Goal: Task Accomplishment & Management: Use online tool/utility

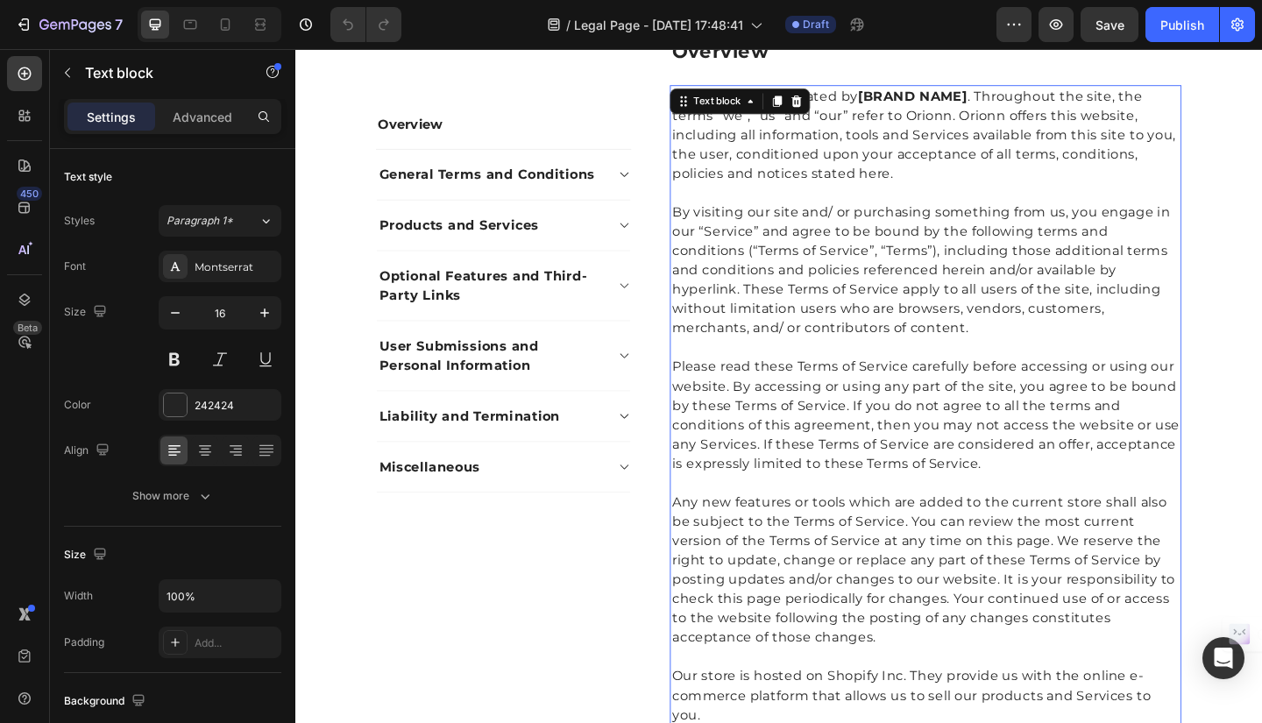
scroll to position [368, 0]
click at [867, 264] on p "By visiting our site and/ or purchasing something from us, you engage in our “S…" at bounding box center [981, 291] width 553 height 147
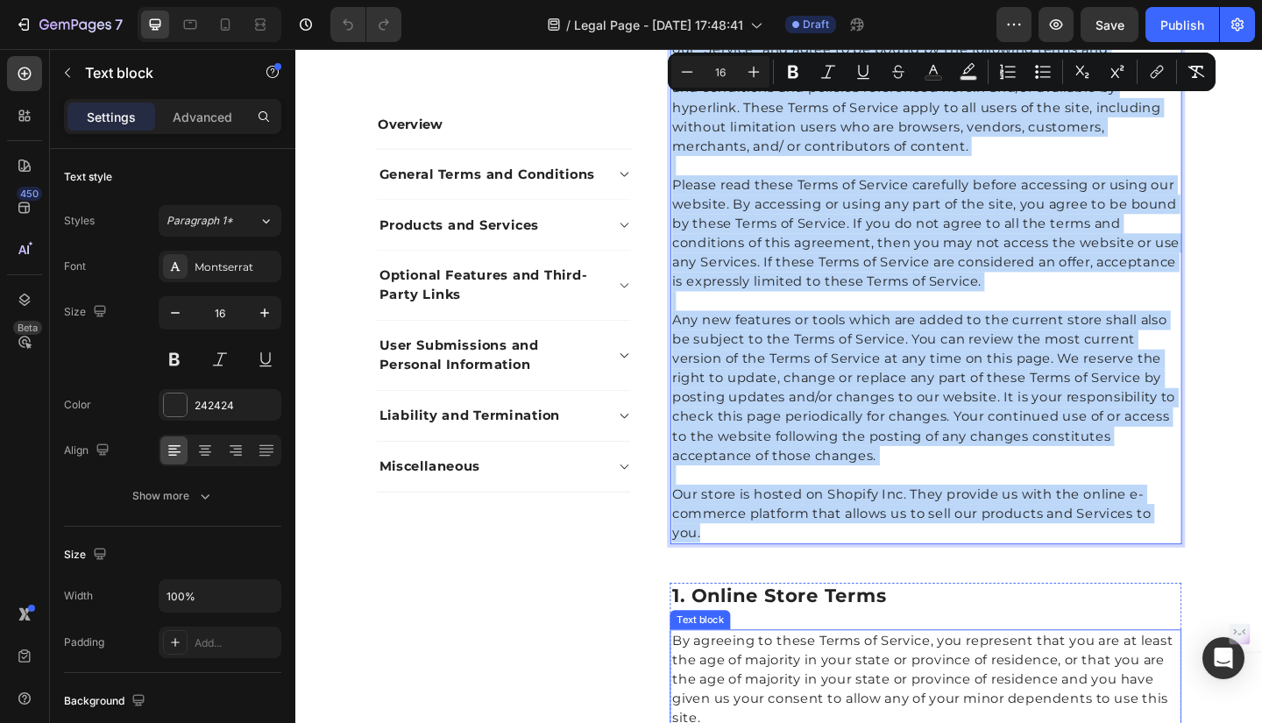
scroll to position [657, 0]
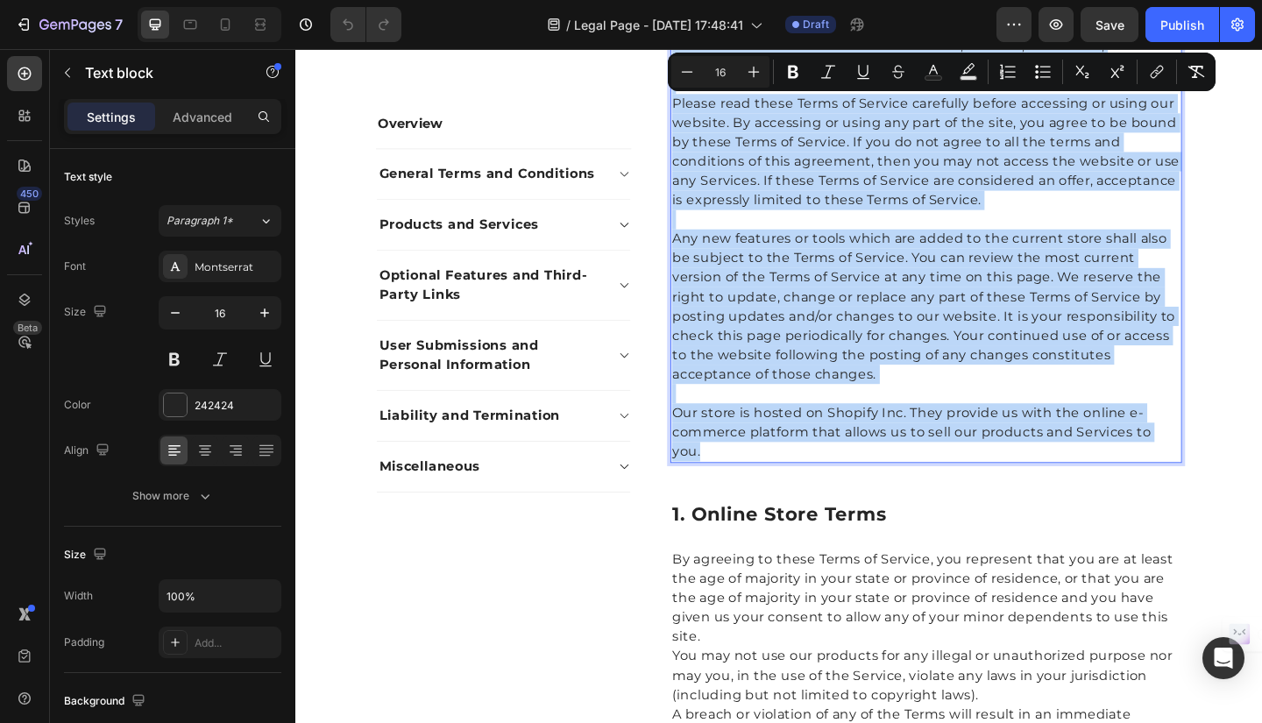
drag, startPoint x: 700, startPoint y: 99, endPoint x: 1005, endPoint y: 488, distance: 494.0
click at [1005, 488] on div "This website is operated by [BRAND NAME] . Throughout the site, the terms “we”,…" at bounding box center [981, 151] width 557 height 698
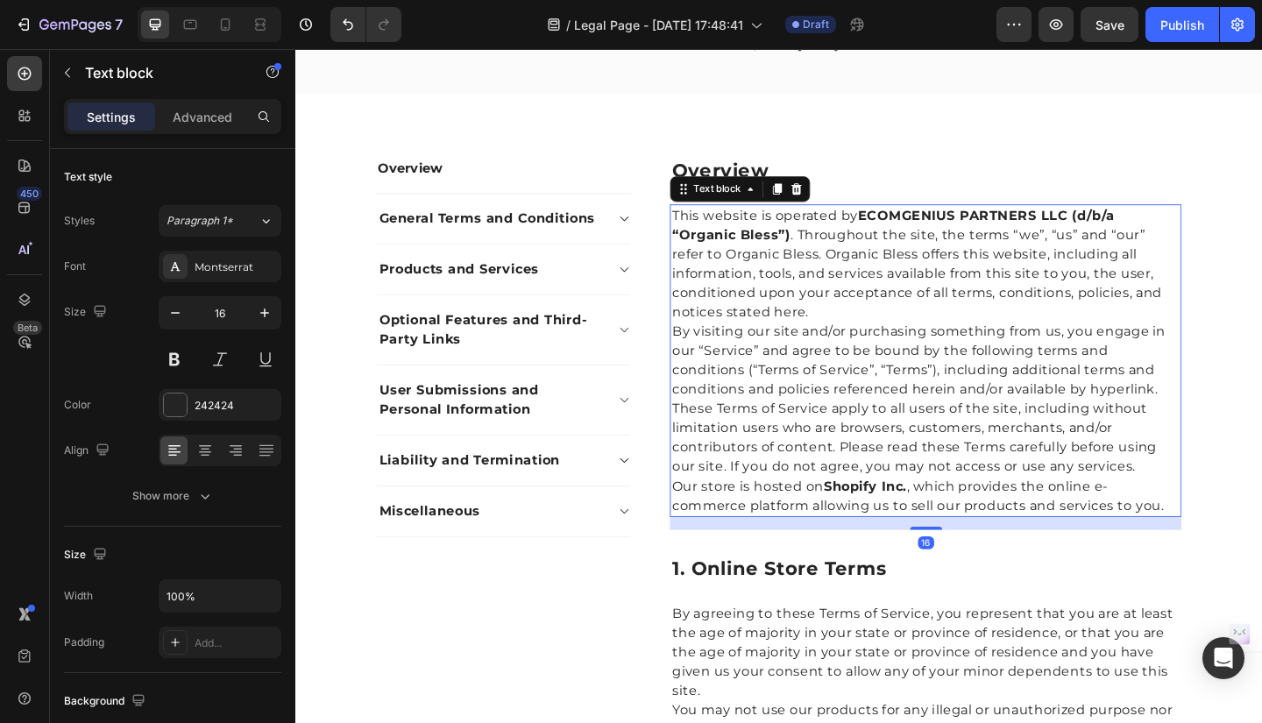
scroll to position [236, 0]
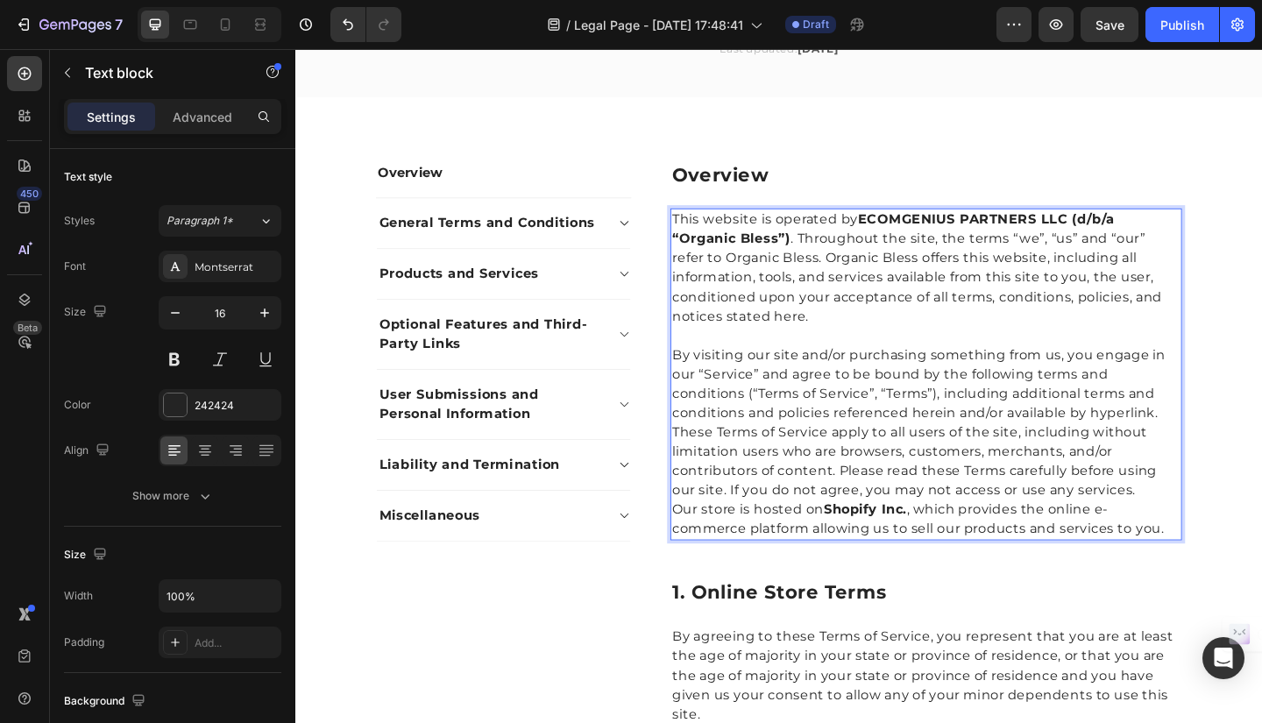
click at [1238, 439] on p "By visiting our site and/or purchasing something from us, you engage in our “Se…" at bounding box center [981, 414] width 553 height 84
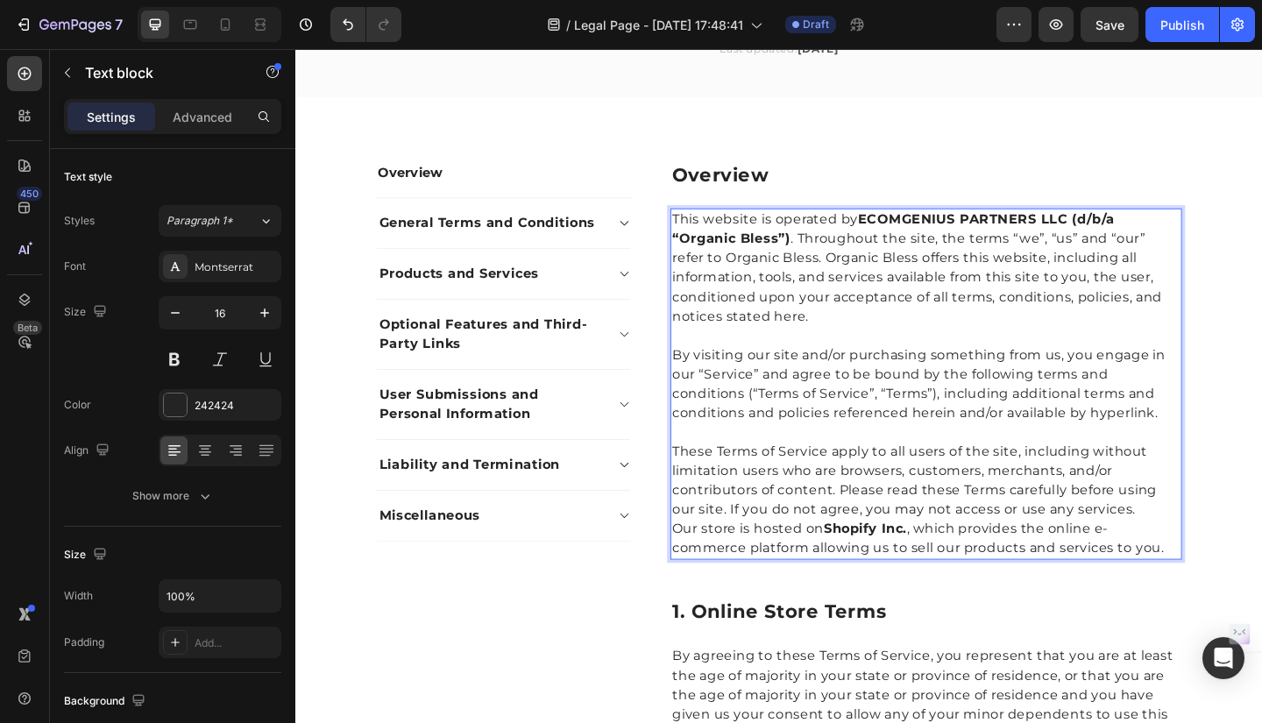
click at [1205, 551] on p "These Terms of Service apply to all users of the site, including without limita…" at bounding box center [981, 519] width 553 height 84
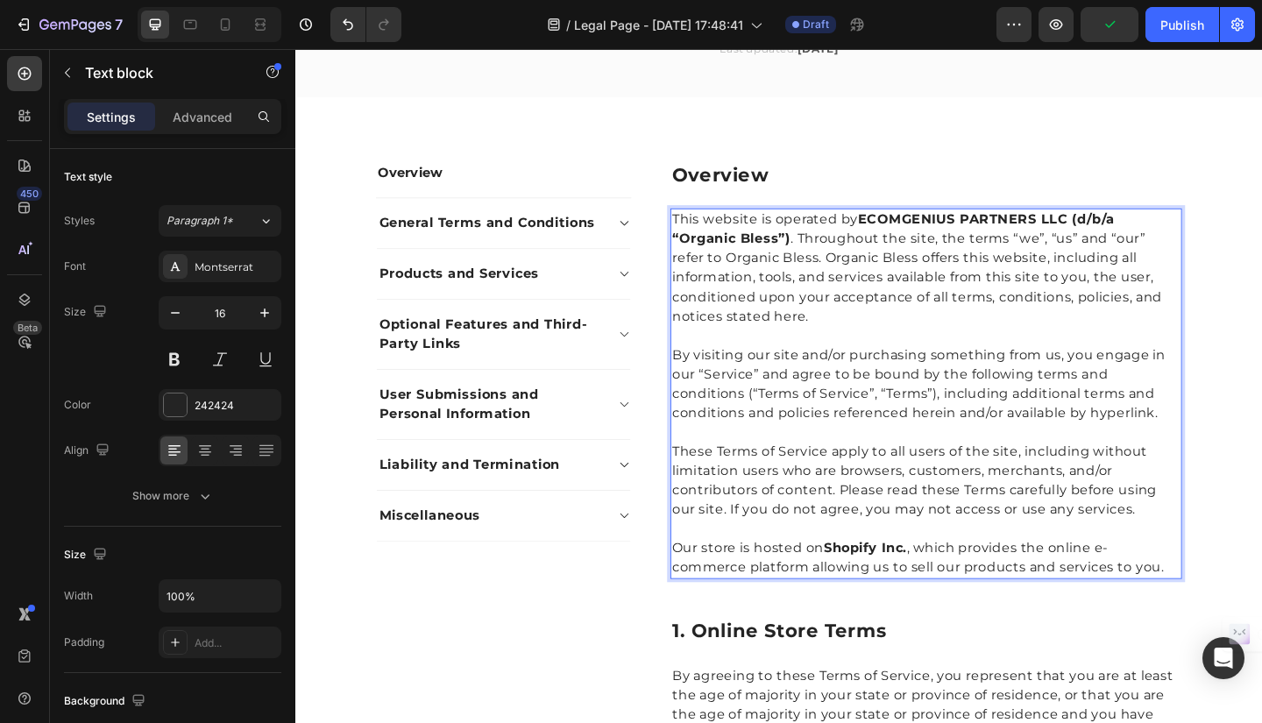
click at [705, 617] on p "Our store is hosted on Shopify Inc. , which provides the online e-commerce plat…" at bounding box center [981, 603] width 553 height 42
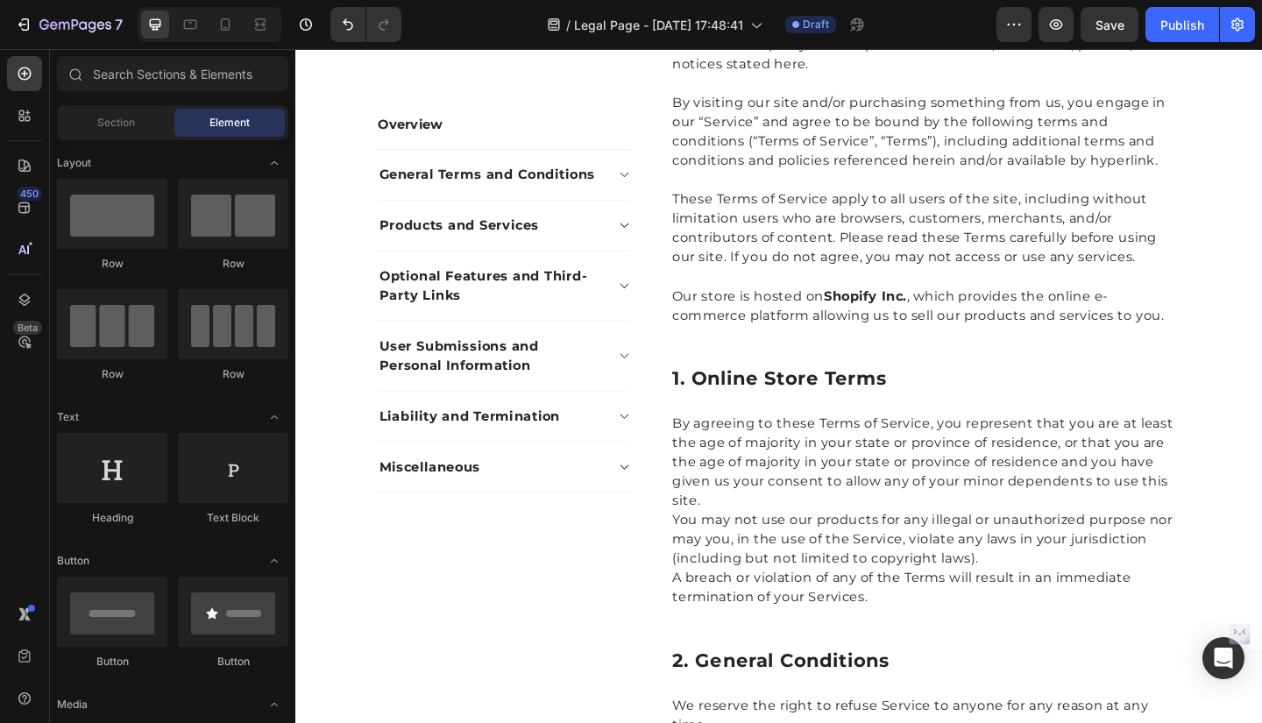
scroll to position [522, 0]
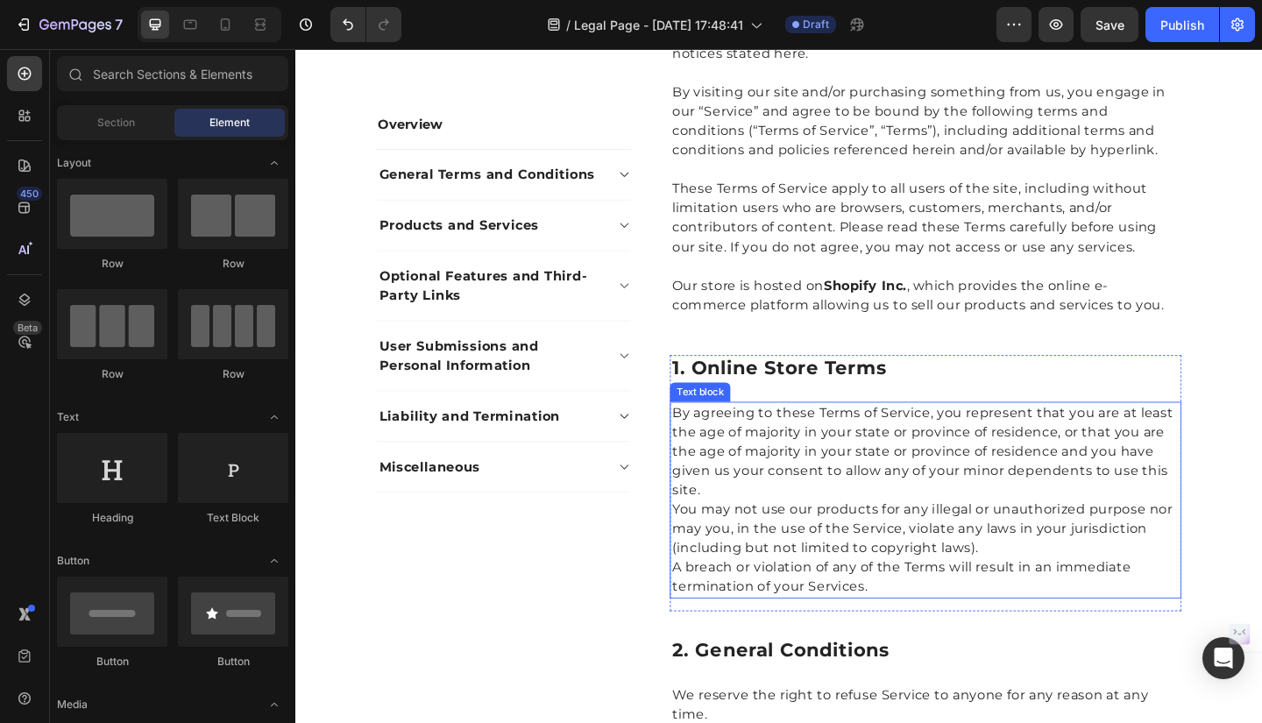
click at [706, 444] on p "By agreeing to these Terms of Service, you represent that you are at least the …" at bounding box center [981, 487] width 553 height 105
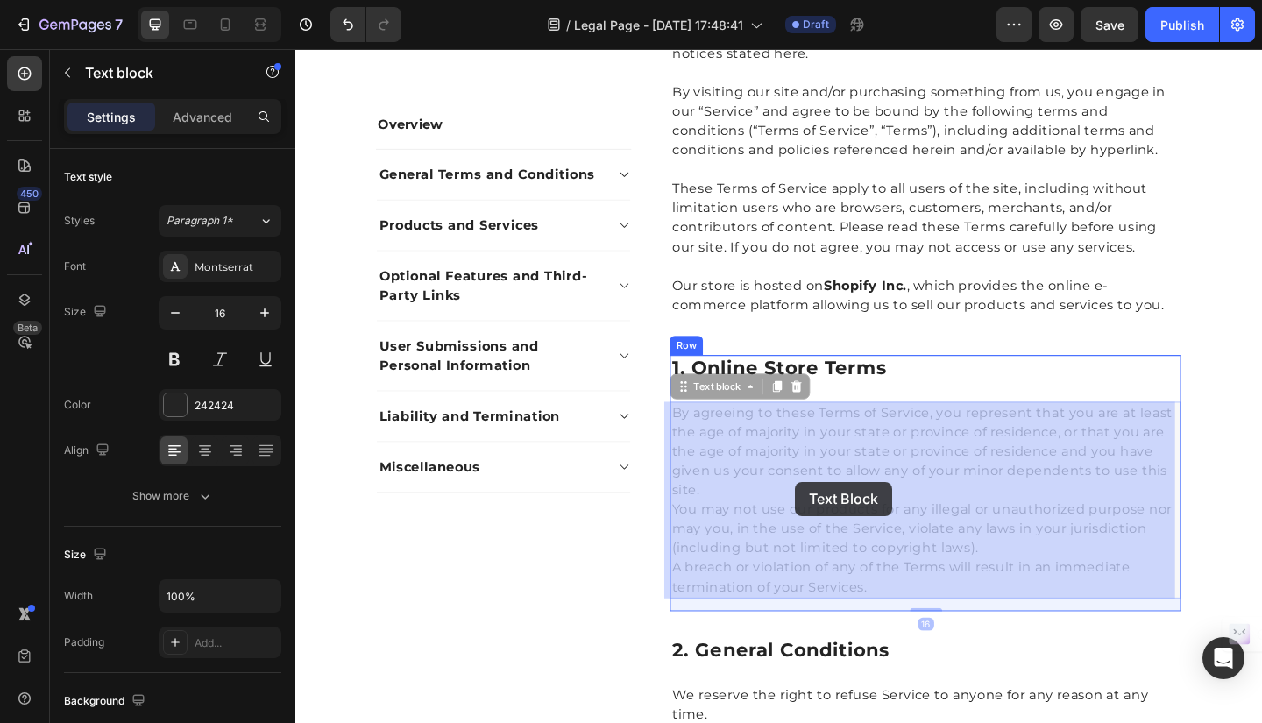
drag, startPoint x: 703, startPoint y: 443, endPoint x: 720, endPoint y: 459, distance: 23.6
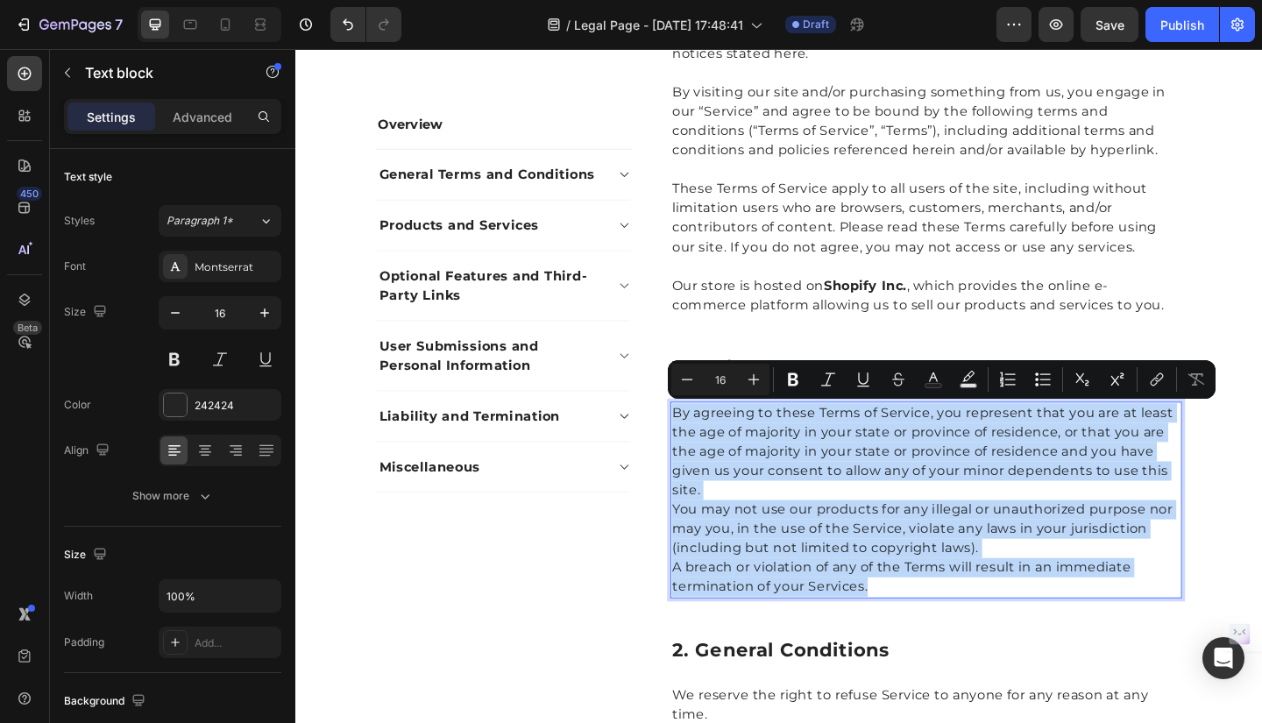
drag, startPoint x: 702, startPoint y: 443, endPoint x: 933, endPoint y: 636, distance: 301.2
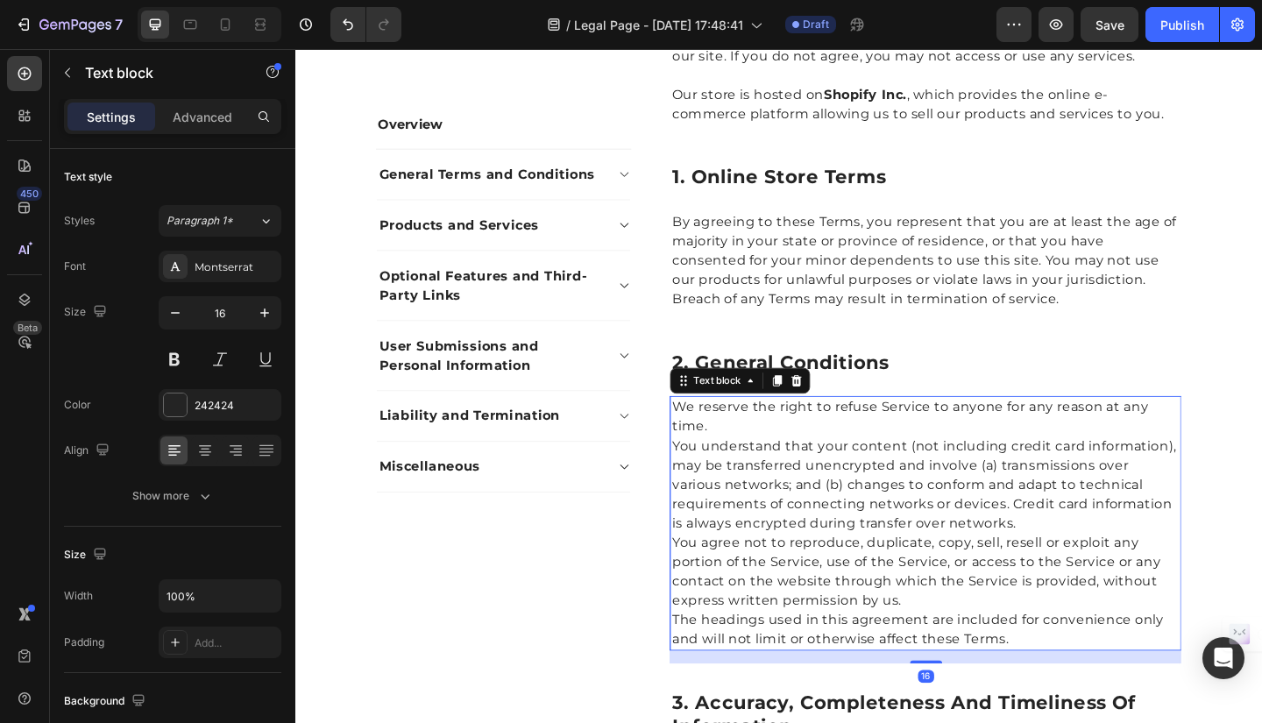
scroll to position [730, 0]
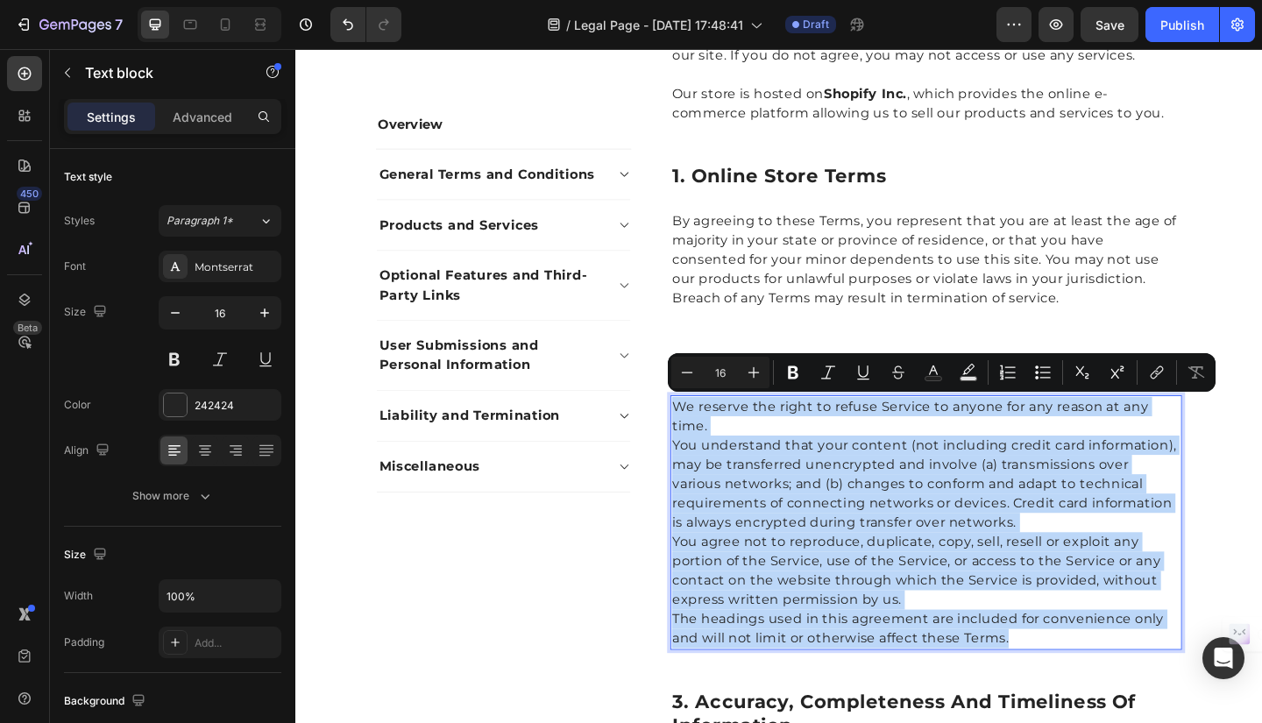
drag, startPoint x: 704, startPoint y: 435, endPoint x: 1079, endPoint y: 682, distance: 449.3
click at [1079, 682] on div "We reserve the right to refuse Service to anyone for any reason at any time. Yo…" at bounding box center [981, 564] width 557 height 277
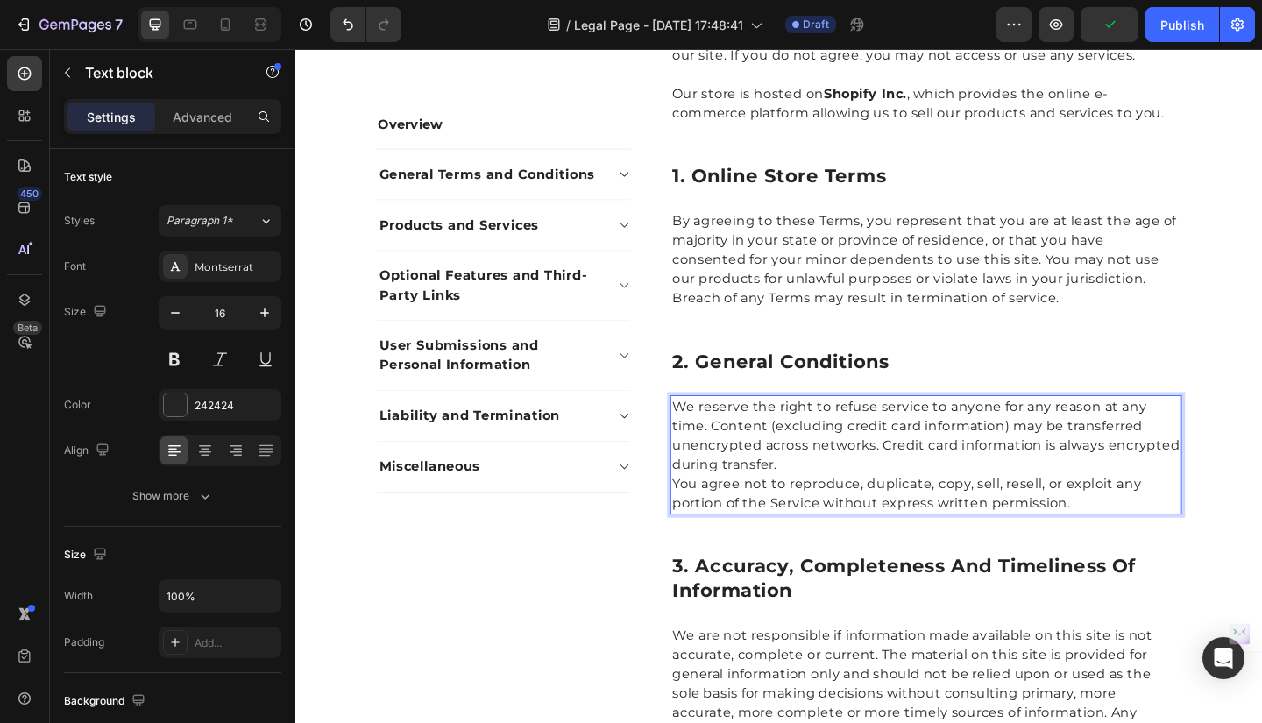
click at [835, 498] on p "We reserve the right to refuse service to anyone for any reason at any time. Co…" at bounding box center [981, 470] width 553 height 84
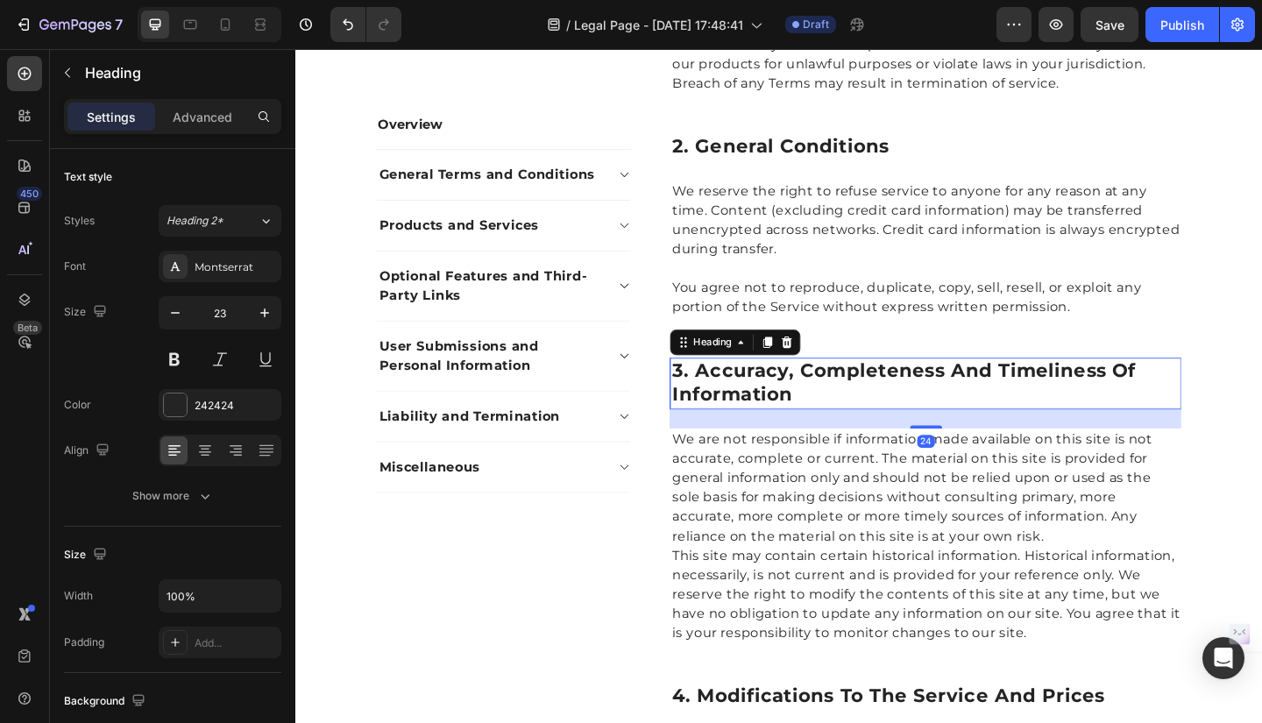
scroll to position [994, 0]
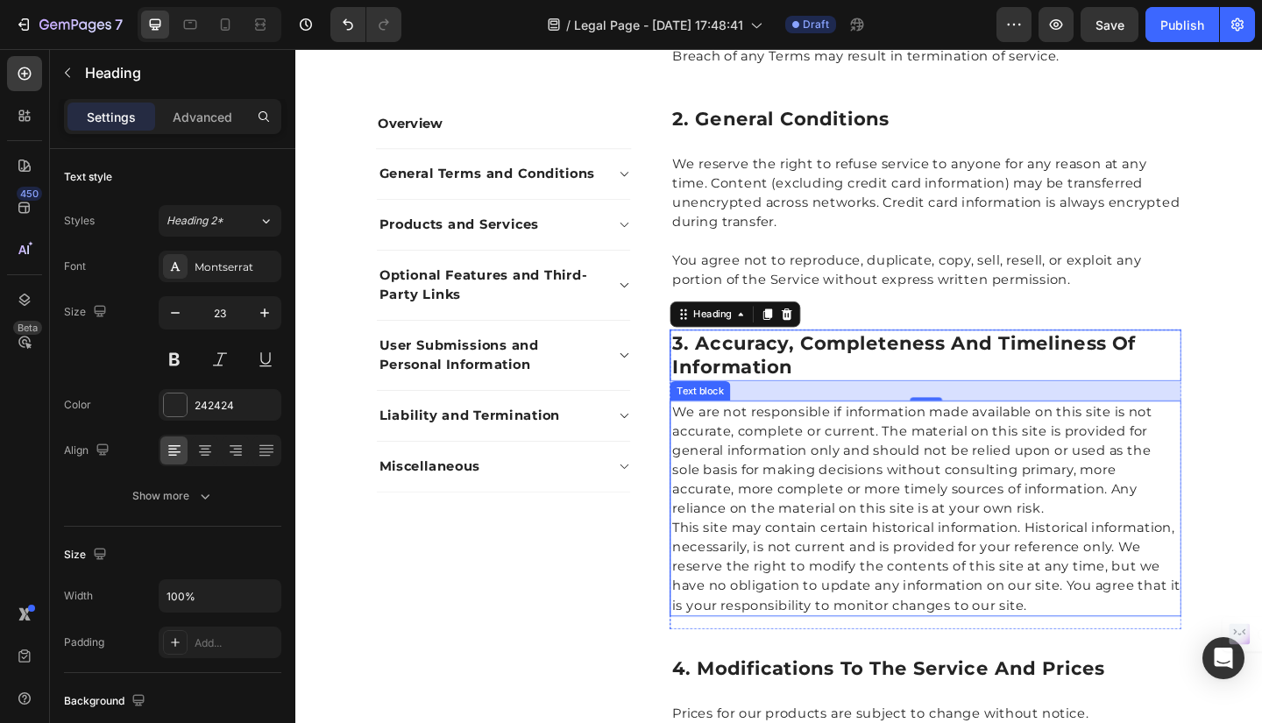
click at [760, 476] on p "We are not responsible if information made available on this site is not accura…" at bounding box center [981, 497] width 553 height 126
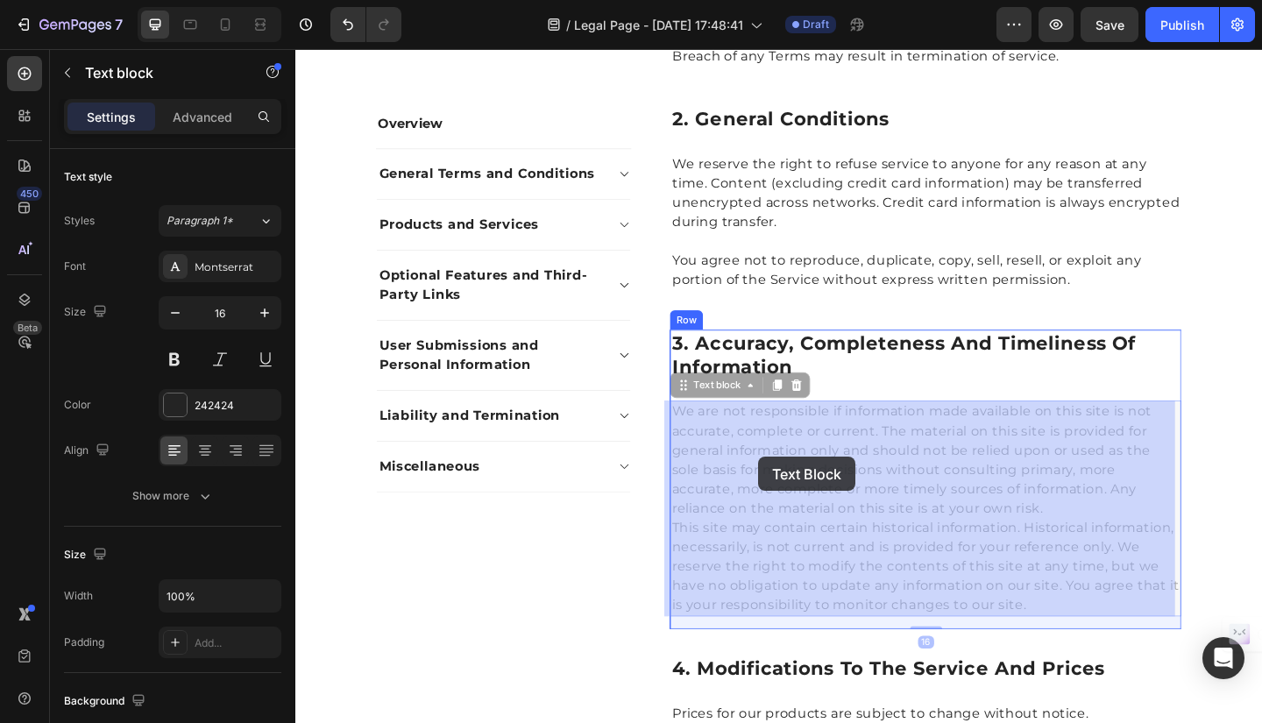
drag, startPoint x: 705, startPoint y: 445, endPoint x: 799, endPoint y: 493, distance: 105.1
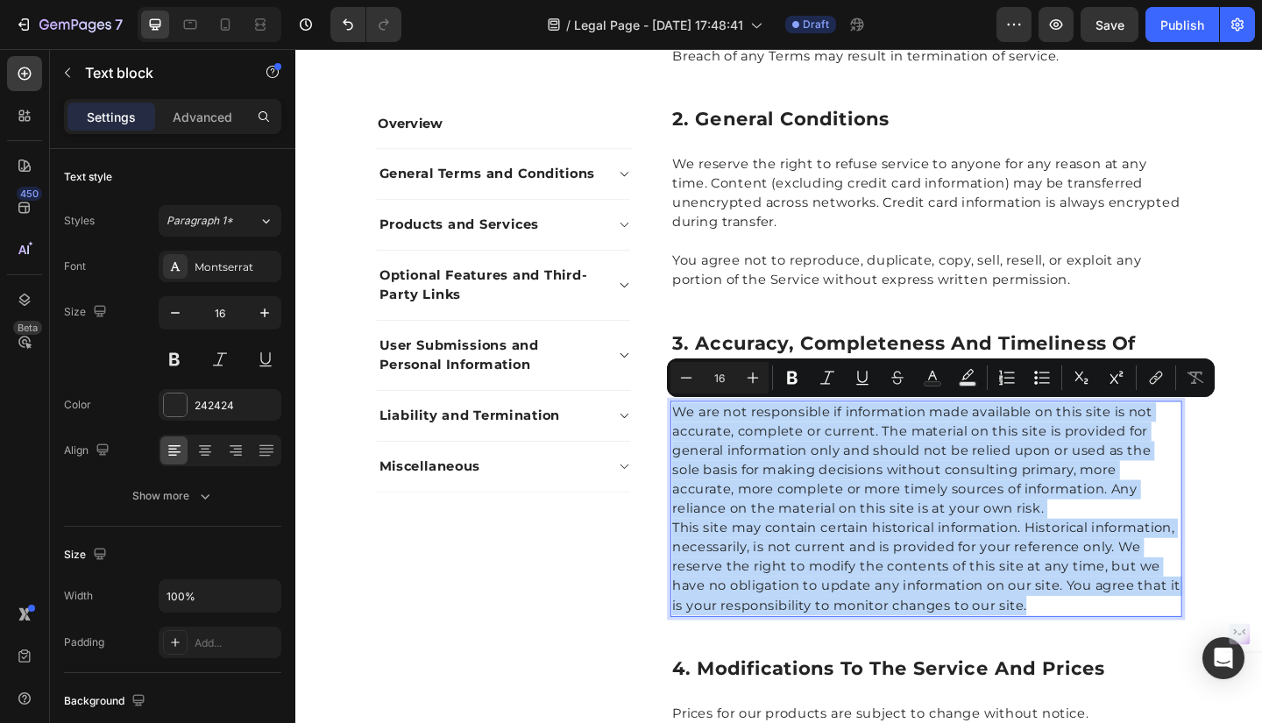
drag, startPoint x: 705, startPoint y: 445, endPoint x: 1126, endPoint y: 650, distance: 468.1
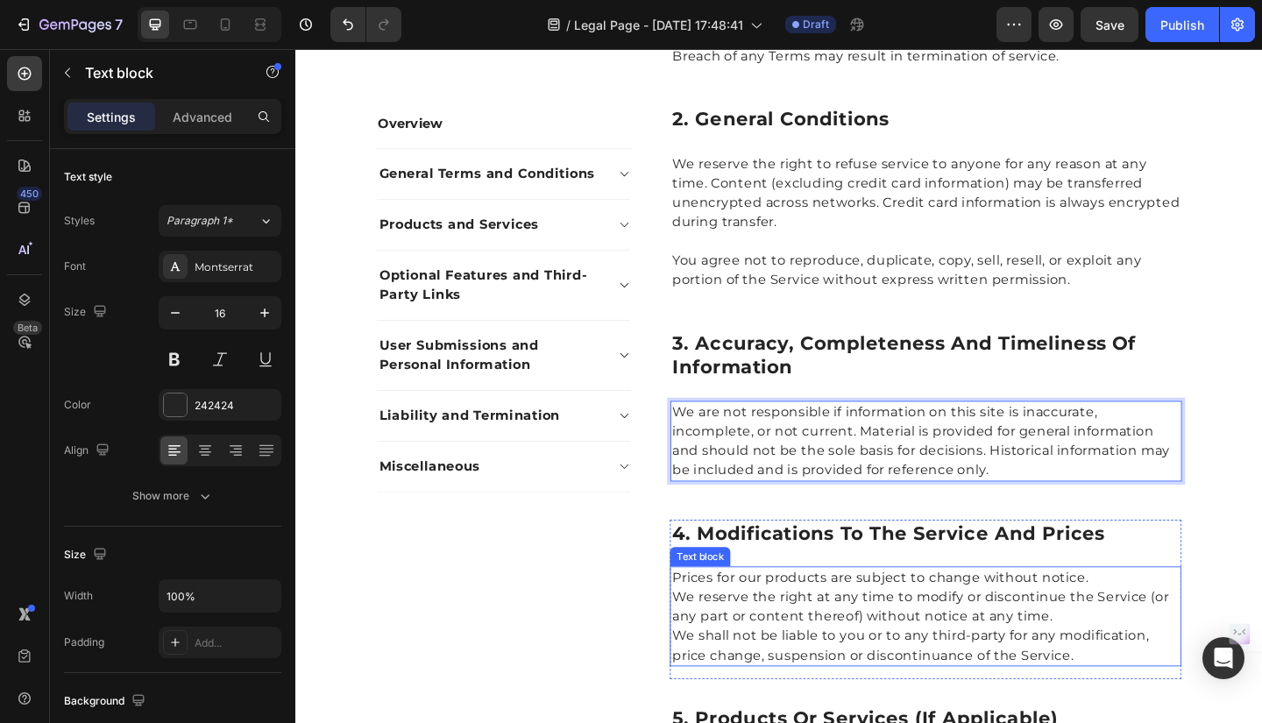
click at [750, 642] on p "We reserve the right at any time to modify or discontinue the Service (or any p…" at bounding box center [981, 657] width 553 height 42
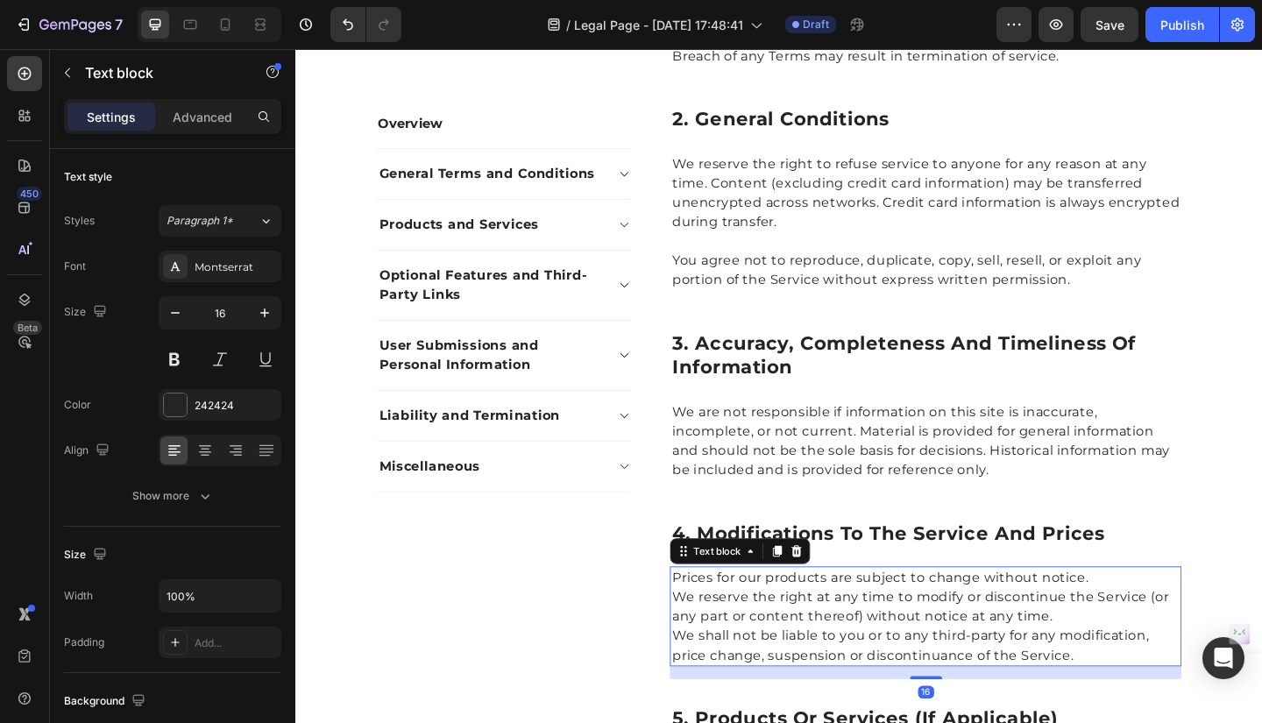
click at [707, 626] on p "Prices for our products are subject to change without notice." at bounding box center [981, 625] width 553 height 21
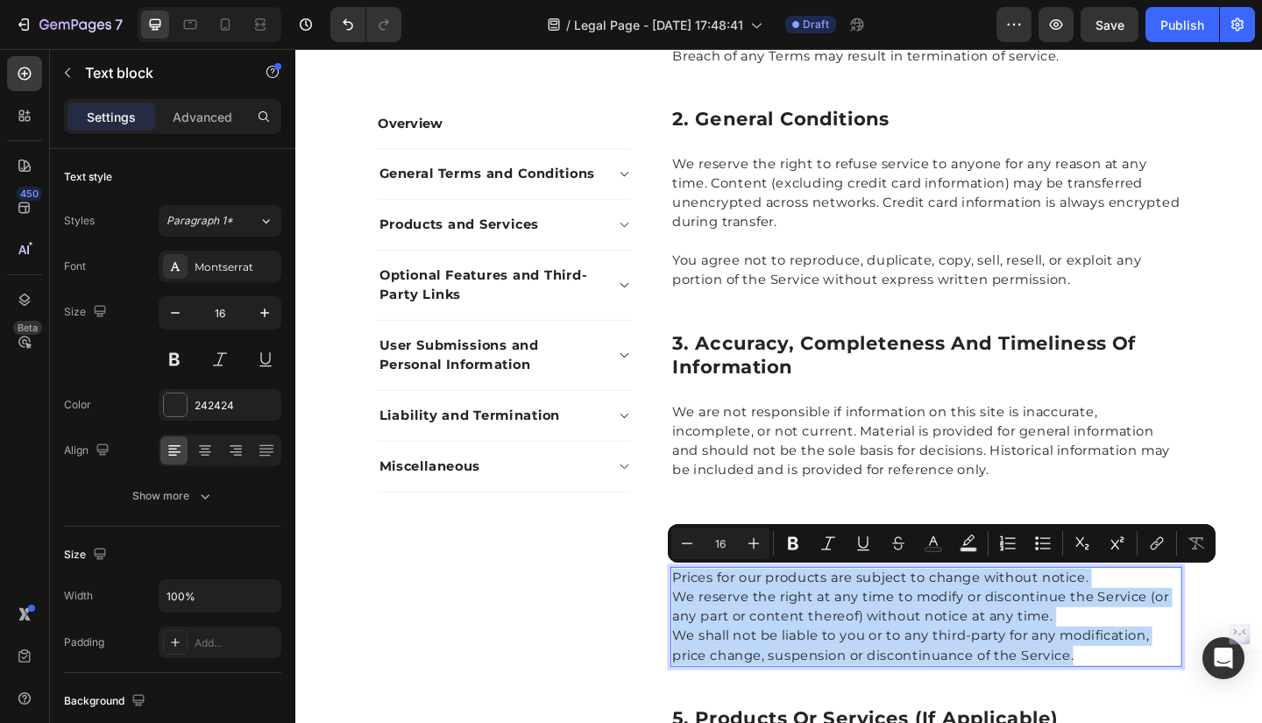
drag, startPoint x: 703, startPoint y: 624, endPoint x: 1137, endPoint y: 706, distance: 441.5
click at [1137, 706] on div "Prices for our products are subject to change without notice. We reserve the ri…" at bounding box center [981, 667] width 557 height 109
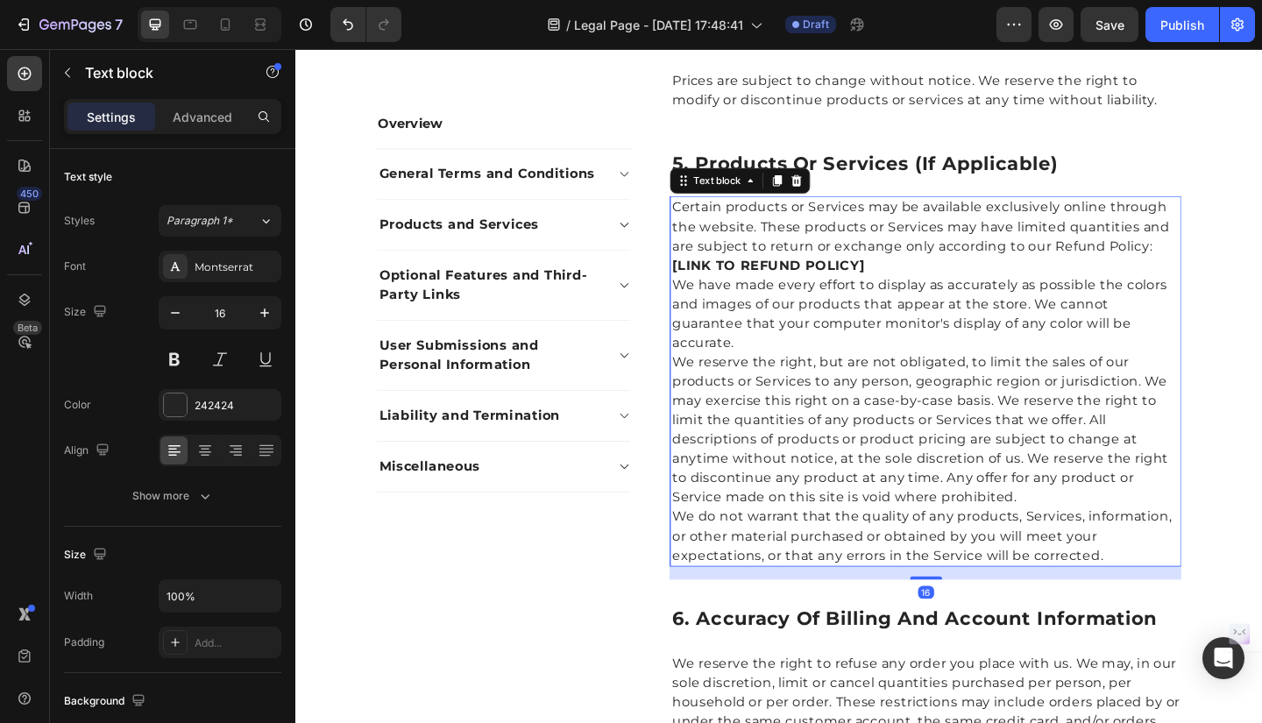
scroll to position [1534, 0]
click at [705, 220] on p "Certain products or Services may be available exclusively online through the we…" at bounding box center [981, 254] width 553 height 84
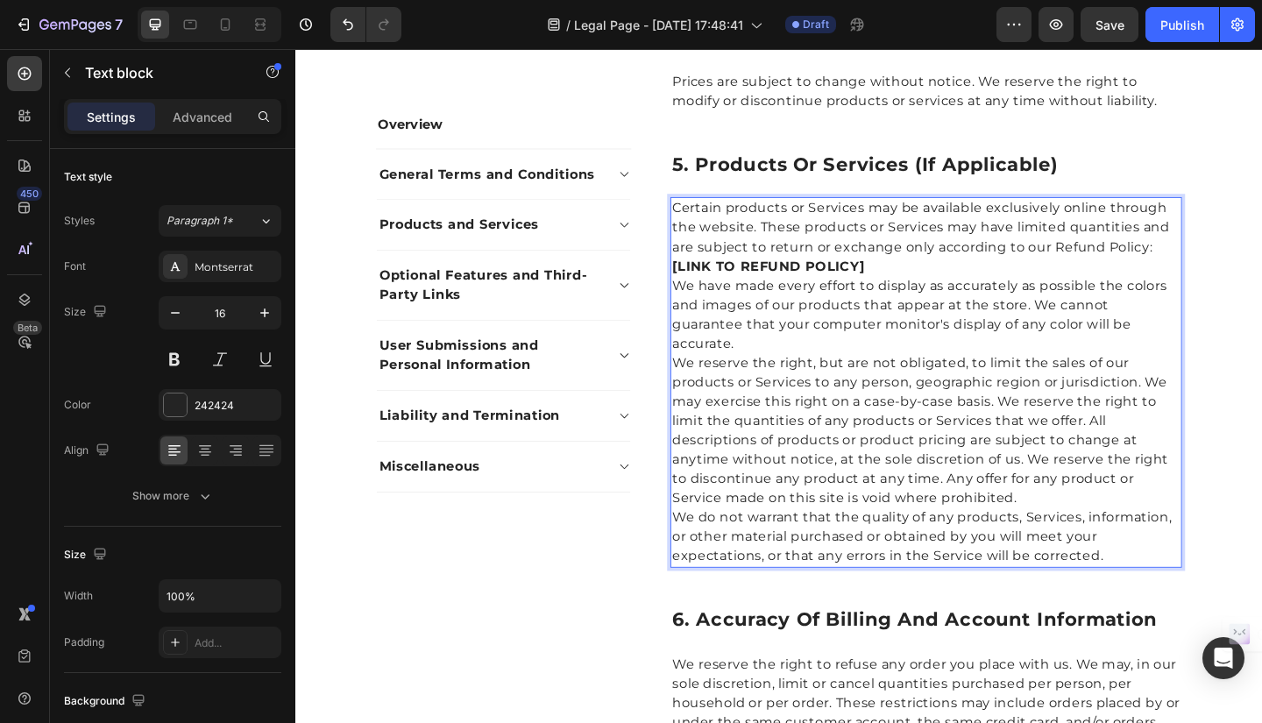
click at [705, 221] on p "Certain products or Services may be available exclusively online through the we…" at bounding box center [981, 254] width 553 height 84
click at [705, 224] on p "Certain products or Services may be available exclusively online through the we…" at bounding box center [981, 254] width 553 height 84
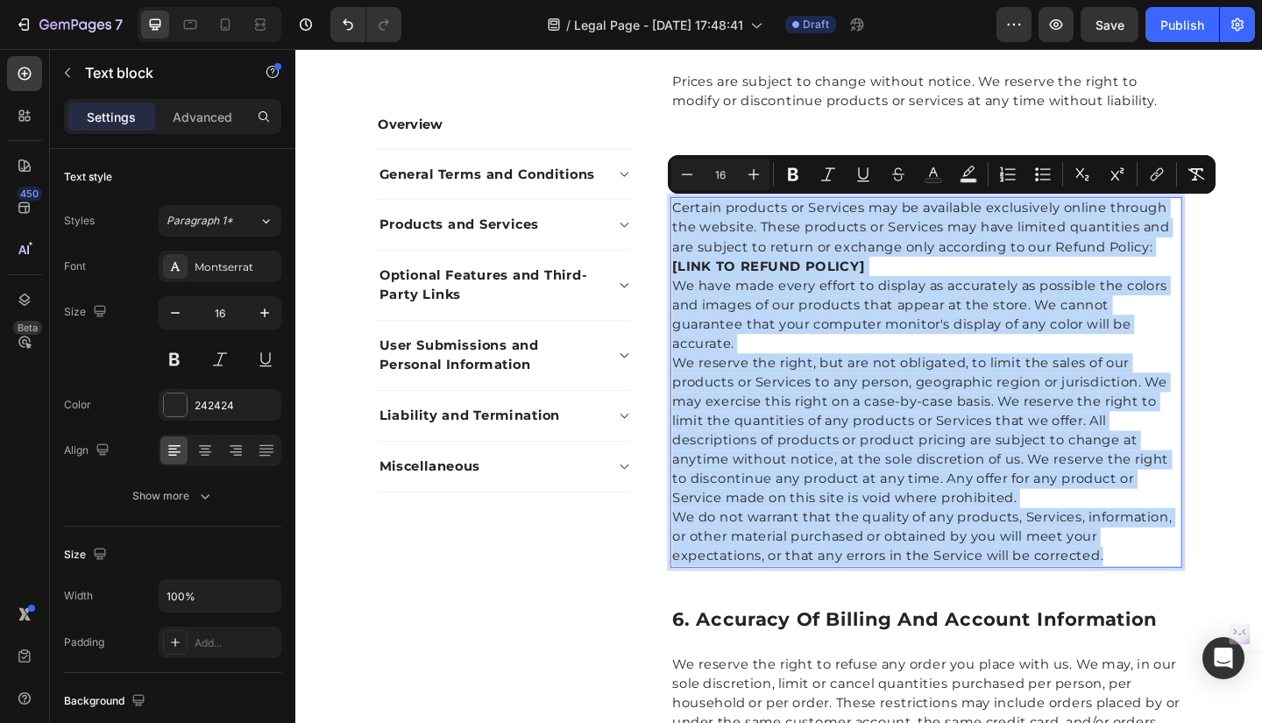
drag, startPoint x: 700, startPoint y: 222, endPoint x: 1182, endPoint y: 606, distance: 616.4
click at [1182, 606] on div "Certain products or Services may be available exclusively online through the we…" at bounding box center [981, 411] width 557 height 403
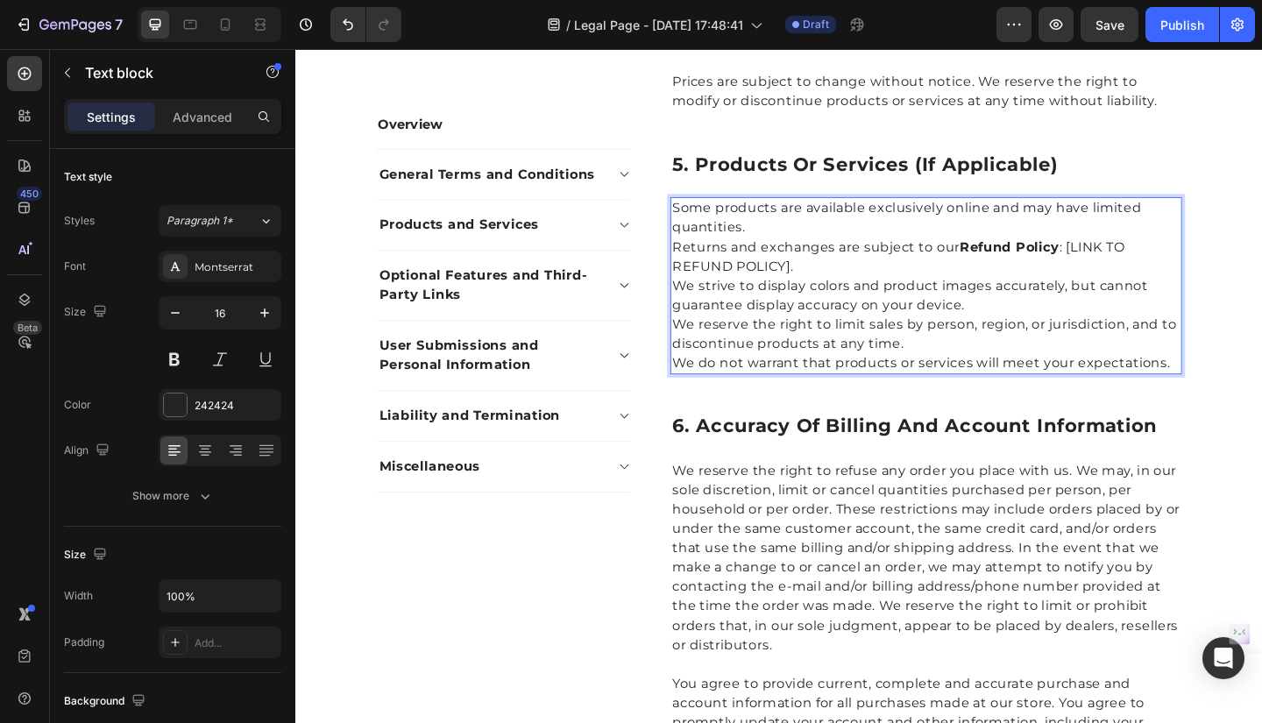
click at [705, 219] on p "Some products are available exclusively online and may have limited quantities." at bounding box center [981, 233] width 553 height 42
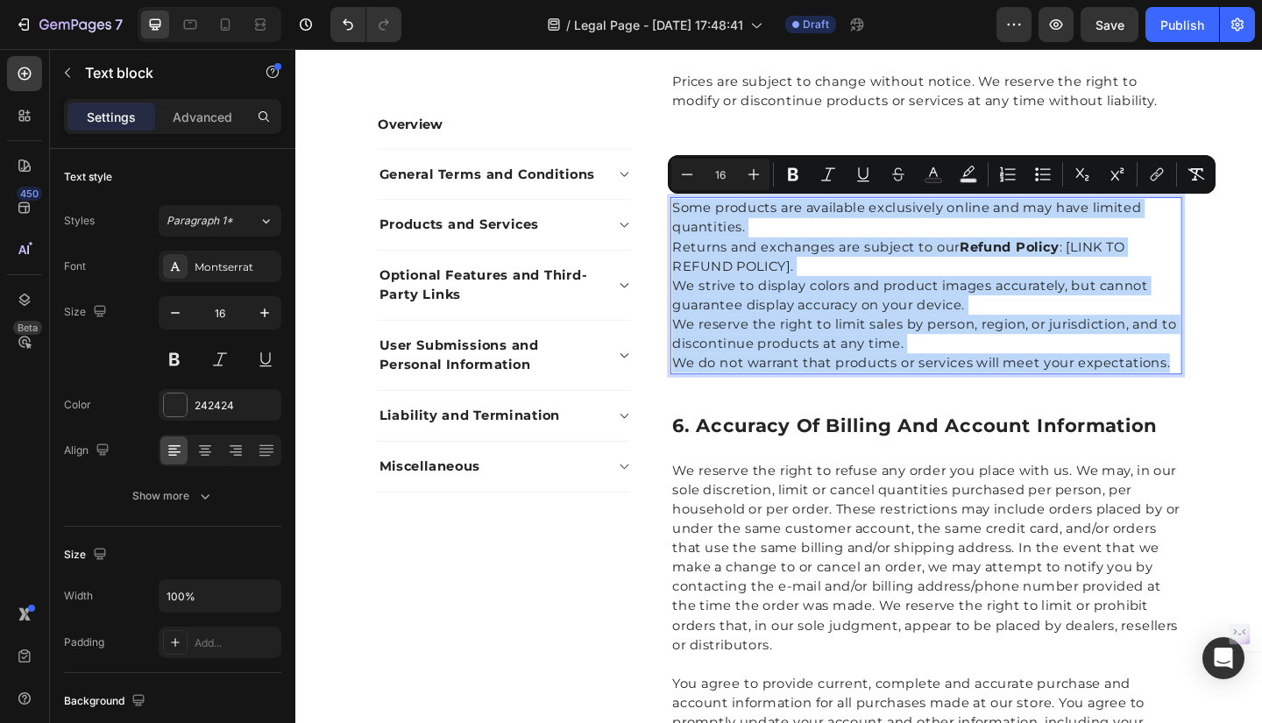
drag, startPoint x: 702, startPoint y: 219, endPoint x: 1247, endPoint y: 399, distance: 573.3
click at [1247, 399] on div "Some products are available exclusively online and may have limited quantities.…" at bounding box center [981, 306] width 557 height 193
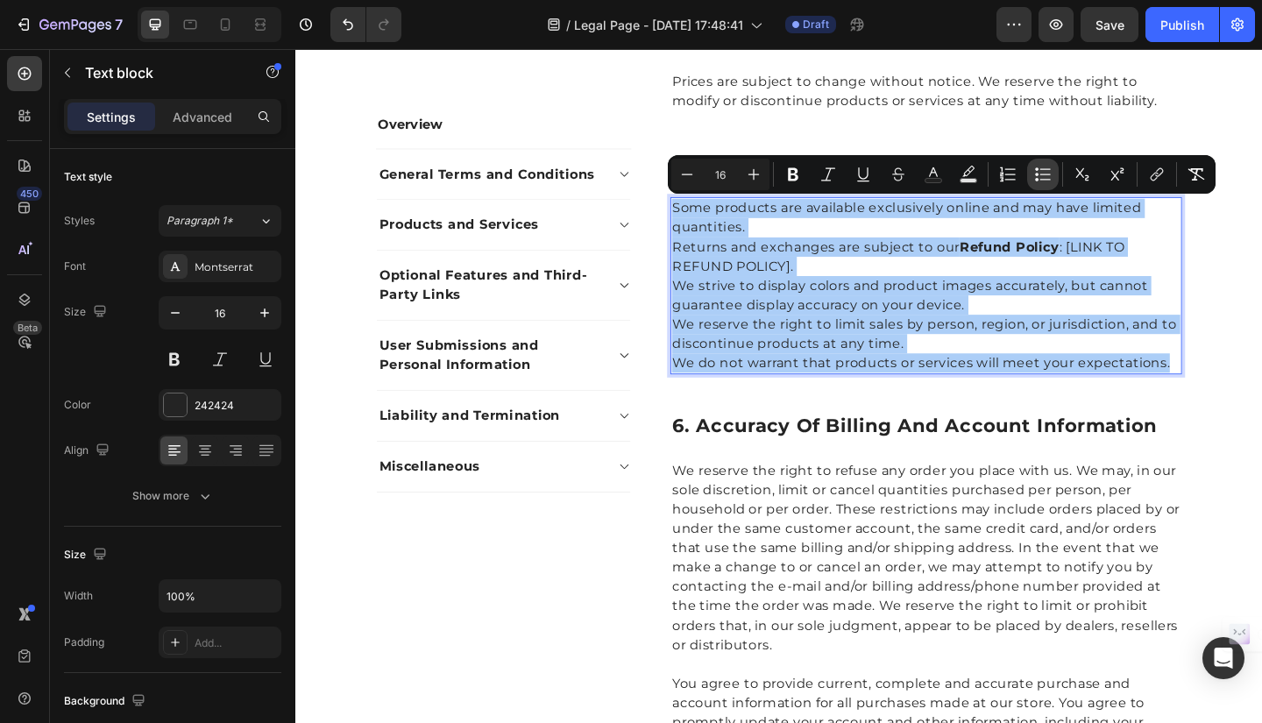
click at [1044, 174] on icon "Editor contextual toolbar" at bounding box center [1043, 175] width 18 height 18
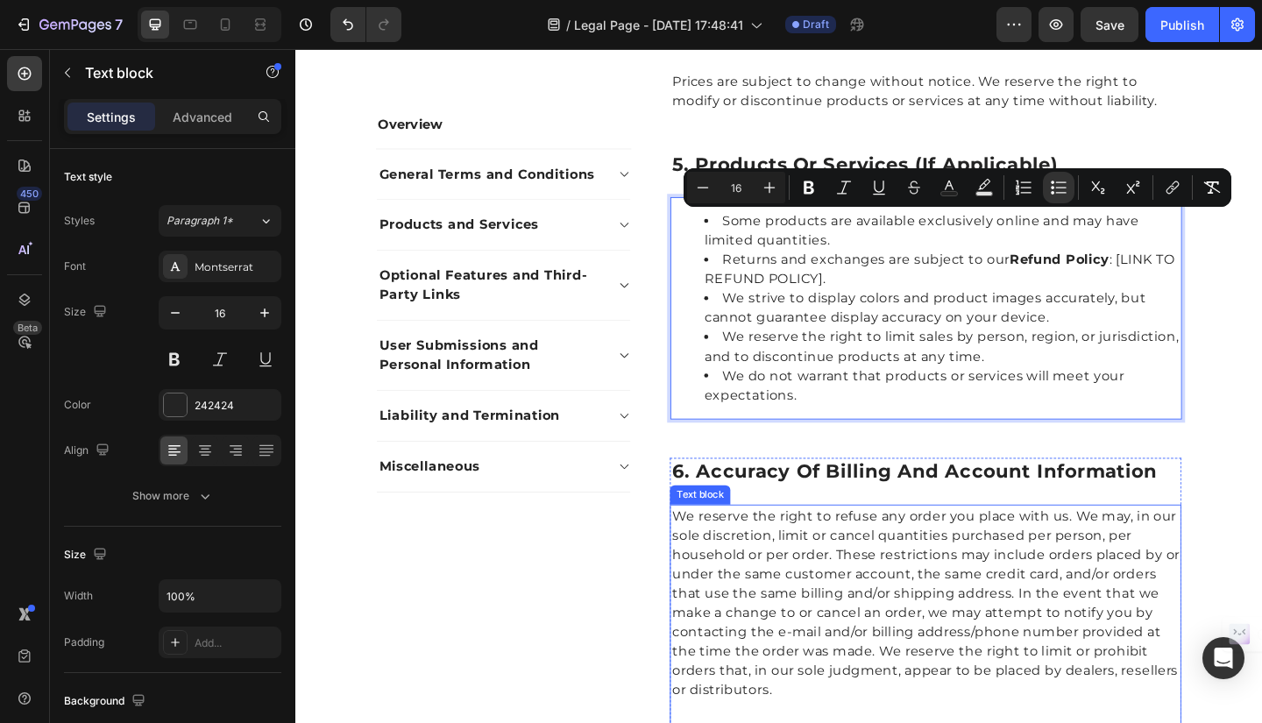
click at [705, 558] on p "We reserve the right to refuse any order you place with us. We may, in our sole…" at bounding box center [981, 652] width 553 height 210
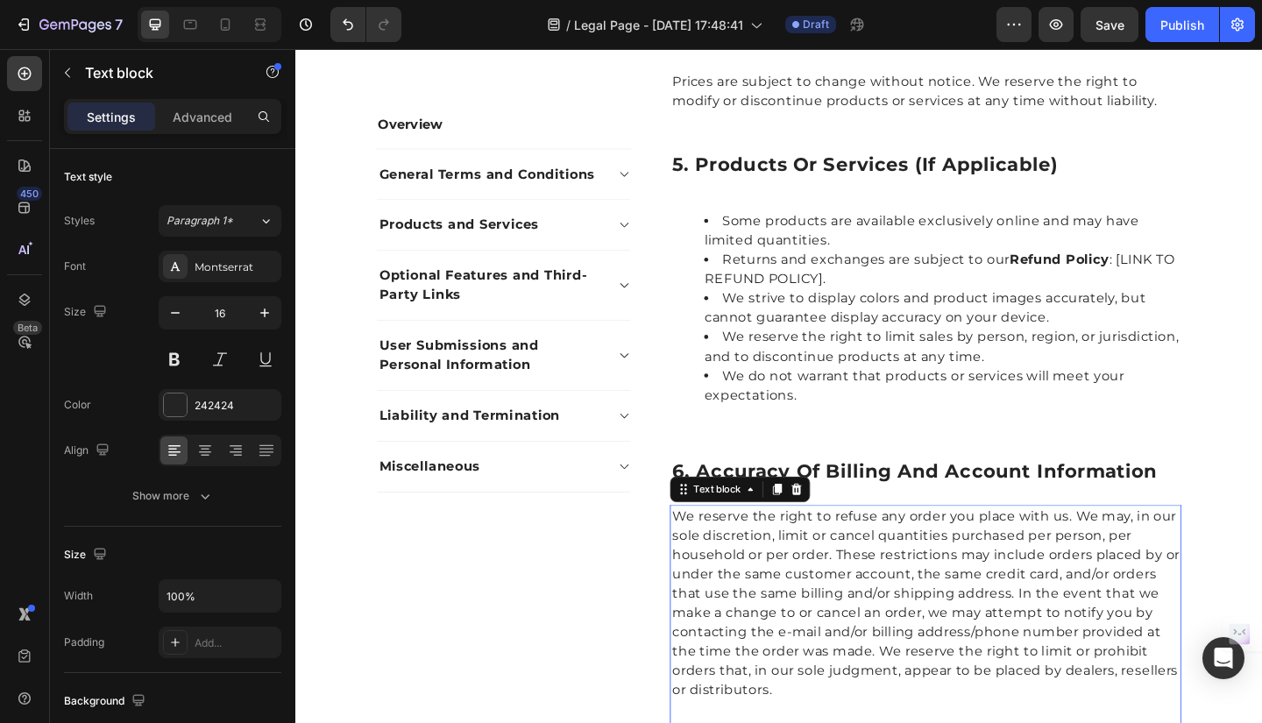
click at [705, 556] on p "We reserve the right to refuse any order you place with us. We may, in our sole…" at bounding box center [981, 652] width 553 height 210
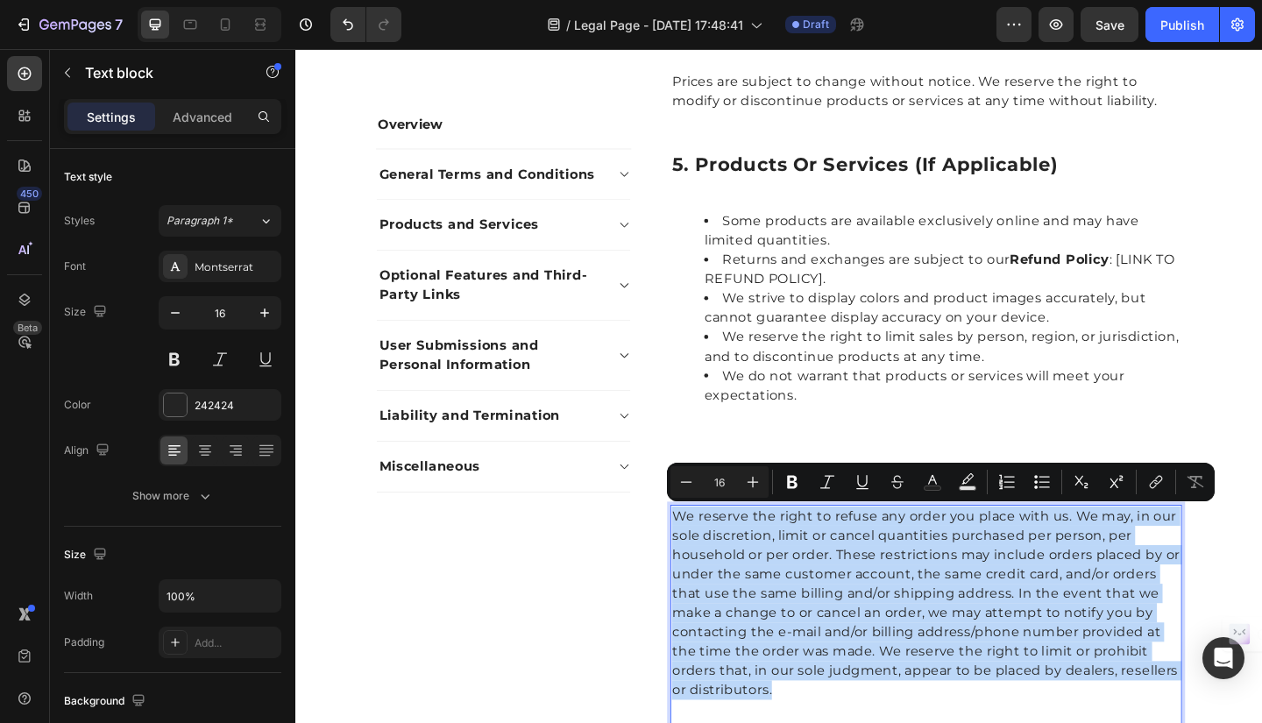
drag, startPoint x: 705, startPoint y: 556, endPoint x: 863, endPoint y: 756, distance: 254.7
click at [863, 722] on p "We reserve the right to refuse any order you place with us. We may, in our sole…" at bounding box center [981, 652] width 553 height 210
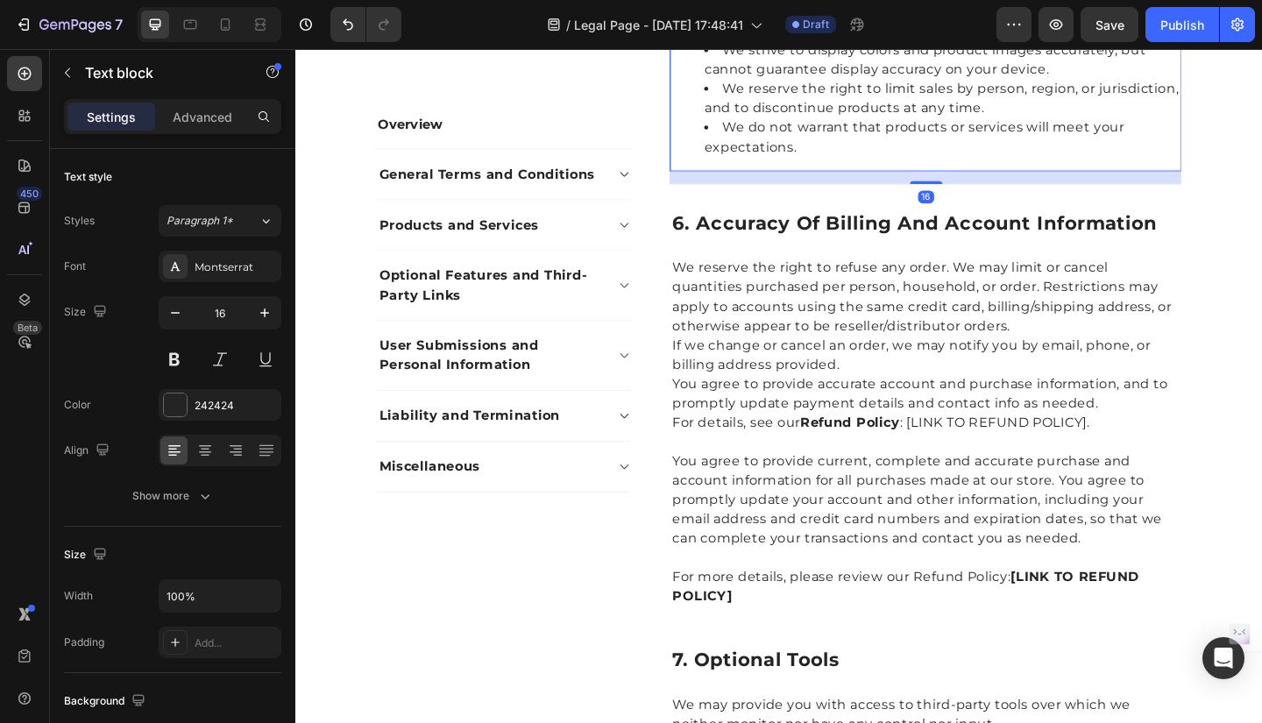
scroll to position [1818, 0]
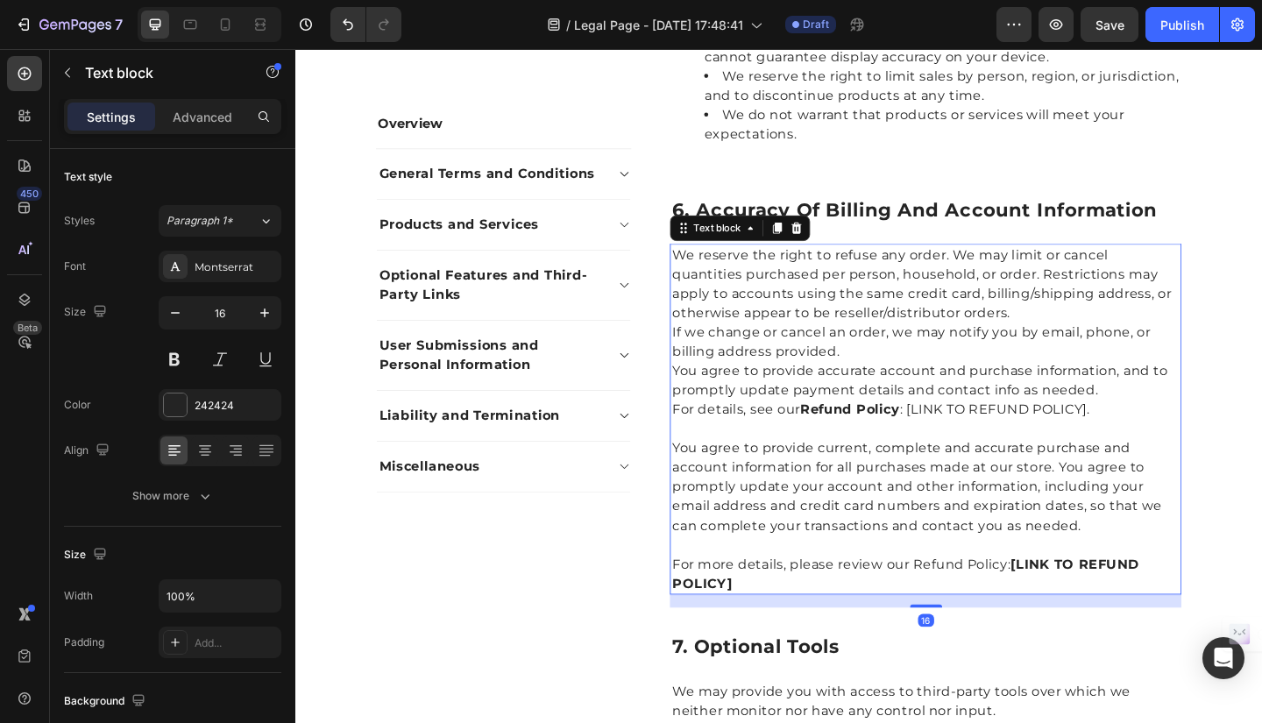
click at [1141, 469] on p "Rich Text Editor. Editing area: main" at bounding box center [981, 462] width 553 height 21
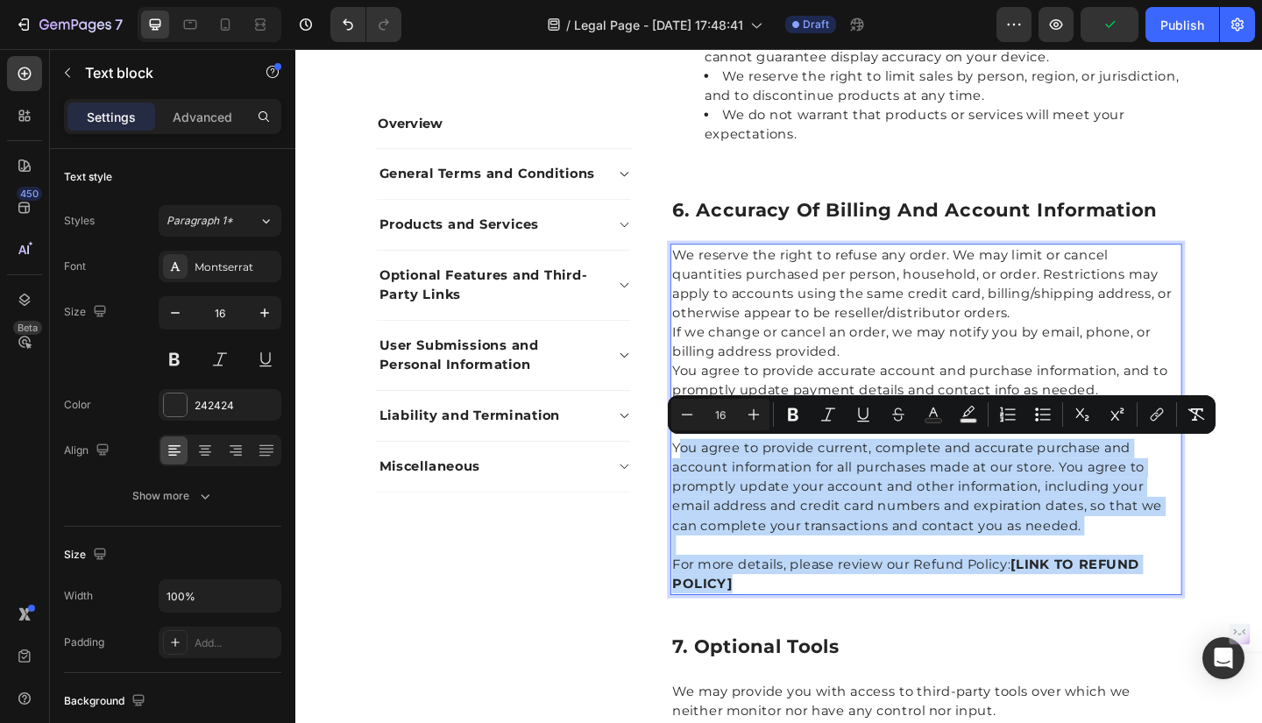
drag, startPoint x: 705, startPoint y: 478, endPoint x: 888, endPoint y: 633, distance: 240.1
click at [888, 633] on div "We reserve the right to refuse any order. We may limit or cancel quantities pur…" at bounding box center [981, 452] width 557 height 382
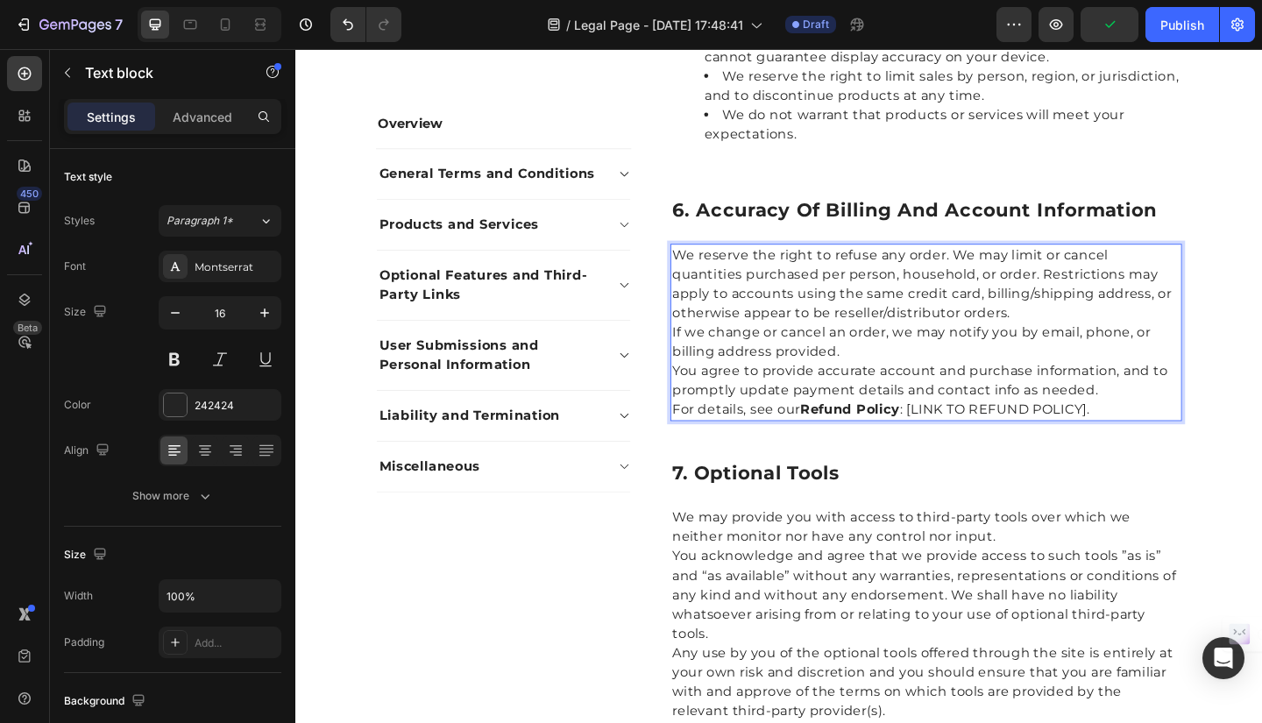
click at [1077, 333] on p "We reserve the right to refuse any order. We may limit or cancel quantities pur…" at bounding box center [981, 305] width 553 height 84
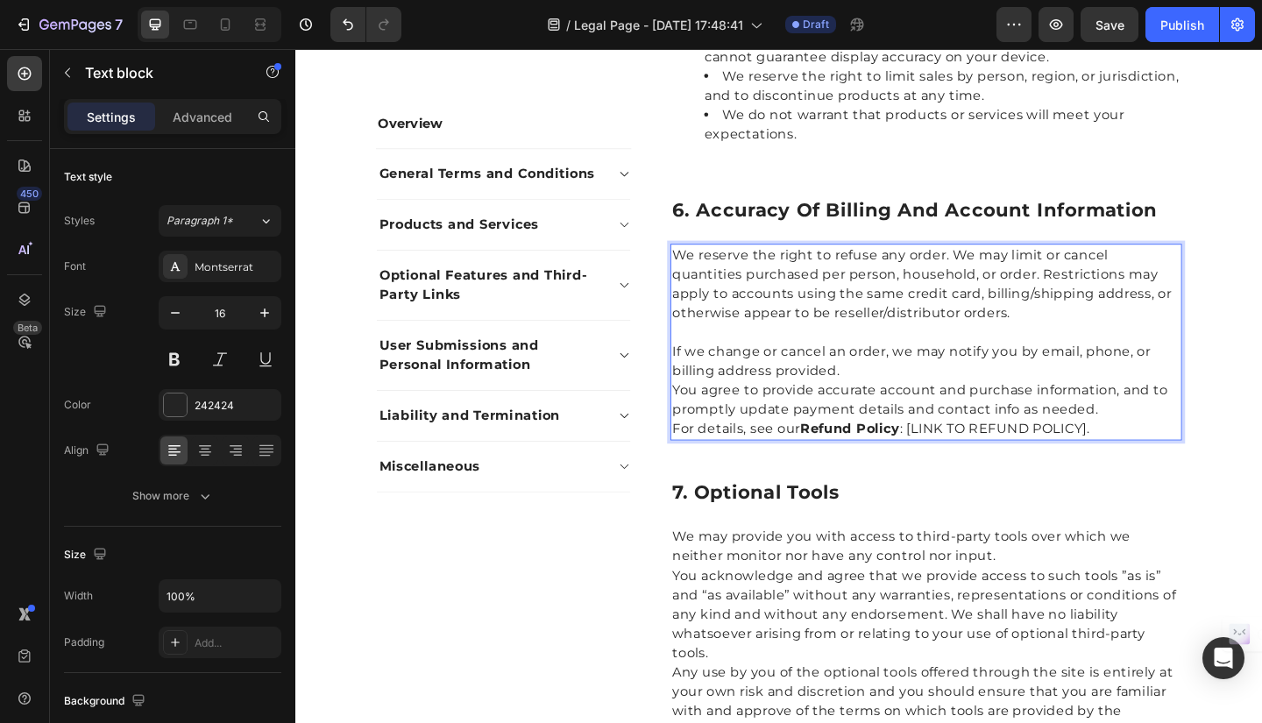
click at [898, 397] on p "If we change or cancel an order, we may notify you by email, phone, or billing …" at bounding box center [981, 389] width 553 height 42
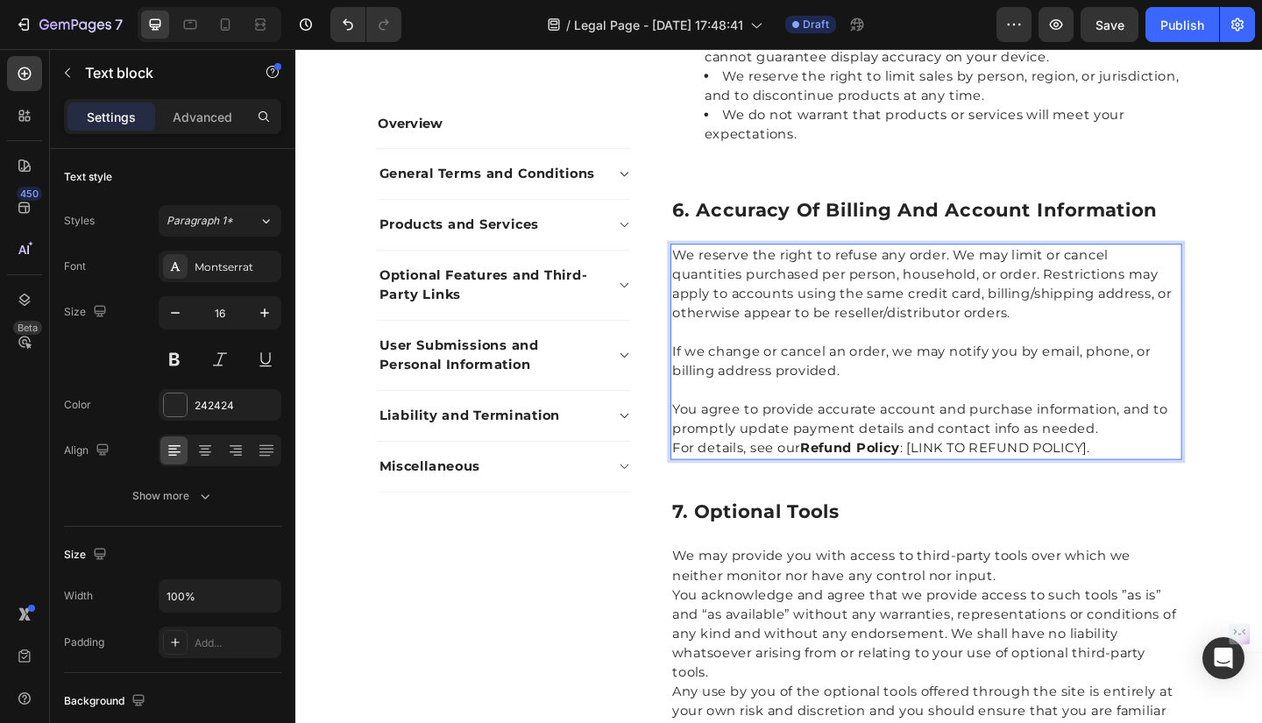
click at [1170, 460] on p "You agree to provide accurate account and purchase information, and to promptly…" at bounding box center [981, 452] width 553 height 42
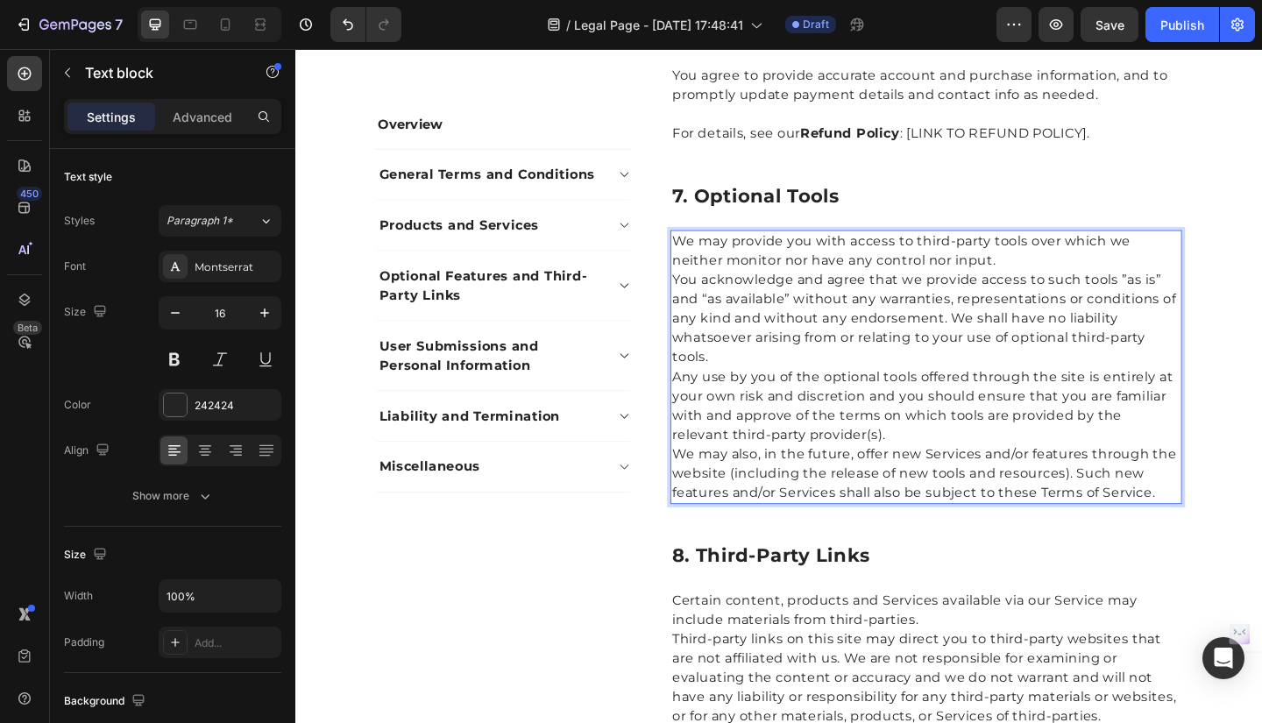
scroll to position [2186, 0]
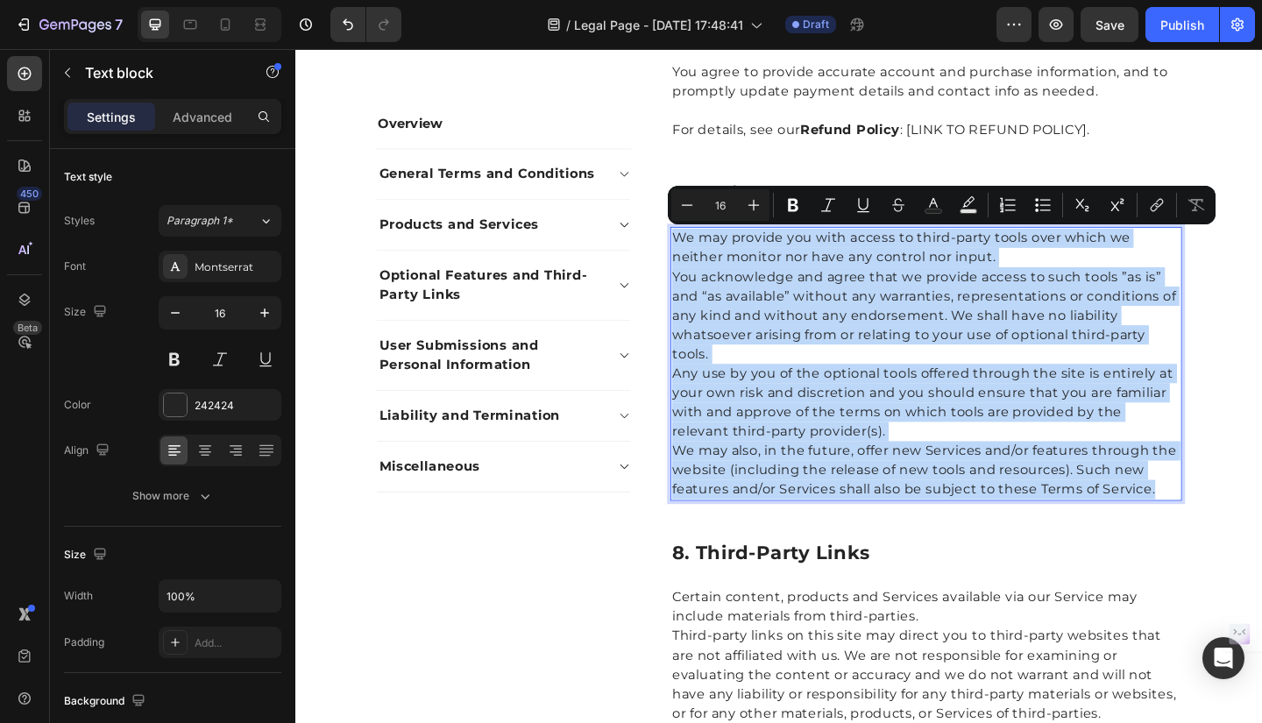
drag, startPoint x: 703, startPoint y: 252, endPoint x: 1238, endPoint y: 530, distance: 602.3
click at [1238, 530] on div "We may provide you with access to third-party tools over which we neither monit…" at bounding box center [981, 392] width 557 height 298
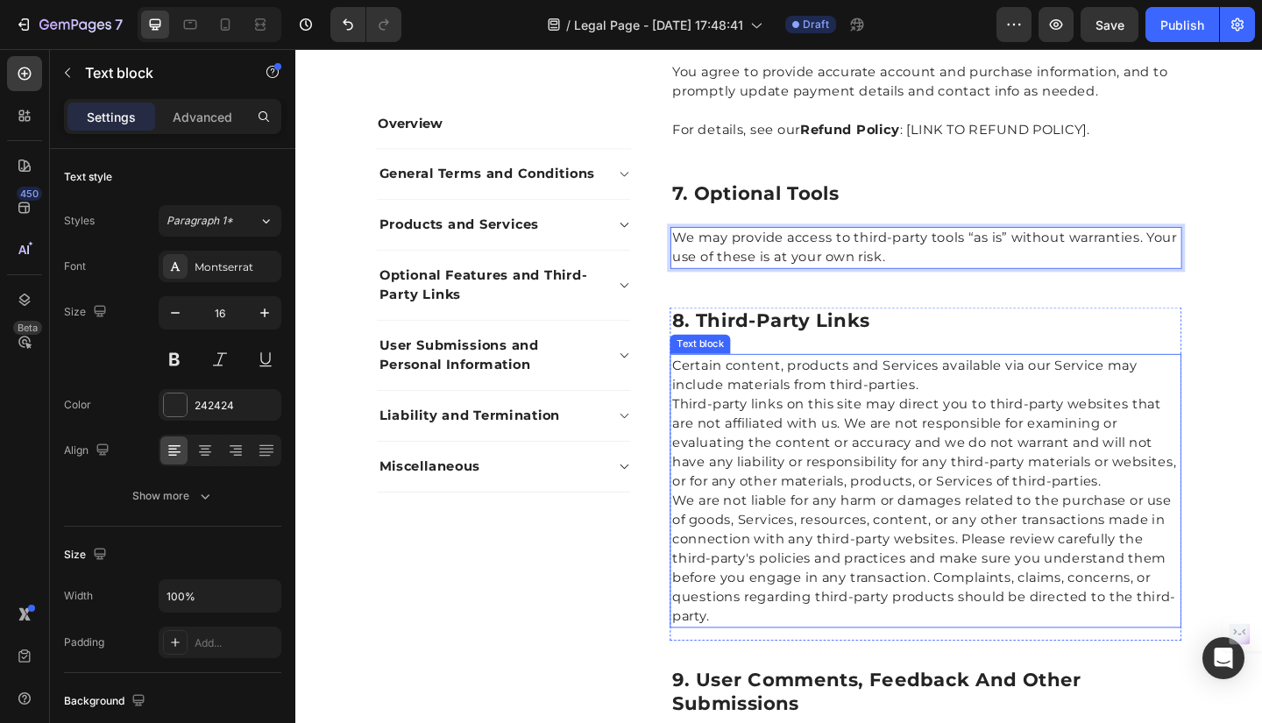
click at [719, 396] on p "Certain content, products and Services available via our Service may include ma…" at bounding box center [981, 404] width 553 height 42
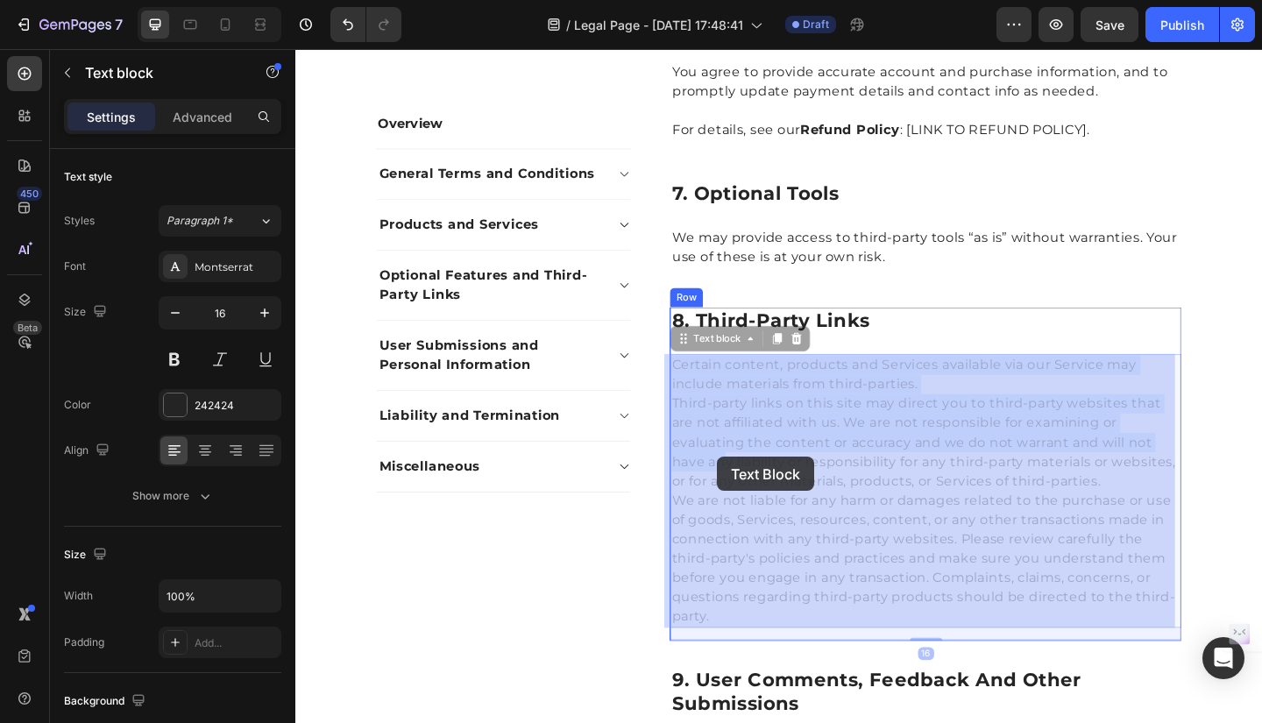
drag, startPoint x: 703, startPoint y: 389, endPoint x: 754, endPoint y: 493, distance: 115.3
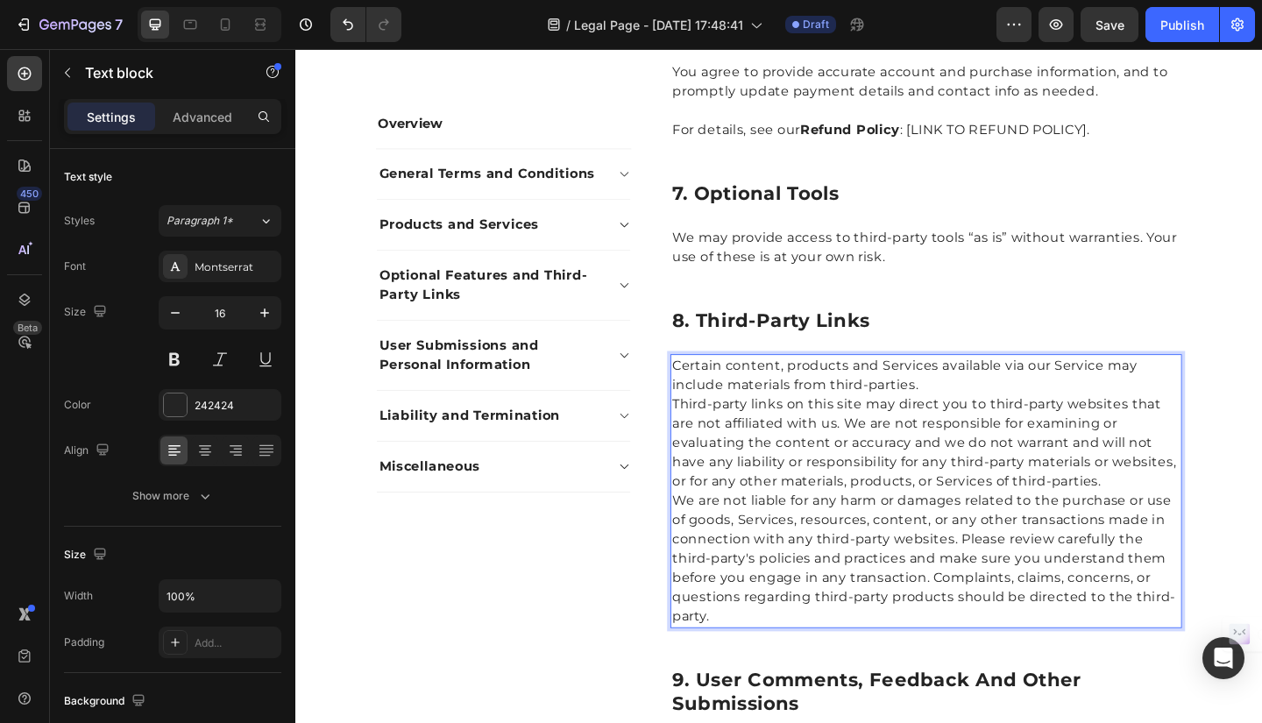
drag, startPoint x: 704, startPoint y: 390, endPoint x: 770, endPoint y: 512, distance: 138.5
click at [770, 512] on div "Certain content, products and Services available via our Service may include ma…" at bounding box center [981, 530] width 557 height 298
click at [705, 389] on p "Certain content, products and Services available via our Service may include ma…" at bounding box center [981, 404] width 553 height 42
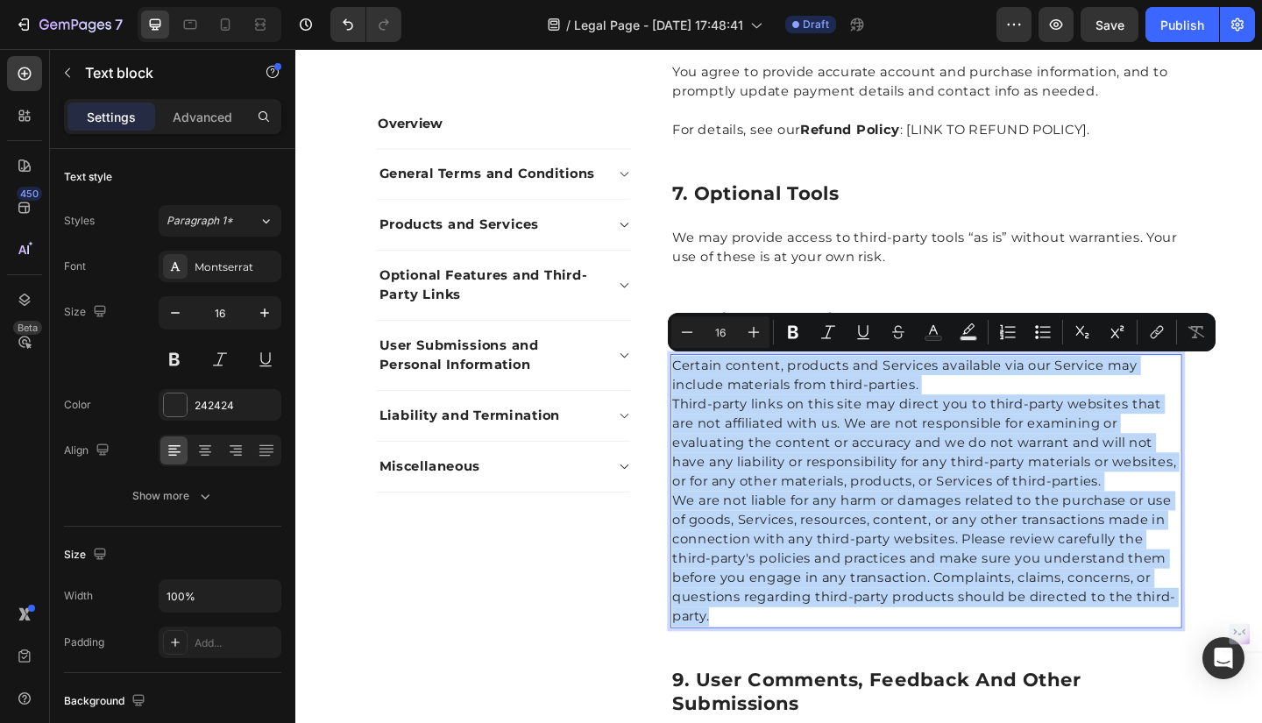
drag, startPoint x: 700, startPoint y: 389, endPoint x: 778, endPoint y: 657, distance: 279.1
click at [778, 657] on div "Certain content, products and Services available via our Service may include ma…" at bounding box center [981, 530] width 557 height 298
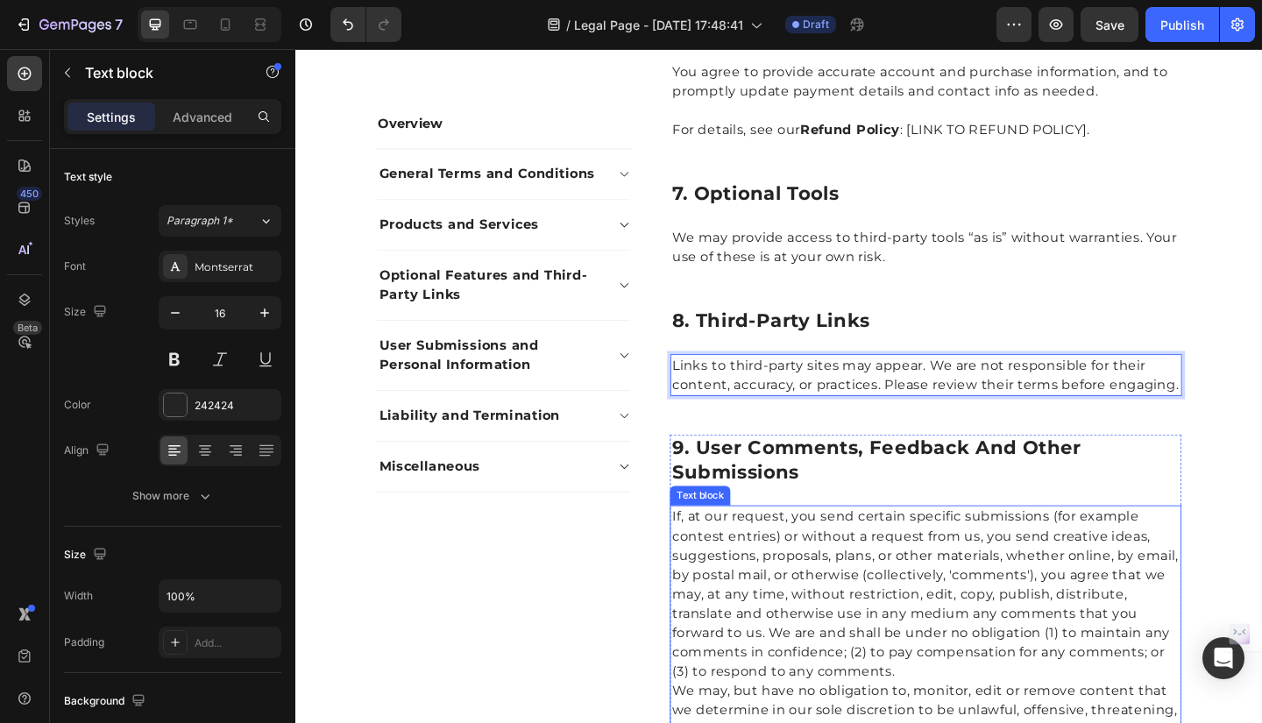
click at [725, 565] on p "If, at our request, you send certain specific submissions (for example contest …" at bounding box center [981, 642] width 553 height 189
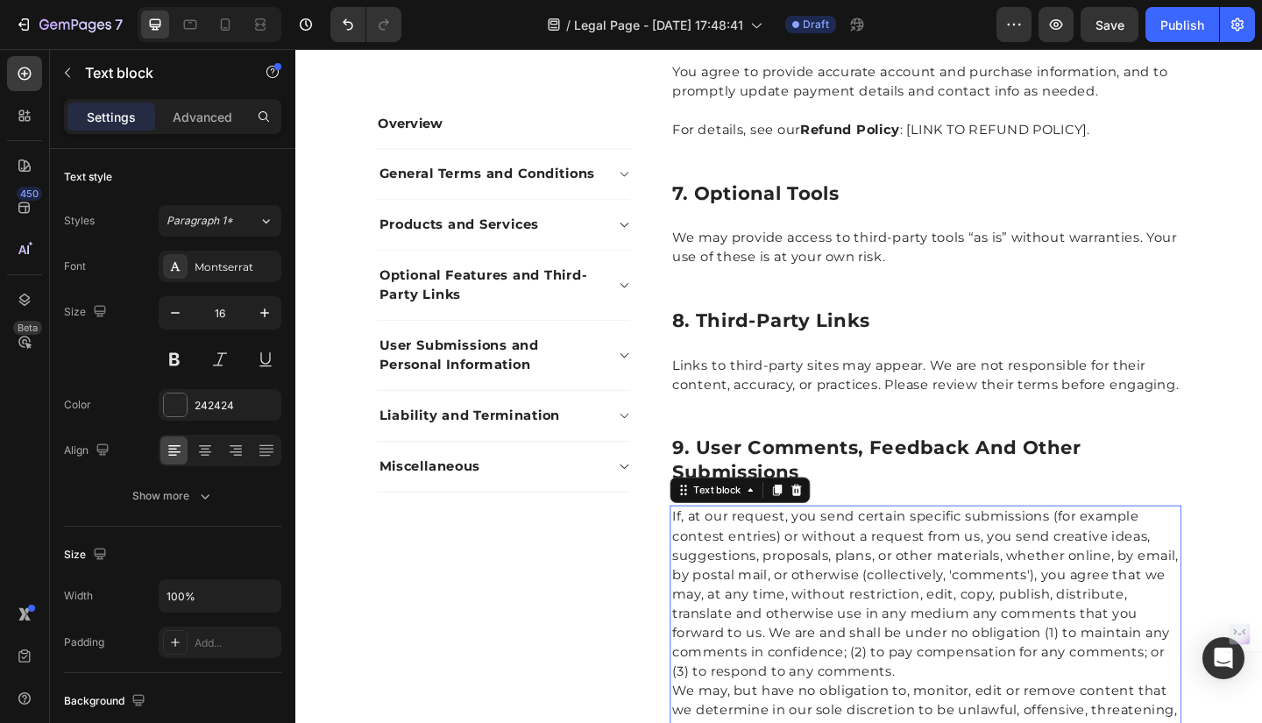
click at [705, 557] on p "If, at our request, you send certain specific submissions (for example contest …" at bounding box center [981, 642] width 553 height 189
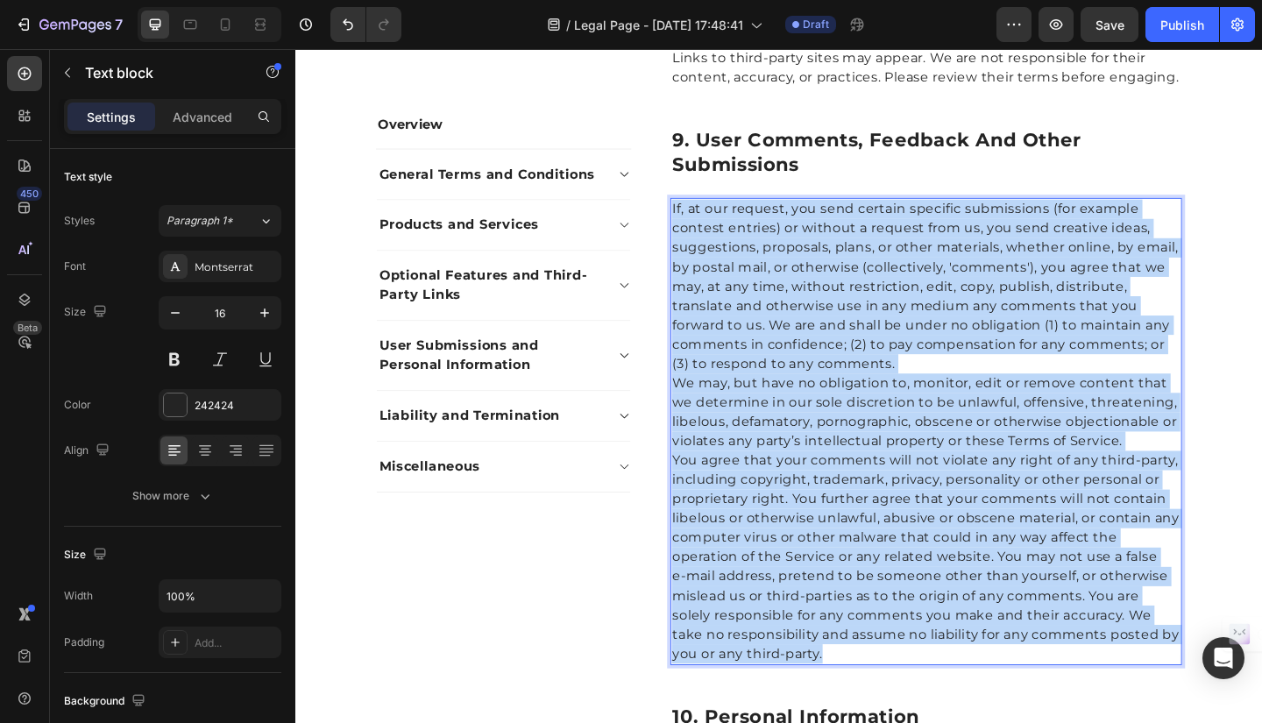
scroll to position [2547, 0]
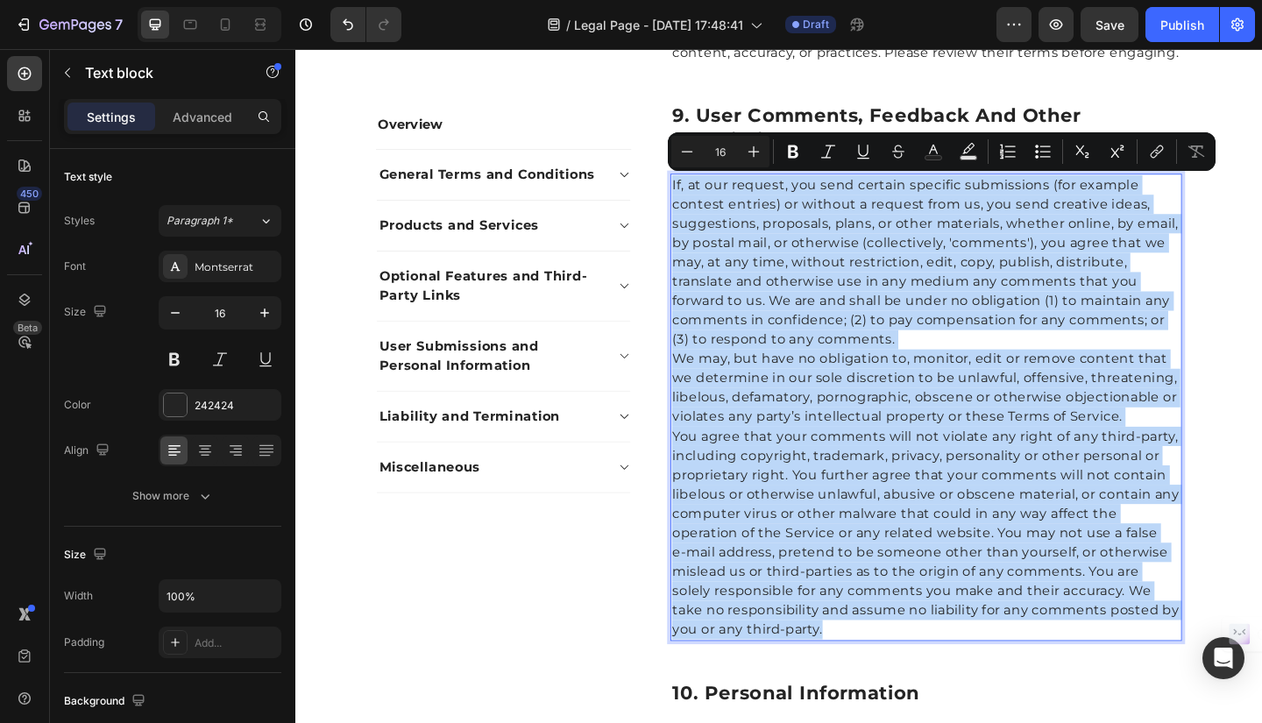
drag, startPoint x: 700, startPoint y: 558, endPoint x: 942, endPoint y: 682, distance: 272.1
click at [942, 682] on div "If, at our request, you send certain specific submissions (for example contest …" at bounding box center [981, 439] width 557 height 508
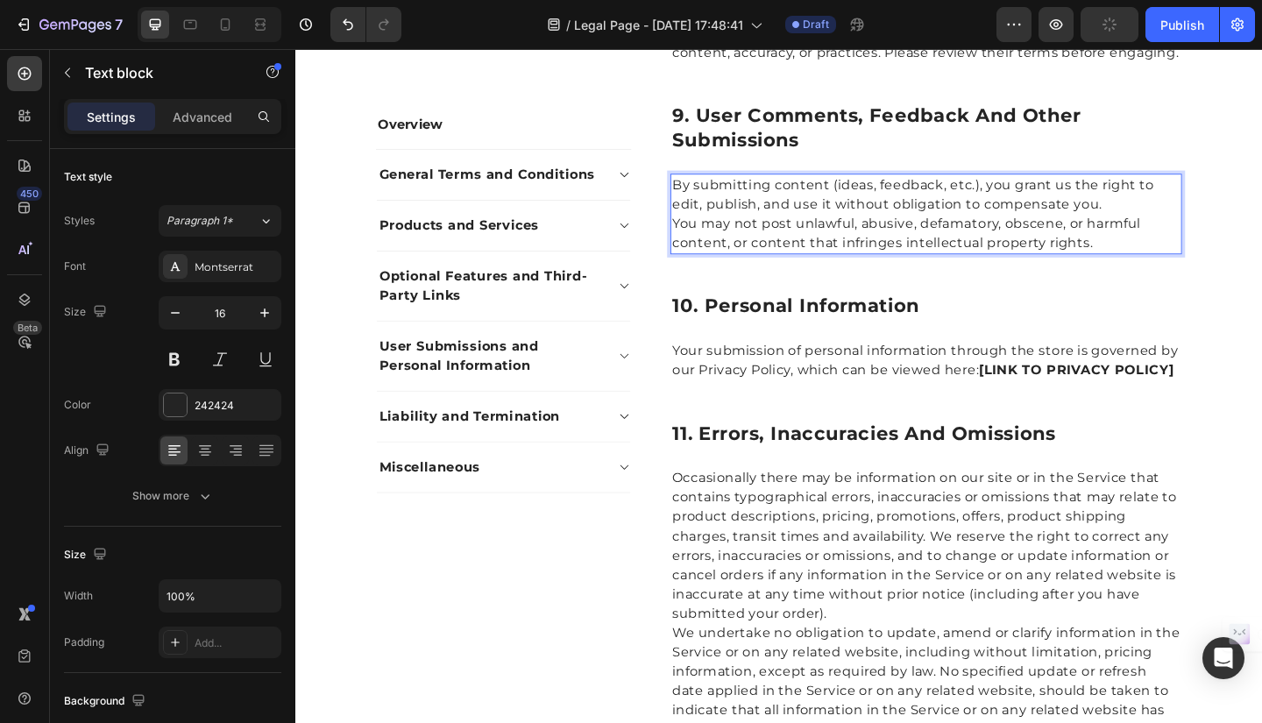
click at [1173, 220] on p "By submitting content (ideas, feedback, etc.), you grant us the right to edit, …" at bounding box center [981, 208] width 553 height 42
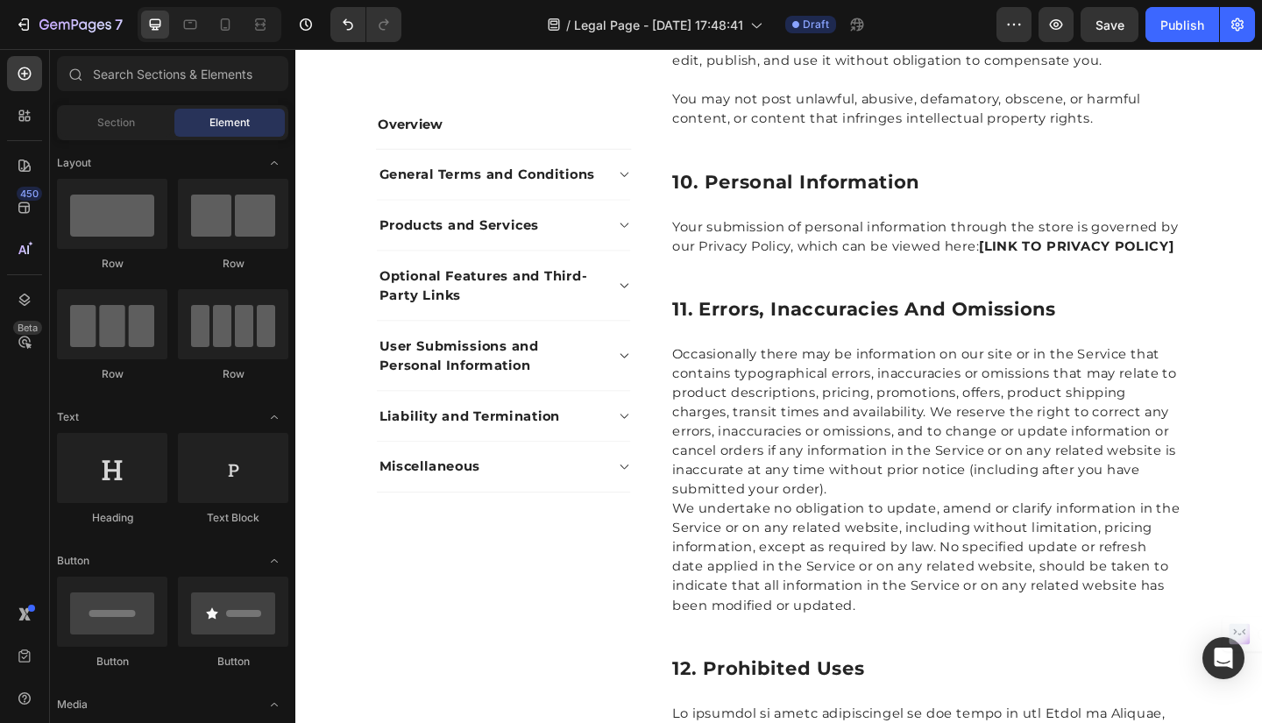
scroll to position [2712, 0]
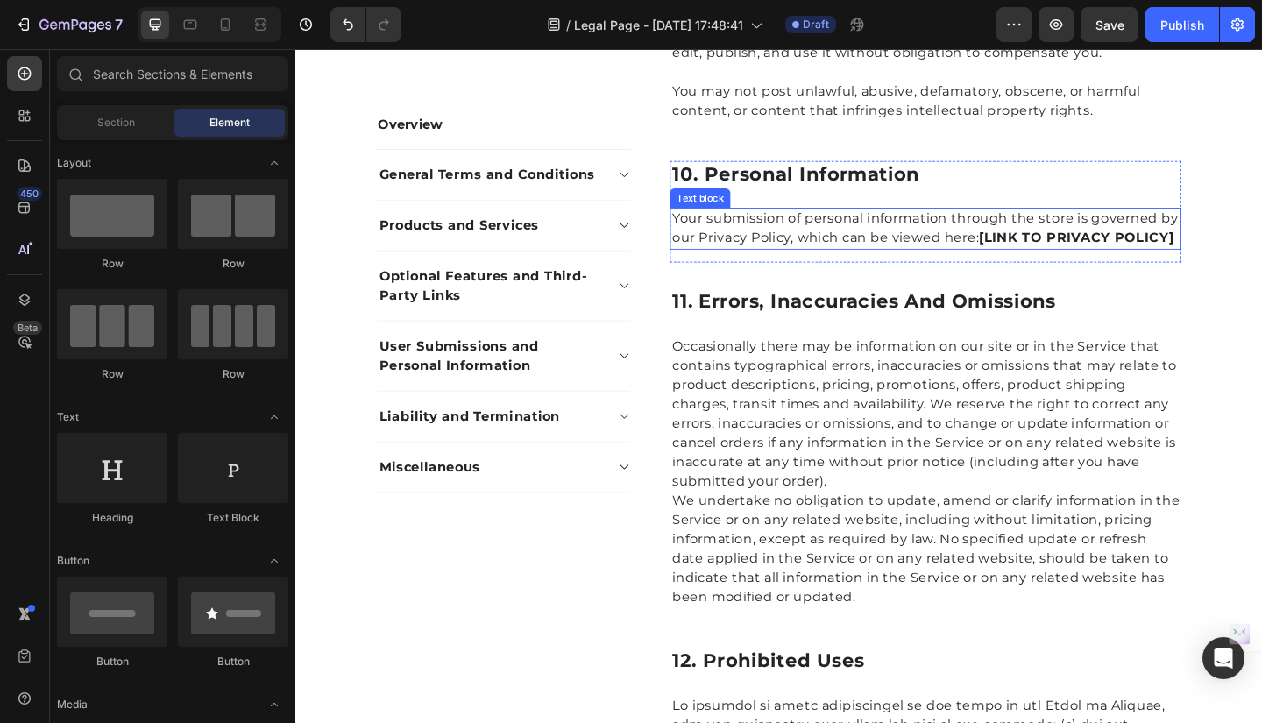
click at [737, 242] on p "Your submission of personal information through the store is governed by our Pr…" at bounding box center [981, 245] width 553 height 42
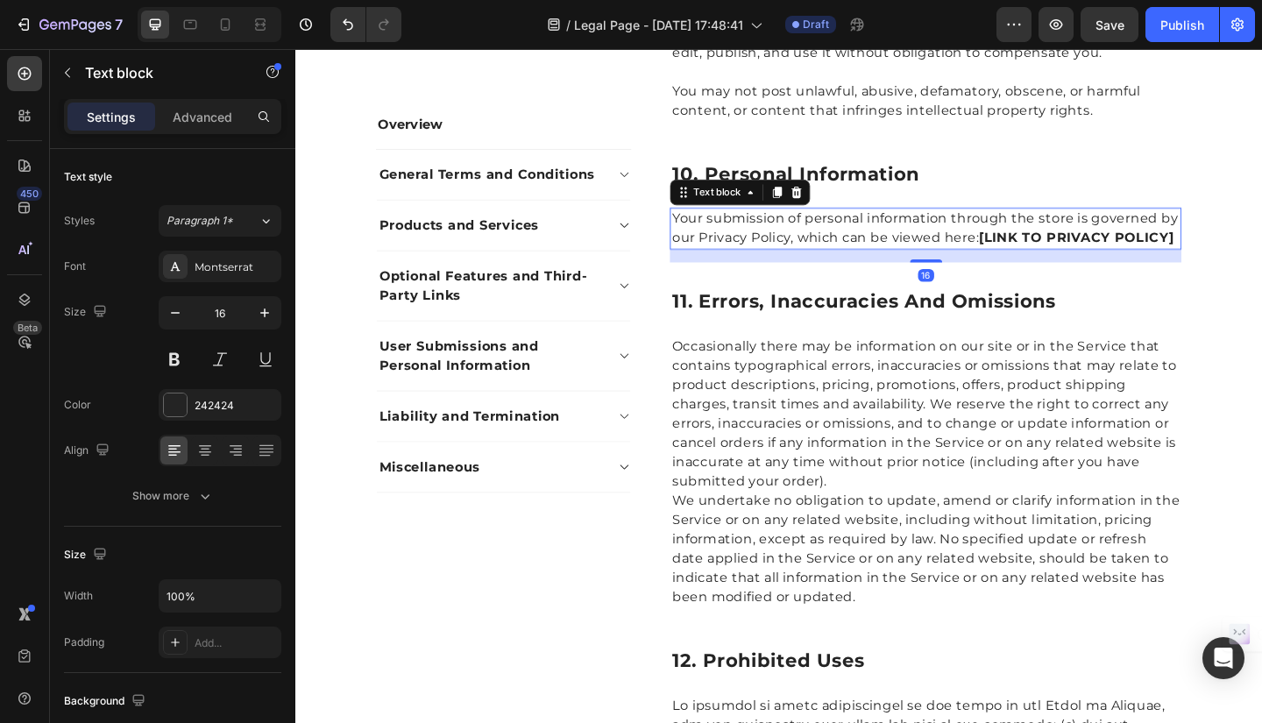
click at [705, 226] on p "Your submission of personal information through the store is governed by our Pr…" at bounding box center [981, 245] width 553 height 42
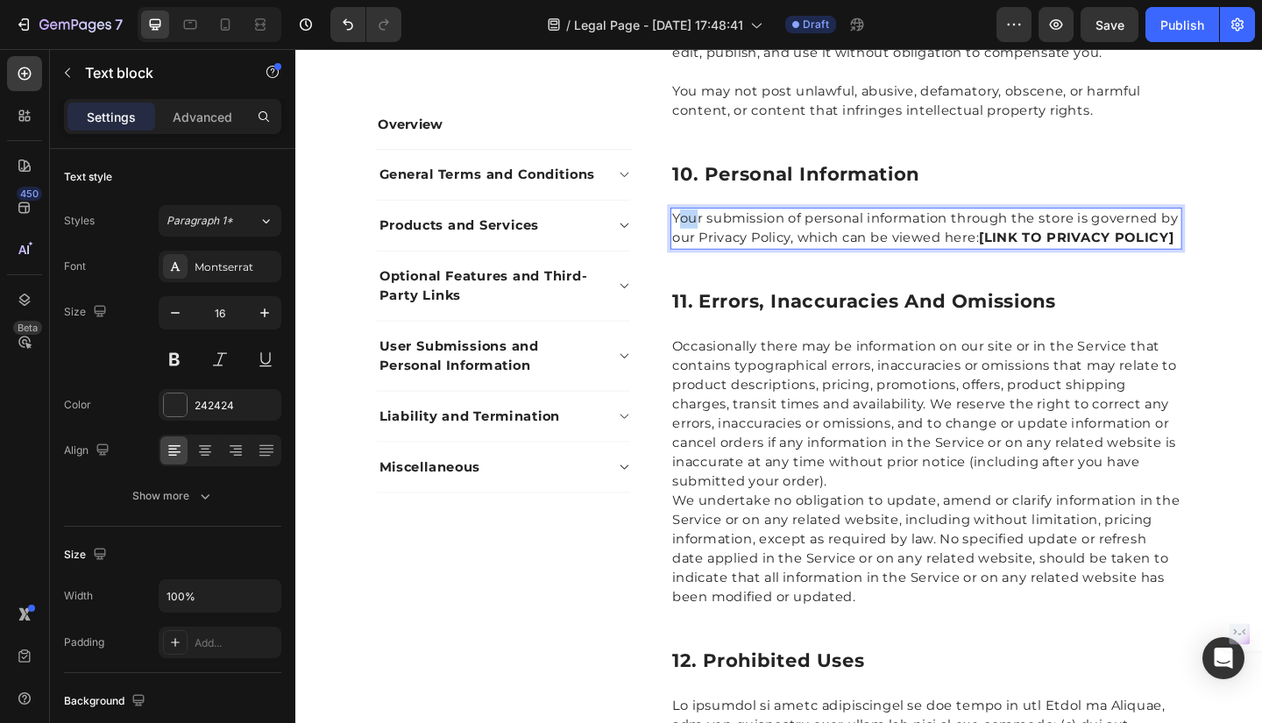
drag, startPoint x: 708, startPoint y: 233, endPoint x: 722, endPoint y: 237, distance: 14.5
click at [722, 237] on p "Your submission of personal information through the store is governed by our Pr…" at bounding box center [981, 245] width 553 height 42
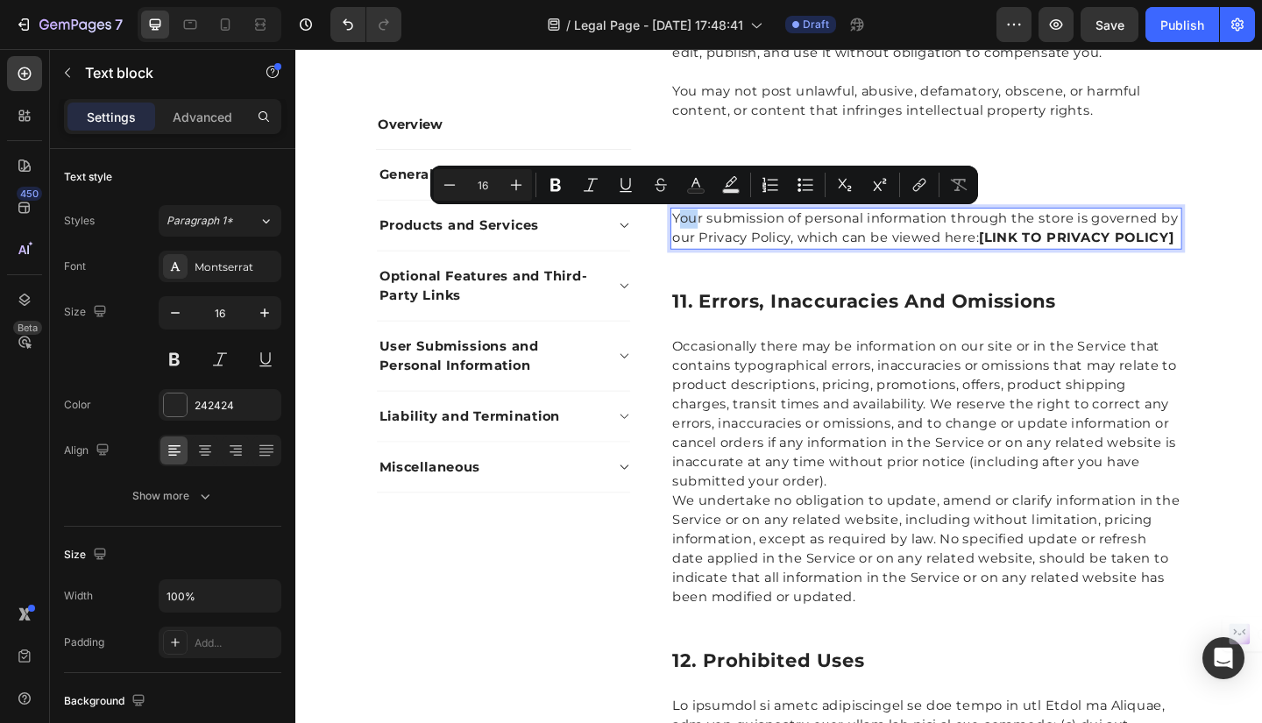
click at [705, 232] on p "Your submission of personal information through the store is governed by our Pr…" at bounding box center [981, 245] width 553 height 42
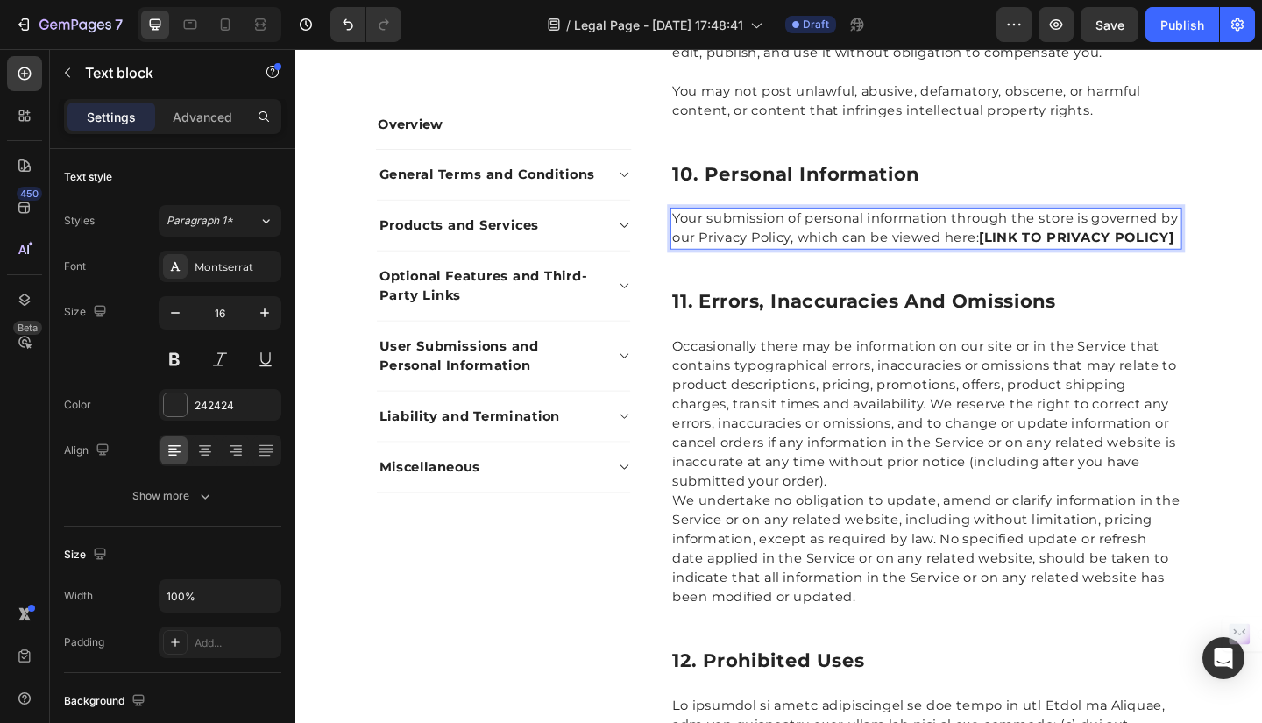
click at [705, 231] on p "Your submission of personal information through the store is governed by our Pr…" at bounding box center [981, 245] width 553 height 42
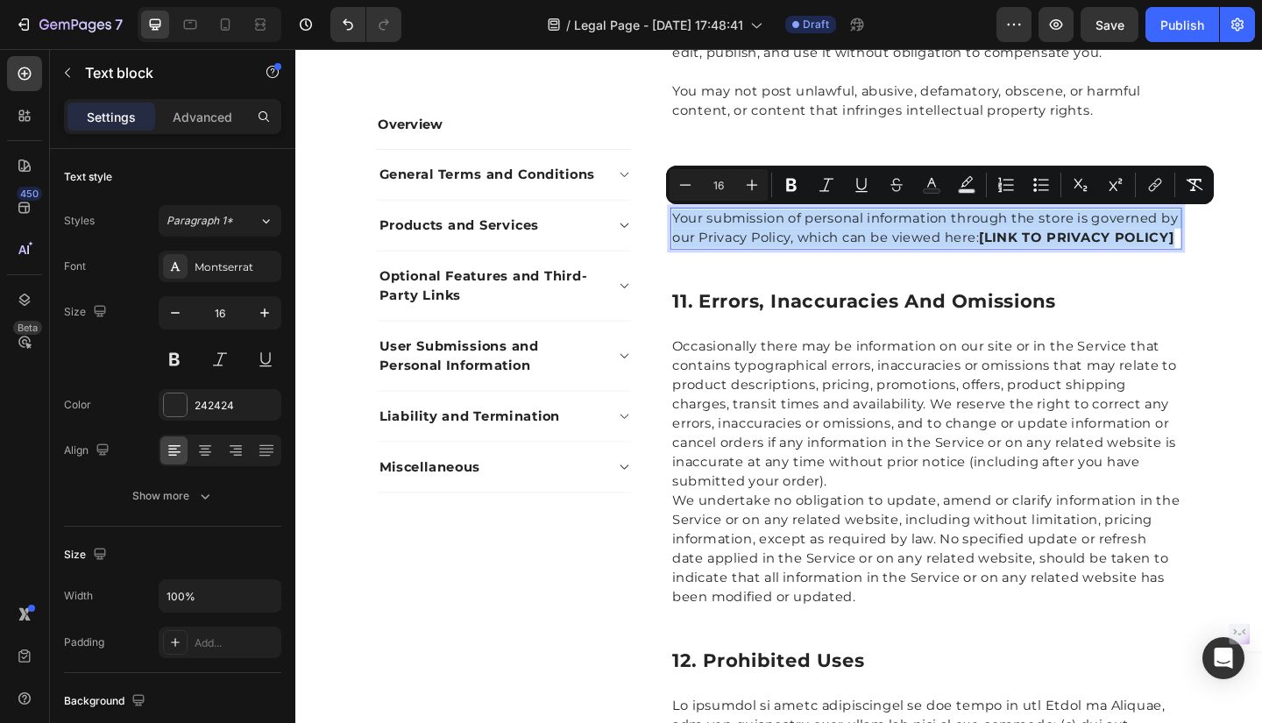
drag, startPoint x: 700, startPoint y: 231, endPoint x: 1248, endPoint y: 253, distance: 548.4
click at [1248, 253] on p "Your submission of personal information through the store is governed by our Pr…" at bounding box center [981, 245] width 553 height 42
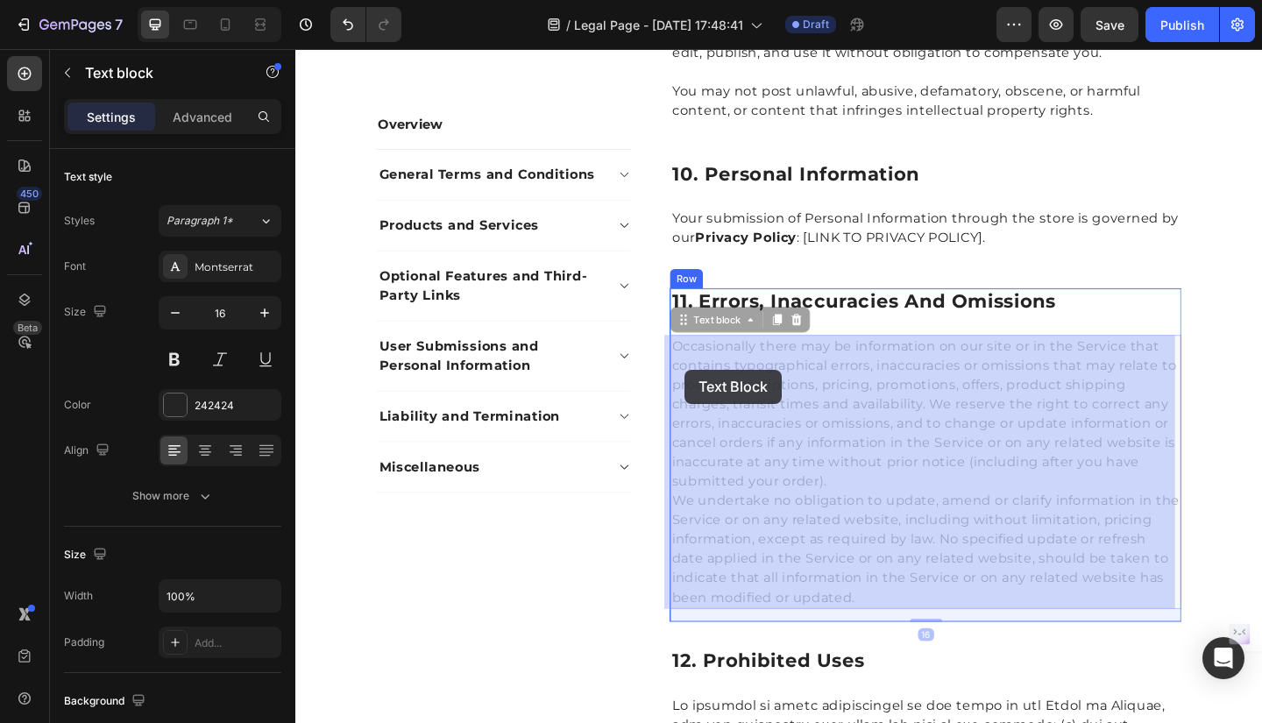
drag, startPoint x: 702, startPoint y: 366, endPoint x: 720, endPoint y: 399, distance: 36.9
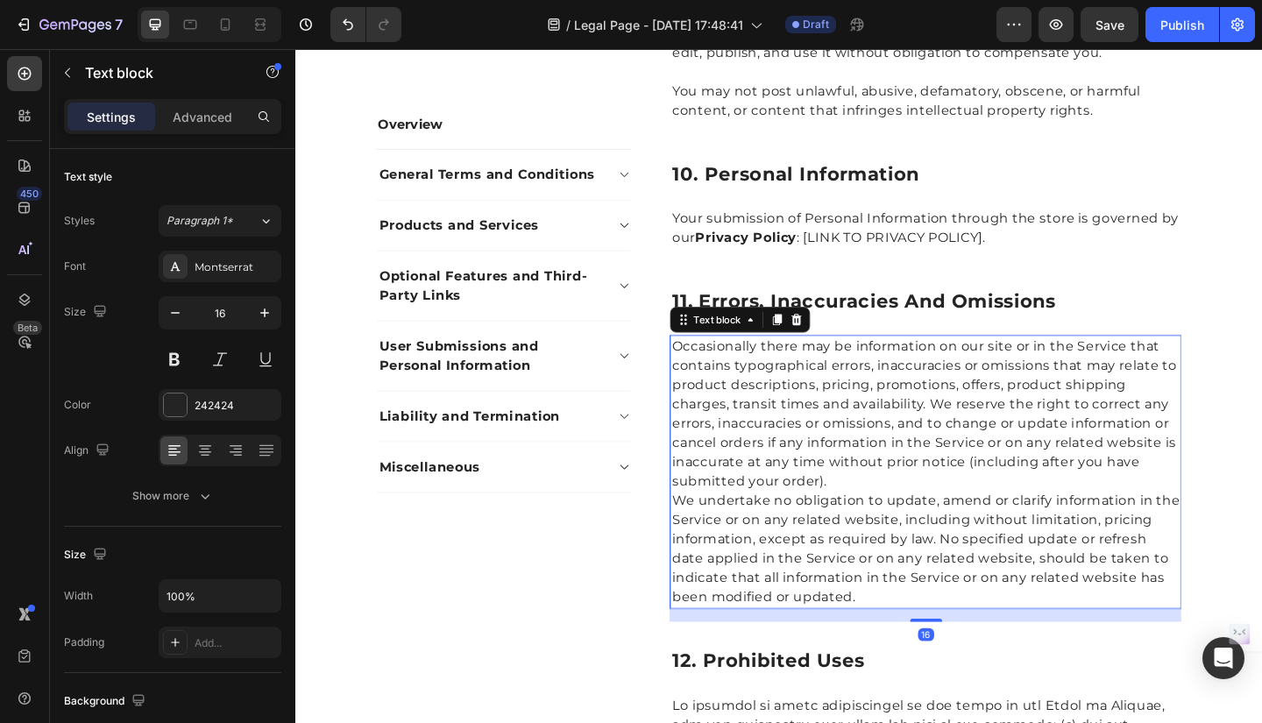
click at [705, 370] on p "Occasionally there may be information on our site or in the Service that contai…" at bounding box center [981, 446] width 553 height 168
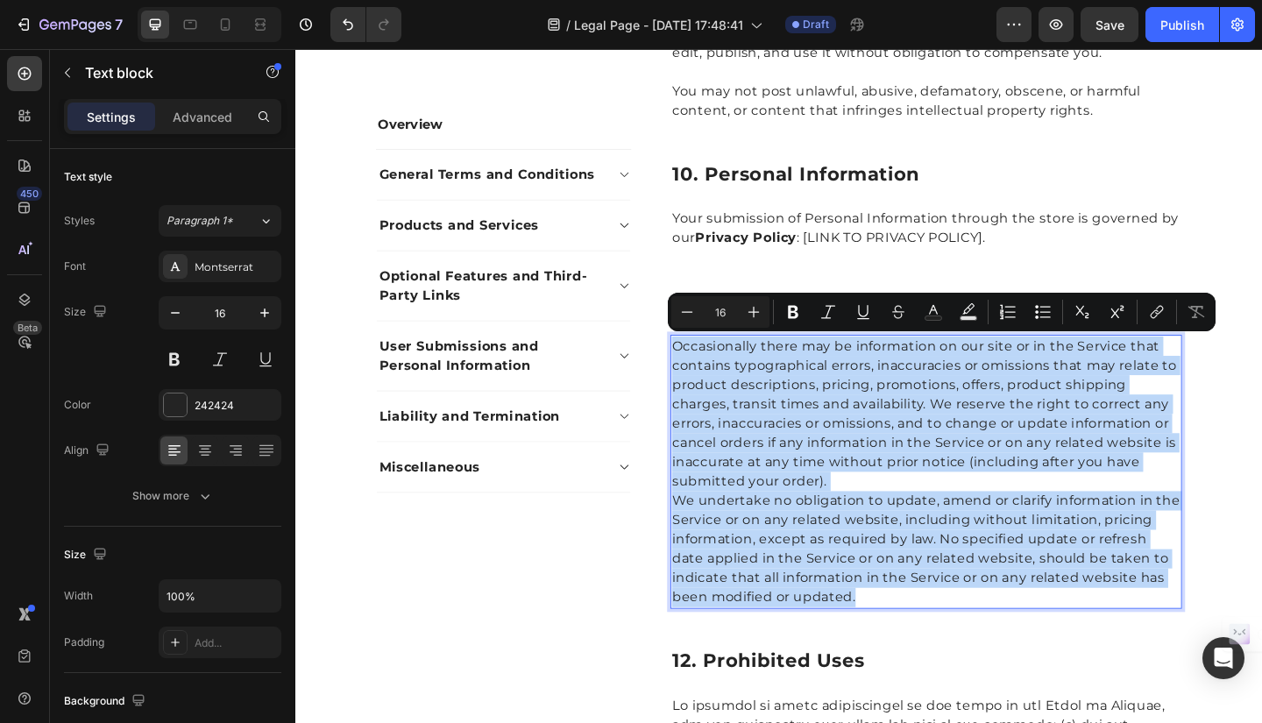
drag, startPoint x: 704, startPoint y: 370, endPoint x: 905, endPoint y: 641, distance: 337.2
click at [905, 641] on div "Occasionally there may be information on our site or in the Service that contai…" at bounding box center [981, 509] width 557 height 298
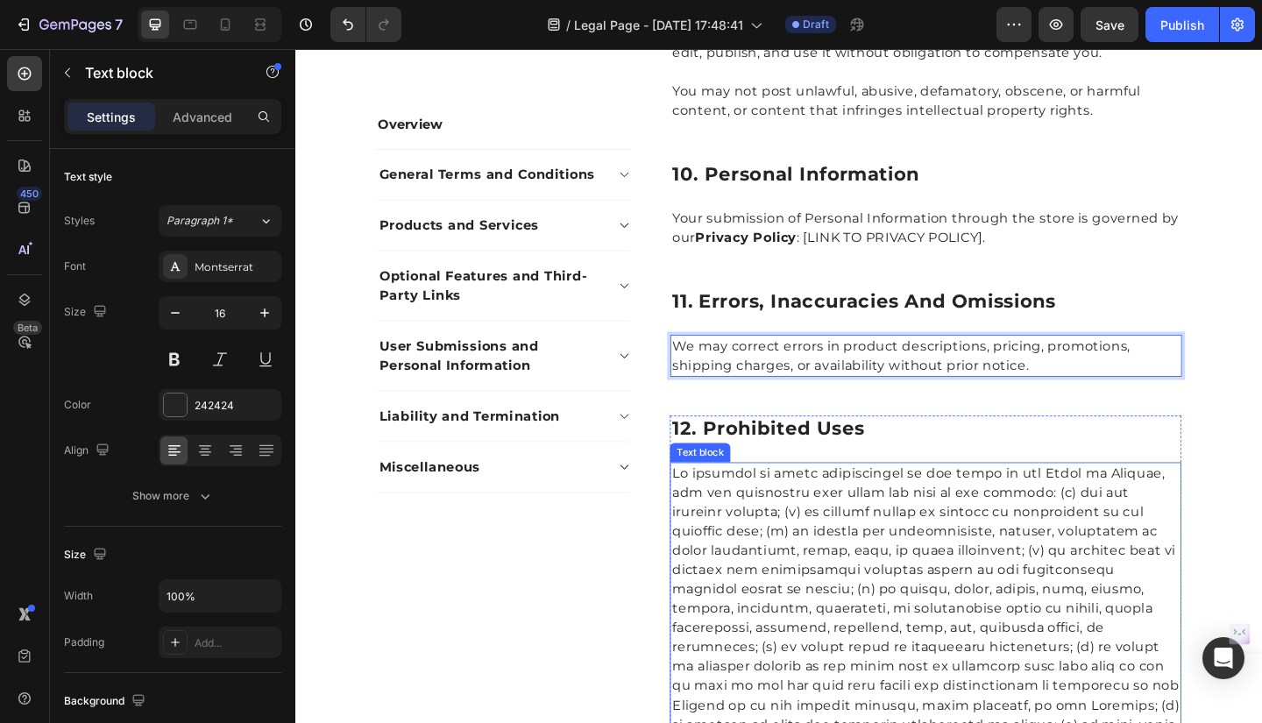
click at [705, 515] on p at bounding box center [981, 701] width 553 height 400
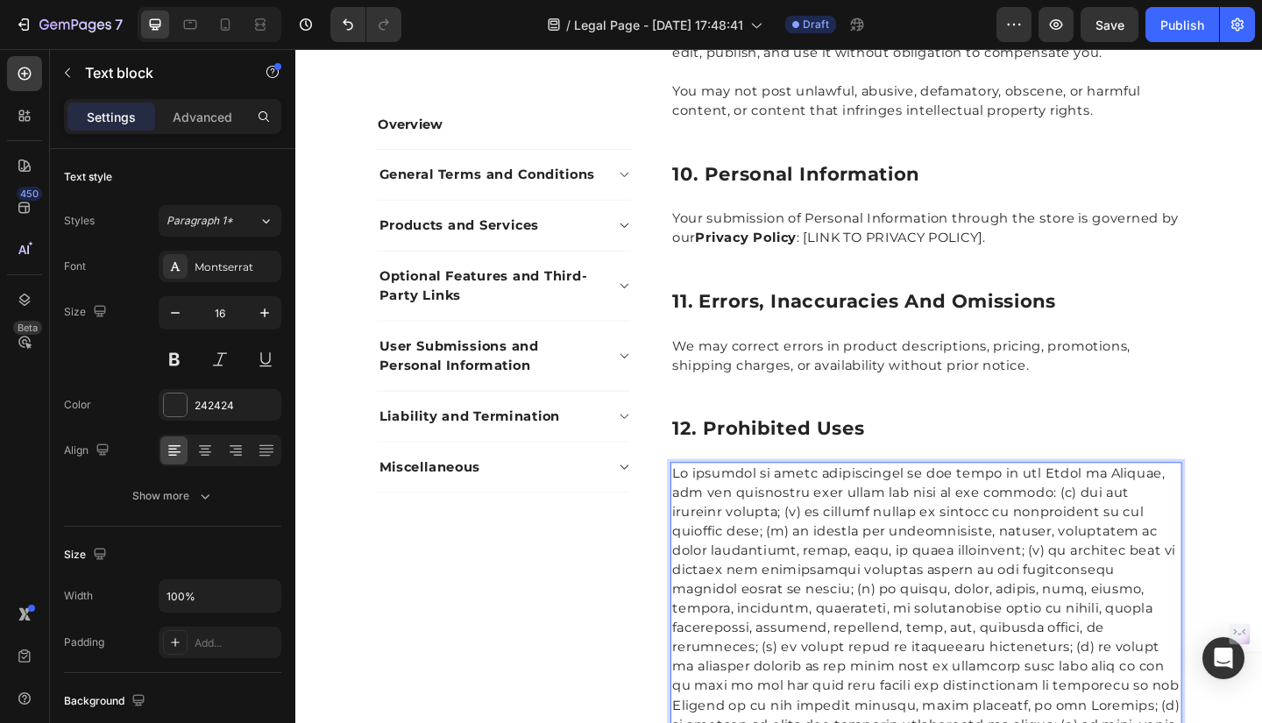
click at [705, 508] on p "Rich Text Editor. Editing area: main" at bounding box center [981, 701] width 553 height 400
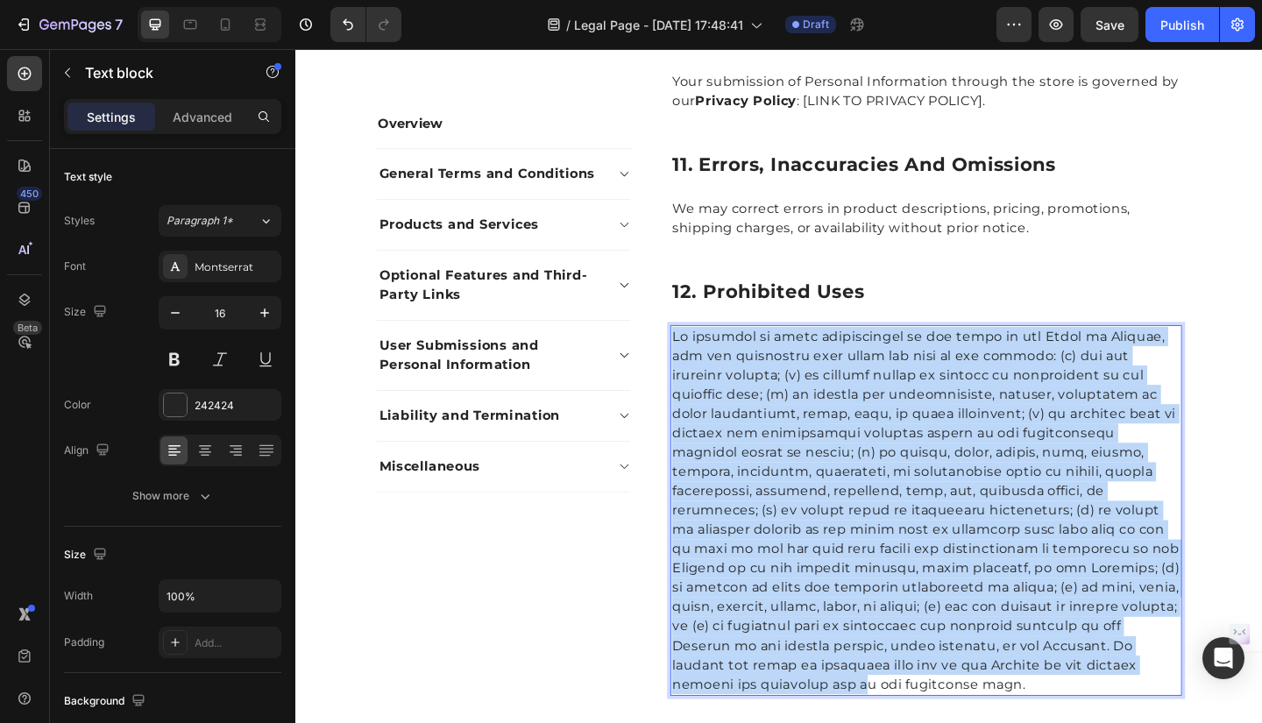
scroll to position [2982, 0]
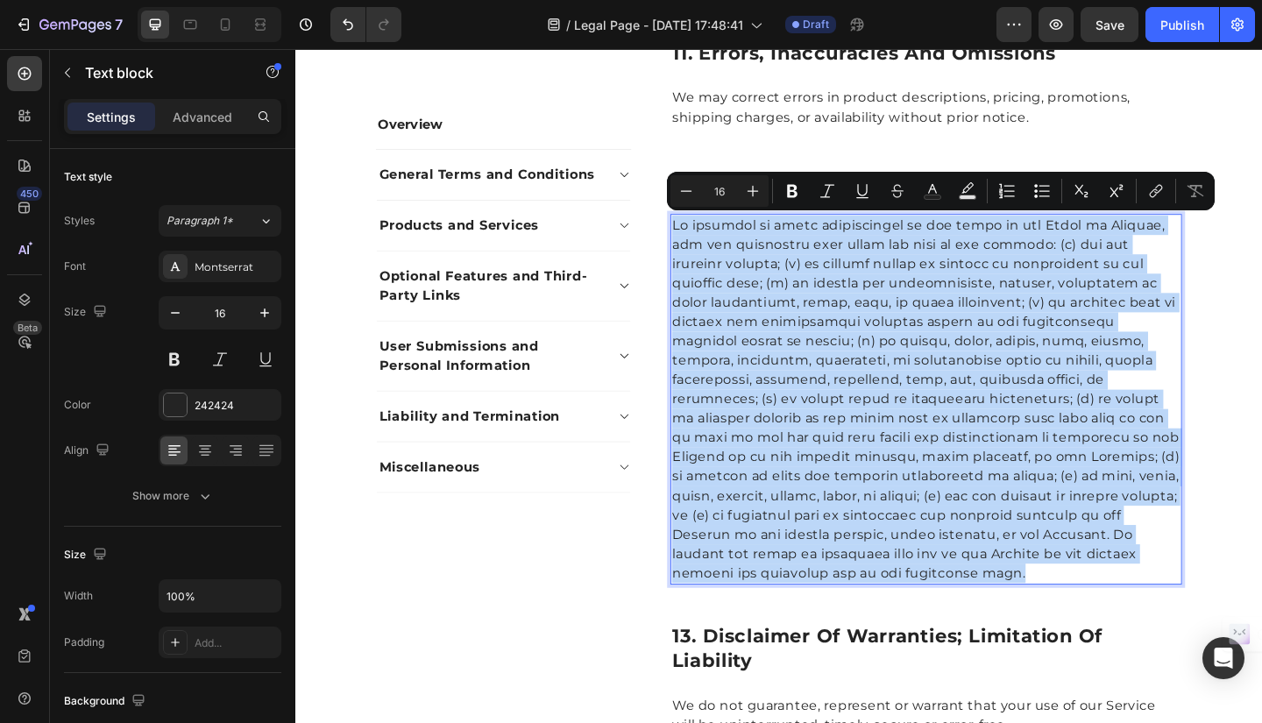
drag, startPoint x: 700, startPoint y: 508, endPoint x: 1156, endPoint y: 598, distance: 465.4
click at [1156, 598] on p "Rich Text Editor. Editing area: main" at bounding box center [981, 431] width 553 height 400
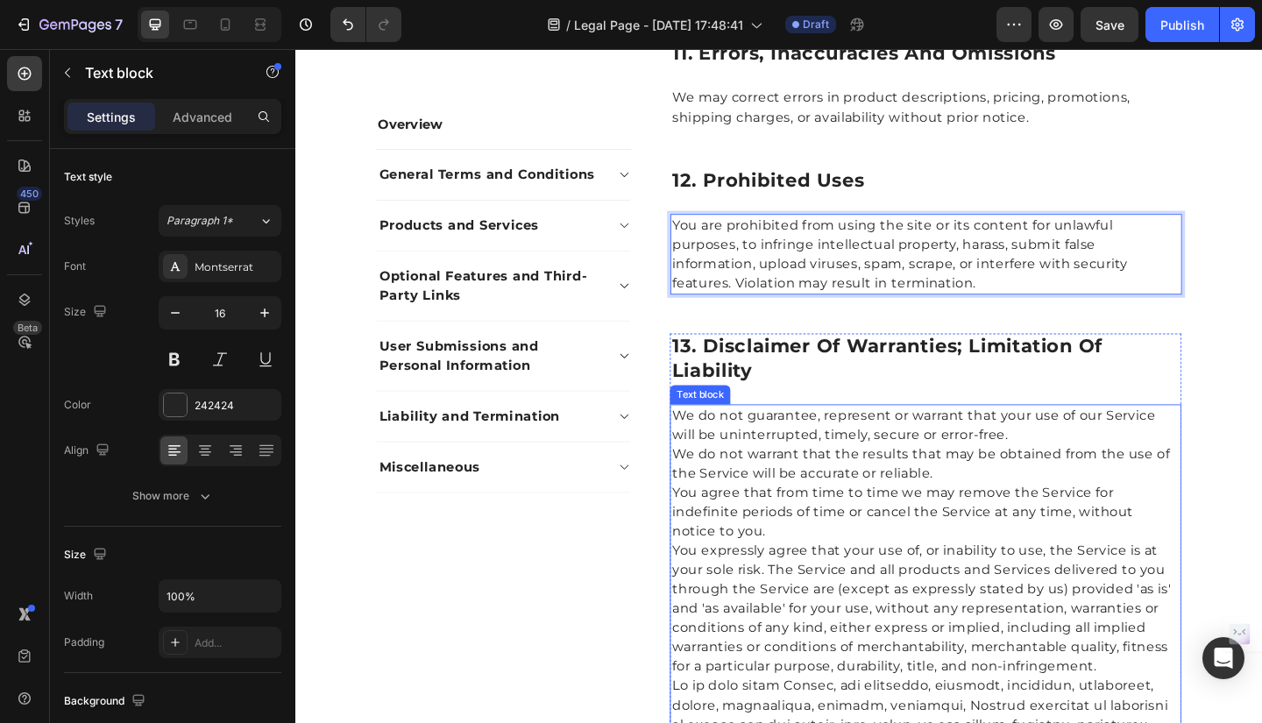
click at [707, 447] on p "We do not guarantee, represent or warrant that your use of our Service will be …" at bounding box center [981, 458] width 553 height 42
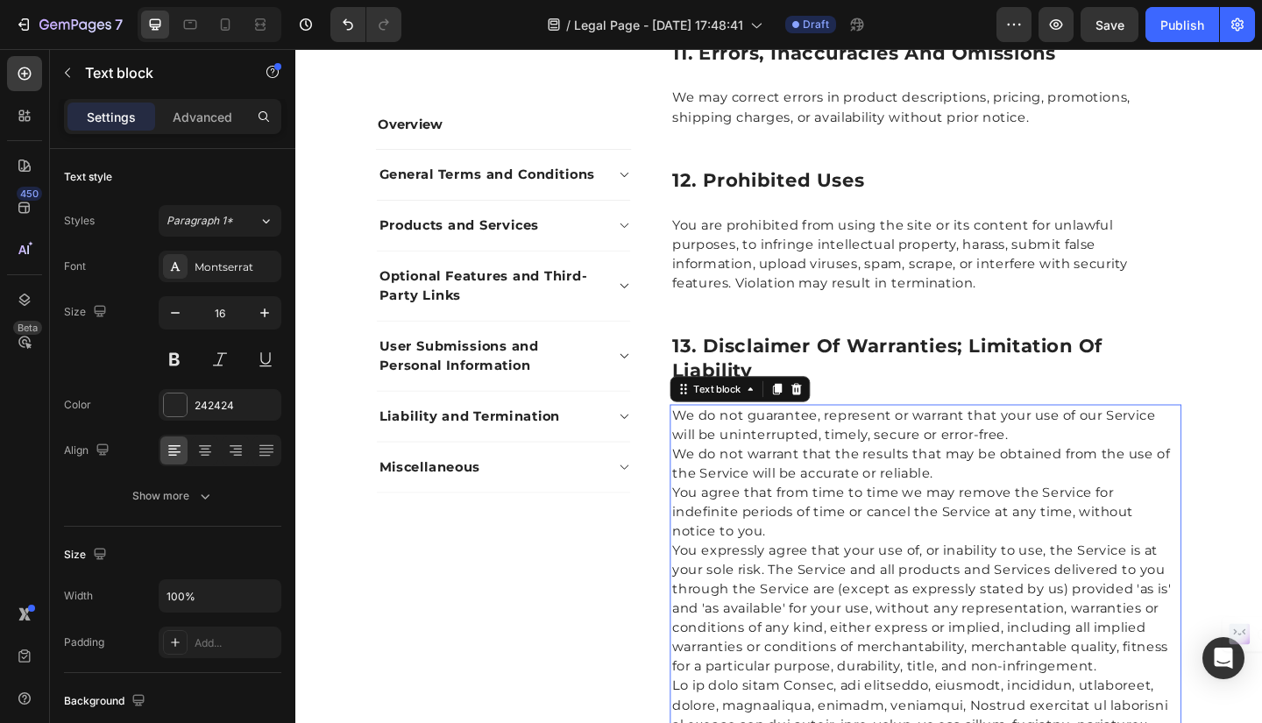
click at [705, 443] on p "We do not guarantee, represent or warrant that your use of our Service will be …" at bounding box center [981, 458] width 553 height 42
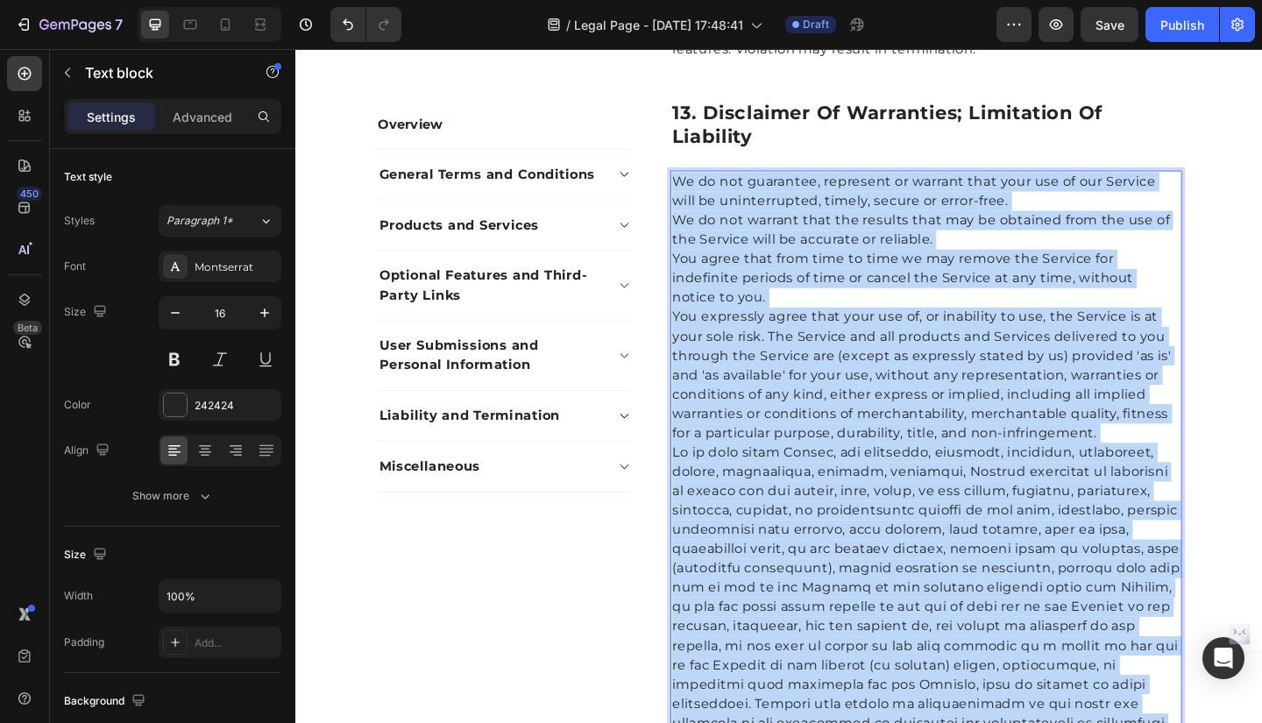
scroll to position [3333, 0]
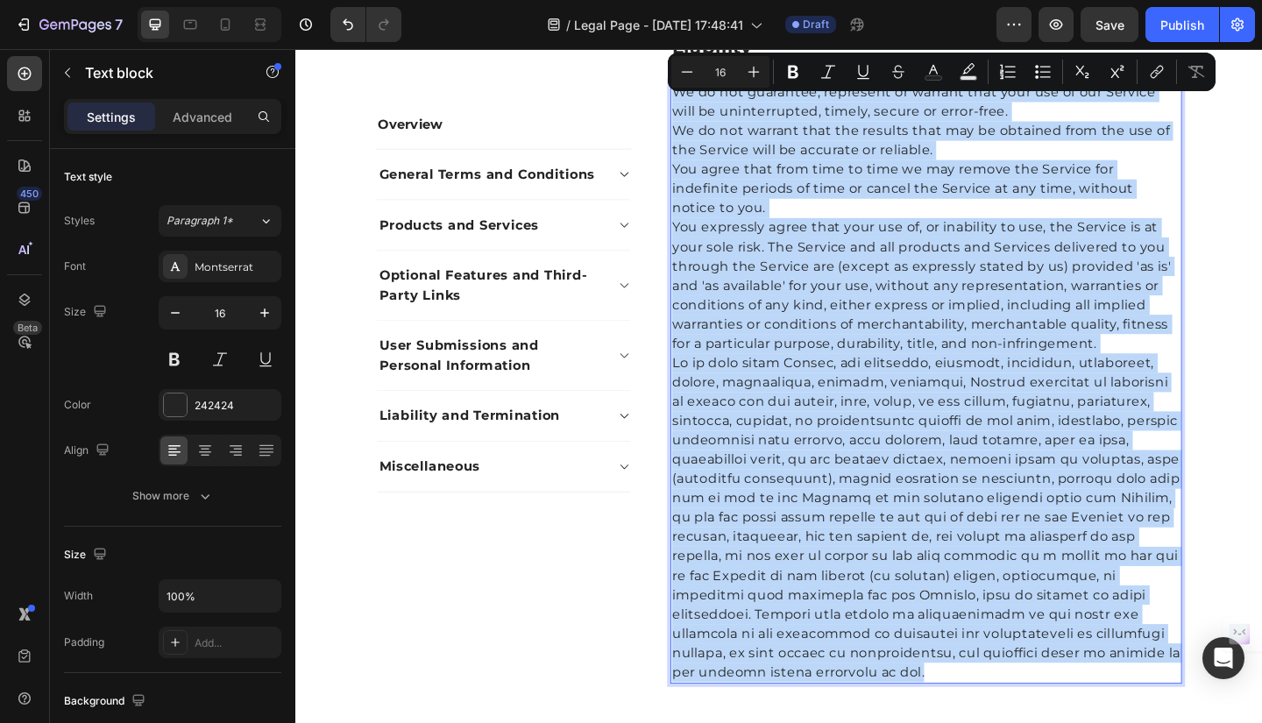
drag, startPoint x: 702, startPoint y: 443, endPoint x: 1211, endPoint y: 709, distance: 574.1
click at [1211, 709] on div "We do not guarantee, represent or warrant that your use of our Service will be …" at bounding box center [981, 412] width 557 height 656
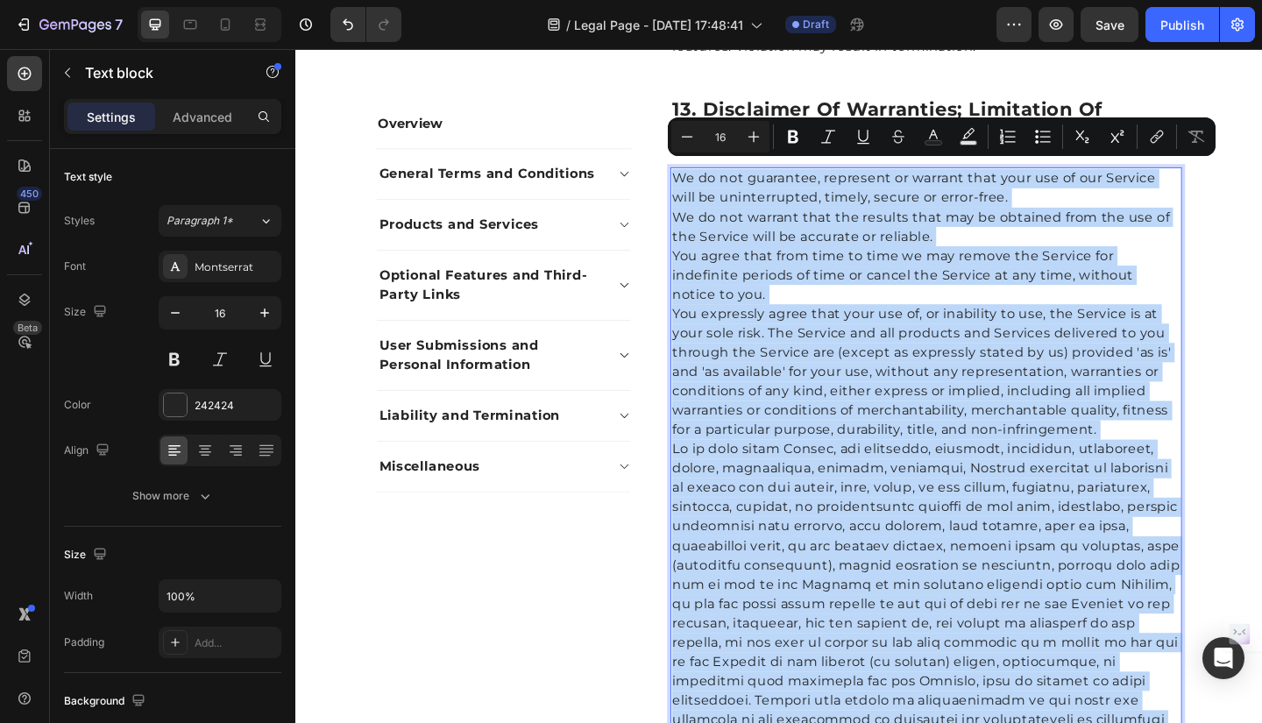
scroll to position [3248, 0]
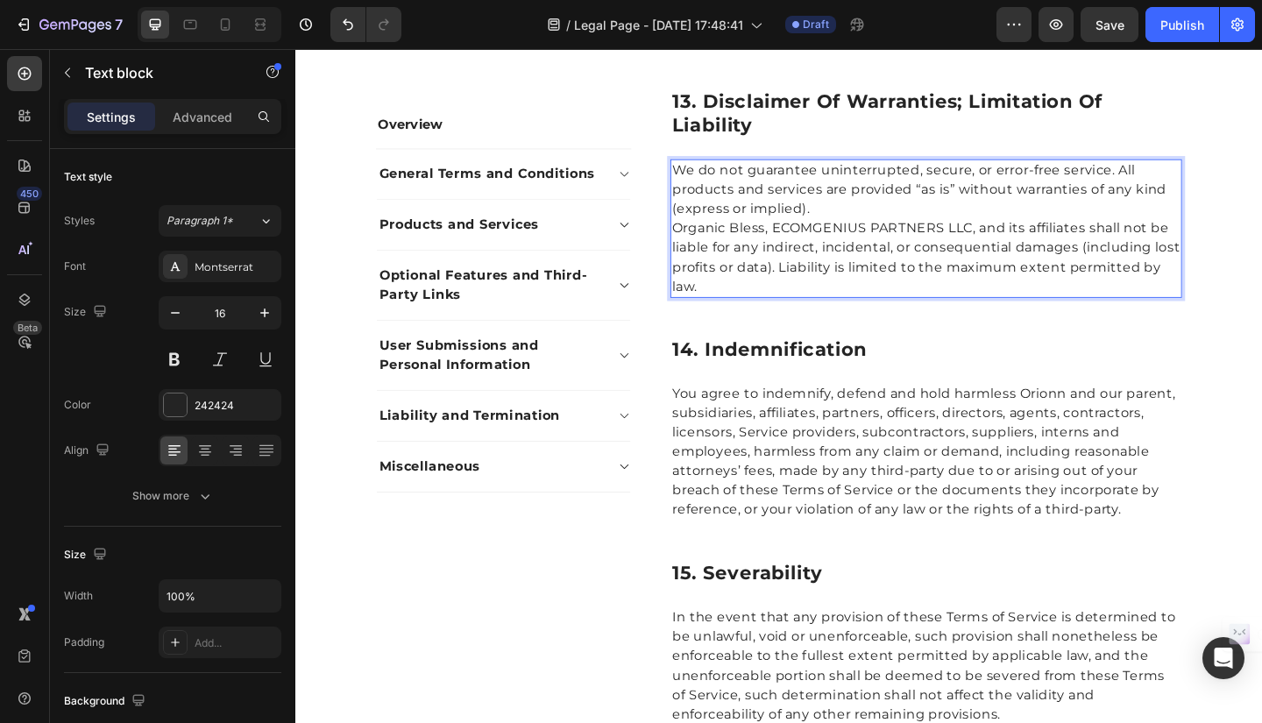
click at [874, 223] on p "We do not guarantee uninterrupted, secure, or error-free service. All products …" at bounding box center [981, 202] width 553 height 63
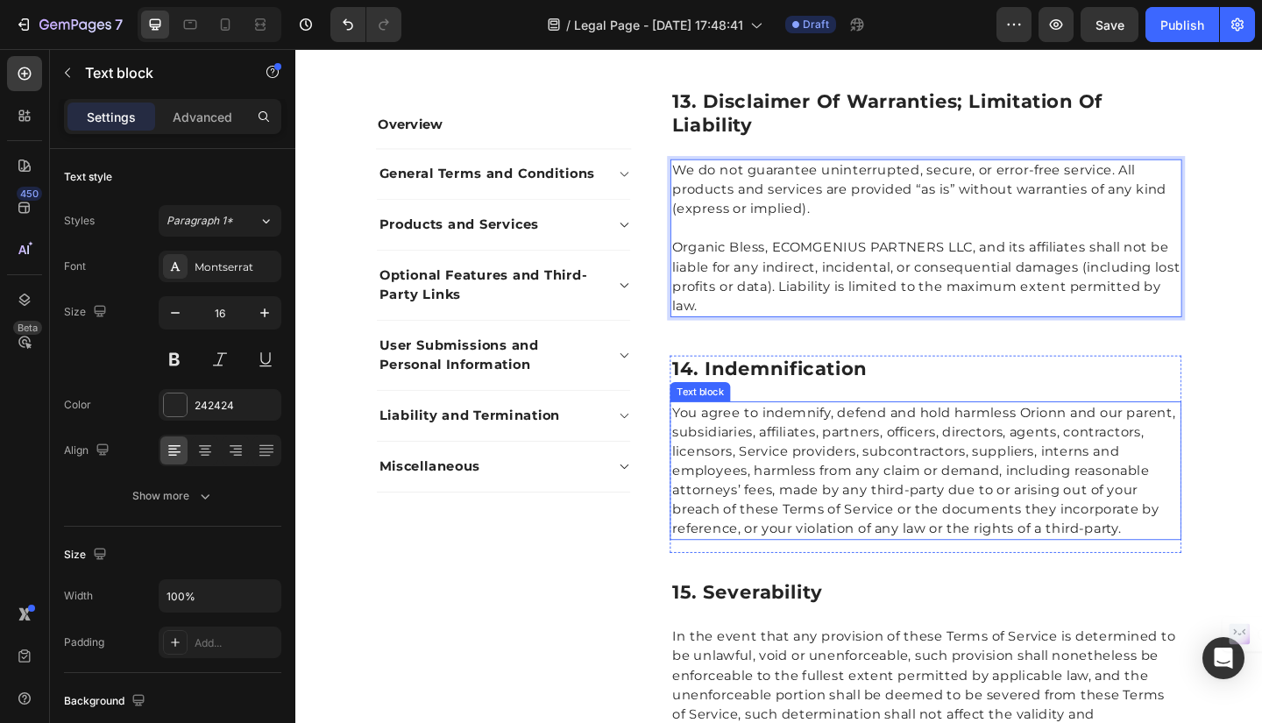
click at [706, 449] on p "You agree to indemnify, defend and hold harmless Orionn and our parent, subsidi…" at bounding box center [981, 508] width 553 height 147
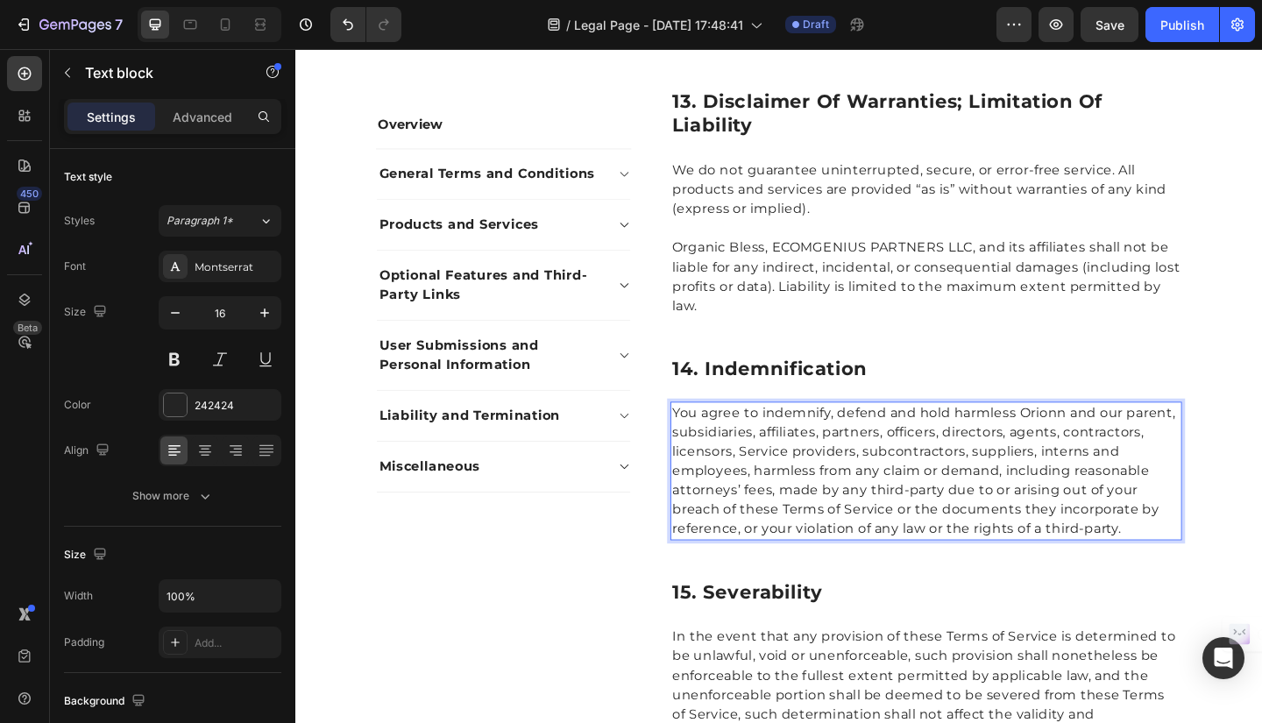
click at [705, 443] on p "You agree to indemnify, defend and hold harmless Orionn and our parent, subsidi…" at bounding box center [981, 508] width 553 height 147
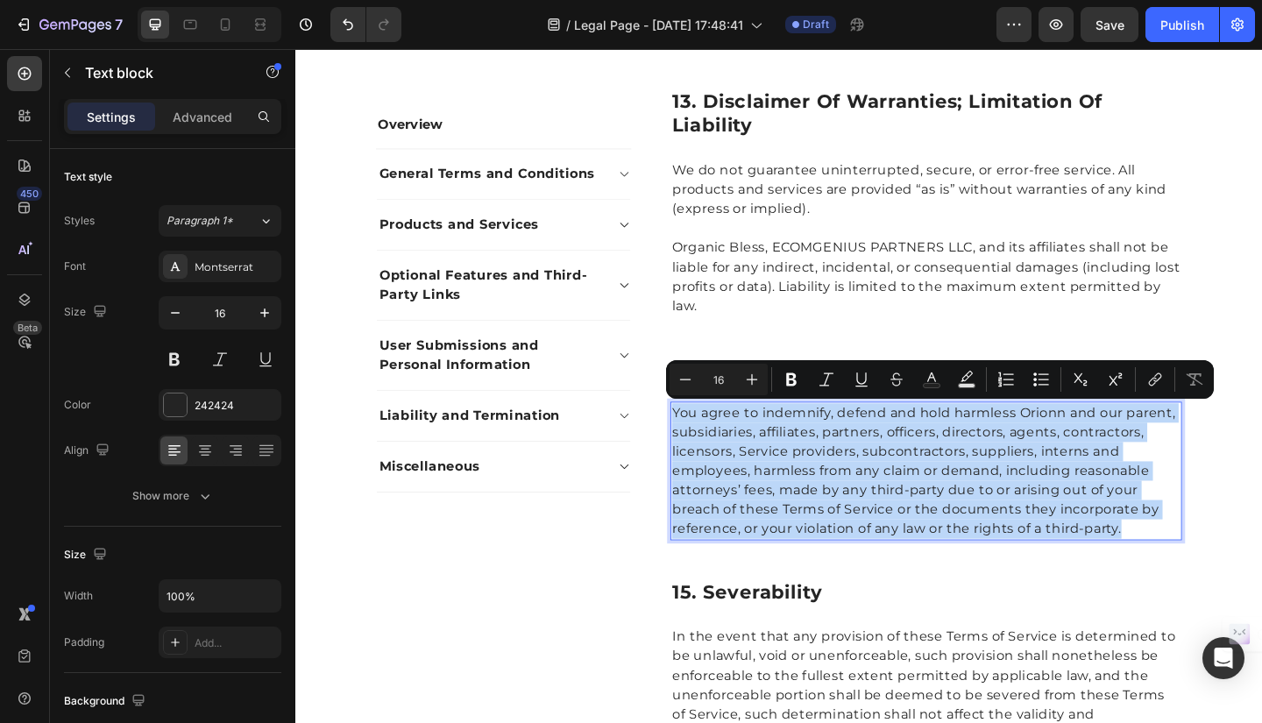
drag, startPoint x: 701, startPoint y: 443, endPoint x: 1194, endPoint y: 567, distance: 508.2
click at [1194, 567] on p "You agree to indemnify, defend and hold harmless Orionn and our parent, subsidi…" at bounding box center [981, 508] width 553 height 147
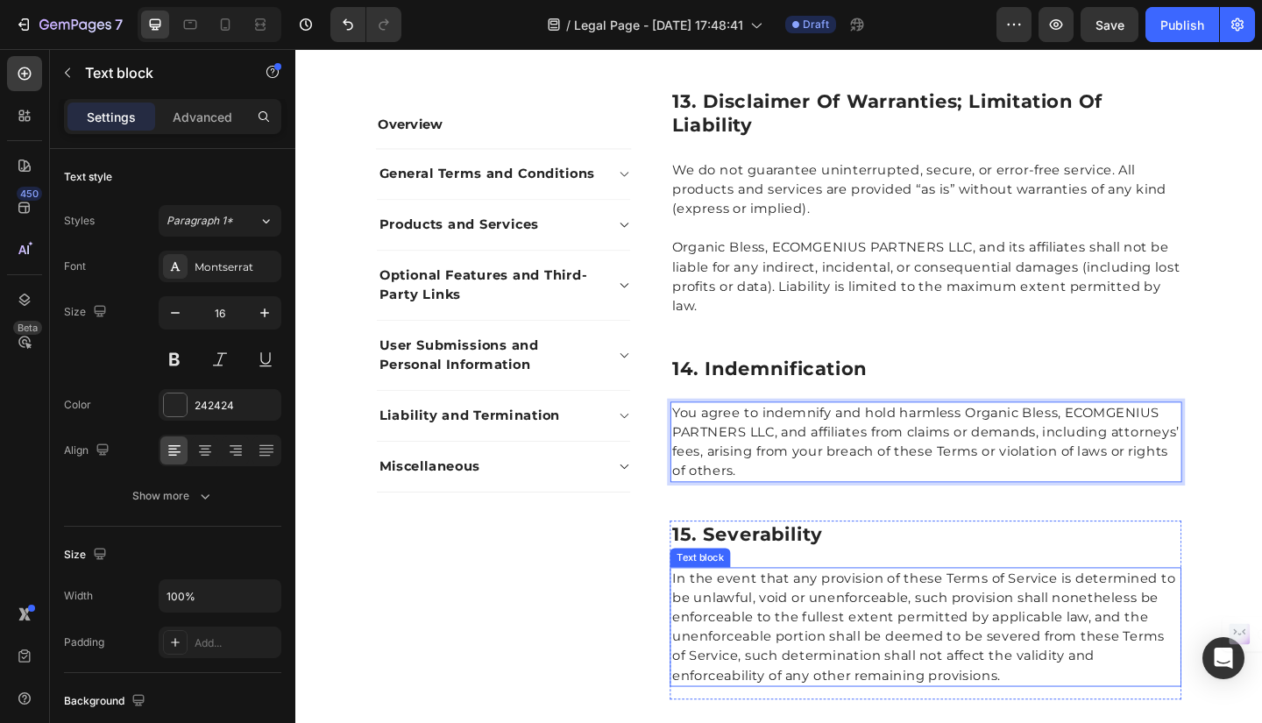
click at [776, 632] on p "In the event that any provision of these Terms of Service is determined to be u…" at bounding box center [981, 678] width 553 height 126
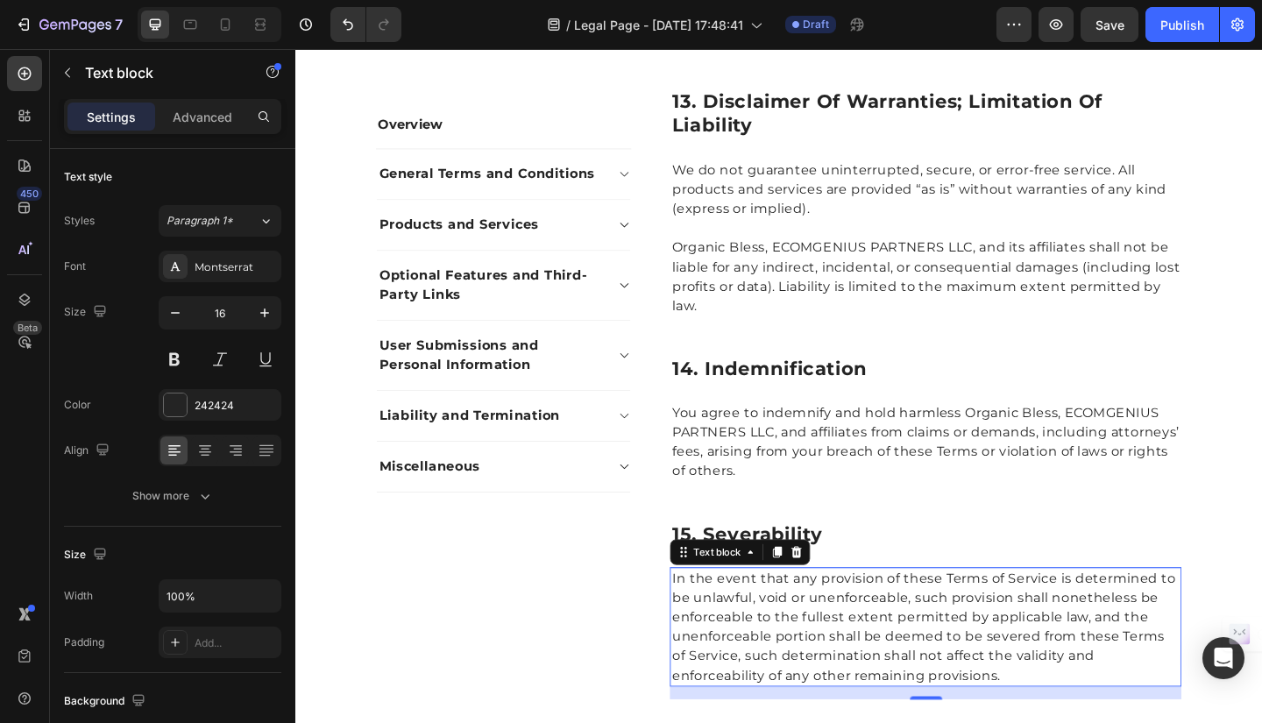
click at [705, 626] on p "In the event that any provision of these Terms of Service is determined to be u…" at bounding box center [981, 678] width 553 height 126
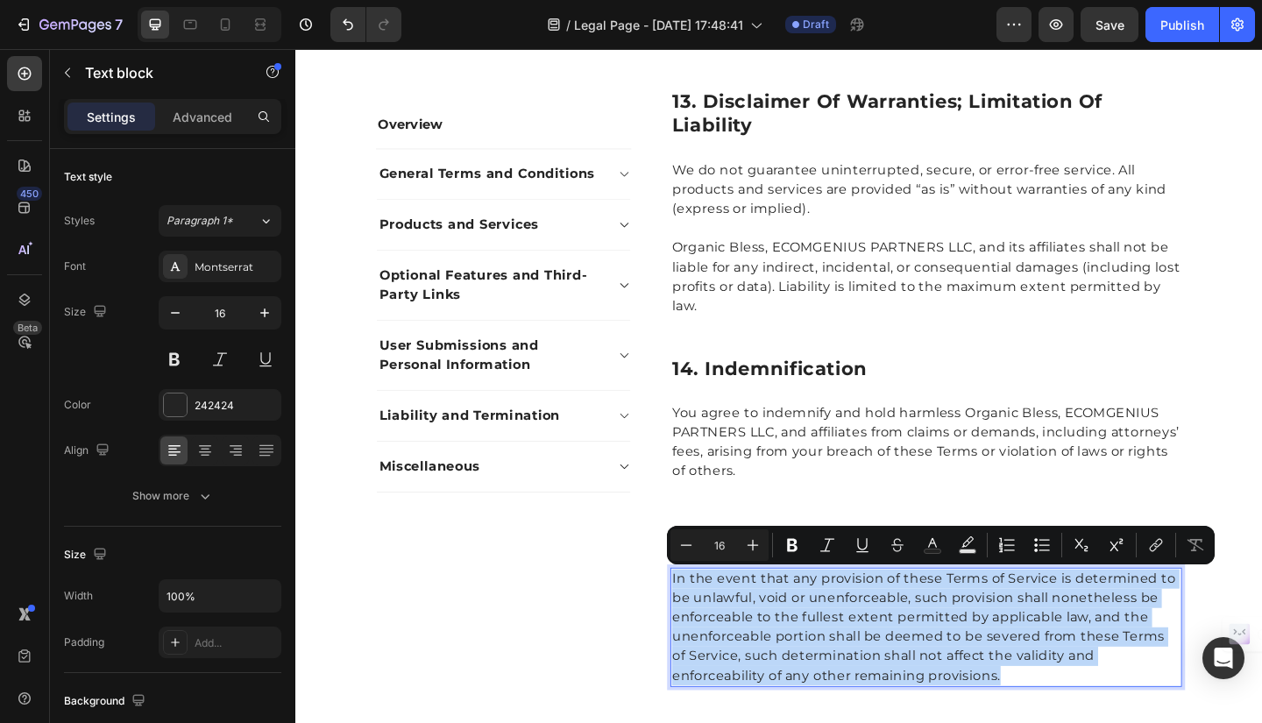
drag, startPoint x: 698, startPoint y: 626, endPoint x: 1026, endPoint y: 722, distance: 341.8
click at [1026, 722] on p "In the event that any provision of these Terms of Service is determined to be u…" at bounding box center [981, 678] width 553 height 126
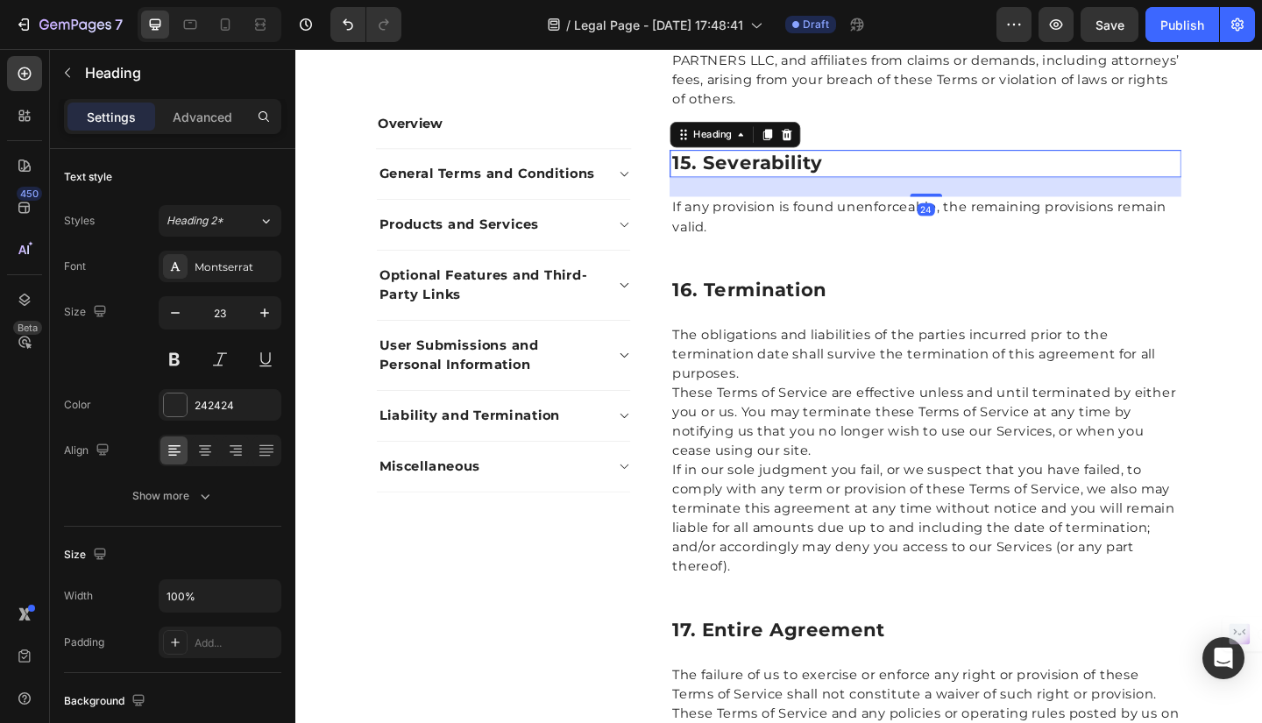
scroll to position [3653, 0]
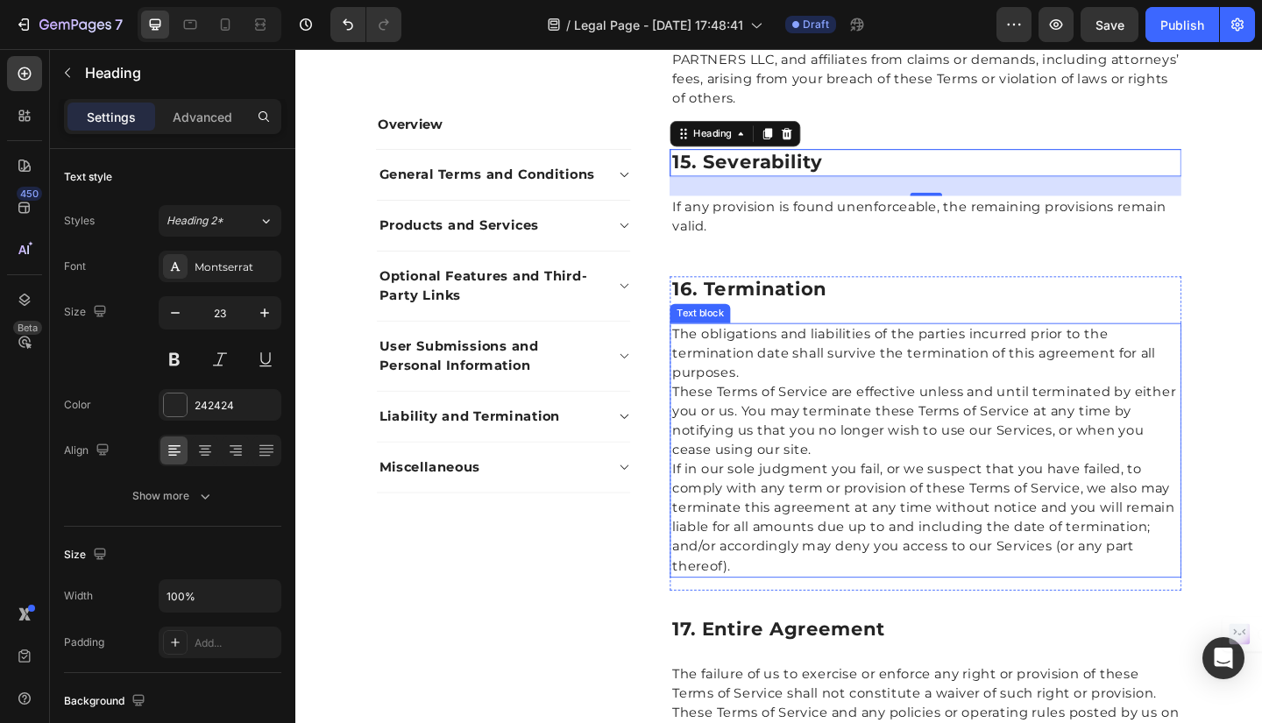
click at [705, 359] on p "The obligations and liabilities of the parties incurred prior to the terminatio…" at bounding box center [981, 380] width 553 height 63
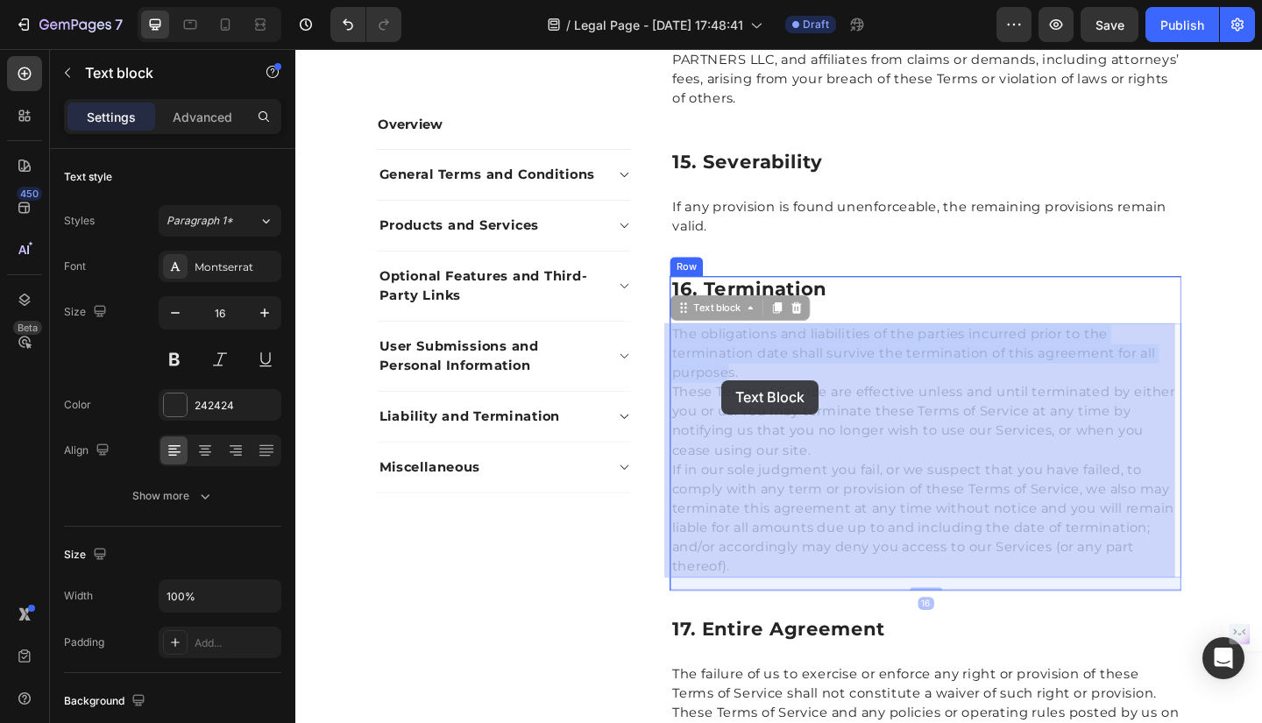
drag, startPoint x: 700, startPoint y: 356, endPoint x: 759, endPoint y: 409, distance: 79.4
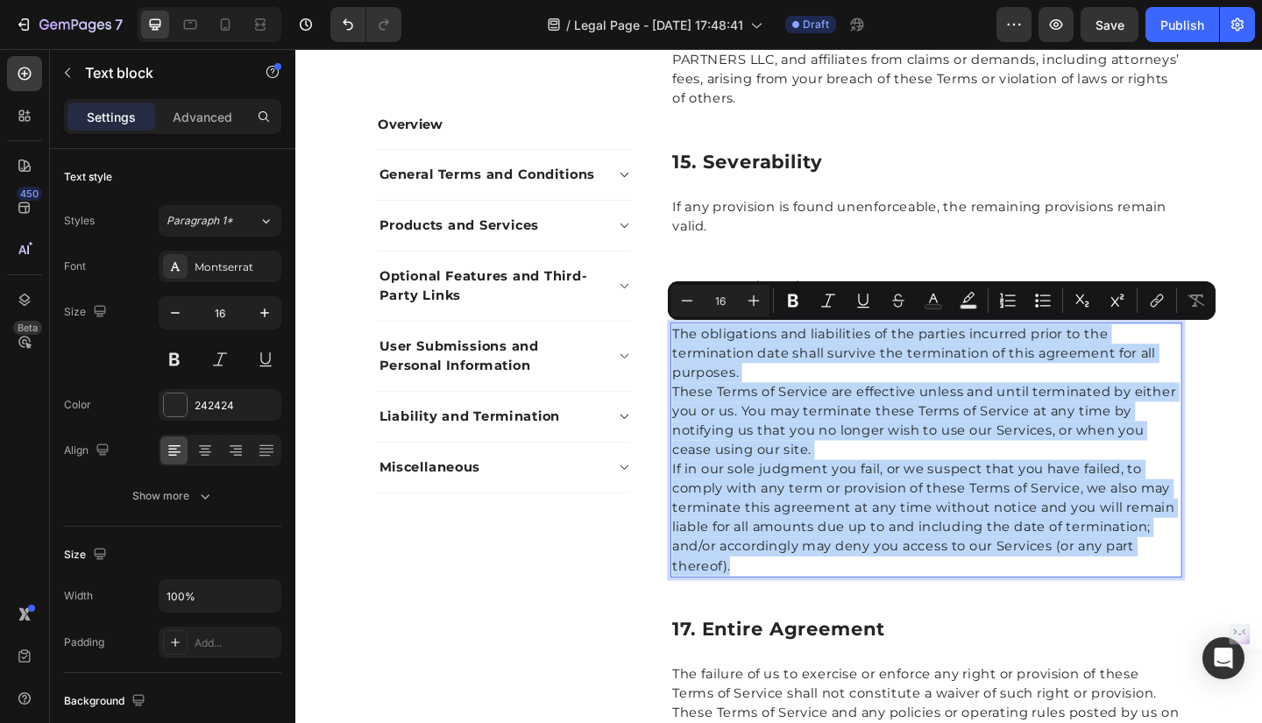
drag, startPoint x: 700, startPoint y: 359, endPoint x: 873, endPoint y: 605, distance: 300.1
click at [873, 605] on div "The obligations and liabilities of the parties incurred prior to the terminatio…" at bounding box center [981, 485] width 557 height 277
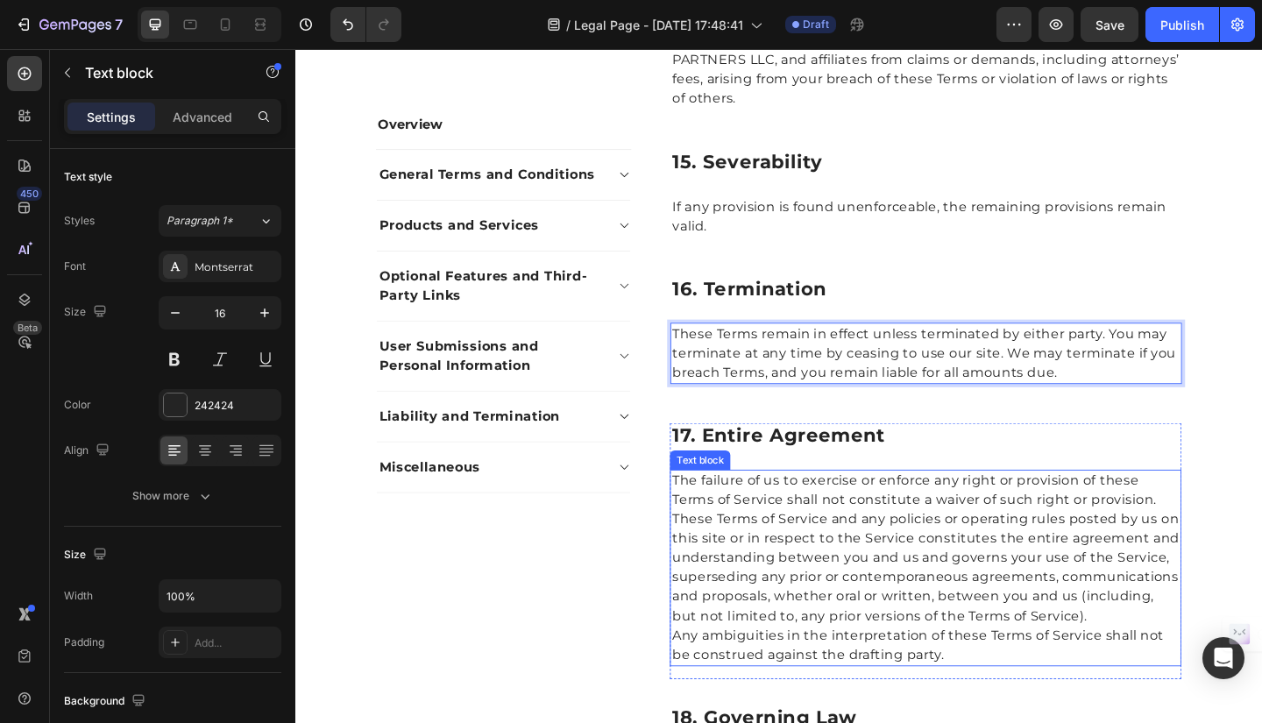
click at [705, 512] on p "The failure of us to exercise or enforce any right or provision of these Terms …" at bounding box center [981, 529] width 553 height 42
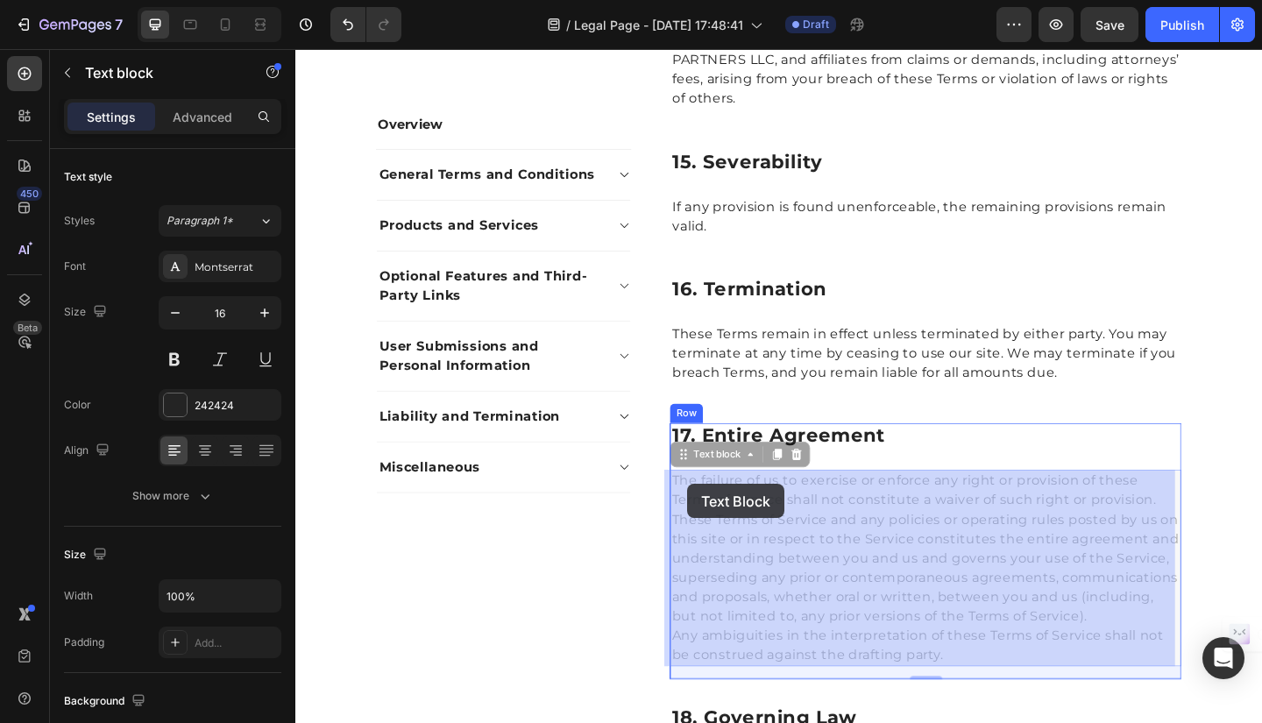
drag, startPoint x: 702, startPoint y: 515, endPoint x: 721, endPoint y: 522, distance: 20.5
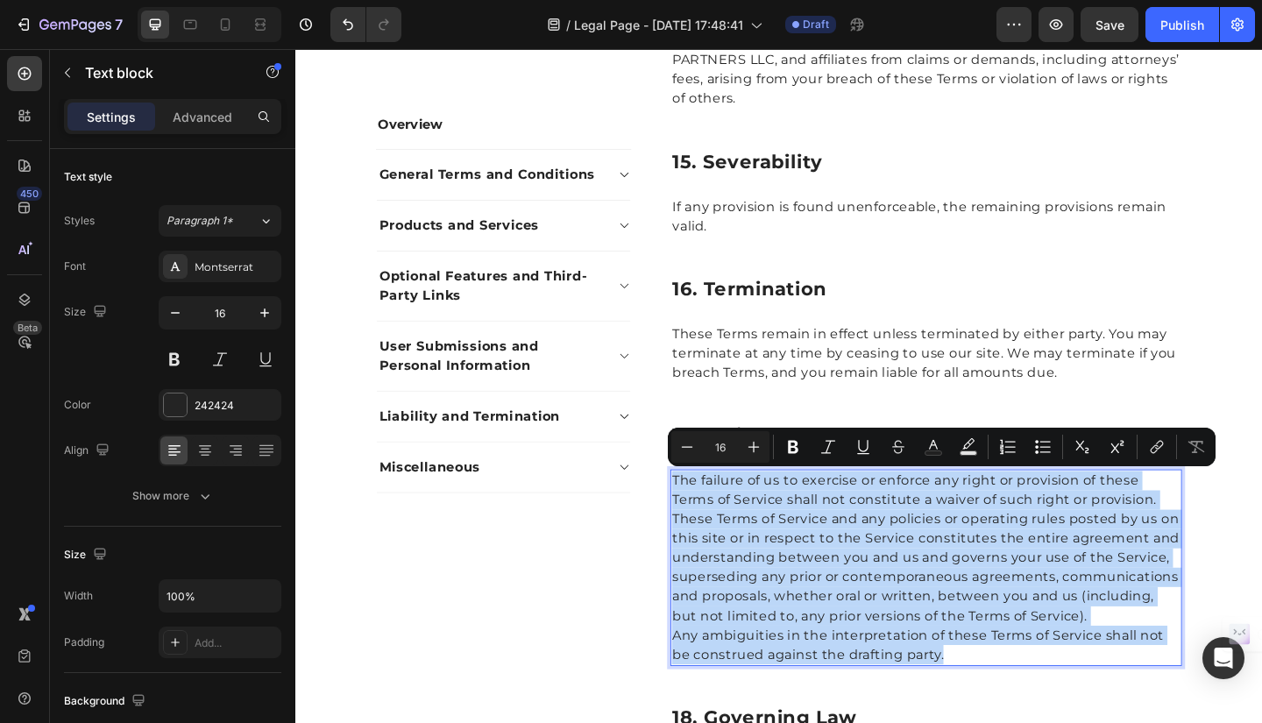
drag, startPoint x: 700, startPoint y: 517, endPoint x: 1023, endPoint y: 714, distance: 377.7
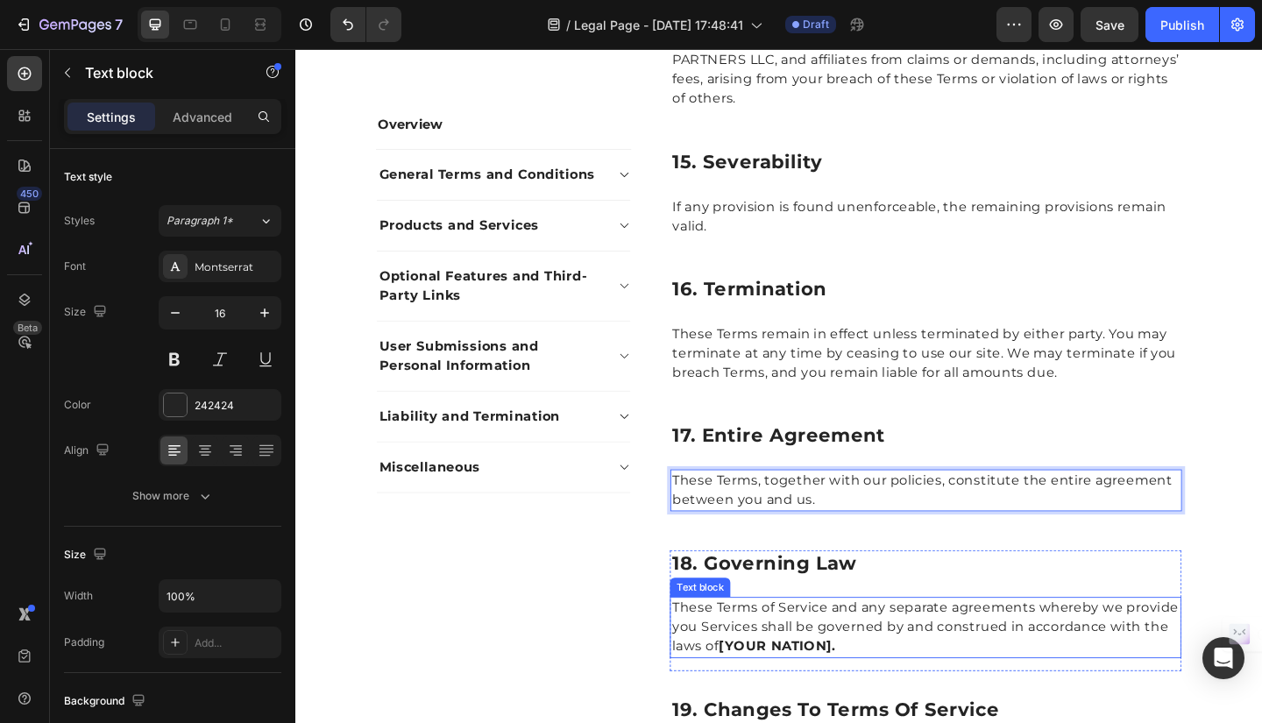
click at [722, 665] on p "These Terms of Service and any separate agreements whereby we provide you Servi…" at bounding box center [981, 678] width 553 height 63
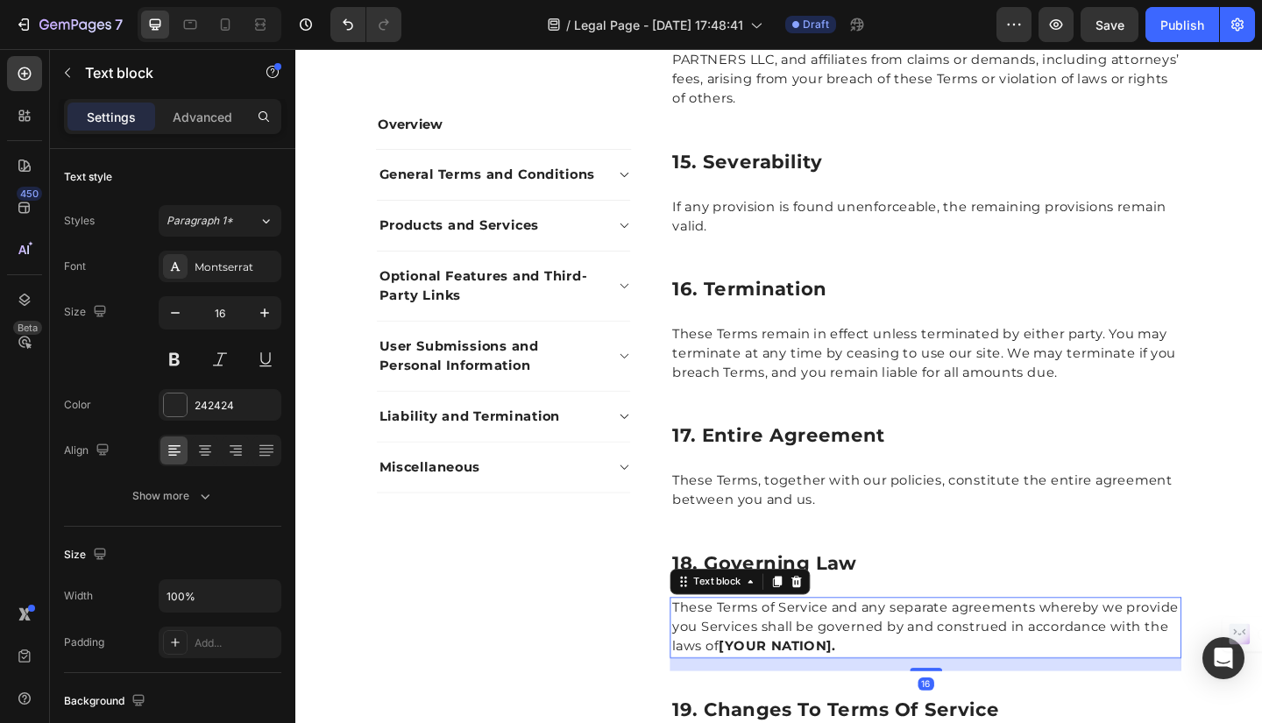
click at [705, 654] on p "These Terms of Service and any separate agreements whereby we provide you Servi…" at bounding box center [981, 678] width 553 height 63
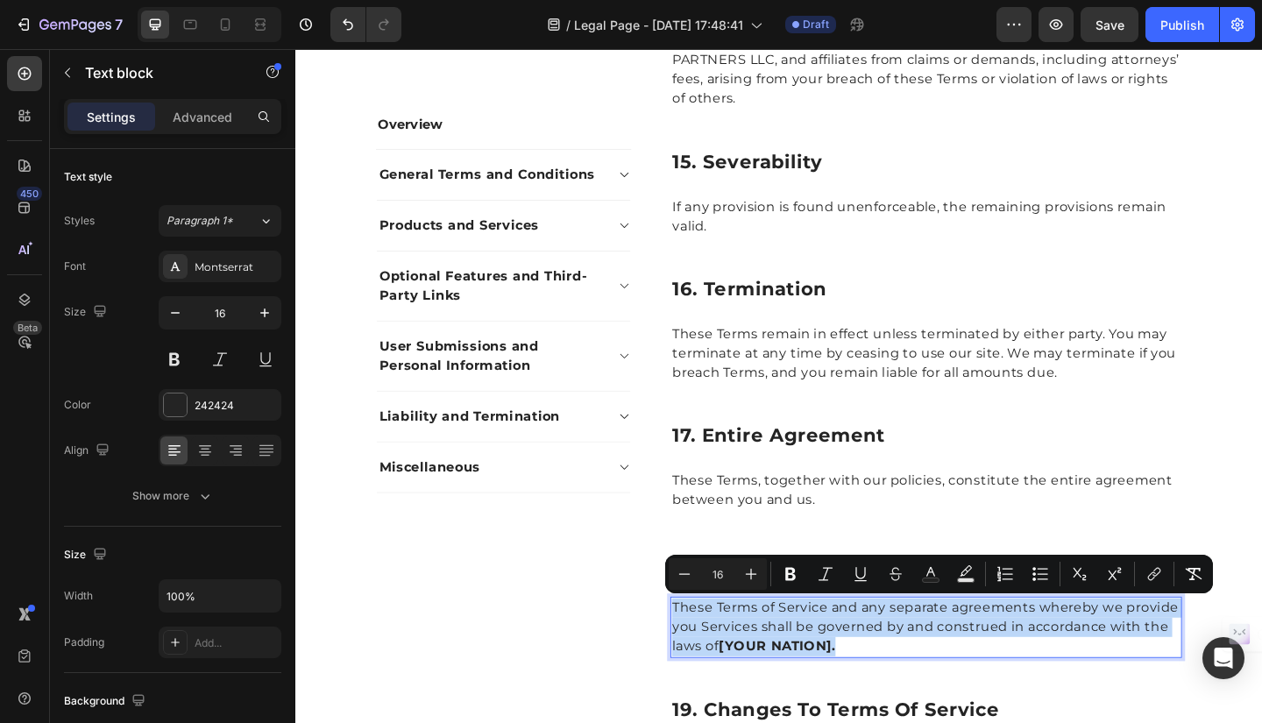
drag, startPoint x: 700, startPoint y: 654, endPoint x: 893, endPoint y: 700, distance: 198.4
click at [893, 700] on p "These Terms of Service and any separate agreements whereby we provide you Servi…" at bounding box center [981, 678] width 553 height 63
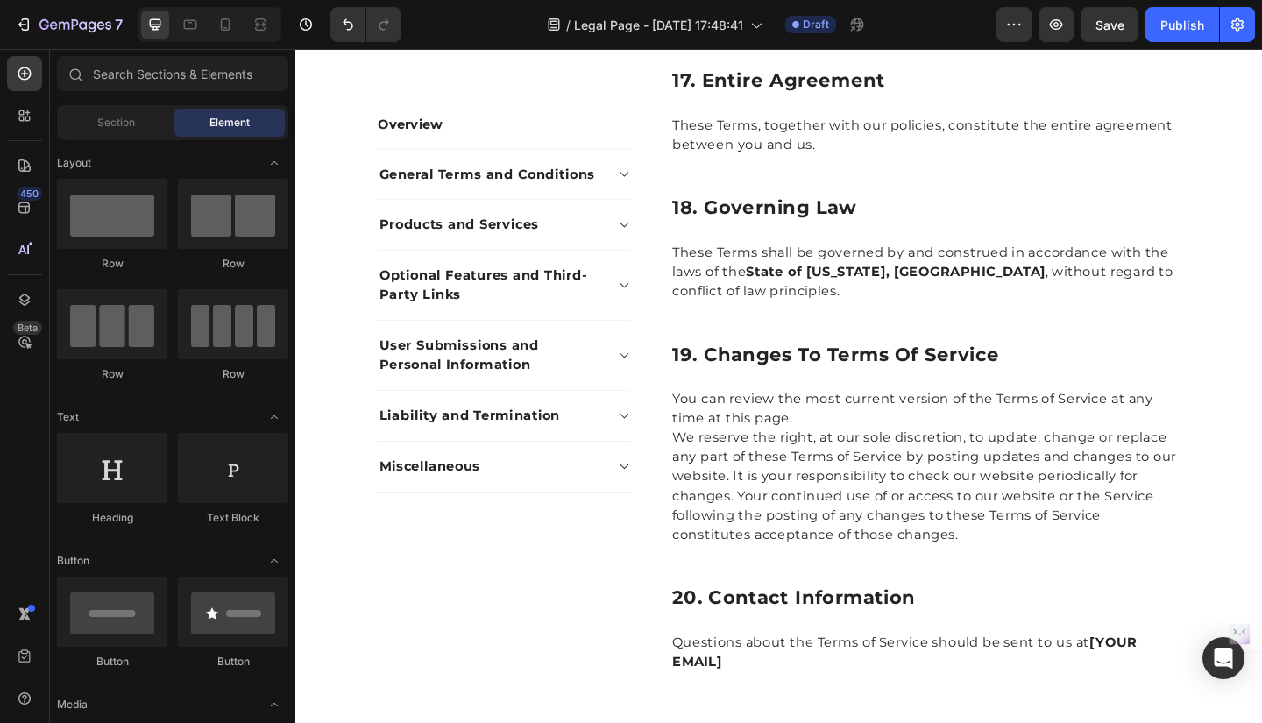
scroll to position [4053, 0]
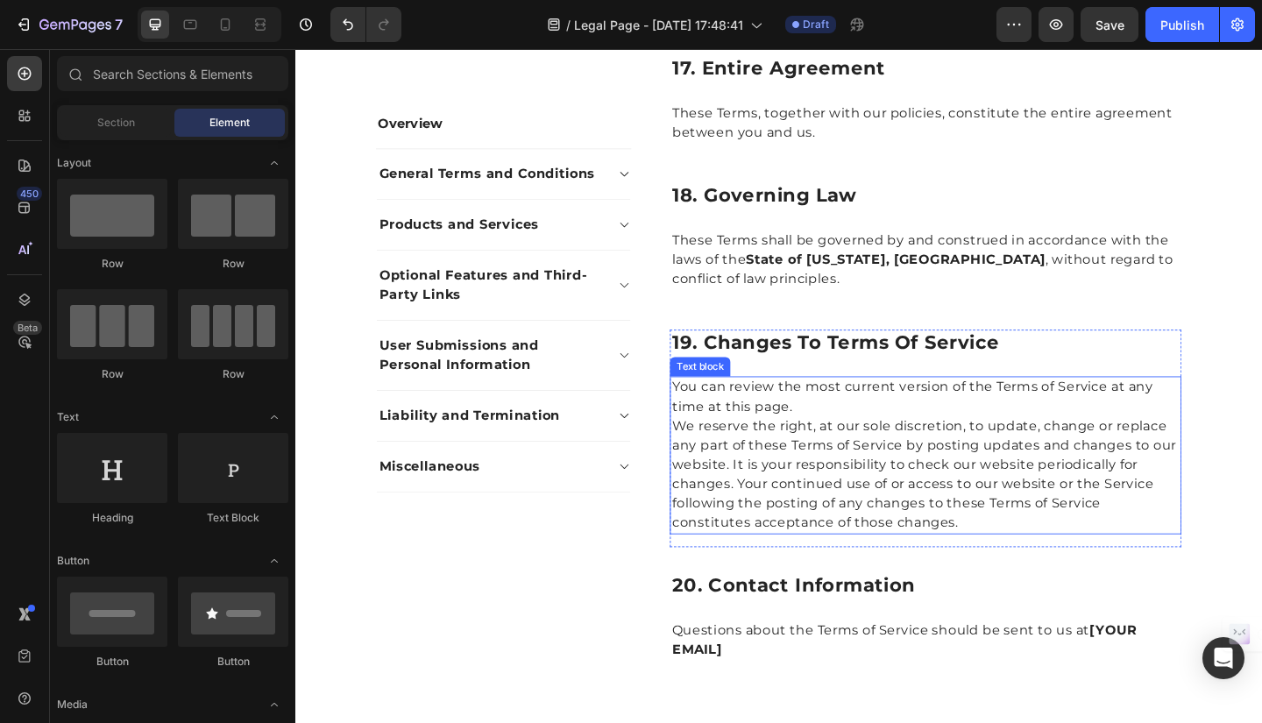
click at [784, 436] on p "You can review the most current version of the Terms of Service at any time at …" at bounding box center [981, 428] width 553 height 42
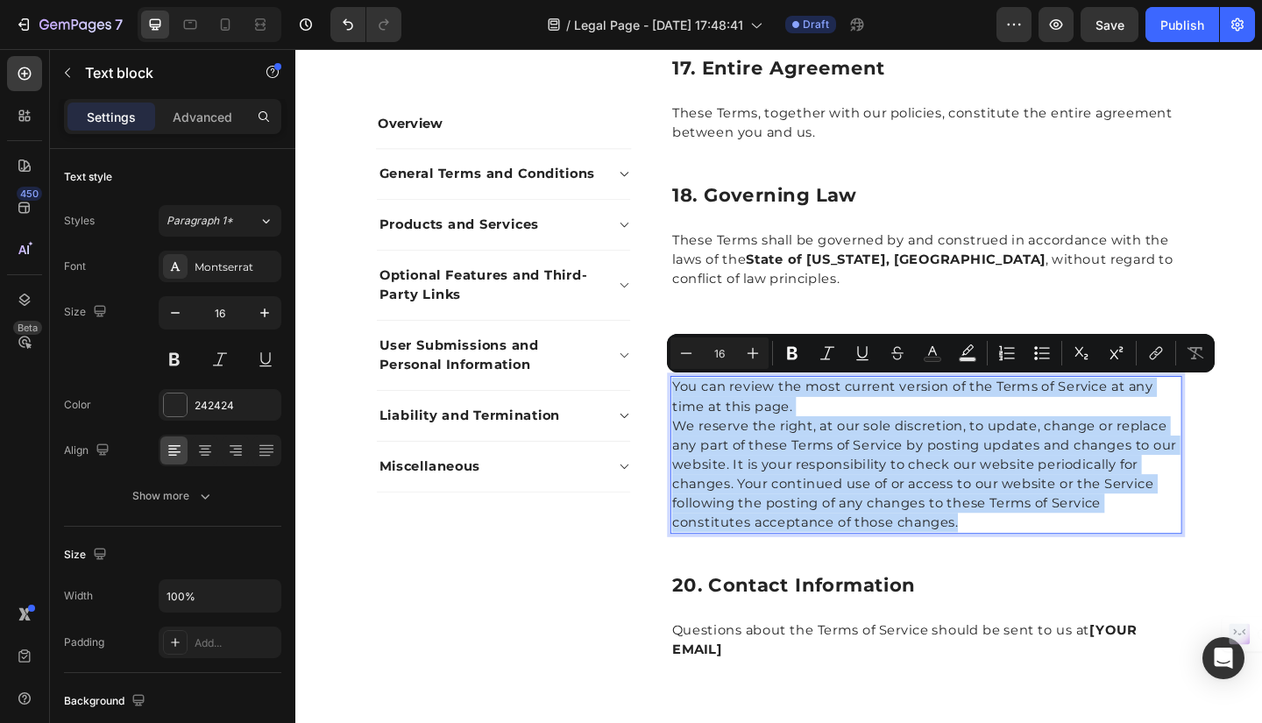
drag, startPoint x: 702, startPoint y: 419, endPoint x: 987, endPoint y: 565, distance: 319.9
click at [987, 565] on div "You can review the most current version of the Terms of Service at any time at …" at bounding box center [981, 491] width 557 height 172
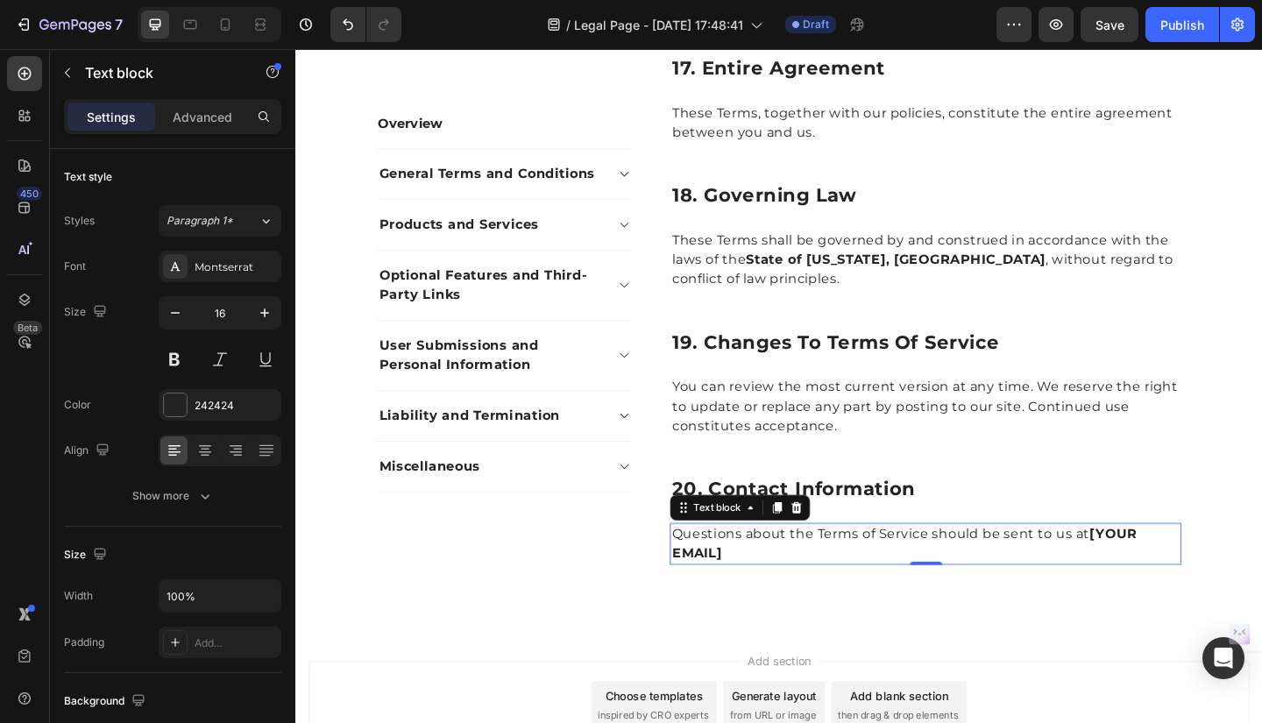
click at [776, 579] on p "Questions about the Terms of Service should be sent to us at [YOUR EMAIL]" at bounding box center [981, 587] width 553 height 42
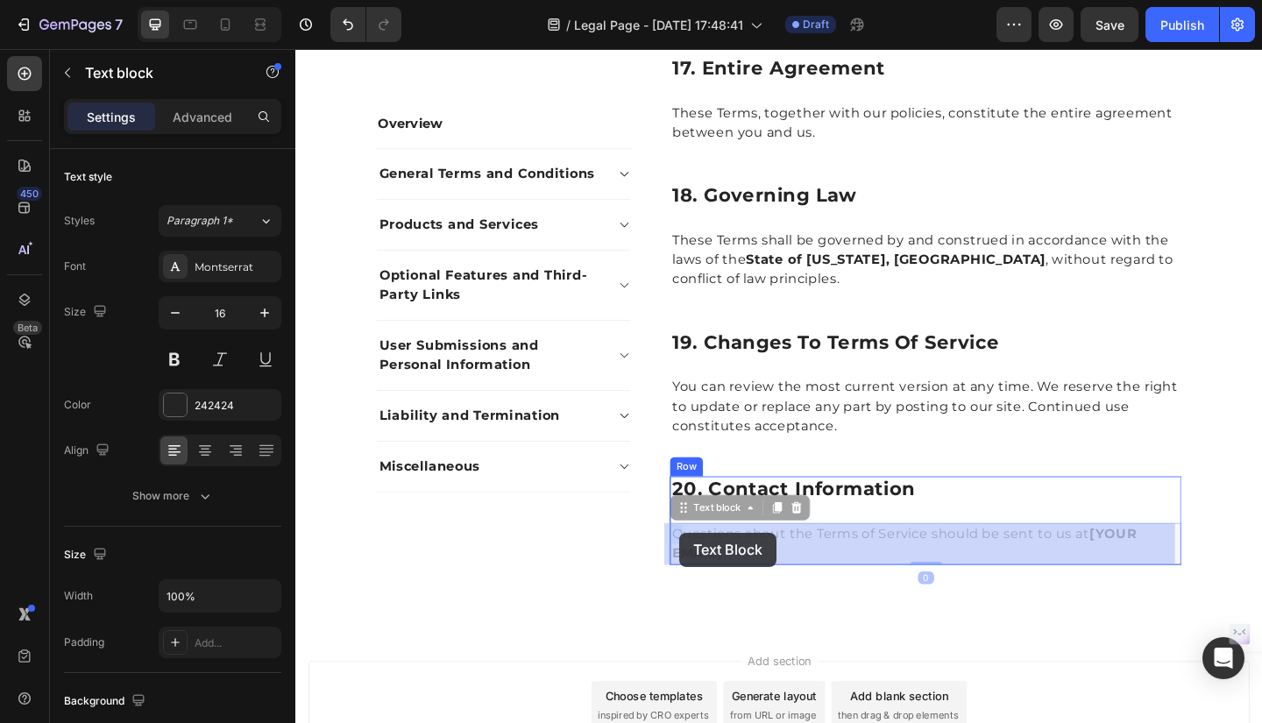
drag, startPoint x: 703, startPoint y: 573, endPoint x: 715, endPoint y: 575, distance: 12.4
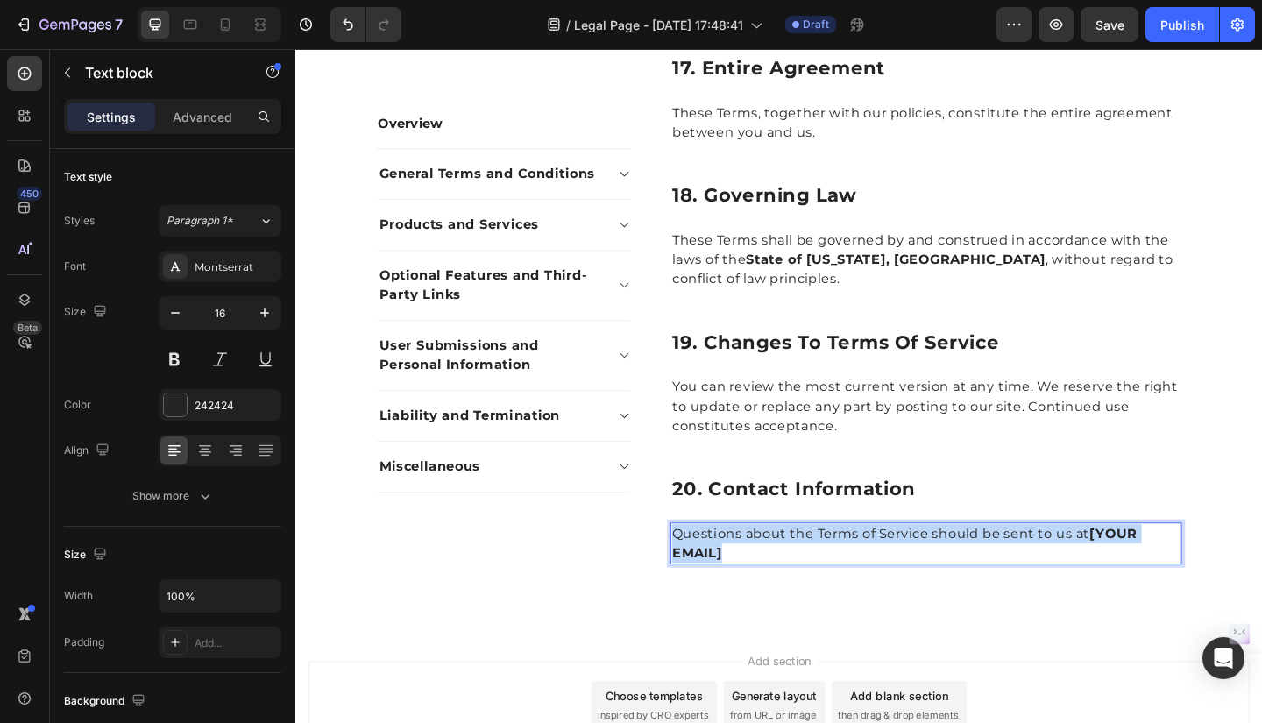
drag, startPoint x: 704, startPoint y: 576, endPoint x: 790, endPoint y: 603, distance: 90.1
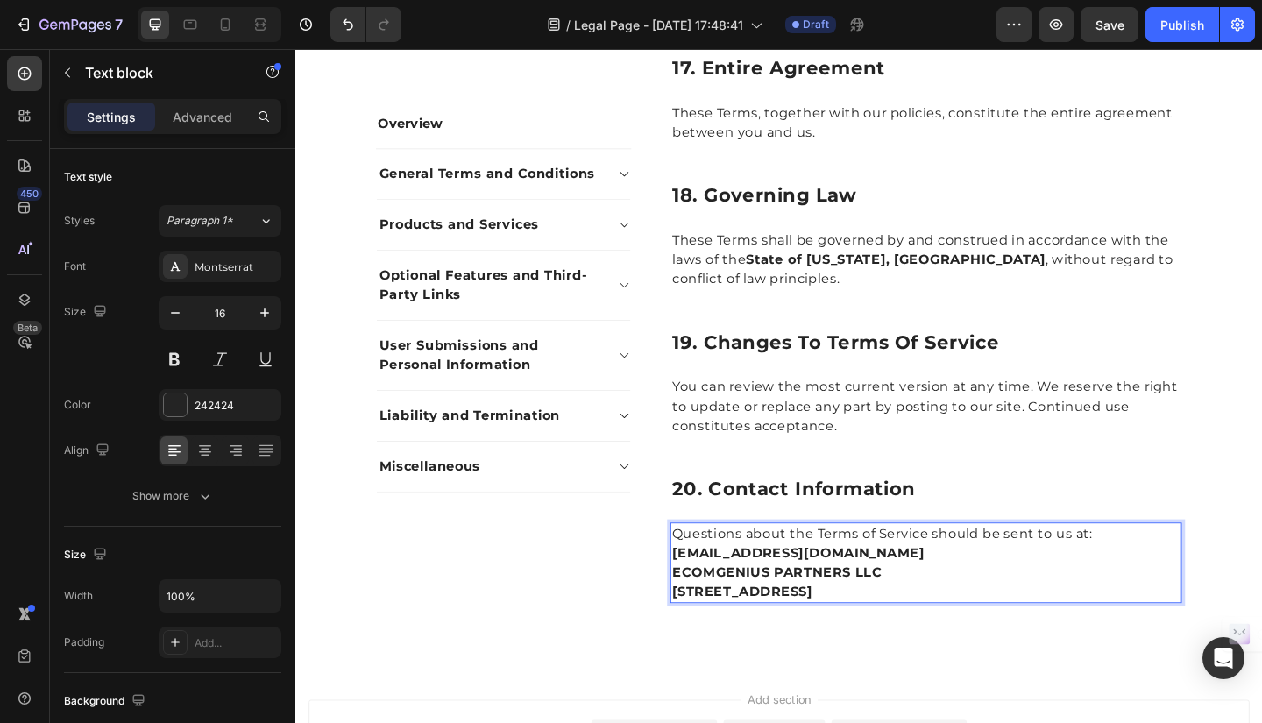
click at [1162, 574] on p "Questions about the Terms of Service should be sent to us at:" at bounding box center [981, 576] width 553 height 21
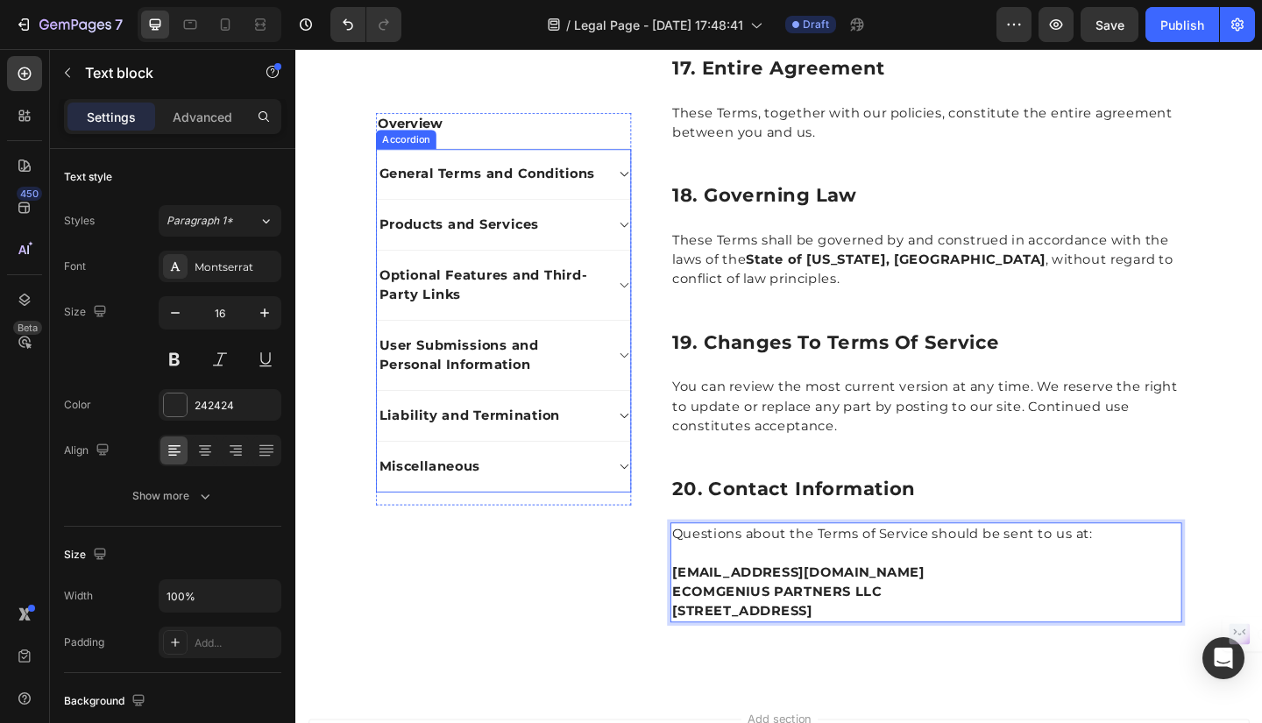
click at [650, 502] on icon at bounding box center [653, 503] width 9 height 5
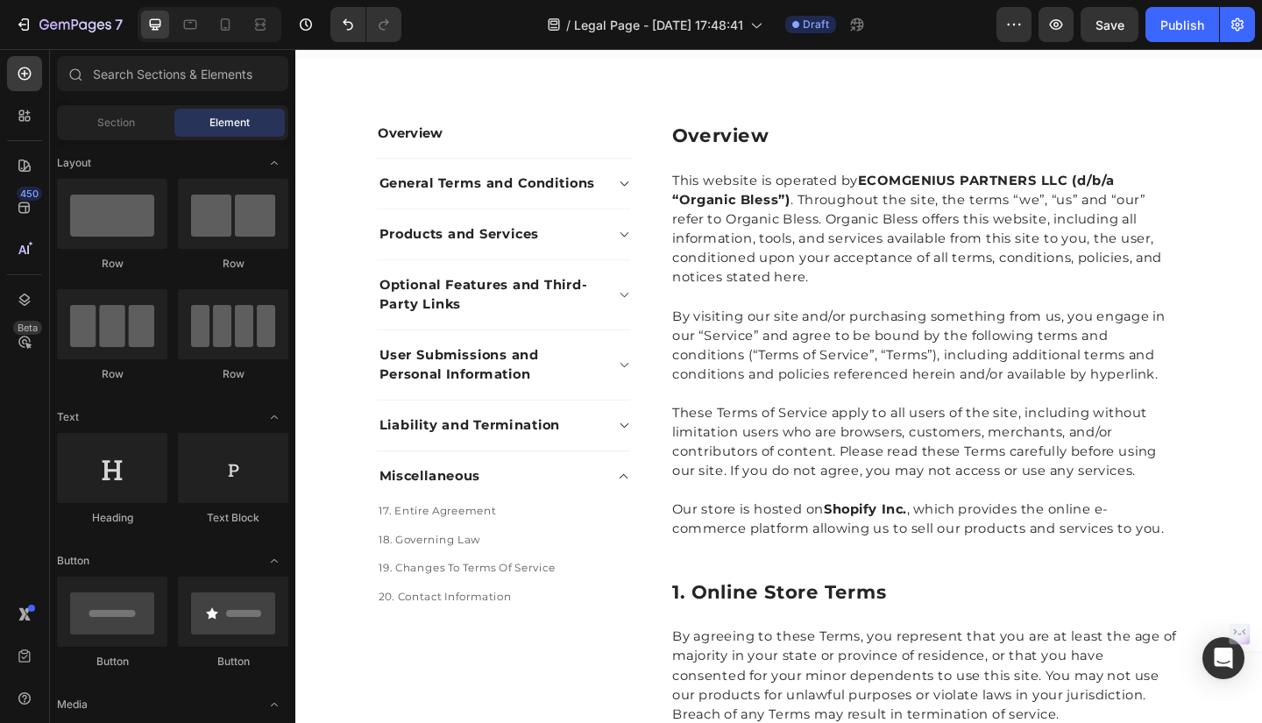
scroll to position [0, 0]
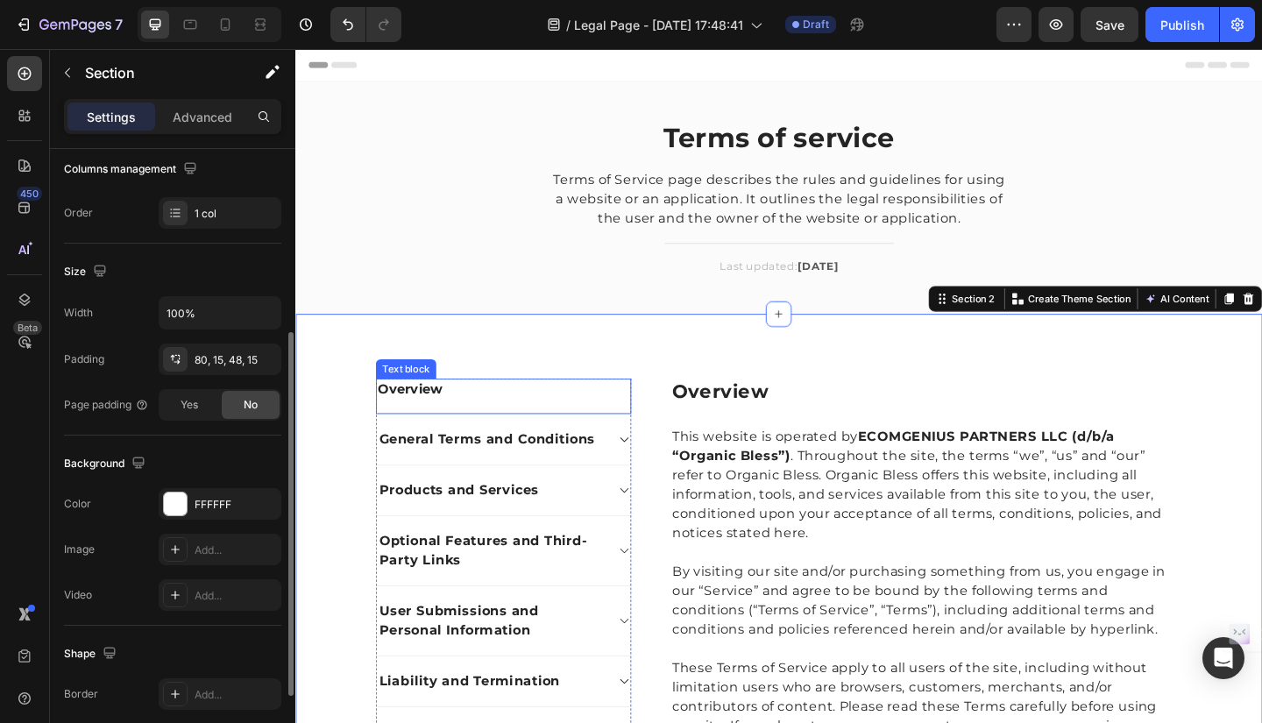
scroll to position [315, 0]
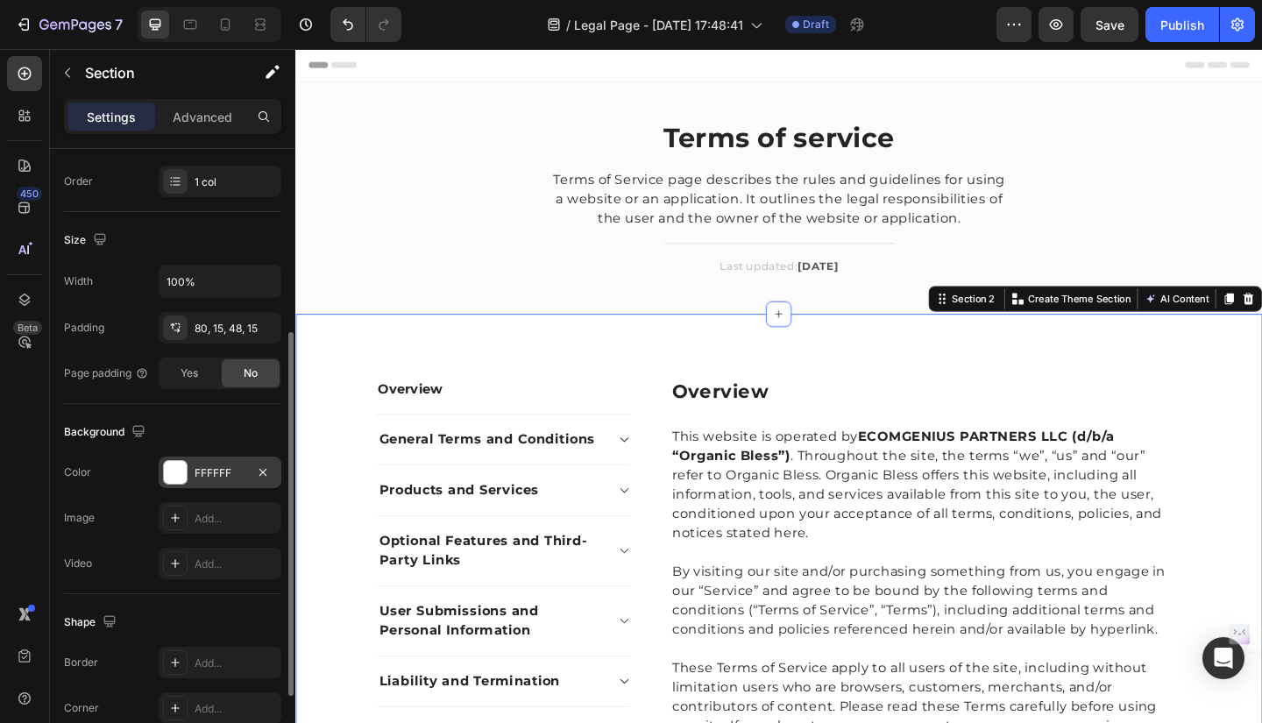
click at [224, 470] on div "FFFFFF" at bounding box center [220, 474] width 51 height 16
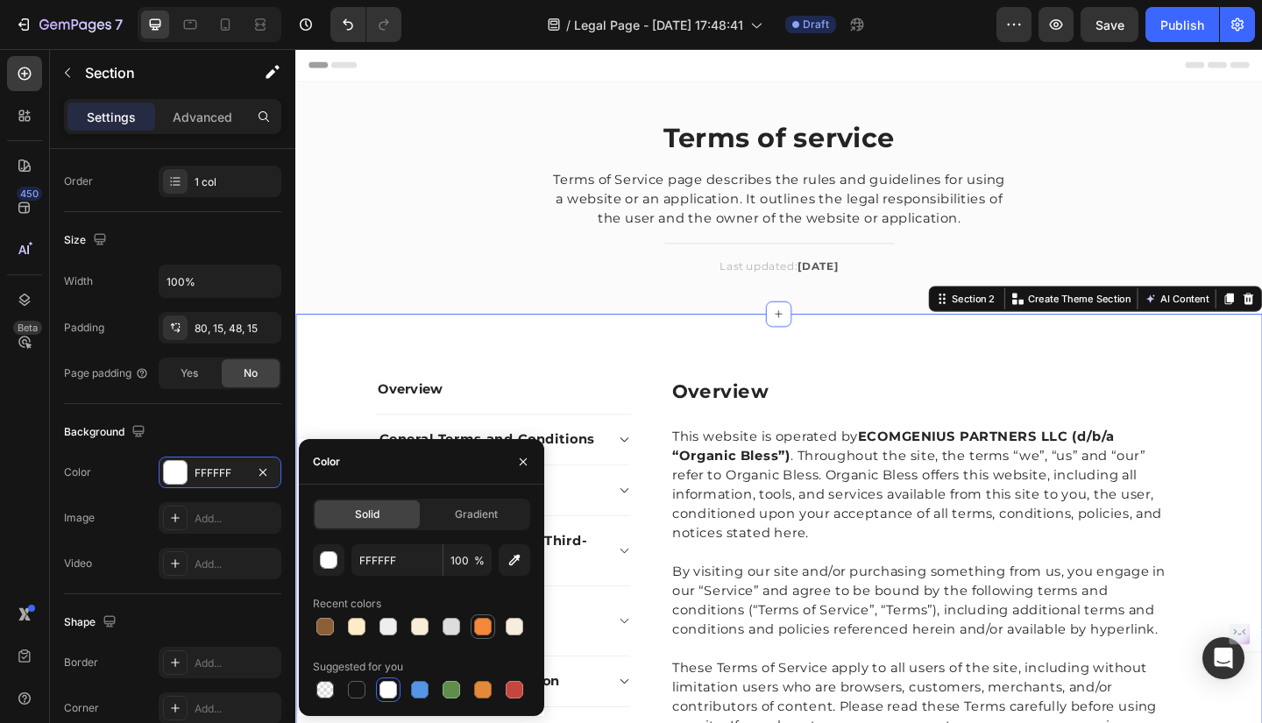
click at [486, 631] on div at bounding box center [483, 627] width 18 height 18
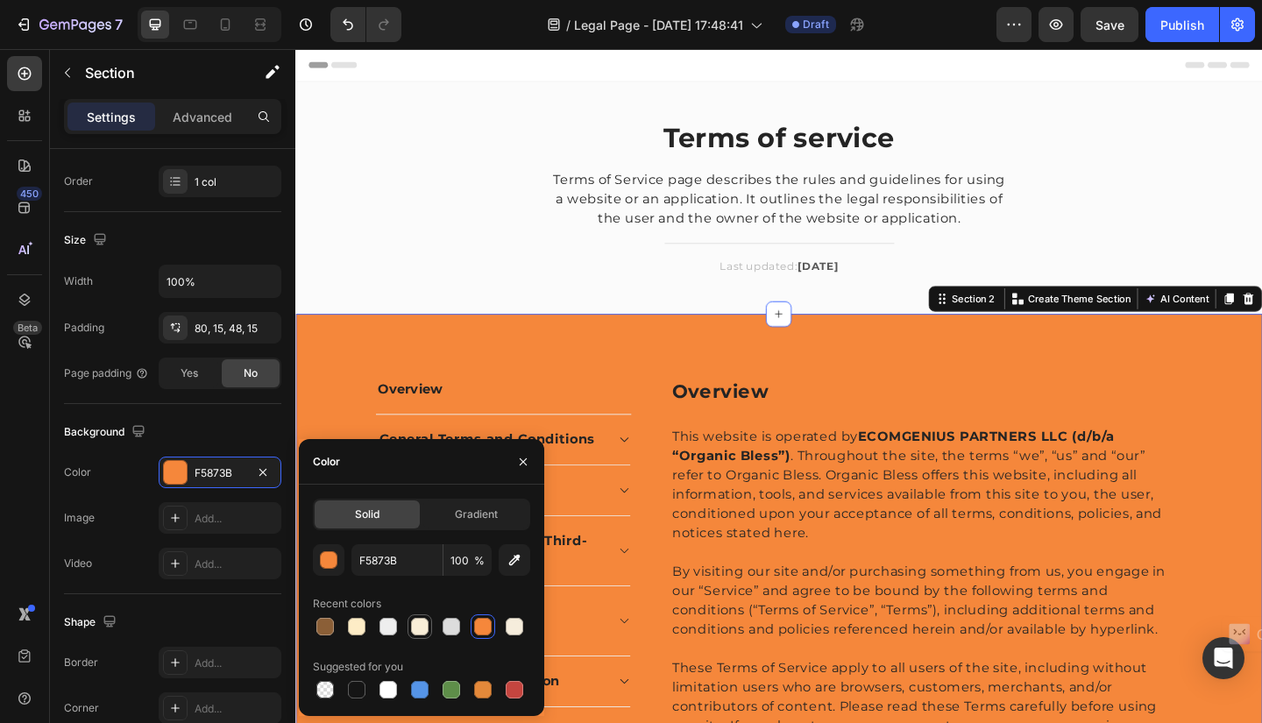
click at [422, 630] on div at bounding box center [420, 627] width 18 height 18
type input "F8EDD7"
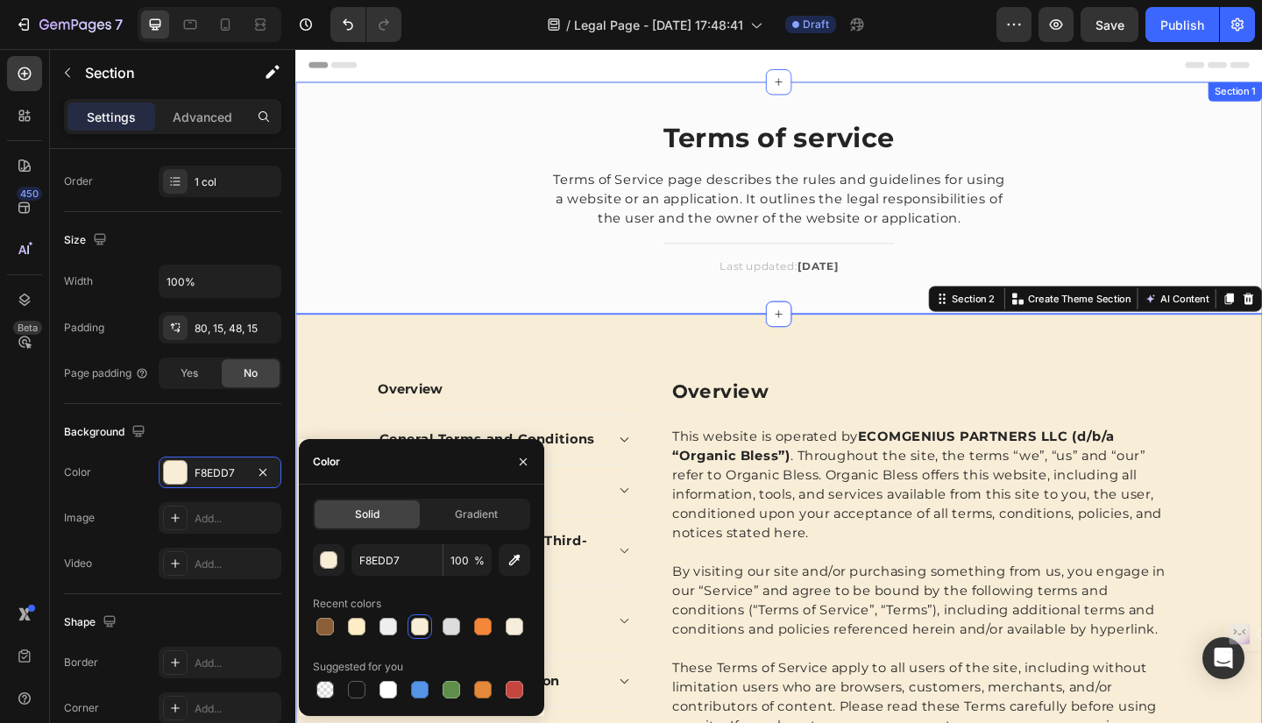
click at [388, 253] on div "Terms of service Heading Terms of Service page describes the rules and guidelin…" at bounding box center [822, 225] width 1026 height 196
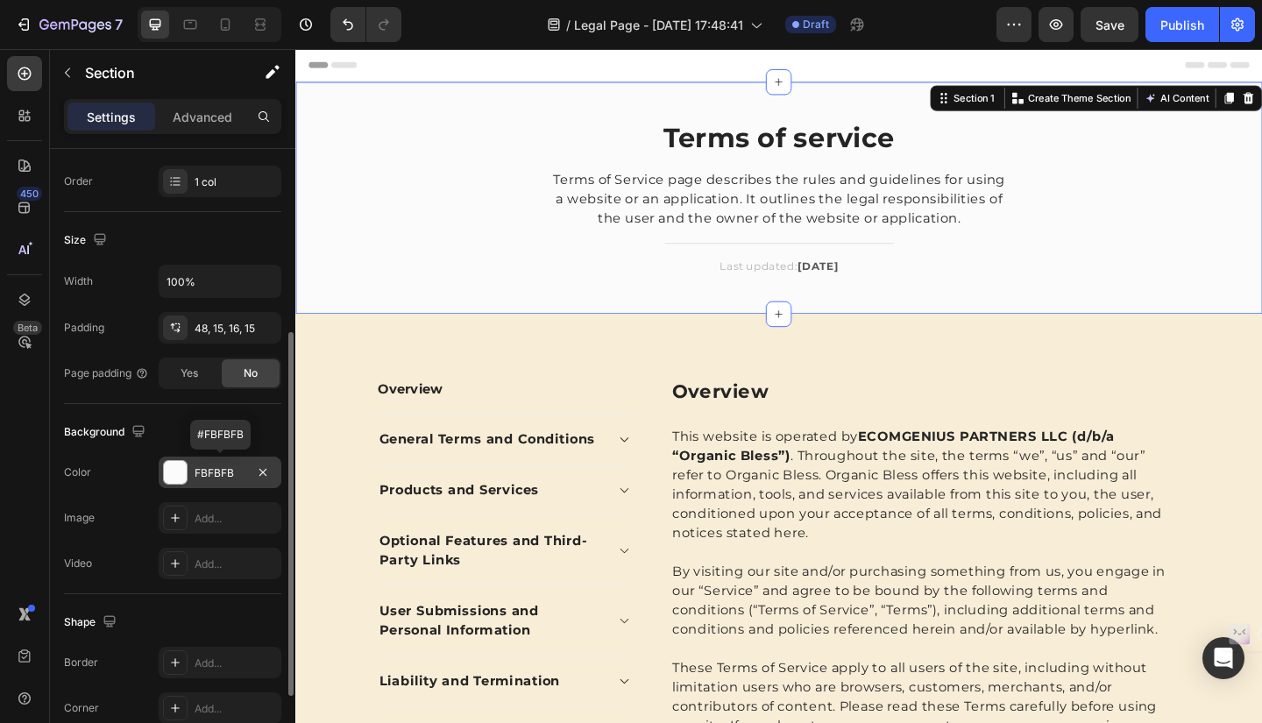
click at [192, 470] on div "FBFBFB" at bounding box center [220, 473] width 123 height 32
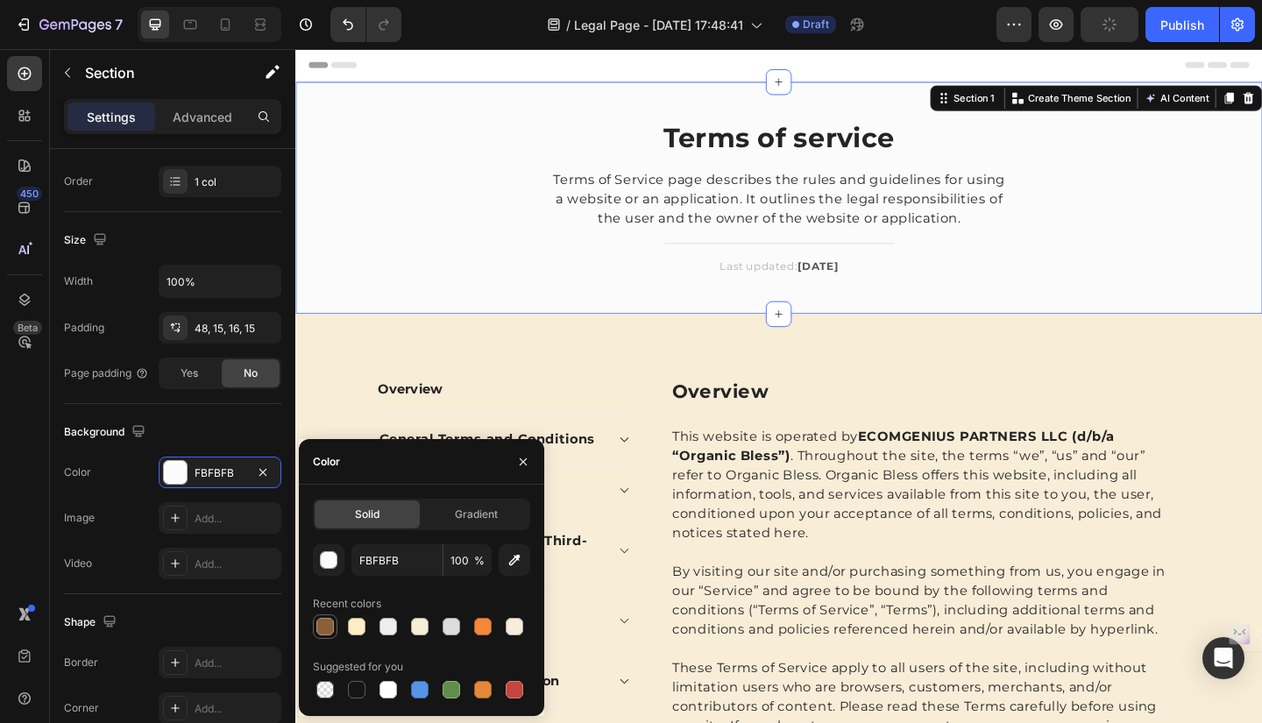
click at [327, 630] on div at bounding box center [325, 627] width 18 height 18
type input "8B5F37"
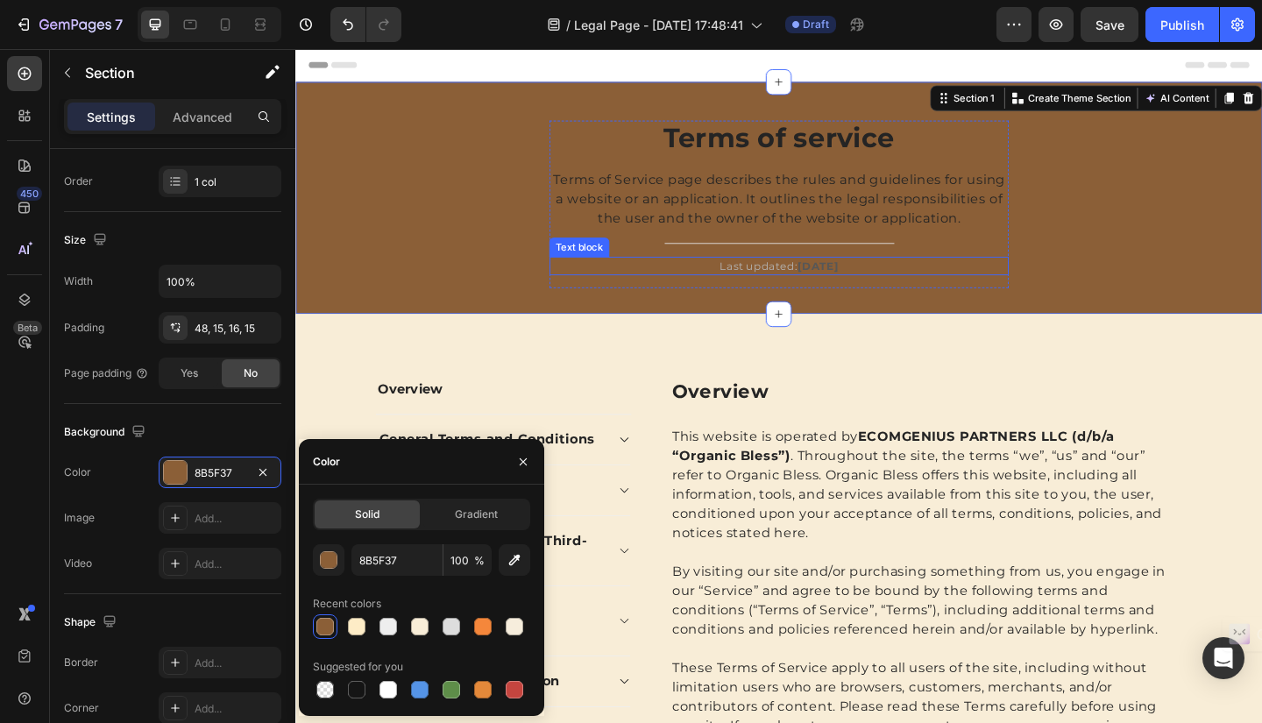
click at [868, 279] on strong "September 2025" at bounding box center [864, 285] width 45 height 14
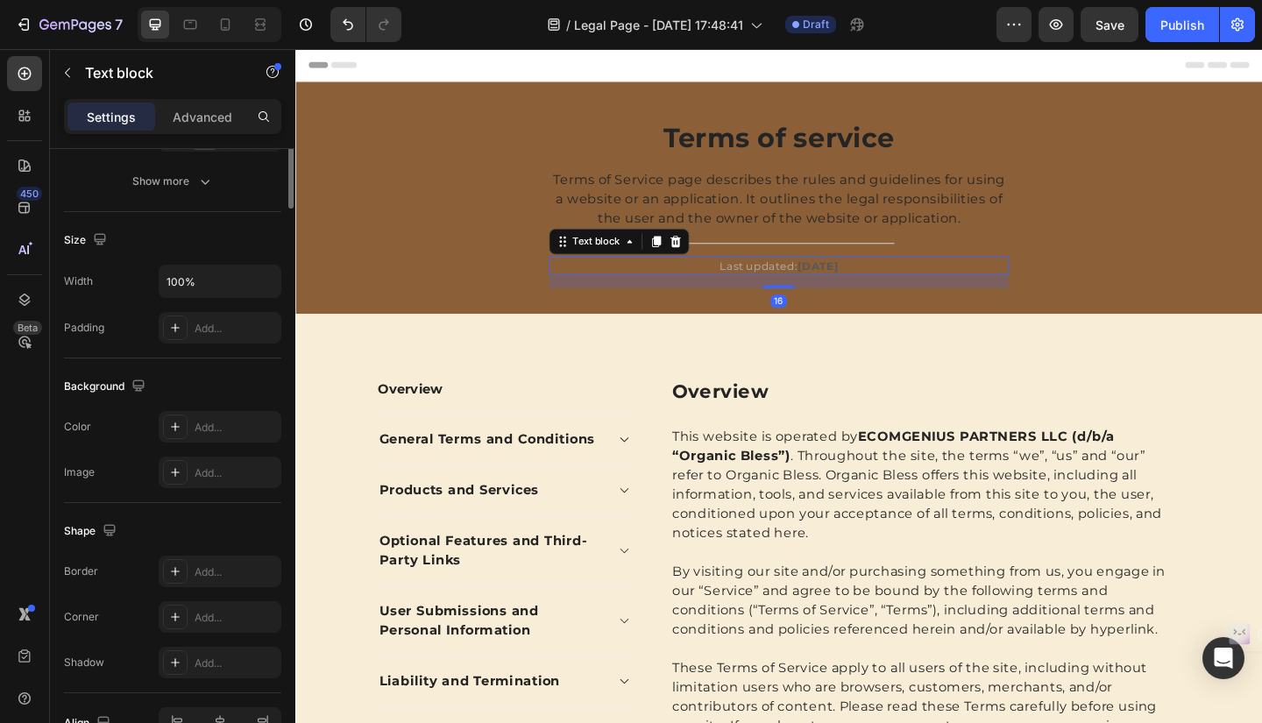
scroll to position [0, 0]
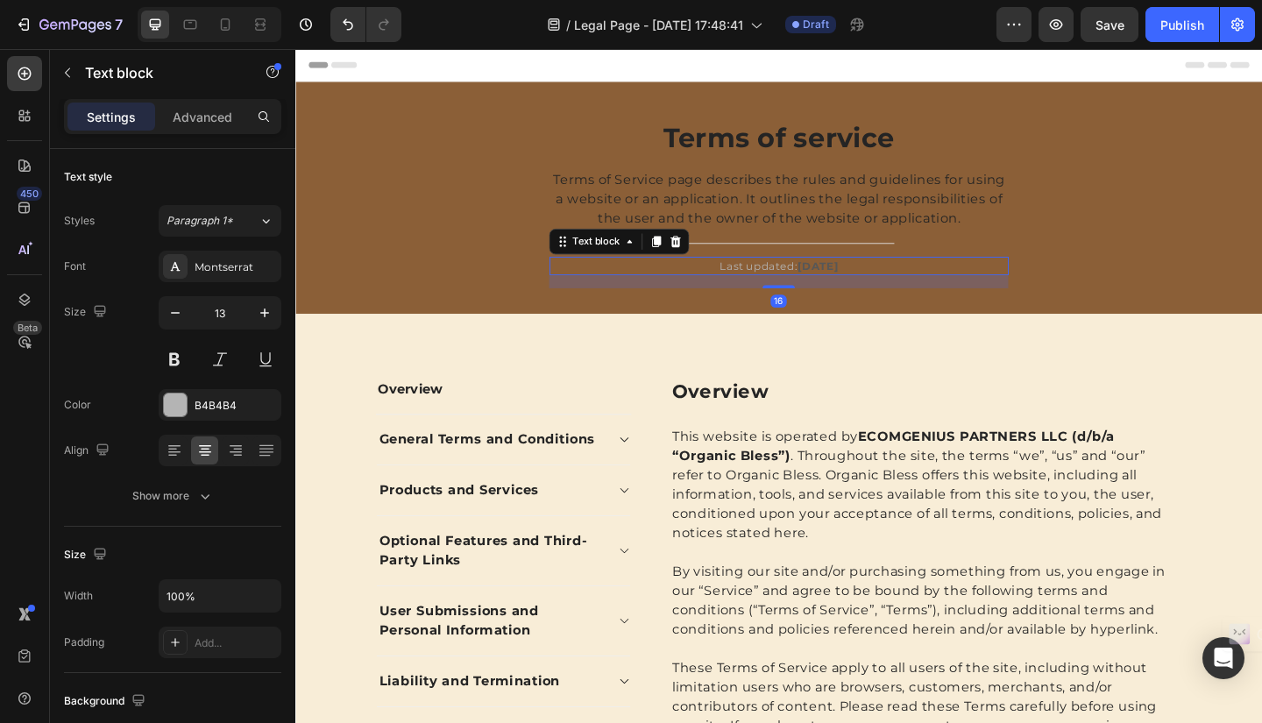
click at [842, 281] on strong "September 2025" at bounding box center [864, 285] width 45 height 14
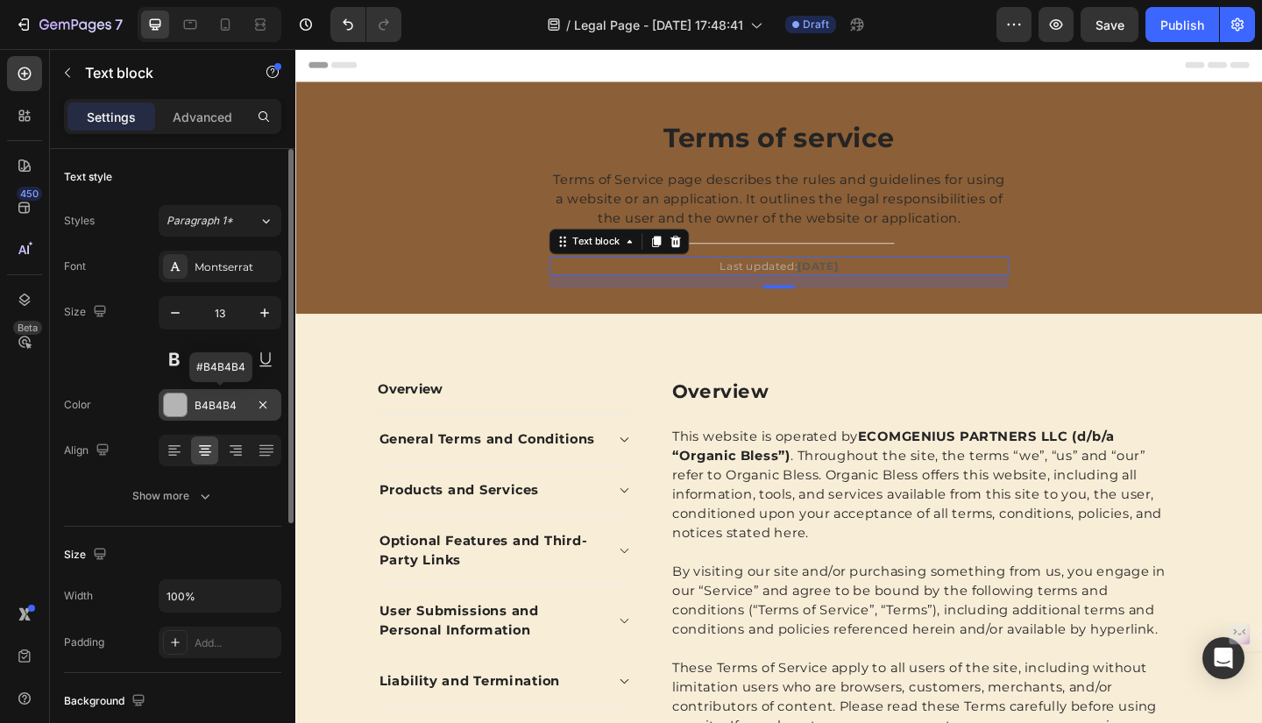
click at [229, 406] on div "B4B4B4" at bounding box center [220, 406] width 51 height 16
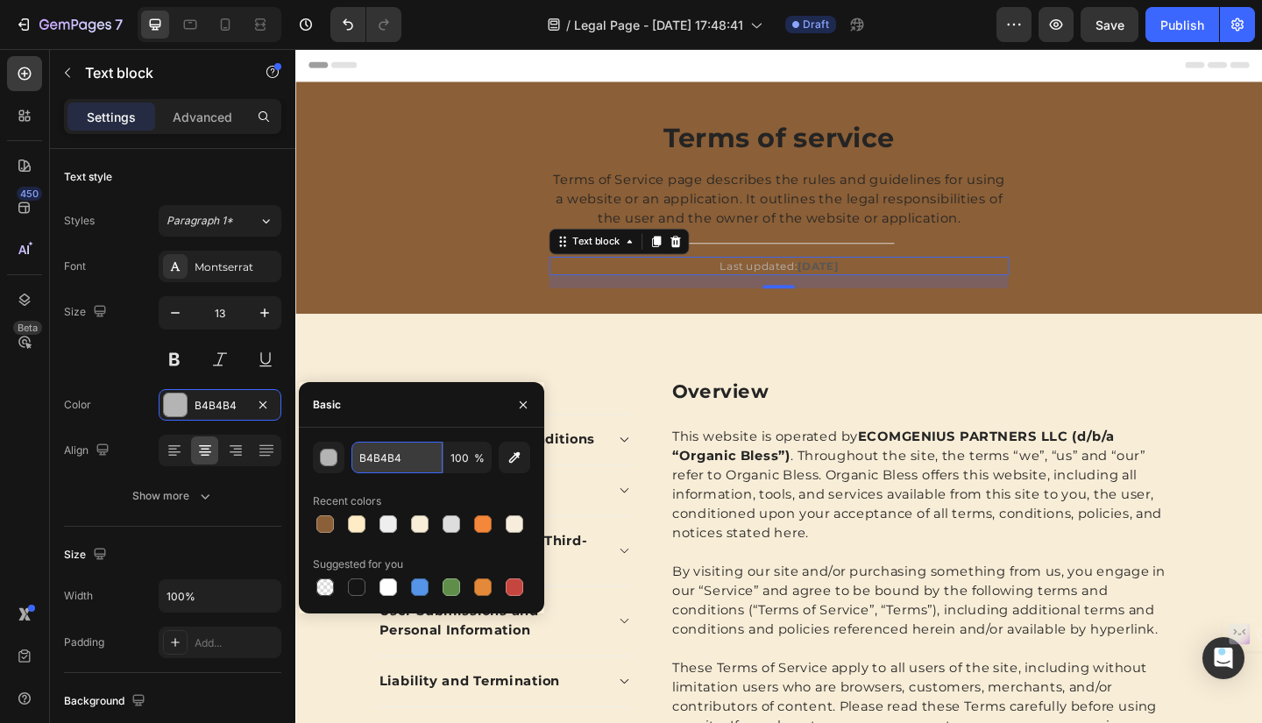
click at [390, 459] on input "B4B4B4" at bounding box center [397, 458] width 91 height 32
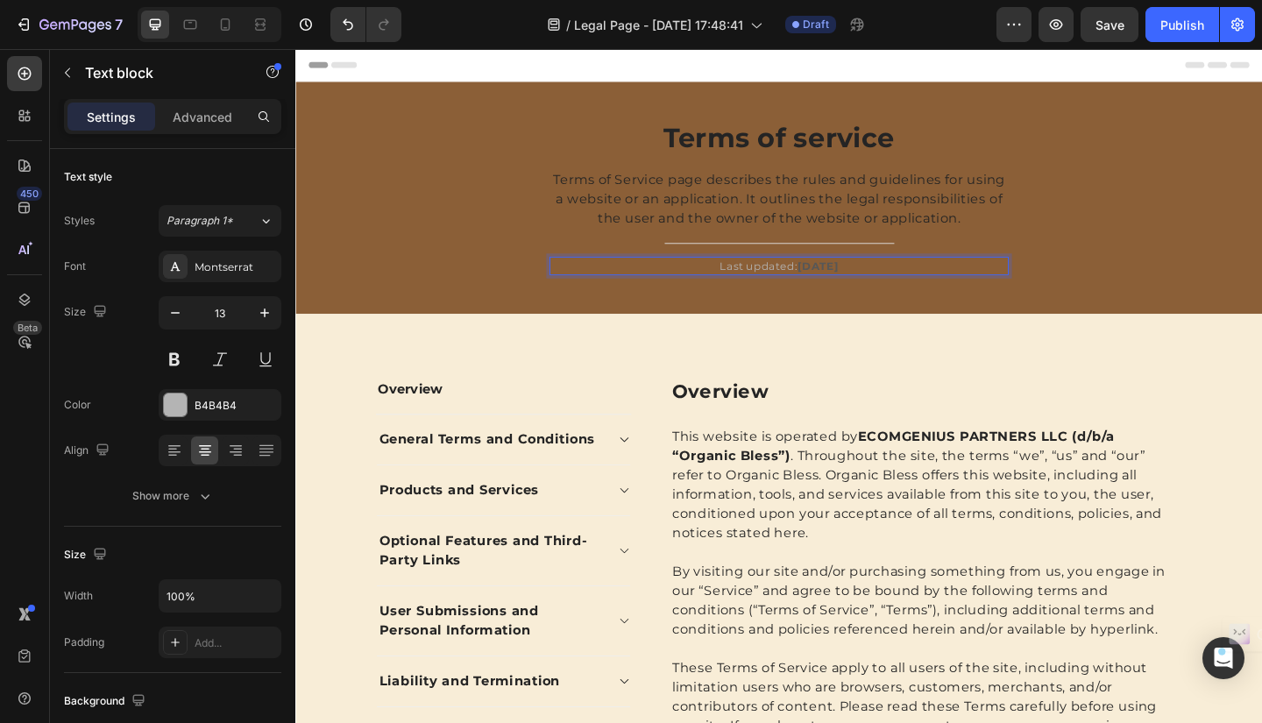
click at [842, 283] on strong "September 2025" at bounding box center [864, 285] width 45 height 14
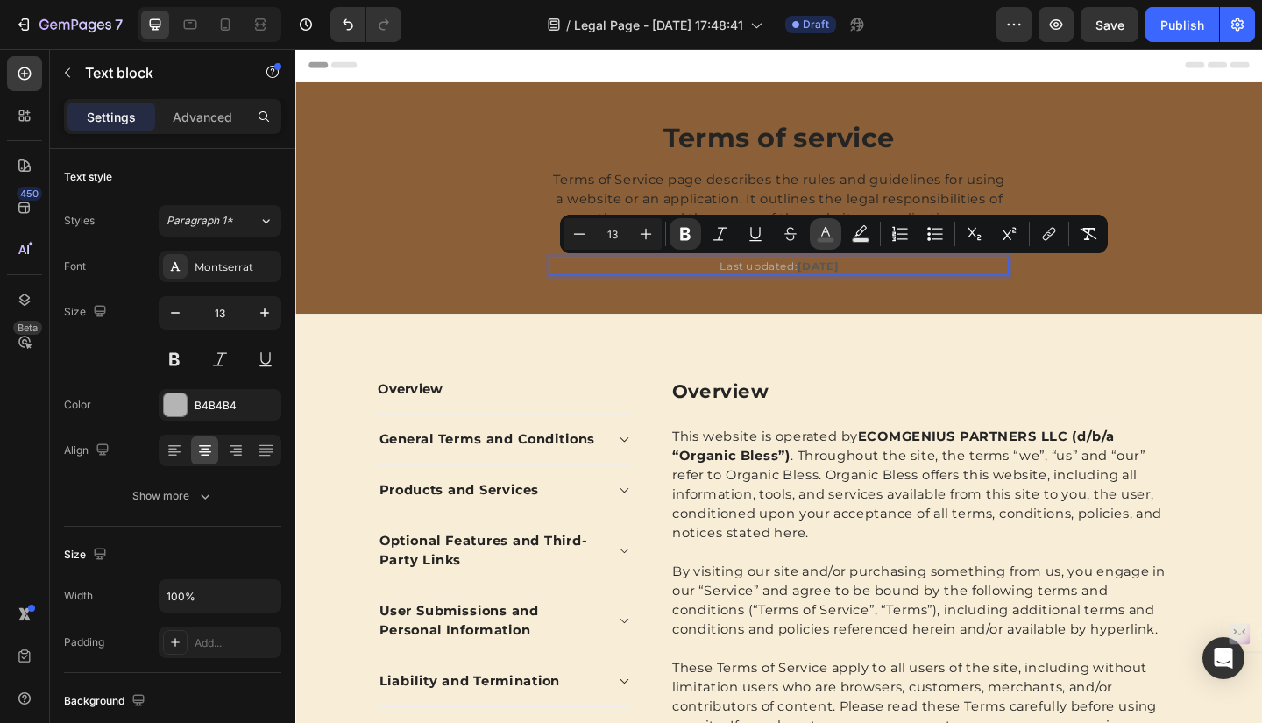
click at [828, 230] on icon "Editor contextual toolbar" at bounding box center [826, 234] width 18 height 18
type input "575757"
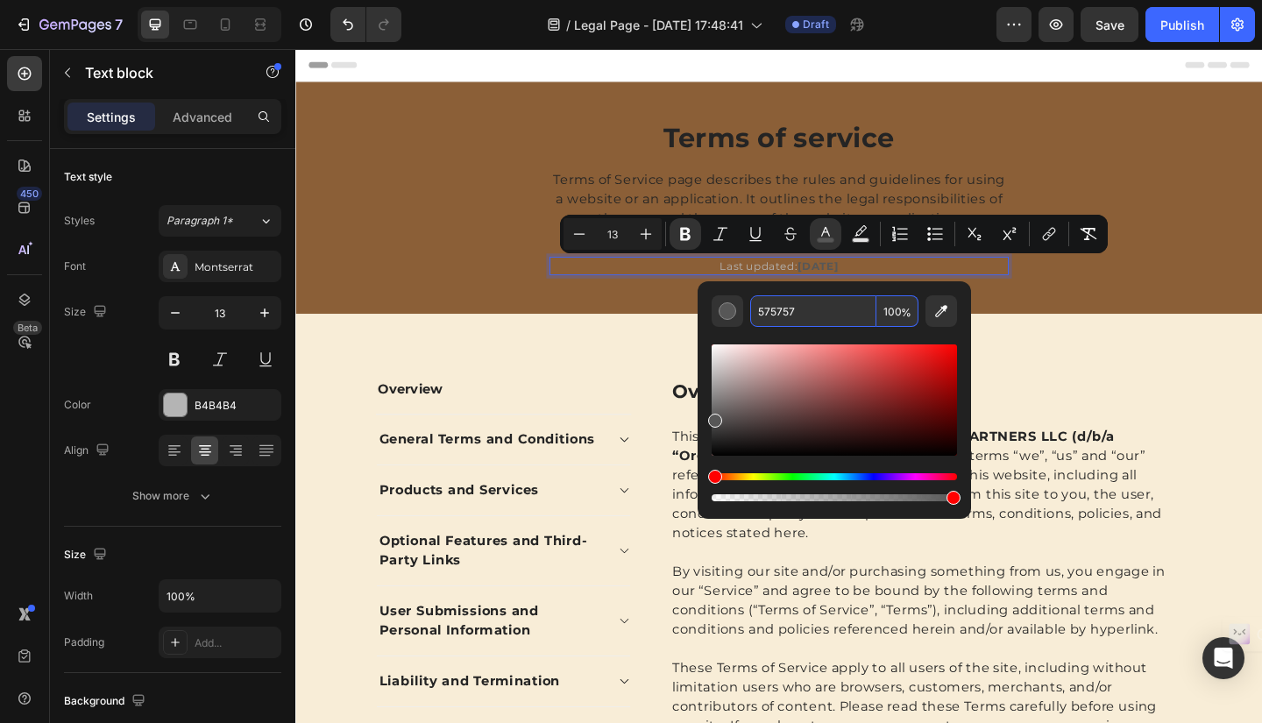
click at [807, 316] on input "575757" at bounding box center [813, 311] width 126 height 32
paste input "B4B4B4"
type input "B4B4B4"
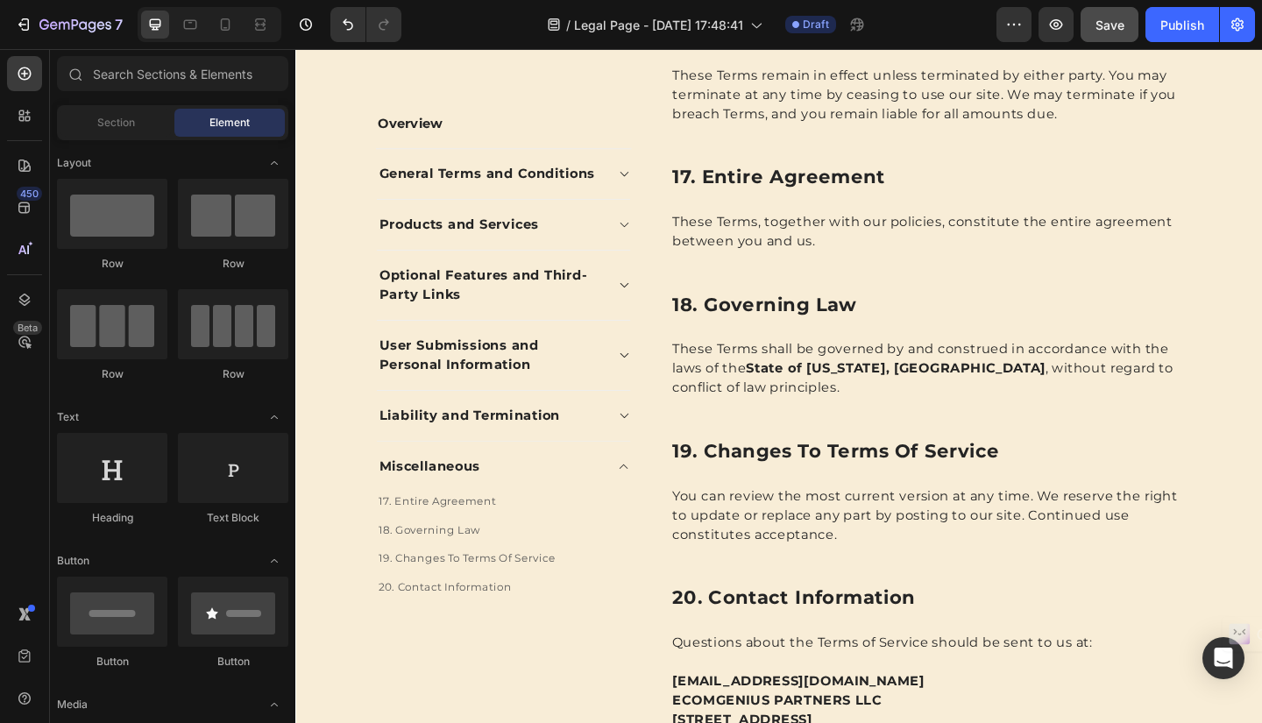
scroll to position [4266, 0]
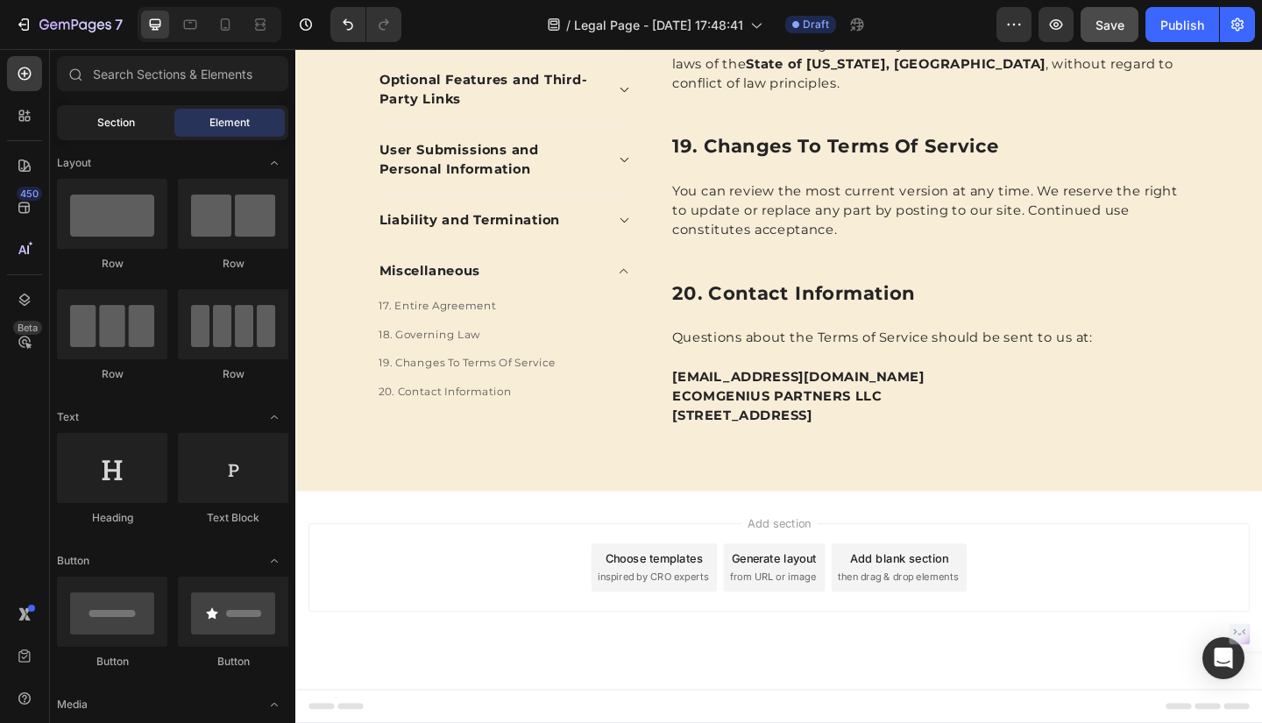
click at [117, 132] on div "Section" at bounding box center [115, 123] width 110 height 28
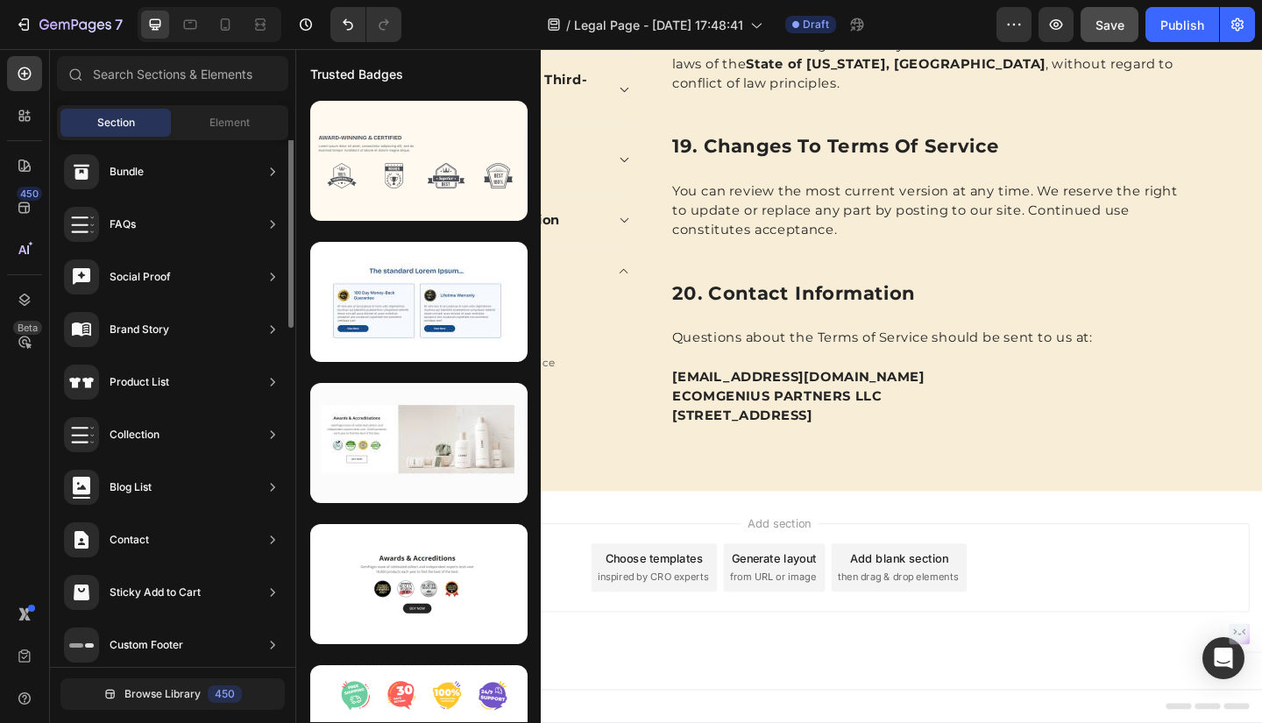
scroll to position [490, 0]
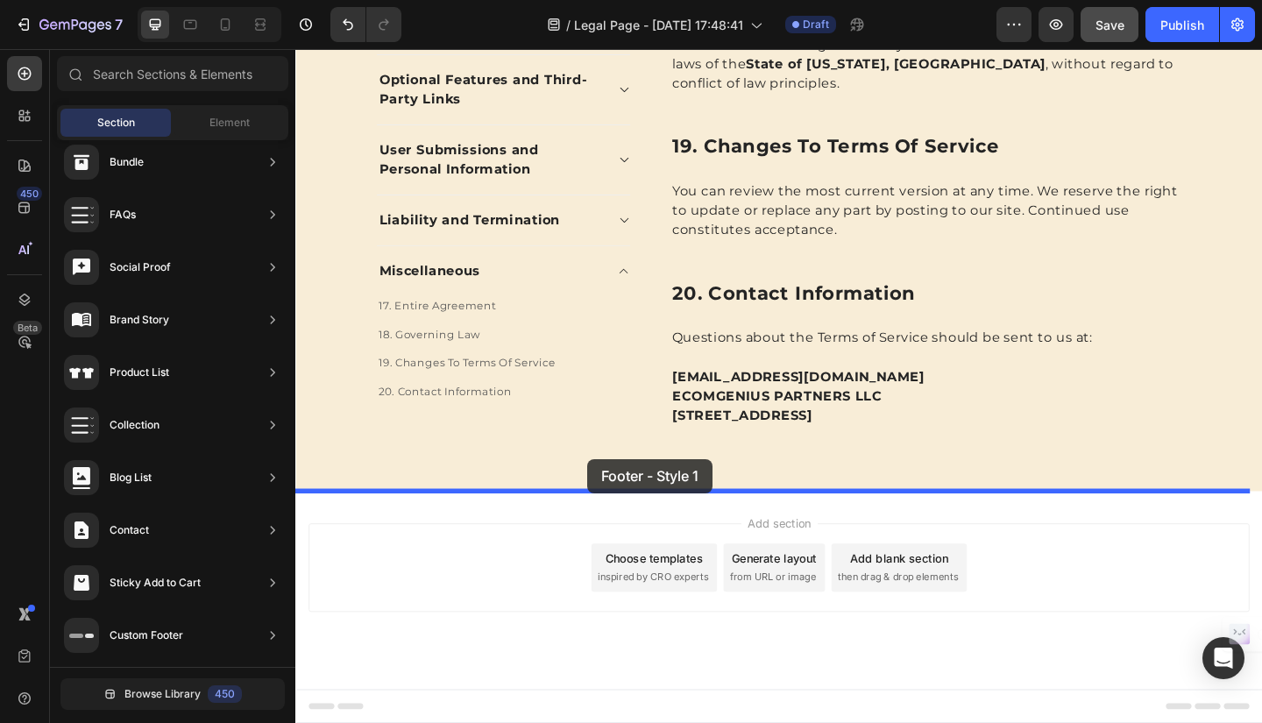
drag, startPoint x: 675, startPoint y: 210, endPoint x: 613, endPoint y: 495, distance: 292.5
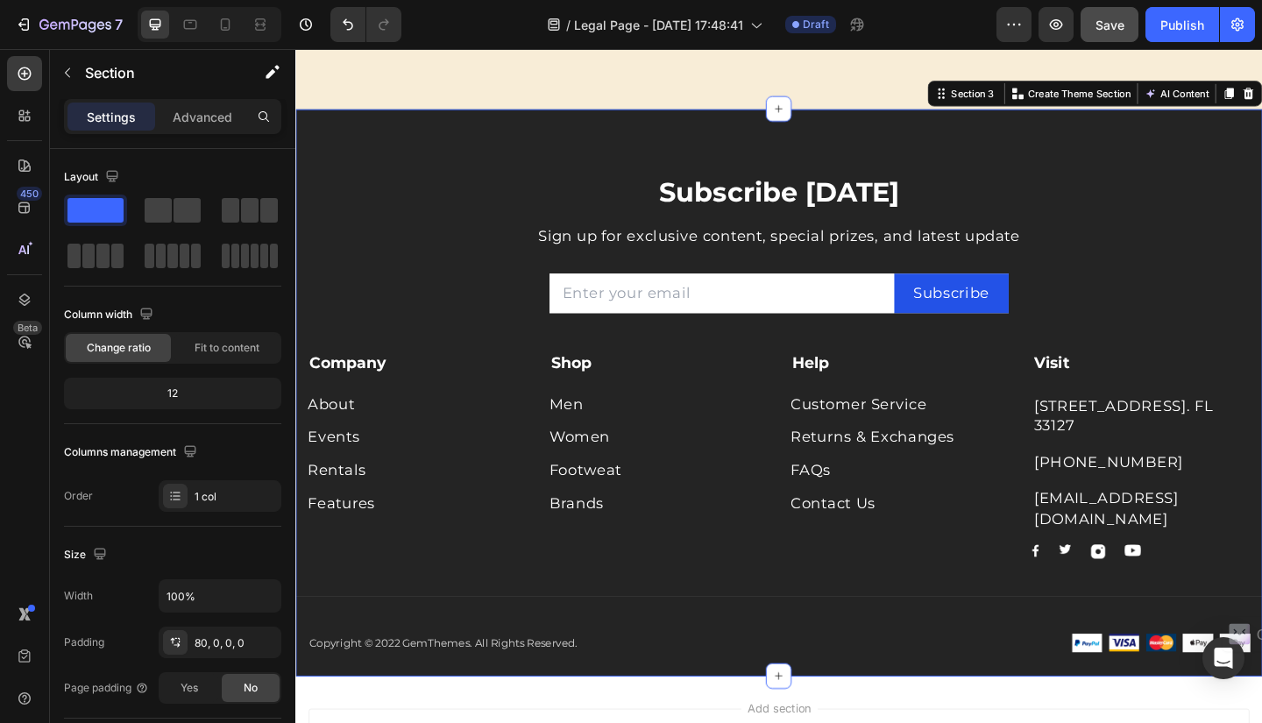
scroll to position [4685, 0]
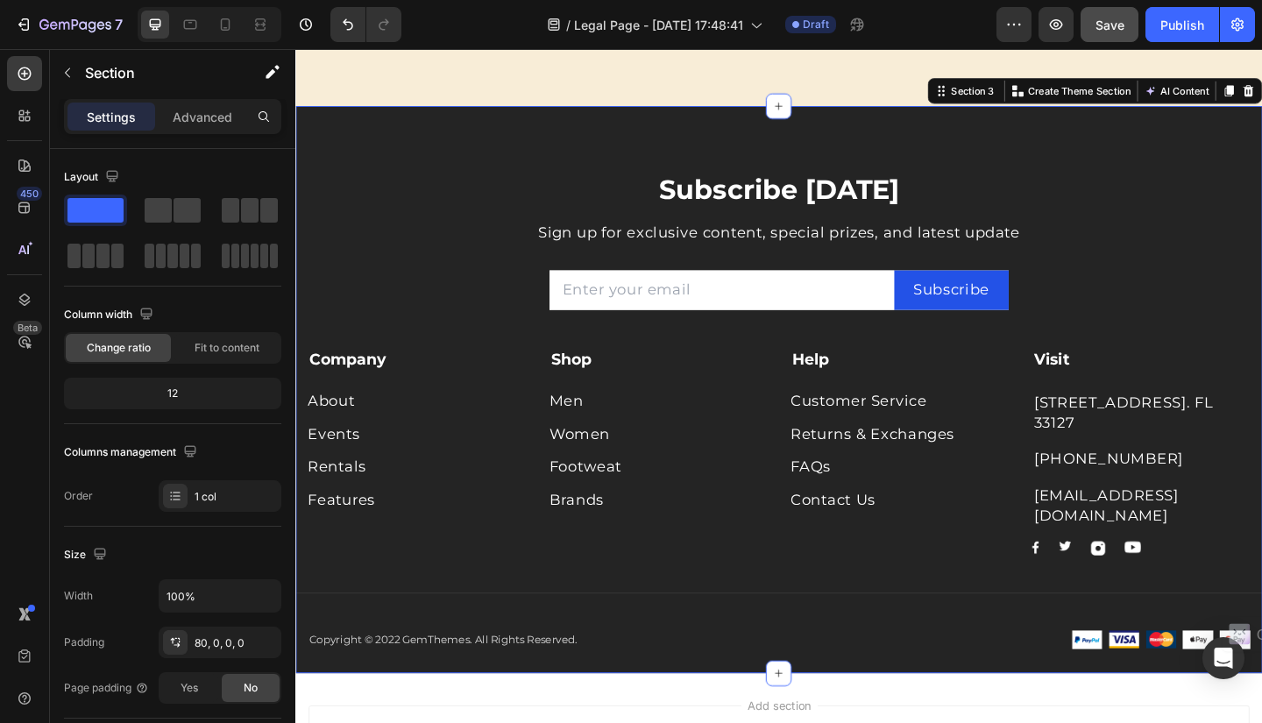
click at [1262, 139] on div "Subscribe Today Heading Sign up for exclusive content, special prizes, and late…" at bounding box center [821, 420] width 1052 height 618
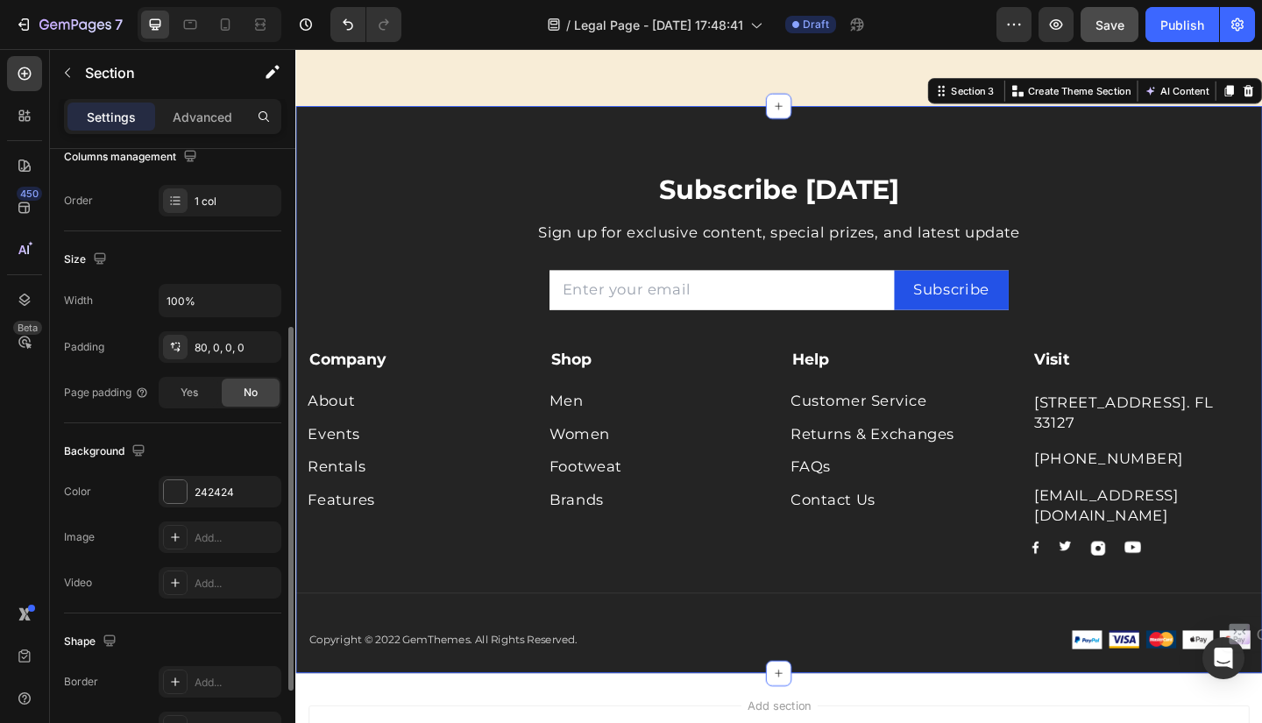
scroll to position [299, 0]
click at [240, 482] on div "242424" at bounding box center [220, 489] width 51 height 16
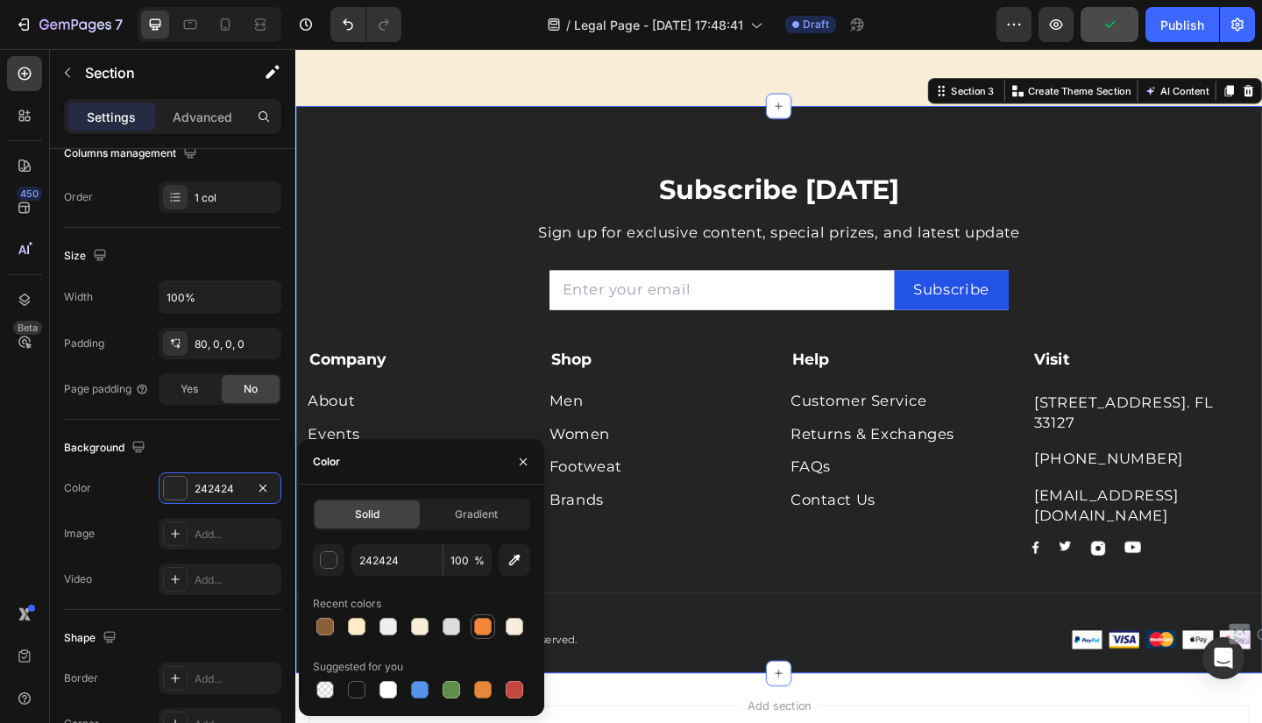
click at [483, 629] on div at bounding box center [483, 627] width 18 height 18
type input "F5873B"
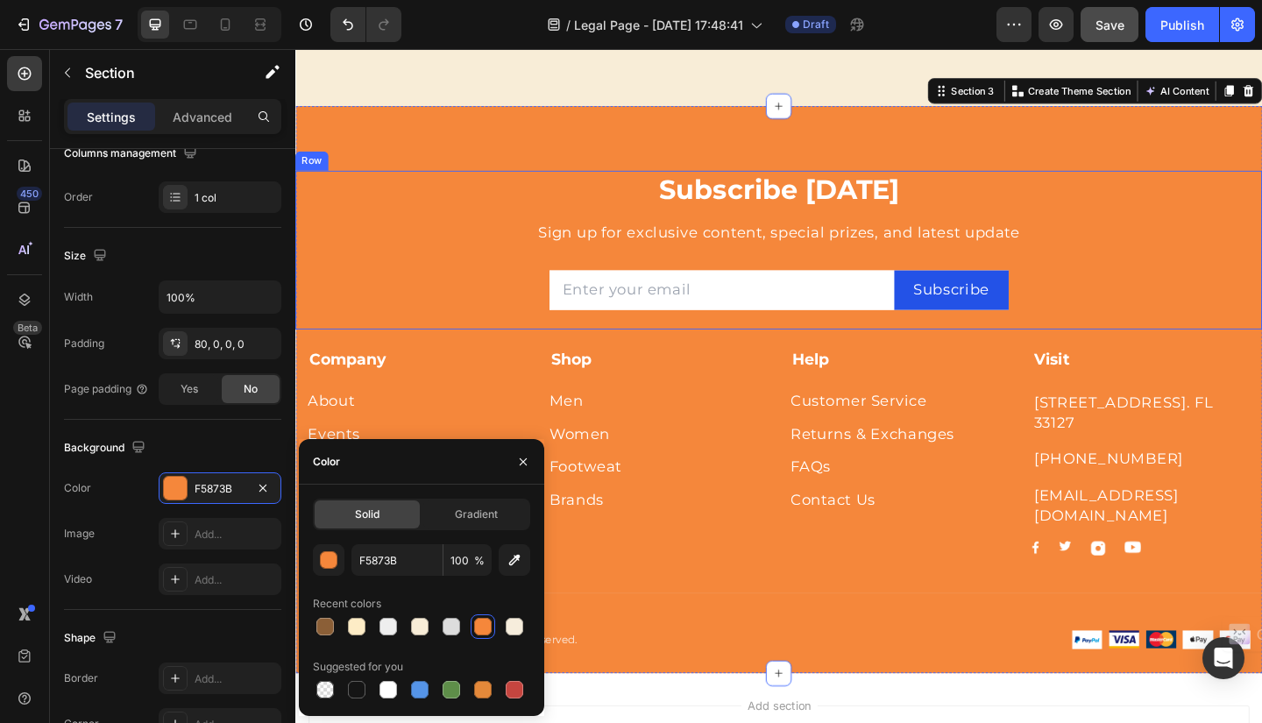
click at [1262, 225] on div "Subscribe Today Heading Sign up for exclusive content, special prizes, and late…" at bounding box center [822, 267] width 1026 height 173
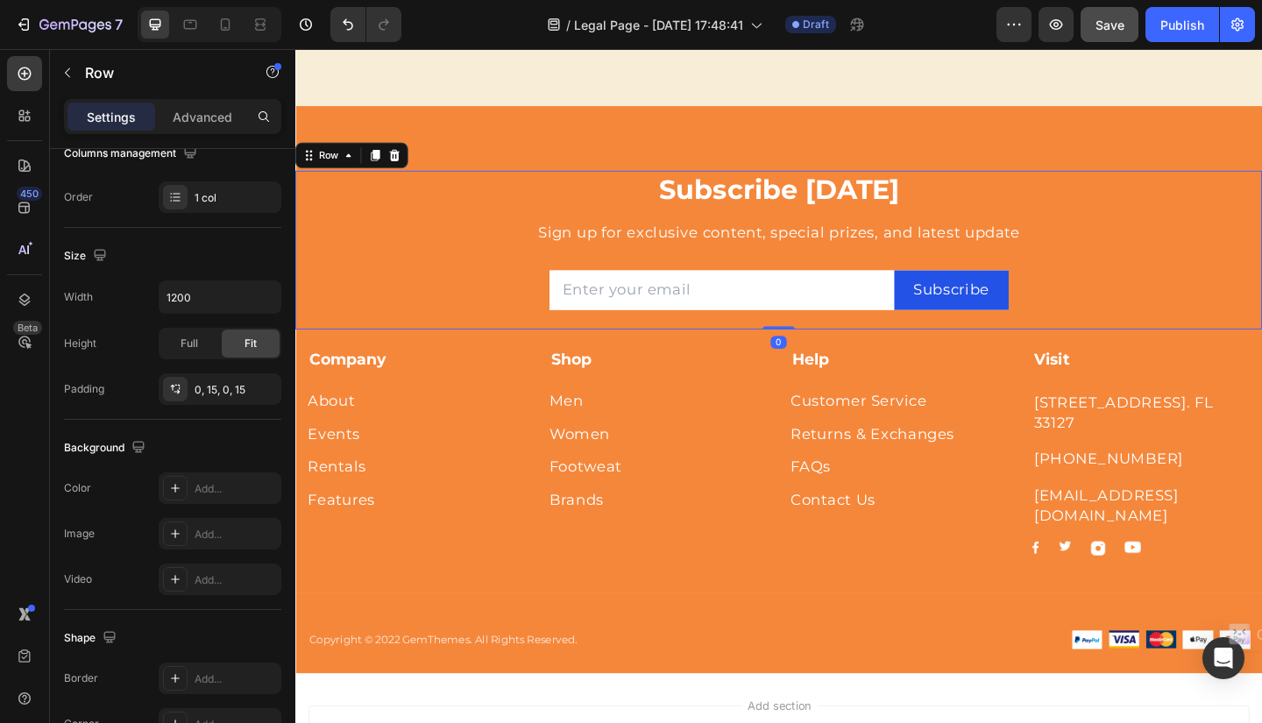
scroll to position [0, 0]
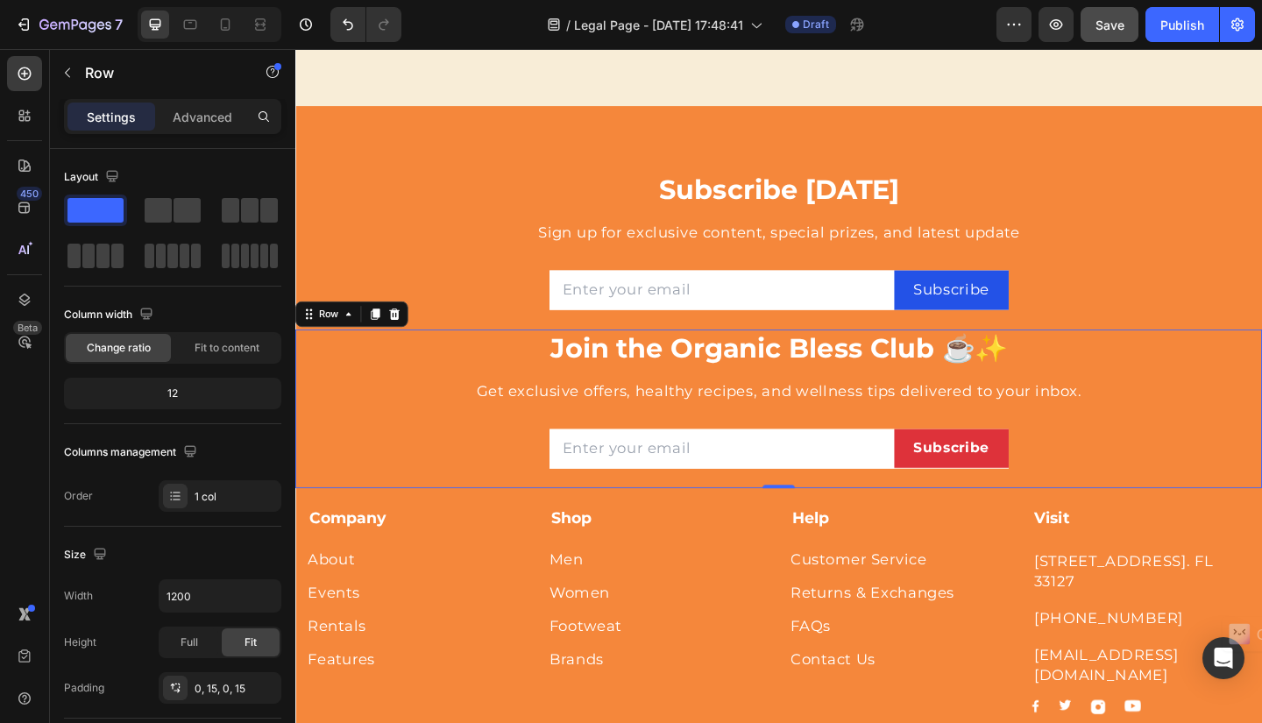
click at [1262, 419] on div "Join the Organic Bless Club ☕✨ Heading Get exclusive offers, healthy recipes, a…" at bounding box center [822, 440] width 1026 height 173
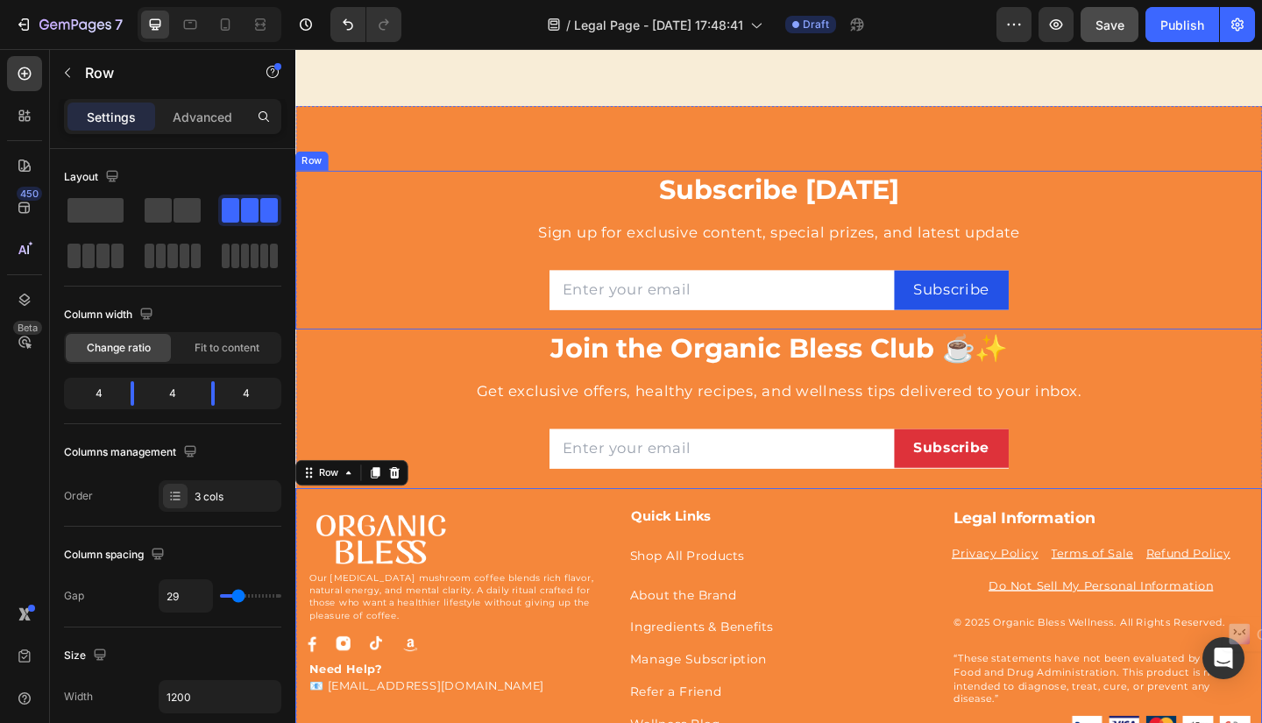
click at [1262, 235] on div "Subscribe Today Heading Sign up for exclusive content, special prizes, and late…" at bounding box center [821, 267] width 1052 height 173
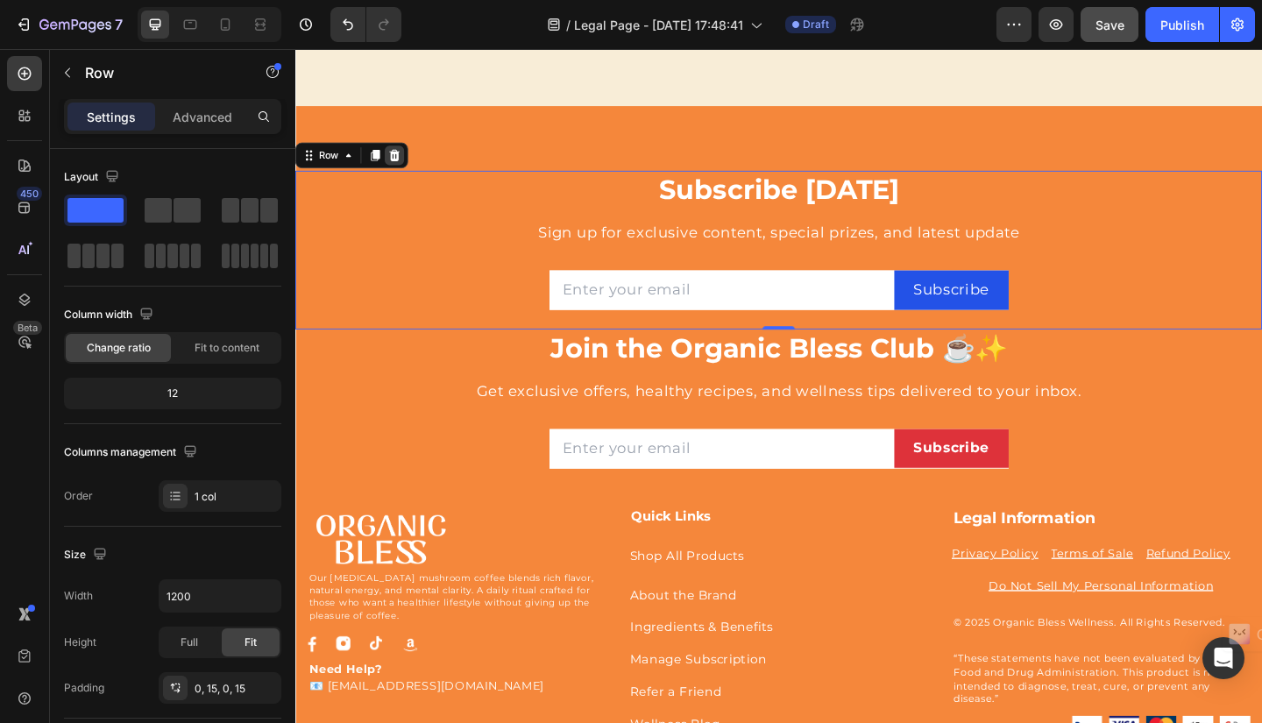
click at [408, 160] on icon at bounding box center [403, 165] width 11 height 12
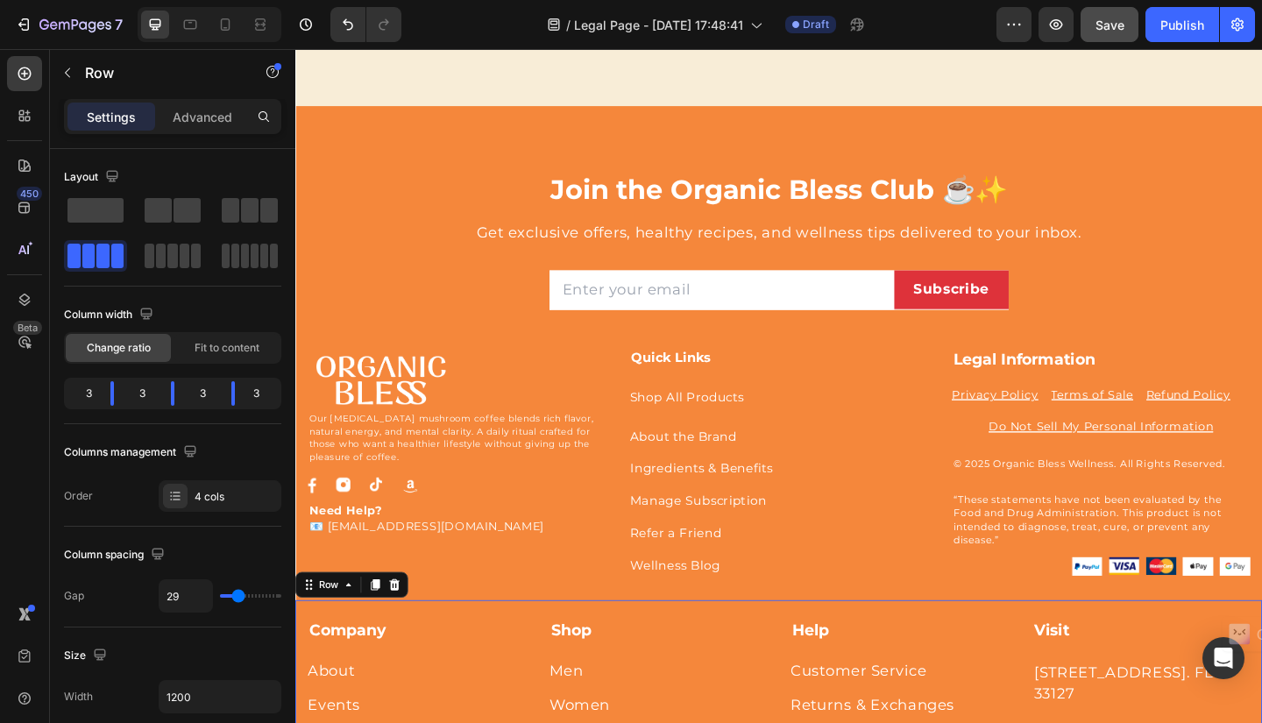
click at [406, 633] on icon at bounding box center [403, 632] width 11 height 12
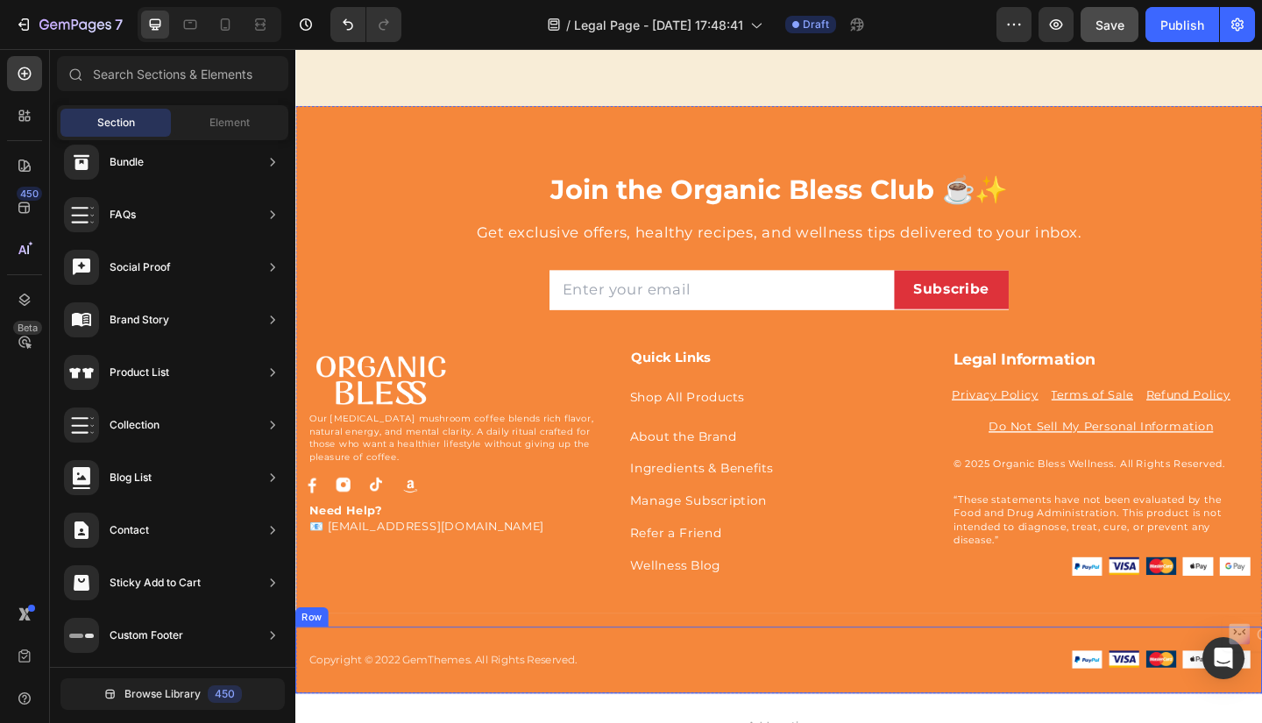
click at [657, 697] on div "Copyright © 2022 GemThemes. All Rights Reserved. Text block Image Image Image I…" at bounding box center [821, 715] width 1052 height 74
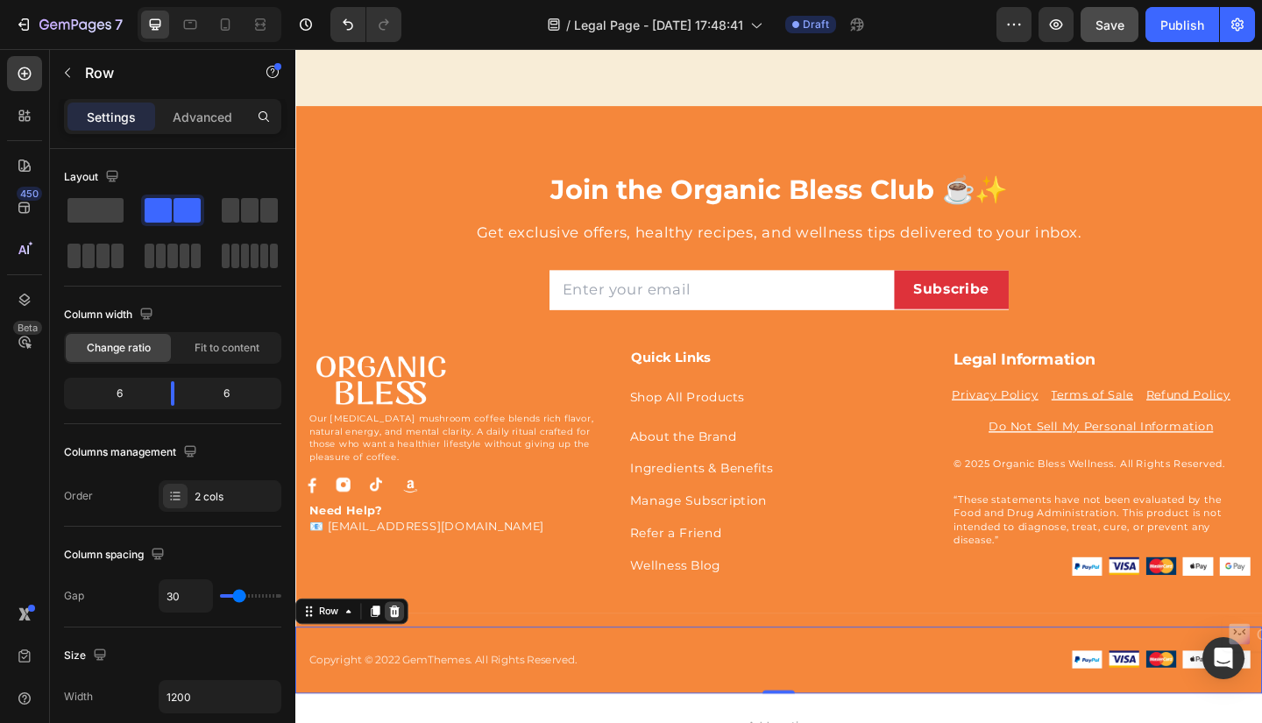
click at [406, 659] on icon at bounding box center [403, 661] width 11 height 12
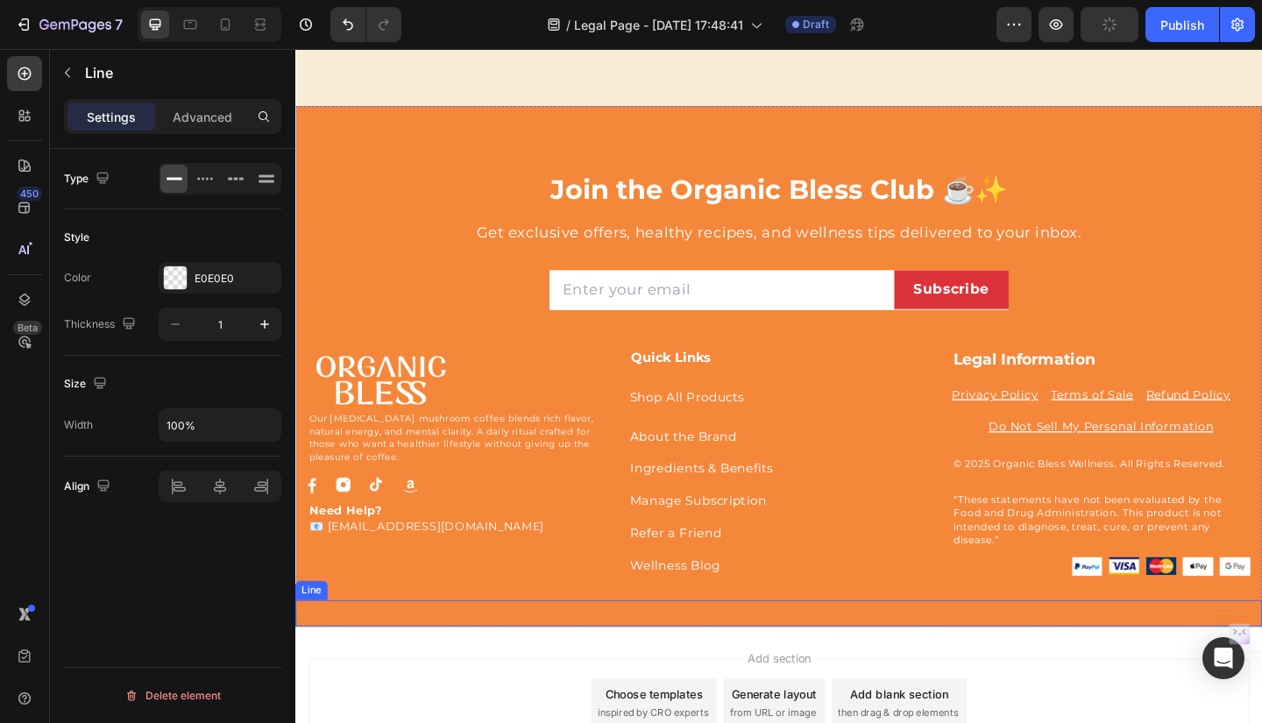
click at [474, 663] on div at bounding box center [821, 663] width 1052 height 1
click at [403, 630] on icon at bounding box center [402, 632] width 14 height 14
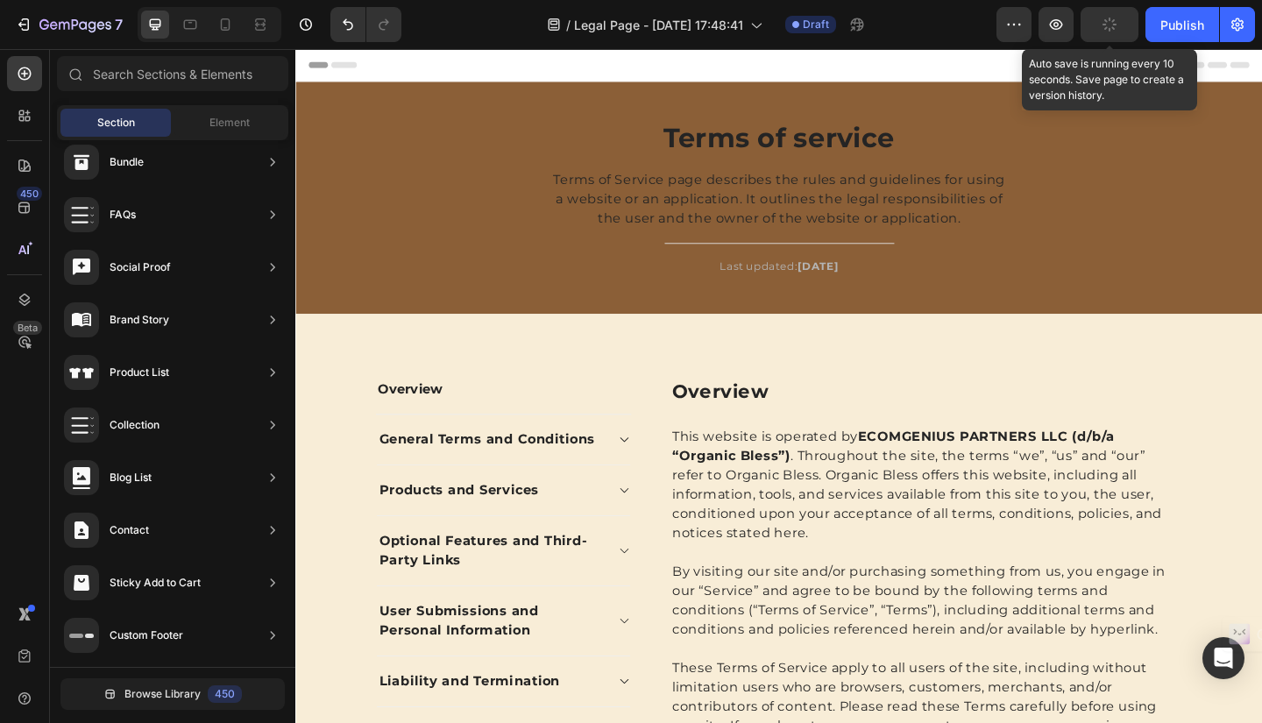
click at [1106, 26] on icon "button" at bounding box center [1110, 25] width 16 height 16
click at [1106, 26] on span "Save" at bounding box center [1110, 25] width 29 height 15
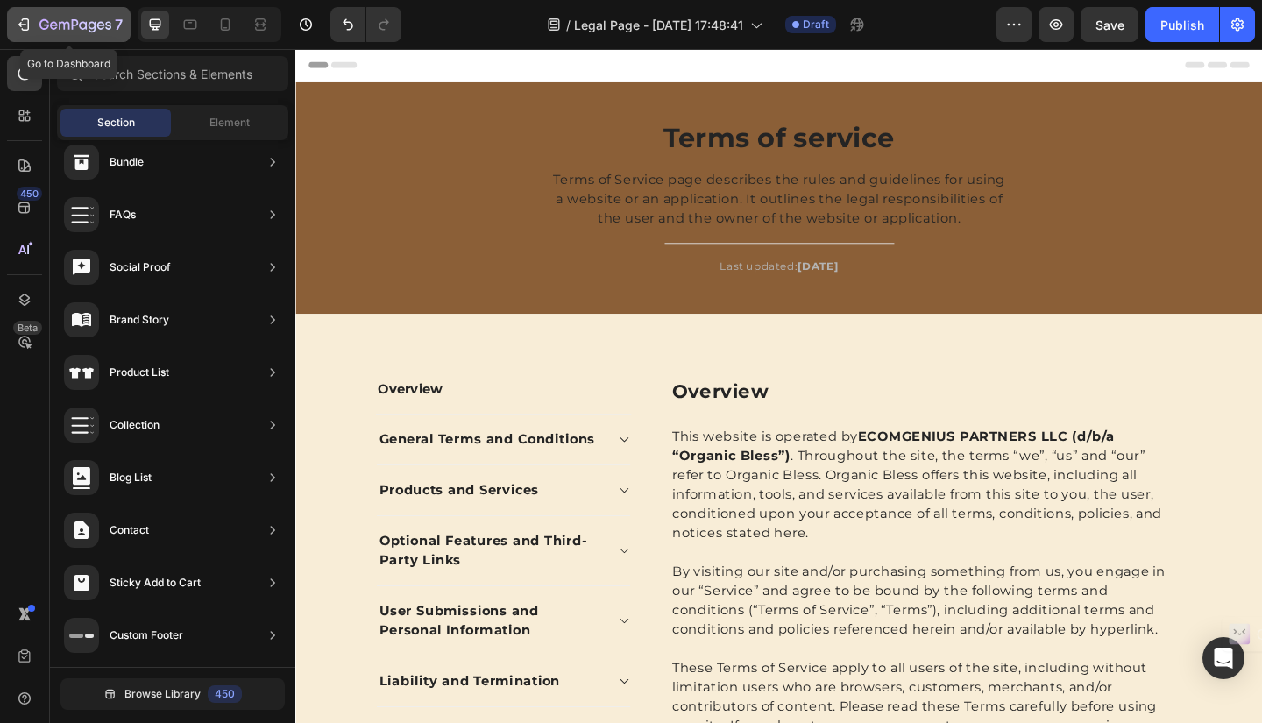
click at [63, 15] on div "7" at bounding box center [80, 24] width 83 height 21
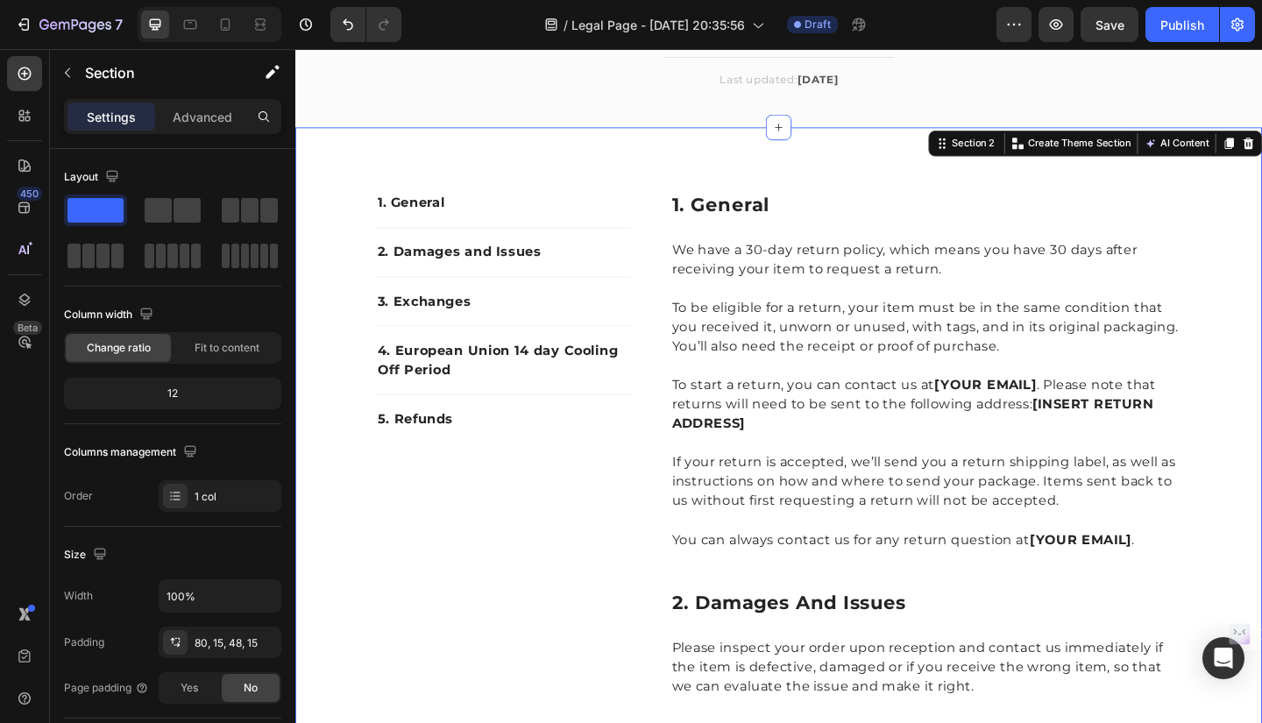
scroll to position [201, 0]
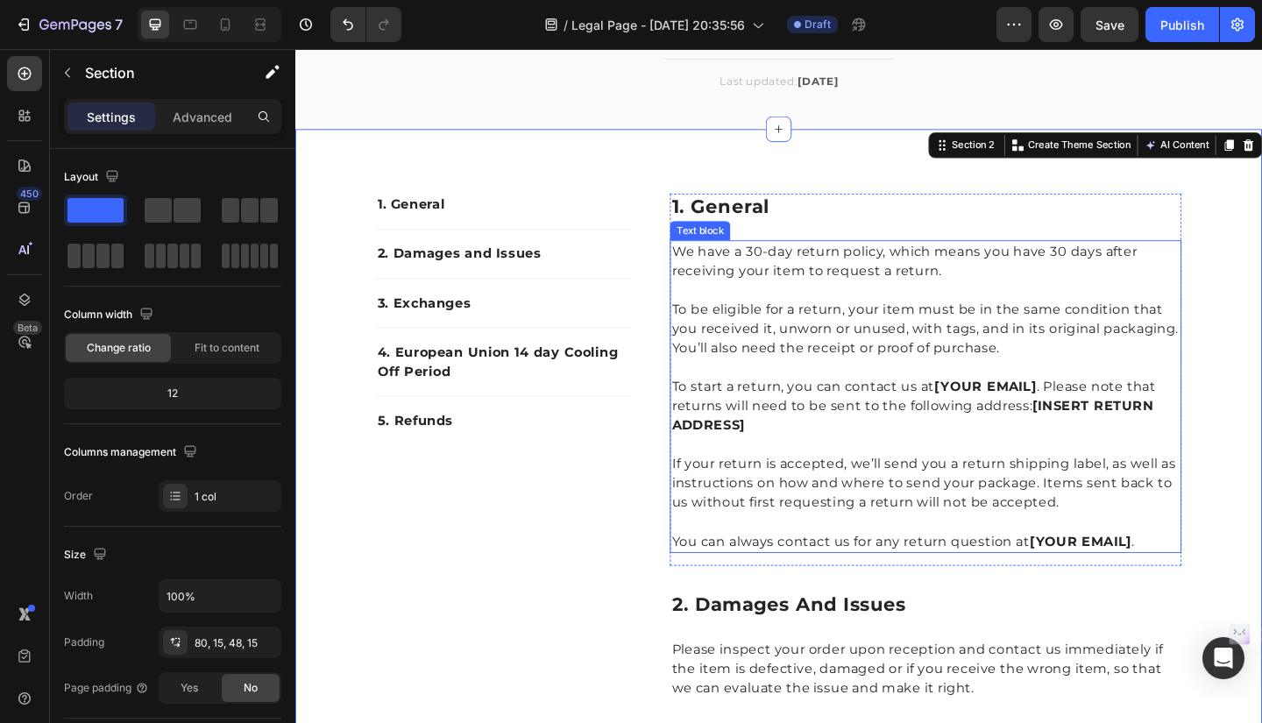
click at [773, 292] on p "We have a 30-day return policy, which means you have 30 days after receiving yo…" at bounding box center [981, 280] width 553 height 42
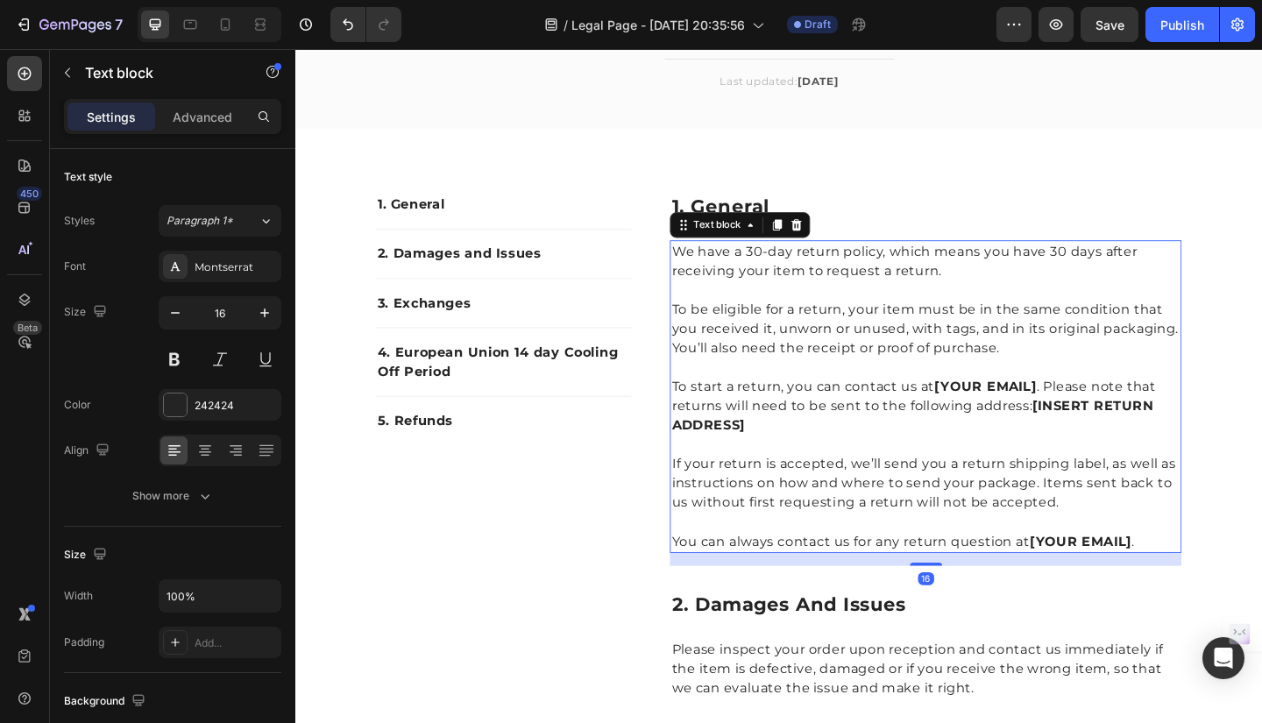
click at [707, 267] on p "We have a 30-day return policy, which means you have 30 days after receiving yo…" at bounding box center [981, 280] width 553 height 42
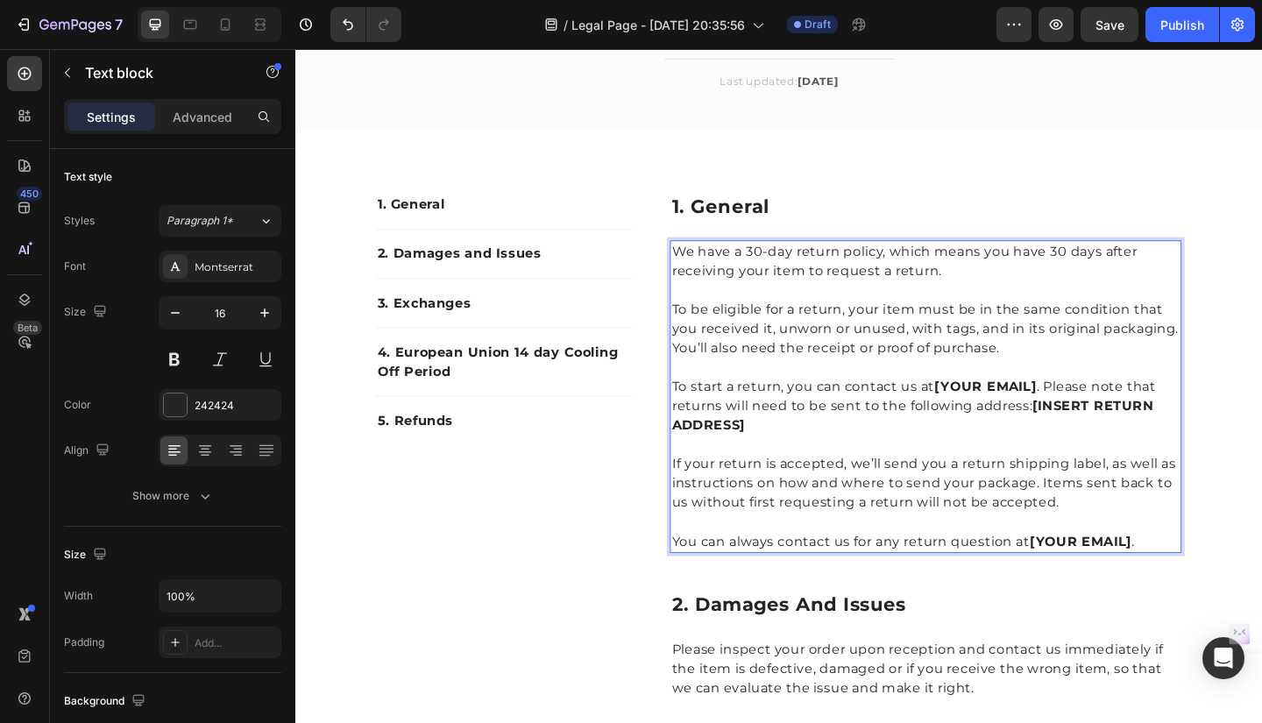
click at [705, 267] on p "We have a 30-day return policy, which means you have 30 days after receiving yo…" at bounding box center [981, 280] width 553 height 42
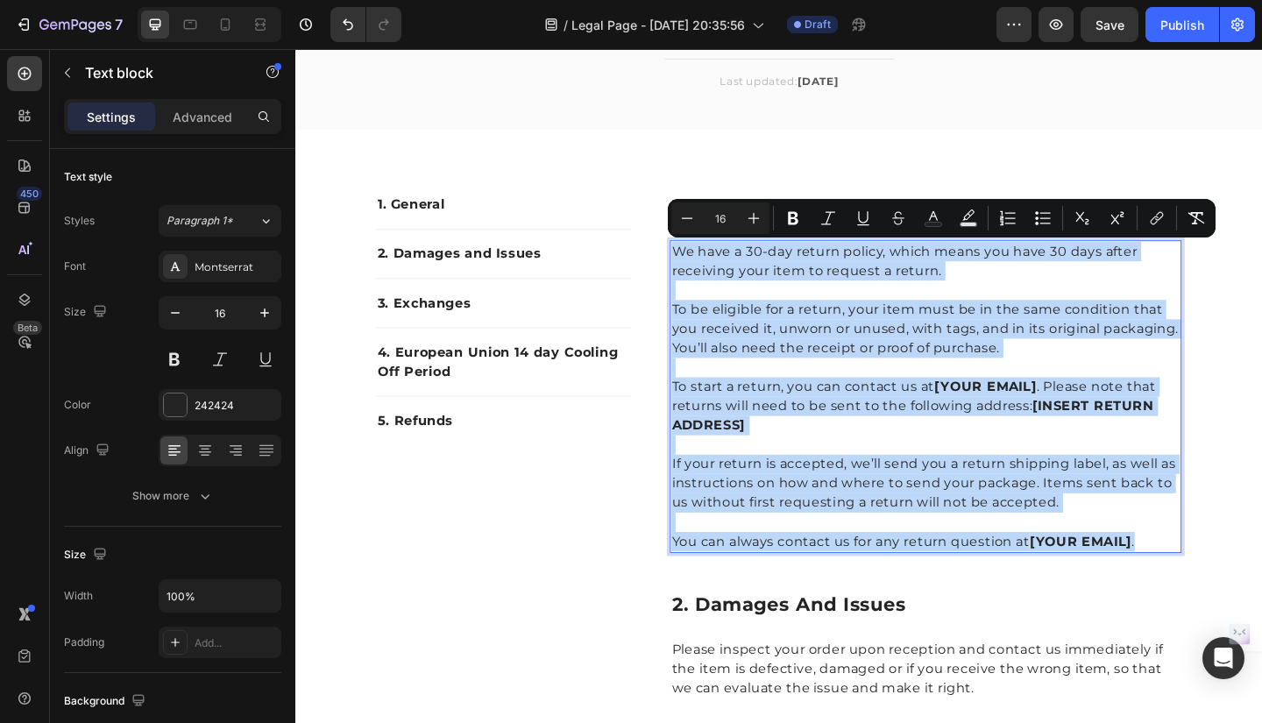
drag, startPoint x: 702, startPoint y: 267, endPoint x: 1225, endPoint y: 594, distance: 616.4
click at [1225, 594] on div "We have a 30-day return policy, which means you have 30 days after receiving yo…" at bounding box center [981, 428] width 557 height 340
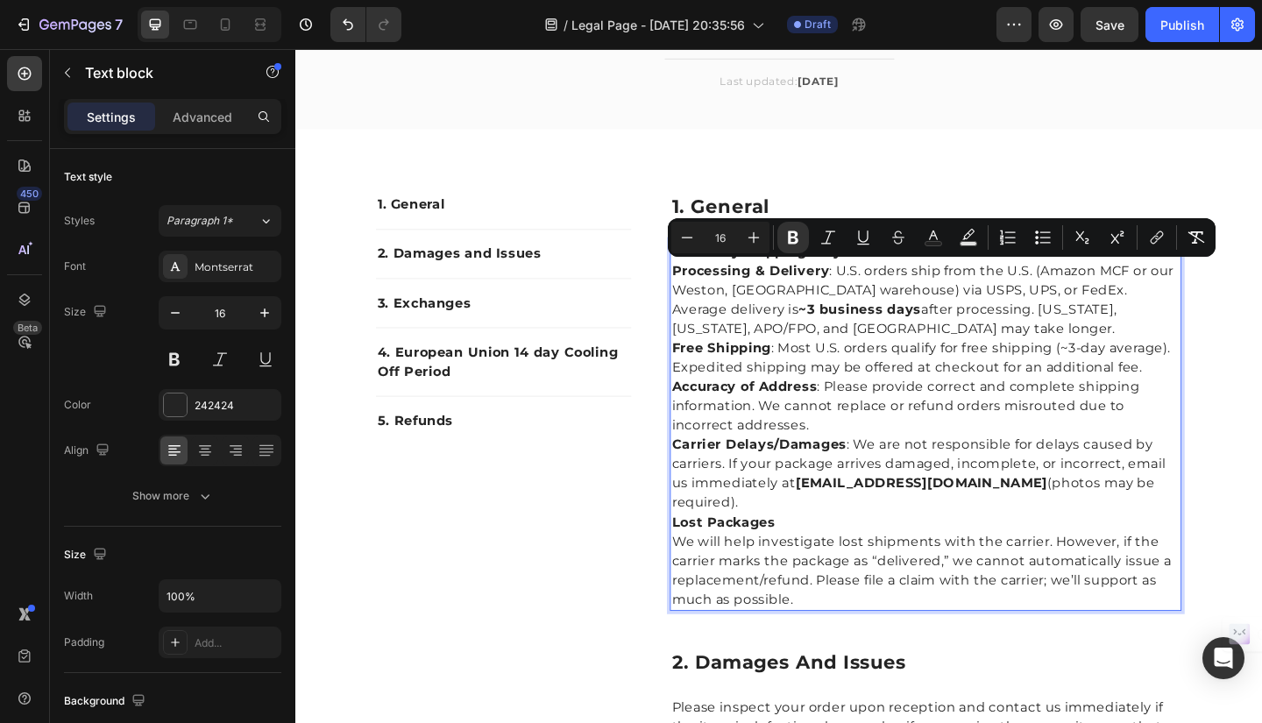
drag, startPoint x: 699, startPoint y: 285, endPoint x: 1219, endPoint y: 519, distance: 570.9
click at [1045, 236] on icon "Editor contextual toolbar" at bounding box center [1043, 238] width 18 height 18
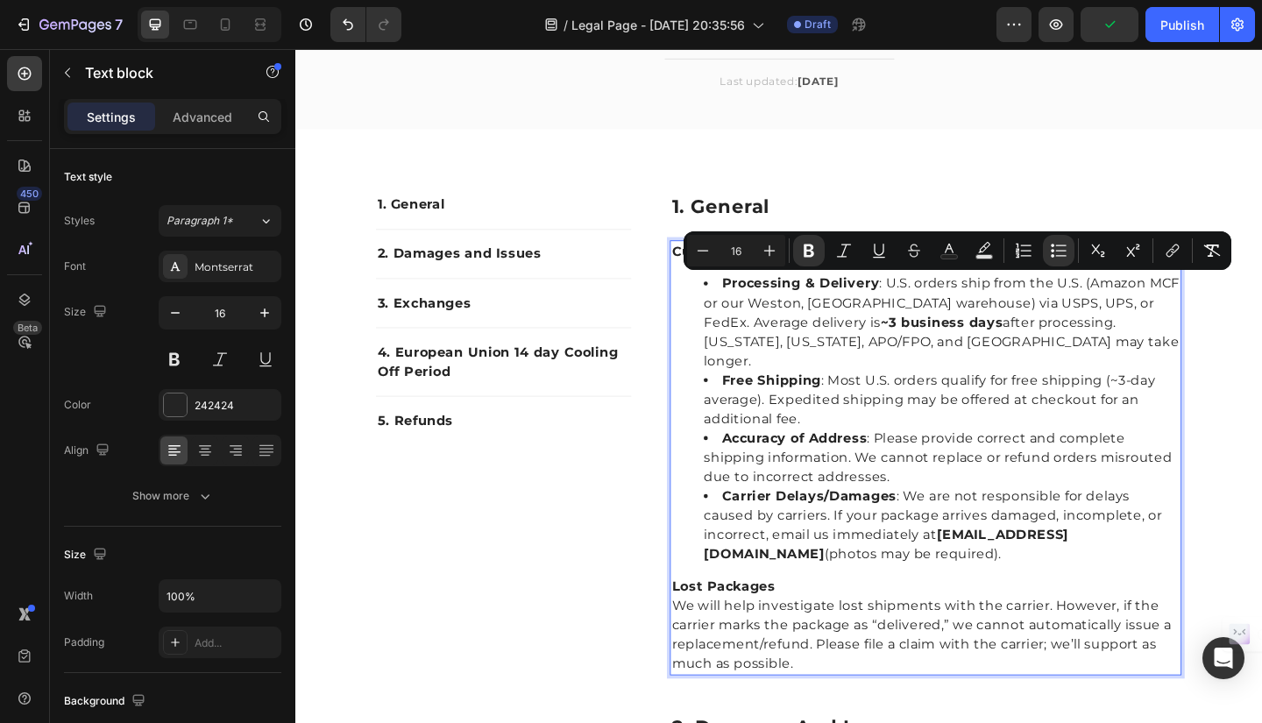
click at [869, 498] on li "Accuracy of Address : Please provide correct and complete shipping information.…" at bounding box center [999, 494] width 518 height 63
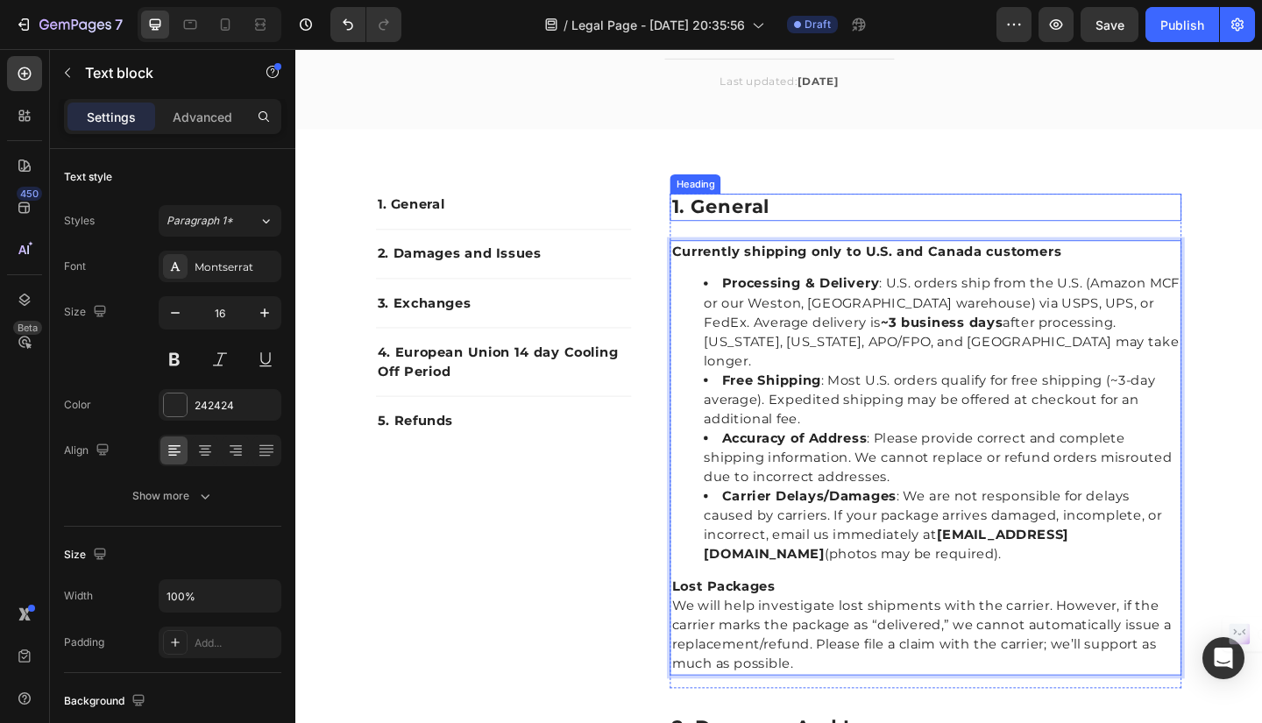
click at [781, 223] on p "1. general" at bounding box center [981, 222] width 553 height 26
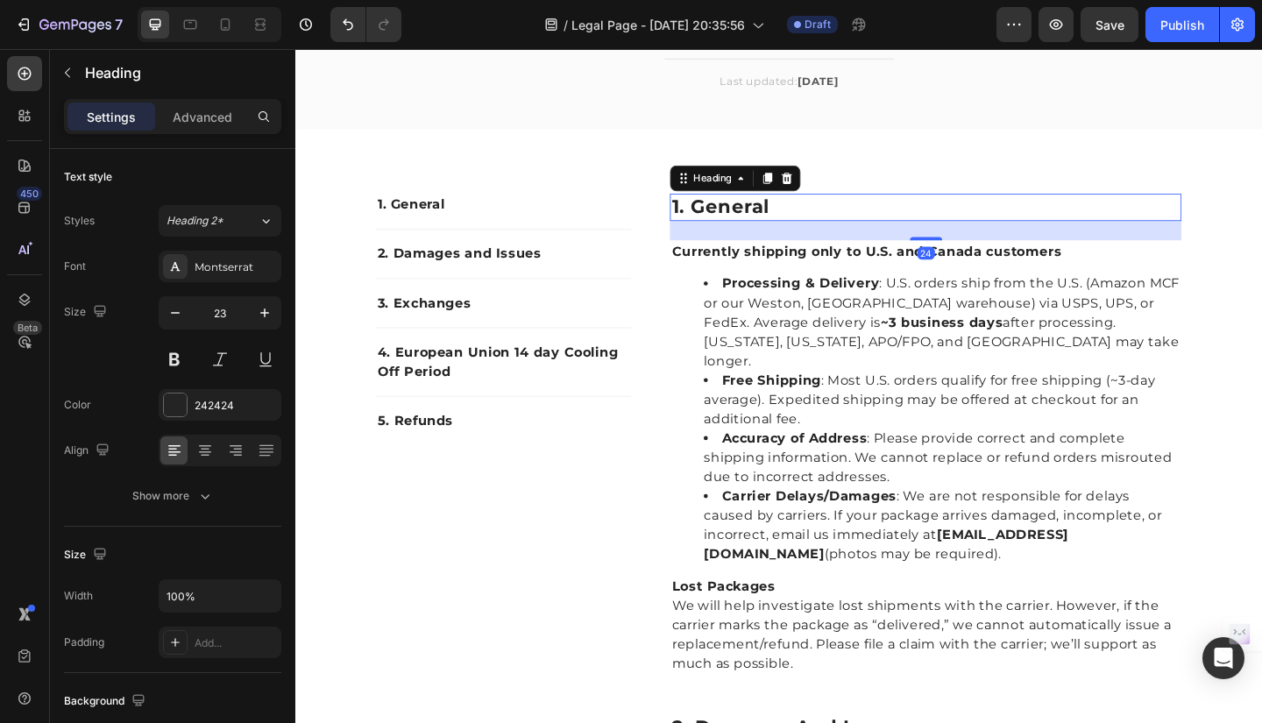
click at [818, 223] on p "1. general" at bounding box center [981, 222] width 553 height 26
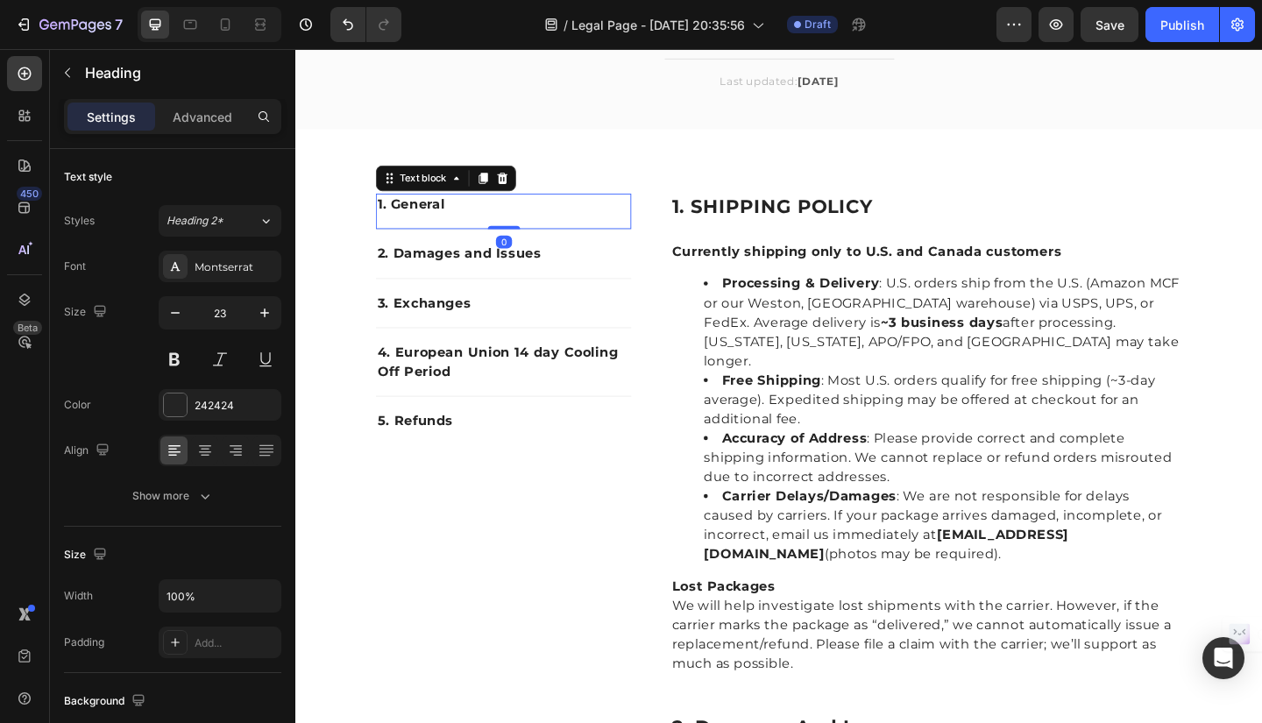
click at [436, 216] on p "1. General" at bounding box center [522, 219] width 274 height 21
click at [458, 217] on p "1. General" at bounding box center [522, 219] width 274 height 21
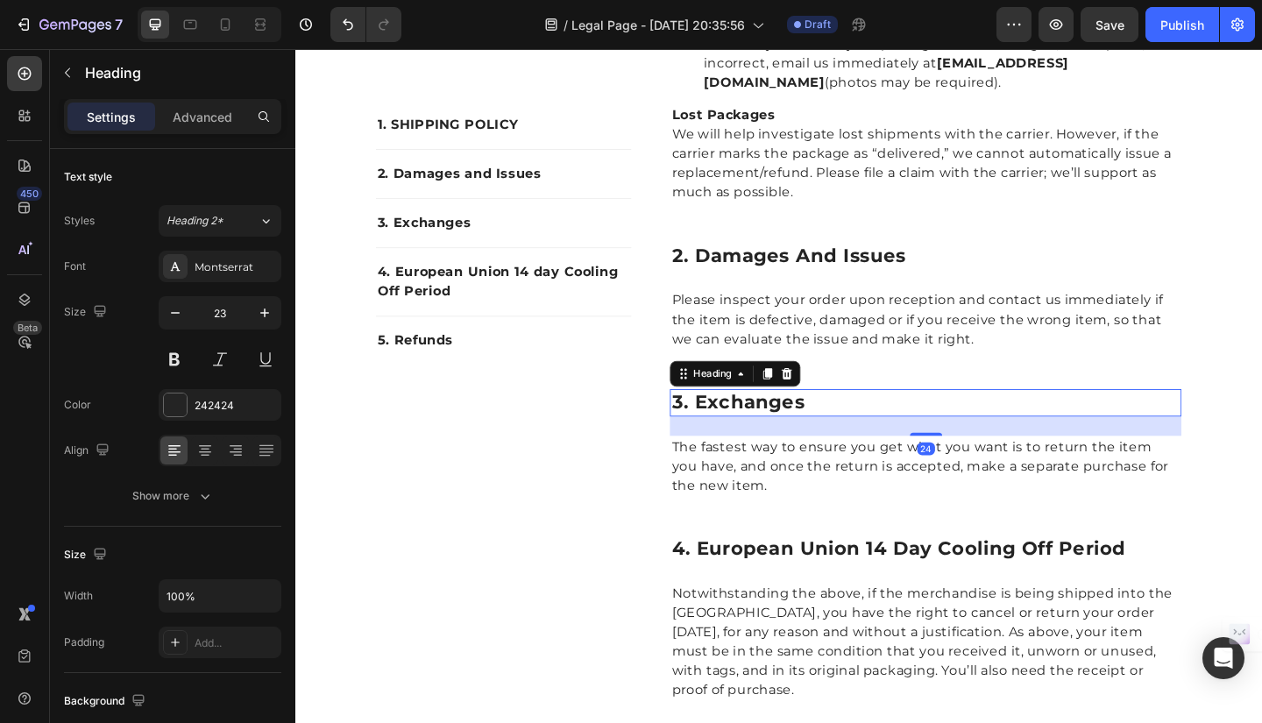
scroll to position [715, 0]
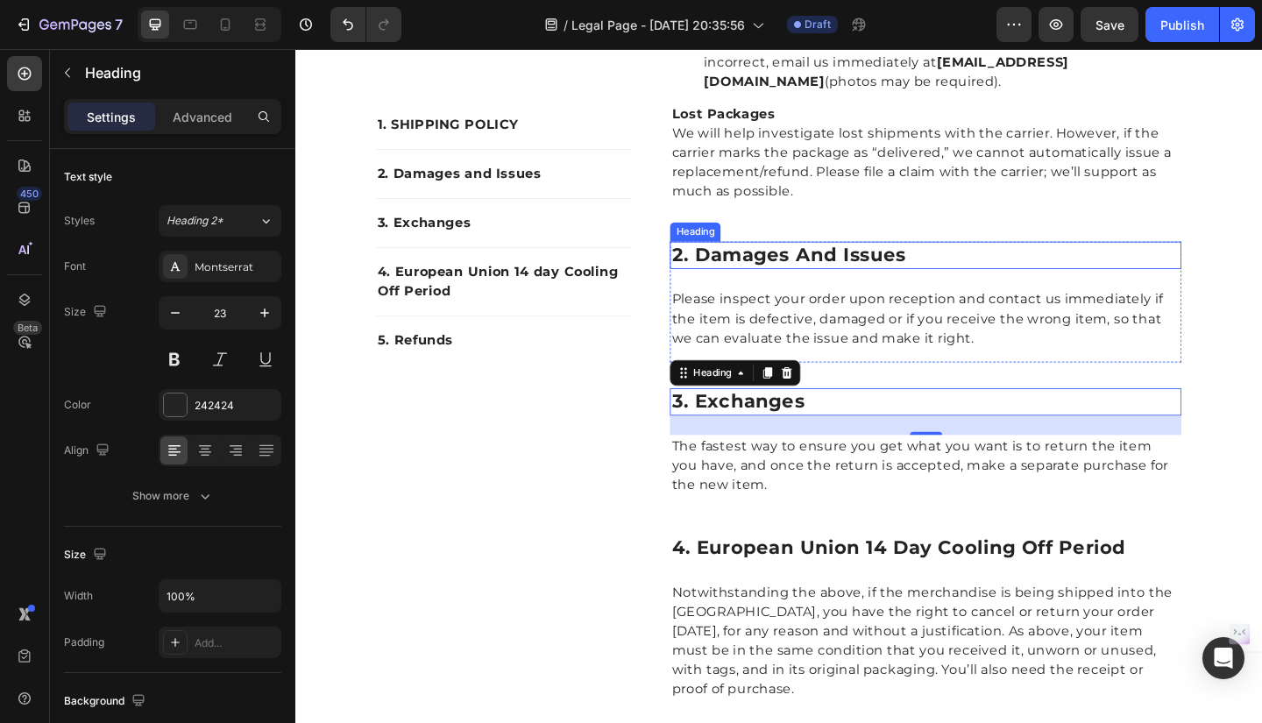
click at [858, 260] on p "2. damages and issues" at bounding box center [981, 273] width 553 height 26
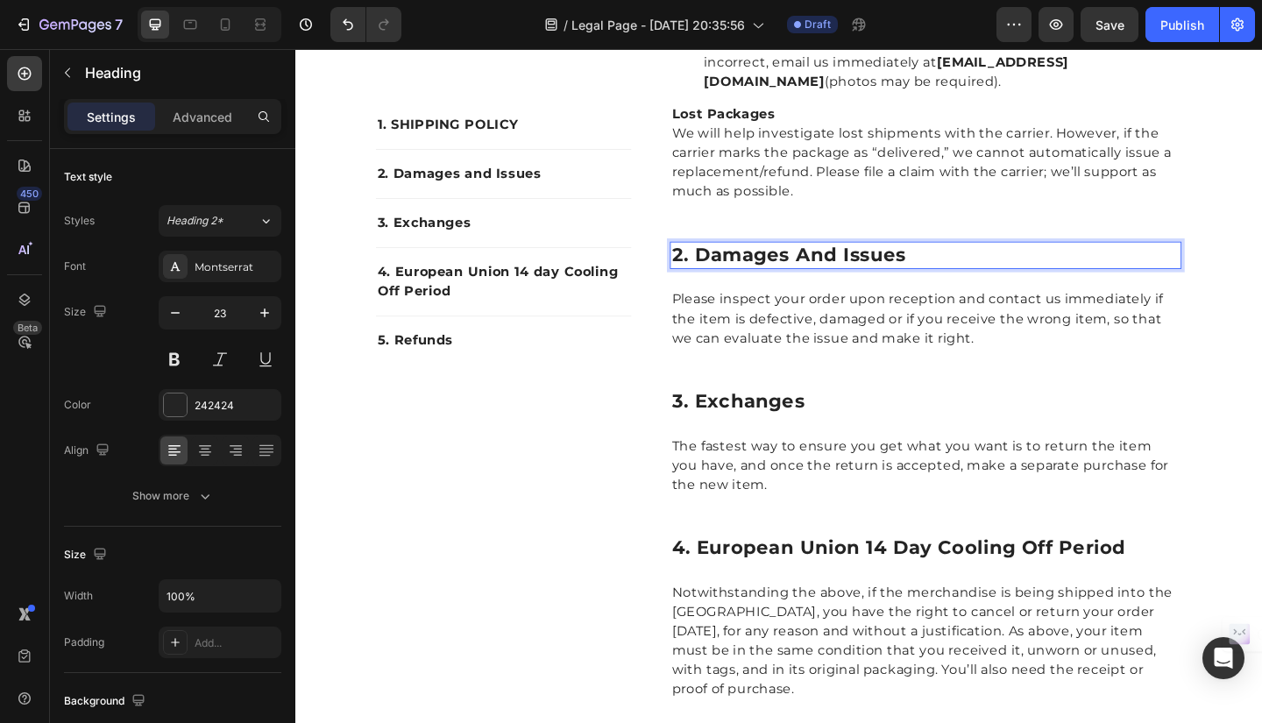
click at [955, 260] on p "2. damages and issues" at bounding box center [981, 273] width 553 height 26
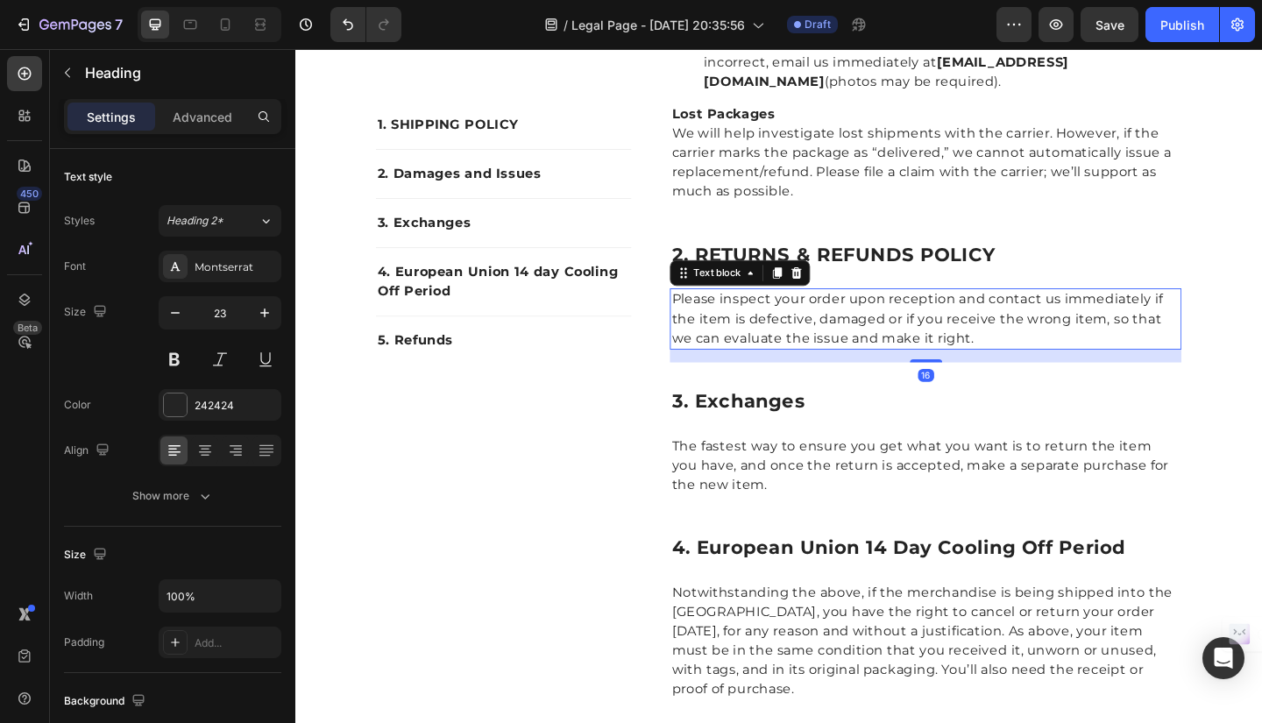
click at [814, 311] on p "Please inspect your order upon reception and contact us immediately if the item…" at bounding box center [981, 342] width 553 height 63
click at [518, 175] on p "2. Damages and Issues" at bounding box center [522, 184] width 274 height 21
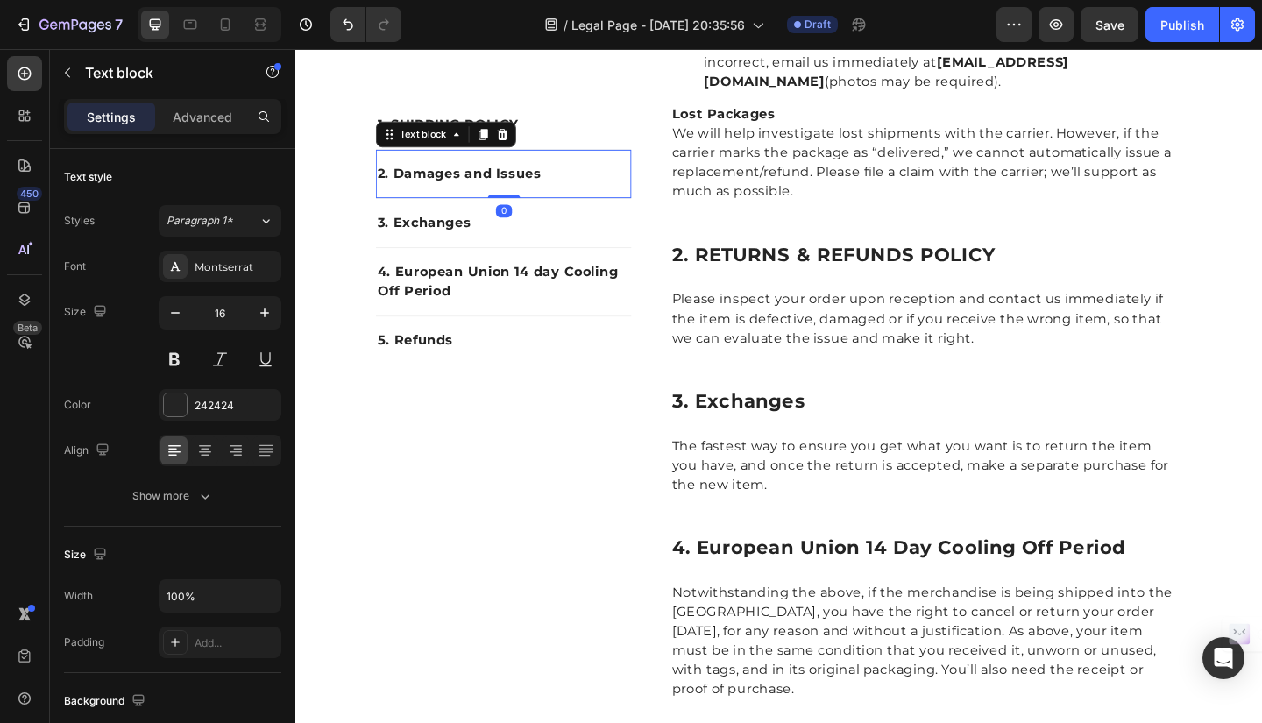
click at [560, 182] on p "2. Damages and Issues" at bounding box center [522, 184] width 274 height 21
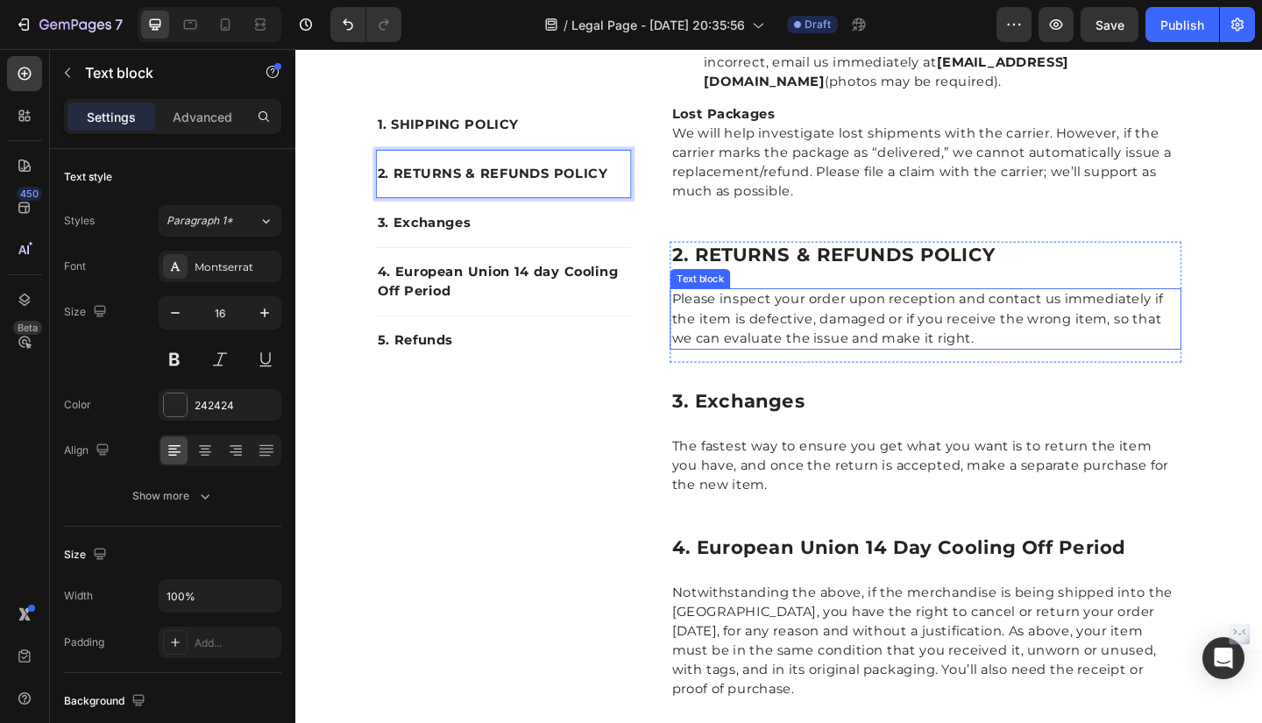
click at [736, 311] on p "Please inspect your order upon reception and contact us immediately if the item…" at bounding box center [981, 342] width 553 height 63
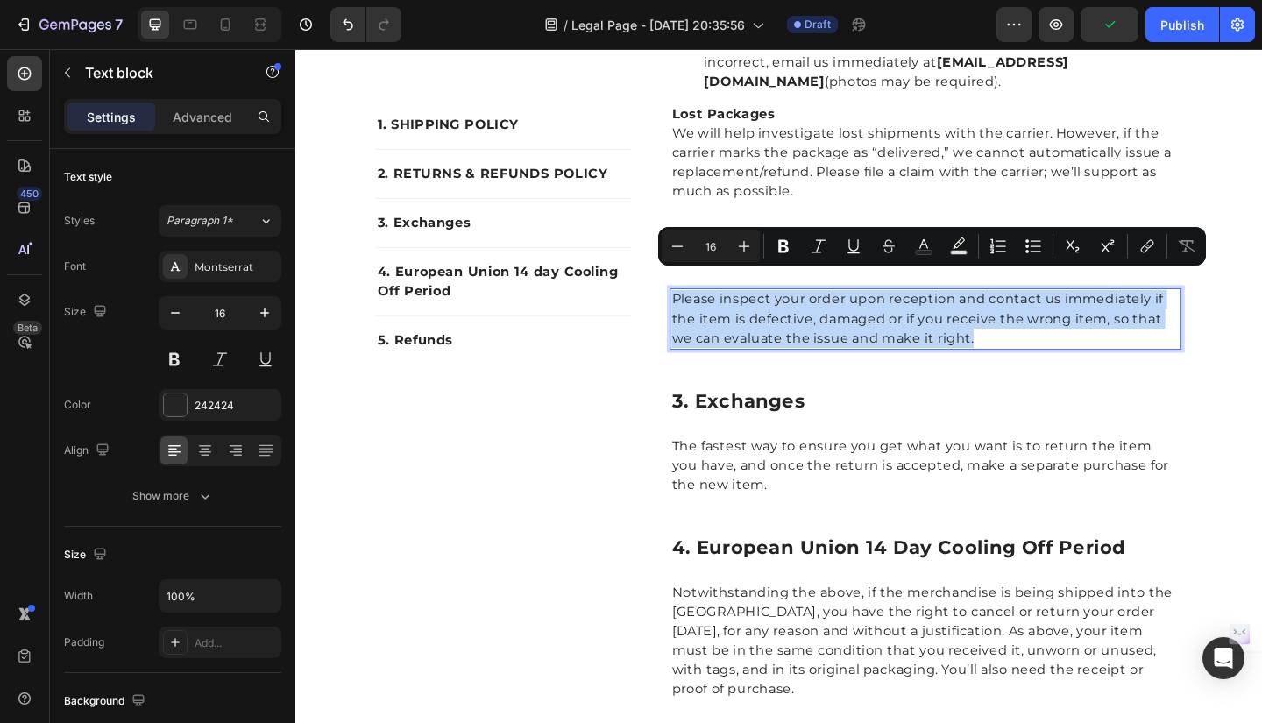
drag, startPoint x: 700, startPoint y: 300, endPoint x: 1062, endPoint y: 338, distance: 363.1
click at [1062, 338] on p "Please inspect your order upon reception and contact us immediately if the item…" at bounding box center [981, 342] width 553 height 63
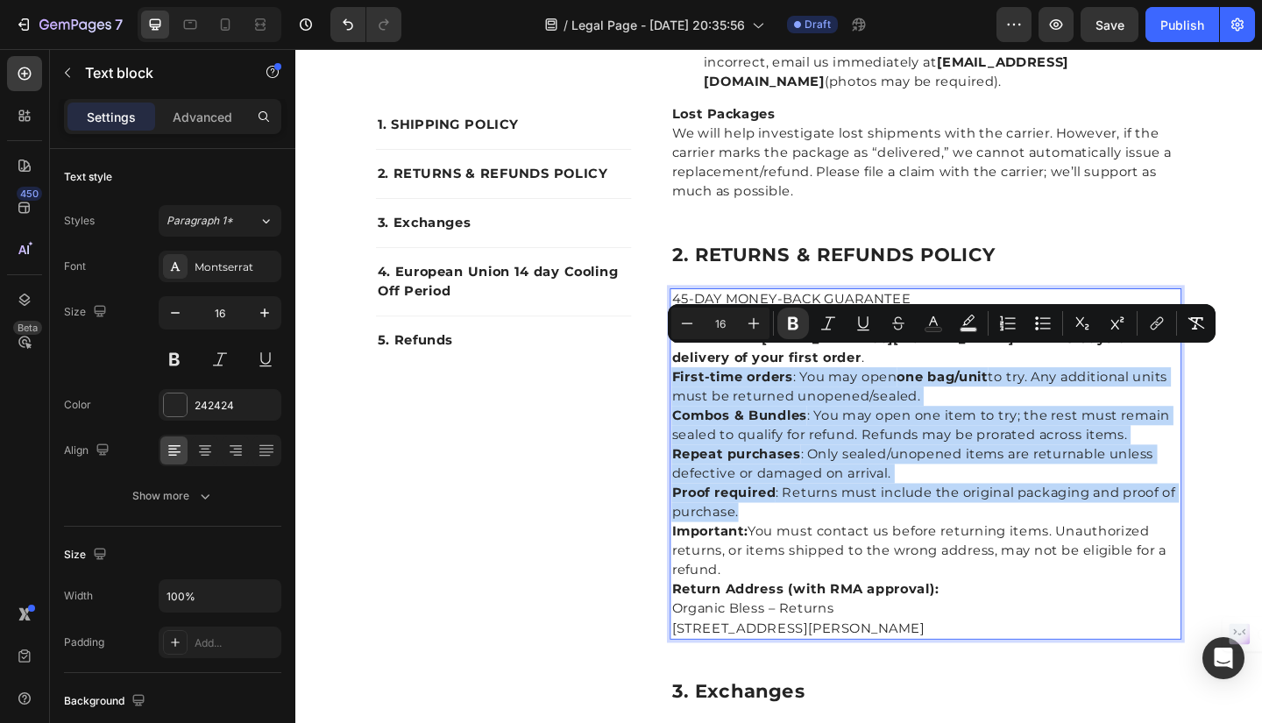
drag, startPoint x: 699, startPoint y: 380, endPoint x: 790, endPoint y: 523, distance: 169.5
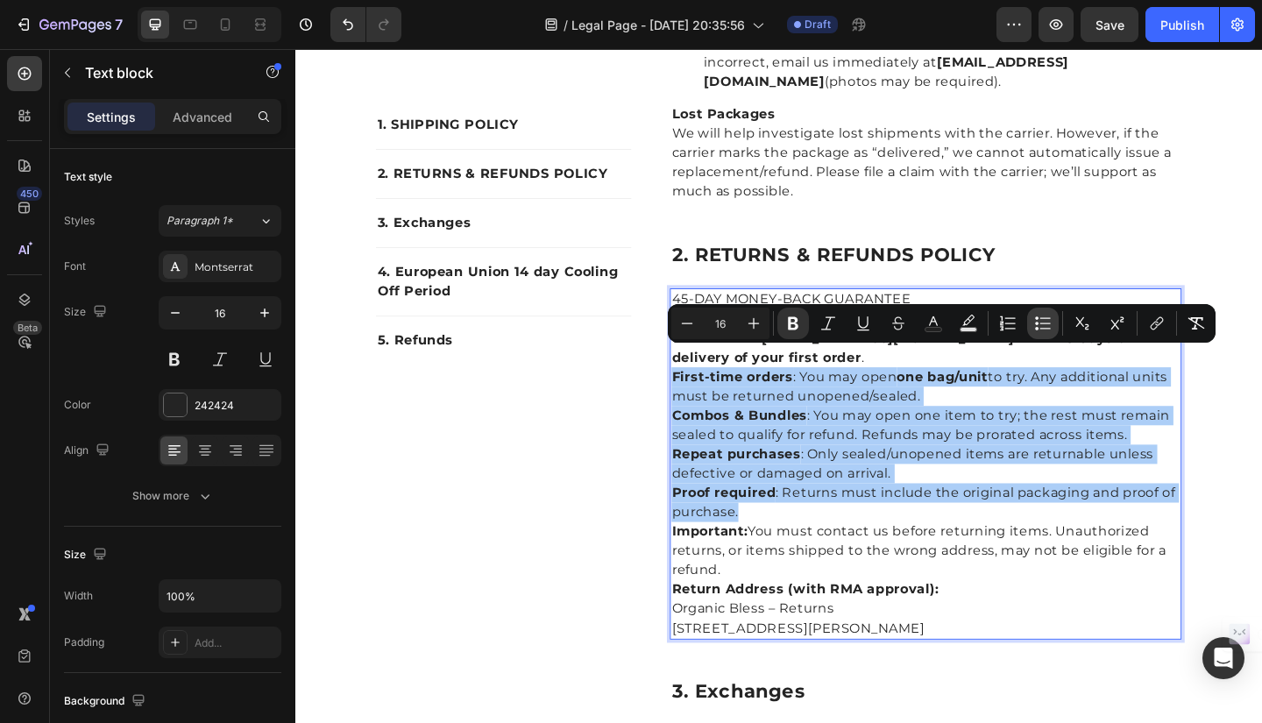
click at [1044, 316] on icon "Editor contextual toolbar" at bounding box center [1043, 324] width 18 height 18
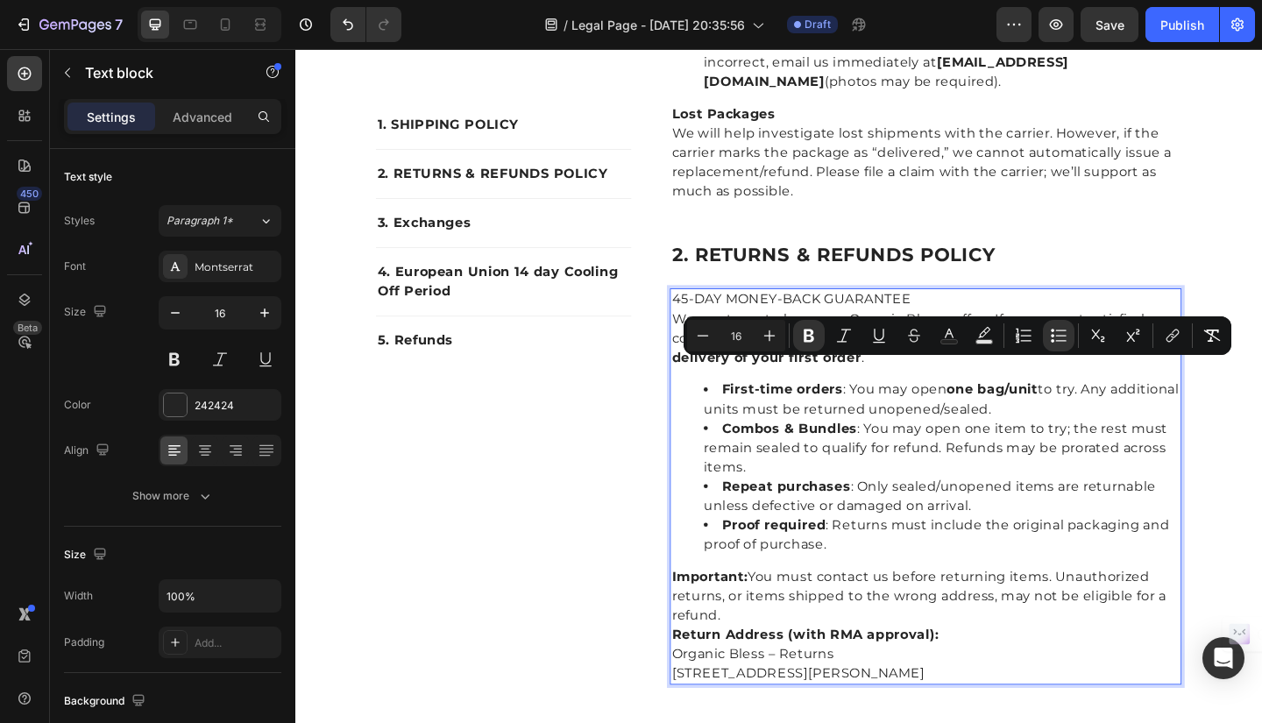
click at [778, 639] on p "Important: You must contact us before returning items. Unauthorized returns, or…" at bounding box center [981, 644] width 553 height 63
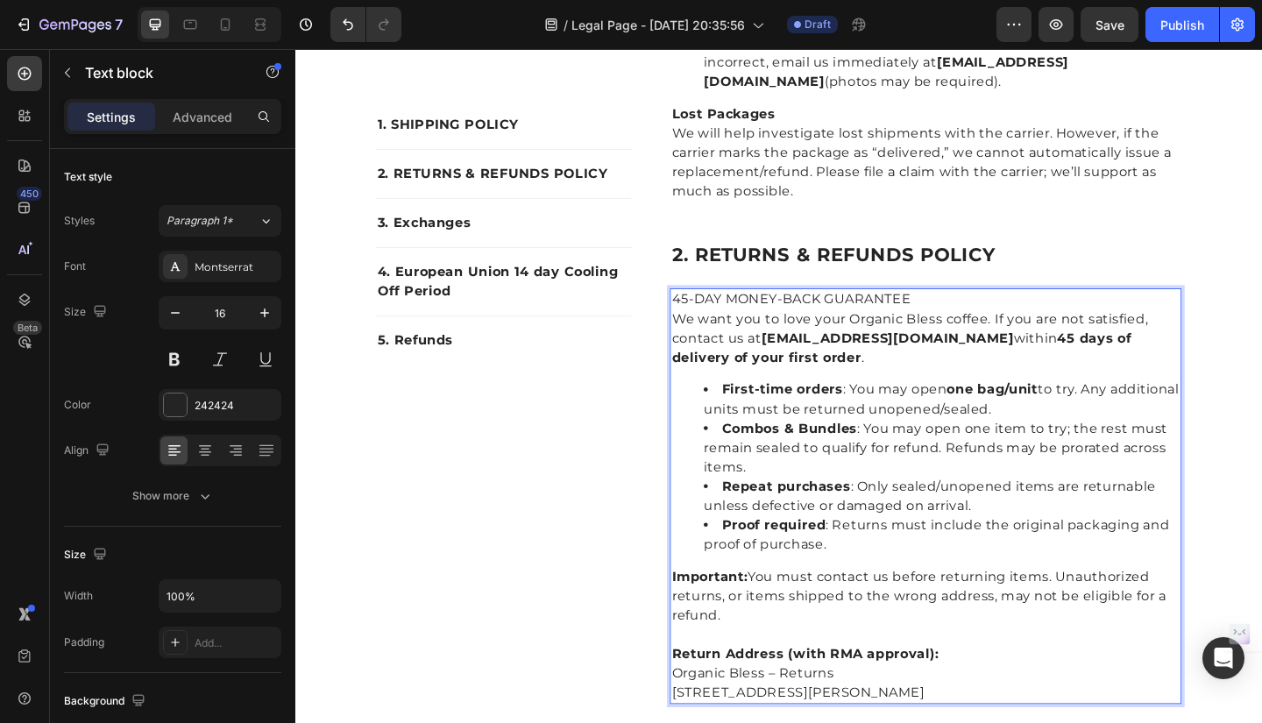
click at [817, 722] on p "Return Address (with RMA approval): Organic Bless – Returns 201 Lakeview Dr, We…" at bounding box center [981, 728] width 553 height 63
click at [977, 311] on p "45-DAY MONEY-BACK GUARANTEE" at bounding box center [981, 321] width 553 height 21
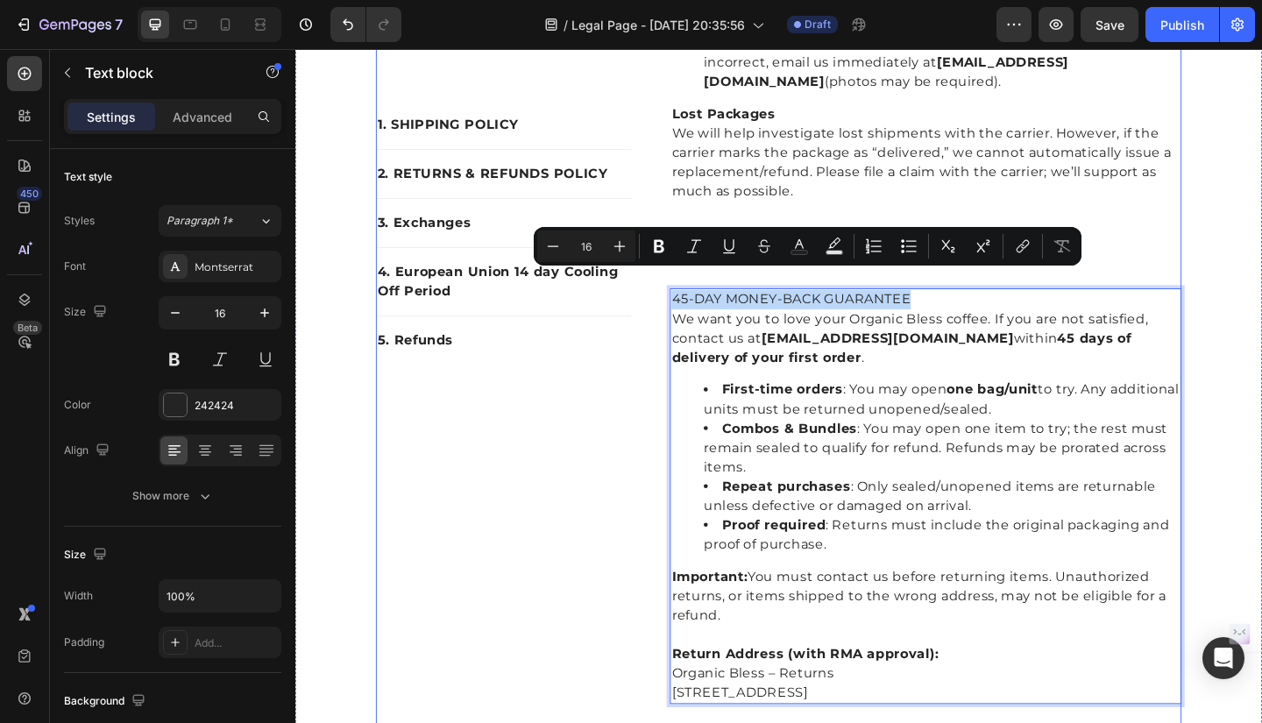
drag, startPoint x: 977, startPoint y: 297, endPoint x: 693, endPoint y: 302, distance: 283.2
click at [693, 302] on div "1. SHIPPING POLICY Text block 2. RETURNS & REFUNDS POLICY Text block 3. Exchang…" at bounding box center [821, 557] width 877 height 1731
click at [661, 248] on icon "Editor contextual toolbar" at bounding box center [659, 247] width 18 height 18
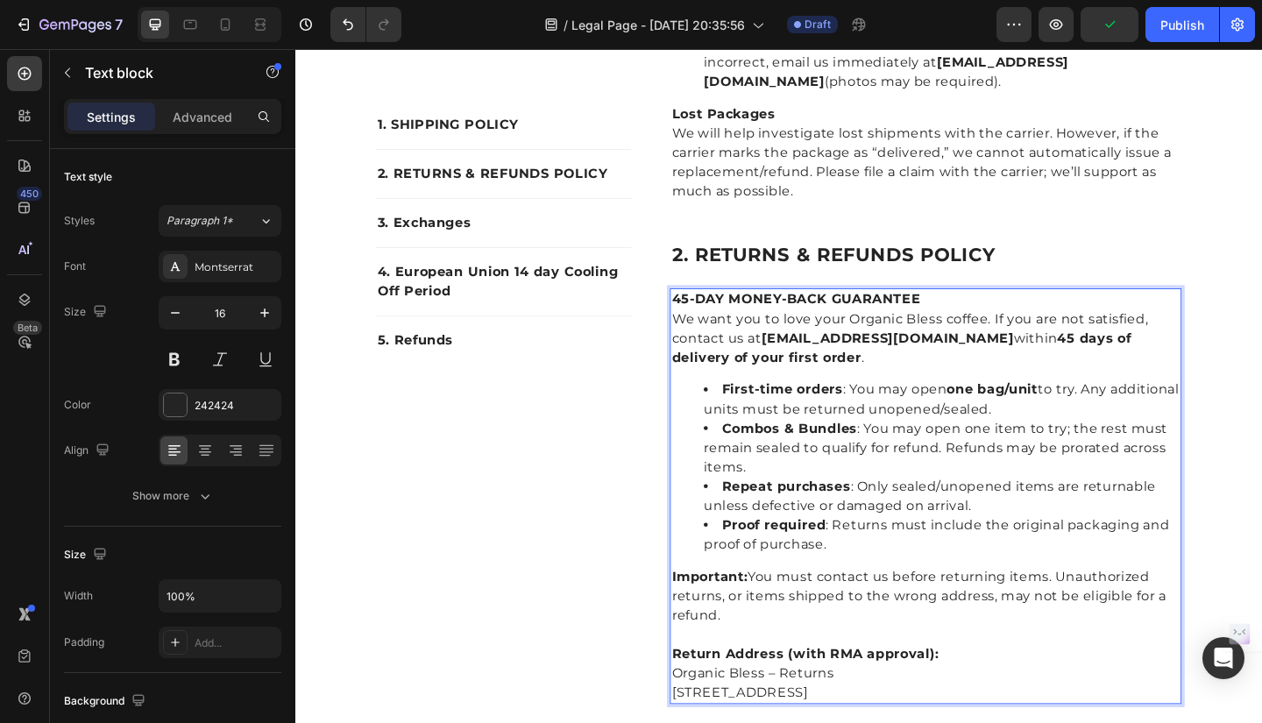
click at [987, 311] on p "45-DAY MONEY-BACK GUARANTEE" at bounding box center [981, 321] width 553 height 21
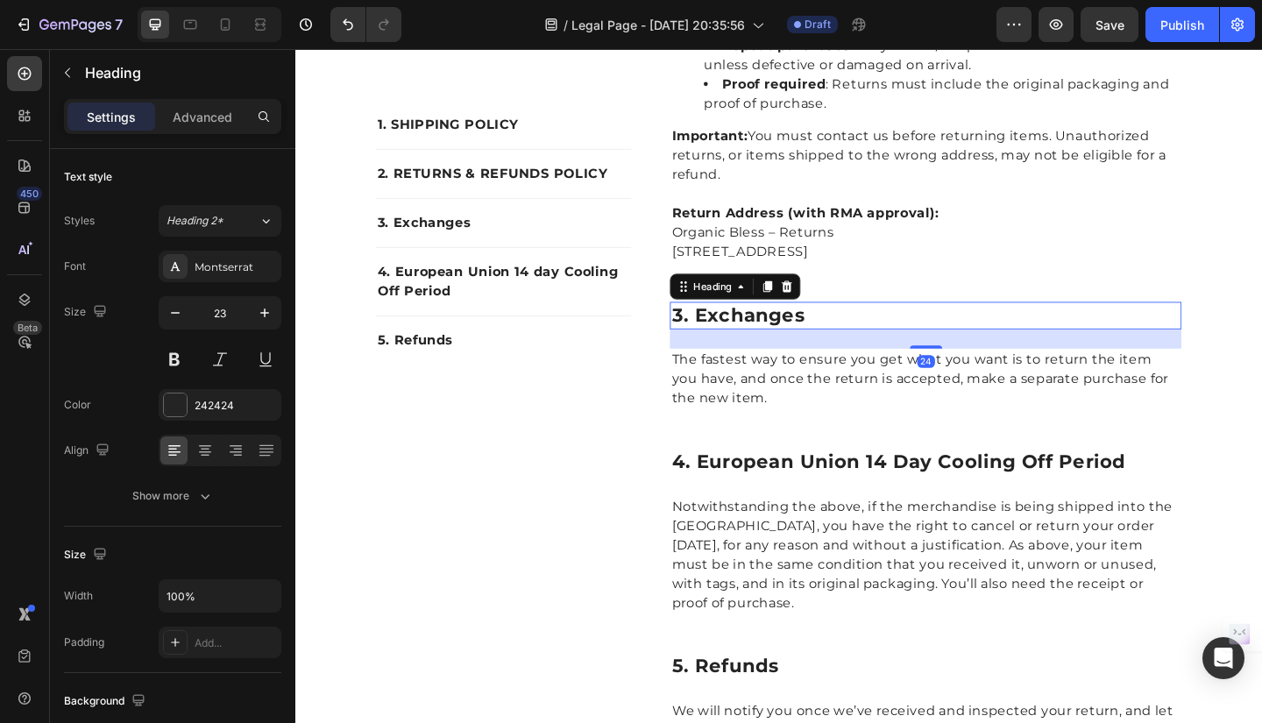
scroll to position [1222, 0]
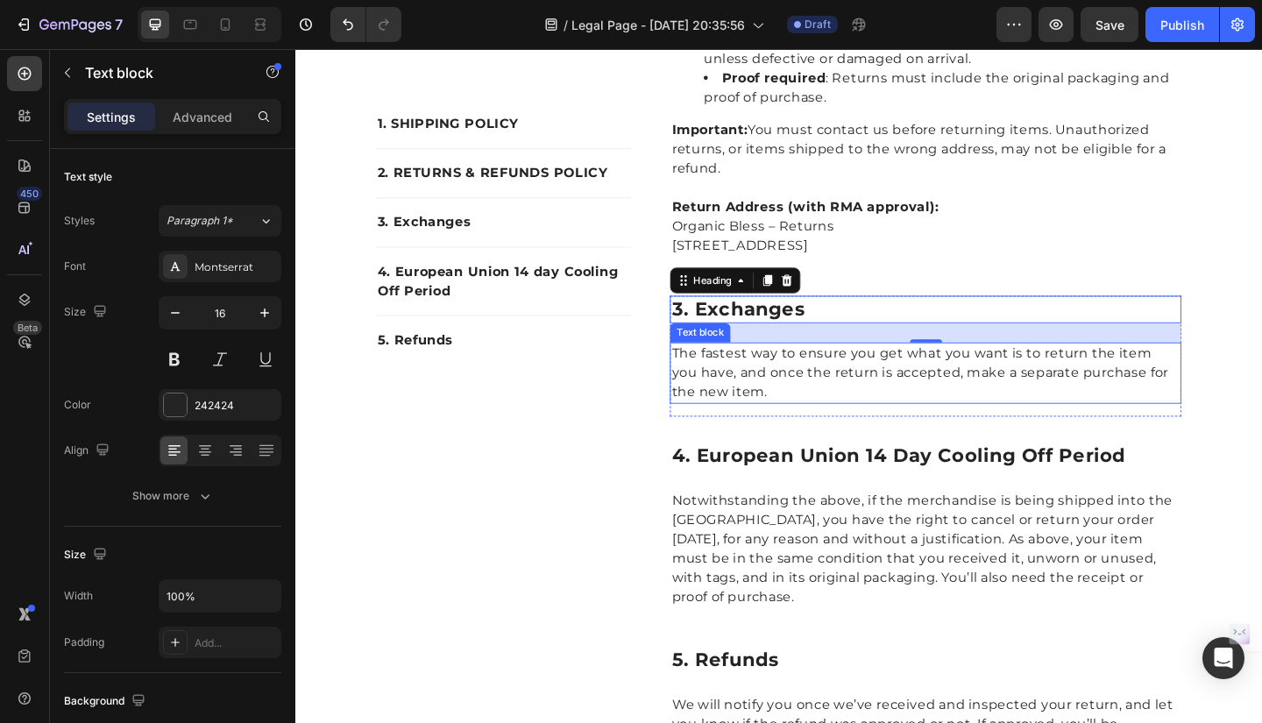
click at [771, 371] on p "The fastest way to ensure you get what you want is to return the item you have,…" at bounding box center [981, 402] width 553 height 63
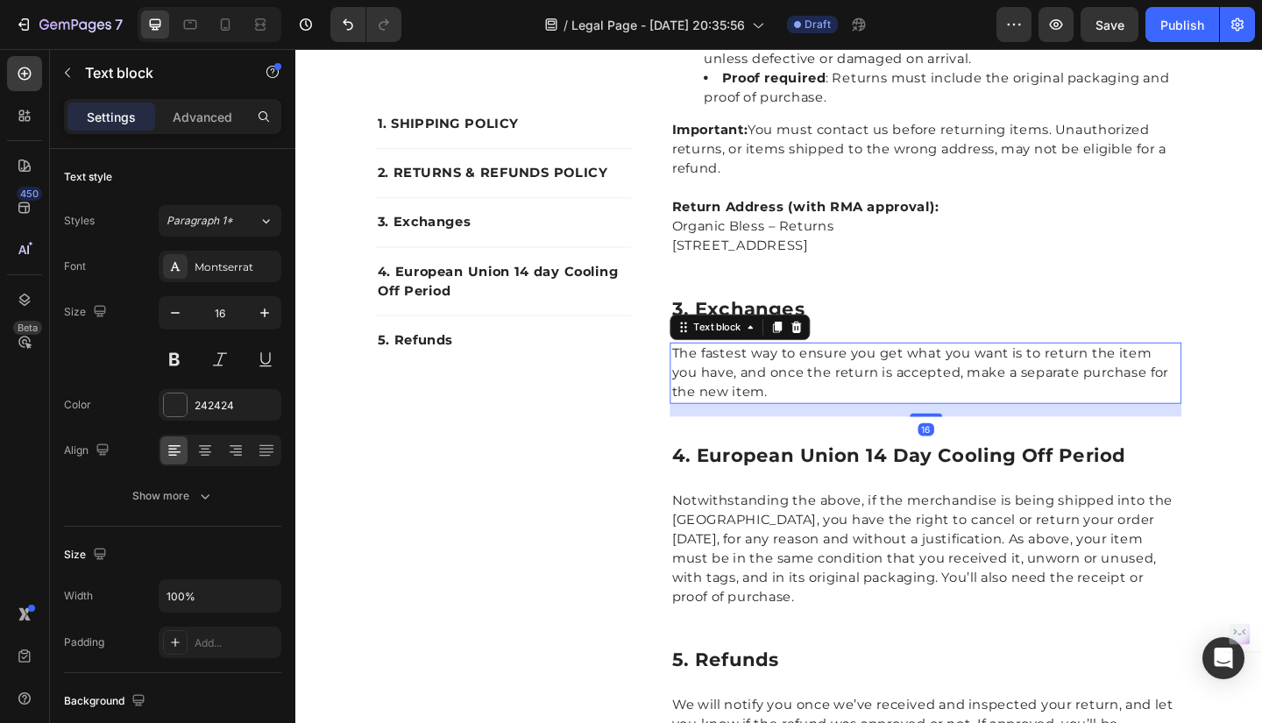
click at [710, 371] on p "The fastest way to ensure you get what you want is to return the item you have,…" at bounding box center [981, 402] width 553 height 63
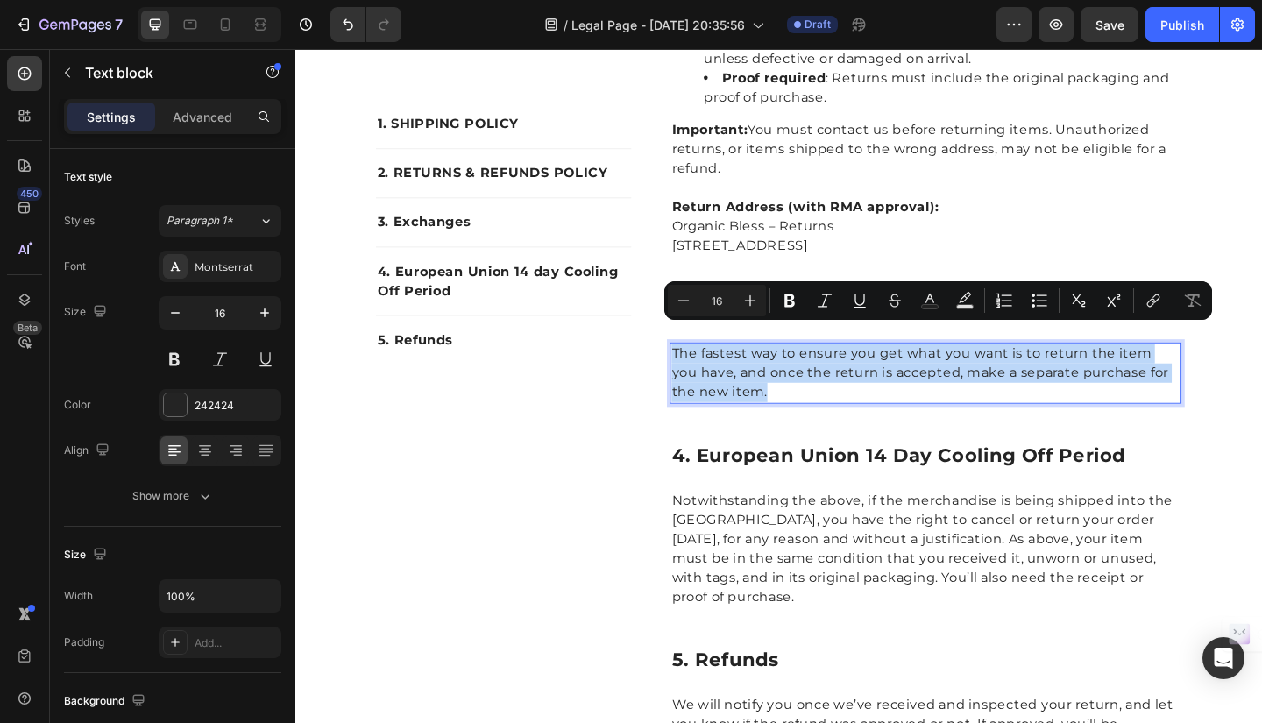
drag, startPoint x: 701, startPoint y: 357, endPoint x: 774, endPoint y: 402, distance: 85.4
click at [774, 402] on p "The fastest way to ensure you get what you want is to return the item you have,…" at bounding box center [981, 402] width 553 height 63
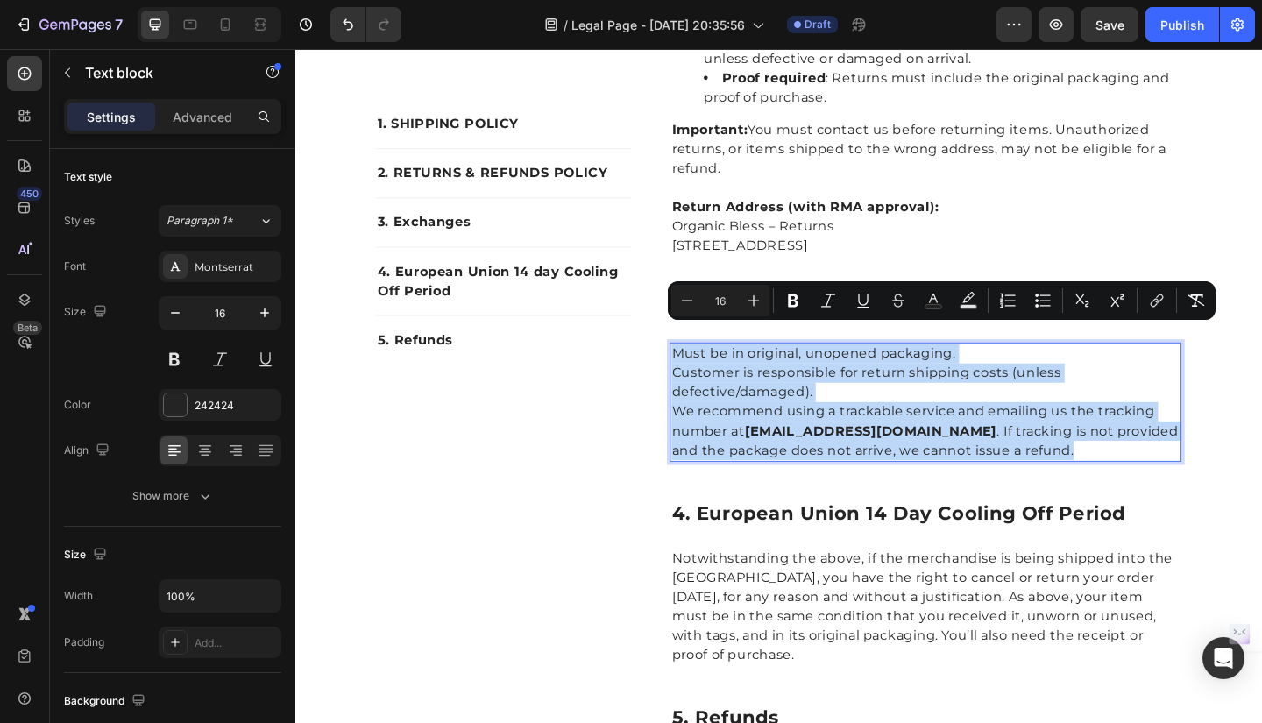
drag, startPoint x: 699, startPoint y: 359, endPoint x: 1089, endPoint y: 458, distance: 402.7
click at [1089, 458] on div "Must be in original, unopened packaging. Customer is responsible for return shi…" at bounding box center [981, 434] width 557 height 130
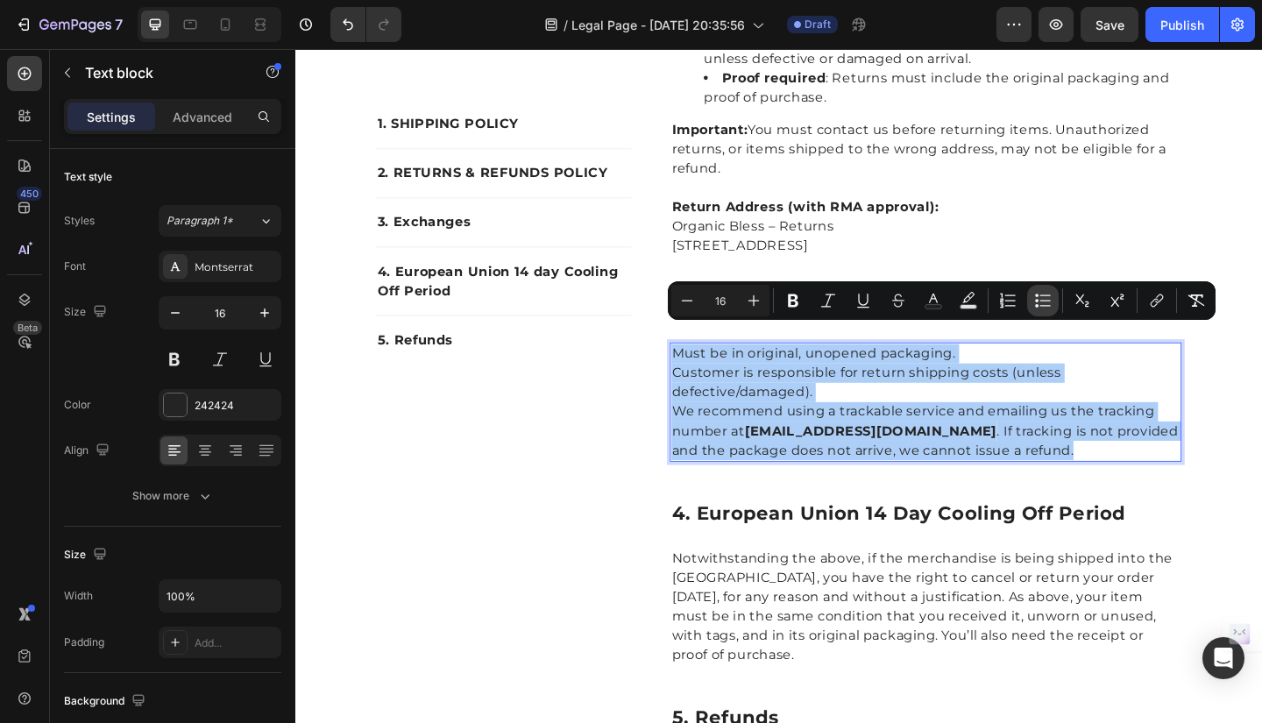
click at [1036, 302] on icon "Editor contextual toolbar" at bounding box center [1043, 301] width 18 height 18
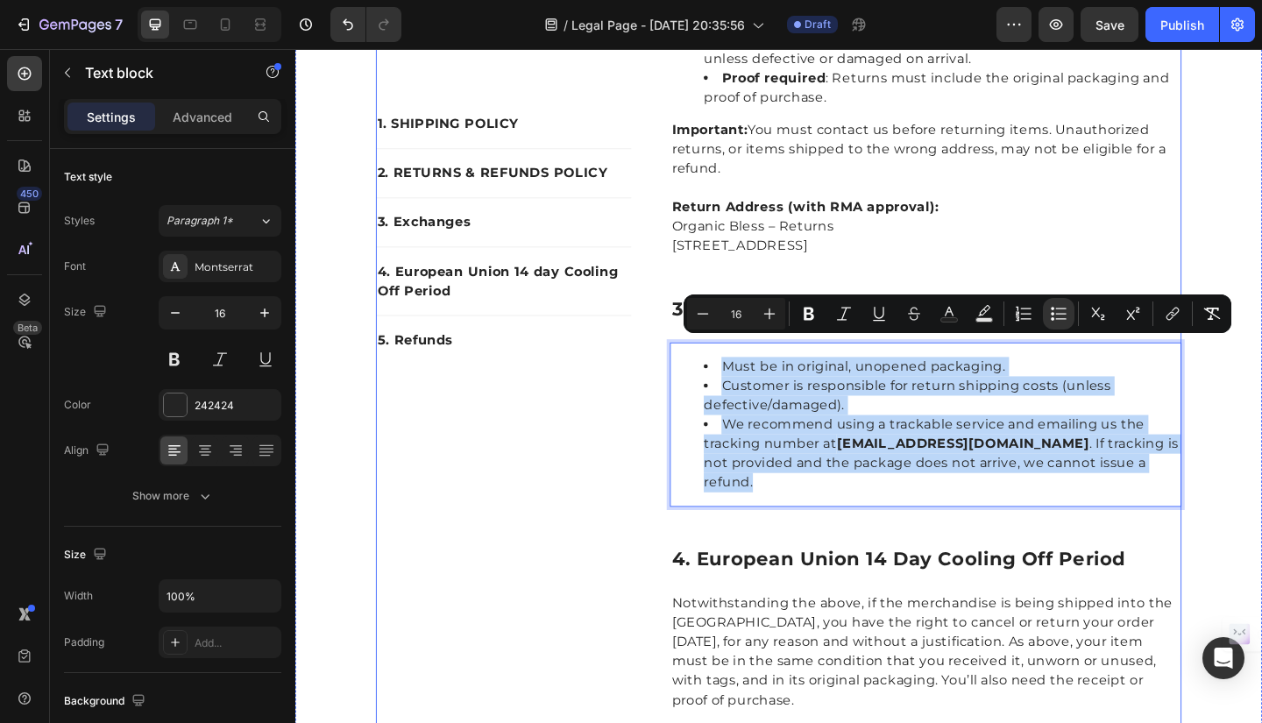
click at [758, 293] on div "1. SHIPPING POLICY Heading Currently shipping only to U.S. and Canada customers…" at bounding box center [981, 118] width 557 height 1864
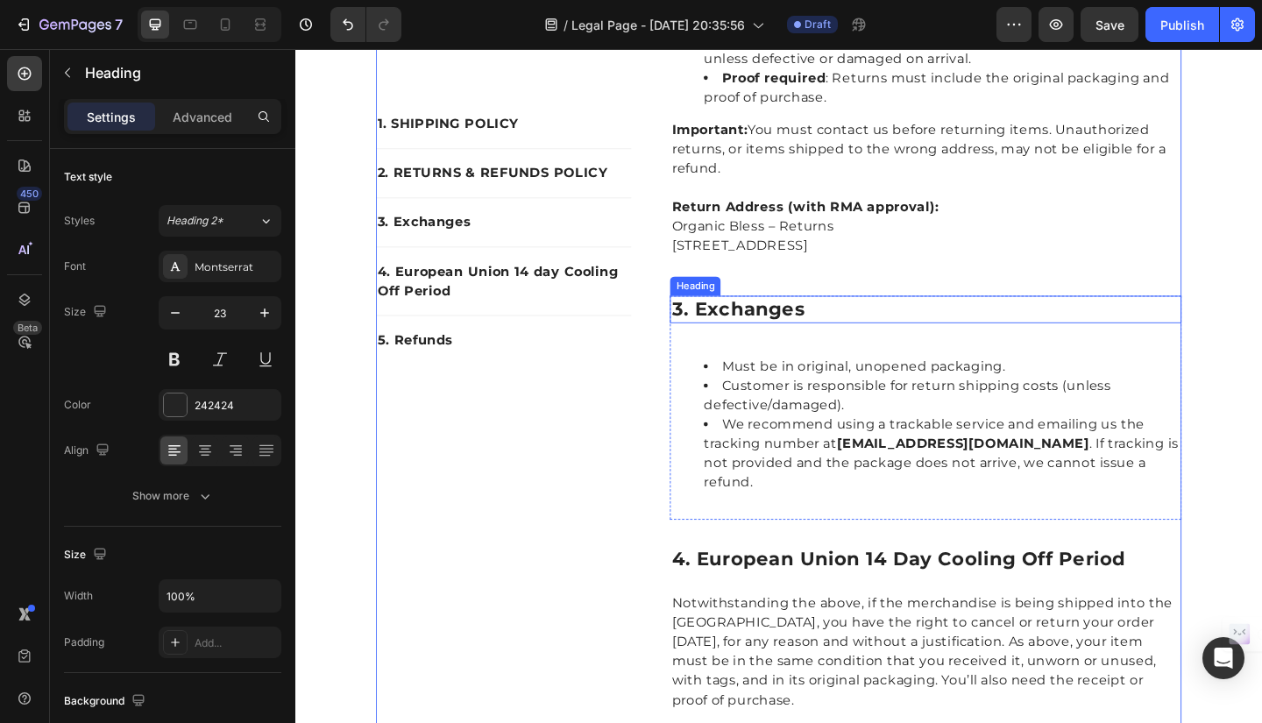
click at [740, 320] on p "3. exchanges" at bounding box center [981, 333] width 553 height 26
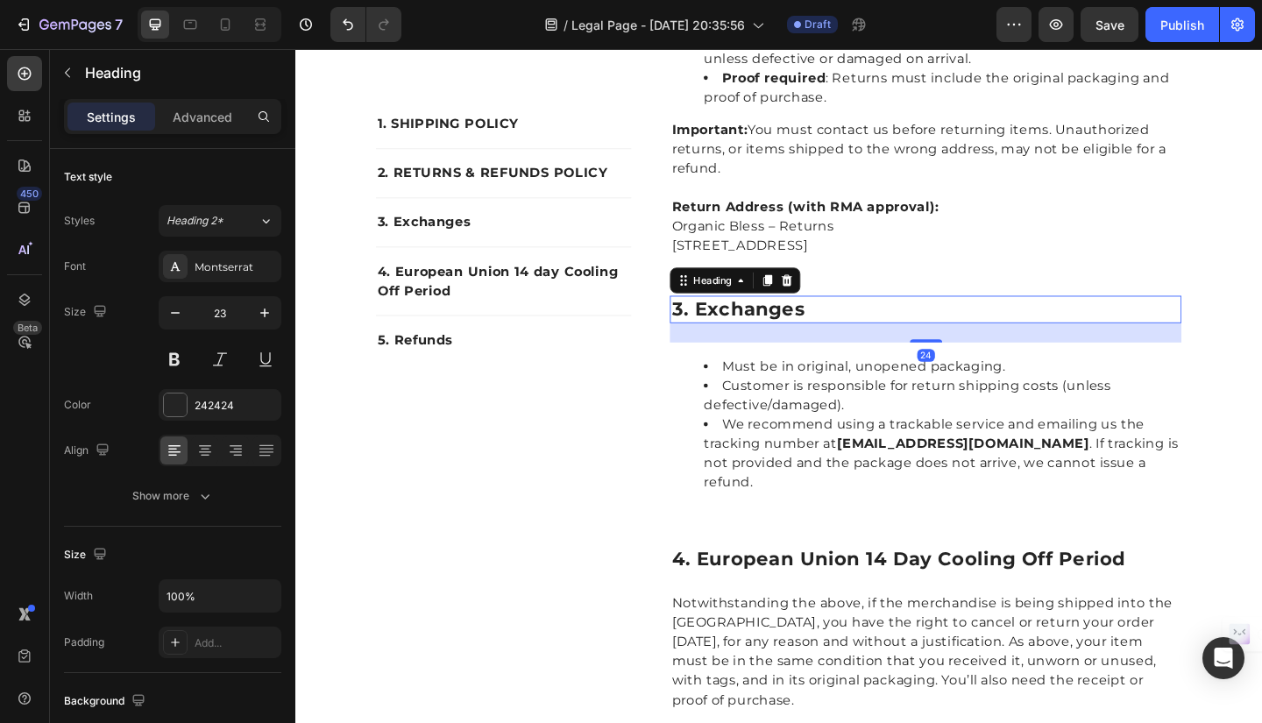
click at [729, 320] on p "3. exchanges" at bounding box center [981, 333] width 553 height 26
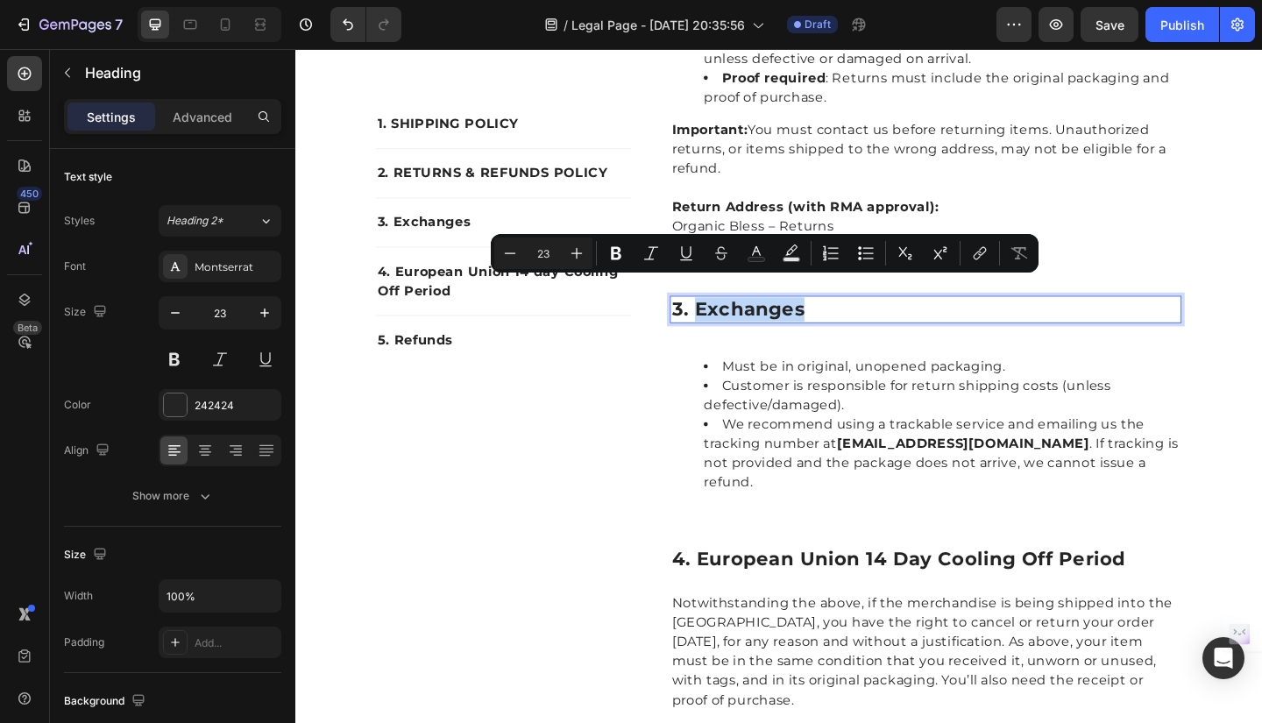
drag, startPoint x: 729, startPoint y: 311, endPoint x: 843, endPoint y: 323, distance: 114.5
click at [843, 323] on p "3. exchanges" at bounding box center [981, 333] width 553 height 26
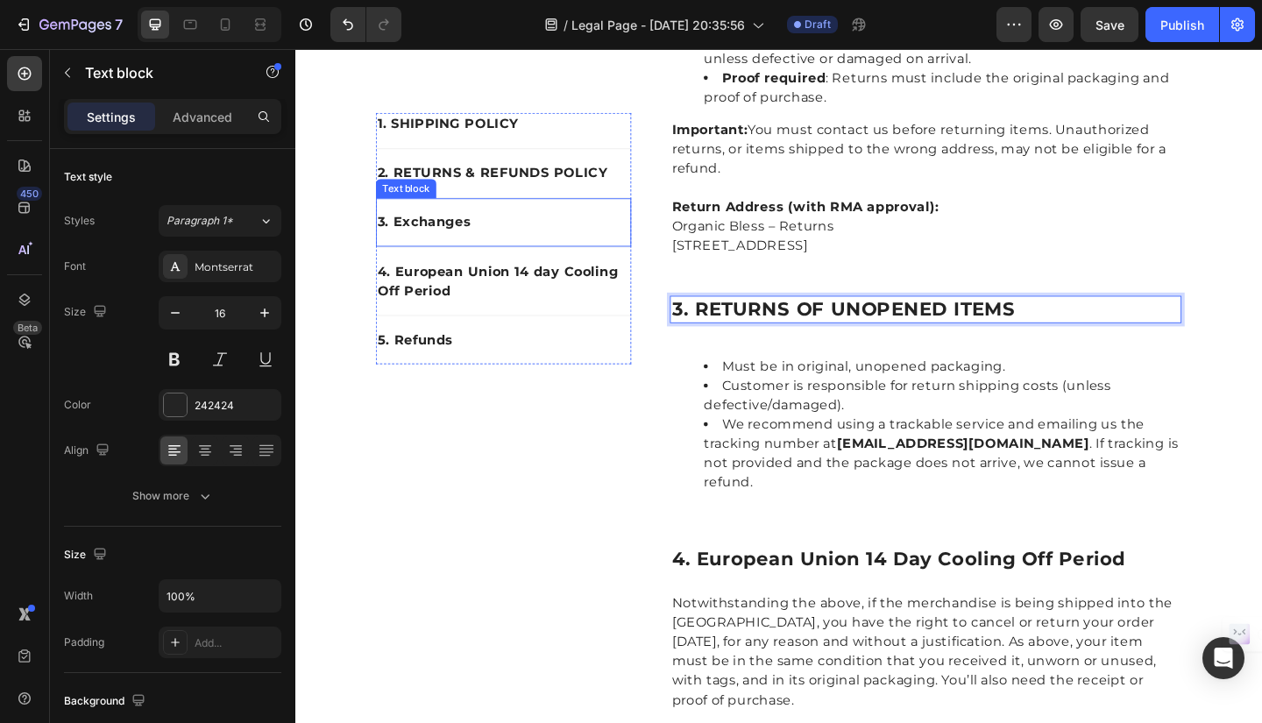
click at [405, 234] on p "3. Exchanges" at bounding box center [522, 238] width 274 height 21
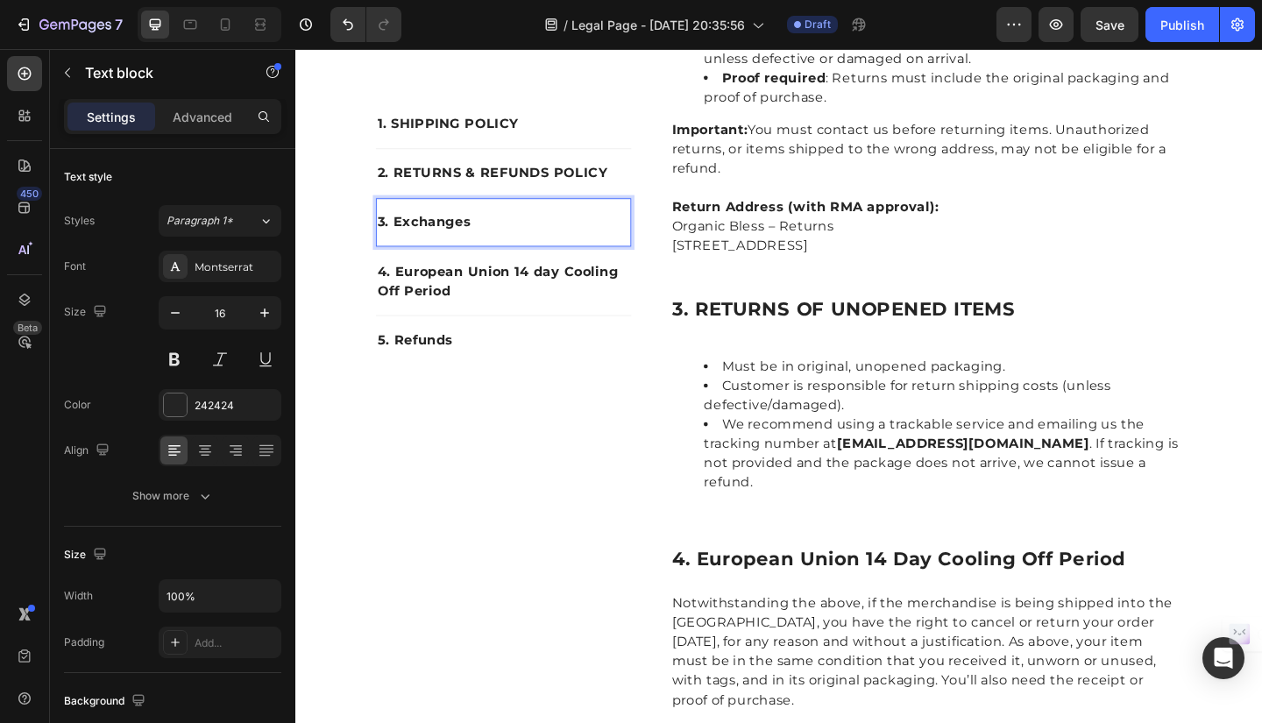
click at [398, 238] on p "3. Exchanges" at bounding box center [522, 238] width 274 height 21
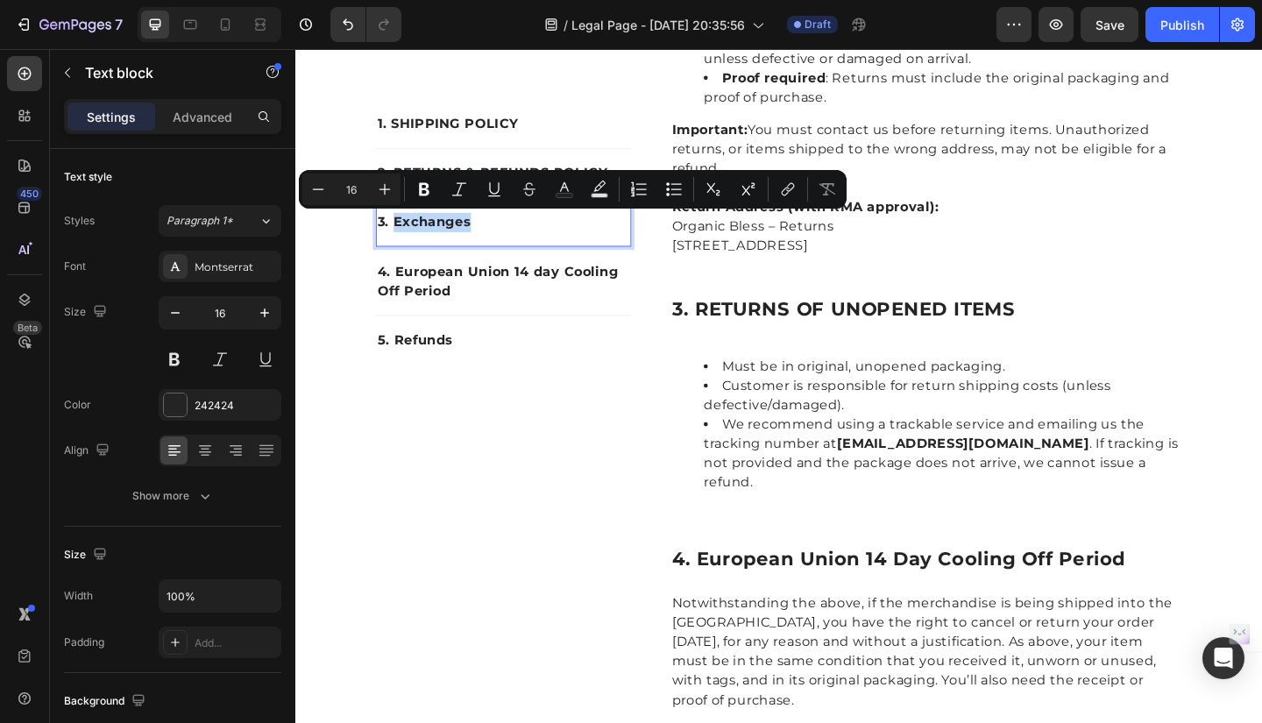
drag, startPoint x: 399, startPoint y: 238, endPoint x: 487, endPoint y: 249, distance: 89.3
click at [487, 249] on div "3. Exchanges" at bounding box center [522, 238] width 278 height 25
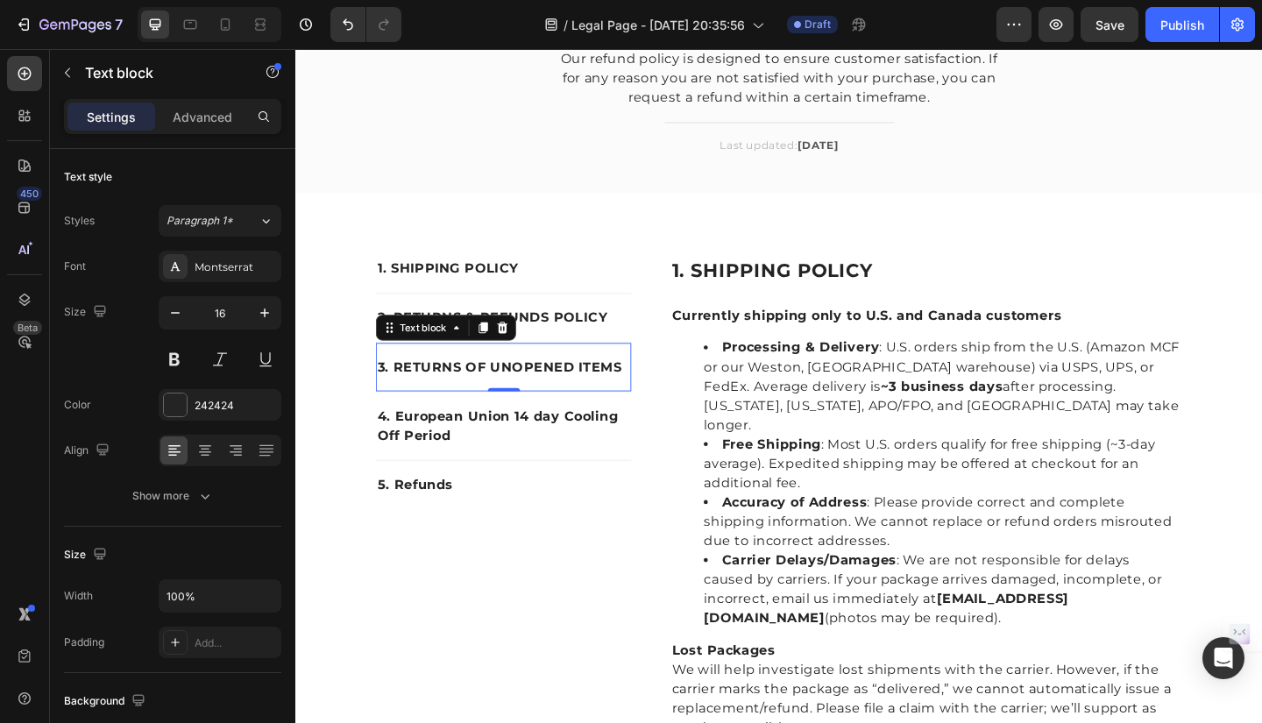
scroll to position [1048, 0]
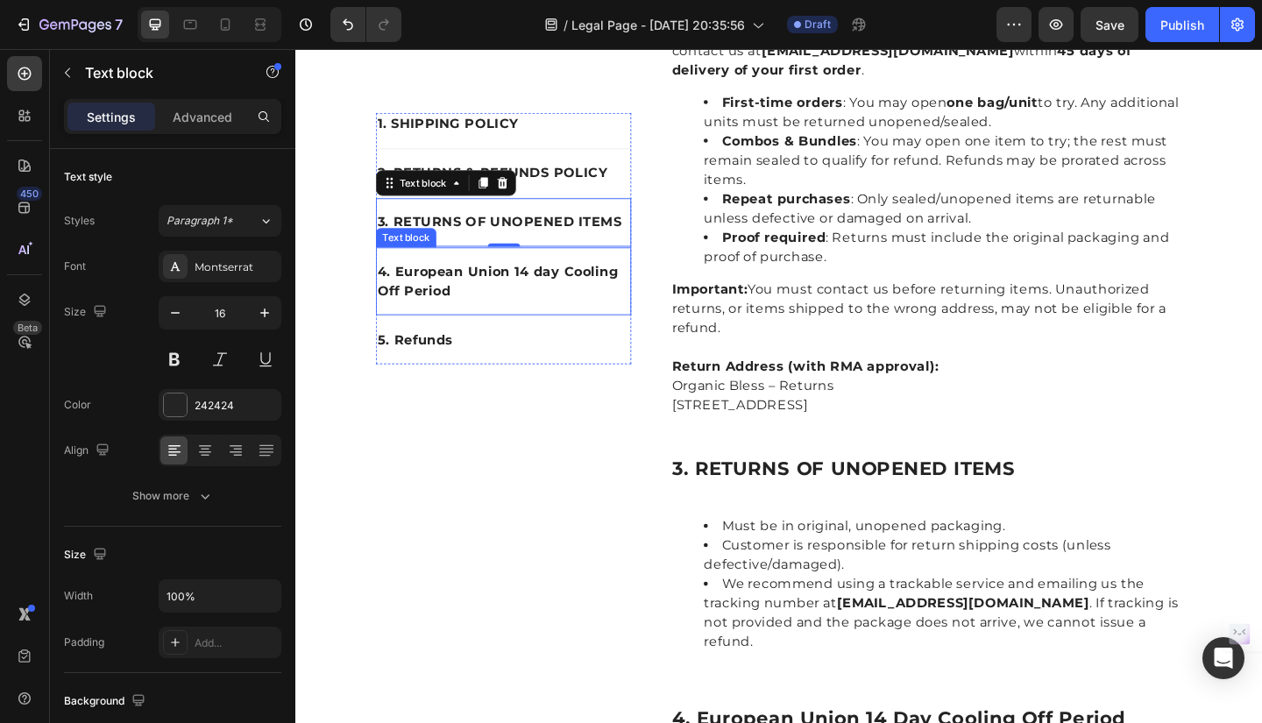
click at [402, 292] on p "4. European Union 14 day Cooling Off Period" at bounding box center [522, 302] width 274 height 42
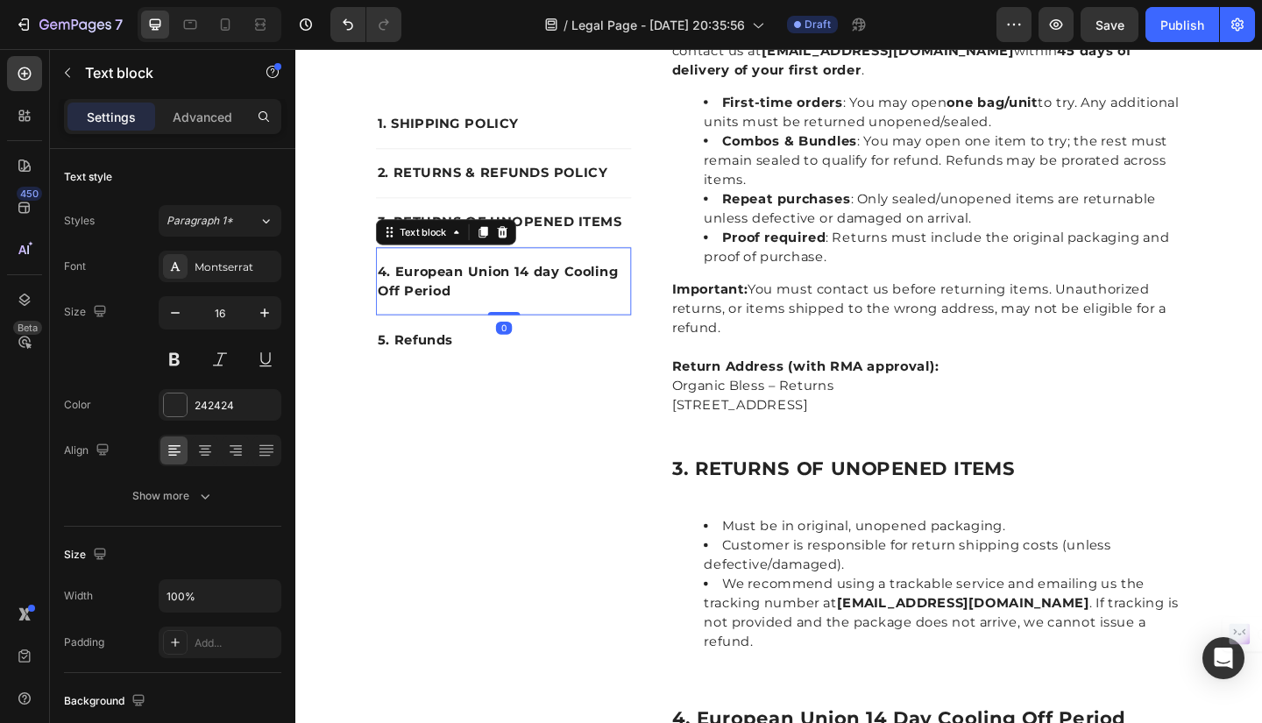
click at [394, 287] on p "4. European Union 14 day Cooling Off Period" at bounding box center [522, 302] width 274 height 42
click at [395, 293] on p "4. European Union 14 day Cooling Off Period" at bounding box center [522, 302] width 274 height 42
click at [400, 292] on p "4. European Union 14 day Cooling Off Period" at bounding box center [522, 302] width 274 height 42
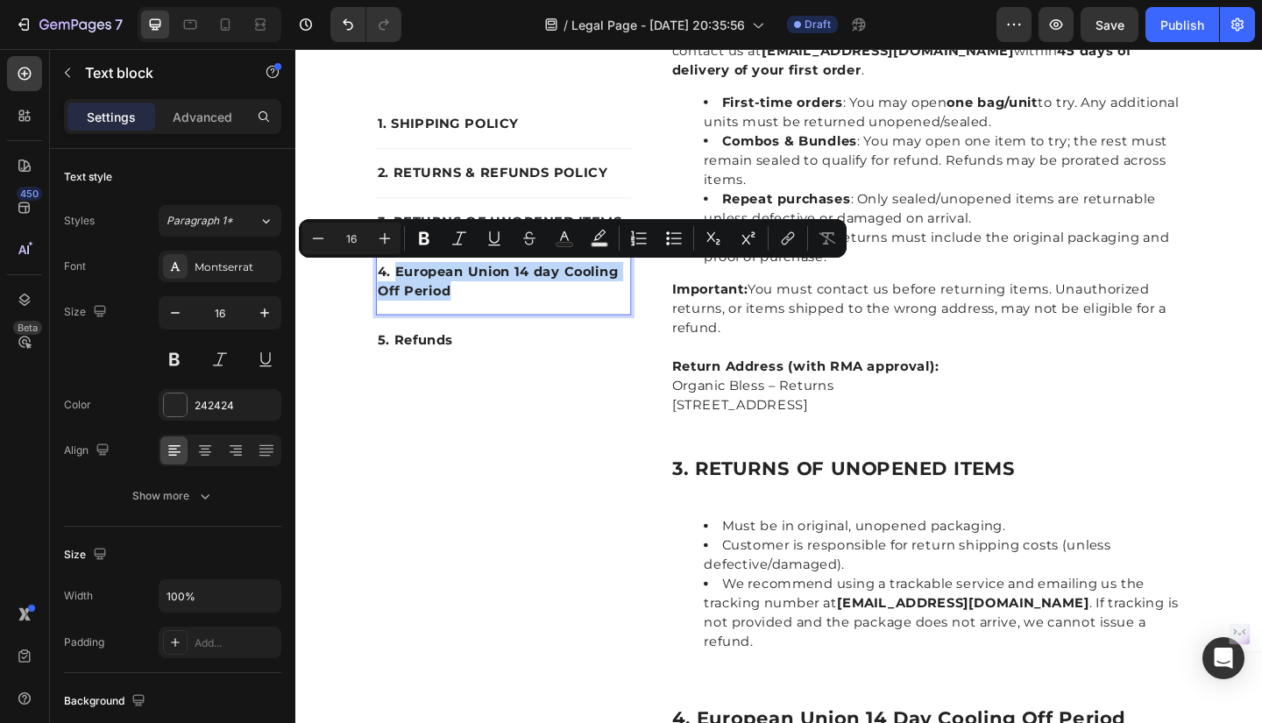
drag, startPoint x: 400, startPoint y: 292, endPoint x: 489, endPoint y: 323, distance: 94.8
click at [489, 323] on div "4. European Union 14 day Cooling Off Period" at bounding box center [522, 303] width 278 height 46
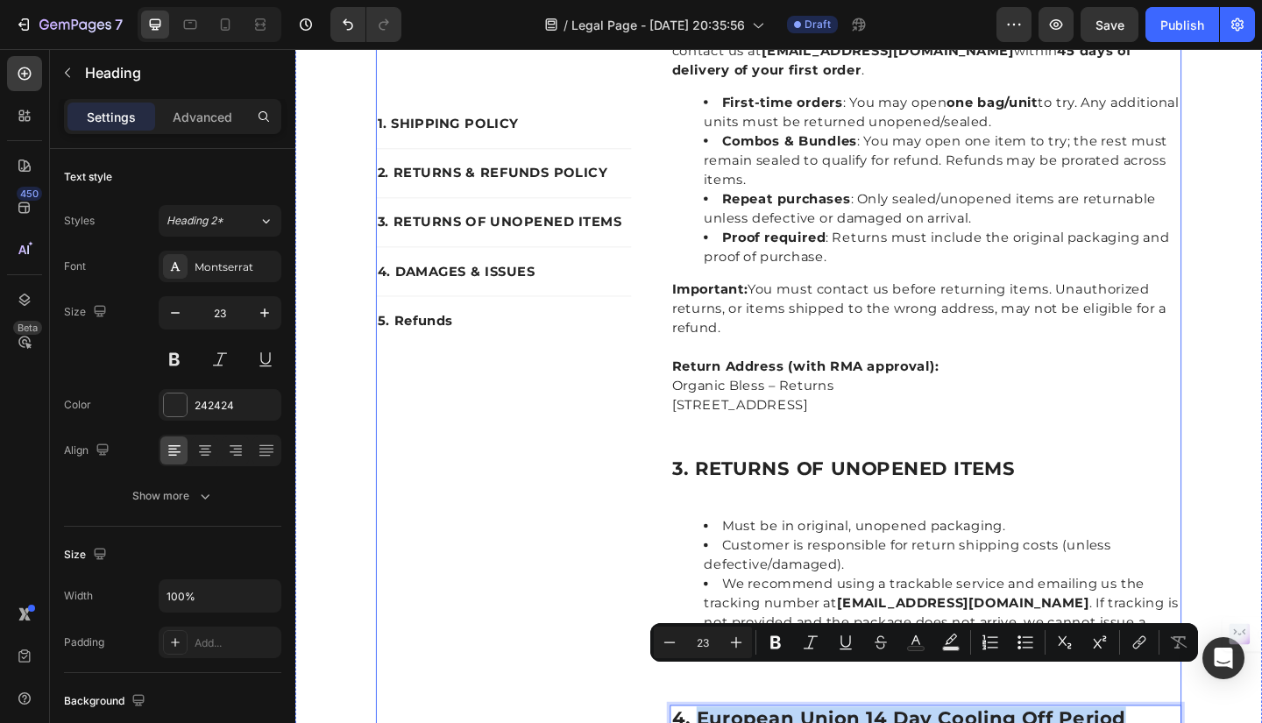
drag, startPoint x: 727, startPoint y: 736, endPoint x: 1220, endPoint y: 719, distance: 493.8
click at [1220, 719] on div "1. SHIPPING POLICY Heading Currently shipping only to U.S. and Canada customers…" at bounding box center [981, 291] width 557 height 1864
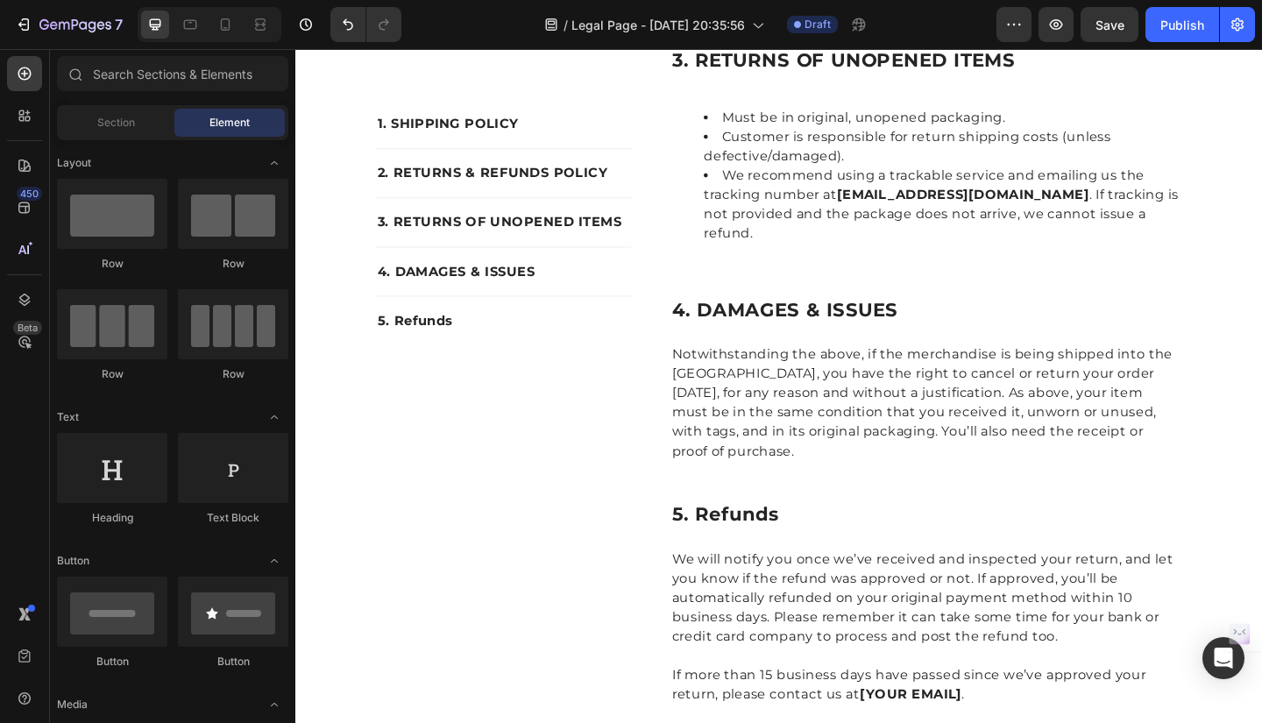
scroll to position [1504, 0]
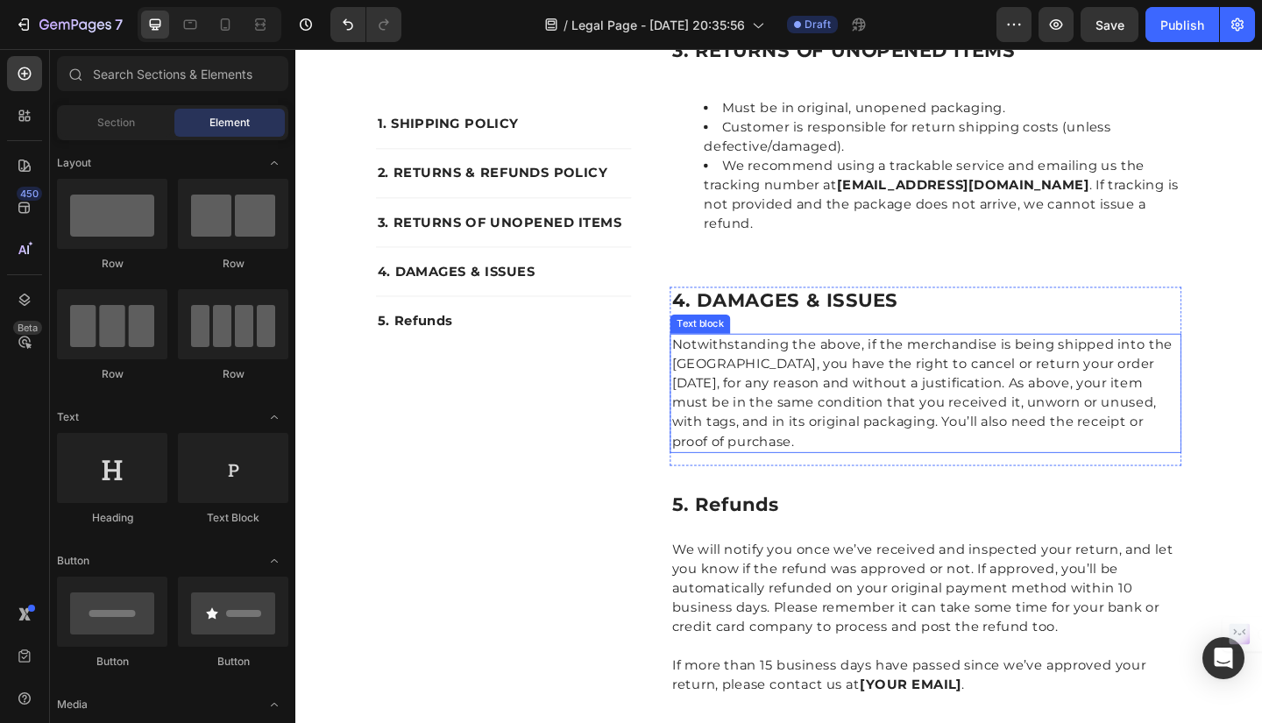
click at [722, 360] on p "Notwithstanding the above, if the merchandise is being shipped into the Europea…" at bounding box center [981, 423] width 553 height 126
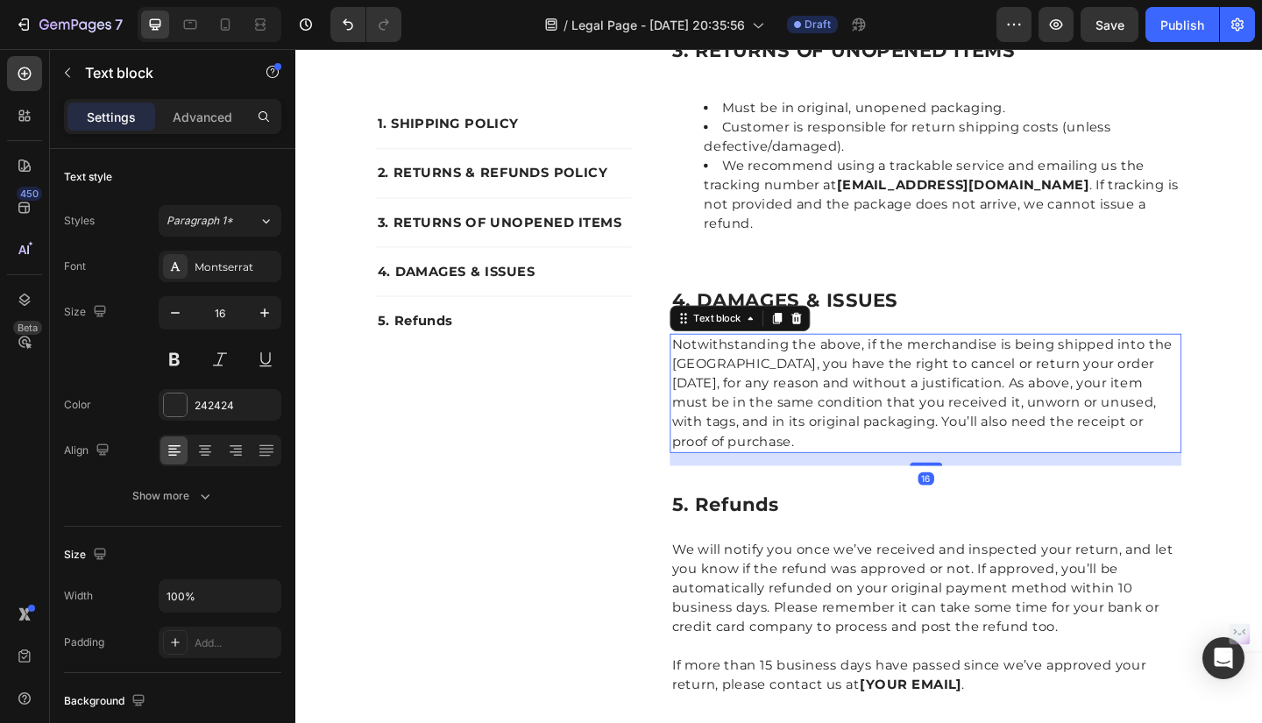
click at [705, 360] on p "Notwithstanding the above, if the merchandise is being shipped into the Europea…" at bounding box center [981, 423] width 553 height 126
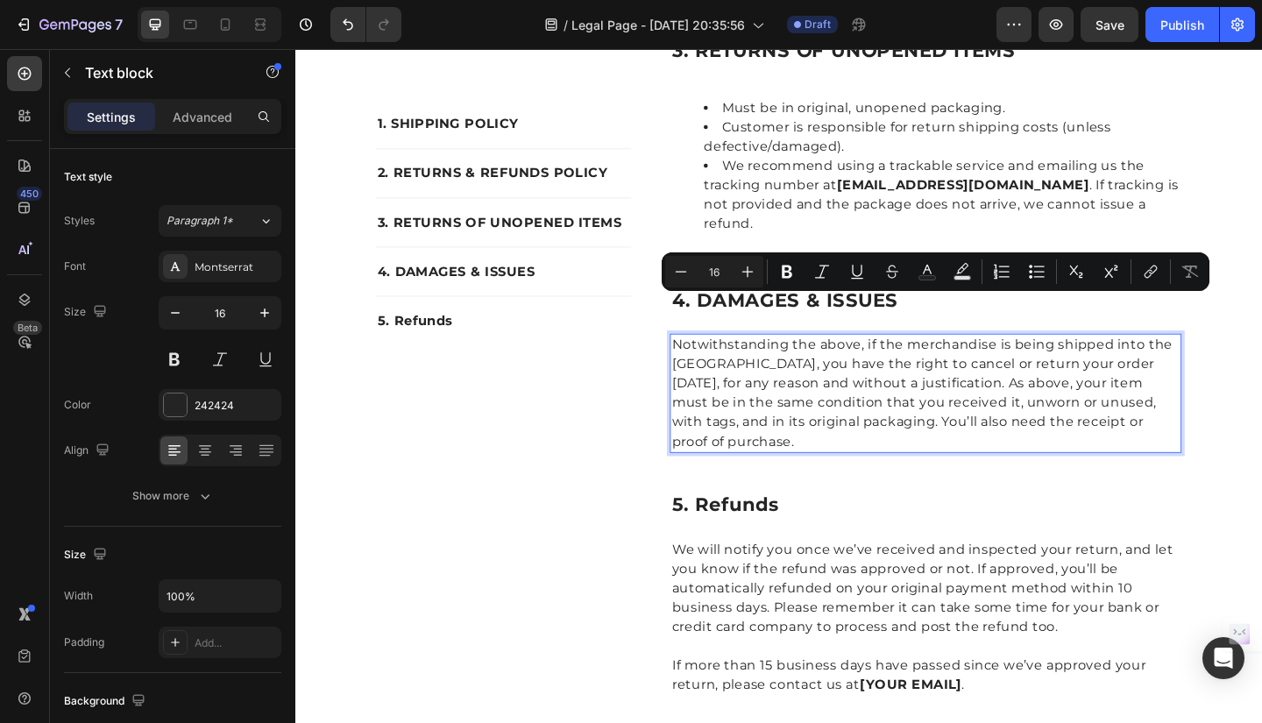
drag, startPoint x: 701, startPoint y: 327, endPoint x: 845, endPoint y: 438, distance: 181.8
click at [845, 438] on p "Notwithstanding the above, if the merchandise is being shipped into the Europea…" at bounding box center [981, 423] width 553 height 126
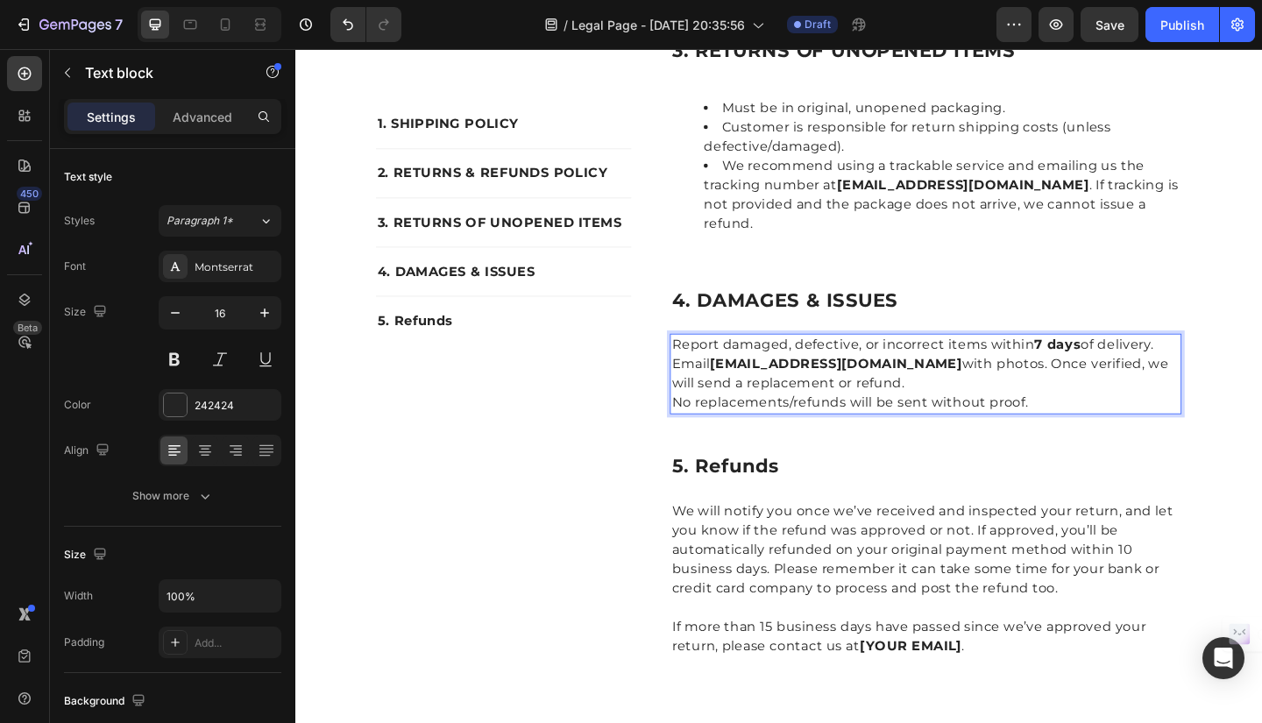
click at [705, 360] on p "Report damaged, defective, or incorrect items within 7 days of delivery." at bounding box center [981, 370] width 553 height 21
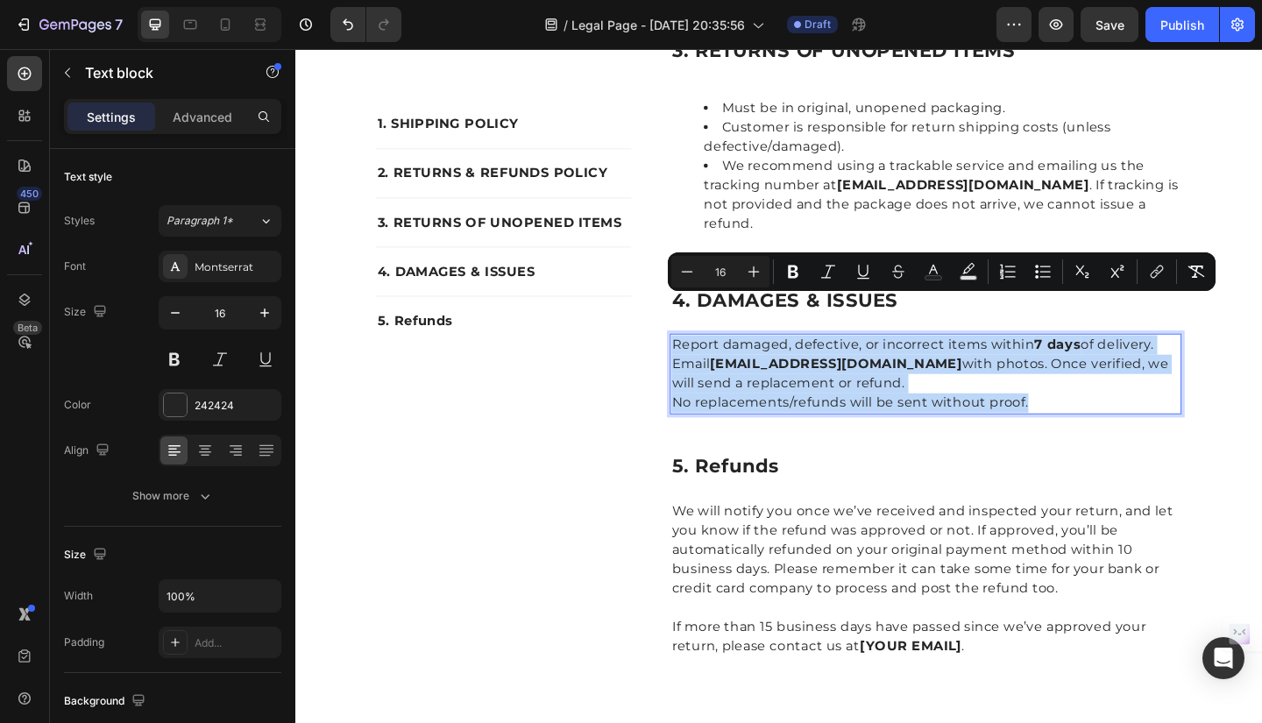
drag, startPoint x: 703, startPoint y: 323, endPoint x: 1120, endPoint y: 385, distance: 421.8
click at [1120, 385] on div "Report damaged, defective, or incorrect items within 7 days of delivery. Email …" at bounding box center [981, 403] width 557 height 88
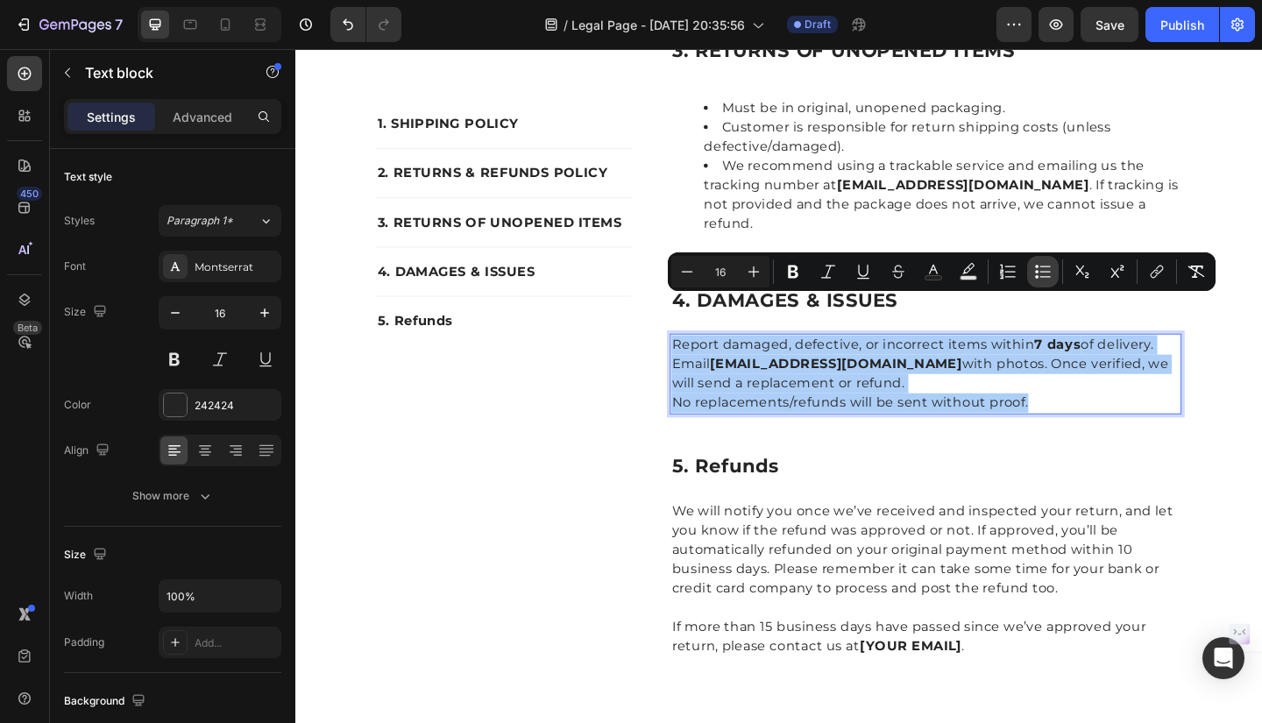
click at [1045, 274] on icon "Editor contextual toolbar" at bounding box center [1043, 272] width 18 height 18
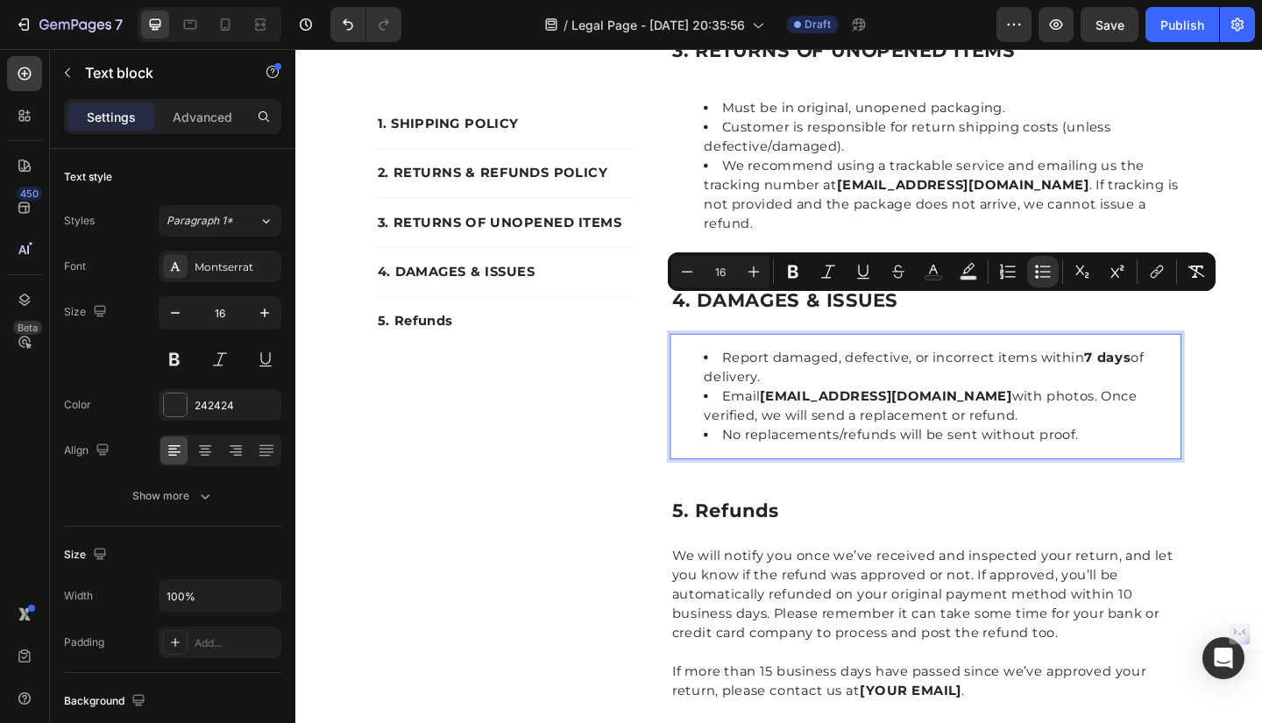
click at [1014, 416] on li "Email info@organicbless.com with photos. Once verified, we will send a replacem…" at bounding box center [999, 437] width 518 height 42
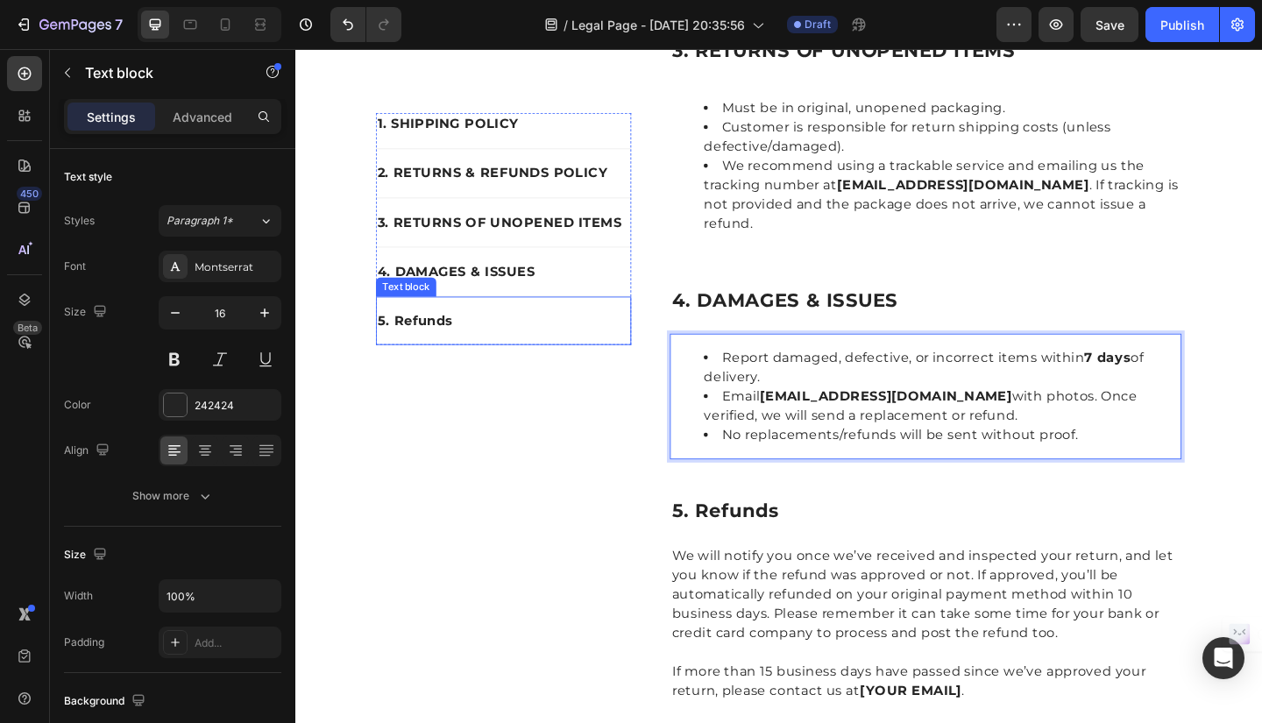
click at [440, 345] on p "5. Refunds" at bounding box center [522, 345] width 274 height 21
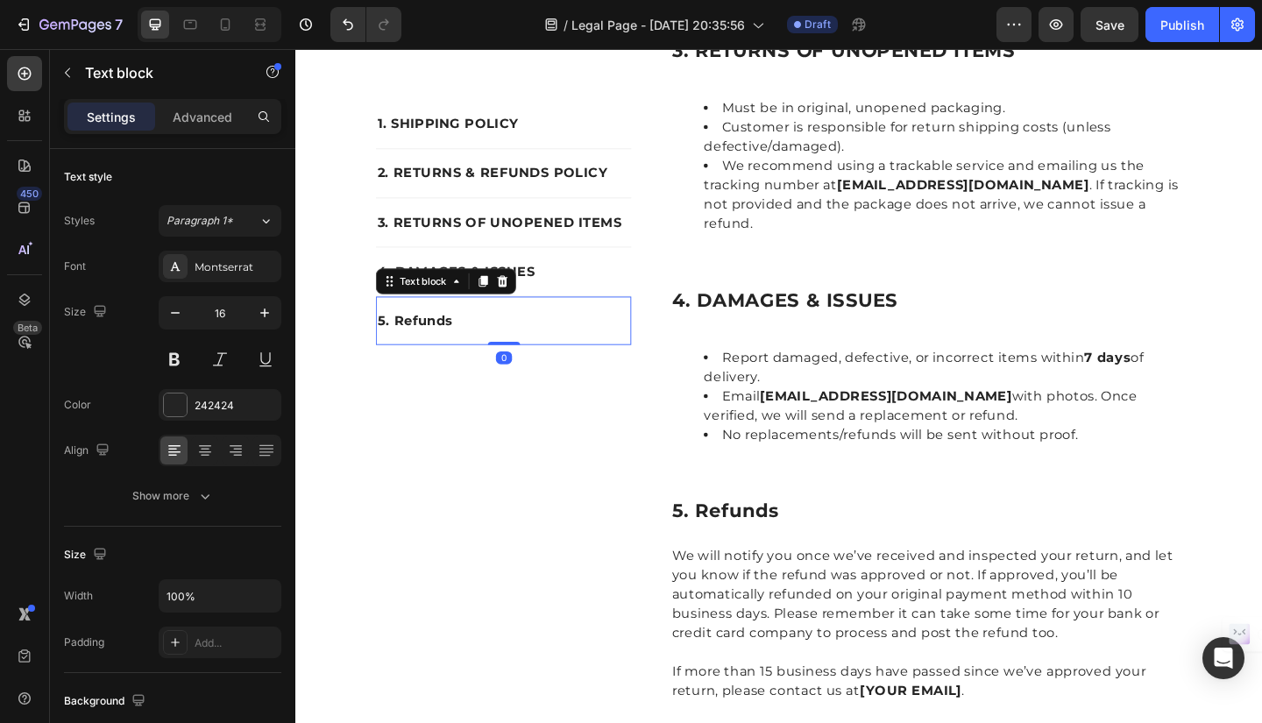
click at [394, 340] on p "5. Refunds" at bounding box center [522, 345] width 274 height 21
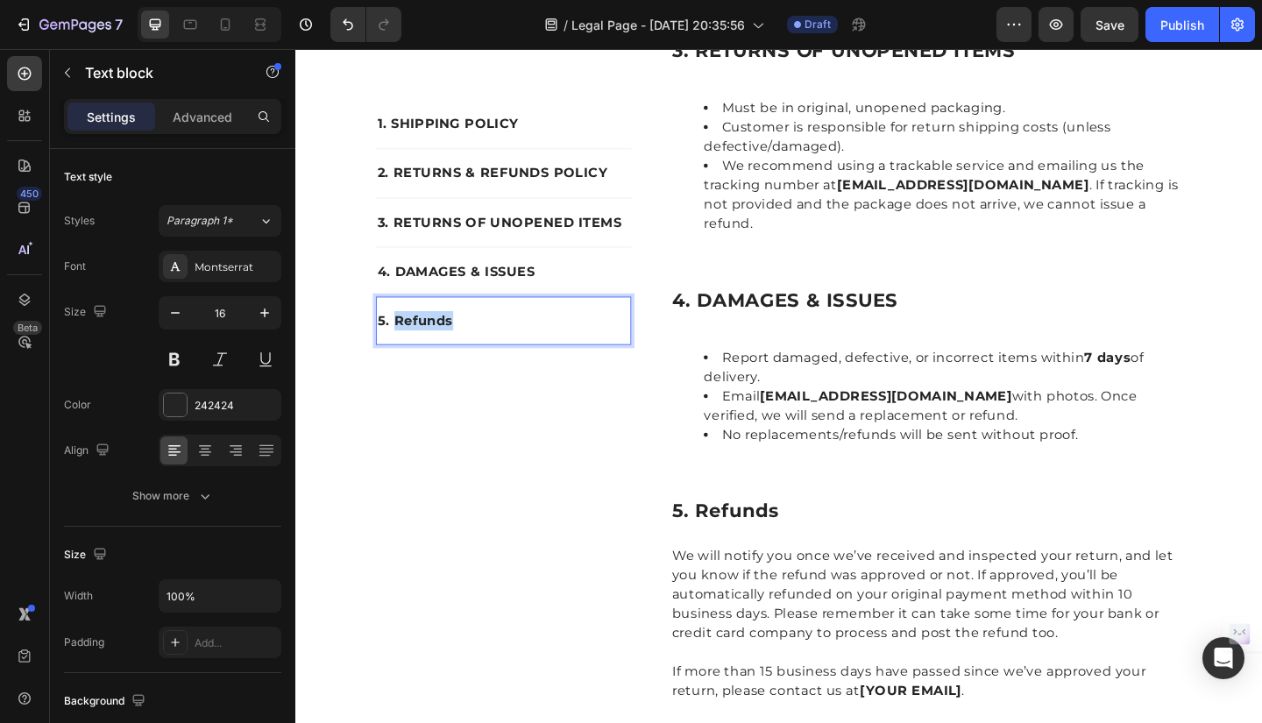
drag, startPoint x: 398, startPoint y: 342, endPoint x: 487, endPoint y: 352, distance: 89.9
click at [487, 352] on p "5. Refunds" at bounding box center [522, 345] width 274 height 21
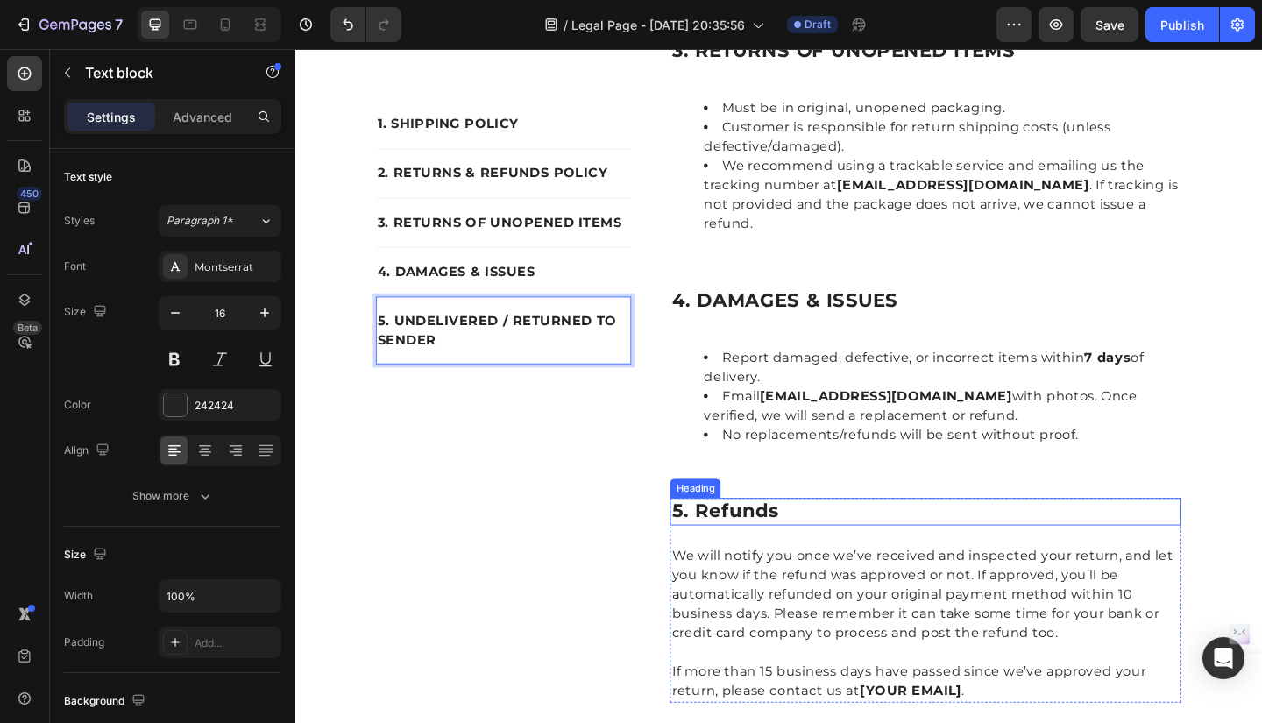
click at [726, 539] on p "5. refunds" at bounding box center [981, 552] width 553 height 26
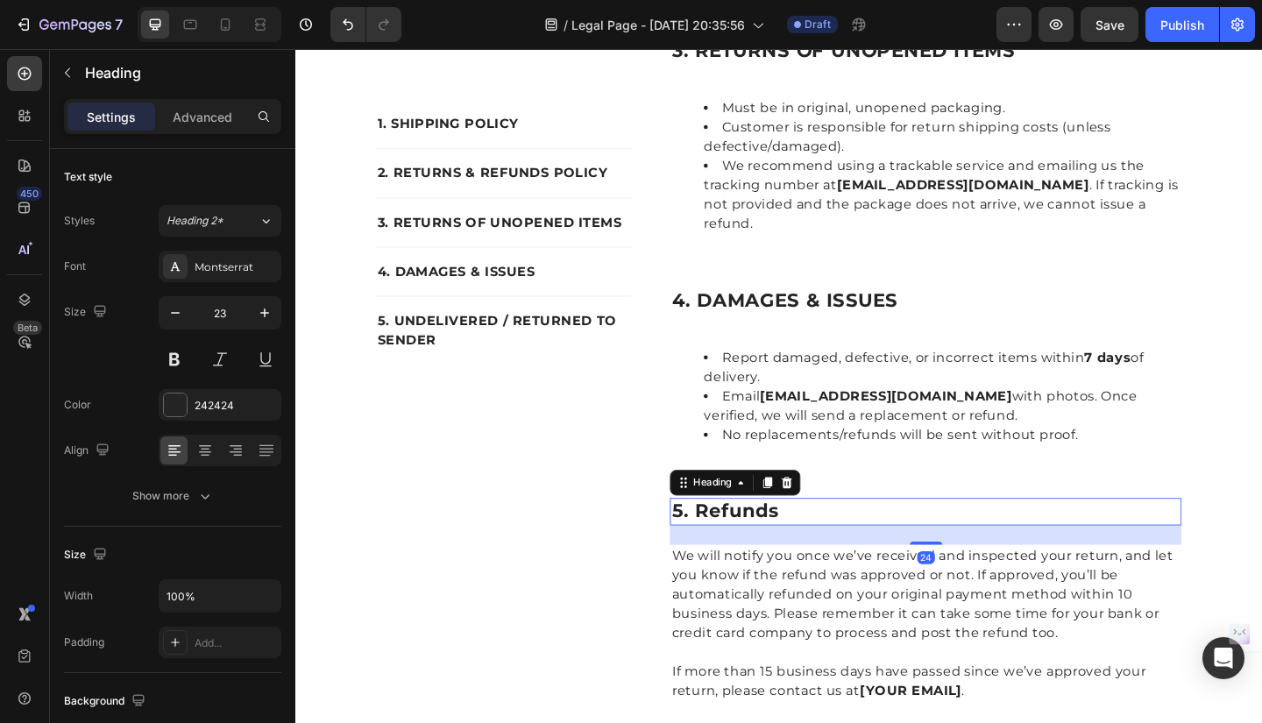
click at [726, 539] on p "5. refunds" at bounding box center [981, 552] width 553 height 26
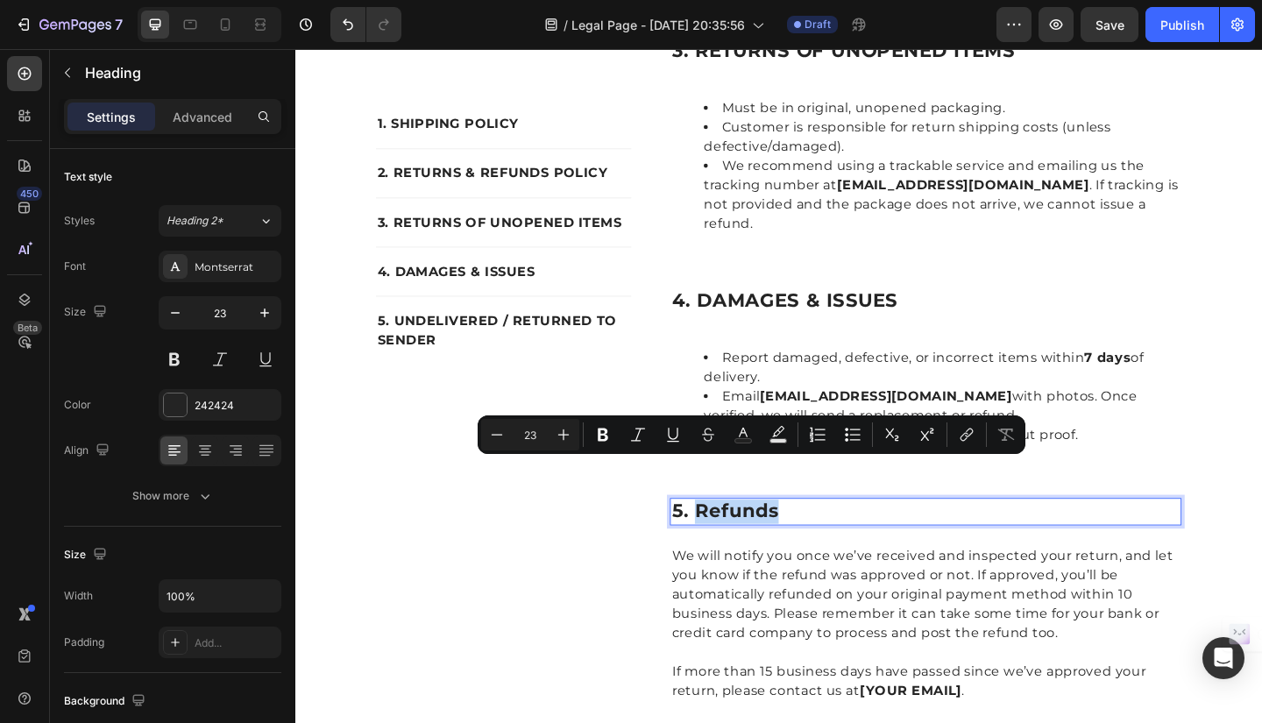
drag, startPoint x: 726, startPoint y: 507, endPoint x: 825, endPoint y: 511, distance: 99.2
click at [825, 539] on p "5. refunds" at bounding box center [981, 552] width 553 height 26
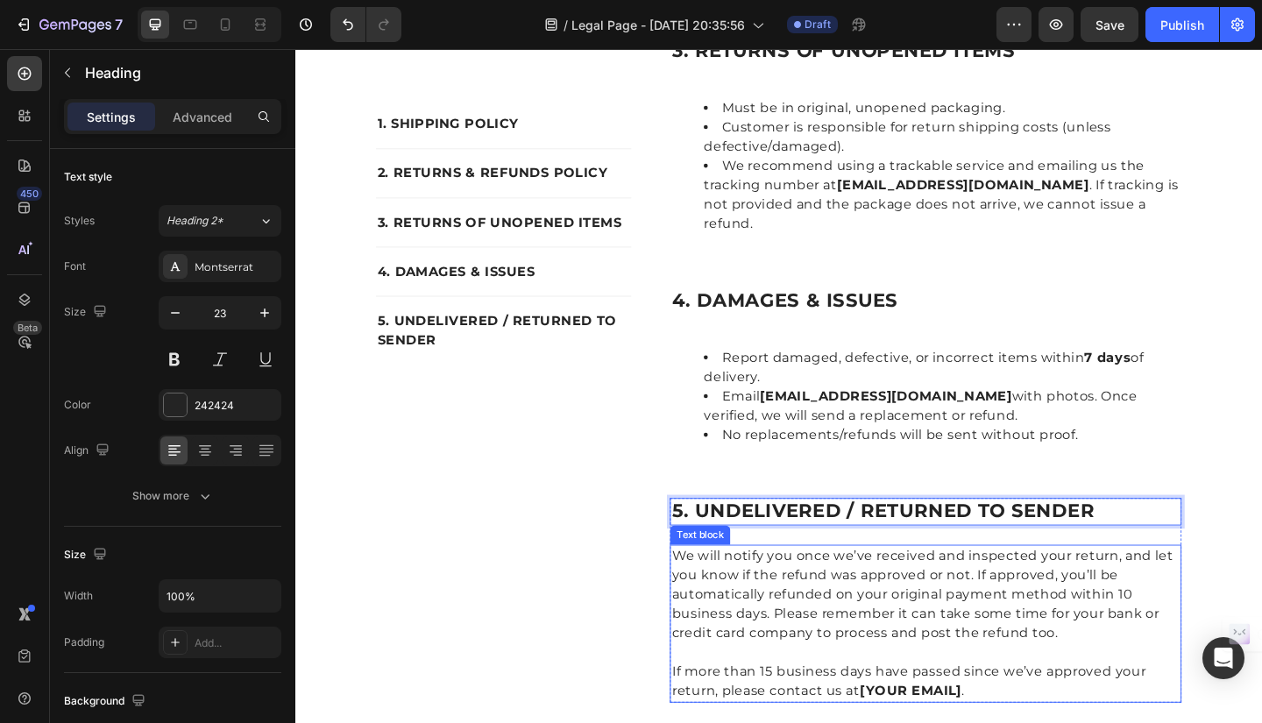
click at [705, 590] on p "We will notify you once we’ve received and inspected your return, and let you k…" at bounding box center [981, 642] width 553 height 105
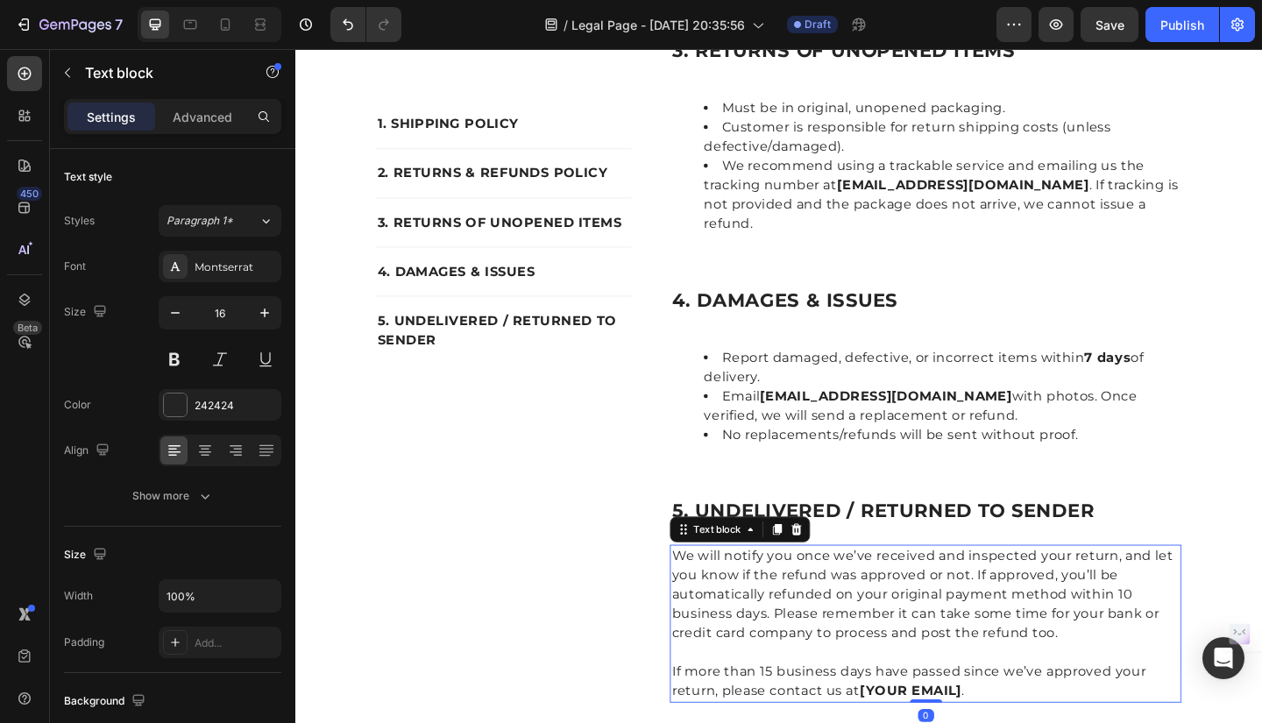
click at [705, 590] on p "We will notify you once we’ve received and inspected your return, and let you k…" at bounding box center [981, 642] width 553 height 105
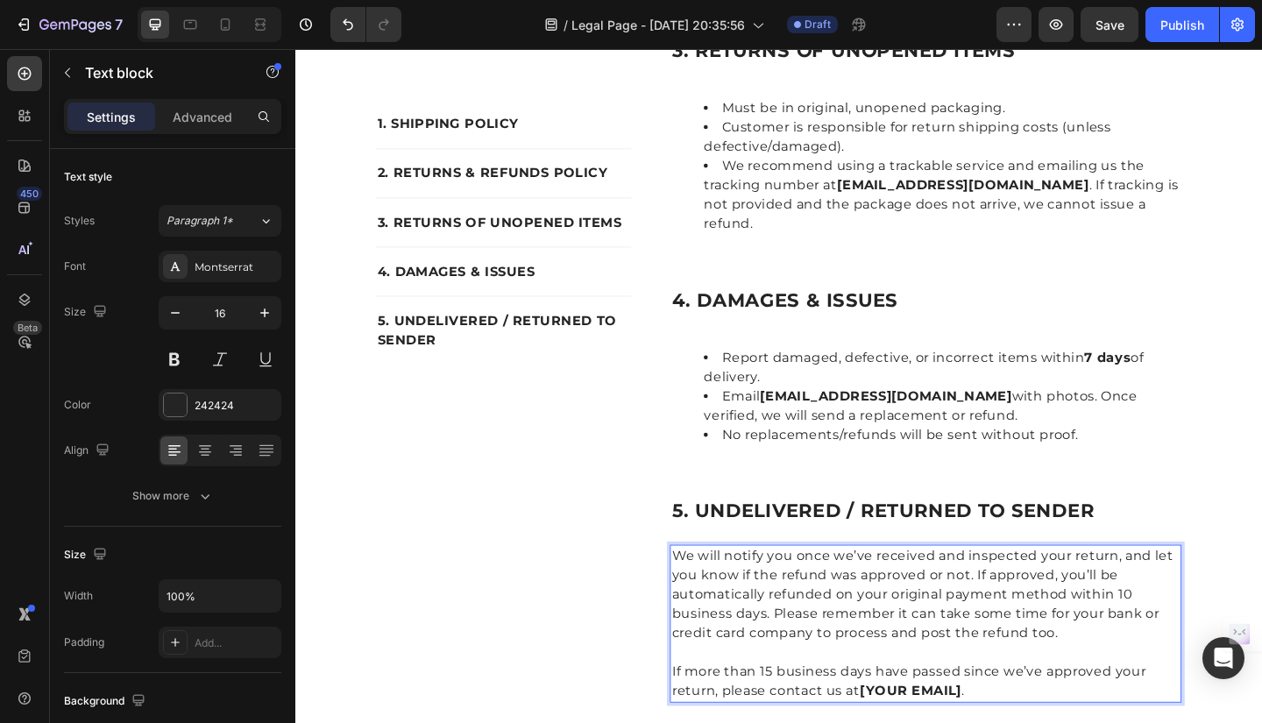
click at [705, 590] on p "We will notify you once we’ve received and inspected your return, and let you k…" at bounding box center [981, 642] width 553 height 105
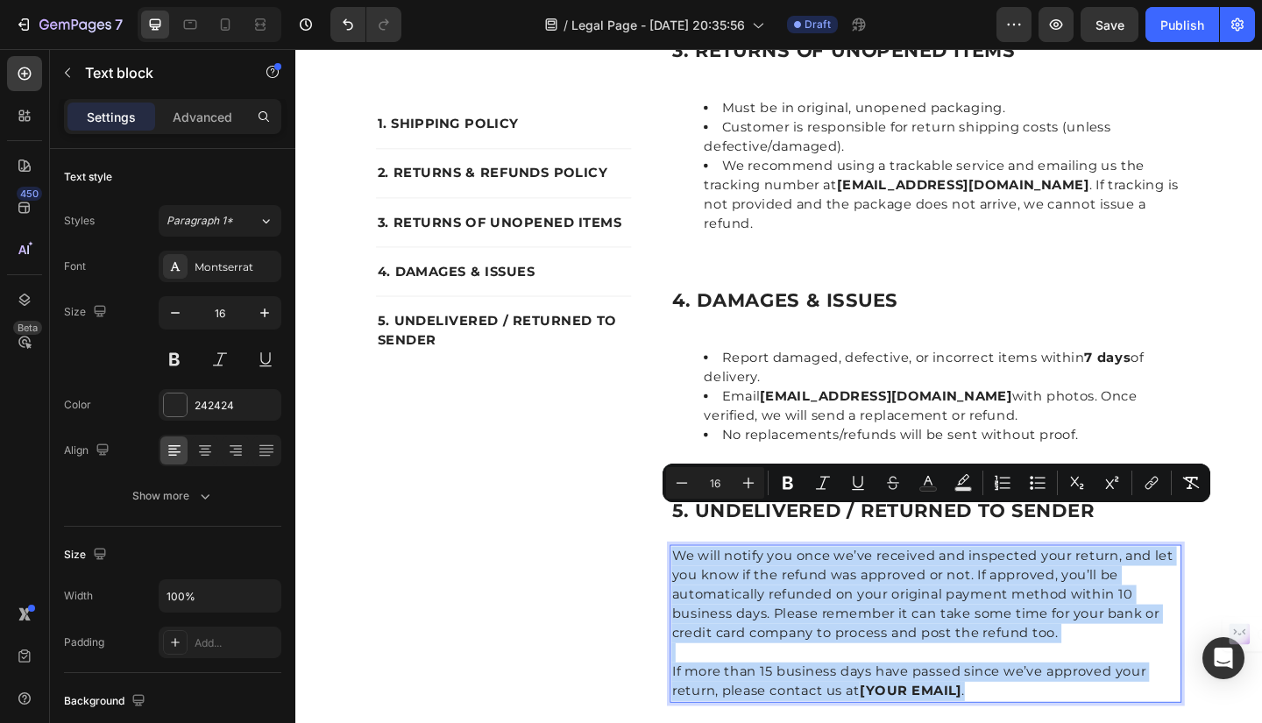
drag, startPoint x: 704, startPoint y: 555, endPoint x: 1034, endPoint y: 716, distance: 367.8
click at [1034, 716] on div "We will notify you once we’ve received and inspected your return, and let you k…" at bounding box center [981, 674] width 557 height 172
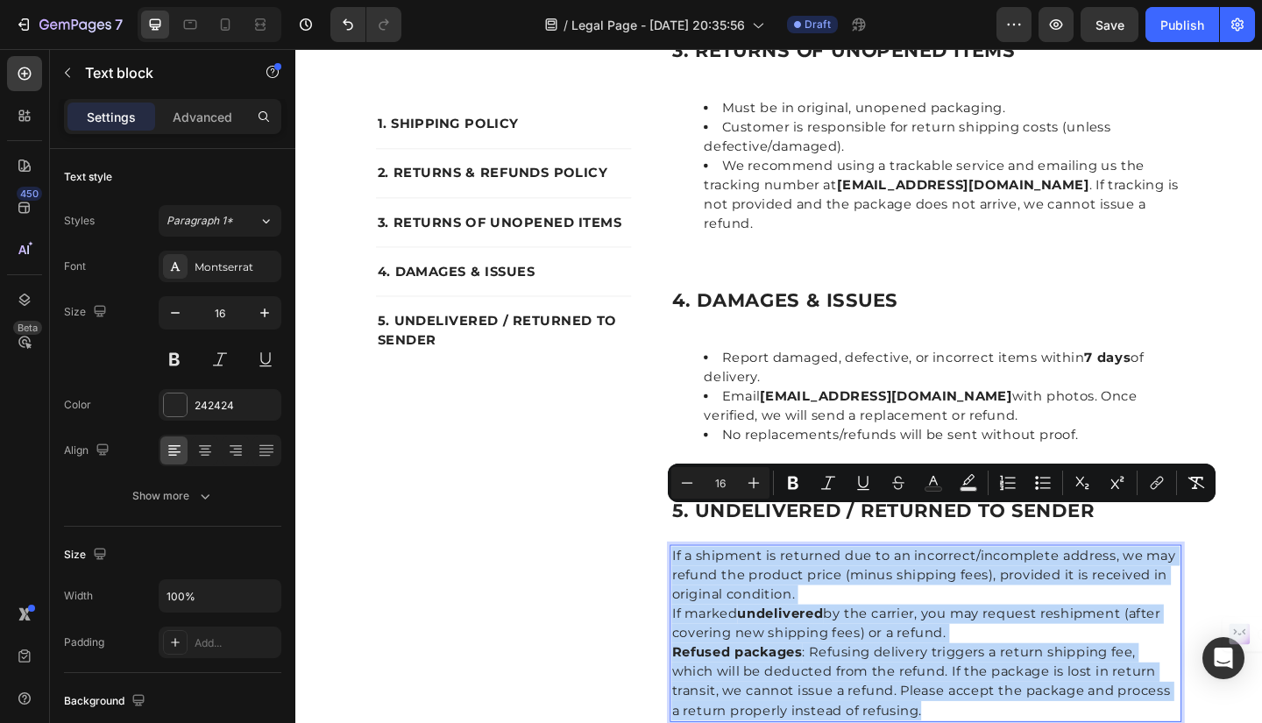
drag, startPoint x: 699, startPoint y: 558, endPoint x: 943, endPoint y: 722, distance: 294.4
click at [943, 722] on div "If a shipment is returned due to an incorrect/incomplete address, we may refund…" at bounding box center [981, 684] width 557 height 193
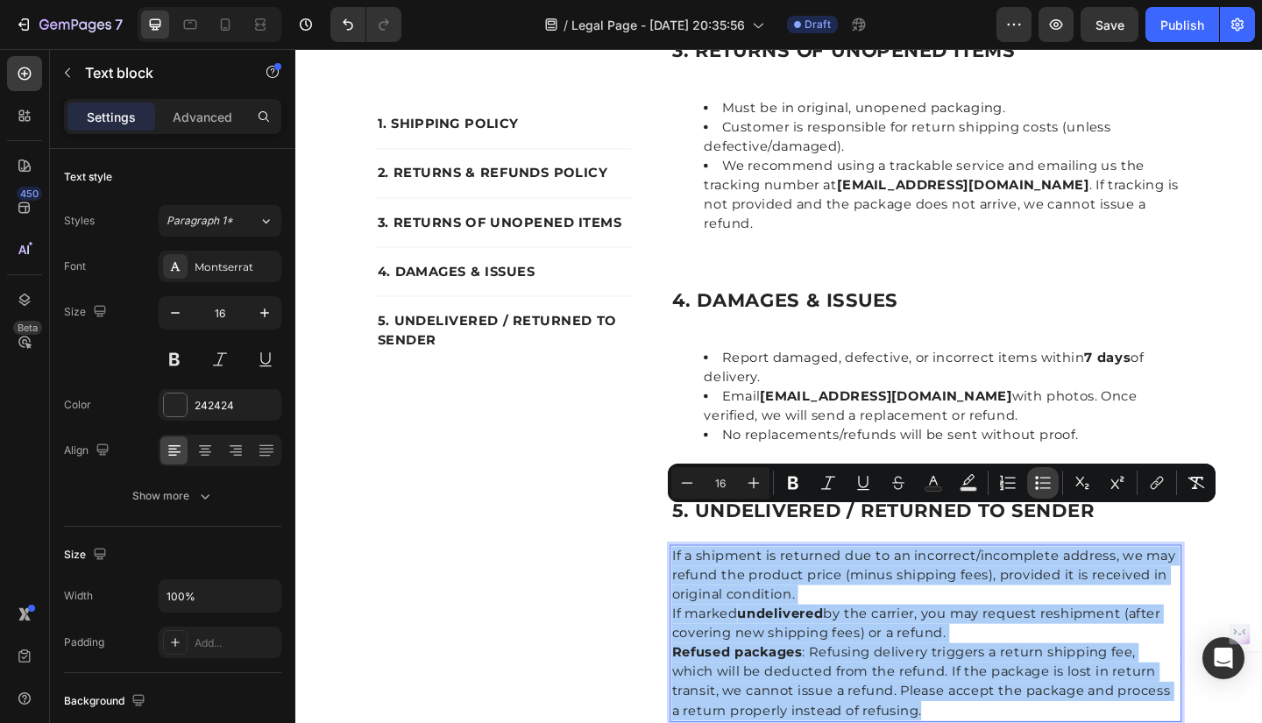
click at [1041, 480] on icon "Editor contextual toolbar" at bounding box center [1043, 483] width 18 height 18
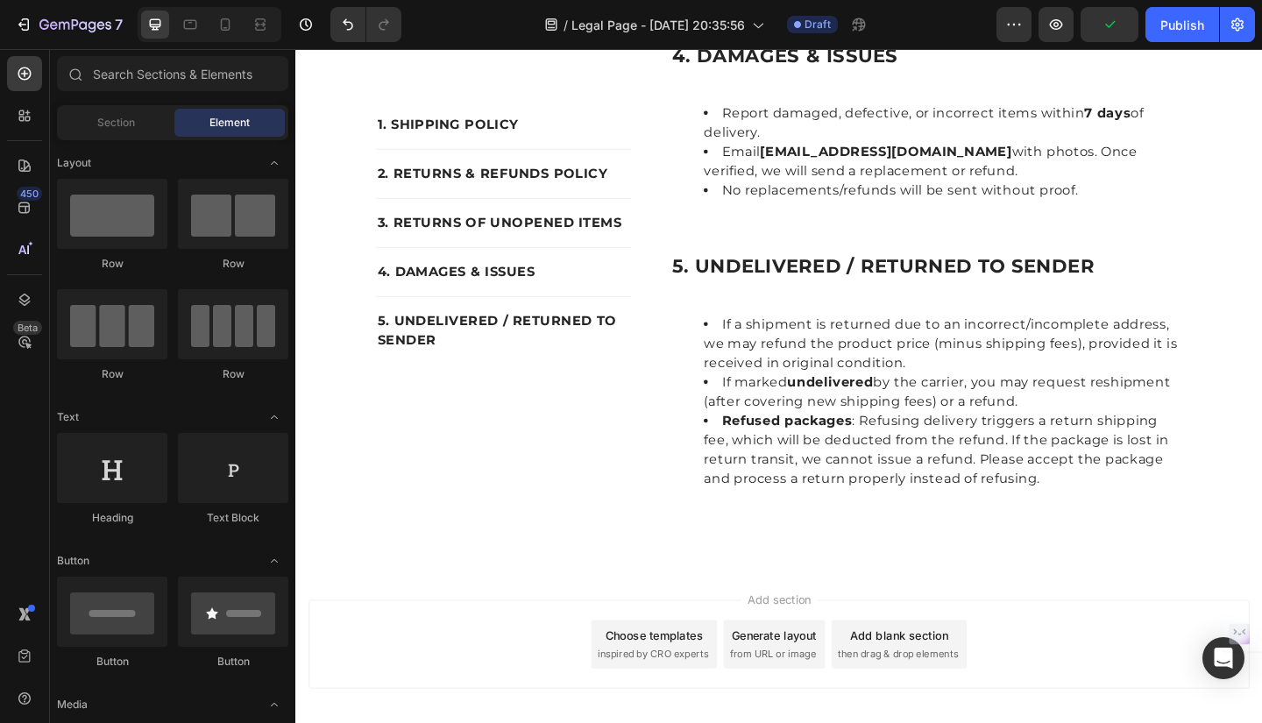
scroll to position [1786, 0]
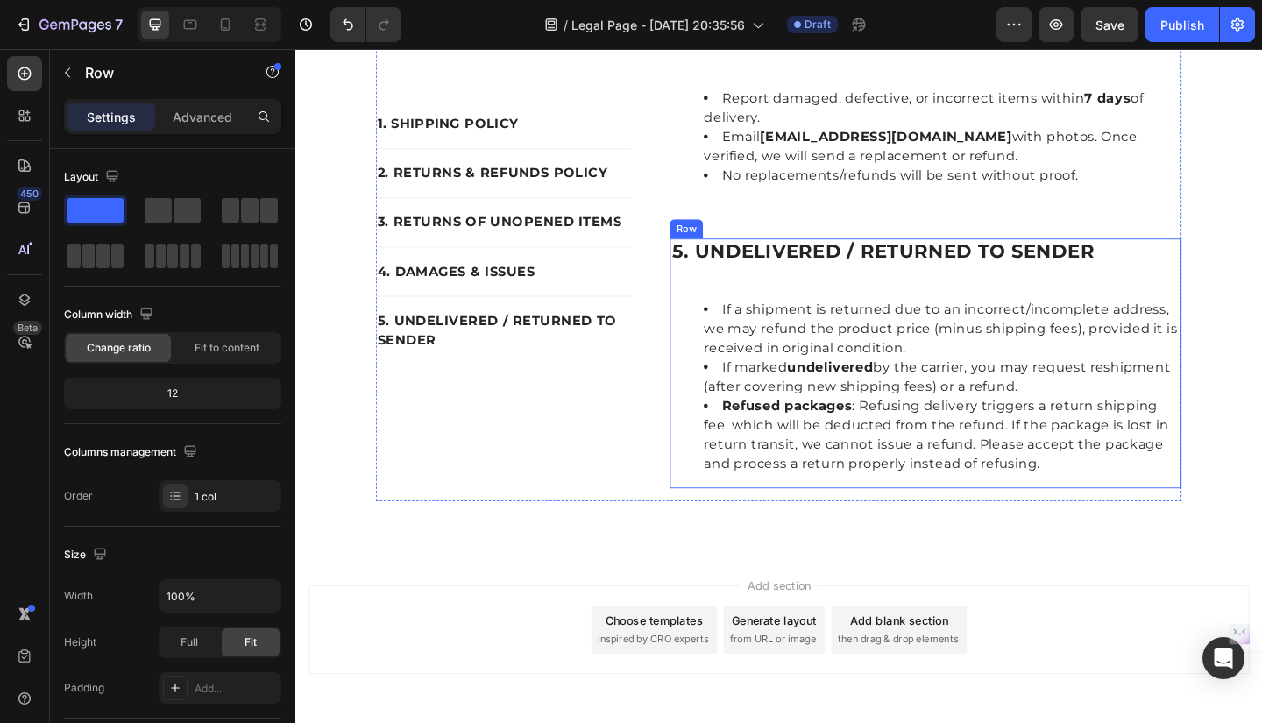
click at [927, 256] on div "5. UNDELIVERED / RETURNED TO SENDER Heading If a shipment is returned due to an…" at bounding box center [981, 392] width 557 height 272
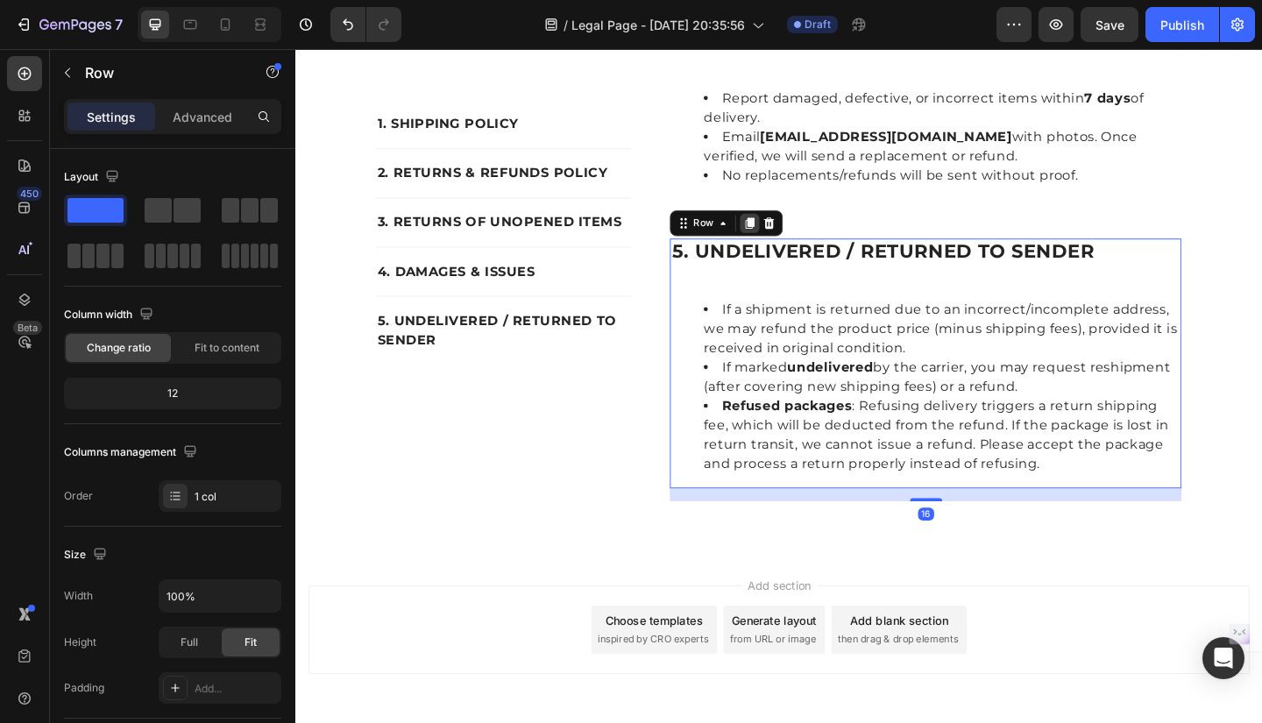
click at [785, 233] on icon at bounding box center [790, 239] width 10 height 12
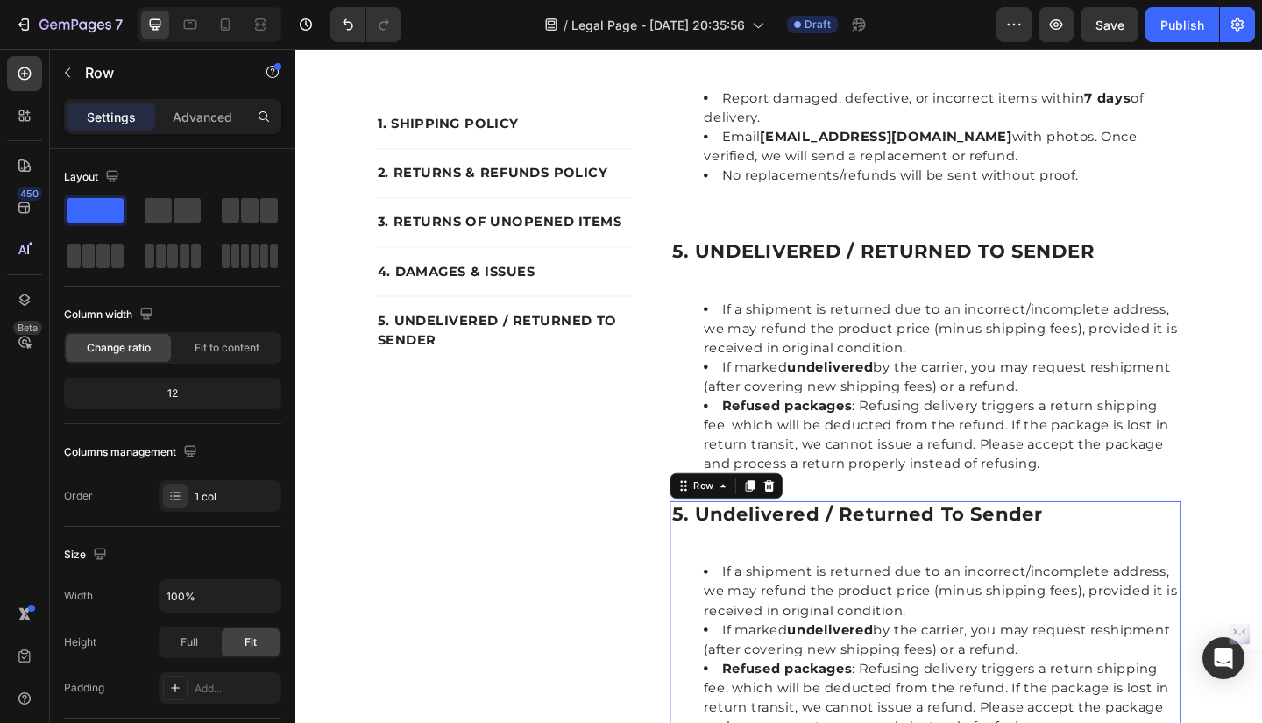
click at [1199, 542] on div "5. undelivered / returned to sender Heading If a shipment is returned due to an…" at bounding box center [981, 678] width 557 height 272
click at [785, 519] on icon at bounding box center [790, 525] width 10 height 12
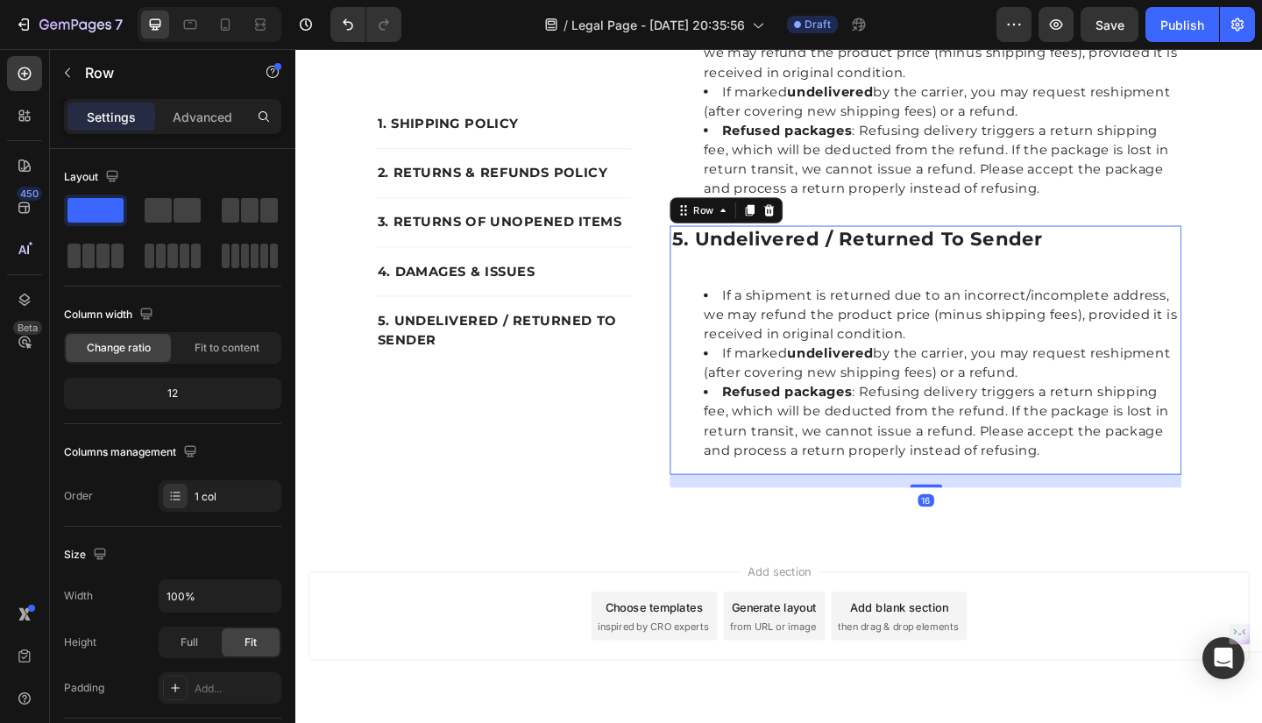
scroll to position [2383, 0]
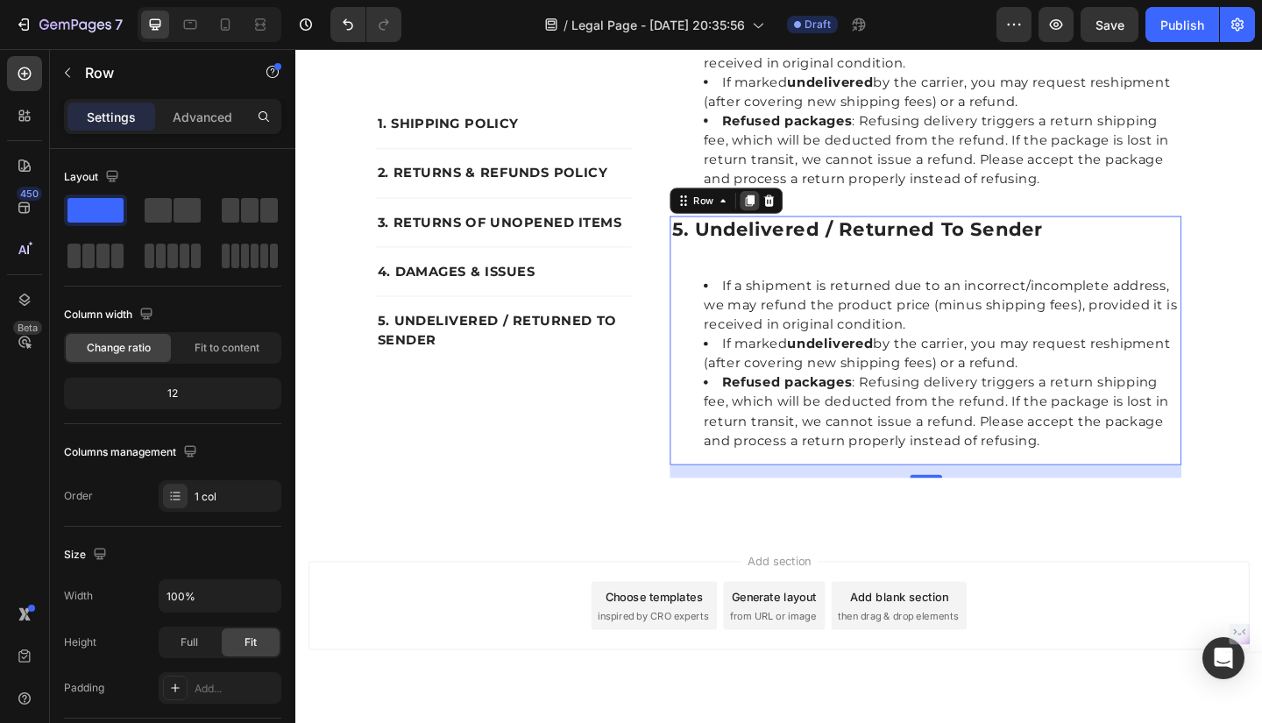
click at [785, 208] on icon at bounding box center [790, 214] width 10 height 12
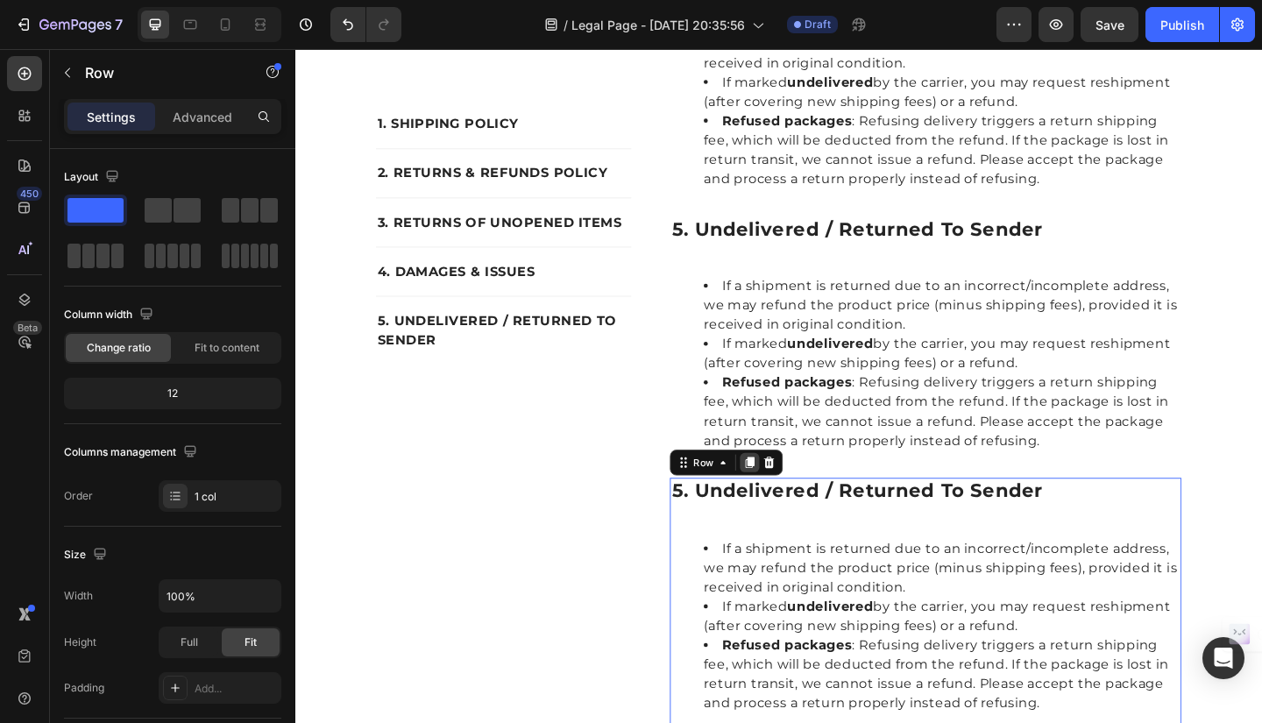
click at [785, 494] on icon at bounding box center [790, 500] width 10 height 12
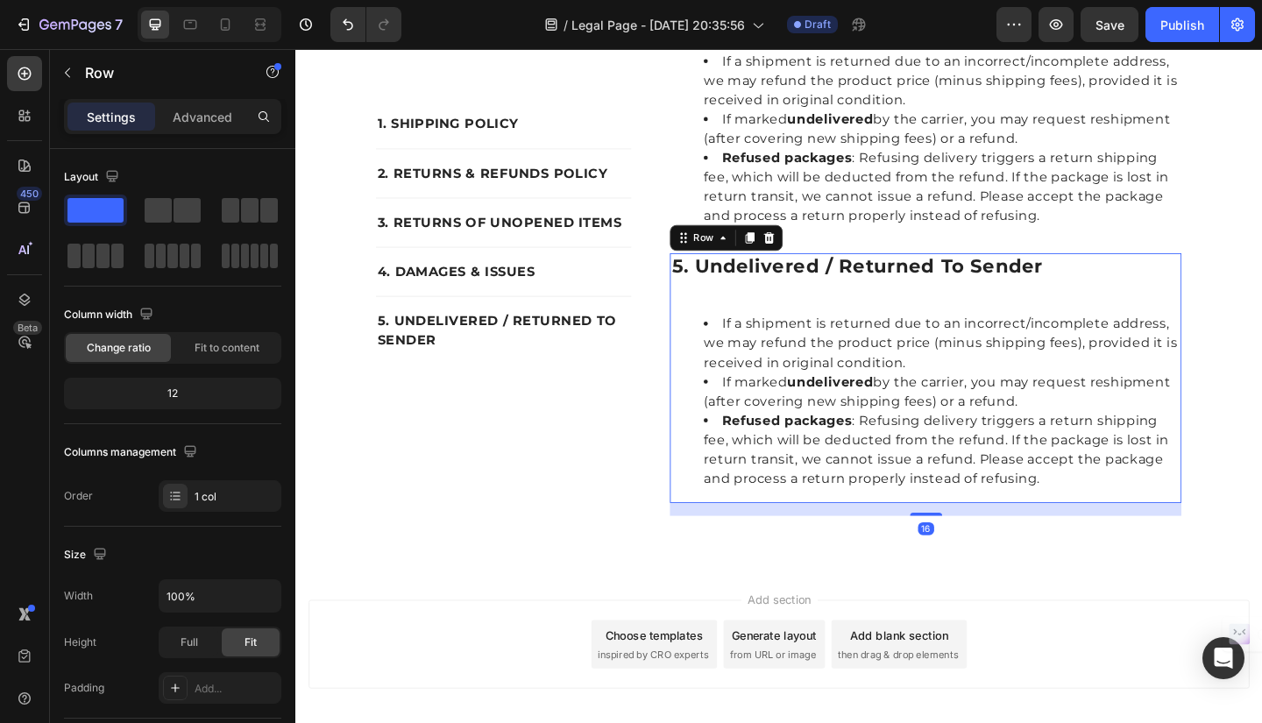
scroll to position [2953, 0]
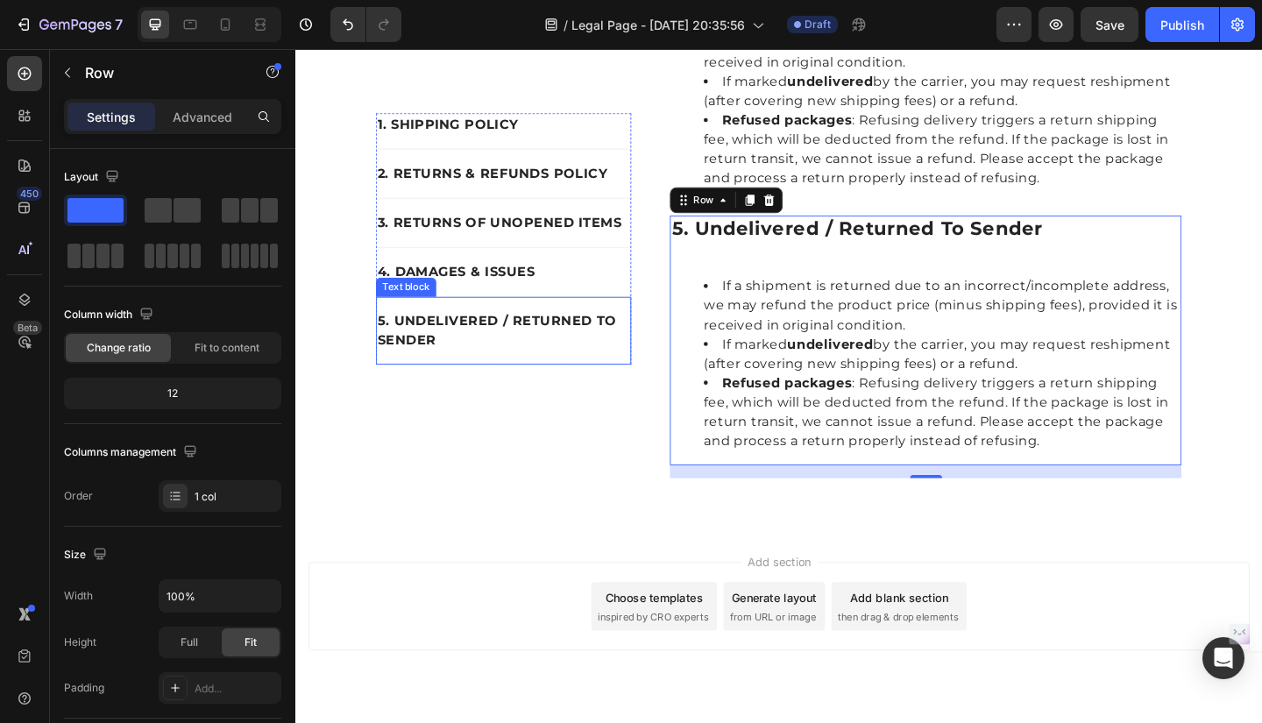
click at [638, 335] on p "5. UNDELIVERED / RETURNED TO SENDER" at bounding box center [522, 356] width 274 height 42
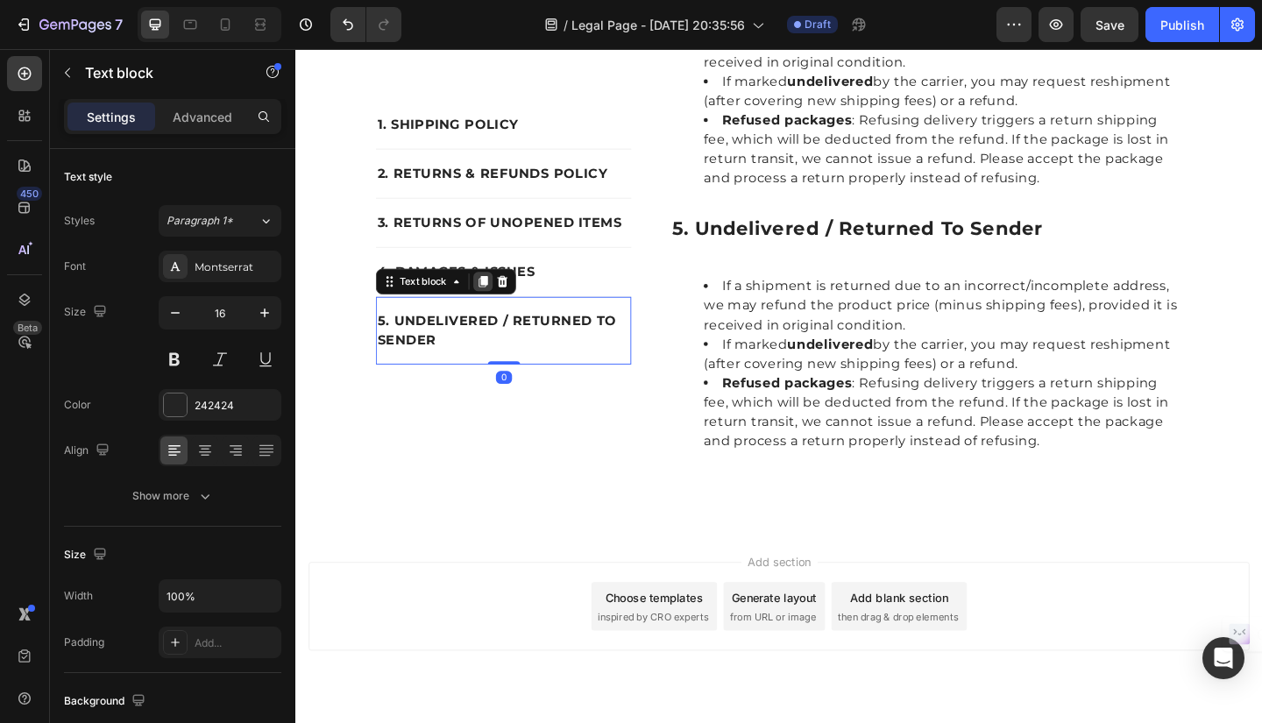
click at [495, 302] on icon at bounding box center [500, 302] width 10 height 12
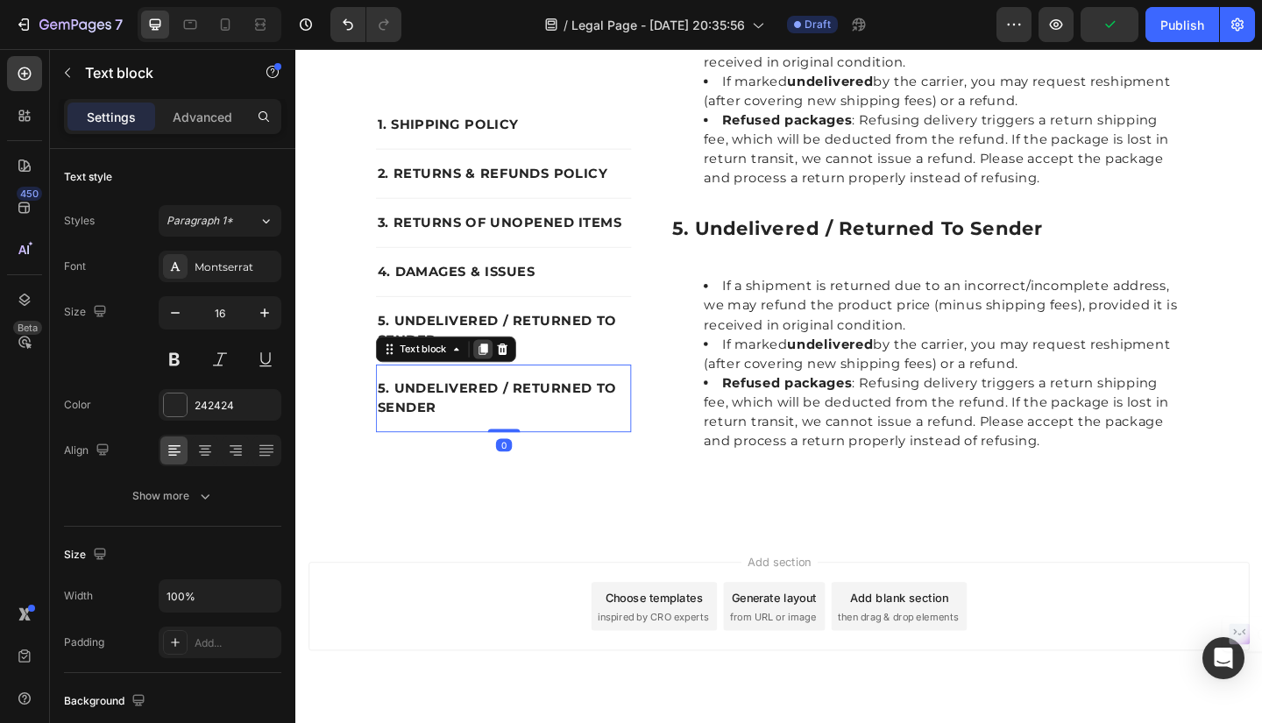
click at [495, 373] on icon at bounding box center [500, 376] width 10 height 12
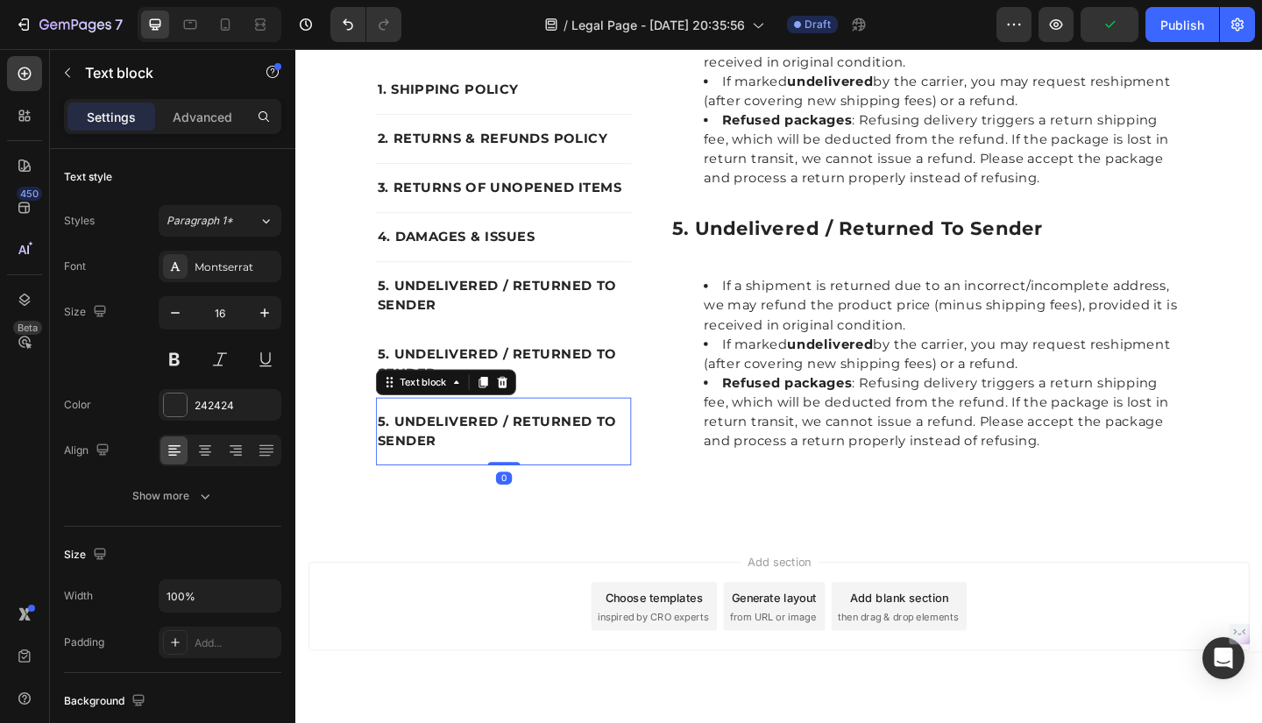
click at [495, 406] on icon at bounding box center [500, 412] width 10 height 12
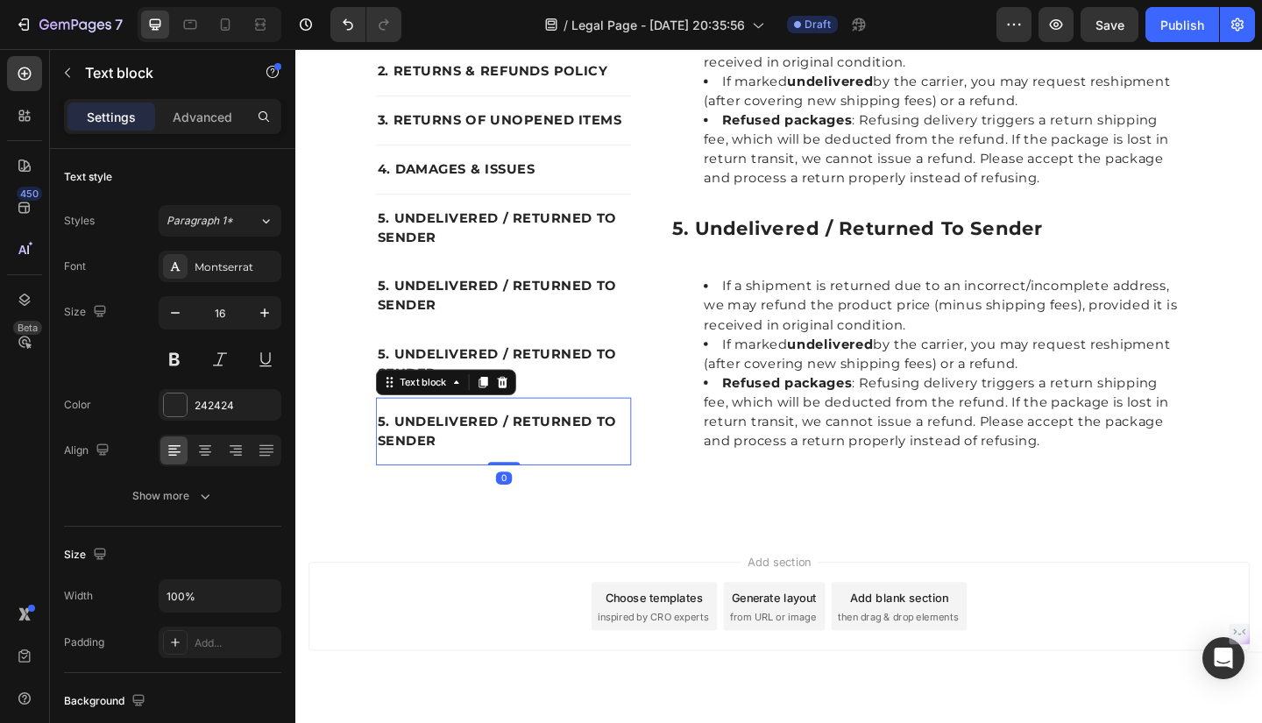
click at [495, 406] on icon at bounding box center [500, 412] width 10 height 12
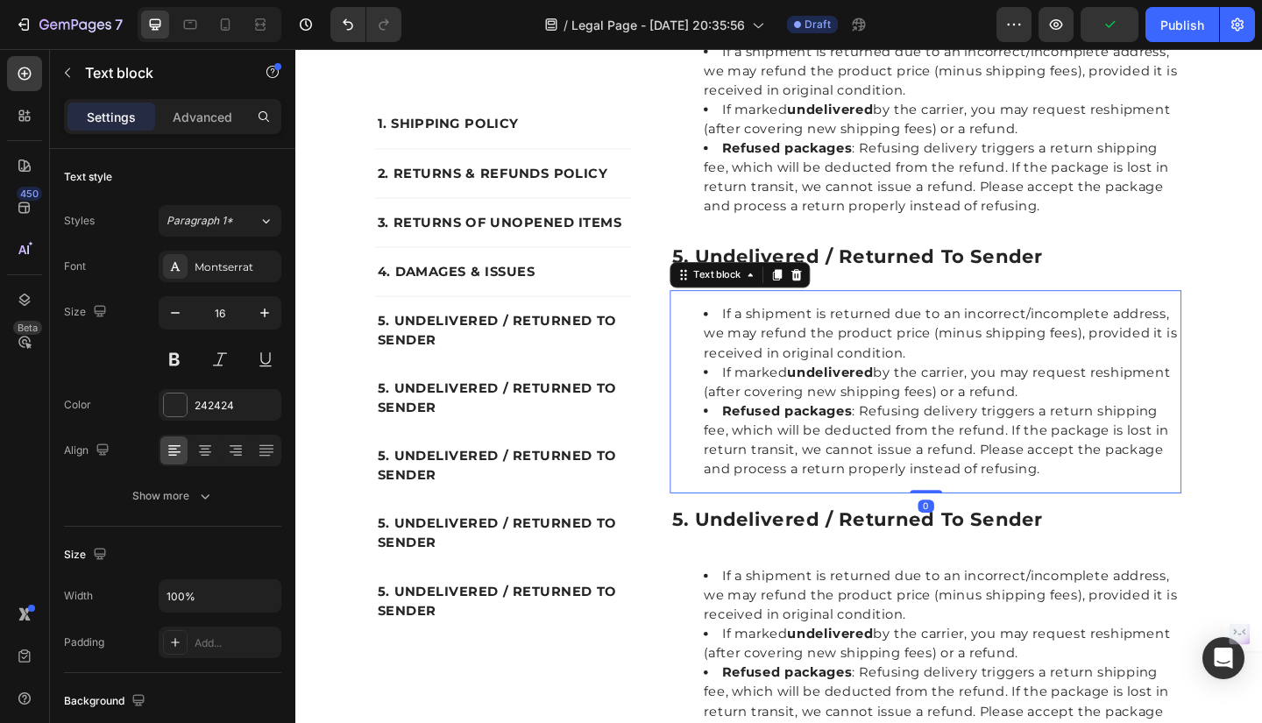
scroll to position [2071, 0]
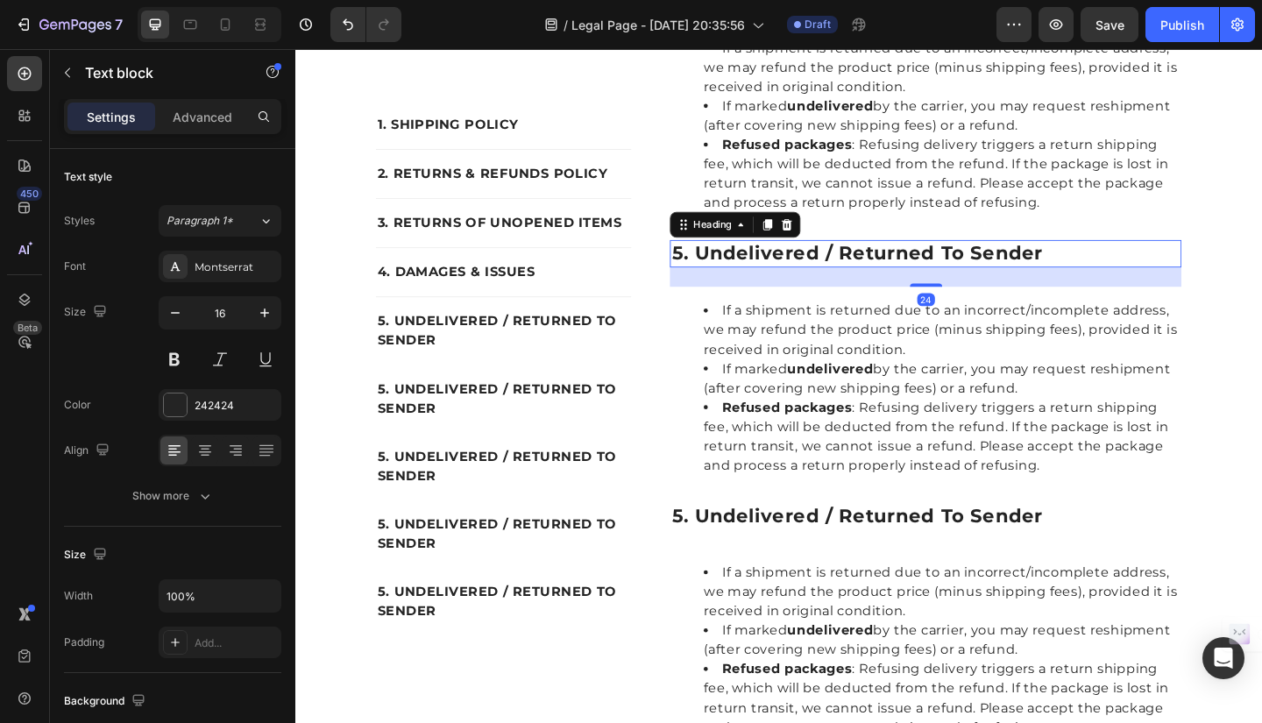
click at [885, 257] on h2 "5. undelivered / returned to sender" at bounding box center [981, 272] width 557 height 30
click at [723, 257] on h2 "5. undelivered / returned to sender" at bounding box center [981, 272] width 557 height 30
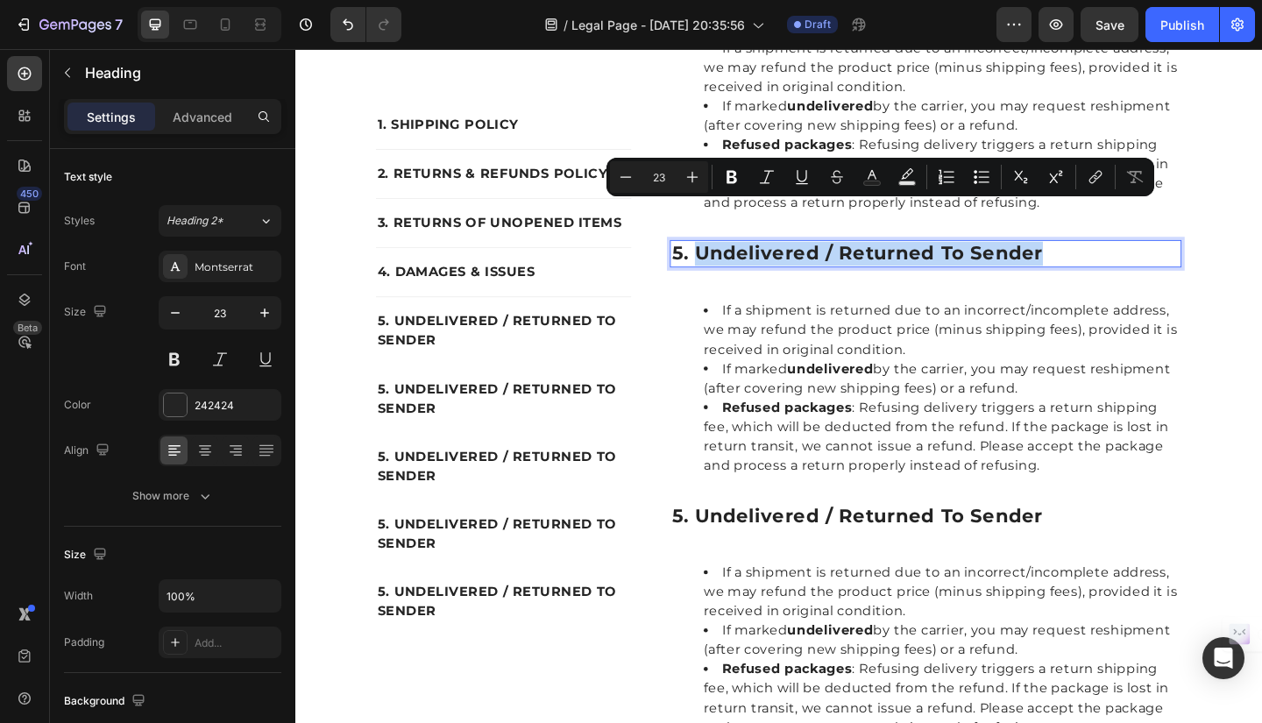
drag, startPoint x: 726, startPoint y: 225, endPoint x: 1121, endPoint y: 231, distance: 395.4
click at [1121, 259] on p "5. undelivered / returned to sender" at bounding box center [981, 272] width 553 height 26
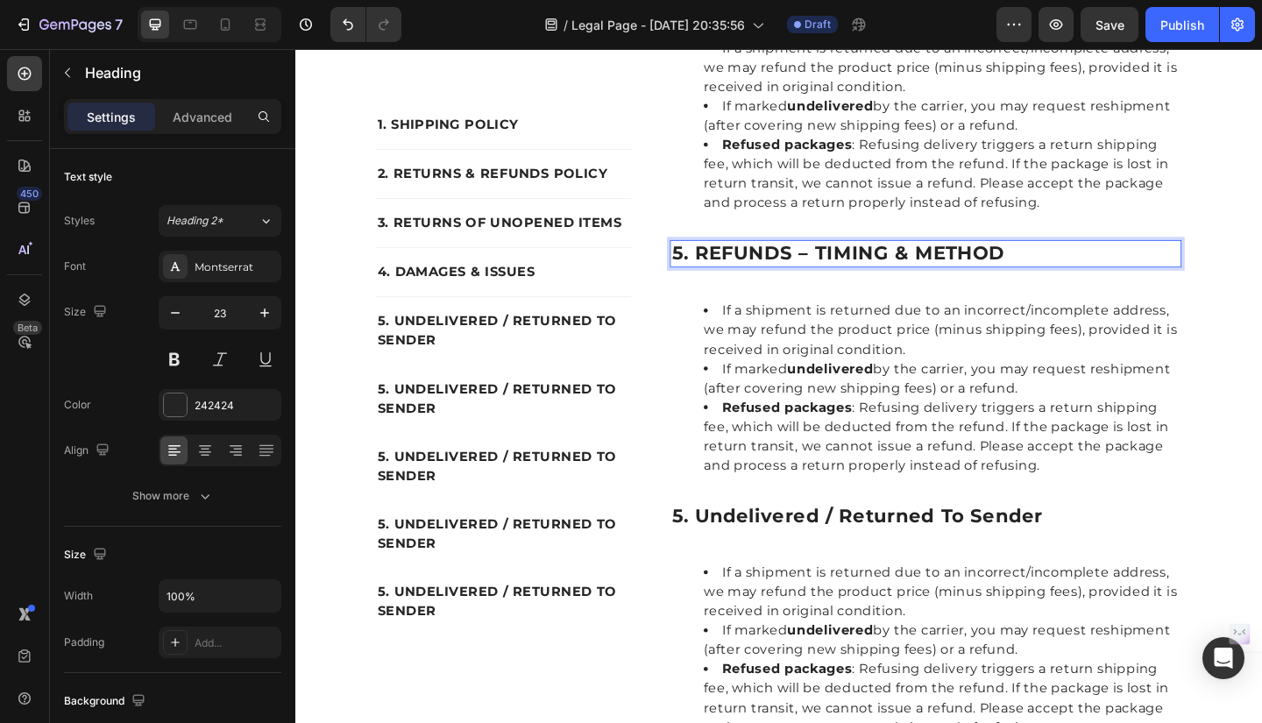
click at [709, 259] on p "5. REFUNDS – TIMING & METHOD" at bounding box center [981, 272] width 553 height 26
click at [408, 419] on p "5. UNDELIVERED / RETURNED TO SENDER" at bounding box center [522, 430] width 274 height 42
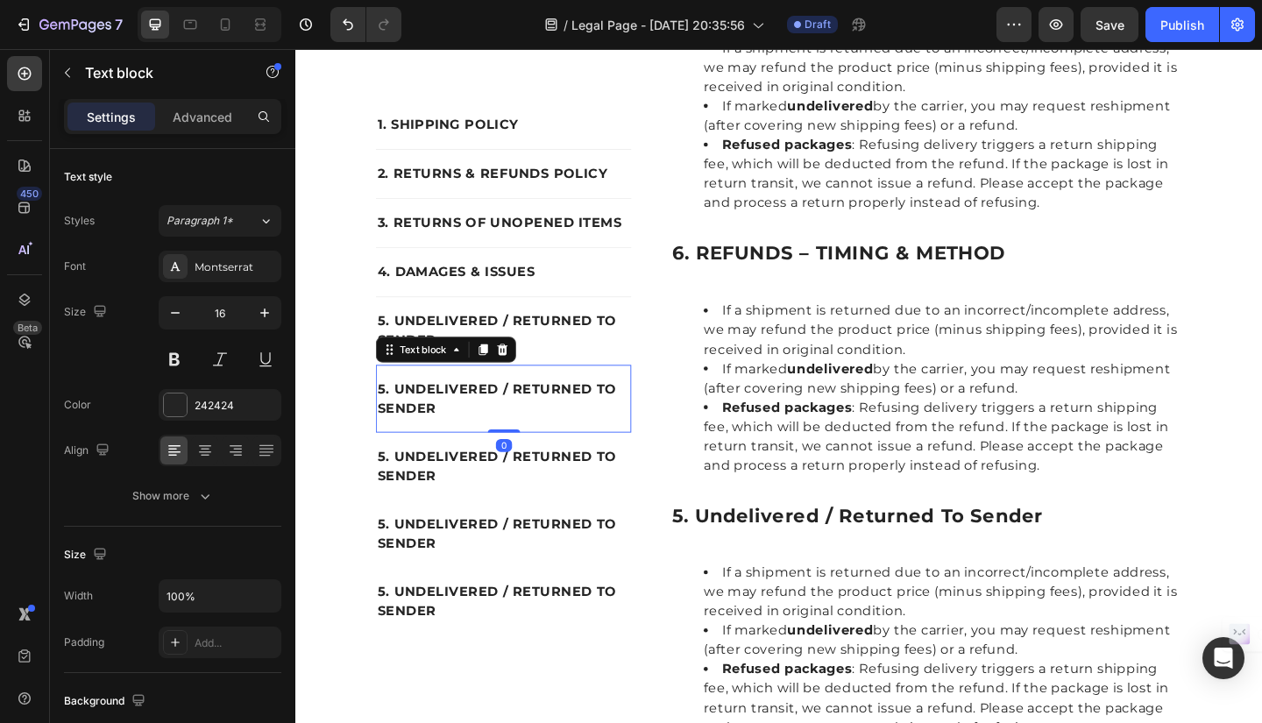
click at [394, 416] on p "5. UNDELIVERED / RETURNED TO SENDER" at bounding box center [522, 430] width 274 height 42
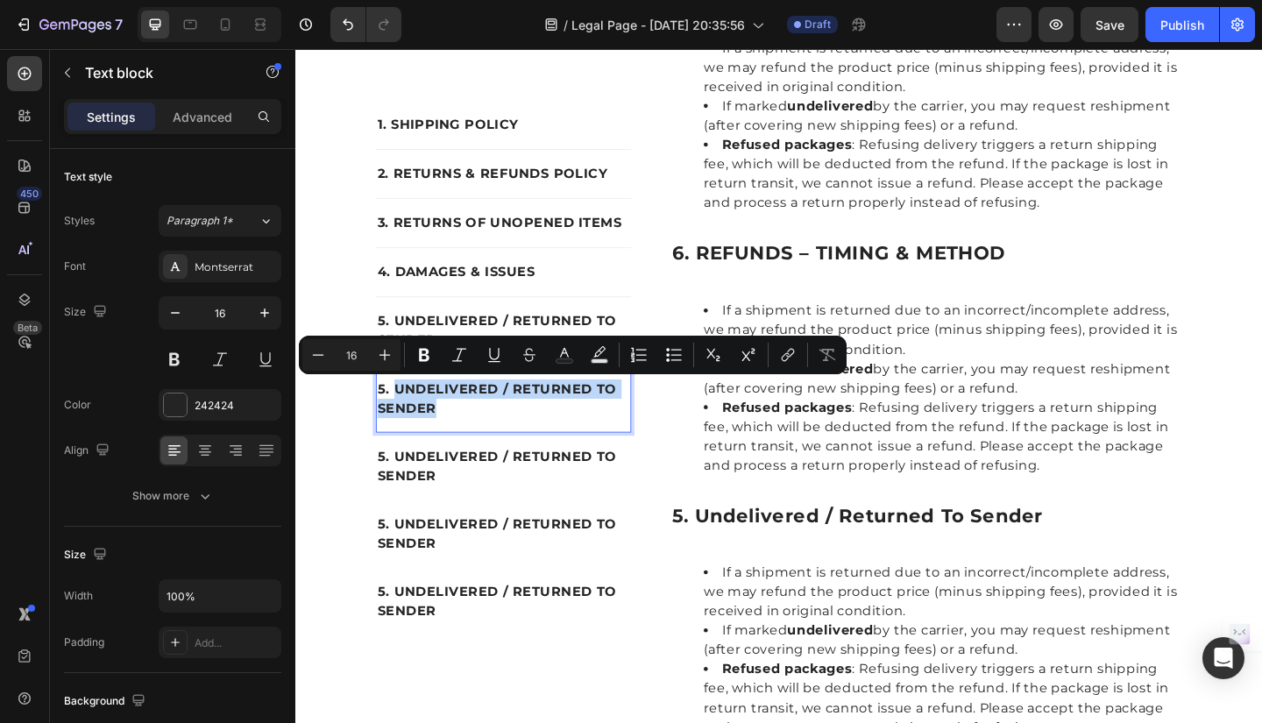
drag, startPoint x: 394, startPoint y: 416, endPoint x: 441, endPoint y: 446, distance: 55.7
click at [441, 446] on p "5. UNDELIVERED / RETURNED TO SENDER" at bounding box center [522, 430] width 274 height 42
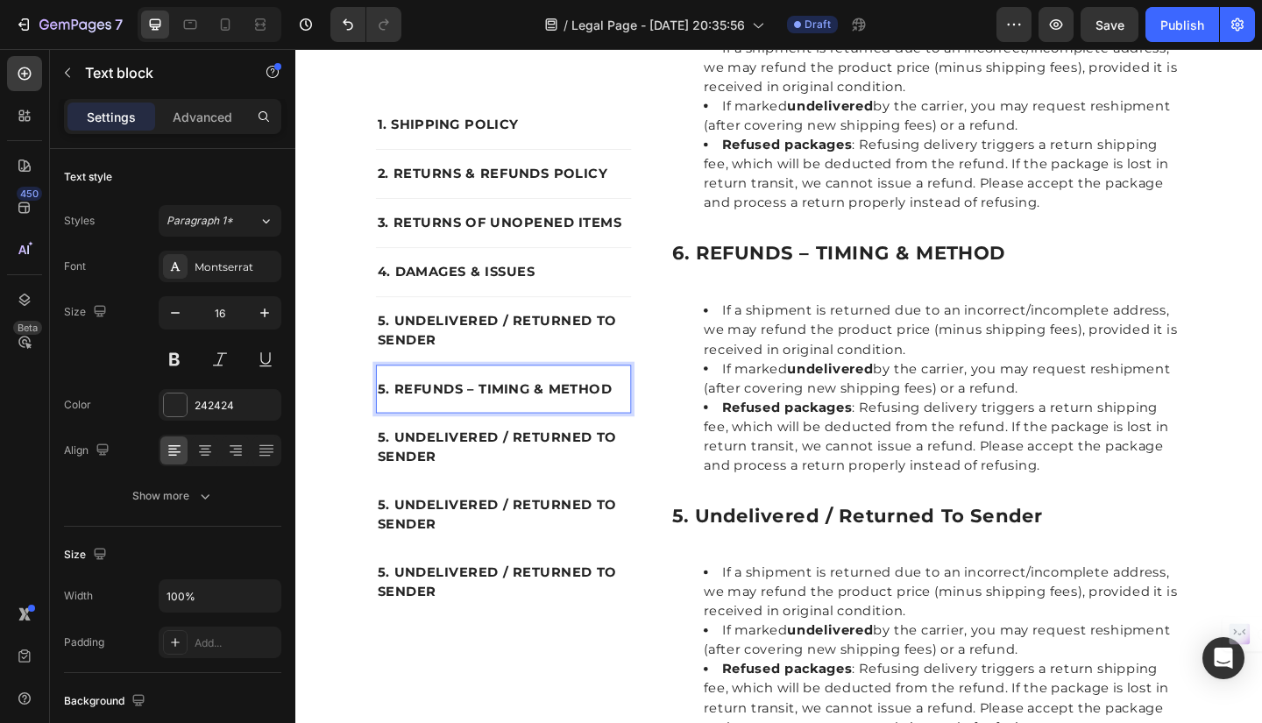
click at [385, 421] on p "5. REFUNDS – TIMING & METHOD" at bounding box center [522, 419] width 274 height 21
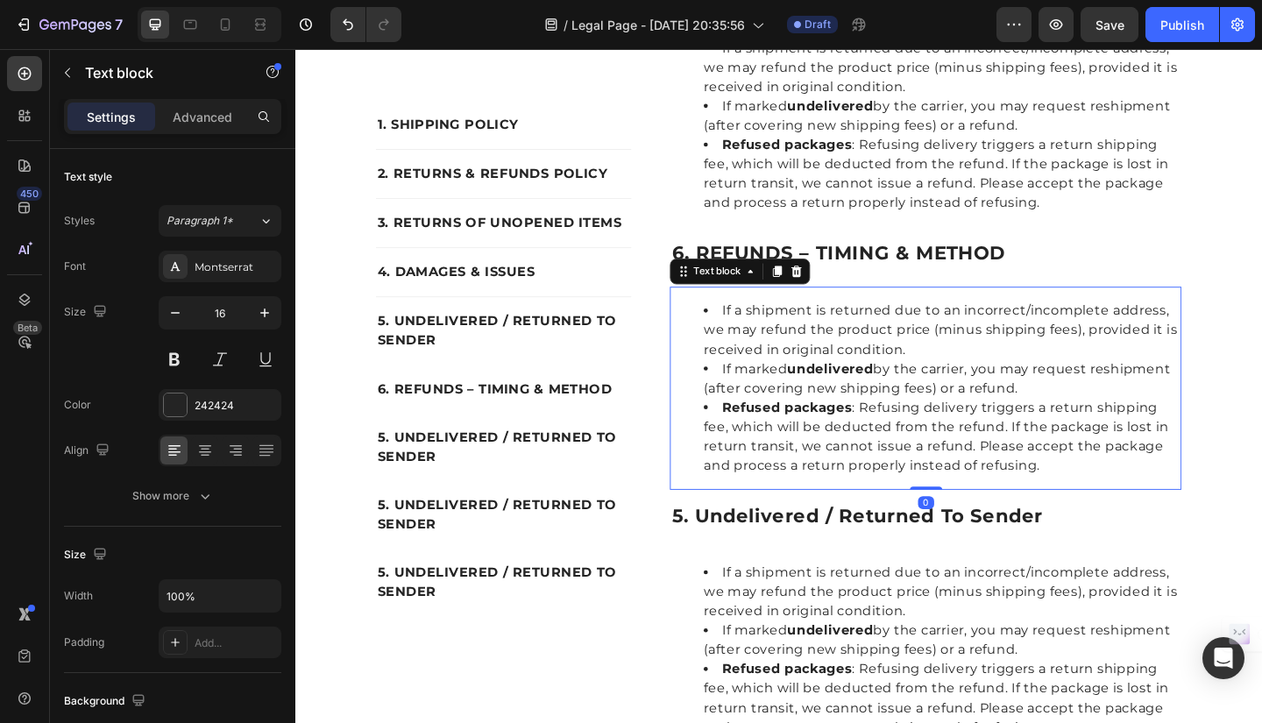
click at [743, 323] on li "If a shipment is returned due to an incorrect/incomplete address, we may refund…" at bounding box center [999, 354] width 518 height 63
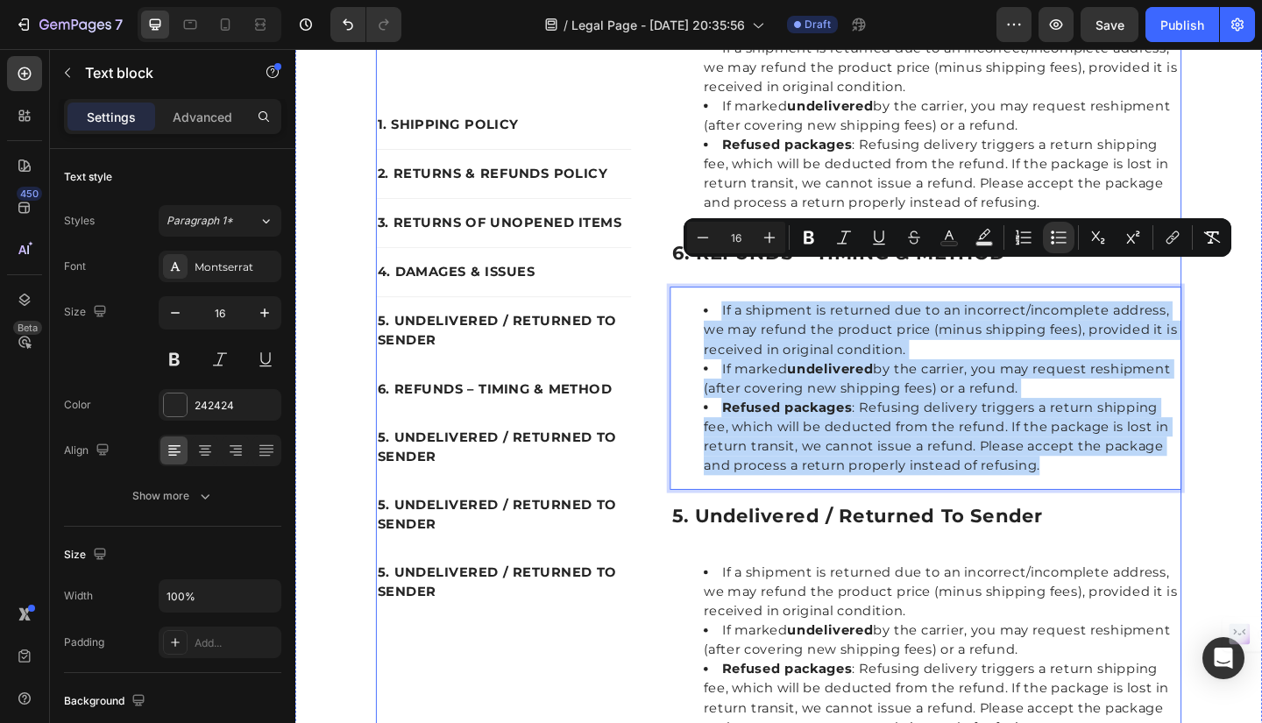
drag, startPoint x: 743, startPoint y: 290, endPoint x: 1123, endPoint y: 487, distance: 427.4
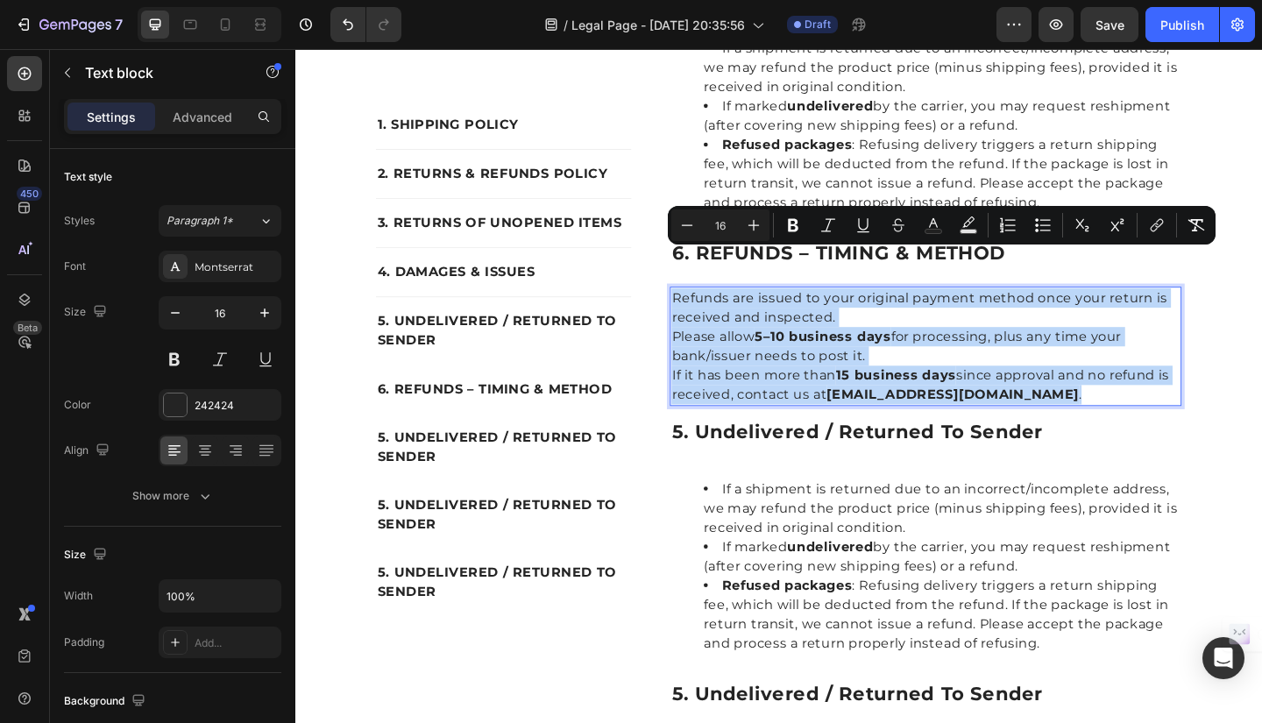
drag, startPoint x: 702, startPoint y: 273, endPoint x: 1102, endPoint y: 394, distance: 417.9
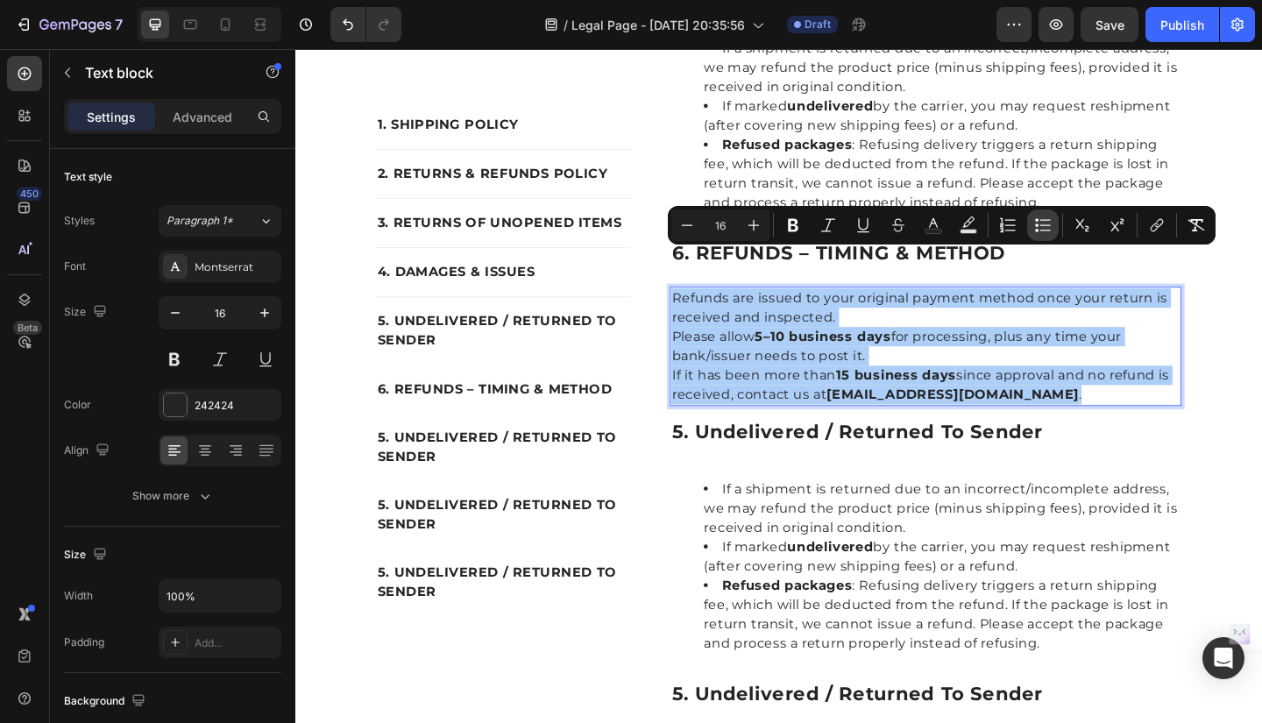
click at [1043, 221] on icon "Editor contextual toolbar" at bounding box center [1043, 226] width 18 height 18
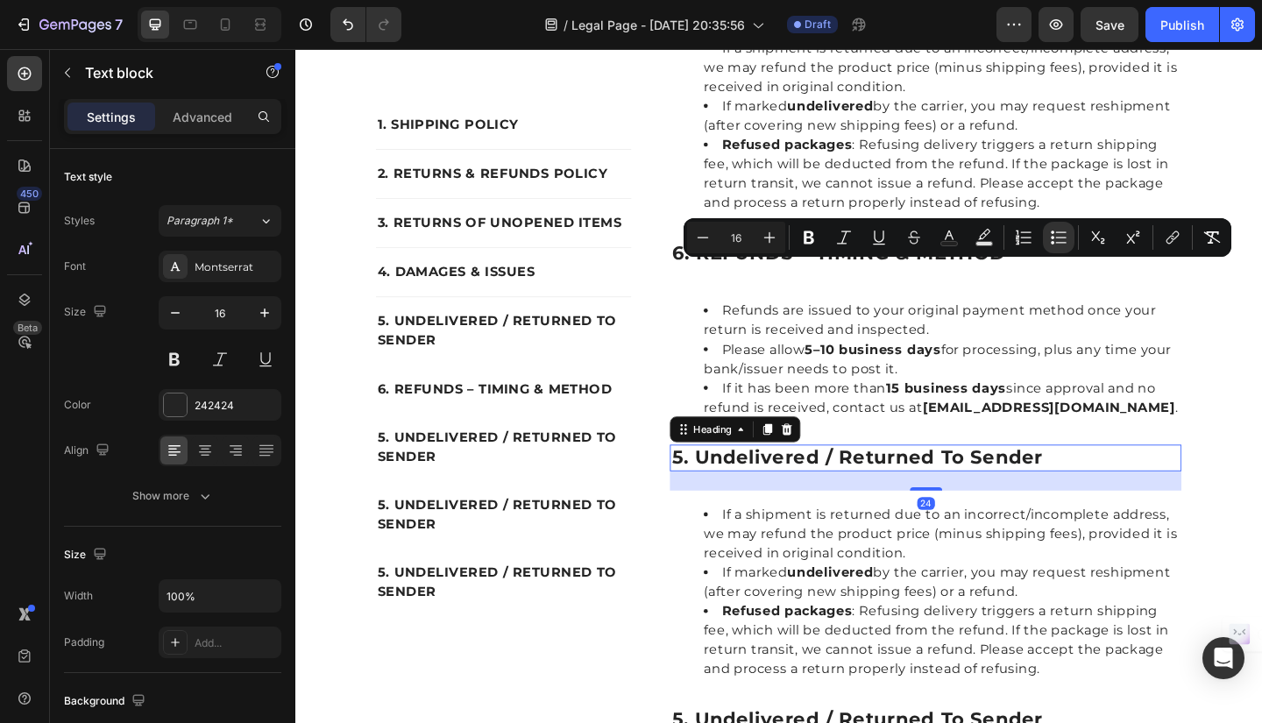
click at [750, 480] on h2 "5. undelivered / returned to sender" at bounding box center [981, 495] width 557 height 30
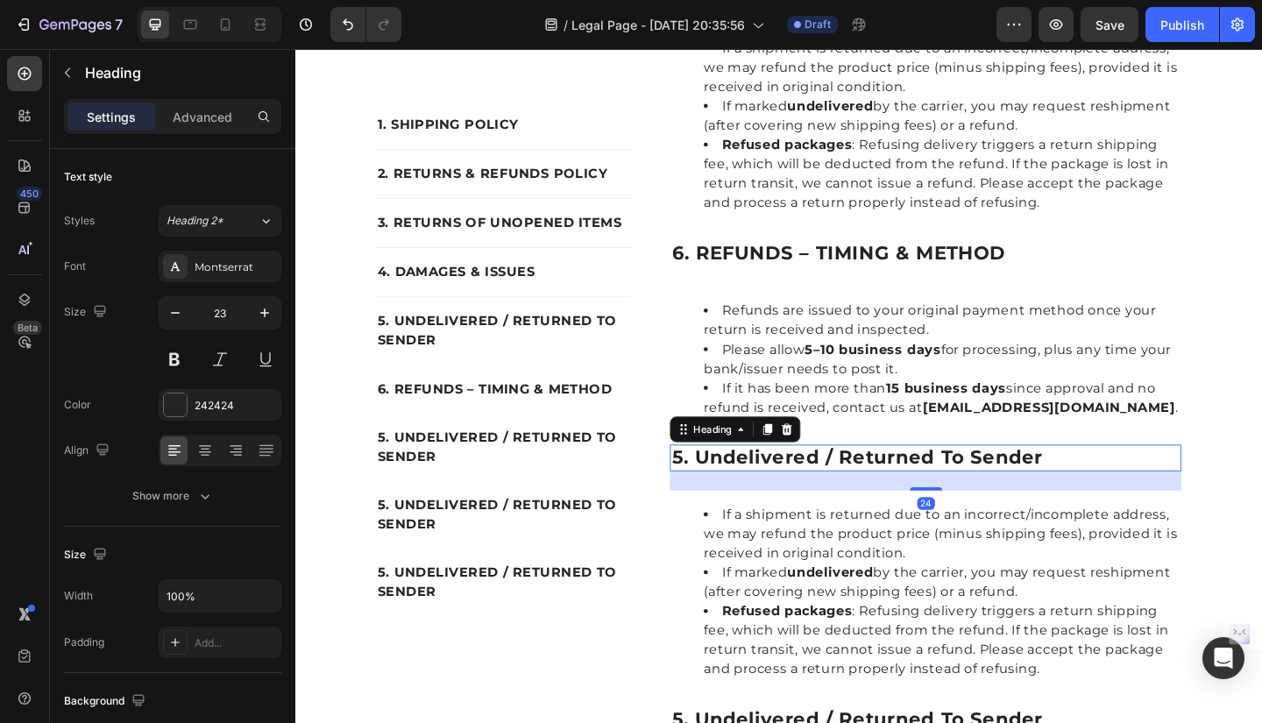
click at [729, 480] on h2 "5. undelivered / returned to sender" at bounding box center [981, 495] width 557 height 30
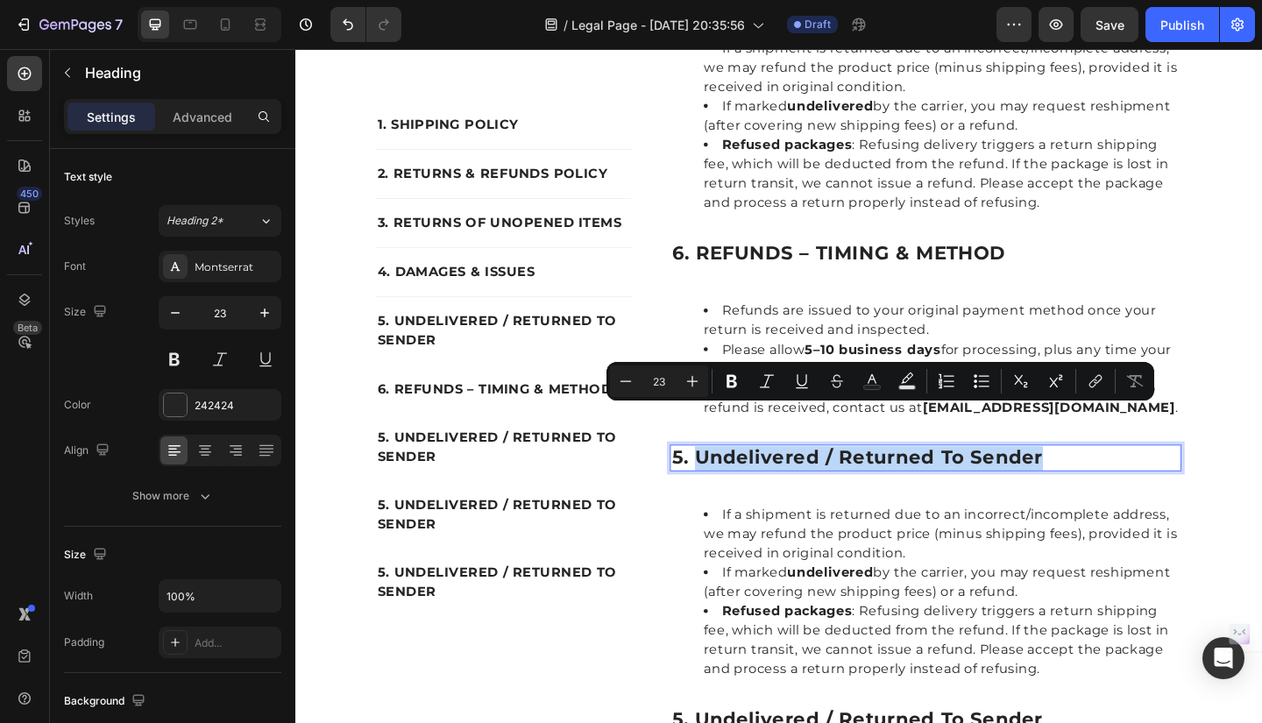
drag, startPoint x: 729, startPoint y: 447, endPoint x: 1098, endPoint y: 464, distance: 368.6
click at [1098, 481] on p "5. undelivered / returned to sender" at bounding box center [981, 494] width 553 height 26
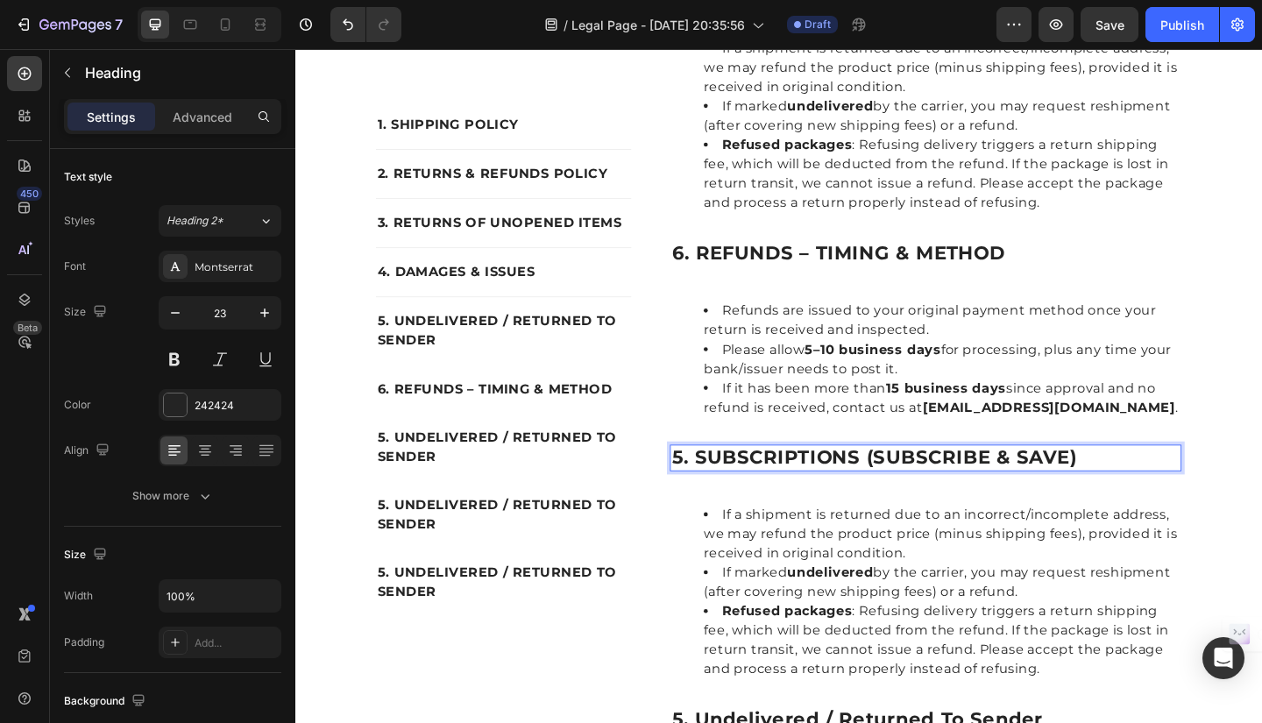
click at [708, 481] on p "5. SUBSCRIPTIONS (SUBSCRIBE & SAVE)" at bounding box center [981, 494] width 553 height 26
click at [397, 468] on p "5. UNDELIVERED / RETURNED TO SENDER" at bounding box center [522, 482] width 274 height 42
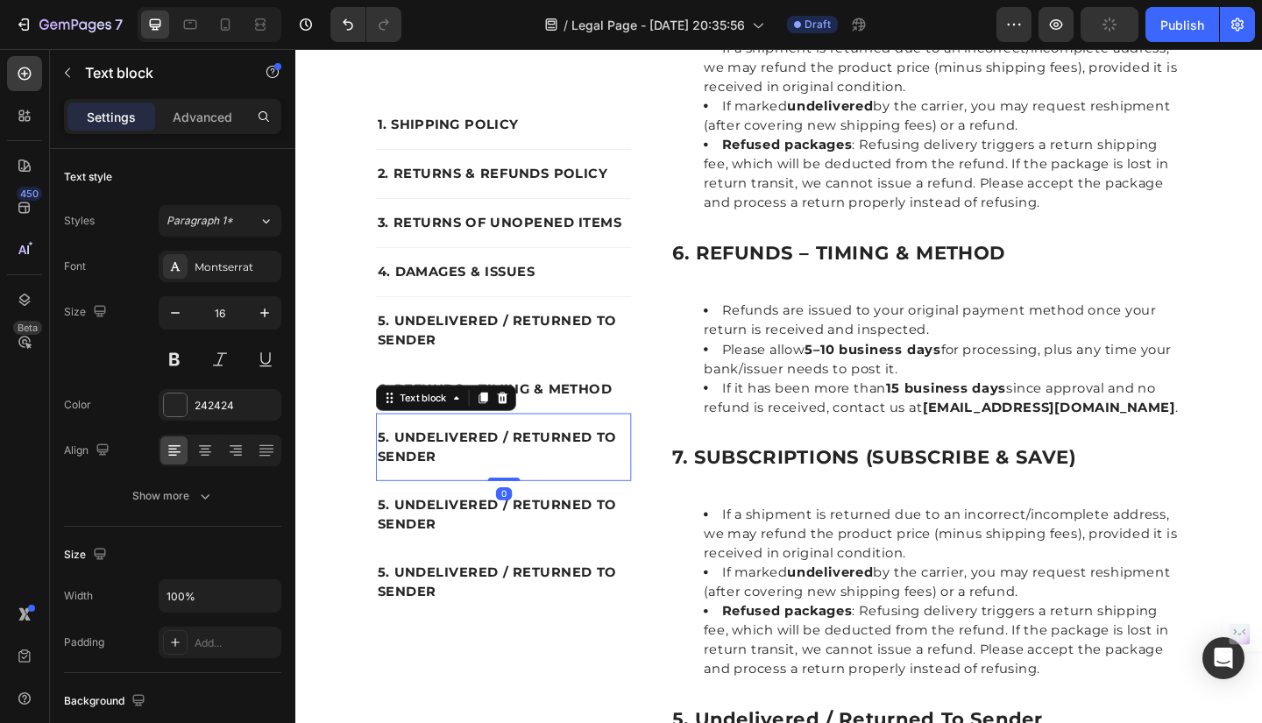
click at [397, 468] on p "5. UNDELIVERED / RETURNED TO SENDER" at bounding box center [522, 482] width 274 height 42
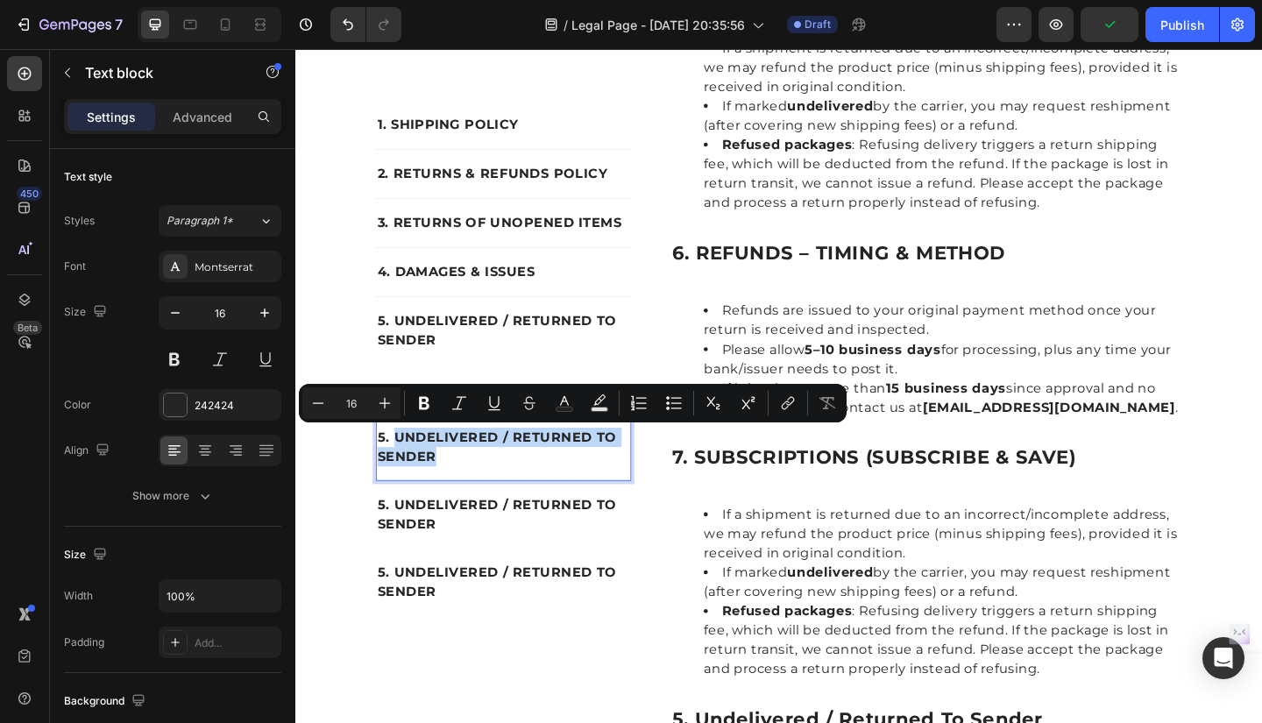
drag, startPoint x: 397, startPoint y: 468, endPoint x: 450, endPoint y: 500, distance: 61.3
click at [450, 500] on p "5. UNDELIVERED / RETURNED TO SENDER" at bounding box center [522, 482] width 274 height 42
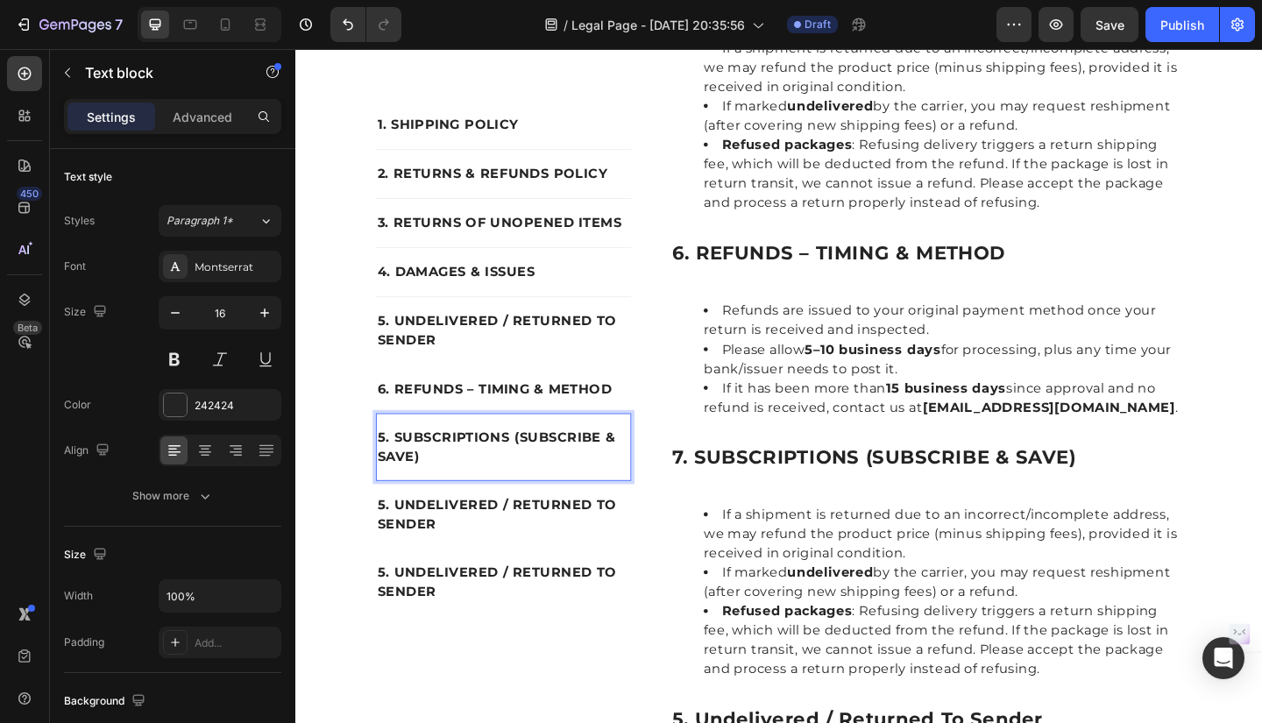
click at [388, 469] on p "5. SUBSCRIPTIONS (SUBSCRIBE & SAVE)" at bounding box center [522, 482] width 274 height 42
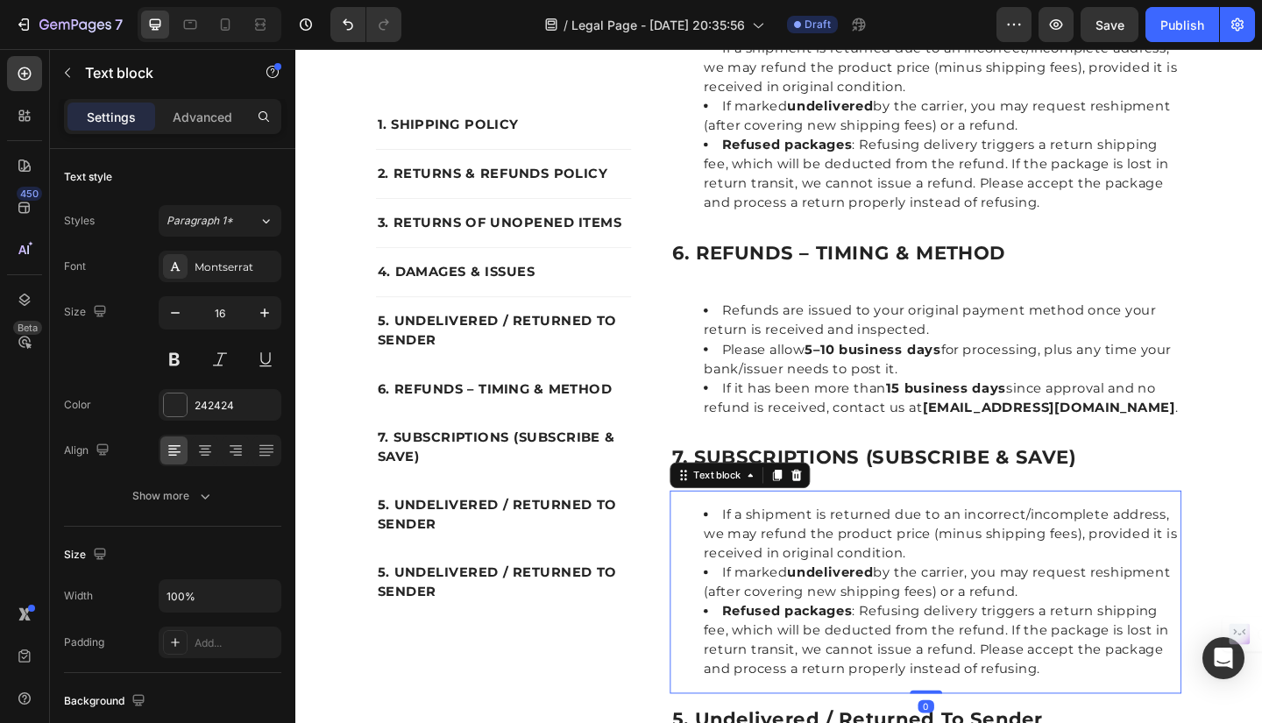
click at [752, 545] on li "If a shipment is returned due to an incorrect/incomplete address, we may refund…" at bounding box center [999, 576] width 518 height 63
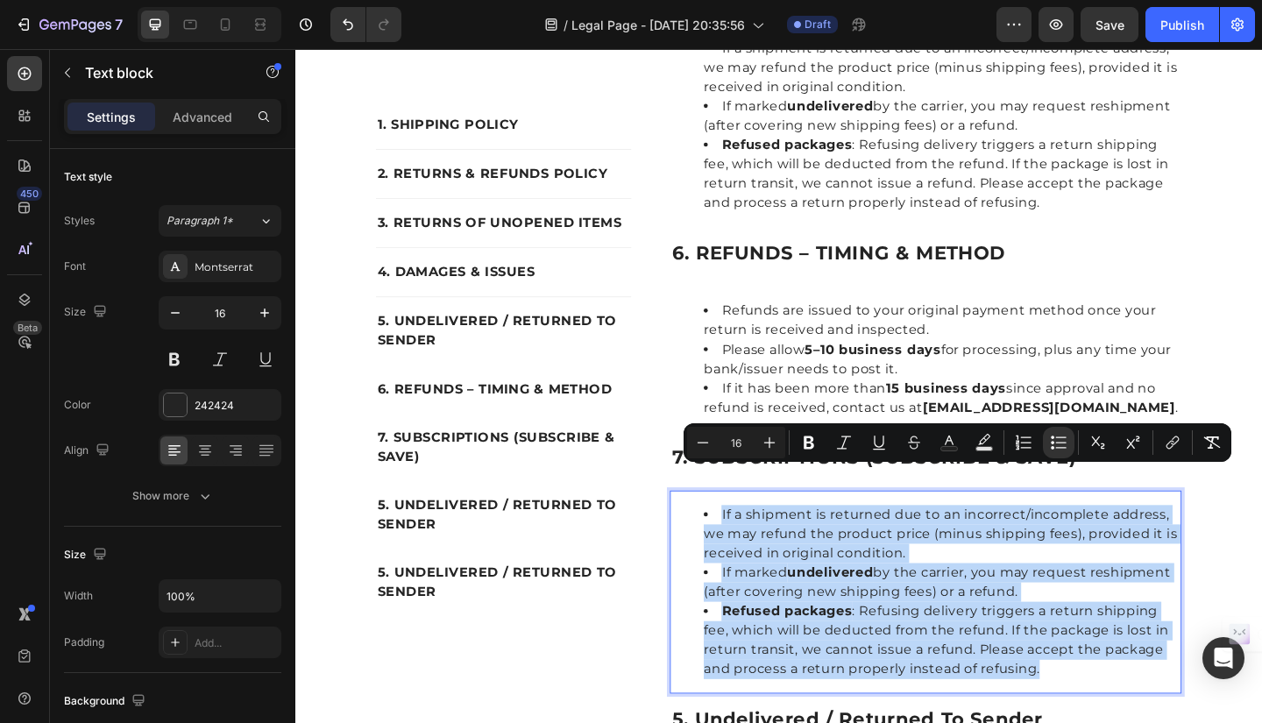
drag, startPoint x: 752, startPoint y: 508, endPoint x: 1113, endPoint y: 693, distance: 405.8
click at [1113, 693] on ul "If a shipment is returned due to an incorrect/incomplete address, we may refund…" at bounding box center [981, 639] width 553 height 189
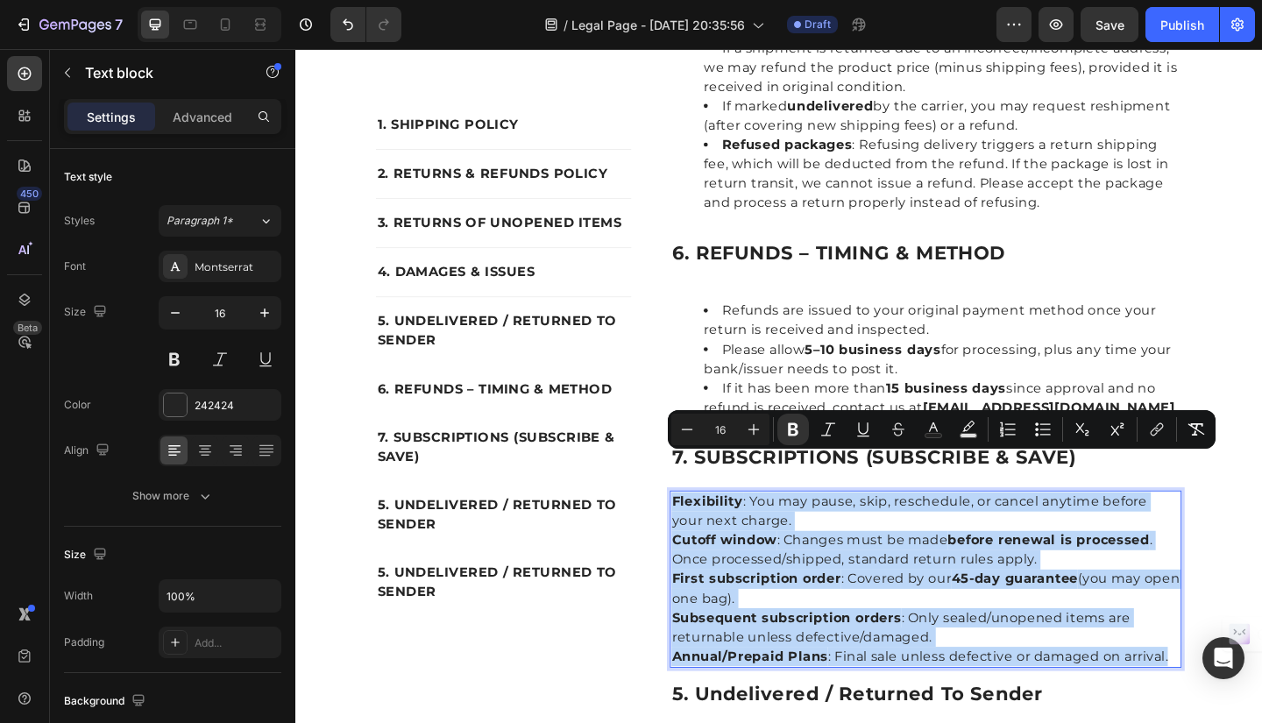
drag, startPoint x: 699, startPoint y: 495, endPoint x: 1244, endPoint y: 676, distance: 574.4
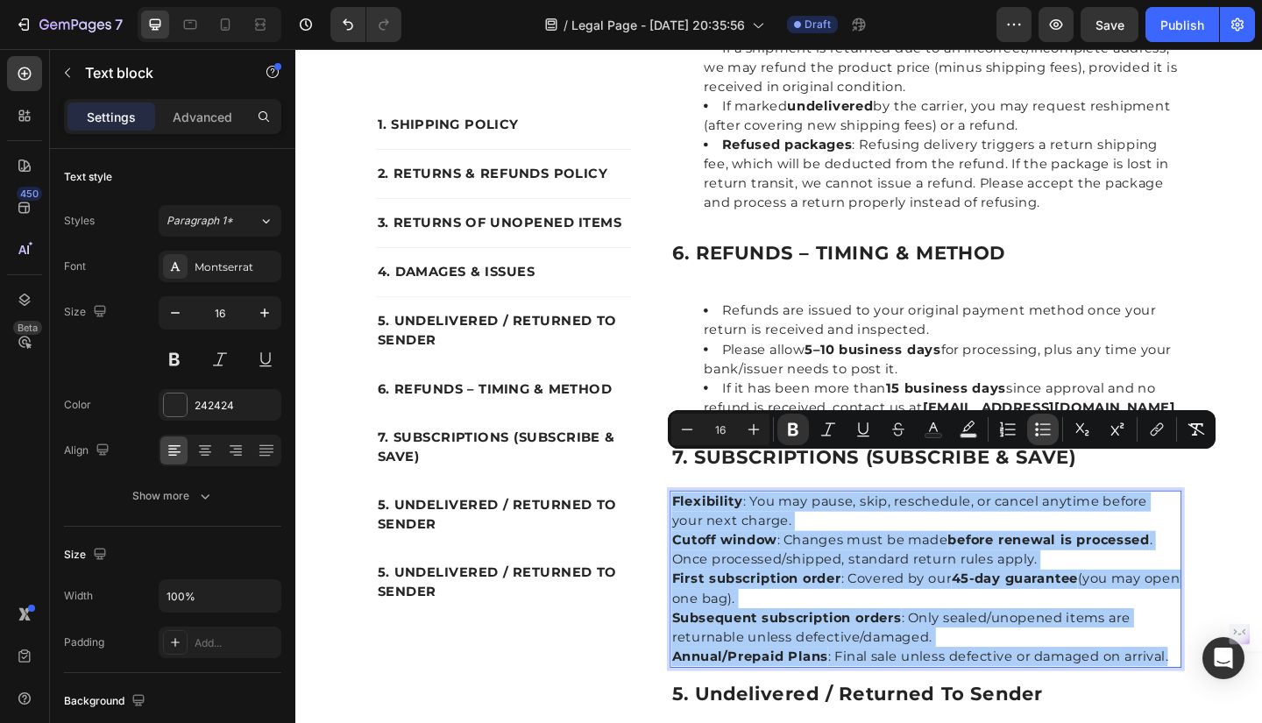
click at [1043, 431] on icon "Editor contextual toolbar" at bounding box center [1043, 430] width 18 height 18
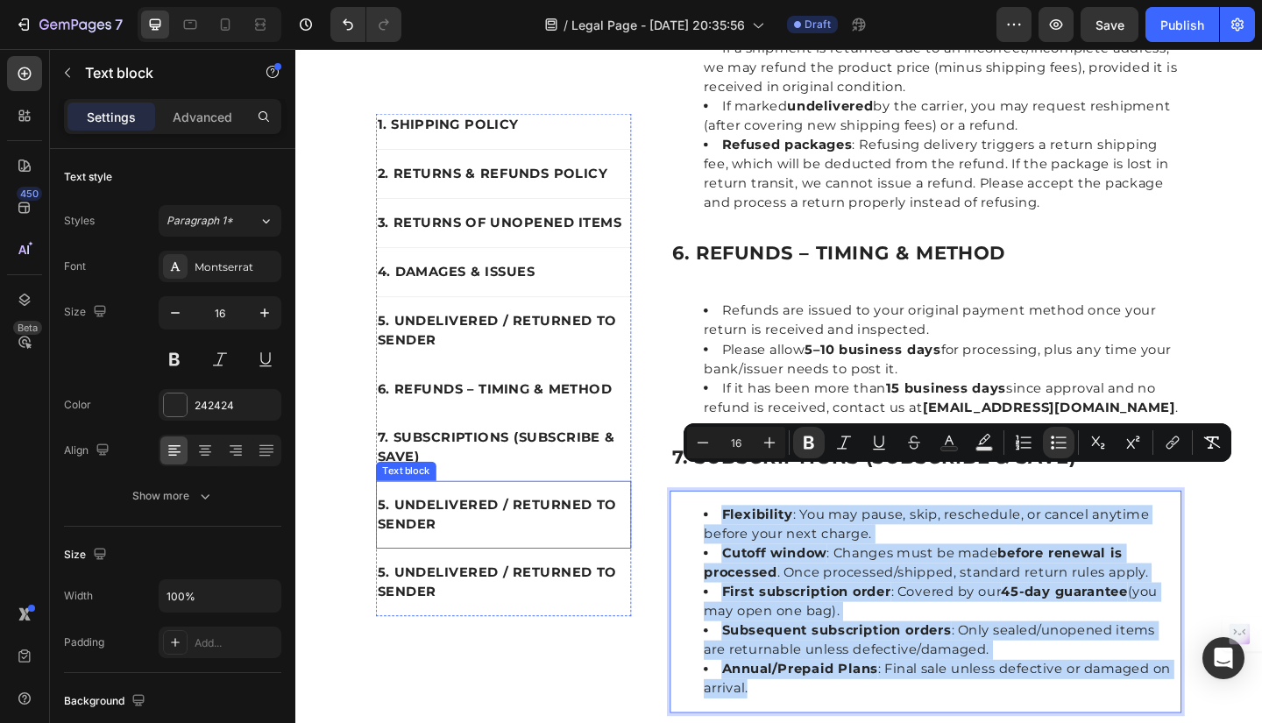
click at [388, 545] on p "5. UNDELIVERED / RETURNED TO SENDER" at bounding box center [522, 556] width 274 height 42
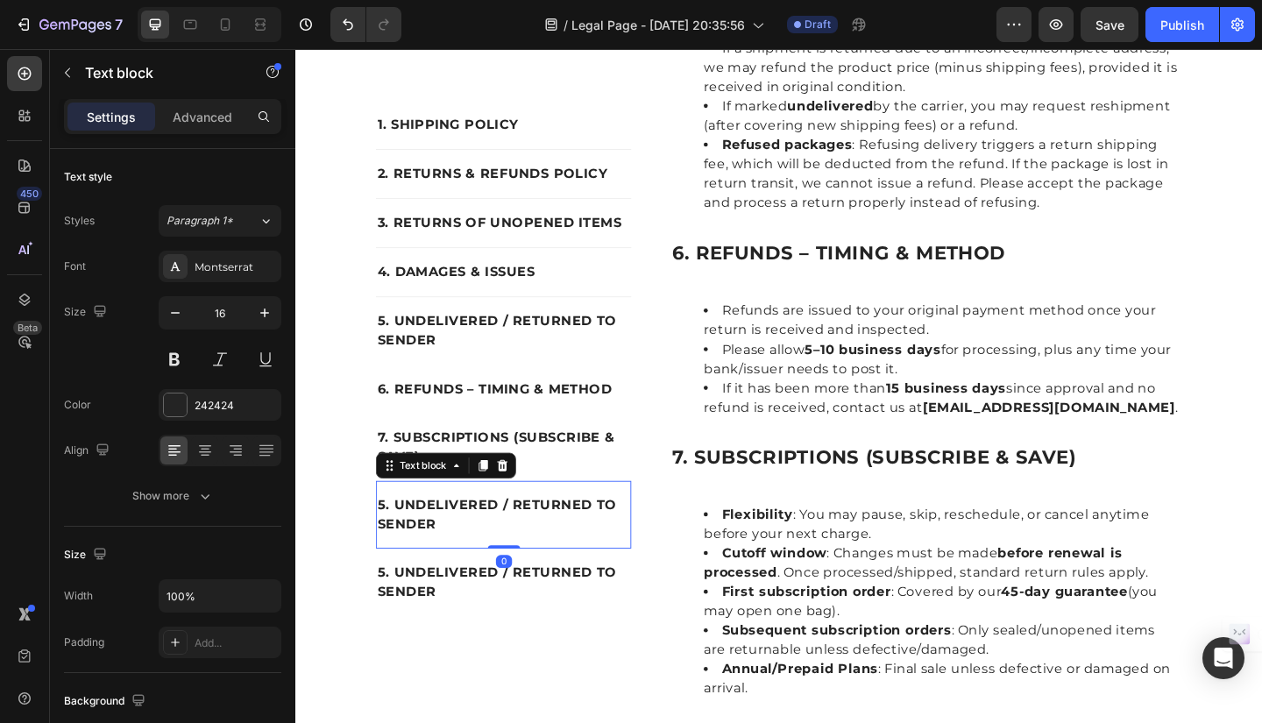
click at [386, 545] on p "5. UNDELIVERED / RETURNED TO SENDER" at bounding box center [522, 556] width 274 height 42
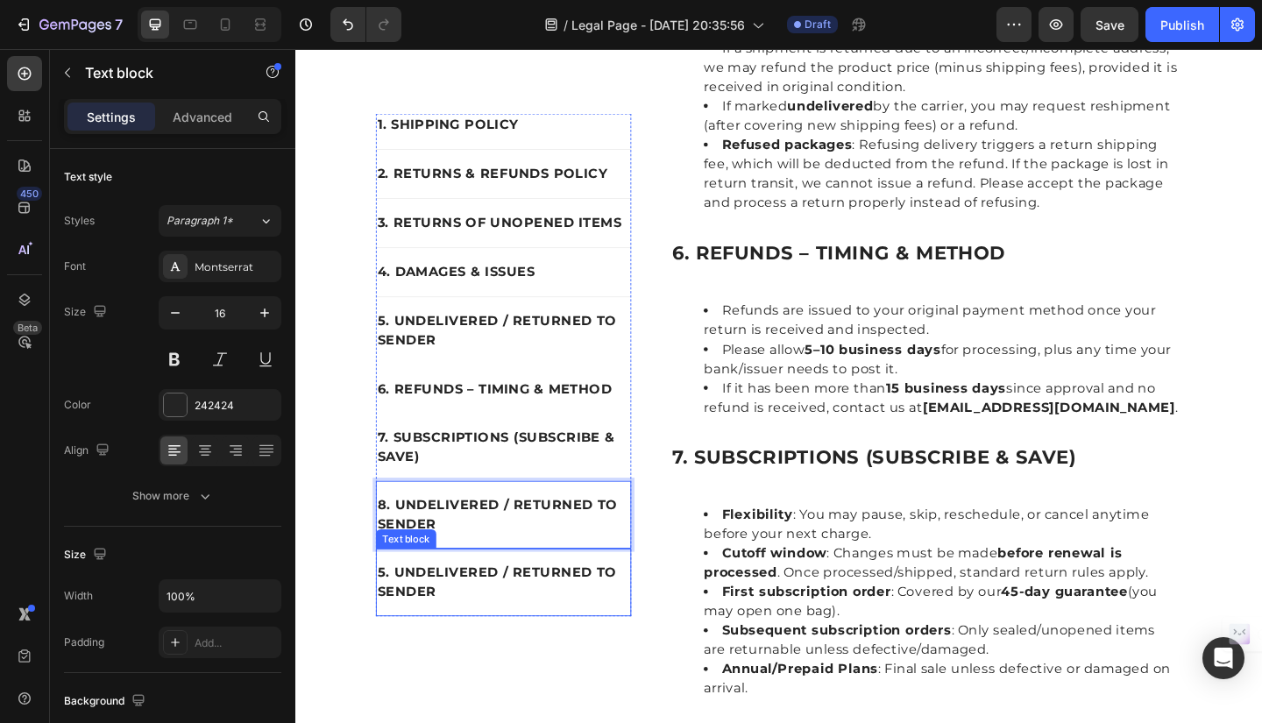
click at [386, 617] on p "5. UNDELIVERED / RETURNED TO SENDER" at bounding box center [522, 629] width 274 height 42
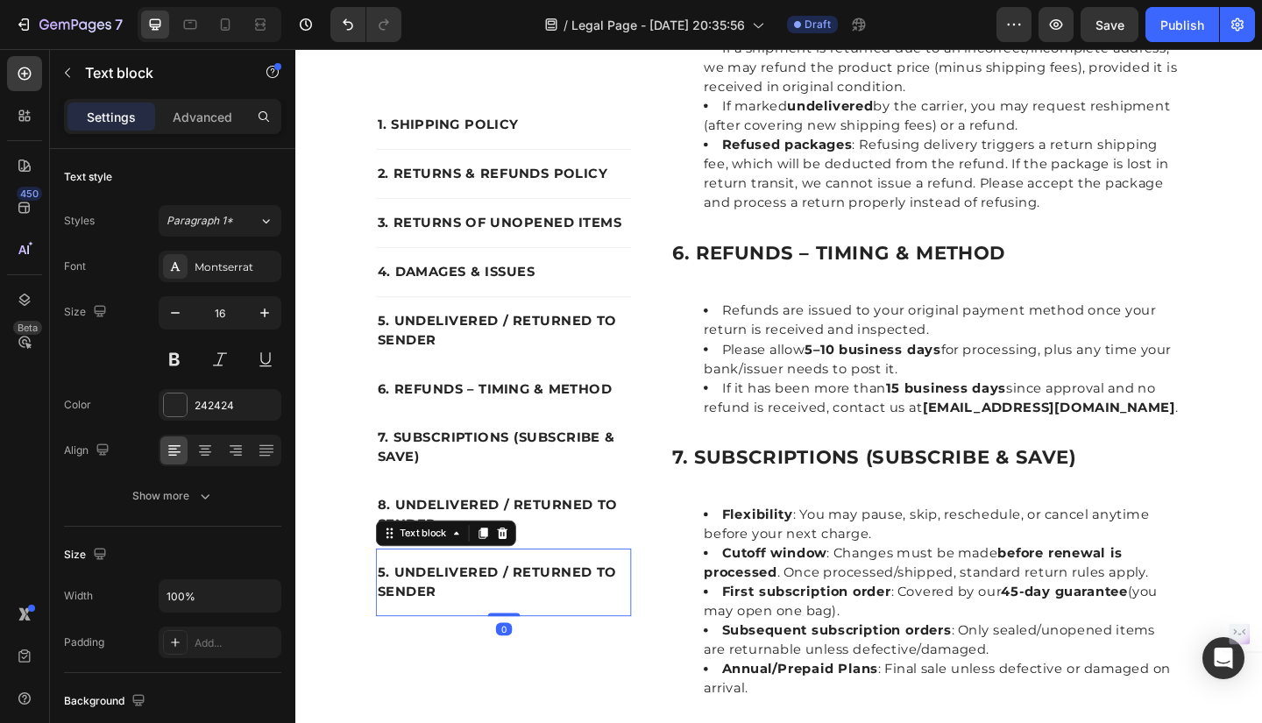
click at [386, 617] on p "5. UNDELIVERED / RETURNED TO SENDER" at bounding box center [522, 629] width 274 height 42
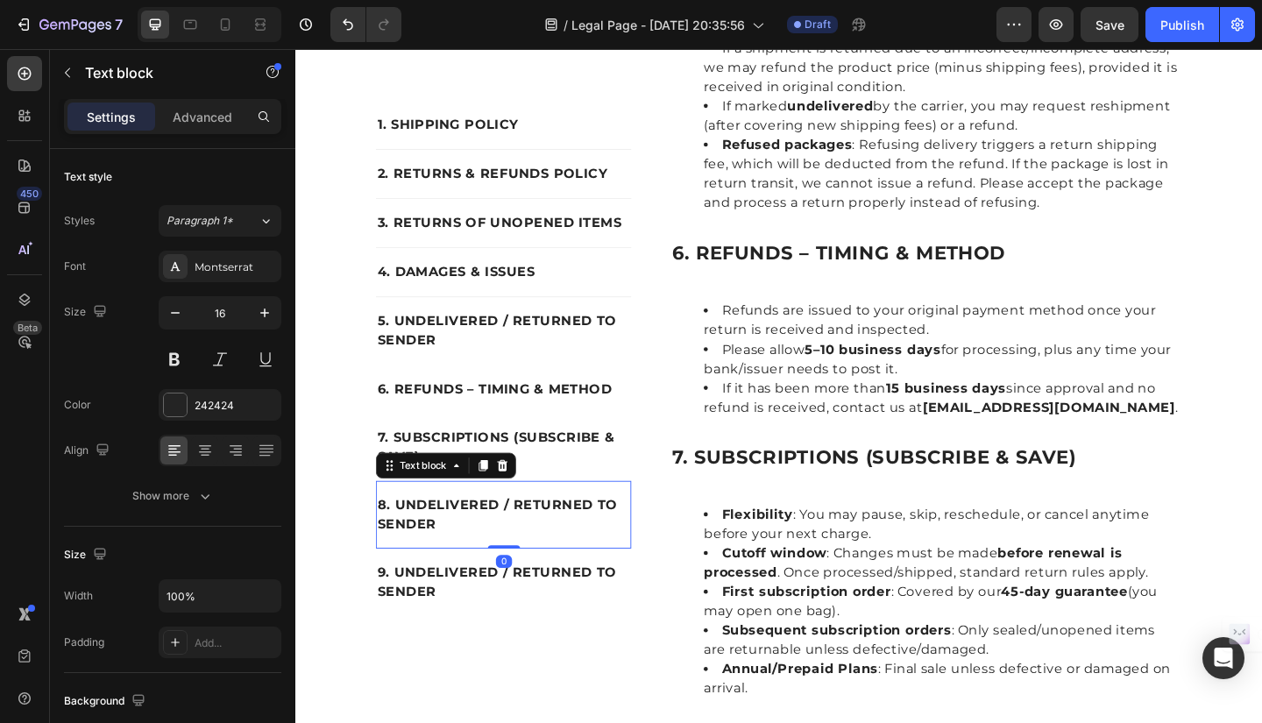
click at [407, 541] on p "8. UNDELIVERED / RETURNED TO SENDER" at bounding box center [522, 556] width 274 height 42
click at [401, 540] on p "8. UNDELIVERED / RETURNED TO SENDER" at bounding box center [522, 556] width 274 height 42
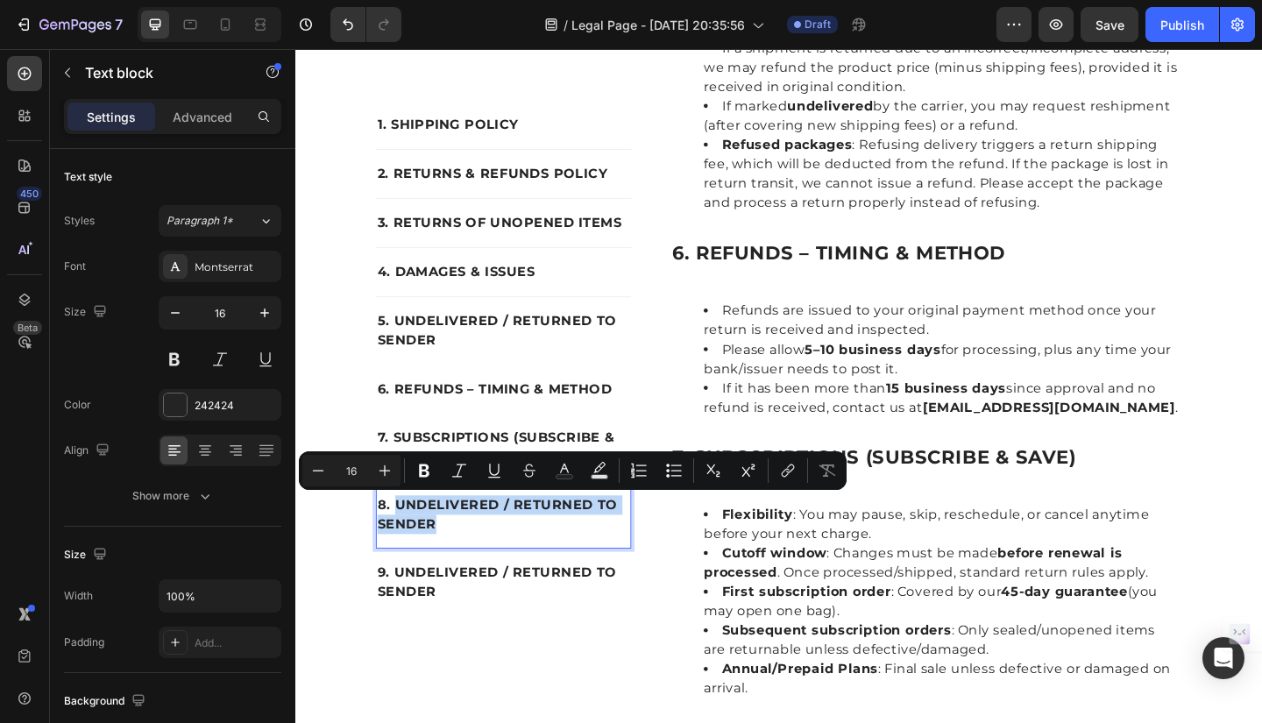
drag, startPoint x: 400, startPoint y: 540, endPoint x: 466, endPoint y: 572, distance: 73.3
click at [466, 572] on p "8. UNDELIVERED / RETURNED TO SENDER" at bounding box center [522, 556] width 274 height 42
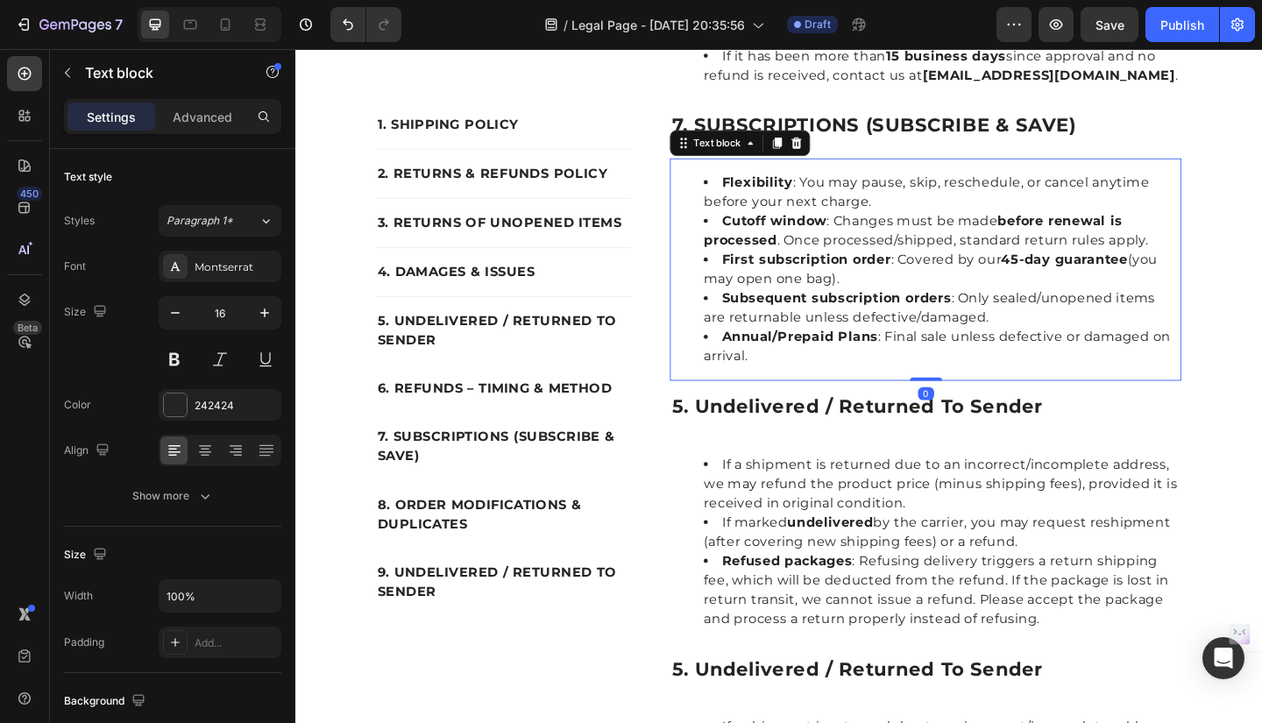
scroll to position [2433, 0]
click at [730, 423] on h2 "5. undelivered / returned to sender" at bounding box center [981, 438] width 557 height 30
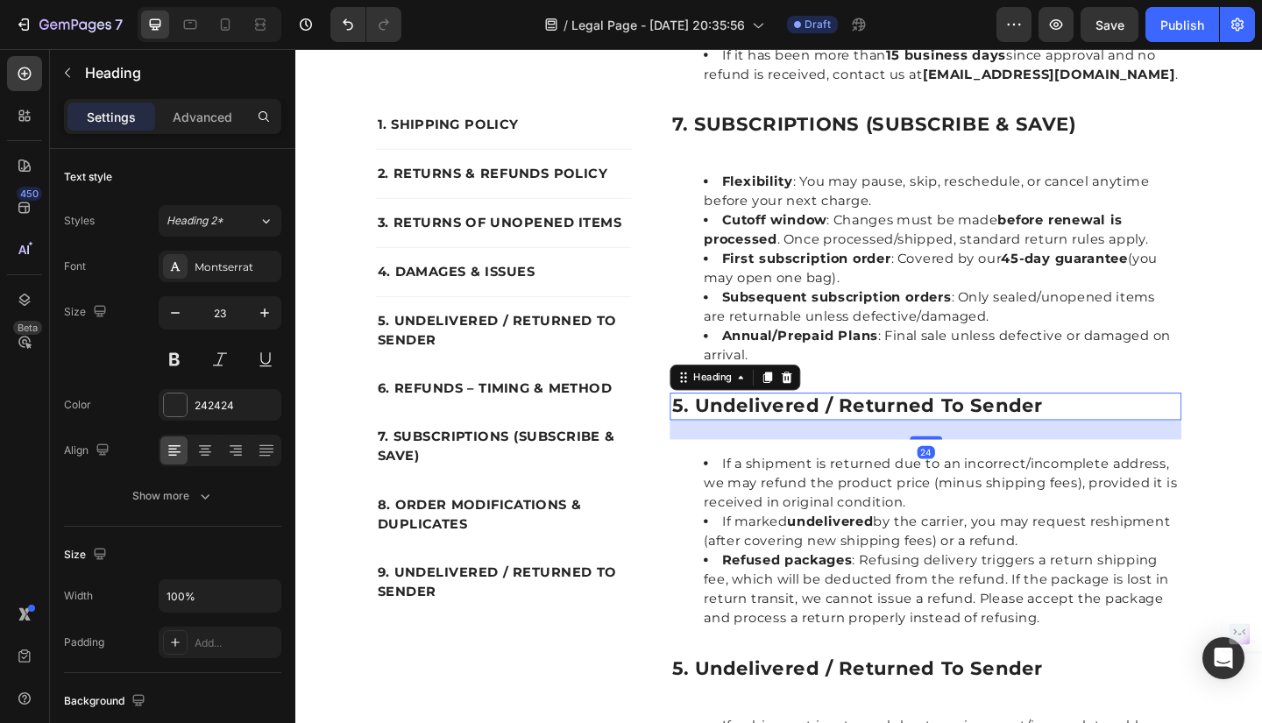
click at [726, 423] on h2 "5. undelivered / returned to sender" at bounding box center [981, 438] width 557 height 30
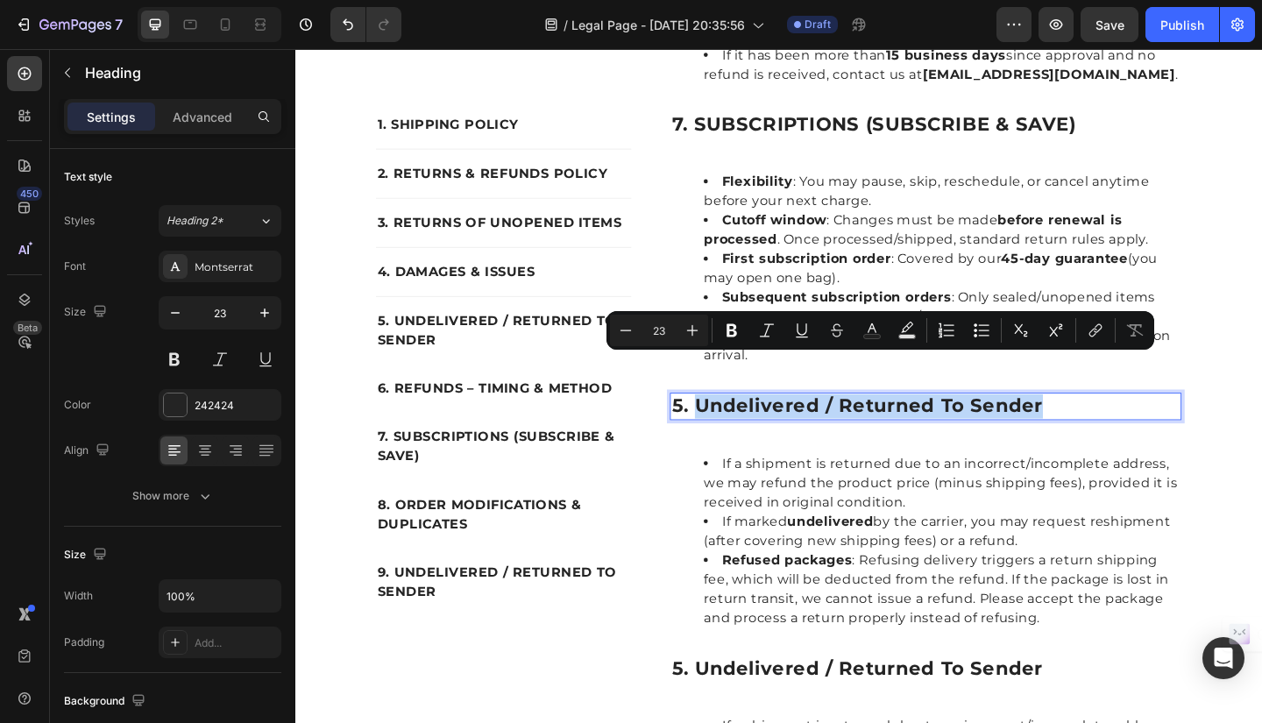
drag, startPoint x: 726, startPoint y: 391, endPoint x: 1131, endPoint y: 387, distance: 405.0
click at [1131, 425] on p "5. undelivered / returned to sender" at bounding box center [981, 438] width 553 height 26
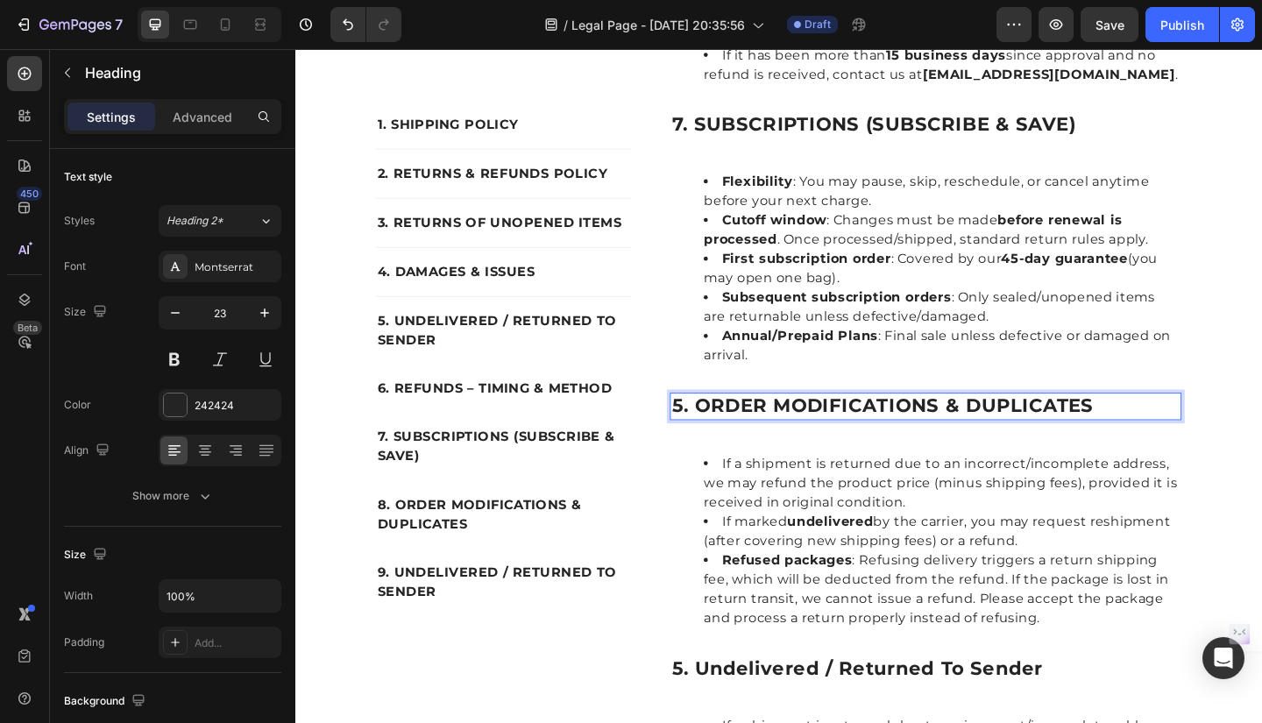
click at [714, 425] on p "5. ORDER MODIFICATIONS & DUPLICATES" at bounding box center [981, 438] width 553 height 26
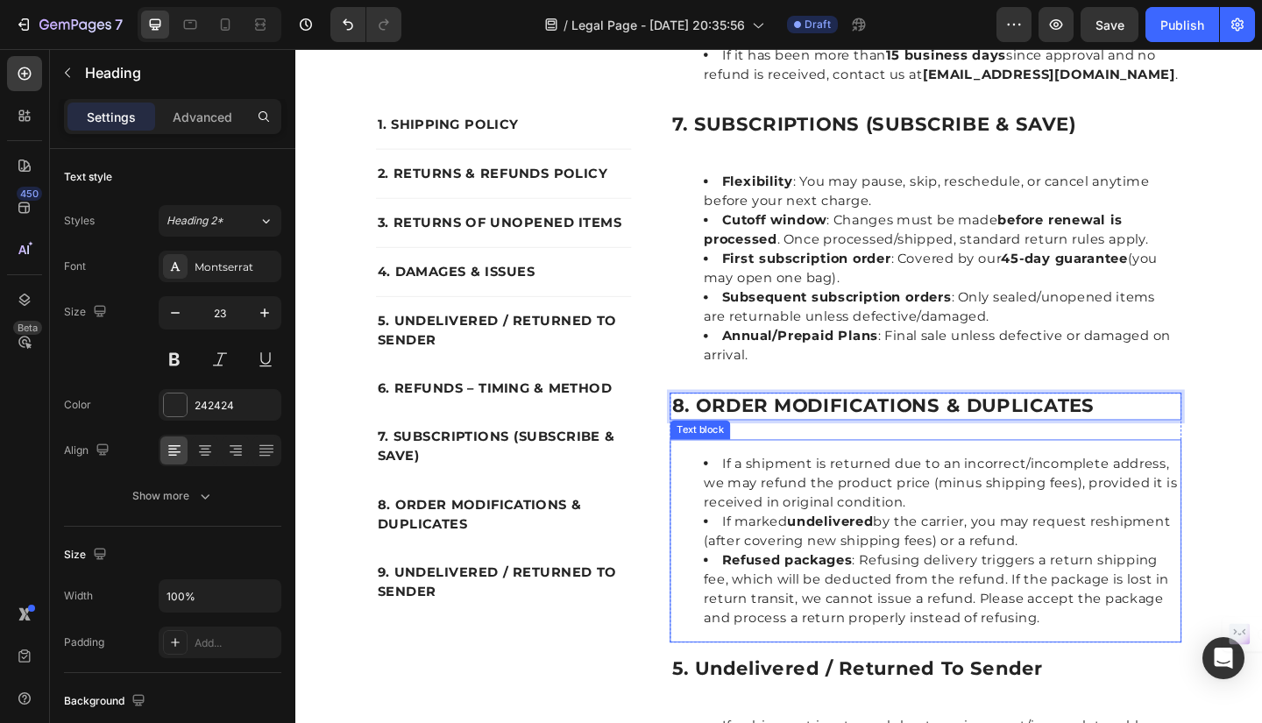
click at [756, 474] on div "If a shipment is returned due to an incorrect/incomplete address, we may refund…" at bounding box center [981, 584] width 557 height 221
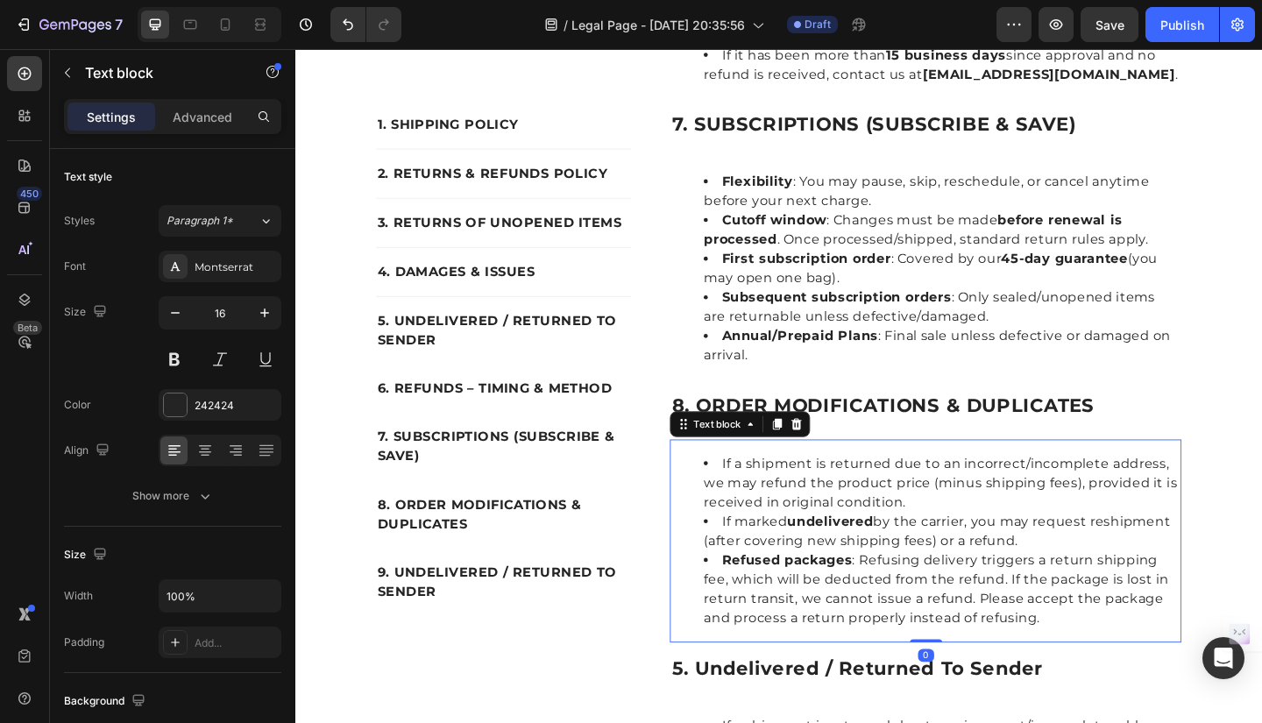
click at [753, 490] on li "If a shipment is returned due to an incorrect/incomplete address, we may refund…" at bounding box center [999, 521] width 518 height 63
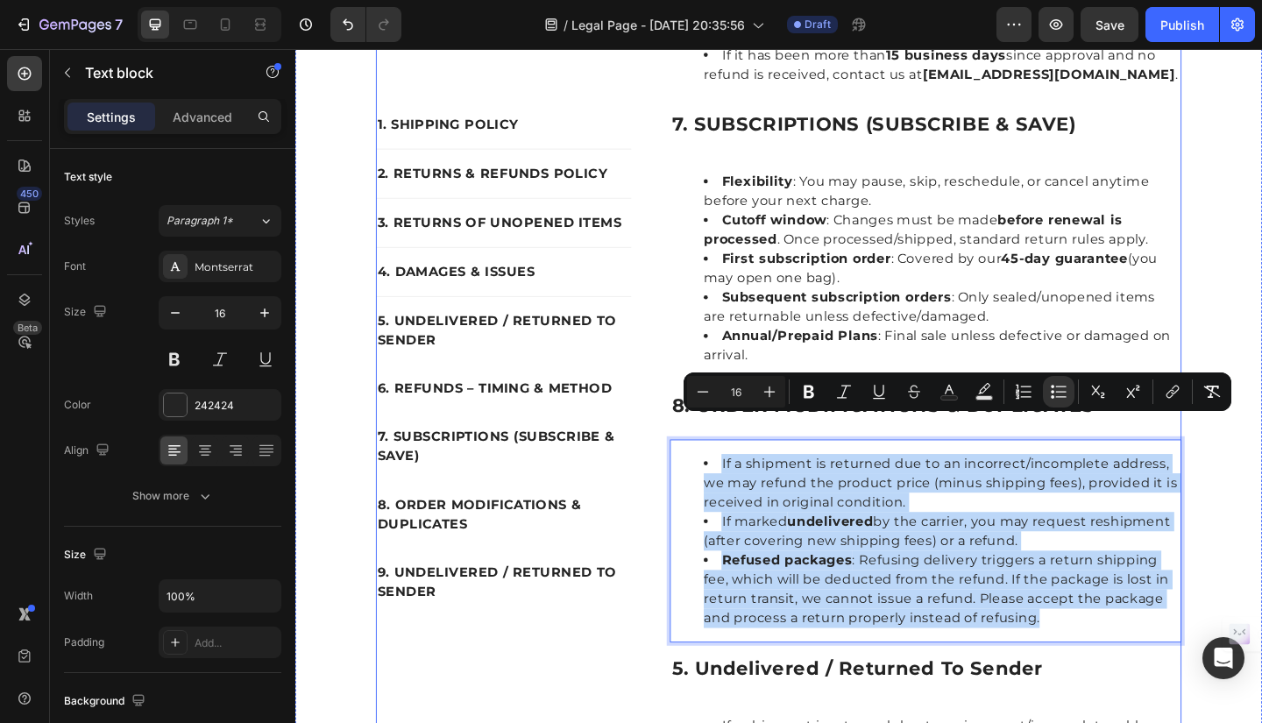
drag, startPoint x: 753, startPoint y: 454, endPoint x: 1128, endPoint y: 654, distance: 425.1
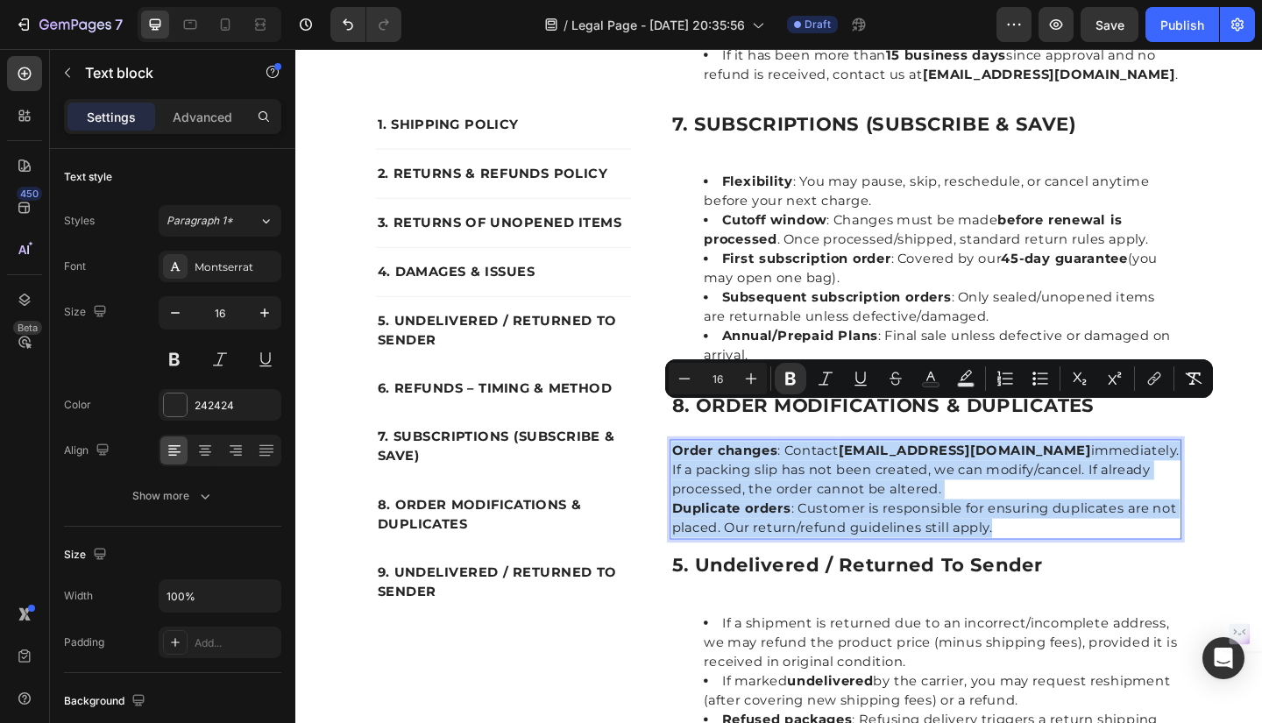
drag, startPoint x: 697, startPoint y: 439, endPoint x: 1073, endPoint y: 522, distance: 385.2
click at [1073, 522] on div "Order changes : Contact info@organicbless.com immediately. If a packing slip ha…" at bounding box center [981, 528] width 557 height 109
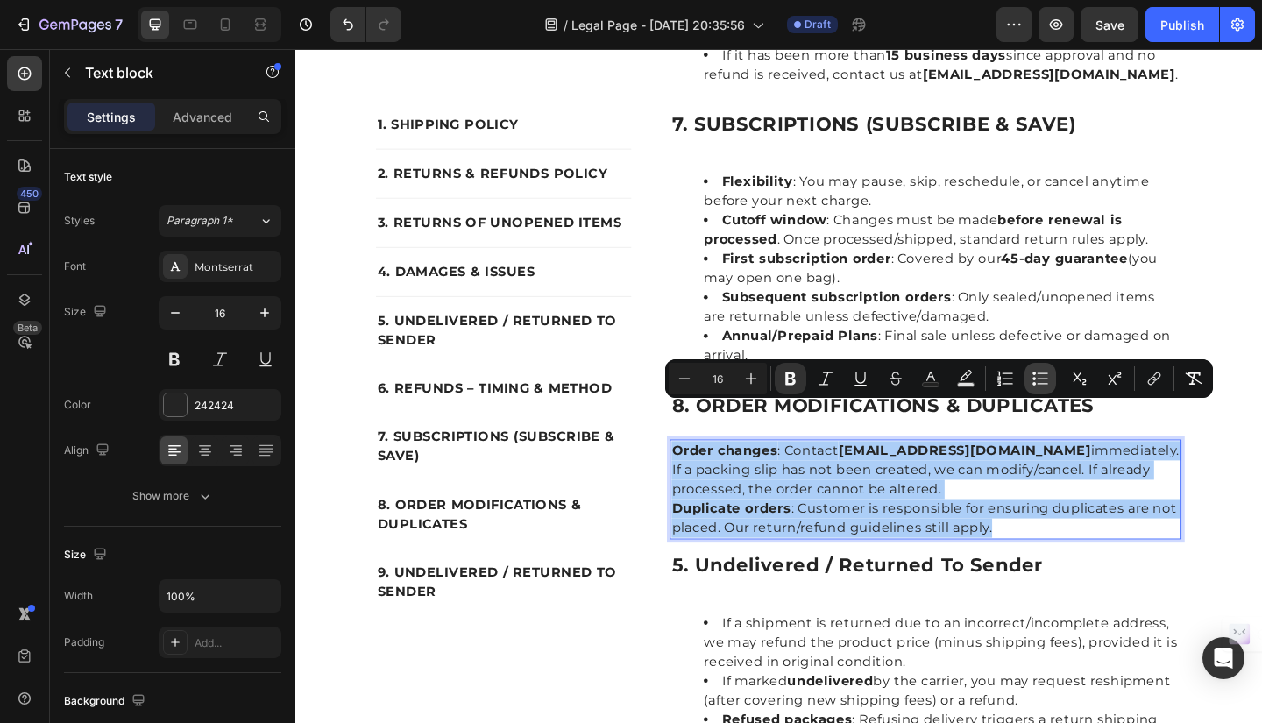
click at [1033, 376] on icon "Editor contextual toolbar" at bounding box center [1041, 379] width 18 height 18
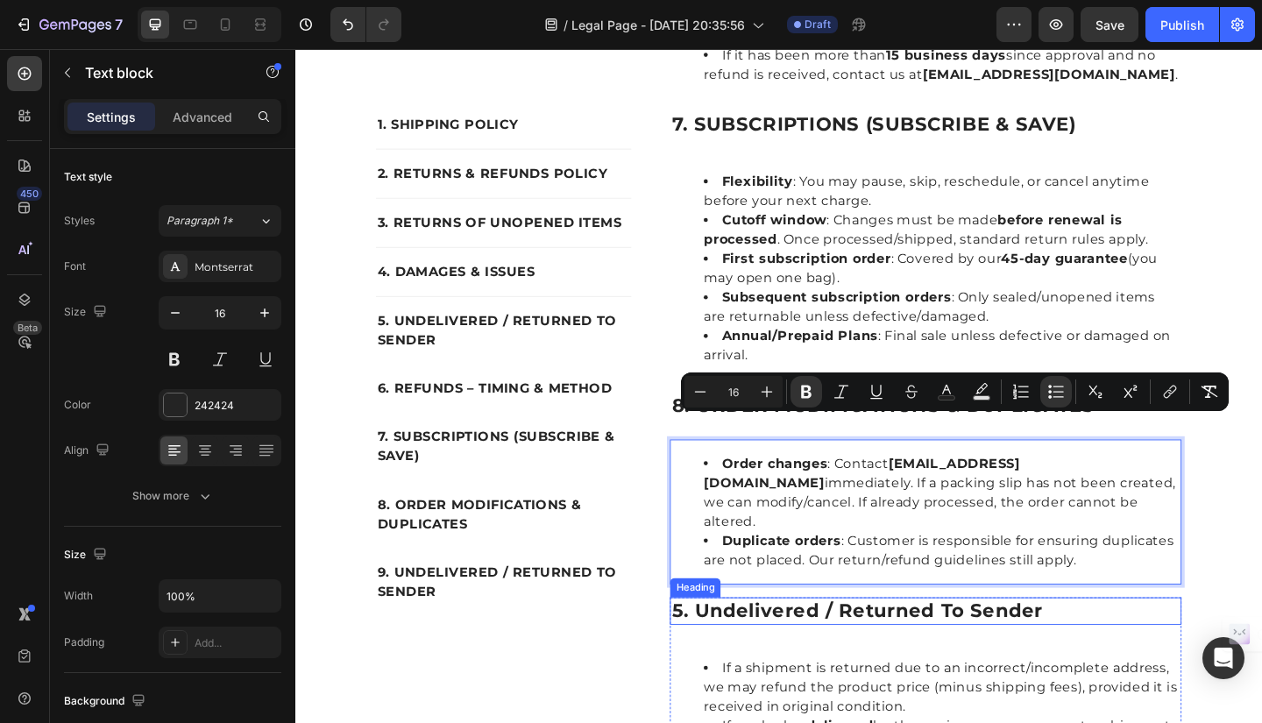
click at [752, 646] on h2 "5. undelivered / returned to sender" at bounding box center [981, 661] width 557 height 30
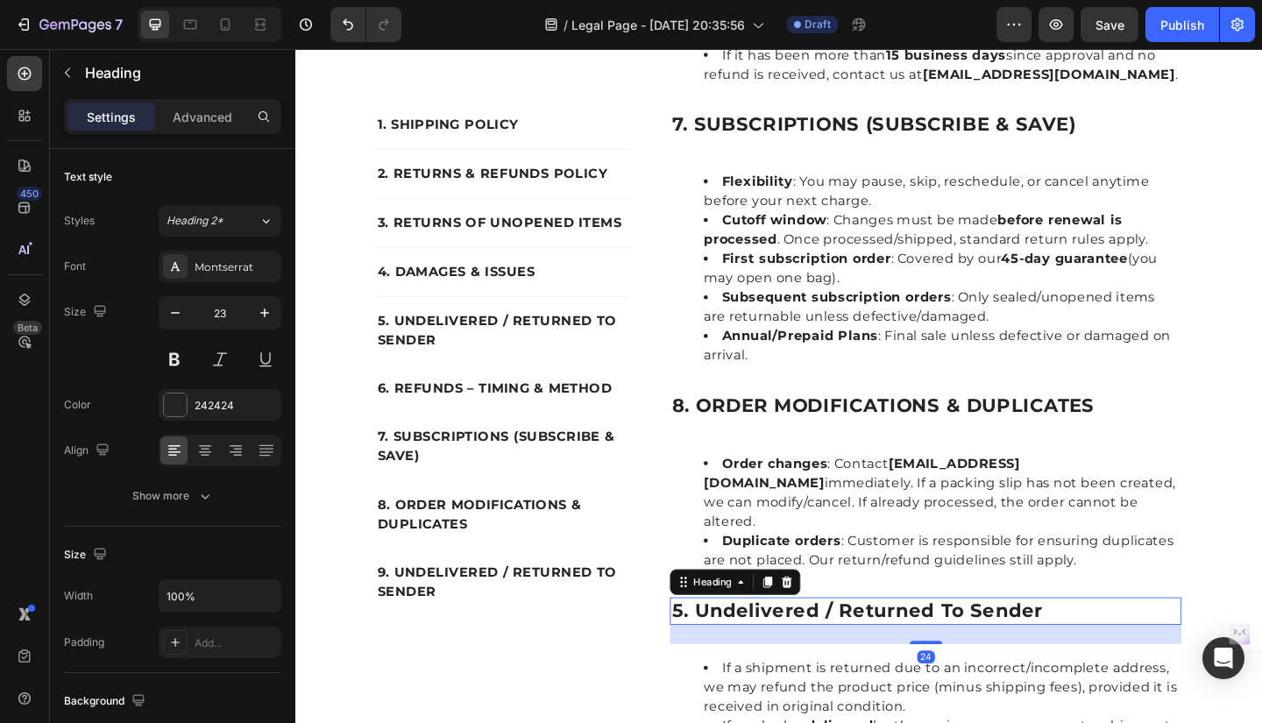
click at [721, 646] on h2 "5. undelivered / returned to sender" at bounding box center [981, 661] width 557 height 30
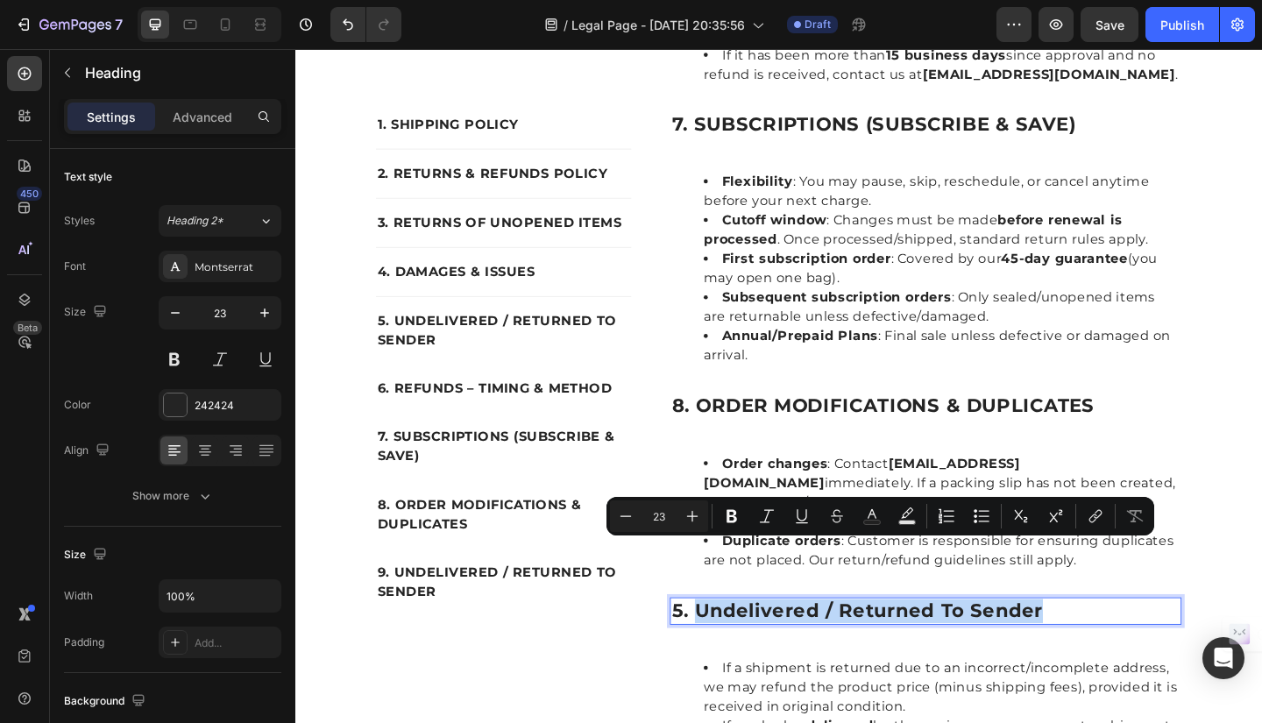
drag, startPoint x: 721, startPoint y: 590, endPoint x: 1129, endPoint y: 594, distance: 408.5
click at [1129, 648] on p "5. undelivered / returned to sender" at bounding box center [981, 661] width 553 height 26
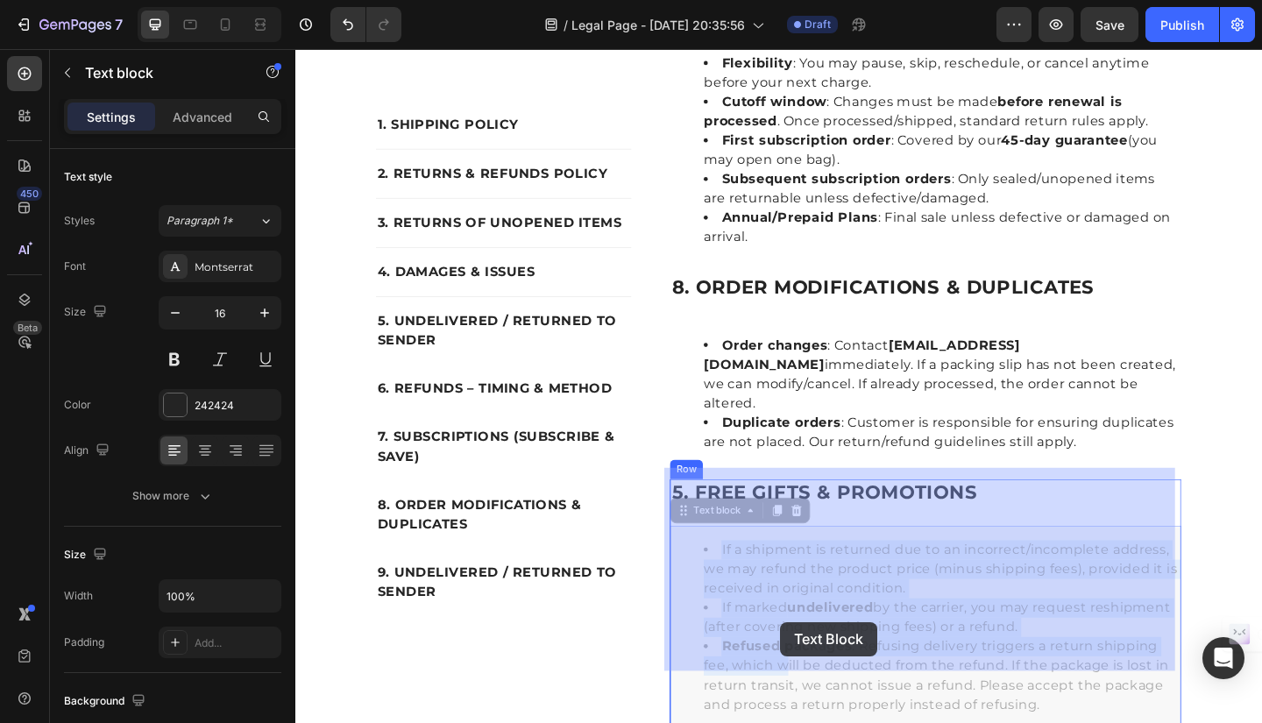
drag, startPoint x: 752, startPoint y: 658, endPoint x: 825, endPoint y: 673, distance: 74.3
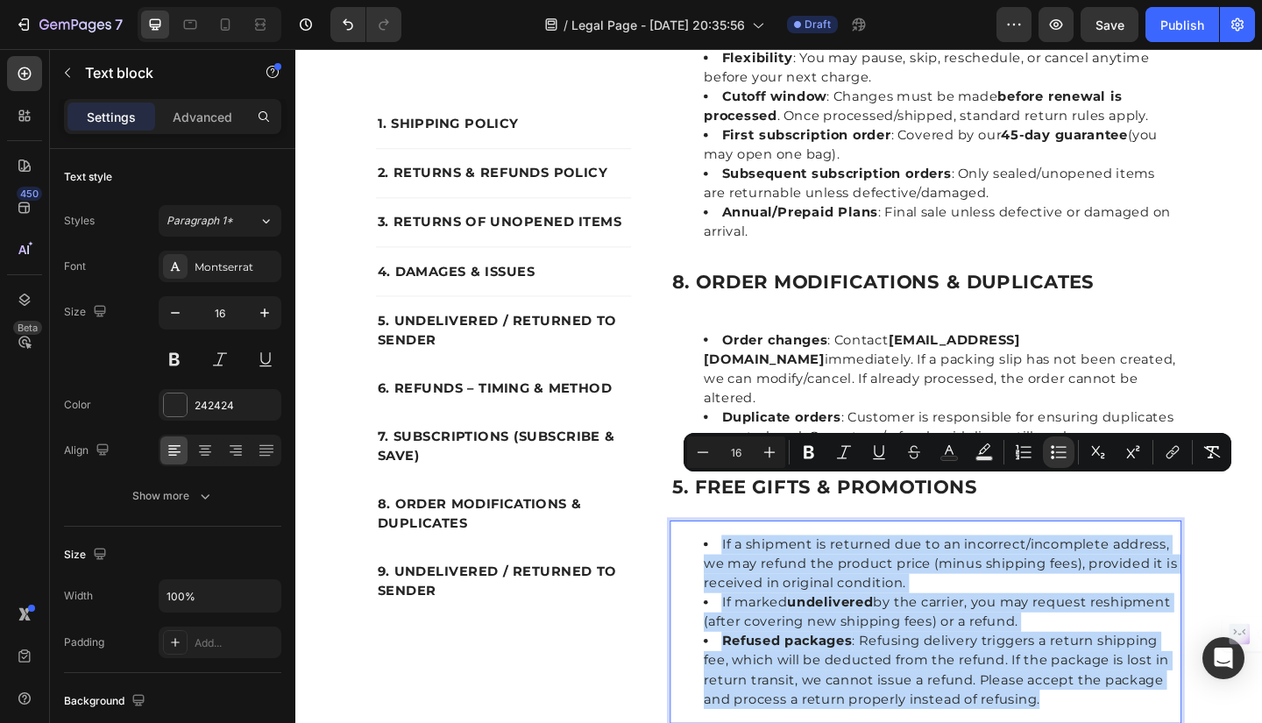
drag, startPoint x: 745, startPoint y: 521, endPoint x: 1141, endPoint y: 692, distance: 431.6
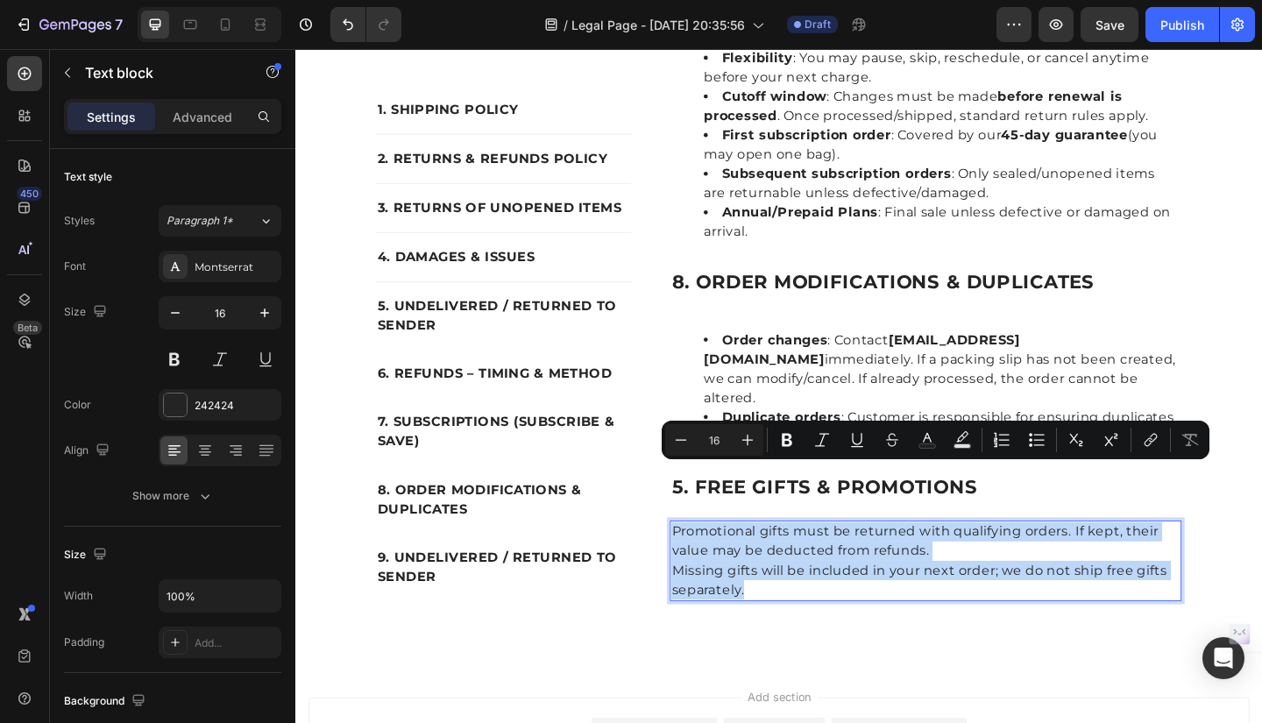
drag, startPoint x: 702, startPoint y: 508, endPoint x: 779, endPoint y: 571, distance: 99.7
click at [779, 571] on div "Promotional gifts must be returned with qualifying orders. If kept, their value…" at bounding box center [981, 606] width 557 height 88
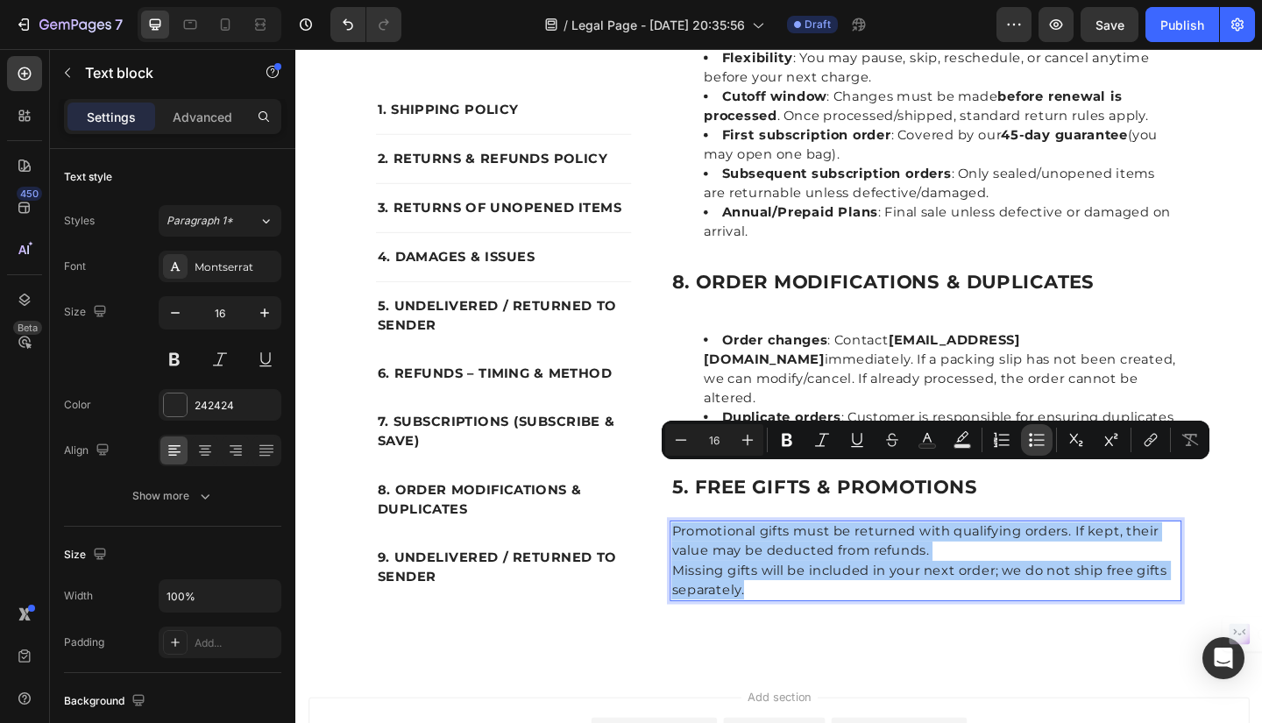
click at [1037, 435] on icon "Editor contextual toolbar" at bounding box center [1039, 434] width 11 height 1
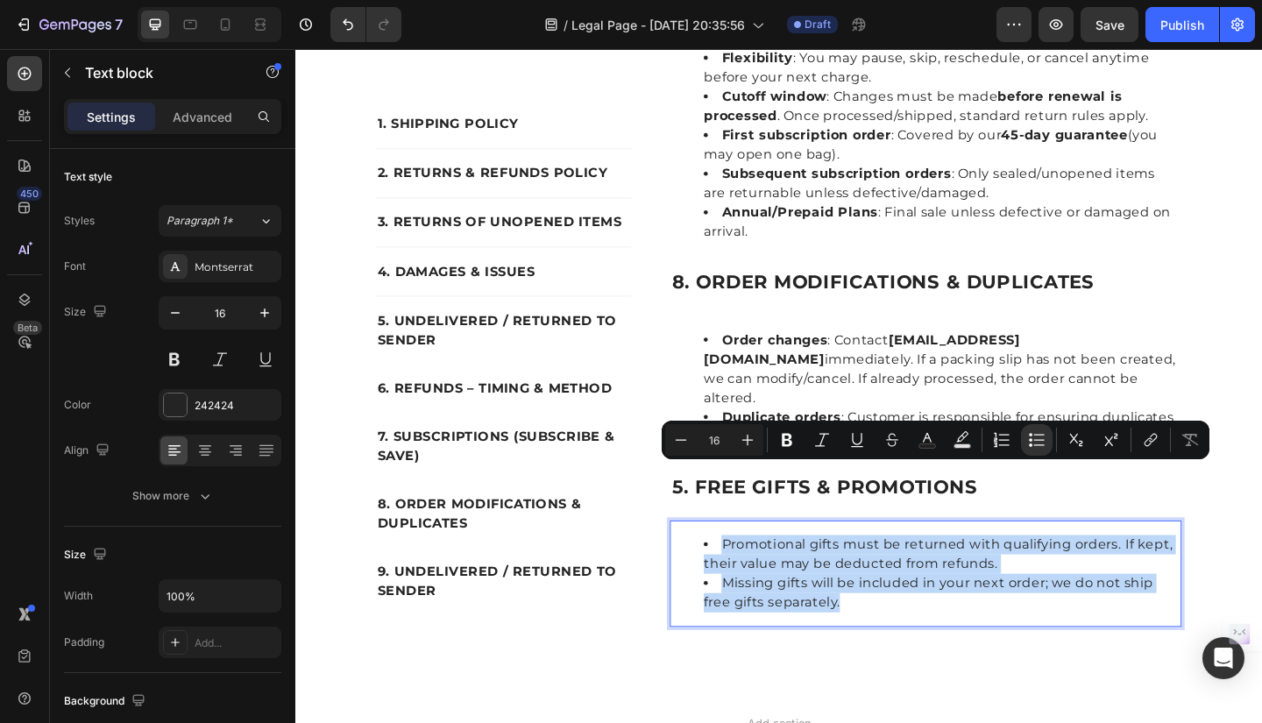
click at [1006, 620] on li "Missing gifts will be included in your next order; we do not ship free gifts se…" at bounding box center [999, 641] width 518 height 42
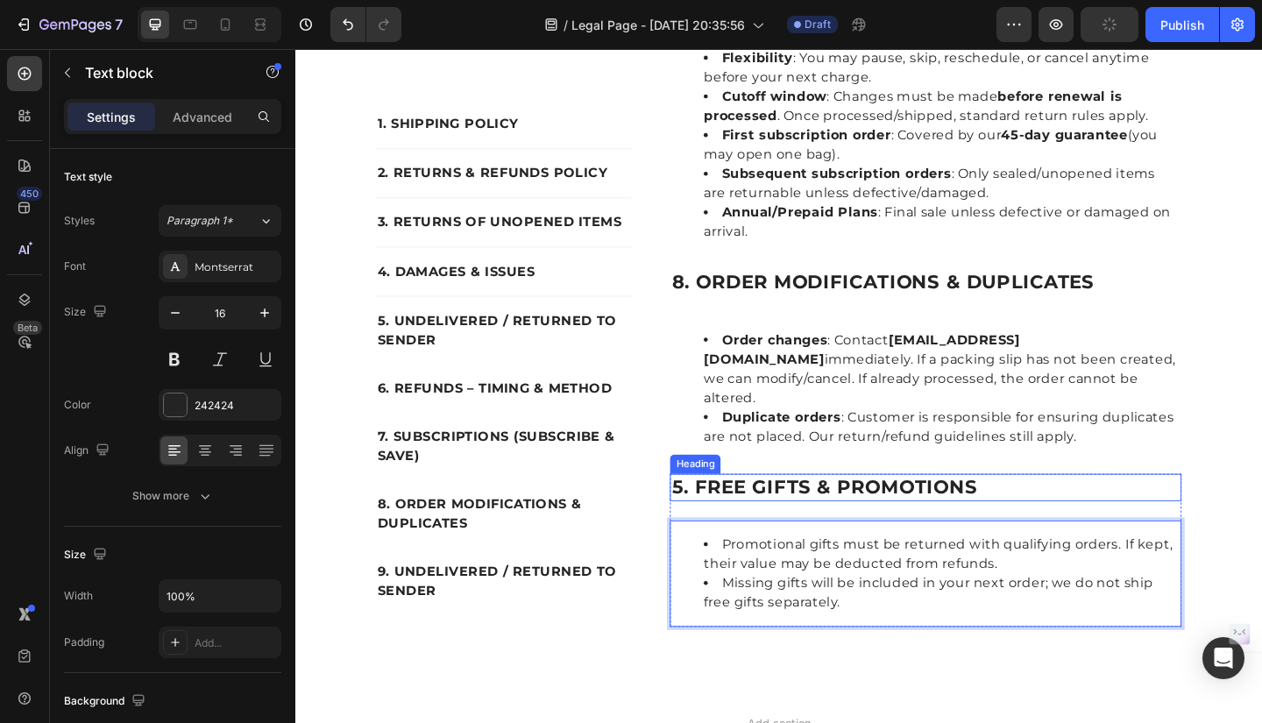
click at [711, 513] on p "5. FREE GIFTS & PROMOTIONS" at bounding box center [981, 526] width 553 height 26
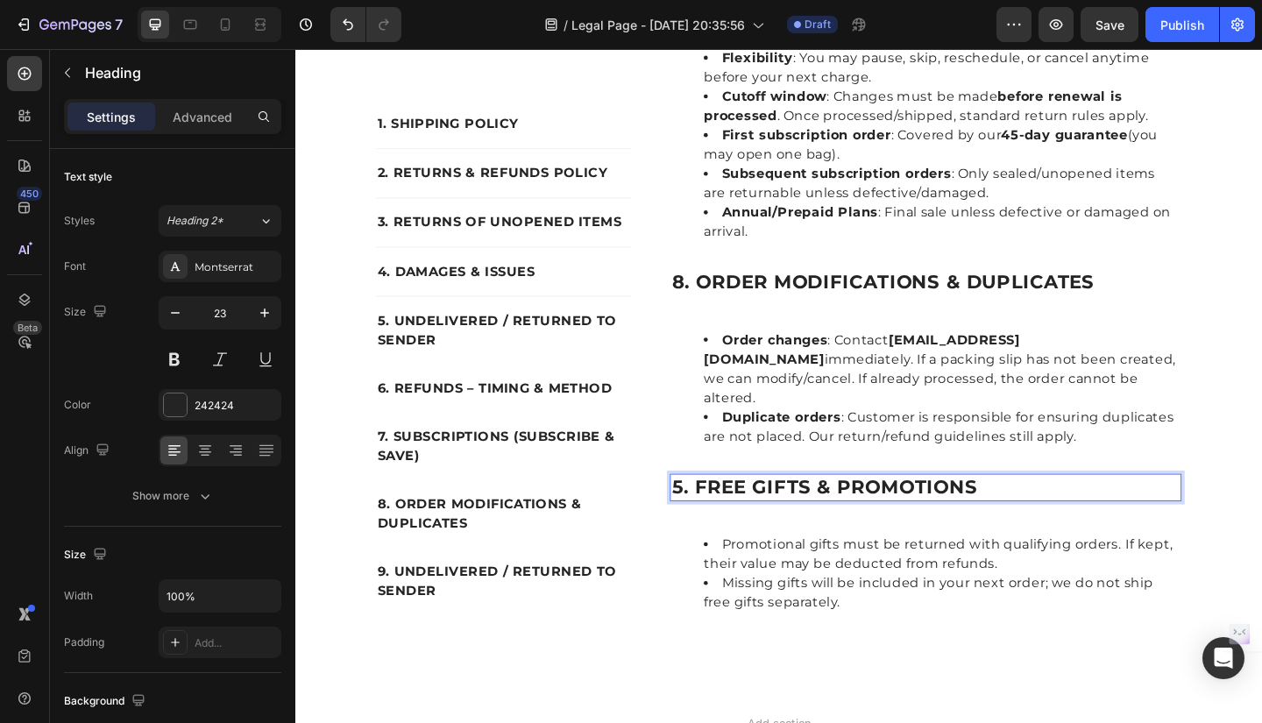
click at [708, 513] on p "5. FREE GIFTS & PROMOTIONS" at bounding box center [981, 526] width 553 height 26
click at [727, 513] on p "9. FREE GIFTS & PROMOTIONS" at bounding box center [981, 526] width 553 height 26
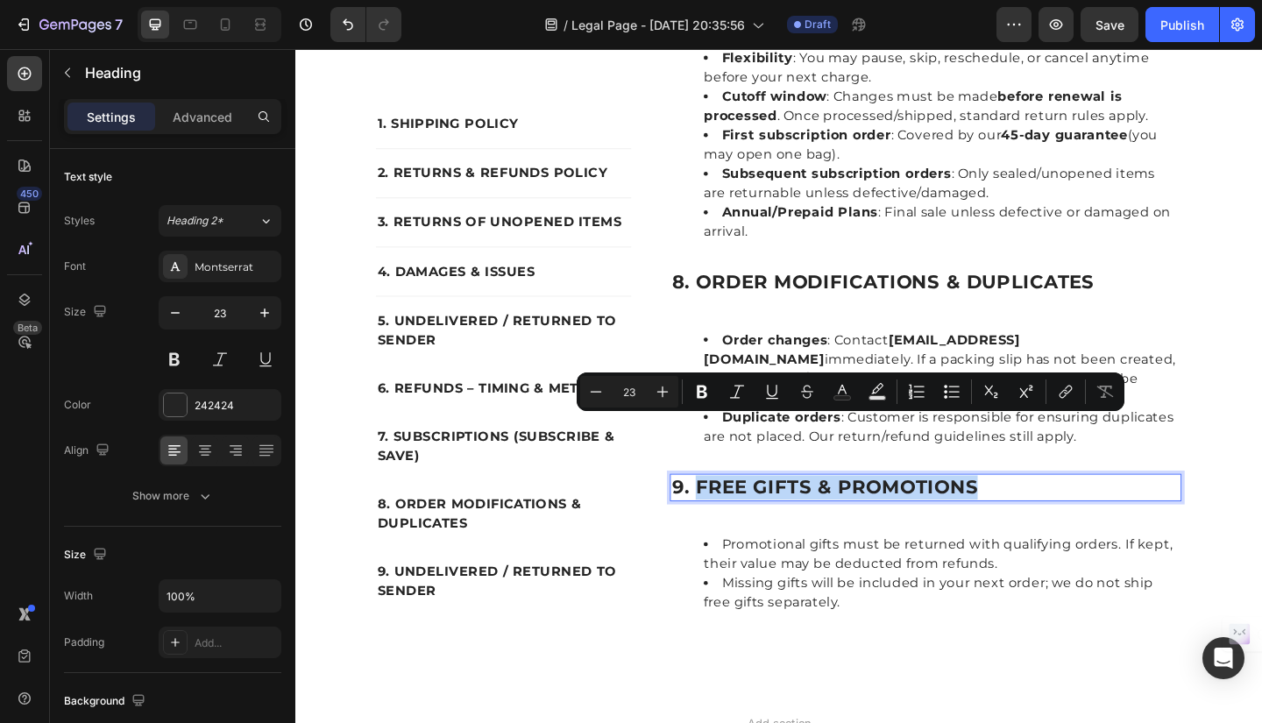
drag, startPoint x: 727, startPoint y: 463, endPoint x: 1034, endPoint y: 467, distance: 307.7
click at [1034, 513] on p "9. FREE GIFTS & PROMOTIONS" at bounding box center [981, 526] width 553 height 26
copy p "FREE GIFTS & PROMOTIONS"
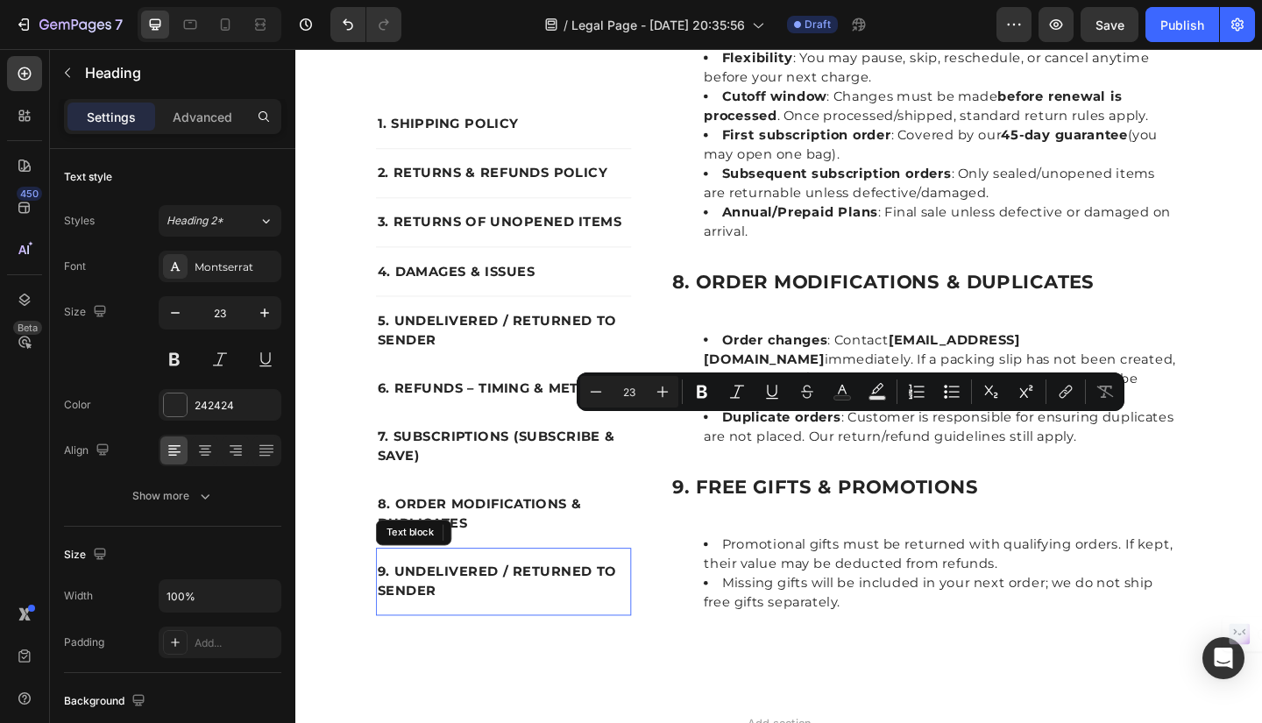
click at [406, 608] on p "9. UNDELIVERED / RETURNED TO SENDER" at bounding box center [522, 629] width 274 height 42
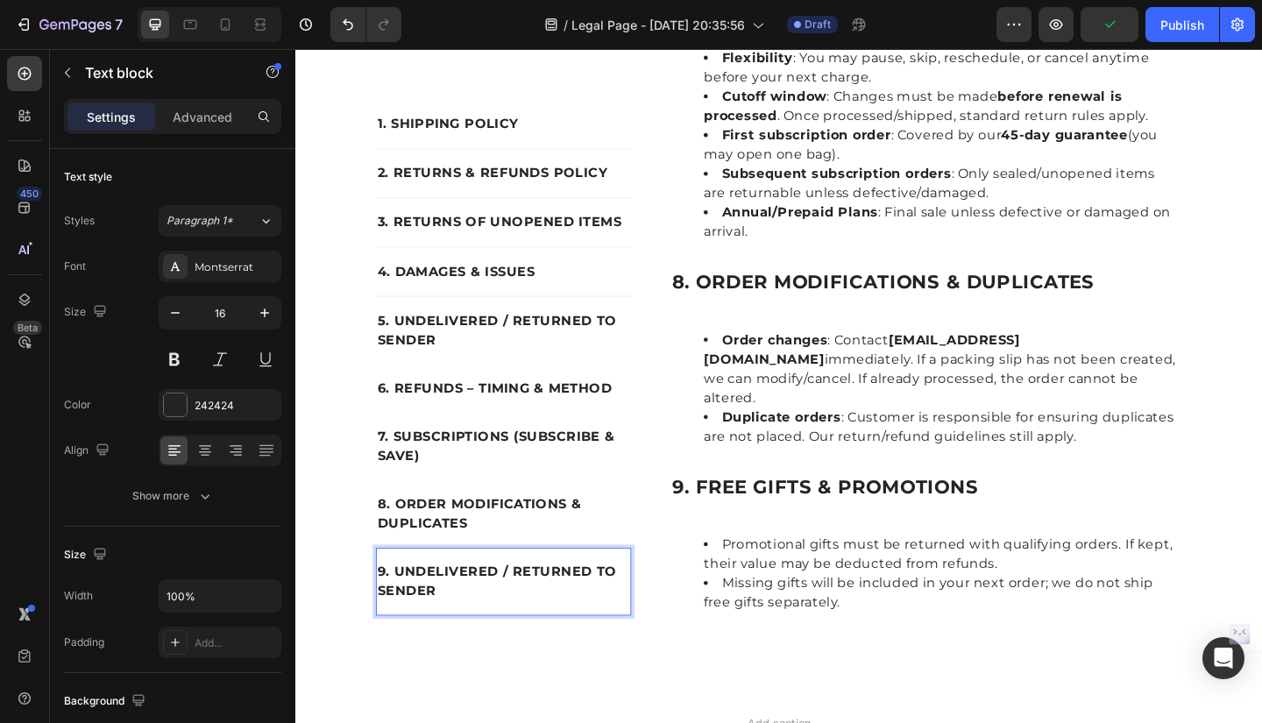
click at [395, 608] on p "9. UNDELIVERED / RETURNED TO SENDER" at bounding box center [522, 629] width 274 height 42
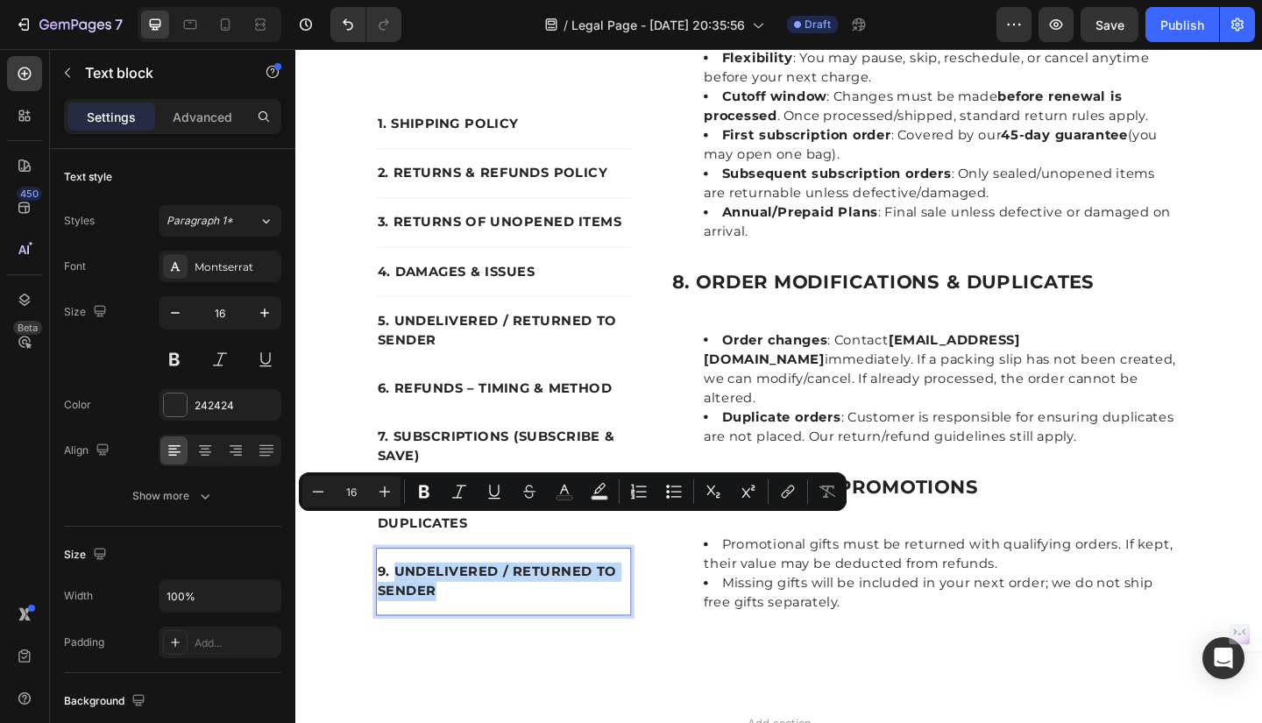
drag, startPoint x: 395, startPoint y: 565, endPoint x: 484, endPoint y: 590, distance: 92.1
click at [484, 608] on p "9. UNDELIVERED / RETURNED TO SENDER" at bounding box center [522, 629] width 274 height 42
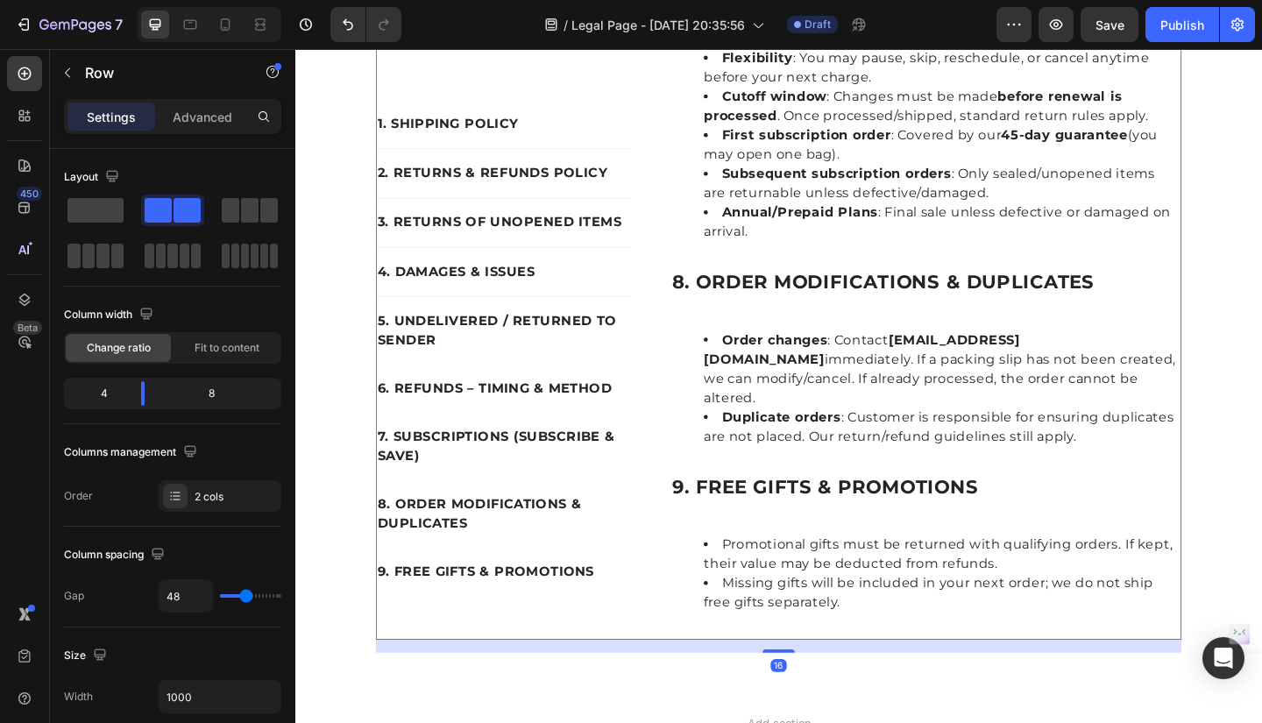
click at [622, 608] on p "9. FREE GIFTS & PROMOTIONS" at bounding box center [522, 618] width 274 height 21
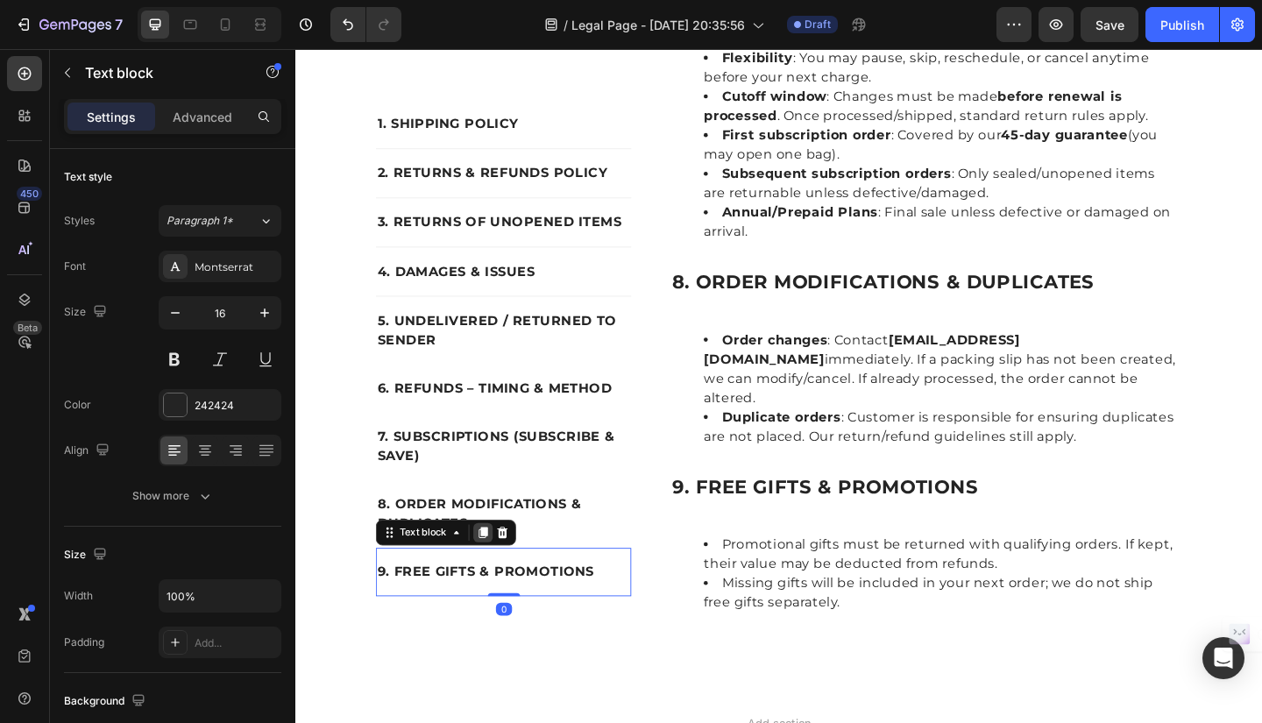
click at [496, 570] on icon at bounding box center [500, 576] width 10 height 12
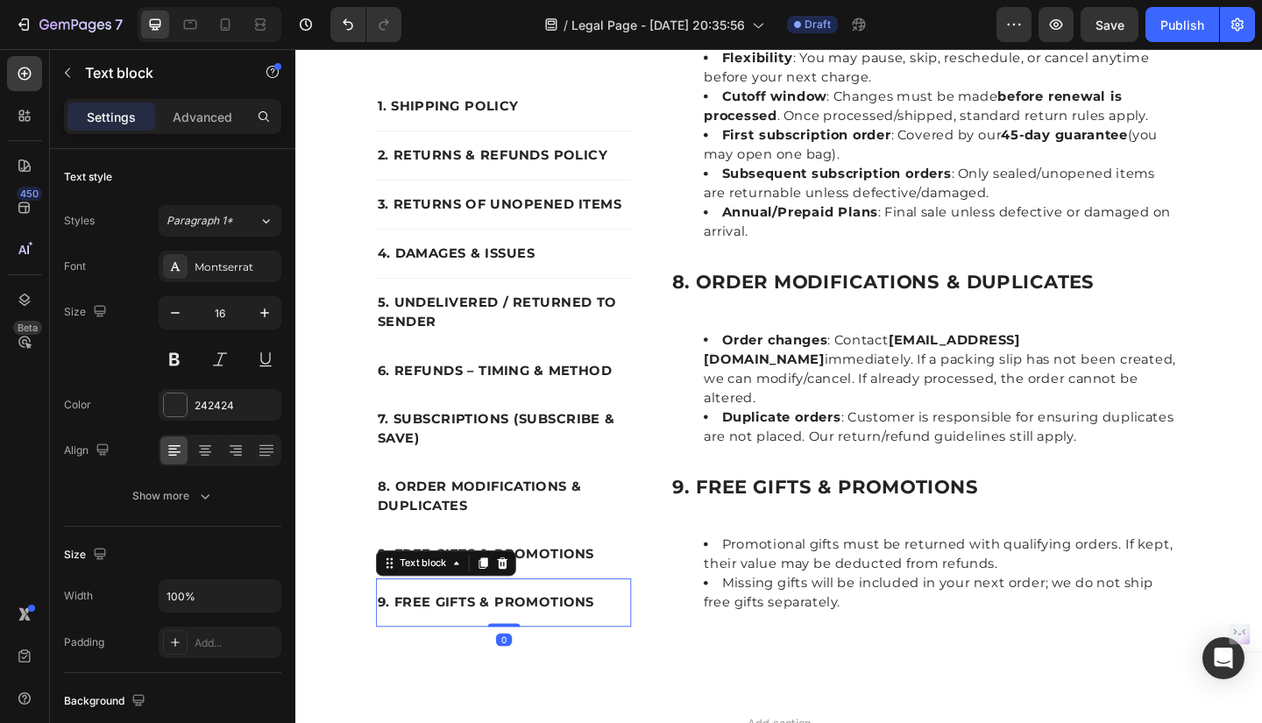
click at [496, 602] on icon at bounding box center [500, 608] width 10 height 12
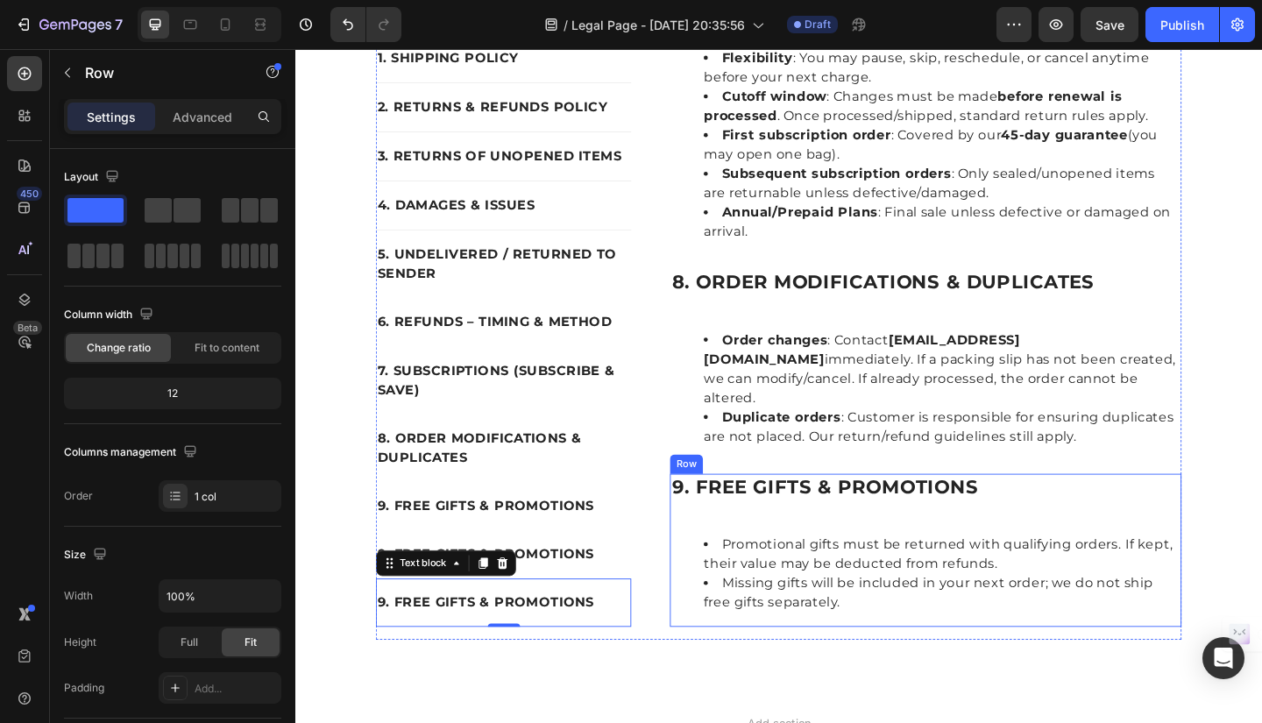
click at [1143, 511] on div "9. FREE GIFTS & PROMOTIONS Heading Promotional gifts must be returned with qual…" at bounding box center [981, 594] width 557 height 167
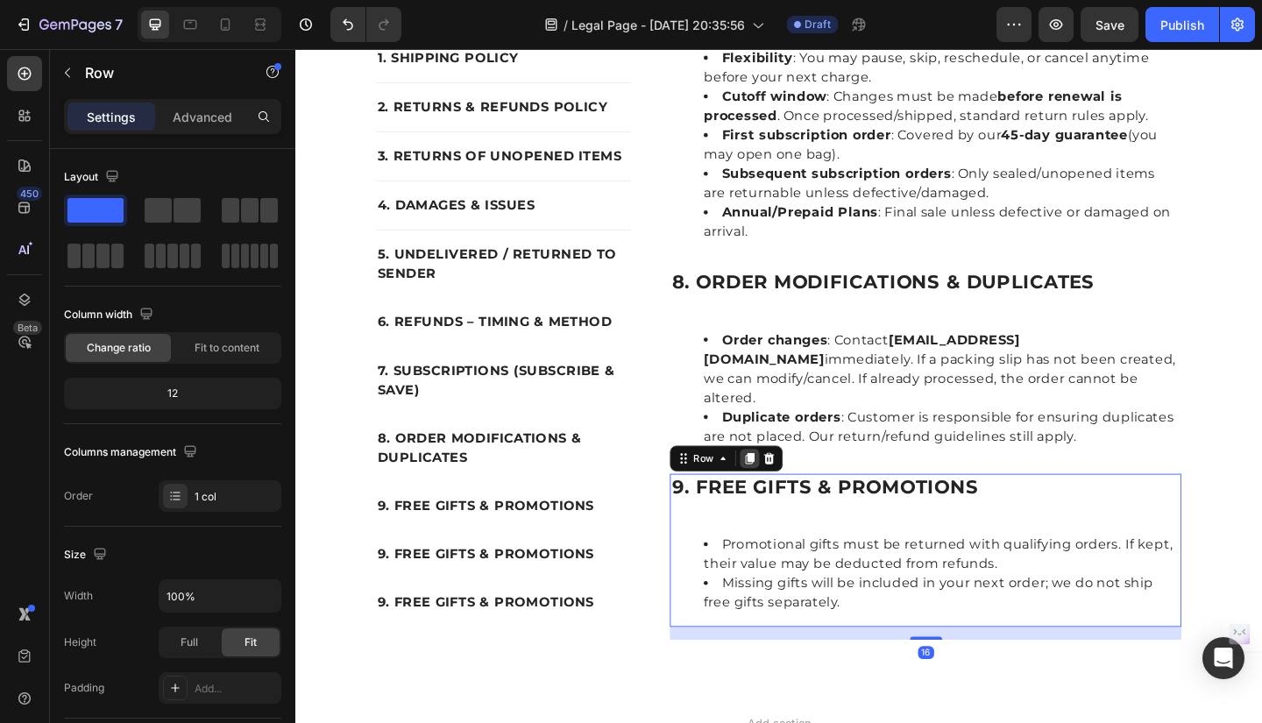
click at [785, 489] on icon at bounding box center [790, 495] width 10 height 12
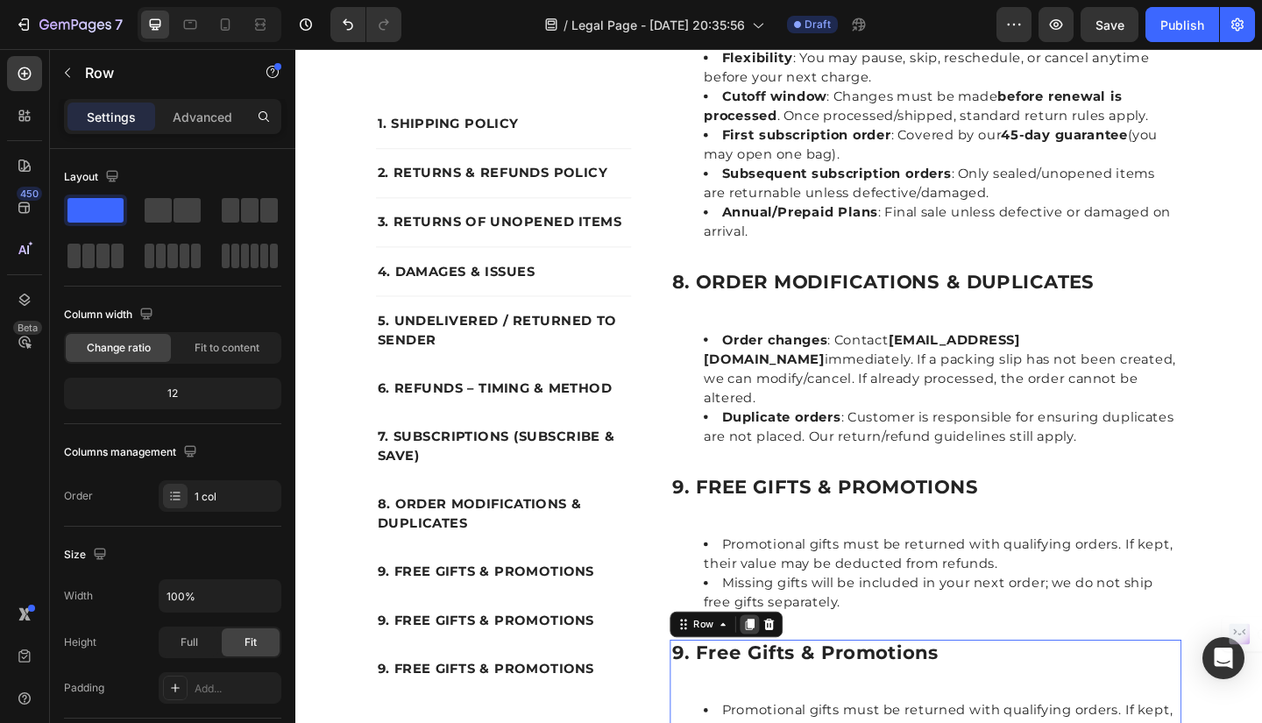
click at [785, 669] on icon at bounding box center [790, 675] width 10 height 12
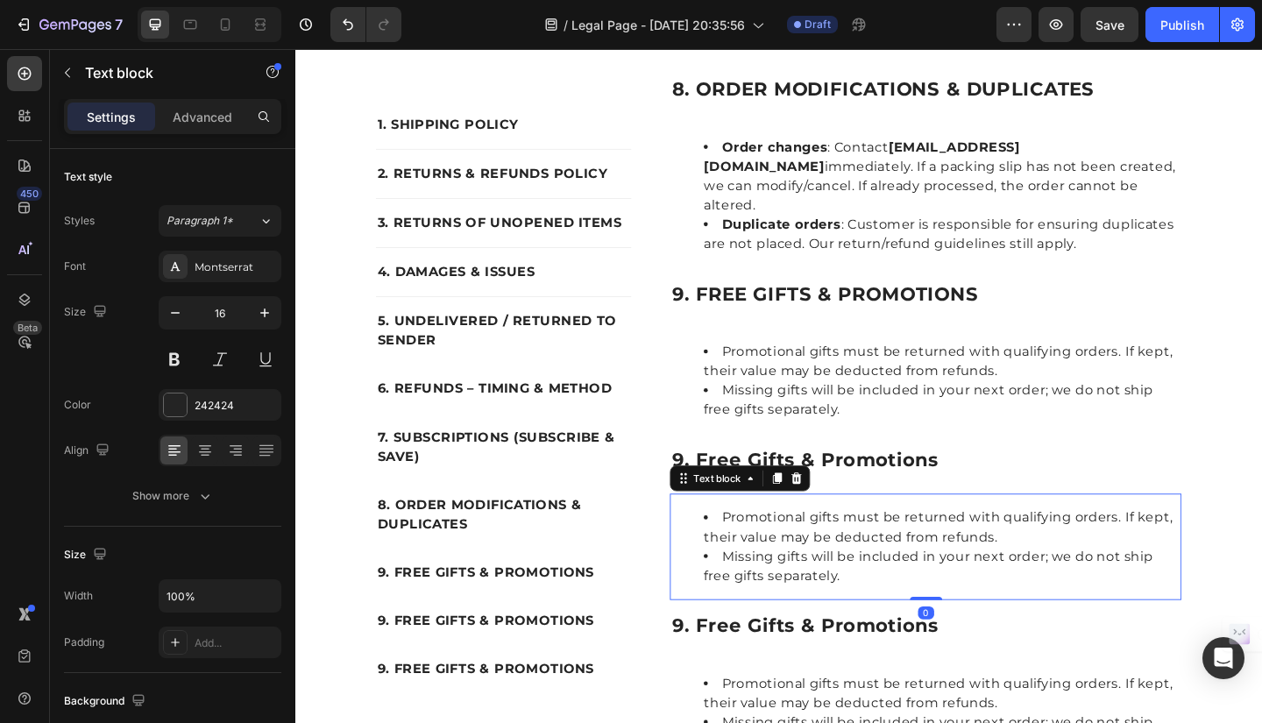
scroll to position [2794, 0]
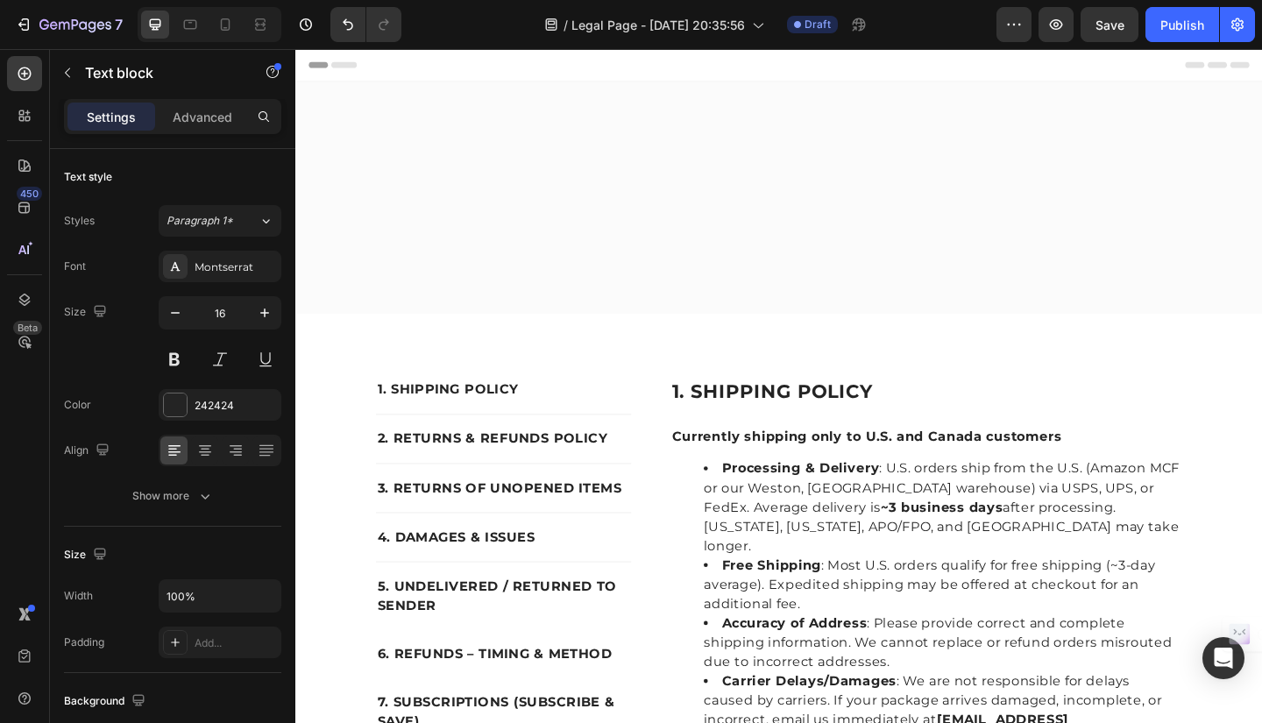
scroll to position [2794, 0]
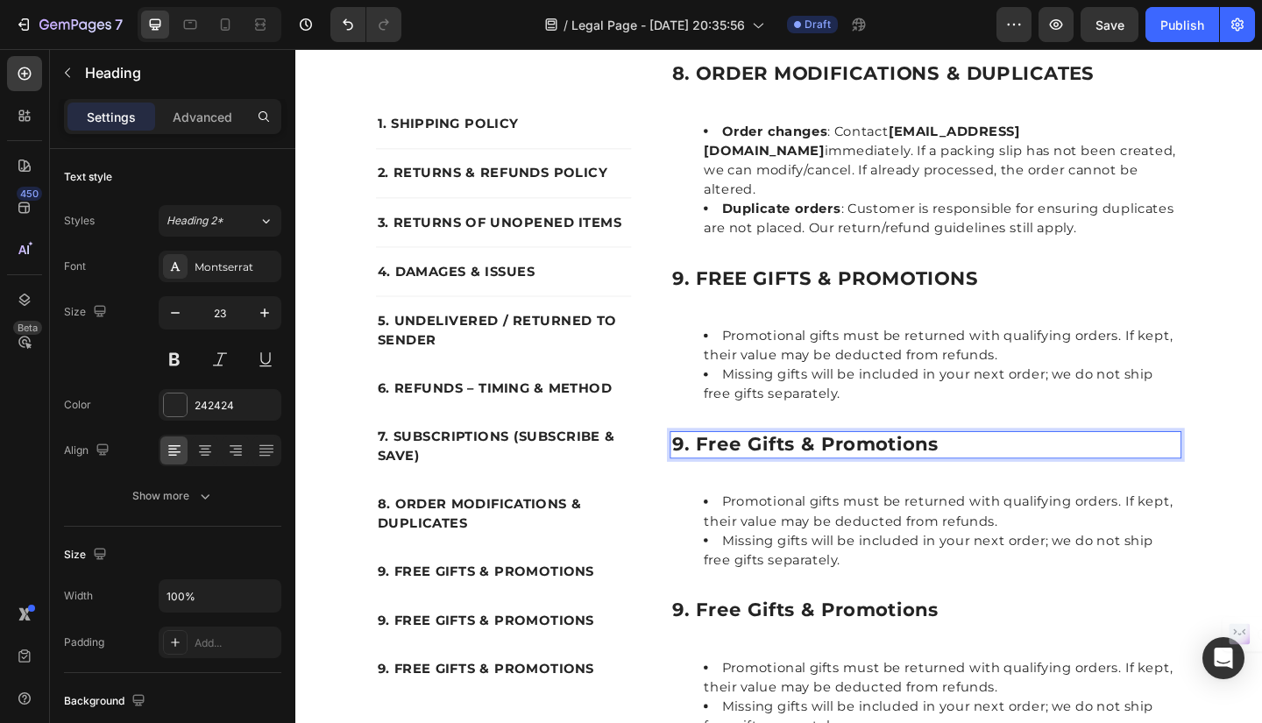
click at [730, 466] on h2 "9. free gifts & promotions" at bounding box center [981, 481] width 557 height 30
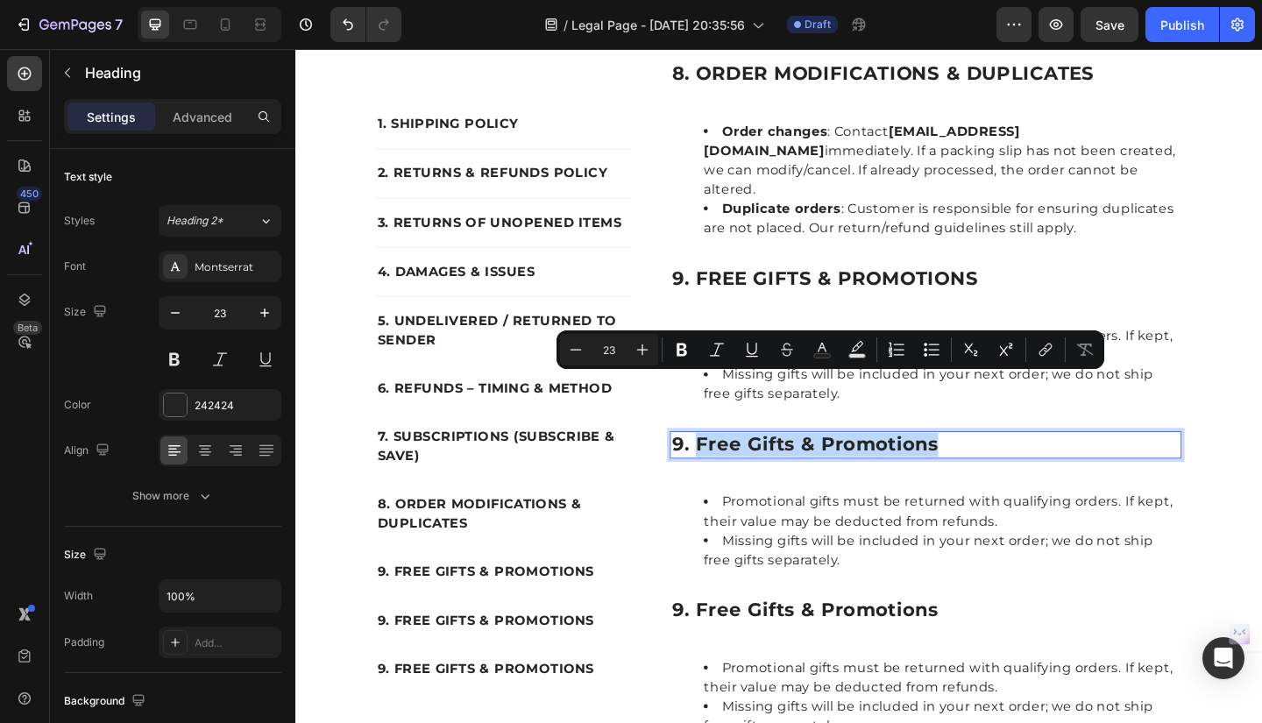
drag, startPoint x: 728, startPoint y: 410, endPoint x: 996, endPoint y: 415, distance: 268.3
click at [996, 467] on p "9. free gifts & promotions" at bounding box center [981, 480] width 553 height 26
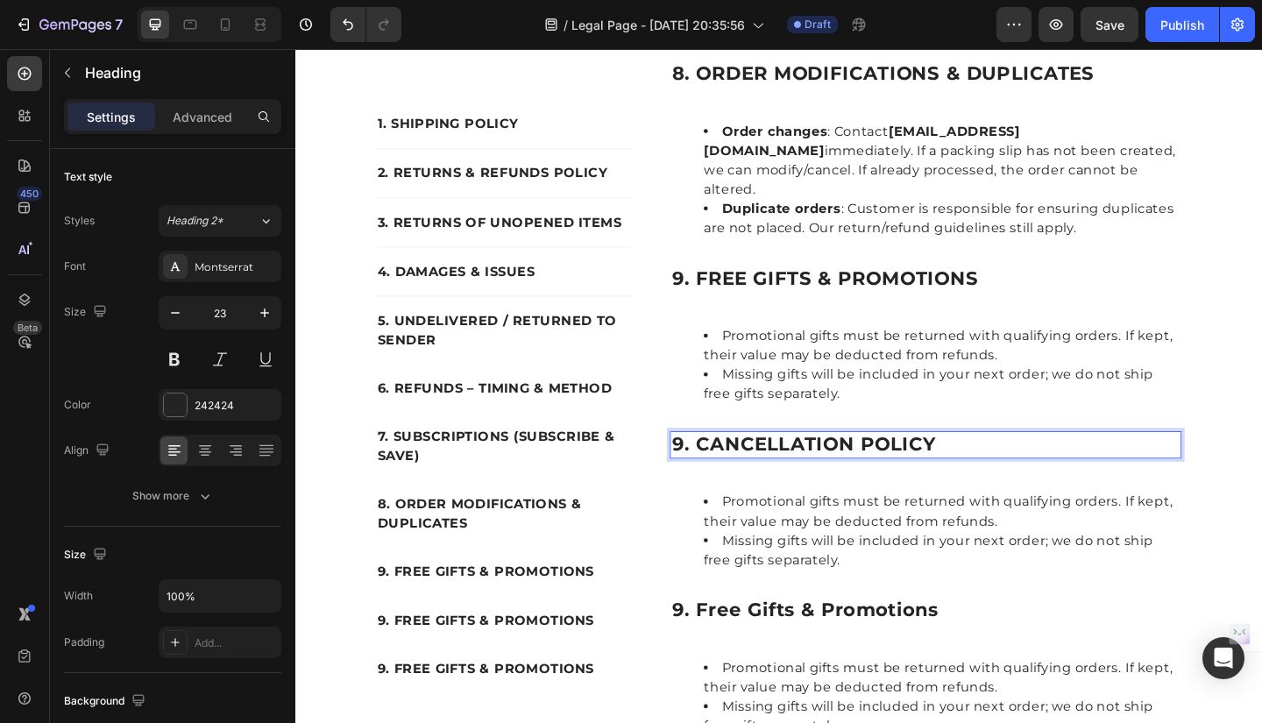
click at [712, 467] on p "9. CANCELLATION POLICY" at bounding box center [981, 480] width 553 height 26
click at [385, 669] on p "9. FREE GIFTS & PROMOTIONS" at bounding box center [522, 671] width 274 height 21
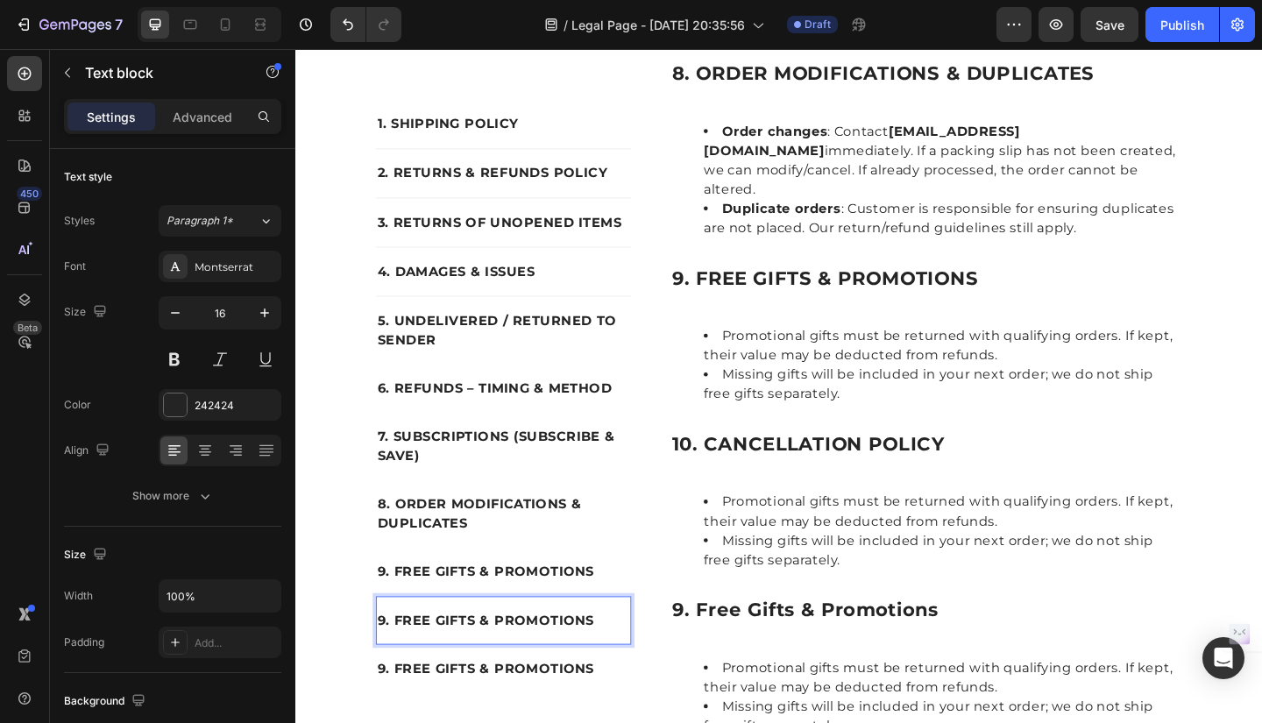
click at [386, 669] on p "9. FREE GIFTS & PROMOTIONS" at bounding box center [522, 671] width 274 height 21
click at [406, 664] on p "10. FREE GIFTS & PROMOTIONS" at bounding box center [522, 671] width 274 height 21
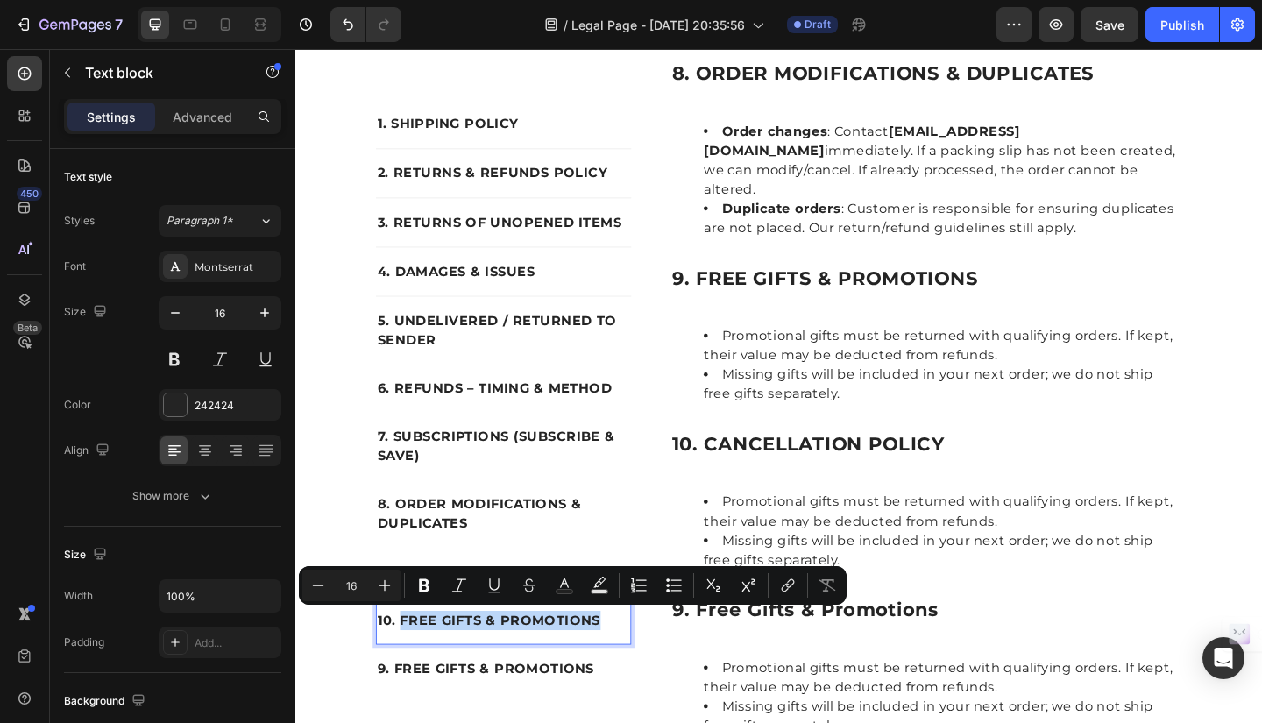
drag, startPoint x: 406, startPoint y: 664, endPoint x: 619, endPoint y: 670, distance: 213.1
click at [619, 670] on p "10. FREE GIFTS & PROMOTIONS" at bounding box center [522, 671] width 274 height 21
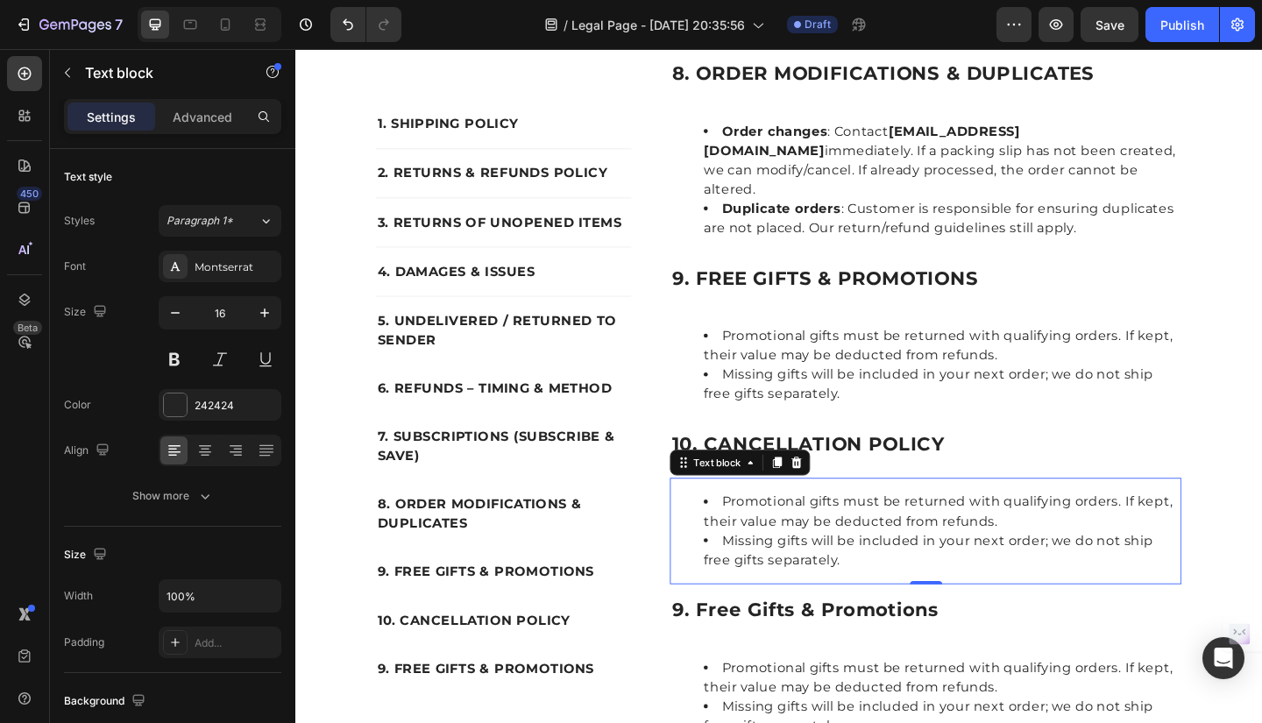
click at [756, 532] on li "Promotional gifts must be returned with qualifying orders. If kept, their value…" at bounding box center [999, 553] width 518 height 42
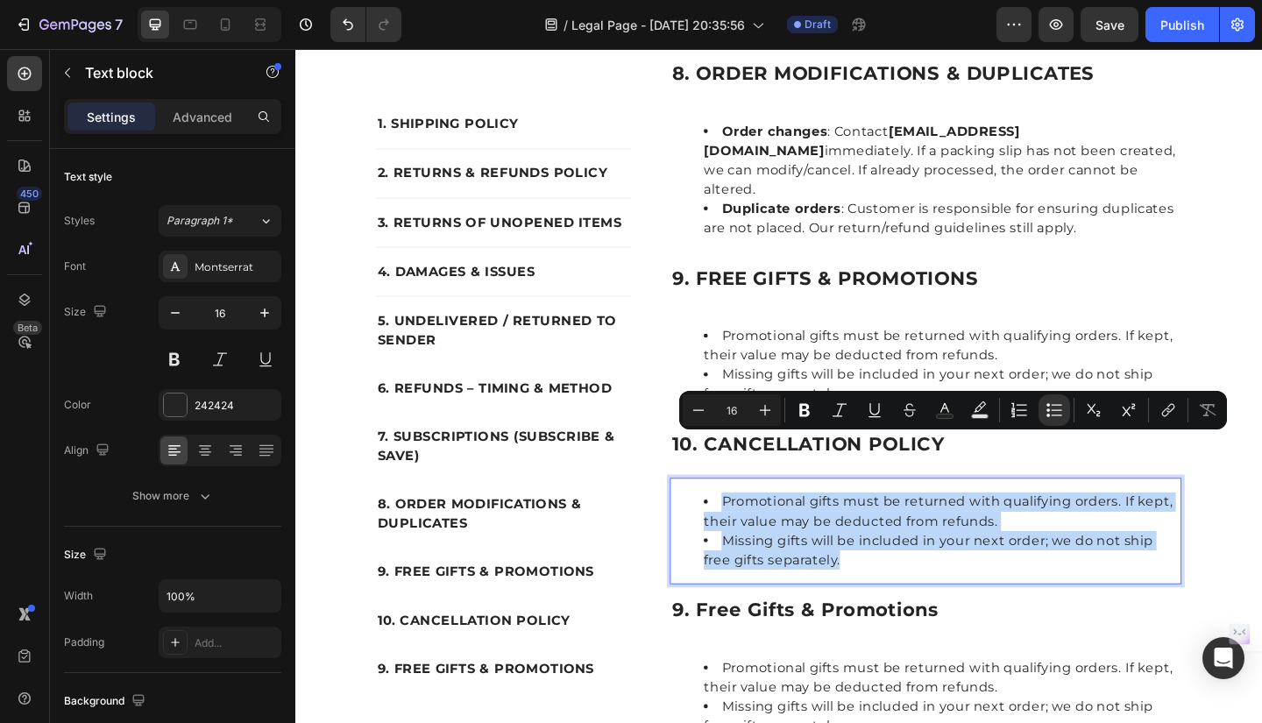
drag, startPoint x: 752, startPoint y: 476, endPoint x: 905, endPoint y: 544, distance: 167.2
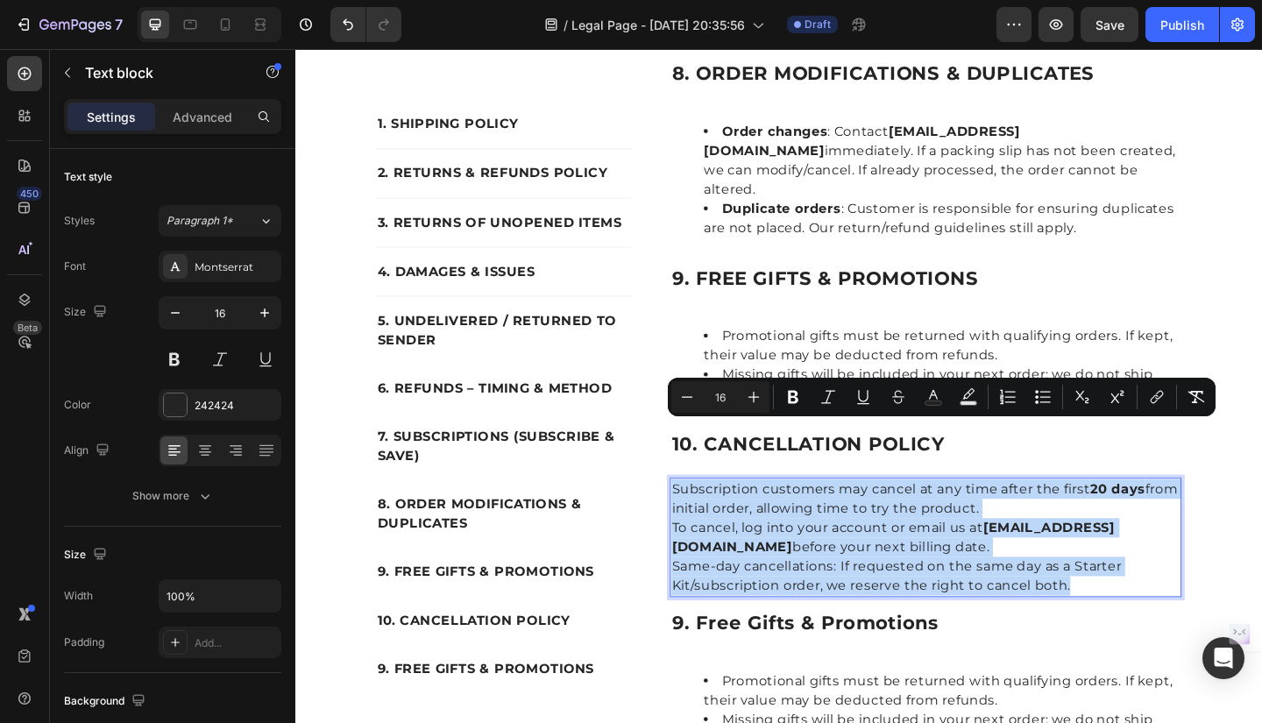
drag, startPoint x: 701, startPoint y: 463, endPoint x: 1130, endPoint y: 576, distance: 443.4
click at [1130, 576] on div "Subscription customers may cancel at any time after the first 20 days from init…" at bounding box center [981, 581] width 557 height 130
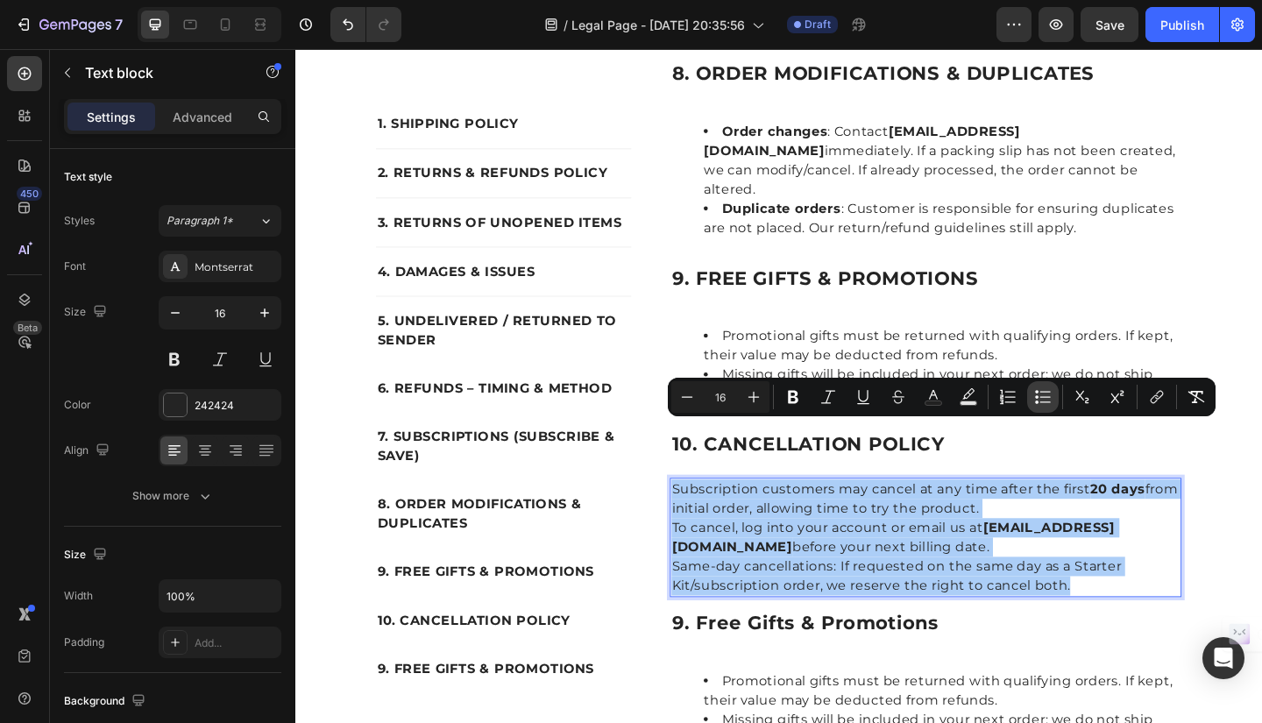
click at [1041, 404] on icon "Editor contextual toolbar" at bounding box center [1043, 397] width 18 height 18
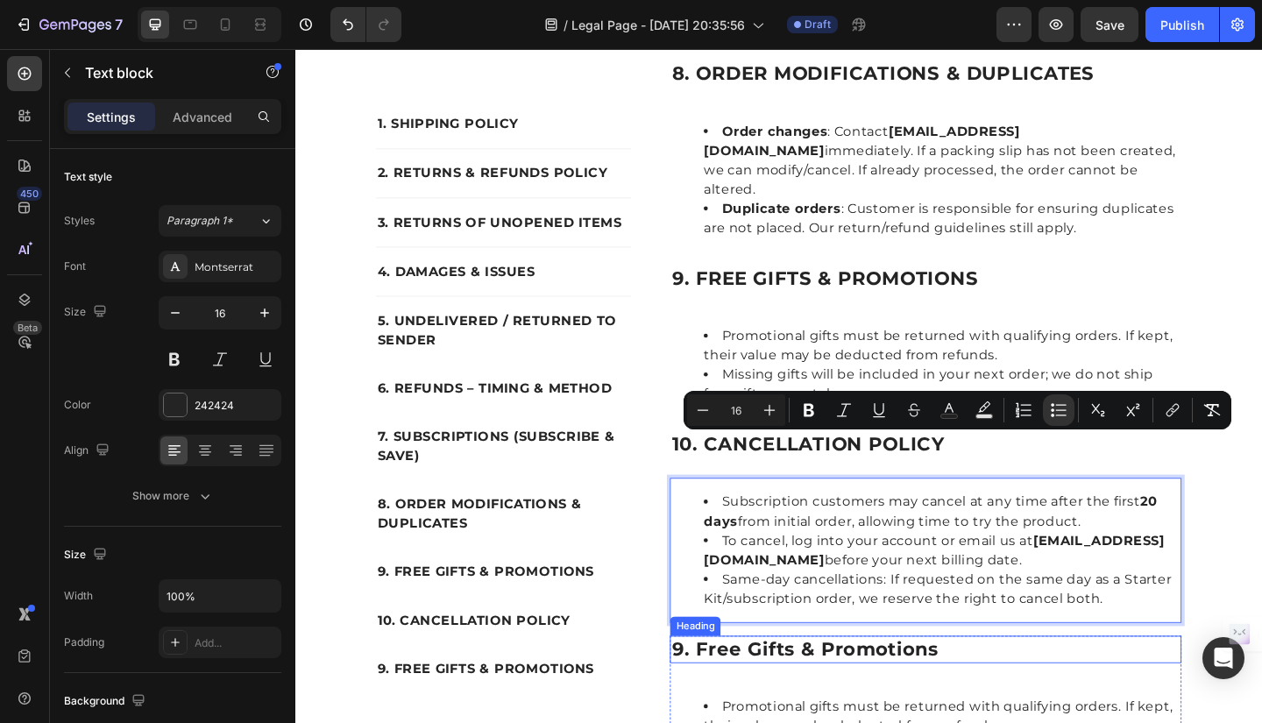
click at [742, 688] on h2 "9. free gifts & promotions" at bounding box center [981, 703] width 557 height 30
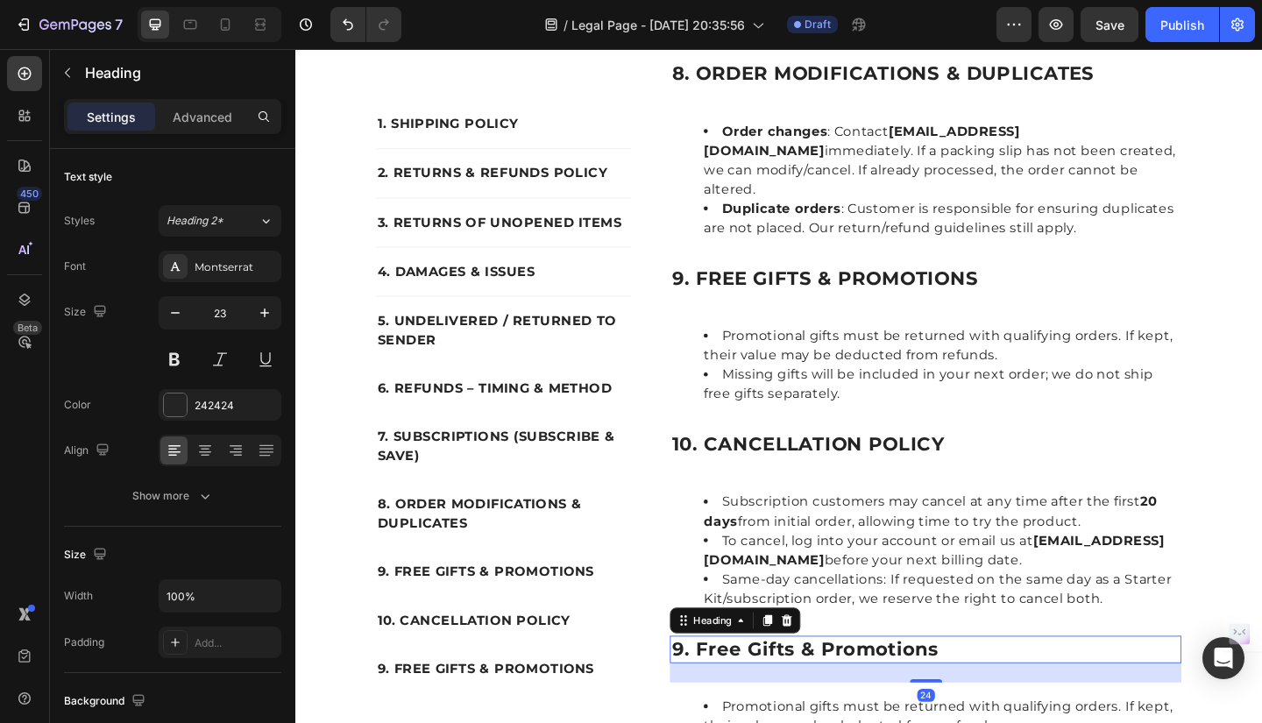
click at [728, 688] on h2 "9. free gifts & promotions" at bounding box center [981, 703] width 557 height 30
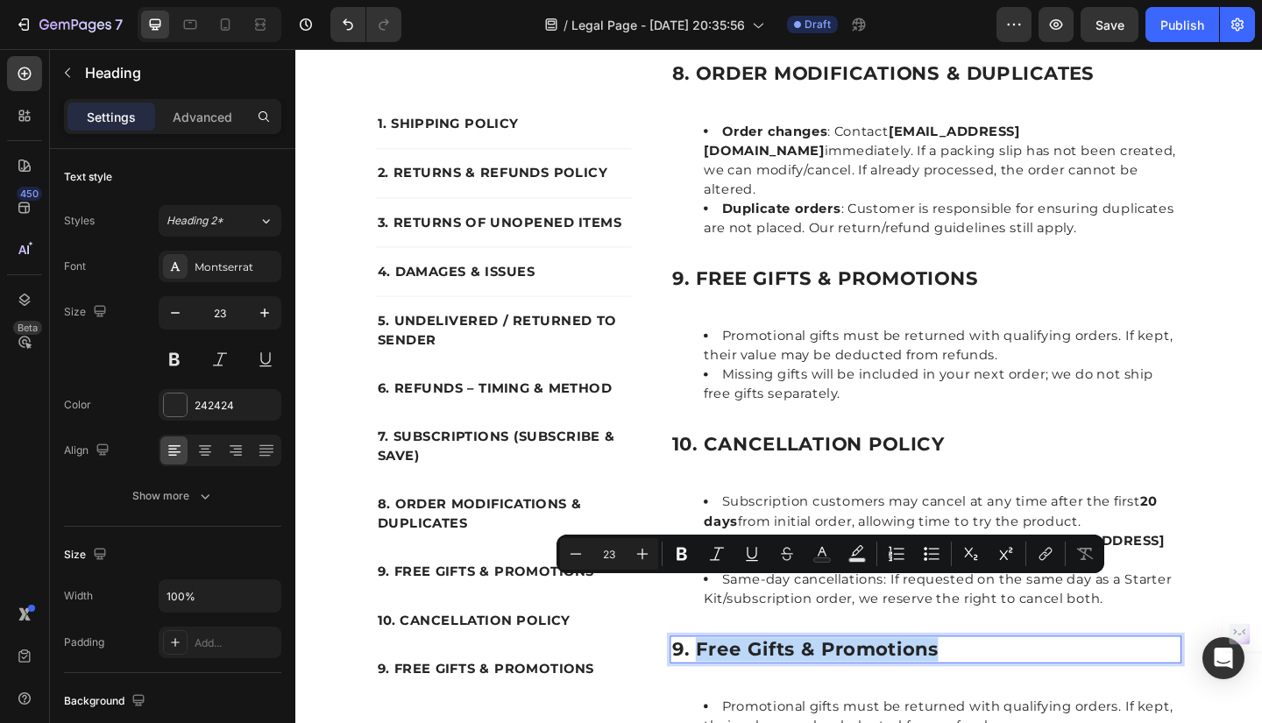
drag, startPoint x: 728, startPoint y: 636, endPoint x: 982, endPoint y: 643, distance: 254.3
click at [982, 690] on p "9. free gifts & promotions" at bounding box center [981, 703] width 553 height 26
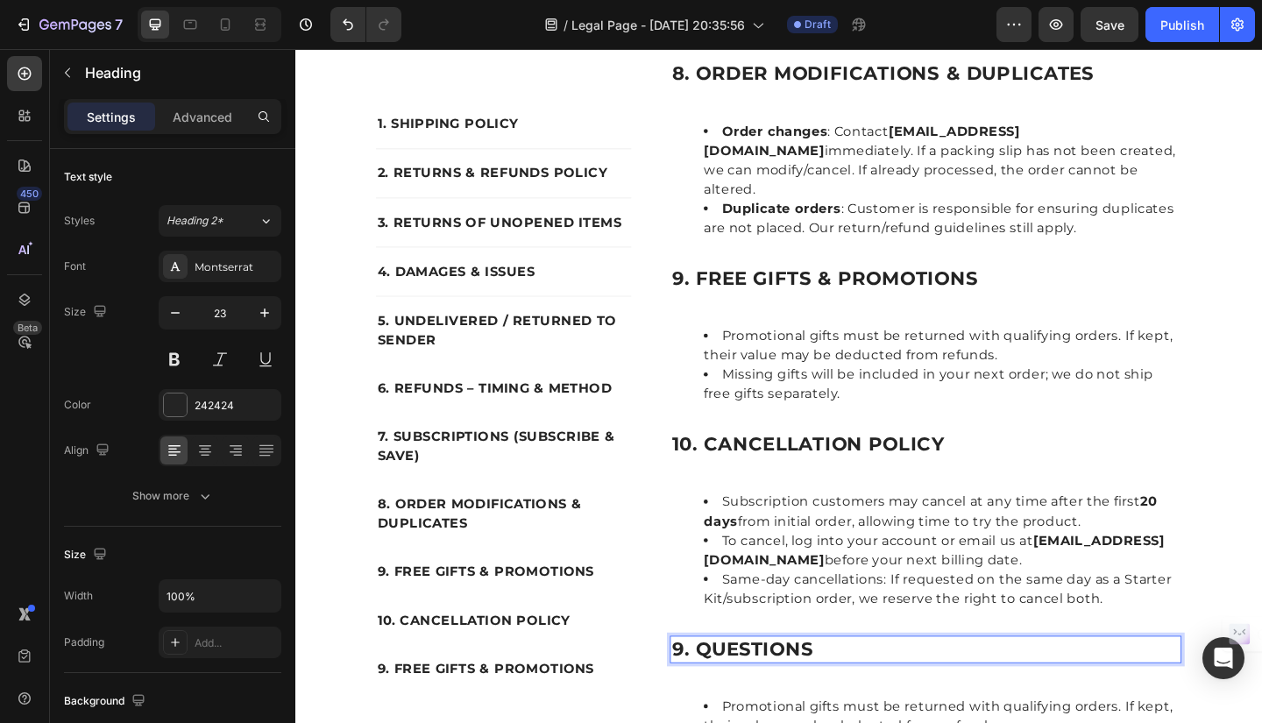
click at [708, 690] on p "9. QUESTIONS" at bounding box center [981, 703] width 553 height 26
click at [385, 720] on p "9. FREE GIFTS & PROMOTIONS" at bounding box center [522, 724] width 274 height 21
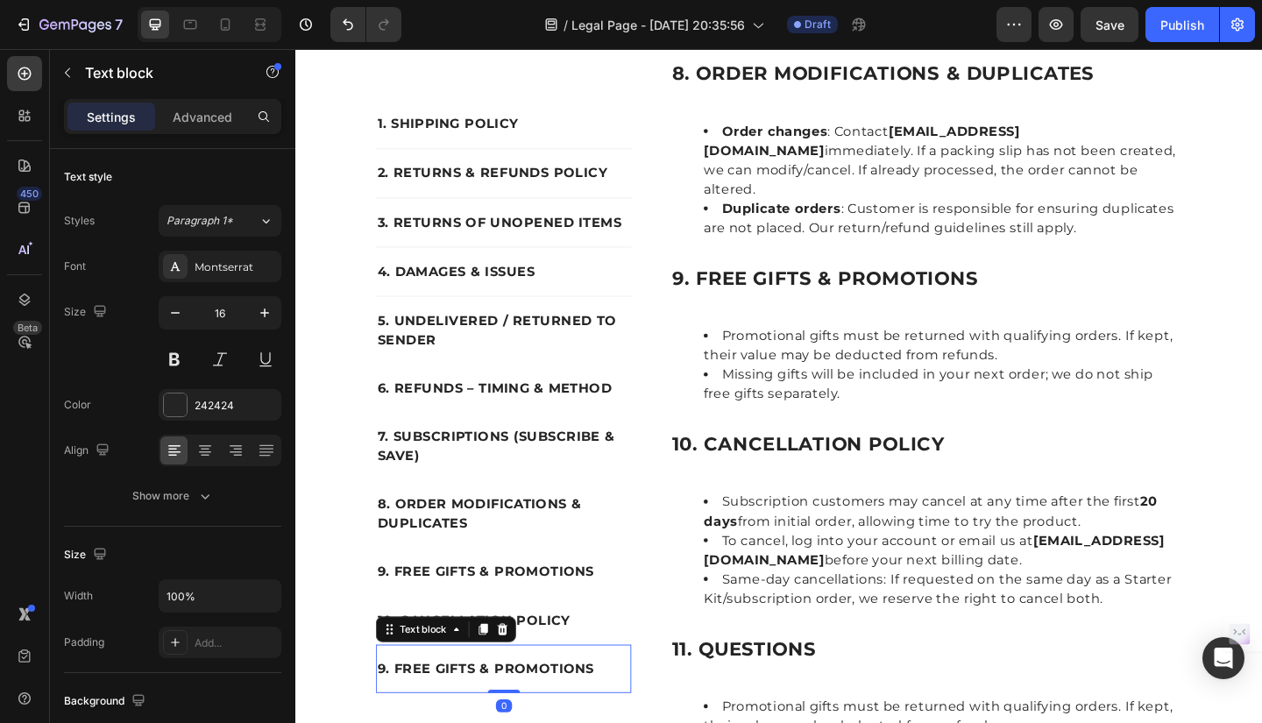
click at [385, 722] on p "9. FREE GIFTS & PROMOTIONS" at bounding box center [522, 724] width 274 height 21
click at [399, 718] on p "11. FREE GIFTS & PROMOTIONS" at bounding box center [522, 724] width 274 height 21
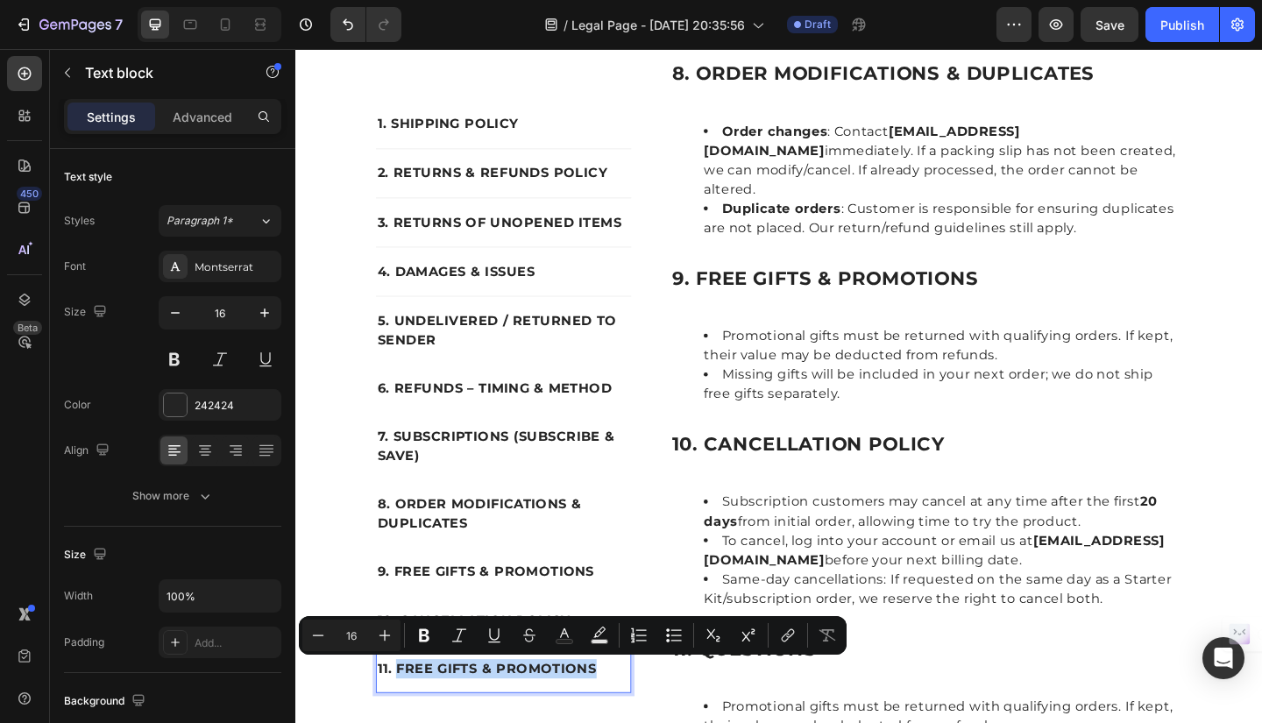
drag, startPoint x: 399, startPoint y: 718, endPoint x: 624, endPoint y: 717, distance: 225.3
click at [624, 717] on p "11. FREE GIFTS & PROMOTIONS" at bounding box center [522, 724] width 274 height 21
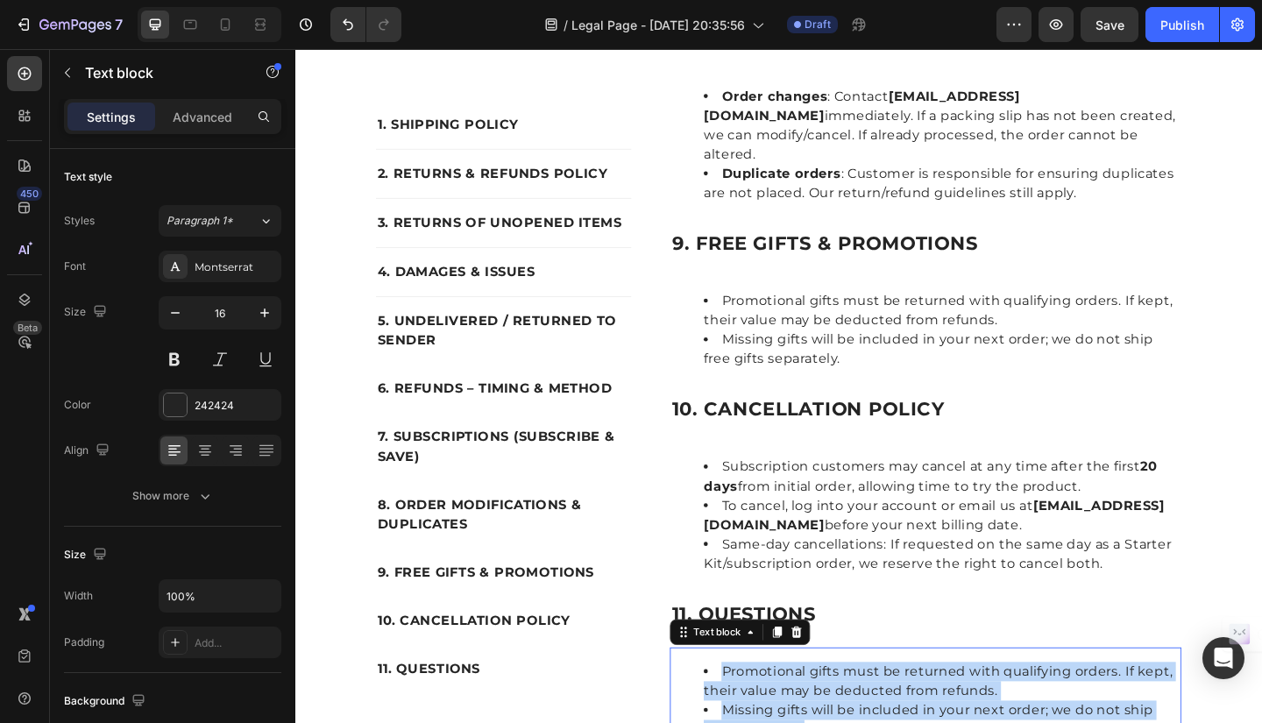
scroll to position [2898, 0]
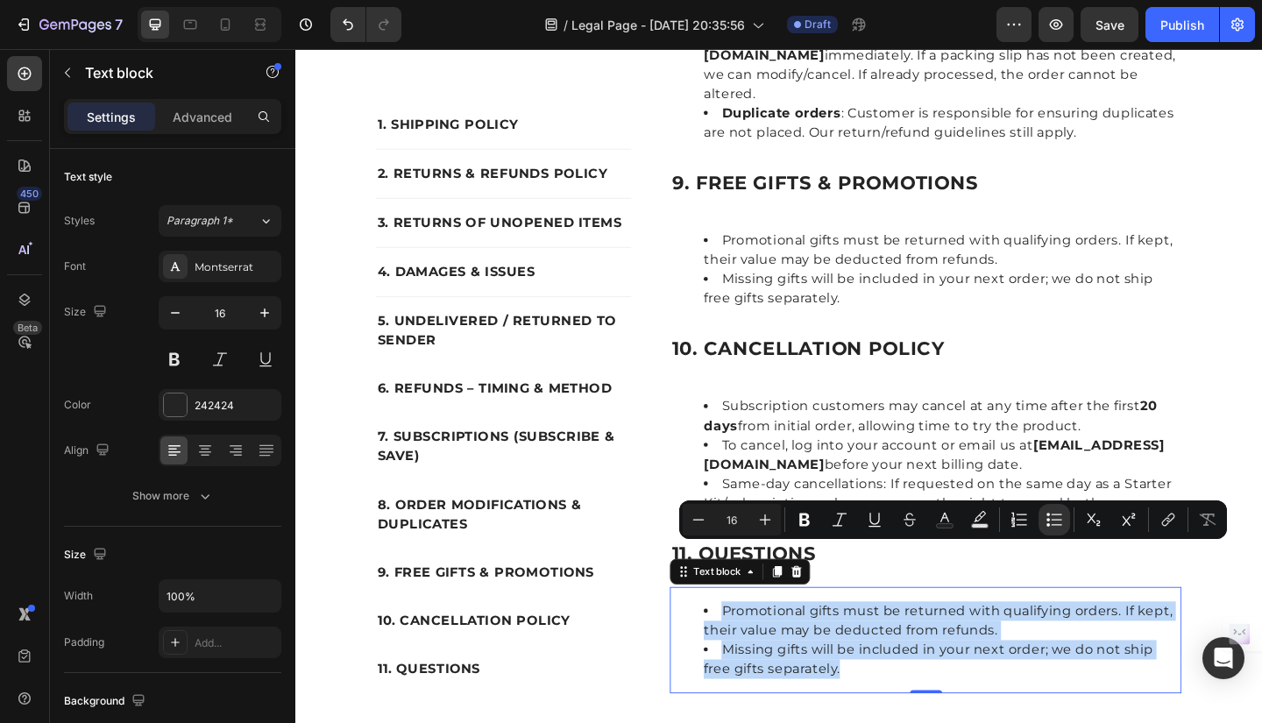
drag, startPoint x: 747, startPoint y: 695, endPoint x: 942, endPoint y: 662, distance: 198.3
click at [942, 662] on ul "Promotional gifts must be returned with qualifying orders. If kept, their value…" at bounding box center [981, 692] width 553 height 84
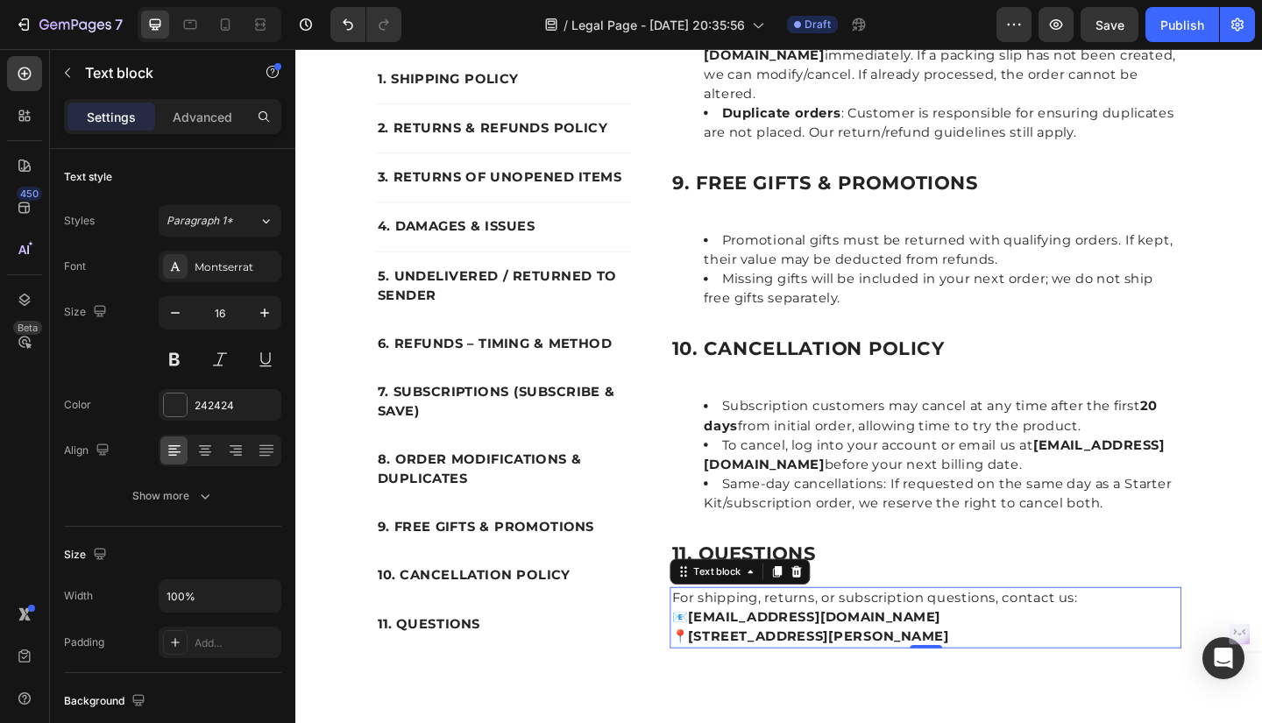
click at [846, 680] on strong "201 Lakeview Dr, Weston, FL 33326, United States" at bounding box center [865, 688] width 284 height 17
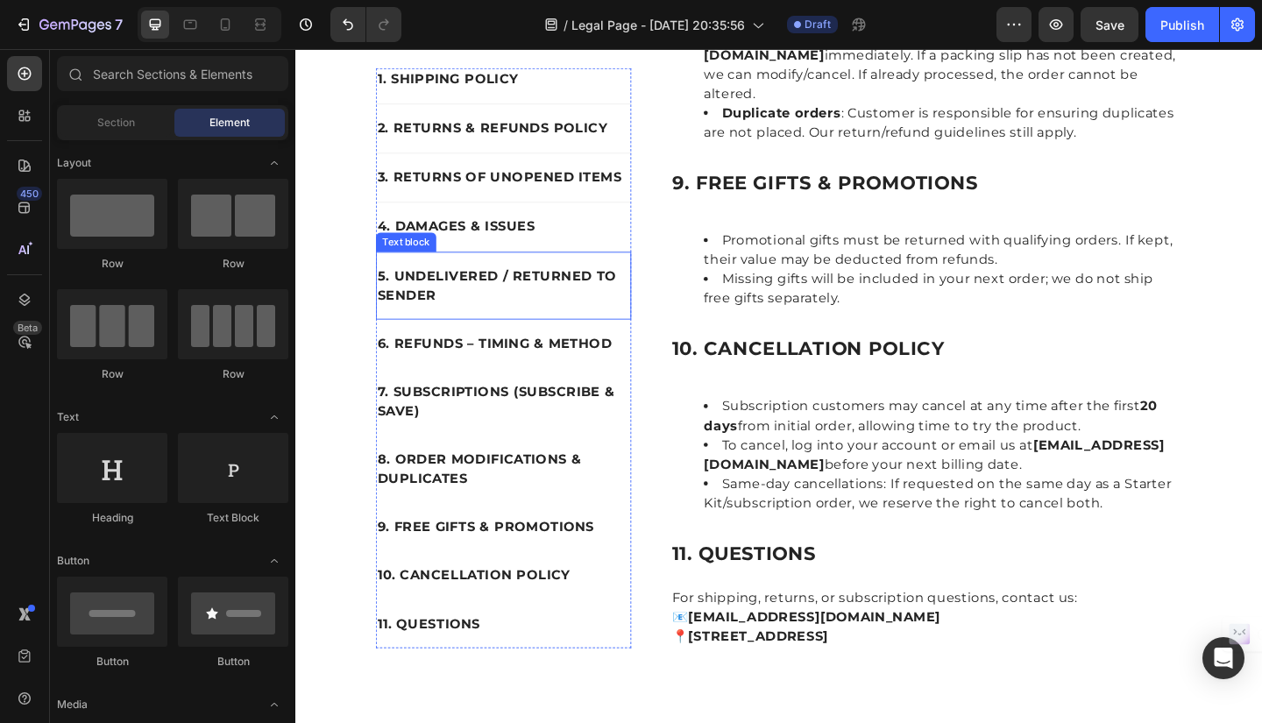
click at [566, 286] on p "5. UNDELIVERED / RETURNED TO SENDER" at bounding box center [522, 307] width 274 height 42
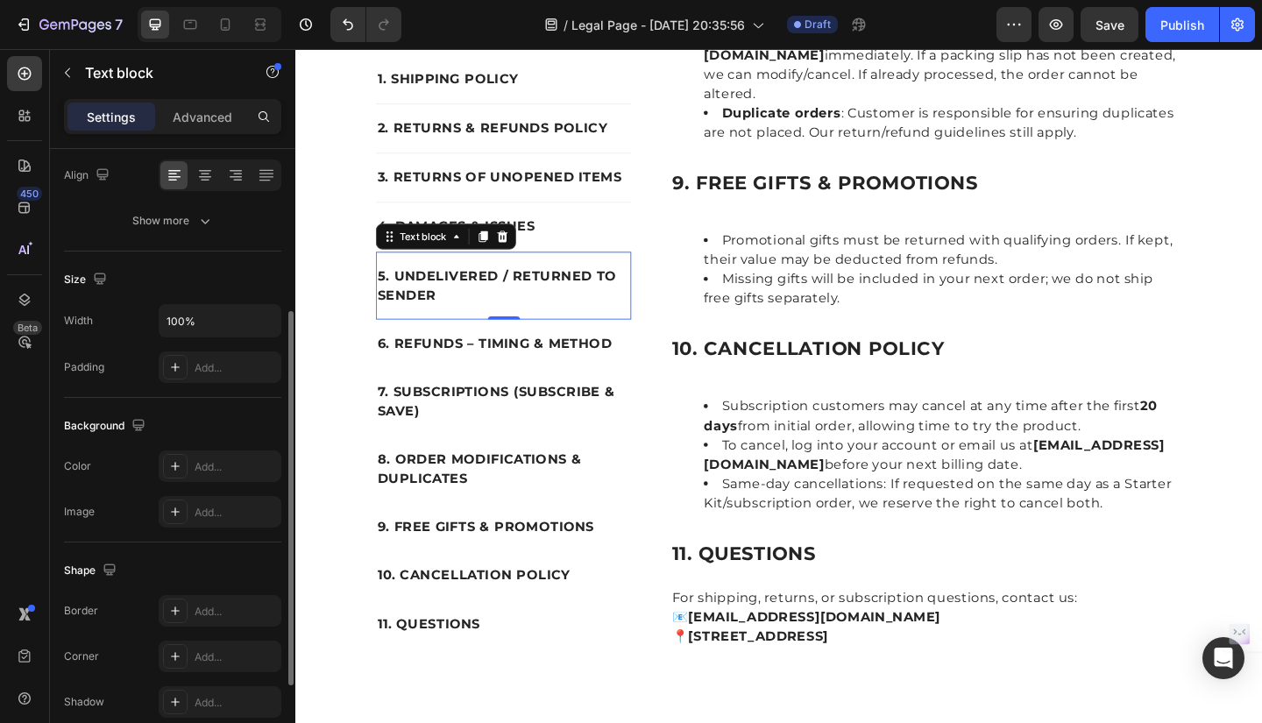
scroll to position [283, 0]
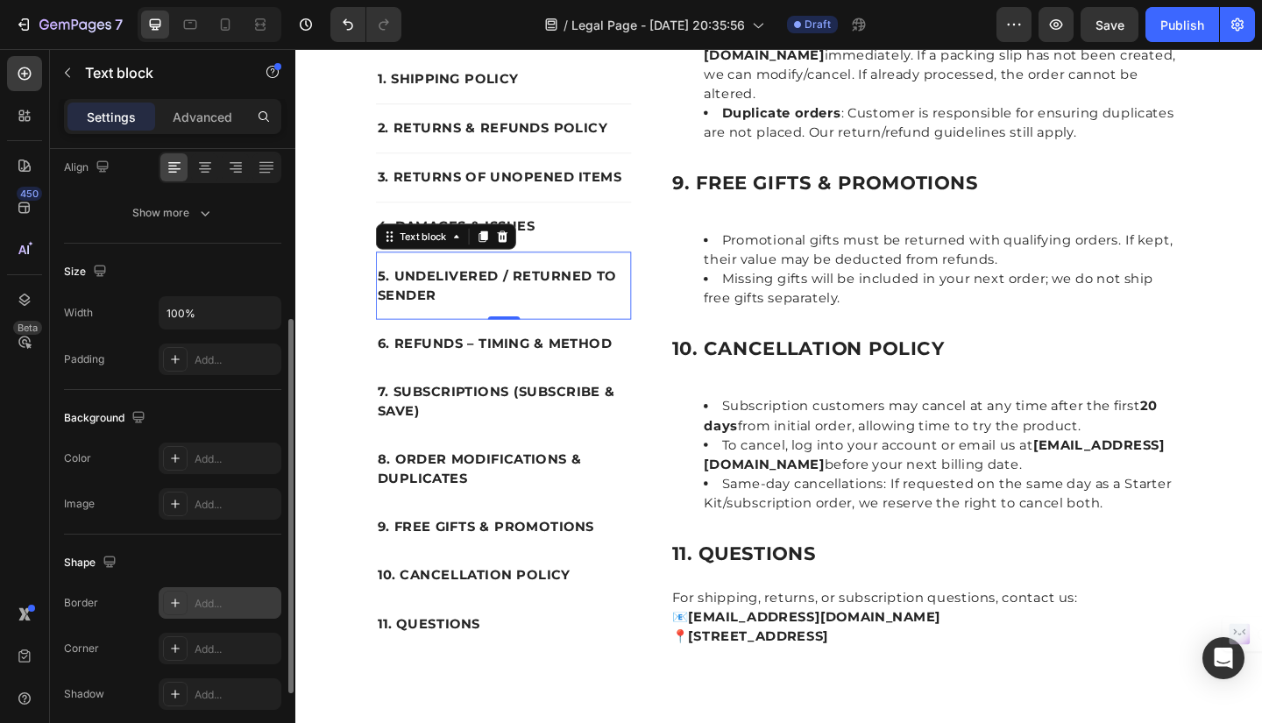
click at [174, 595] on div at bounding box center [175, 603] width 25 height 25
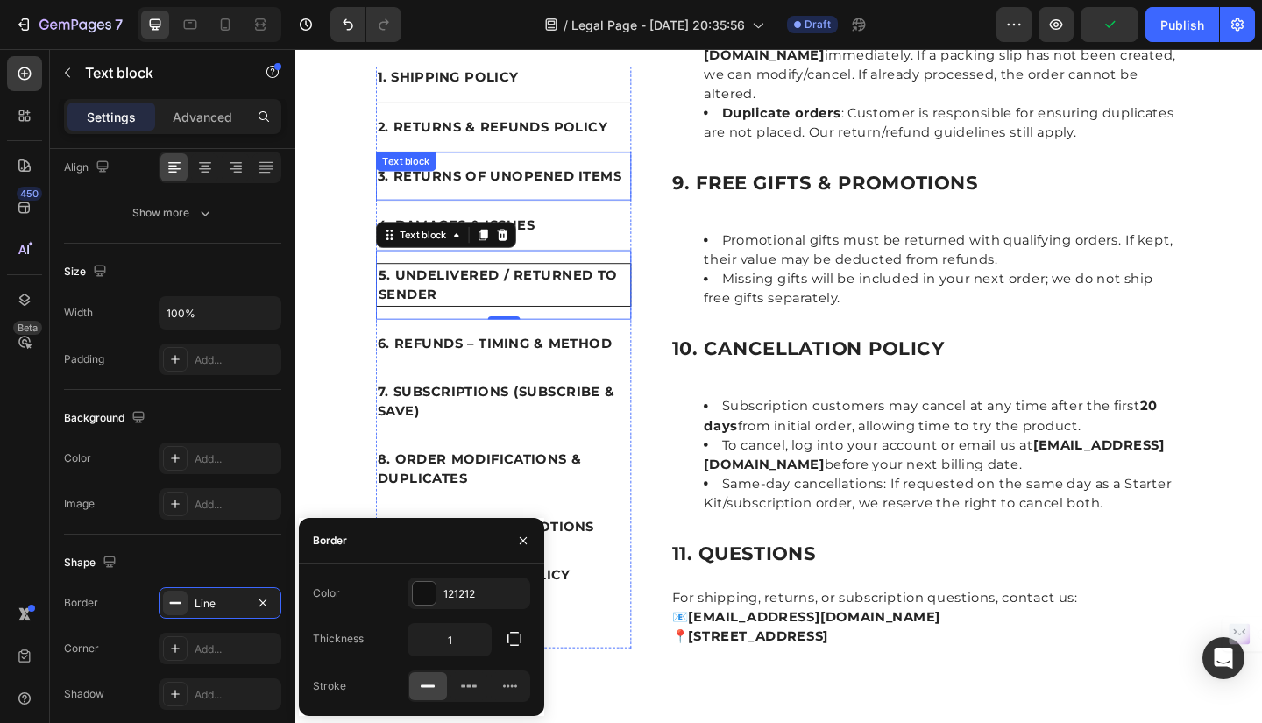
click at [594, 177] on p "3. RETURNS OF UNOPENED ITEMS" at bounding box center [522, 187] width 274 height 21
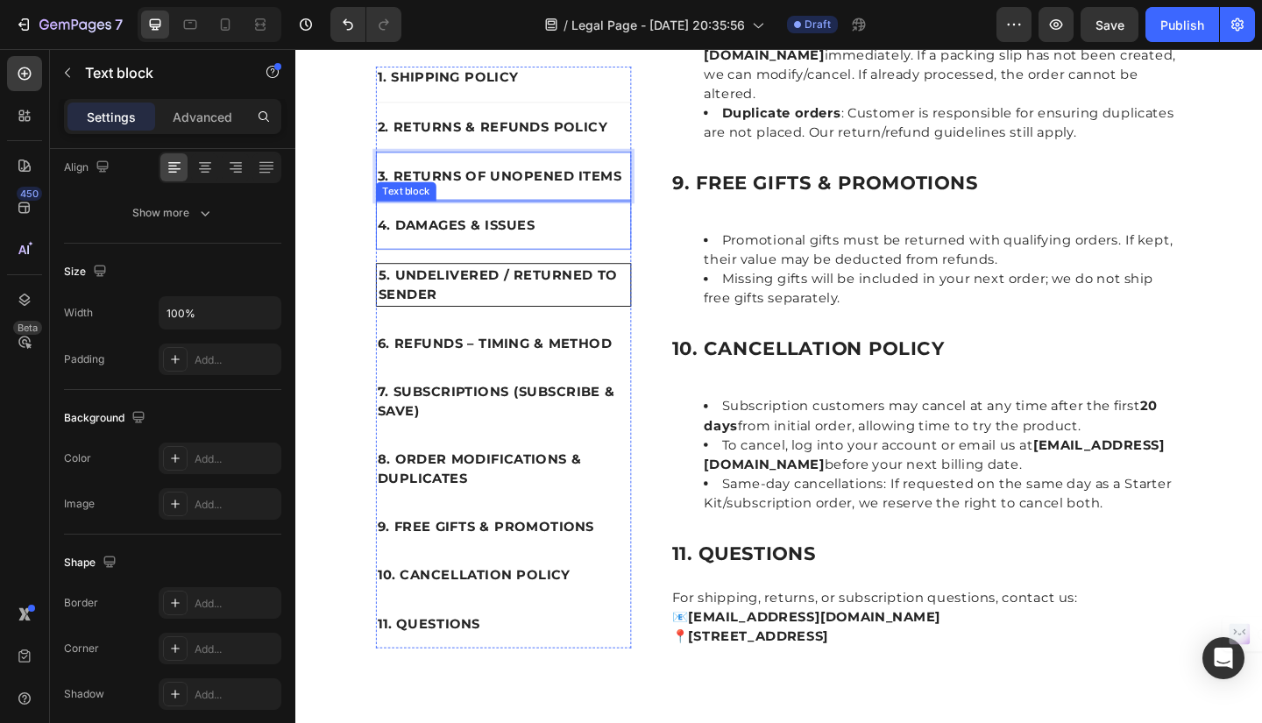
click at [584, 231] on p "4. DAMAGES & ISSUES" at bounding box center [522, 241] width 274 height 21
click at [607, 177] on p "3. RETURNS OF UNOPENED ITEMS" at bounding box center [522, 187] width 274 height 21
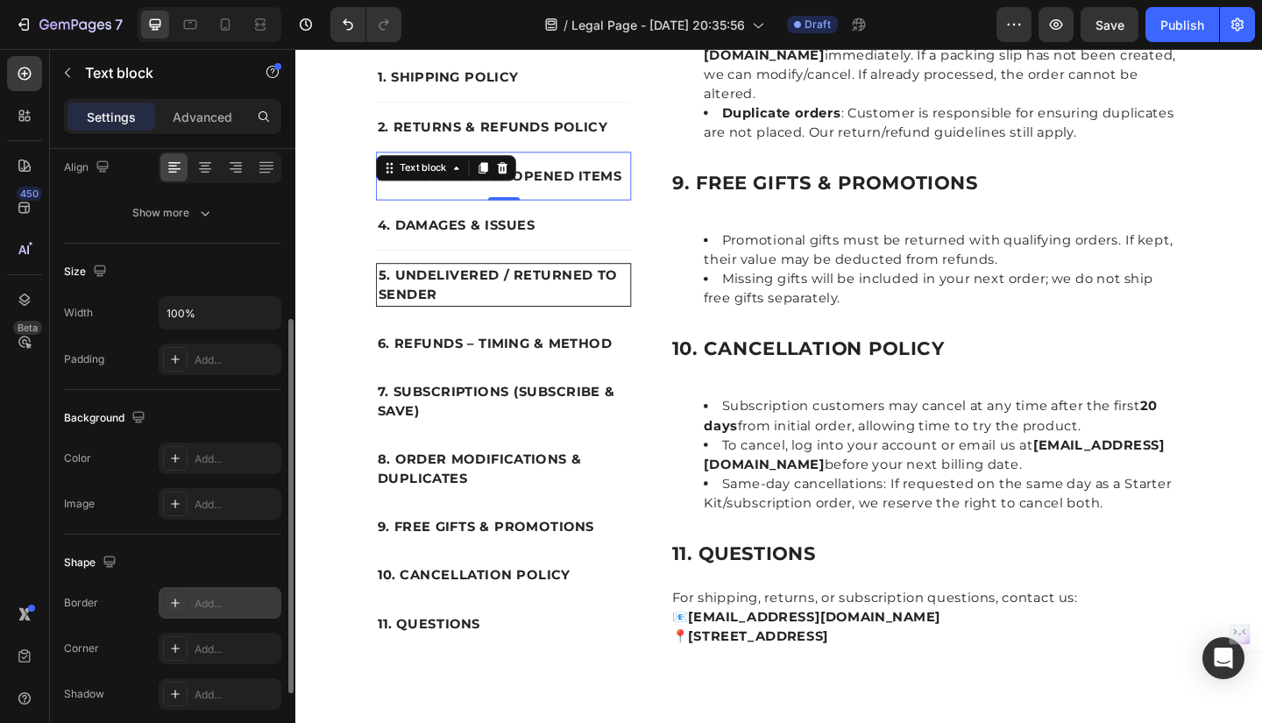
click at [175, 604] on icon at bounding box center [175, 603] width 9 height 9
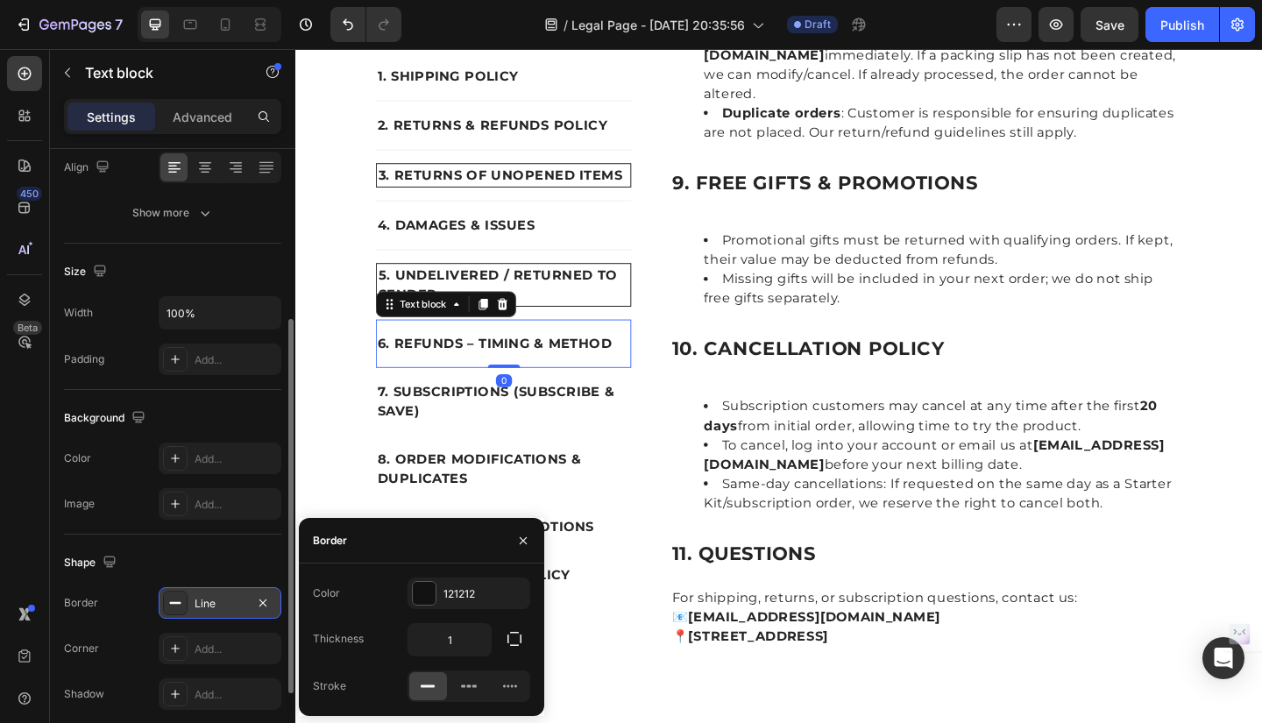
click at [589, 359] on p "6. REFUNDS – TIMING & METHOD" at bounding box center [522, 369] width 274 height 21
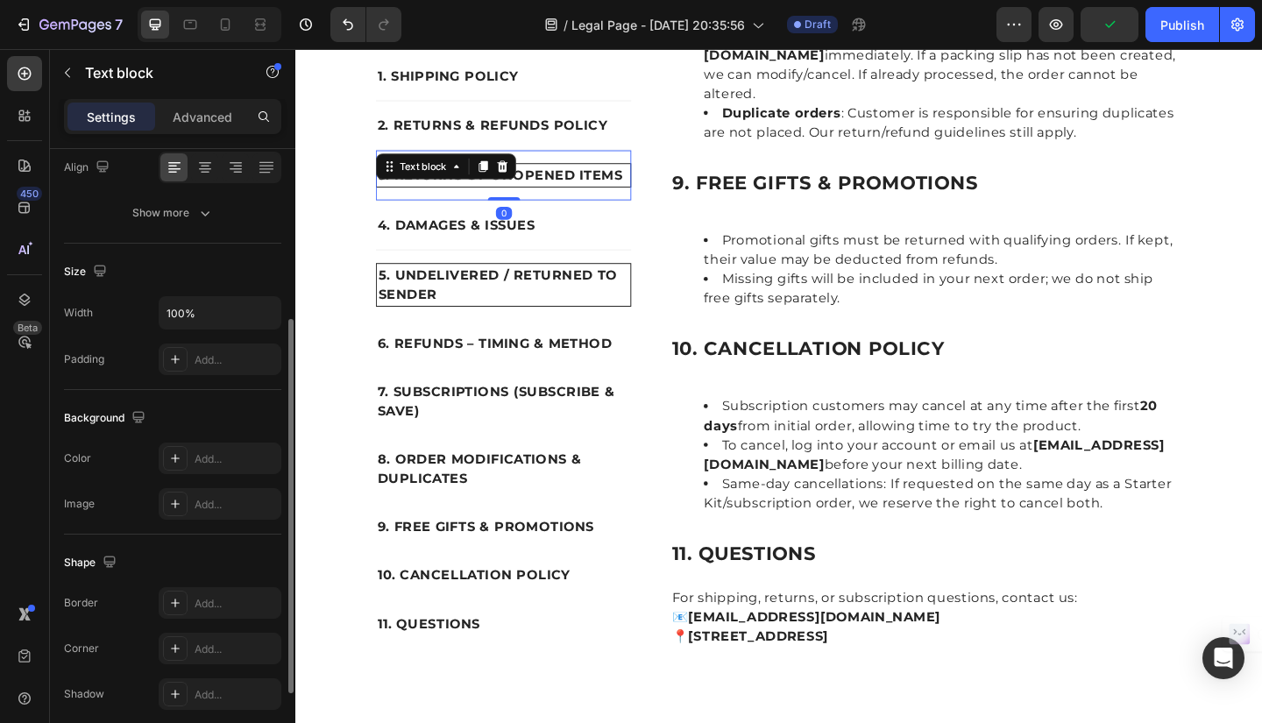
click at [628, 176] on p "3. RETURNS OF UNOPENED ITEMS" at bounding box center [522, 186] width 273 height 21
click at [265, 602] on icon "button" at bounding box center [263, 603] width 14 height 14
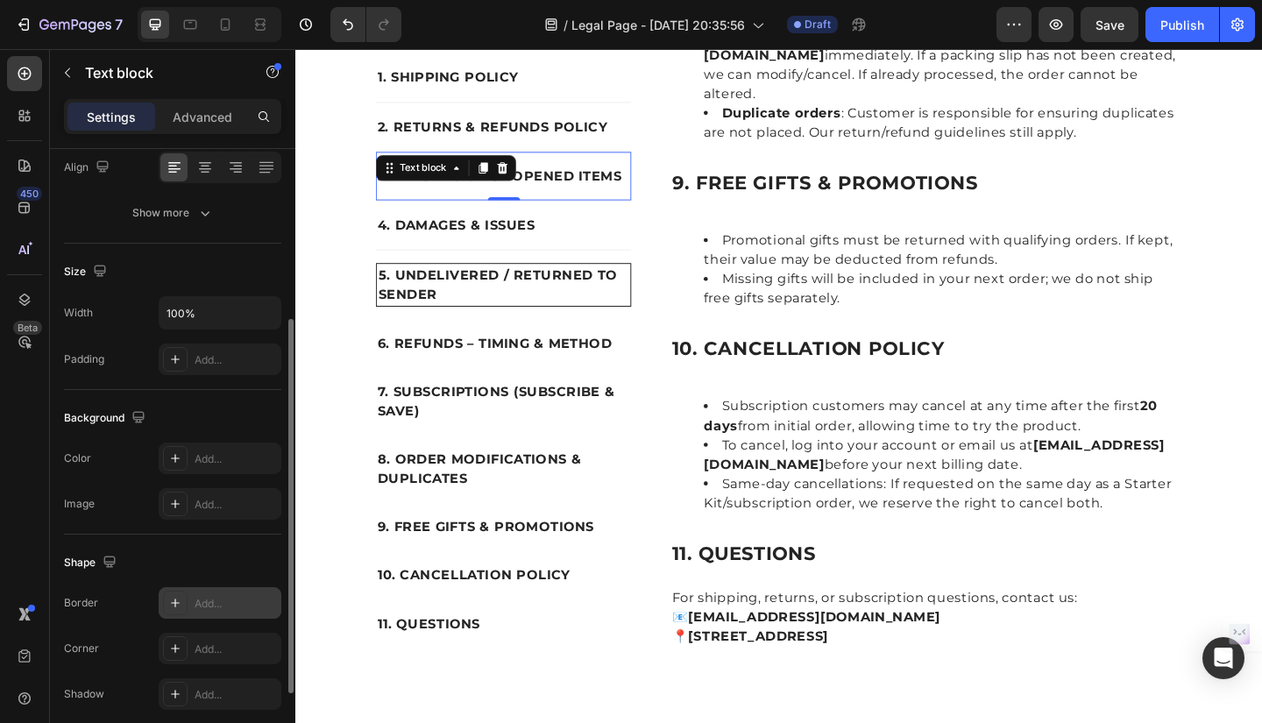
click at [172, 605] on icon at bounding box center [175, 603] width 14 height 14
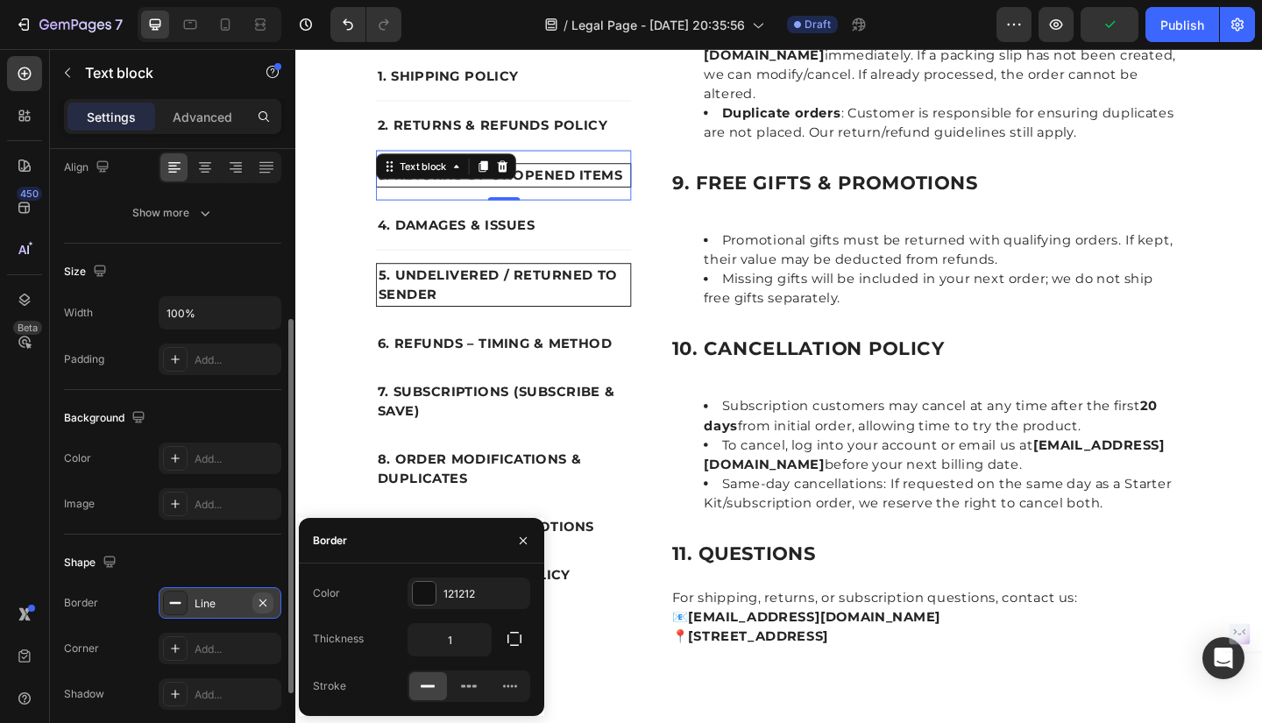
click at [261, 601] on icon "button" at bounding box center [262, 602] width 7 height 7
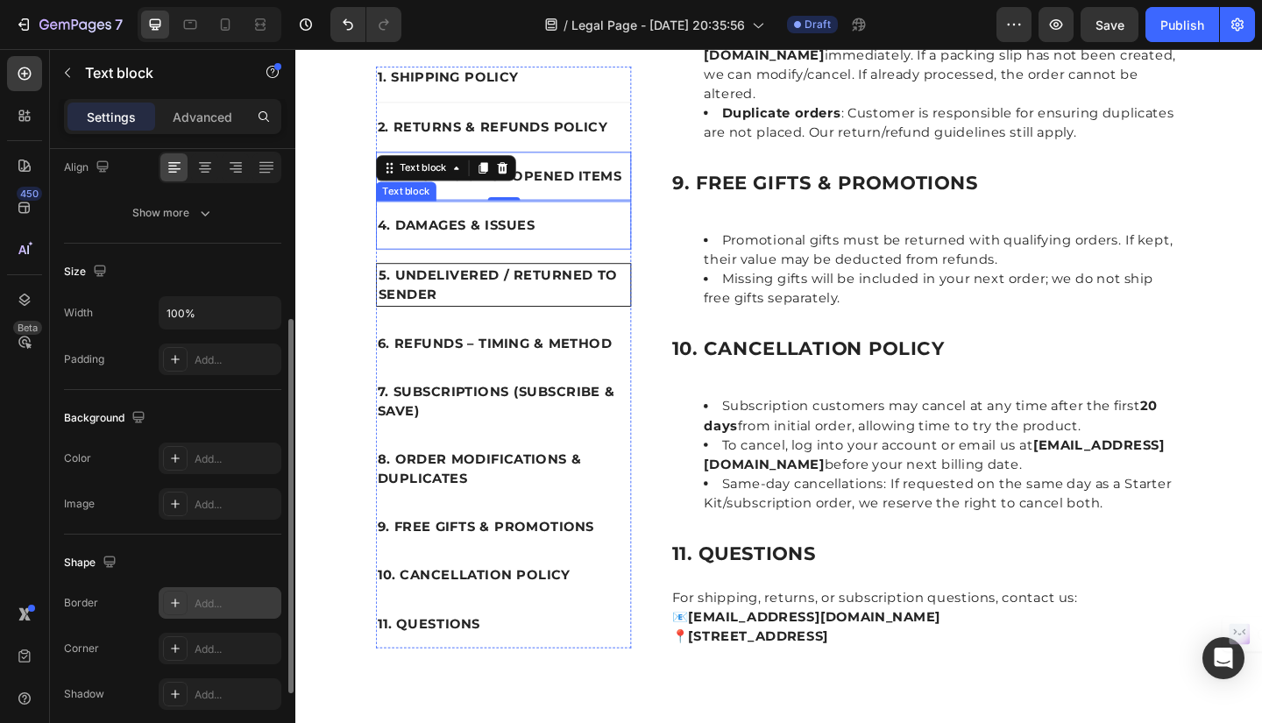
click at [622, 215] on div "4. DAMAGES & ISSUES Text block" at bounding box center [522, 241] width 278 height 53
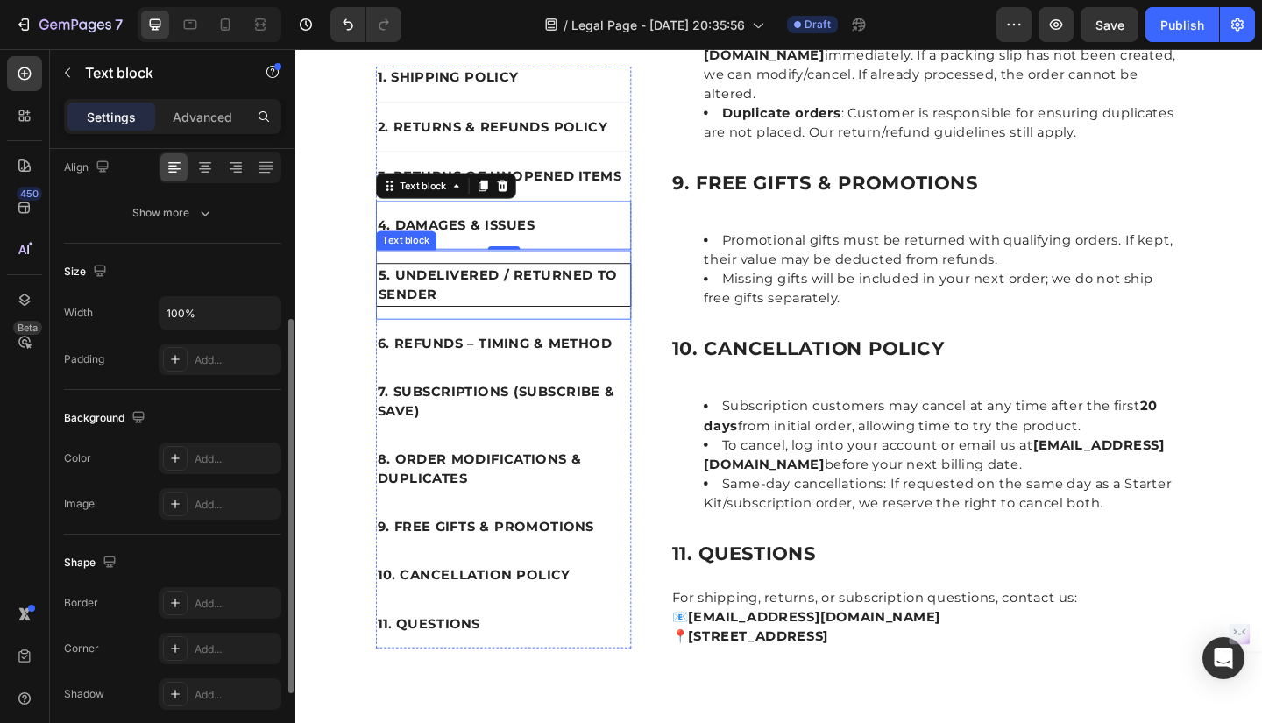
click at [642, 285] on p "5. UNDELIVERED / RETURNED TO SENDER" at bounding box center [522, 306] width 273 height 42
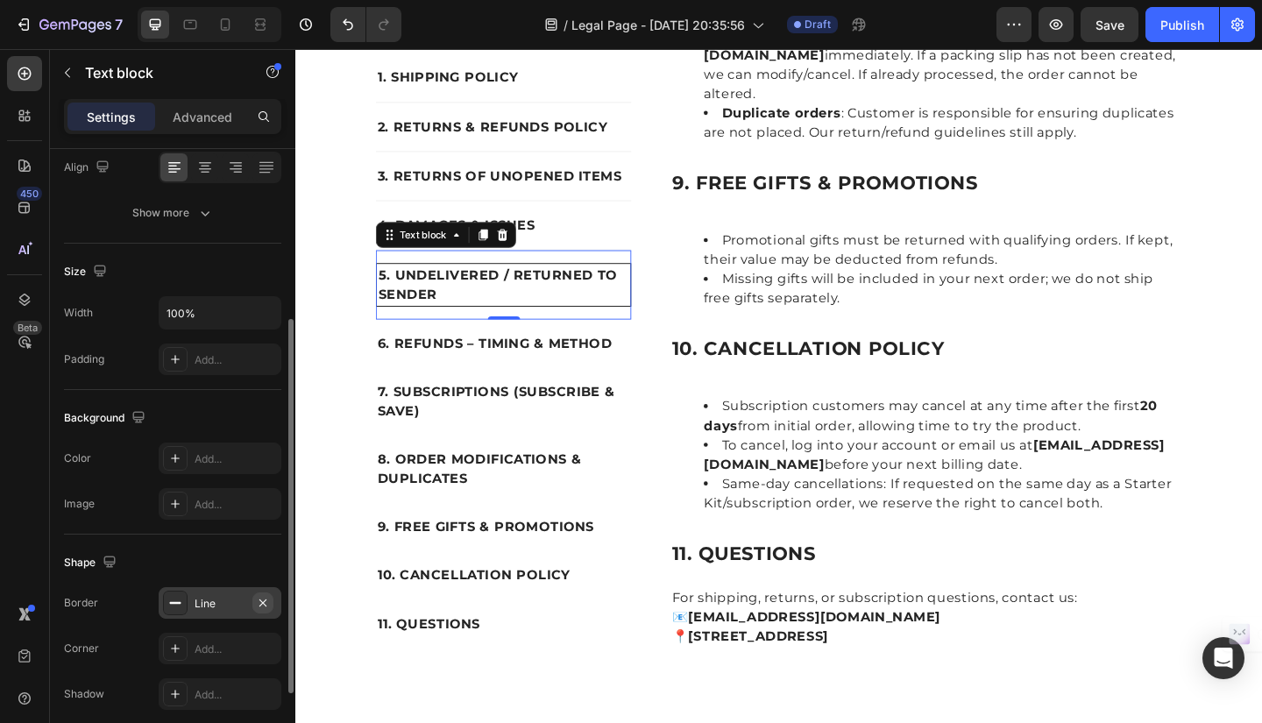
click at [270, 605] on button "button" at bounding box center [262, 603] width 21 height 21
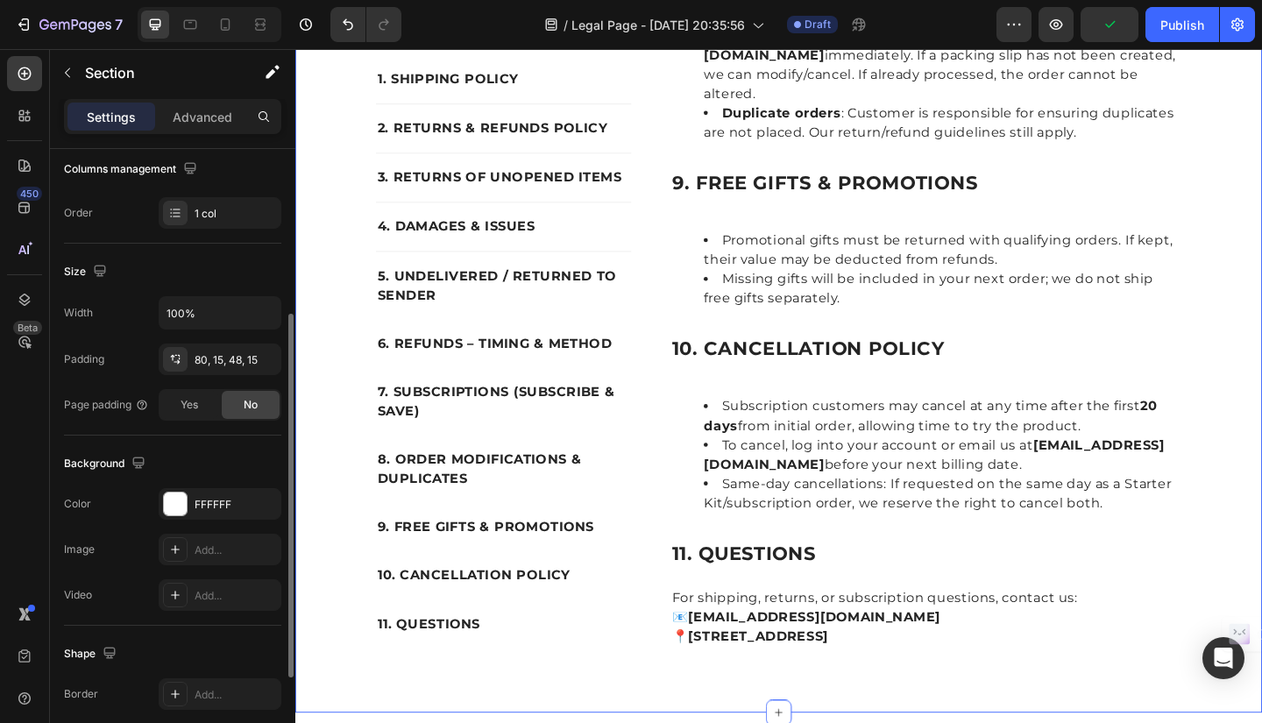
scroll to position [0, 0]
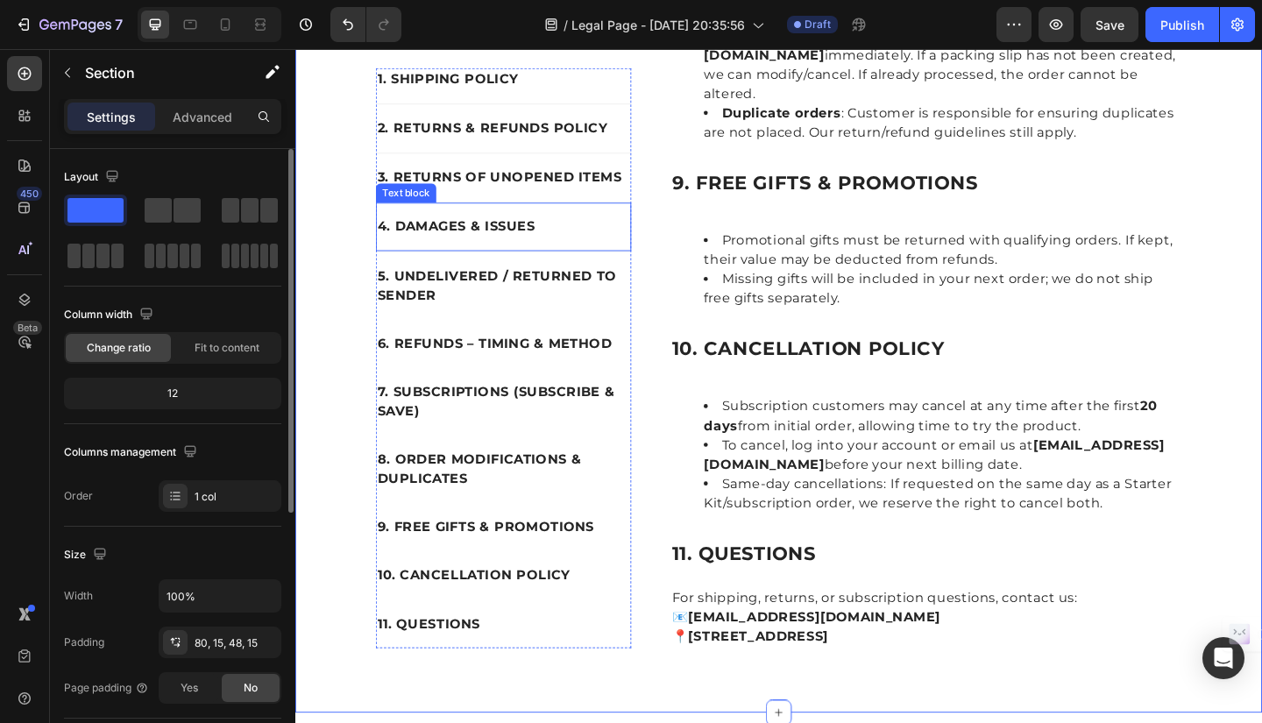
click at [617, 231] on div "4. DAMAGES & ISSUES" at bounding box center [522, 243] width 278 height 25
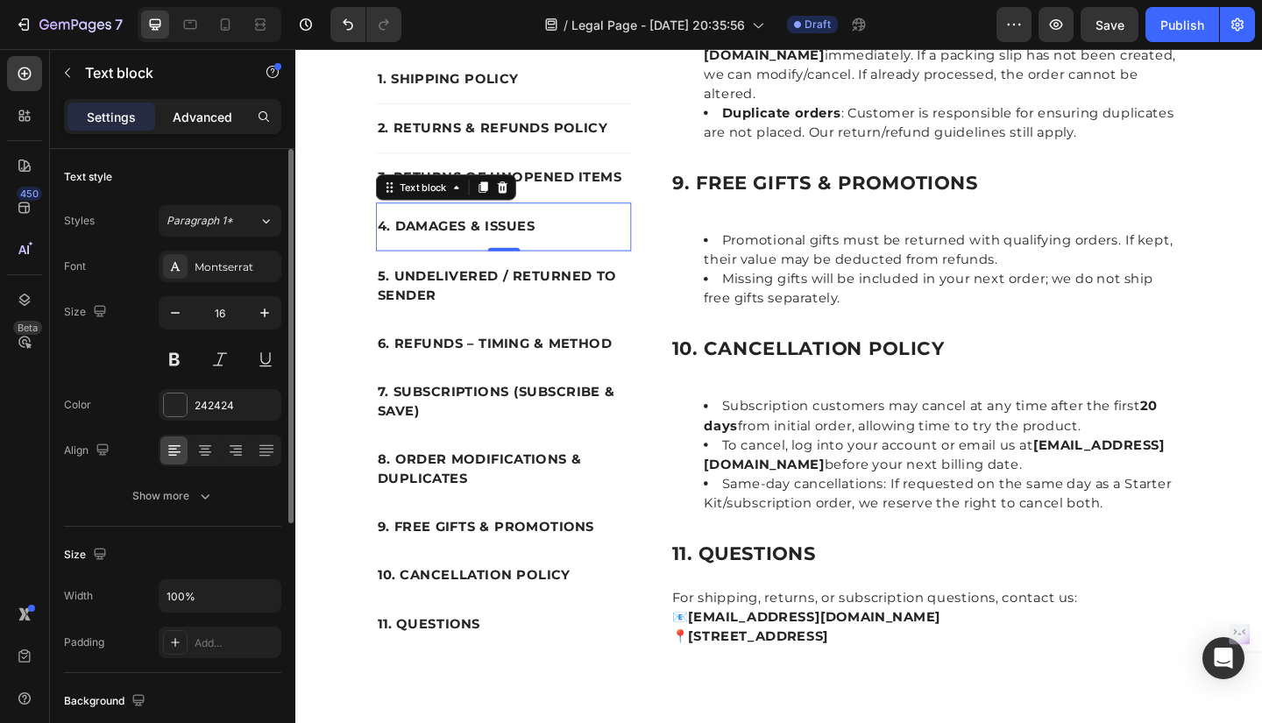
click at [218, 112] on p "Advanced" at bounding box center [203, 117] width 60 height 18
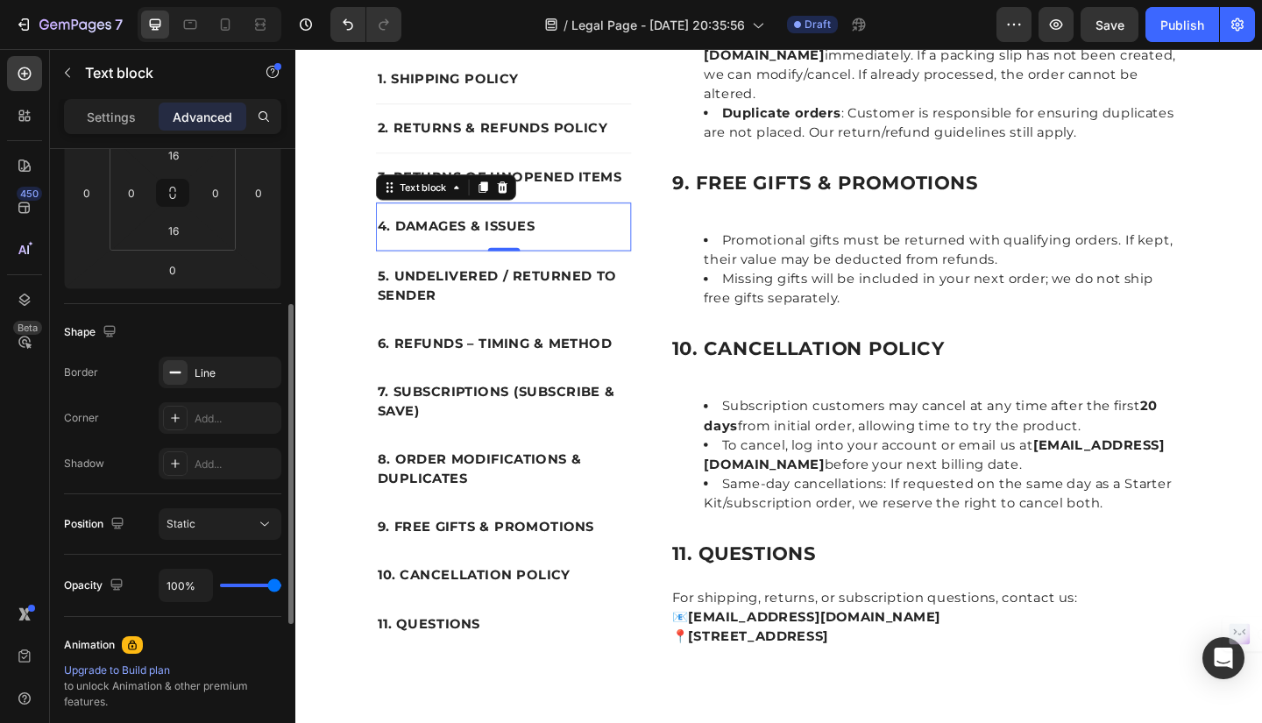
scroll to position [300, 0]
click at [238, 373] on div "Line" at bounding box center [220, 369] width 51 height 16
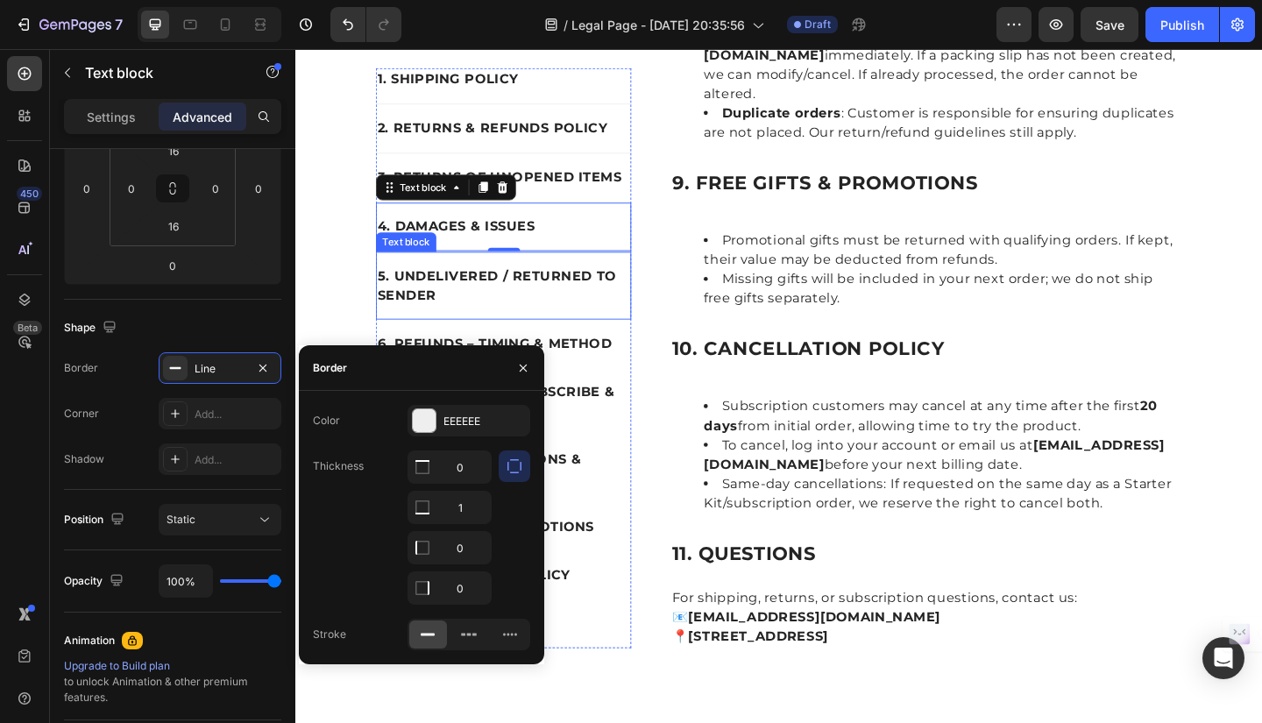
click at [573, 286] on p "5. UNDELIVERED / RETURNED TO SENDER" at bounding box center [522, 307] width 274 height 42
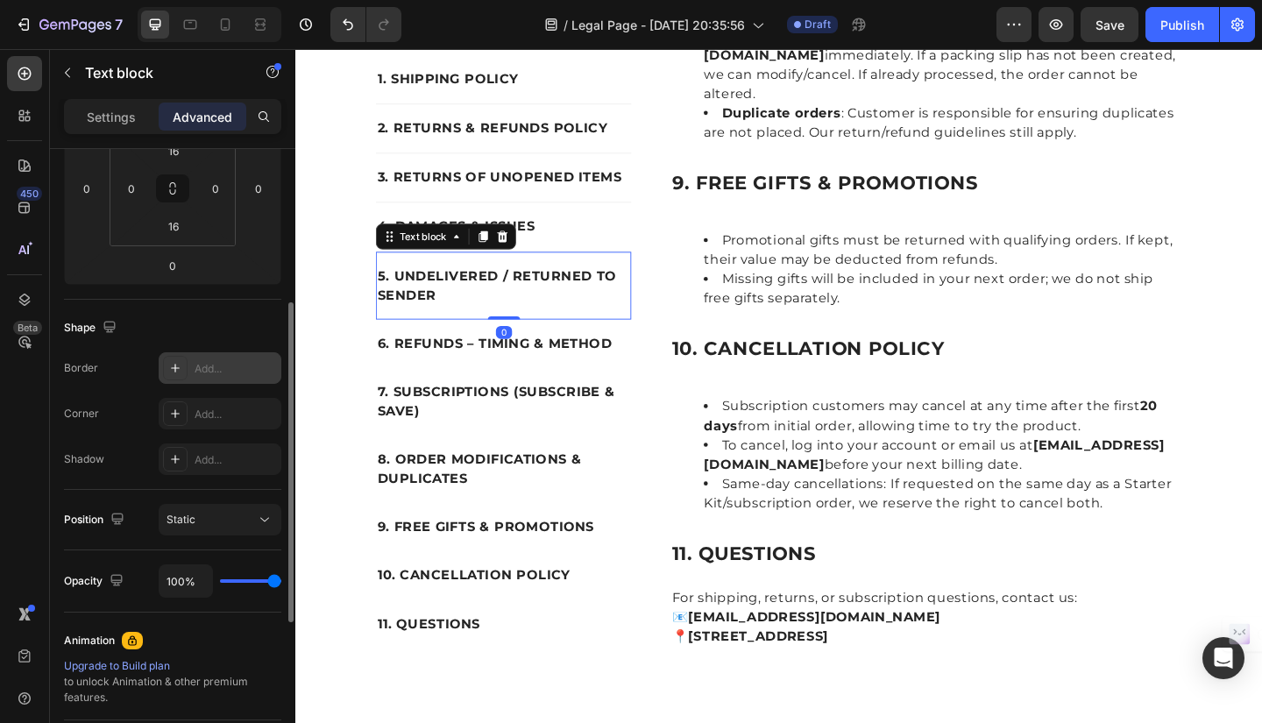
click at [241, 368] on div "Add..." at bounding box center [236, 369] width 82 height 16
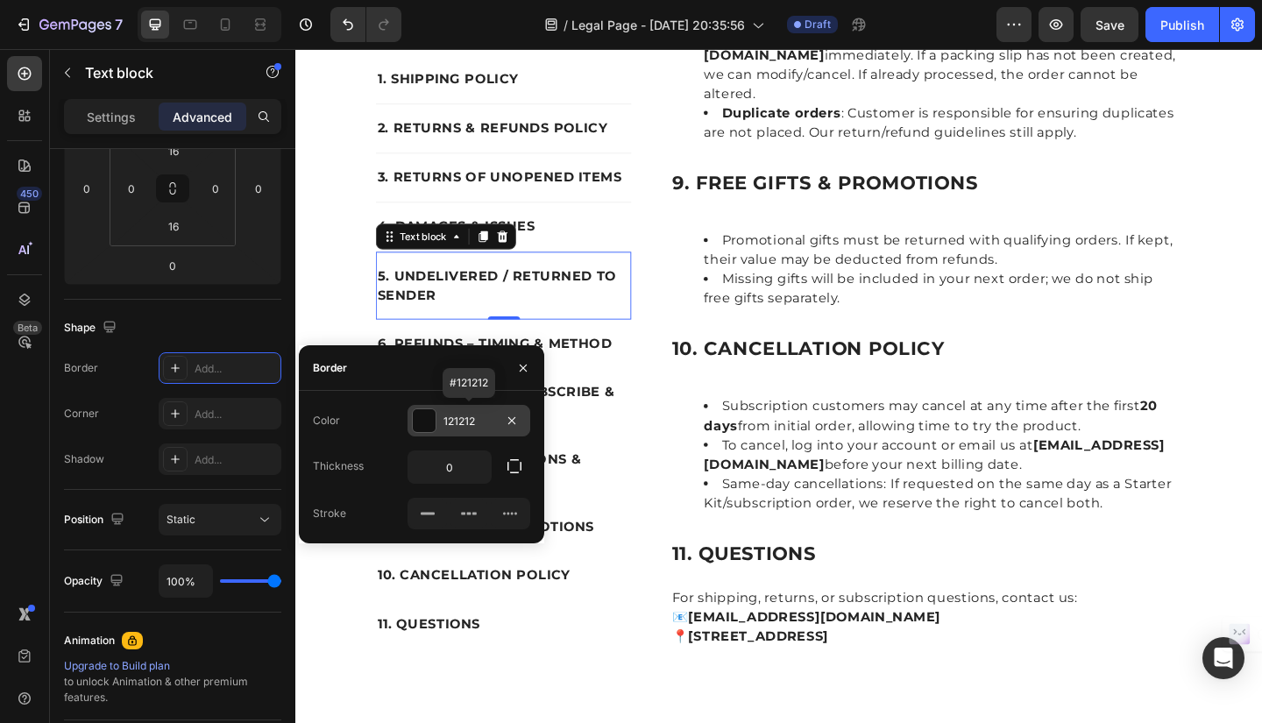
click at [477, 422] on div "121212" at bounding box center [469, 422] width 51 height 16
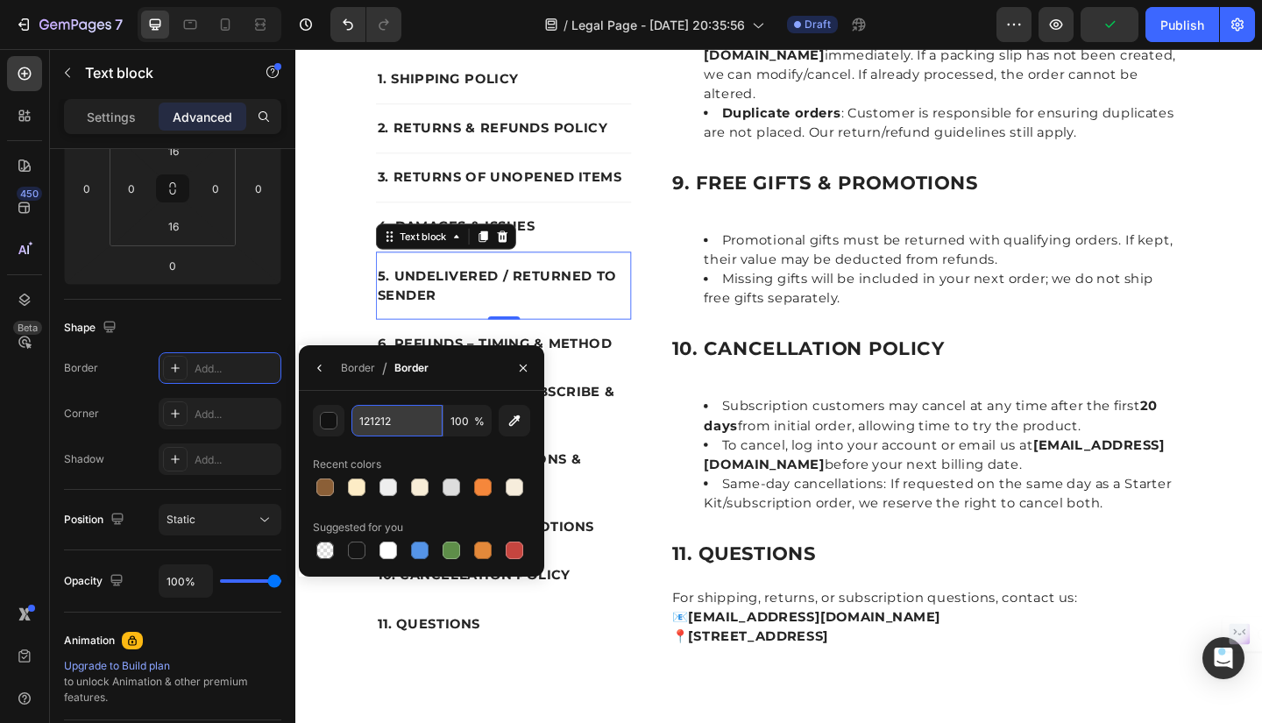
click at [408, 419] on input "121212" at bounding box center [397, 421] width 91 height 32
type input "EEEEEE"
click at [523, 372] on icon "button" at bounding box center [523, 368] width 14 height 14
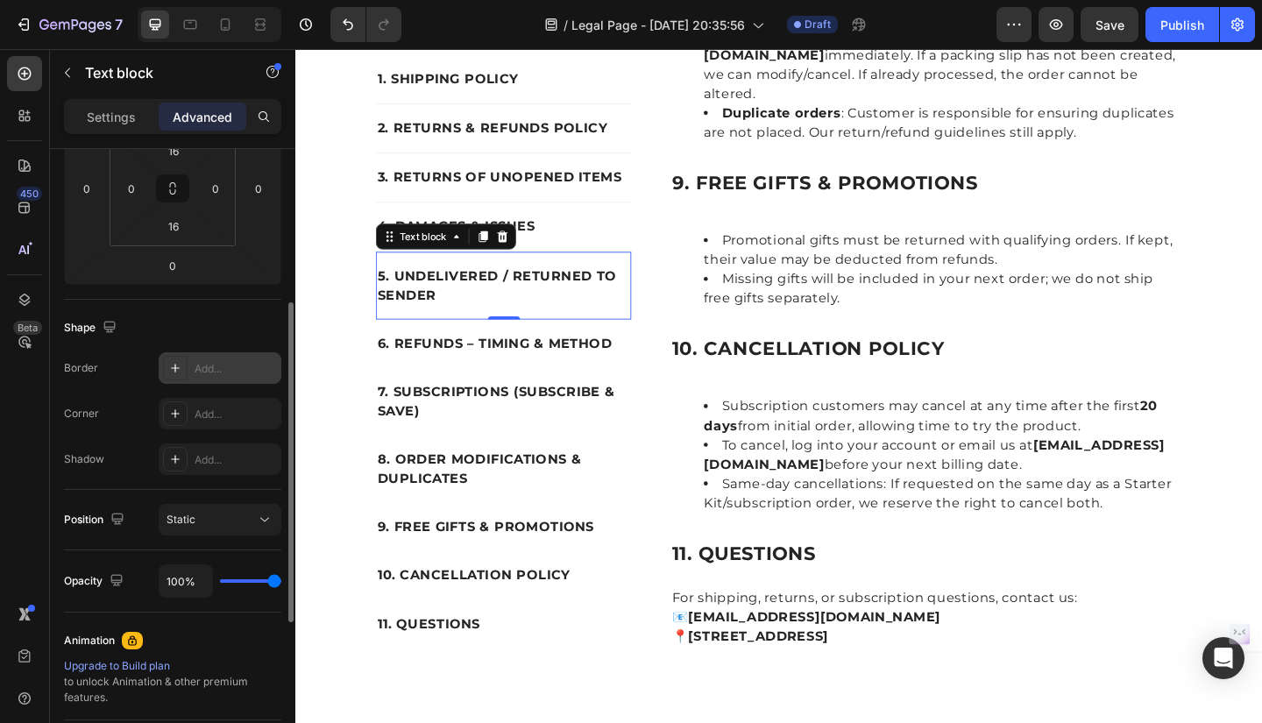
click at [223, 368] on div "Add..." at bounding box center [236, 369] width 82 height 16
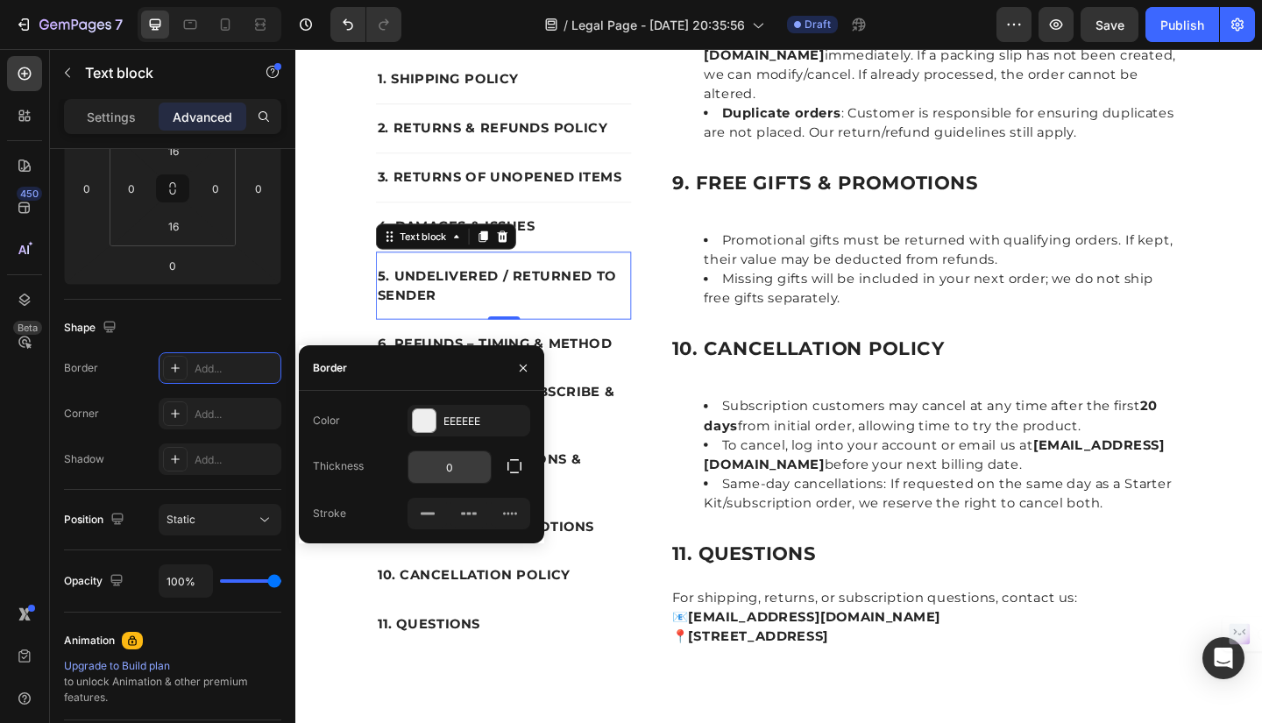
click at [457, 473] on input "0" at bounding box center [450, 467] width 82 height 32
click at [513, 470] on icon "button" at bounding box center [515, 467] width 18 height 18
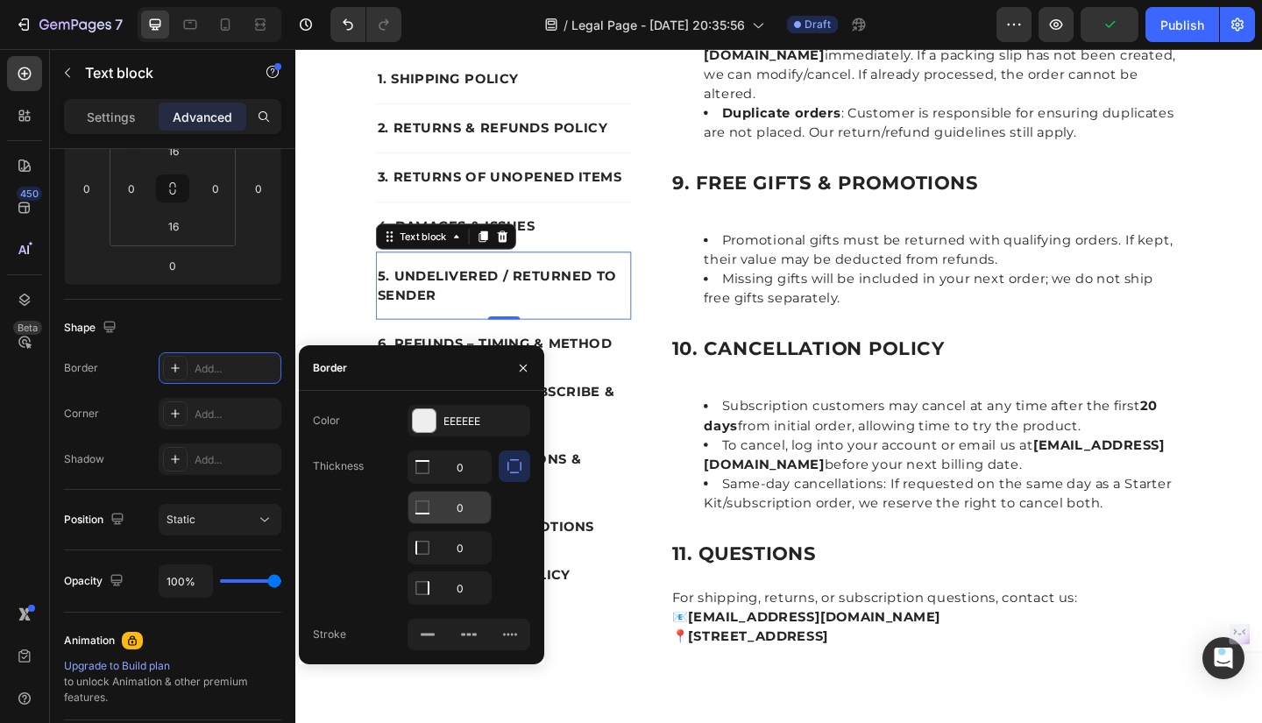
click at [470, 507] on input "0" at bounding box center [450, 508] width 82 height 32
type input "1"
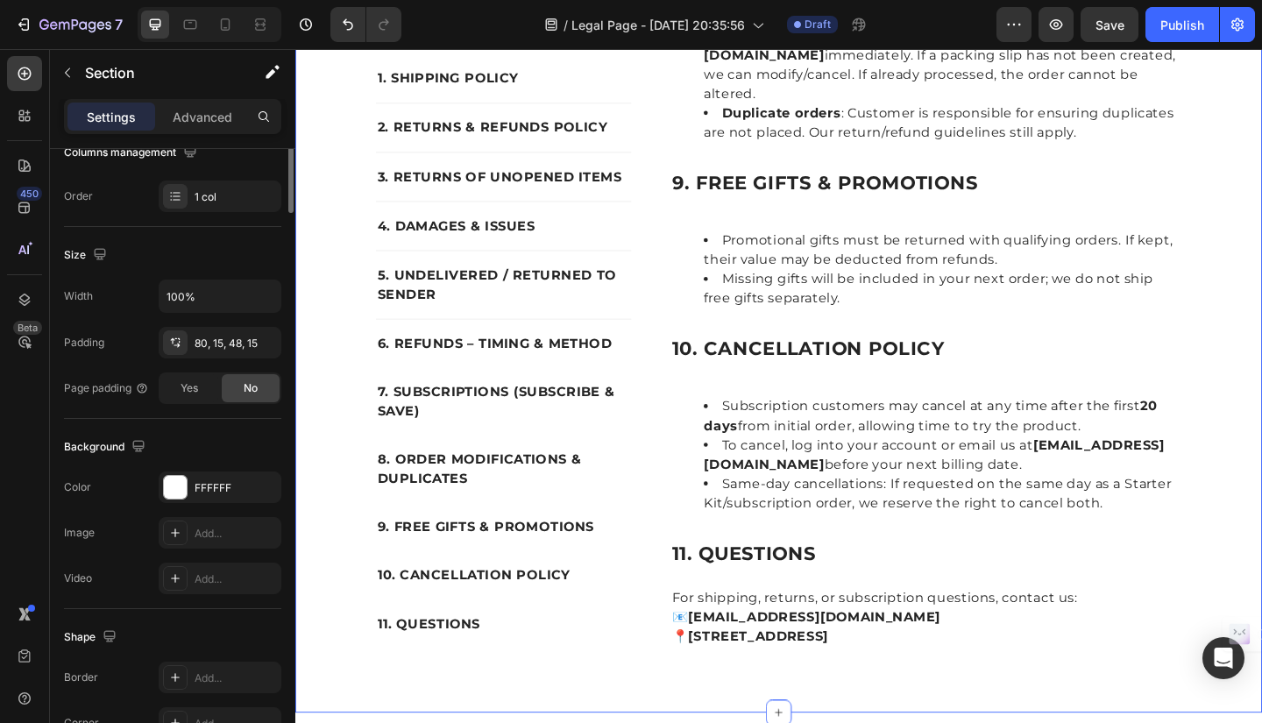
scroll to position [0, 0]
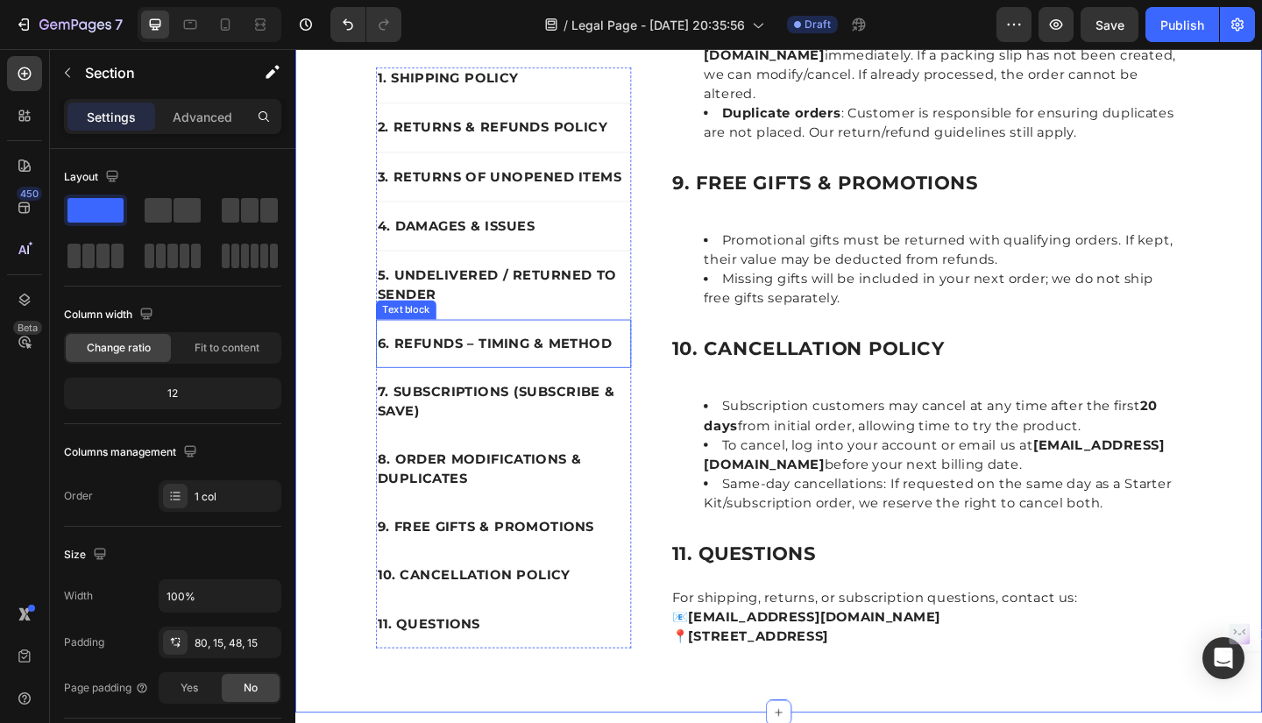
click at [578, 359] on p "6. REFUNDS – TIMING & METHOD" at bounding box center [522, 369] width 274 height 21
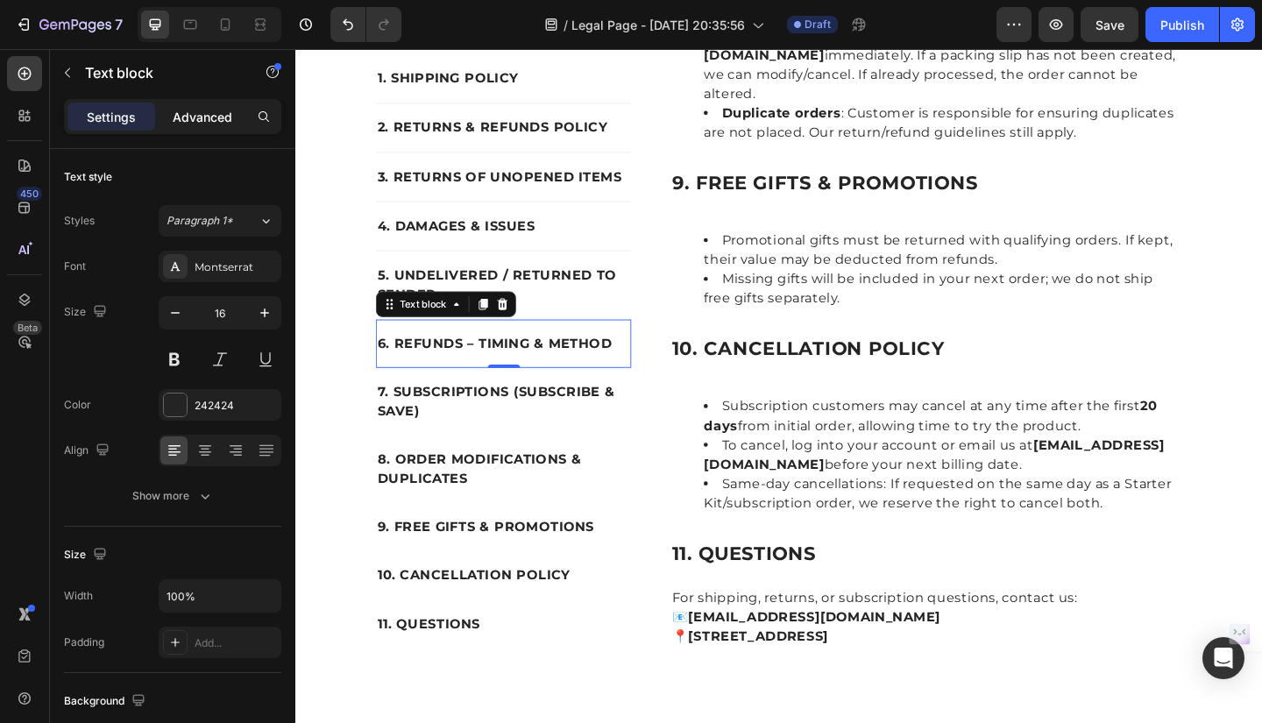
click at [191, 118] on p "Advanced" at bounding box center [203, 117] width 60 height 18
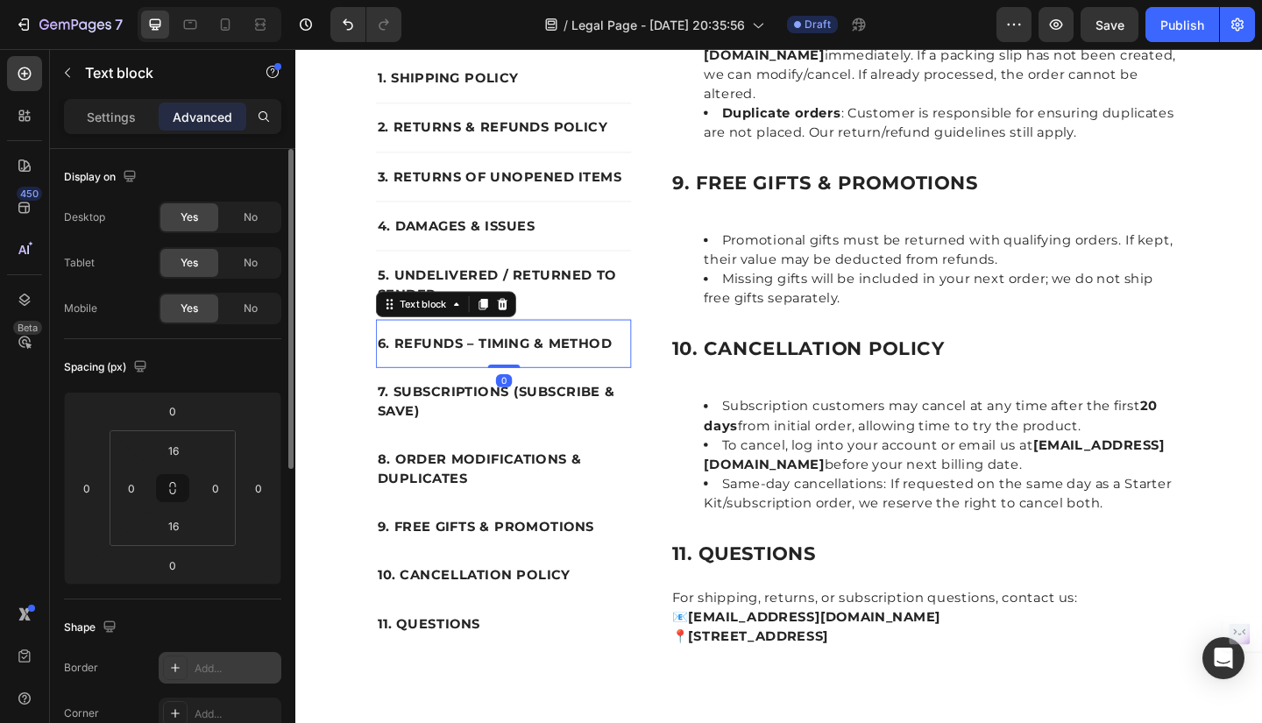
click at [196, 669] on div "Add..." at bounding box center [236, 669] width 82 height 16
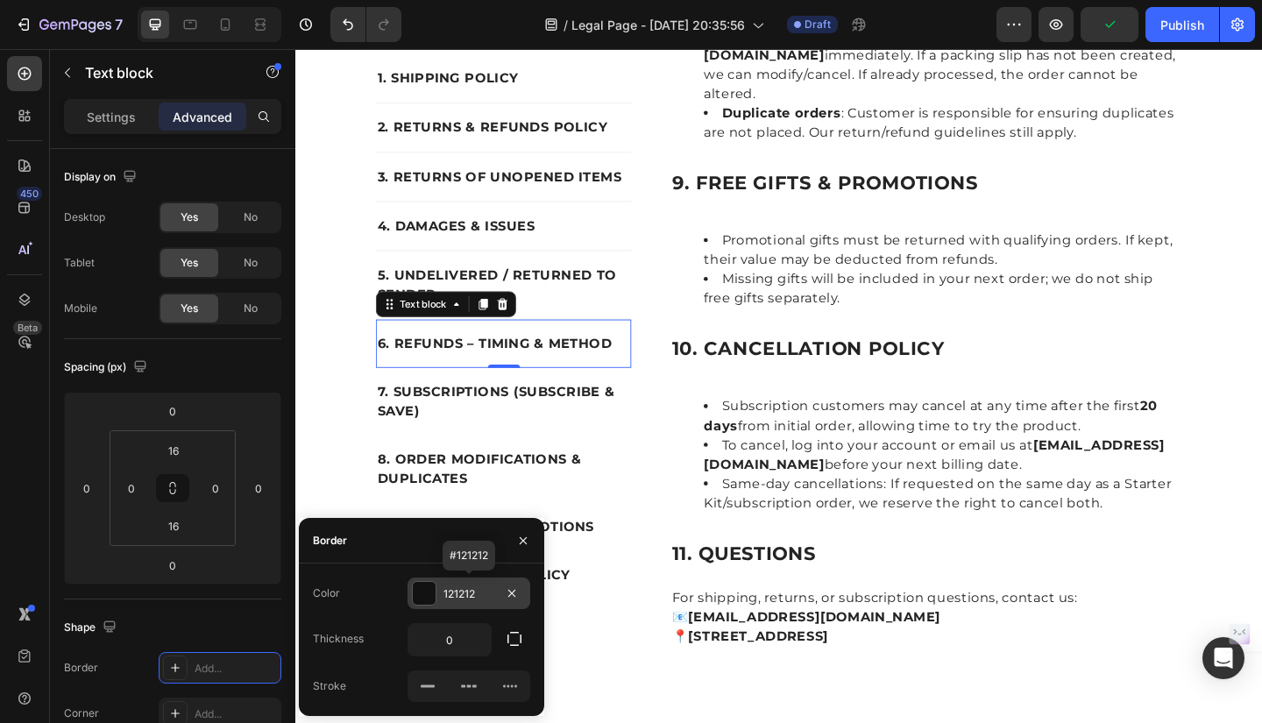
click at [487, 603] on div "121212" at bounding box center [469, 594] width 123 height 32
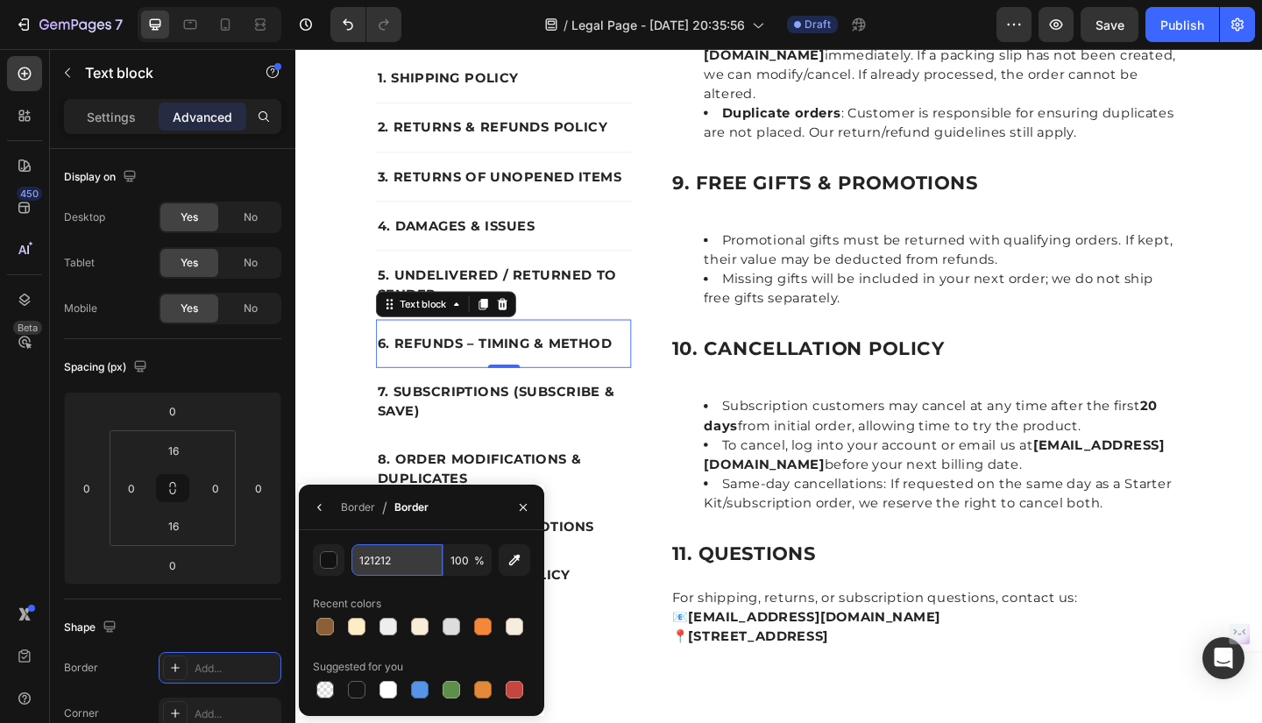
click at [392, 563] on input "121212" at bounding box center [397, 560] width 91 height 32
type input "EEEEEE"
click at [323, 505] on icon "button" at bounding box center [320, 508] width 14 height 14
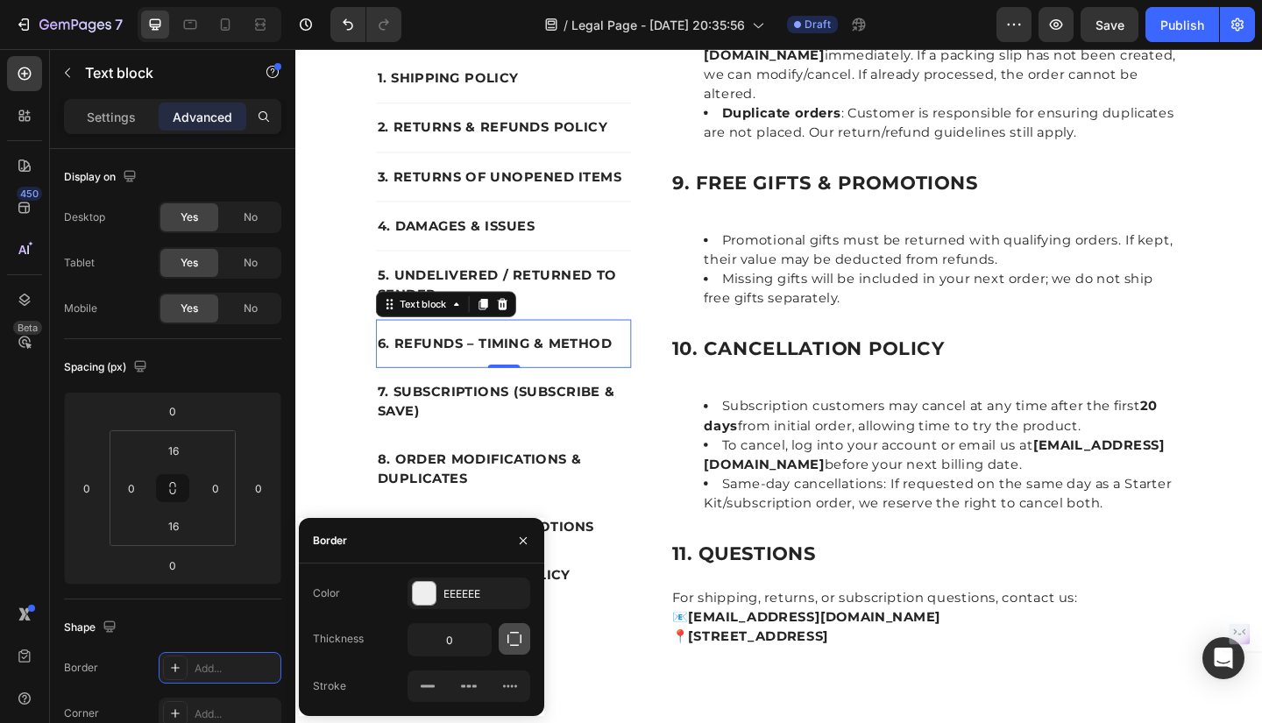
click at [516, 647] on icon "button" at bounding box center [515, 639] width 18 height 18
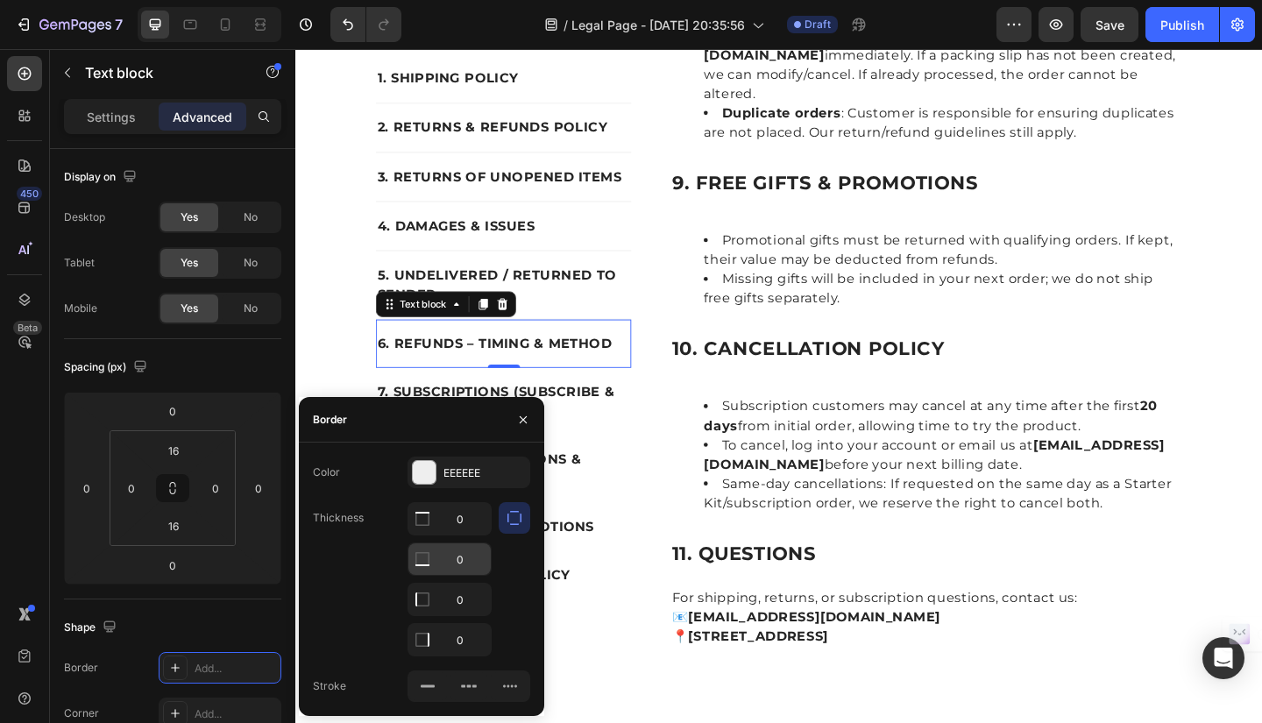
click at [462, 563] on input "0" at bounding box center [450, 560] width 82 height 32
type input "1"
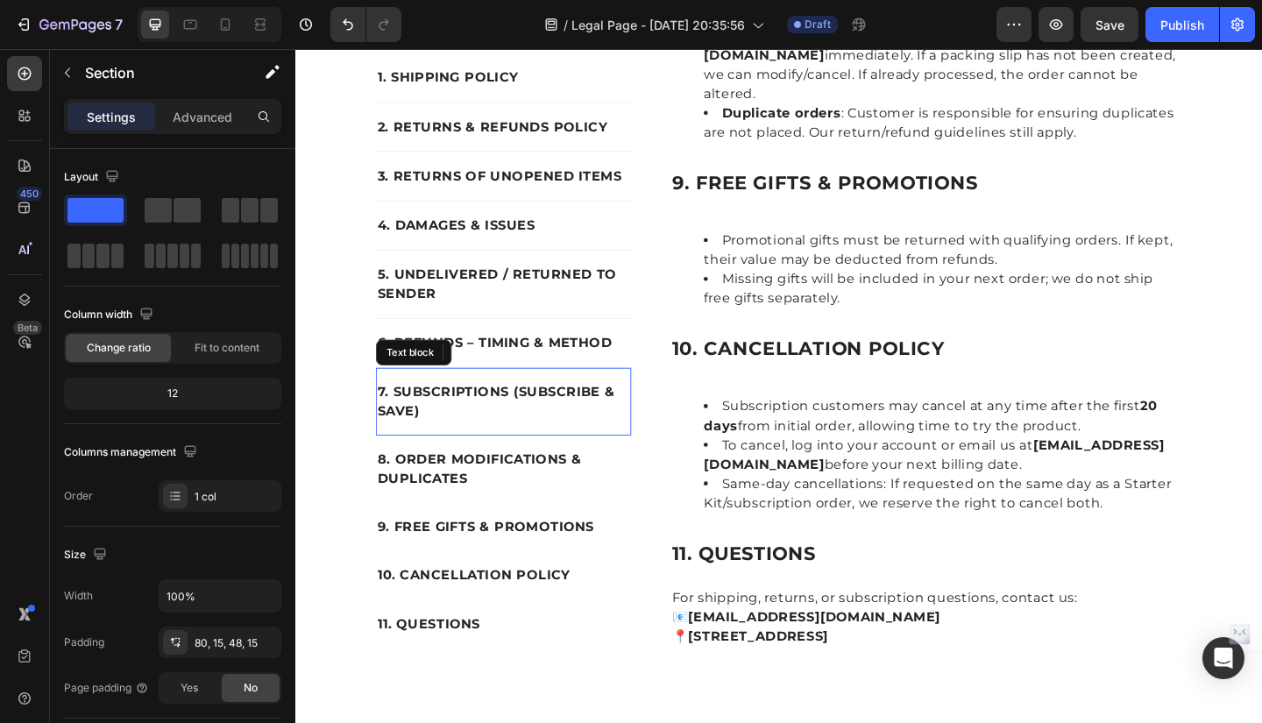
click at [537, 412] on p "7. SUBSCRIPTIONS (SUBSCRIBE & SAVE)" at bounding box center [522, 433] width 274 height 42
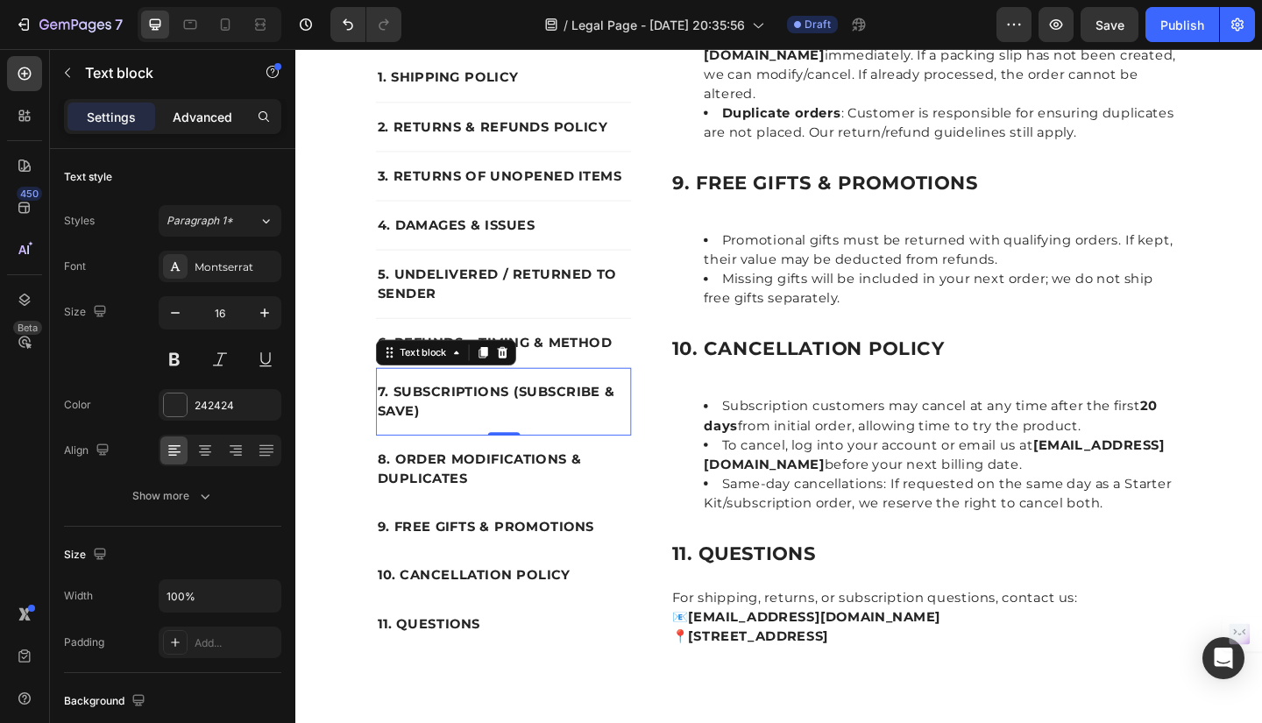
click at [195, 118] on p "Advanced" at bounding box center [203, 117] width 60 height 18
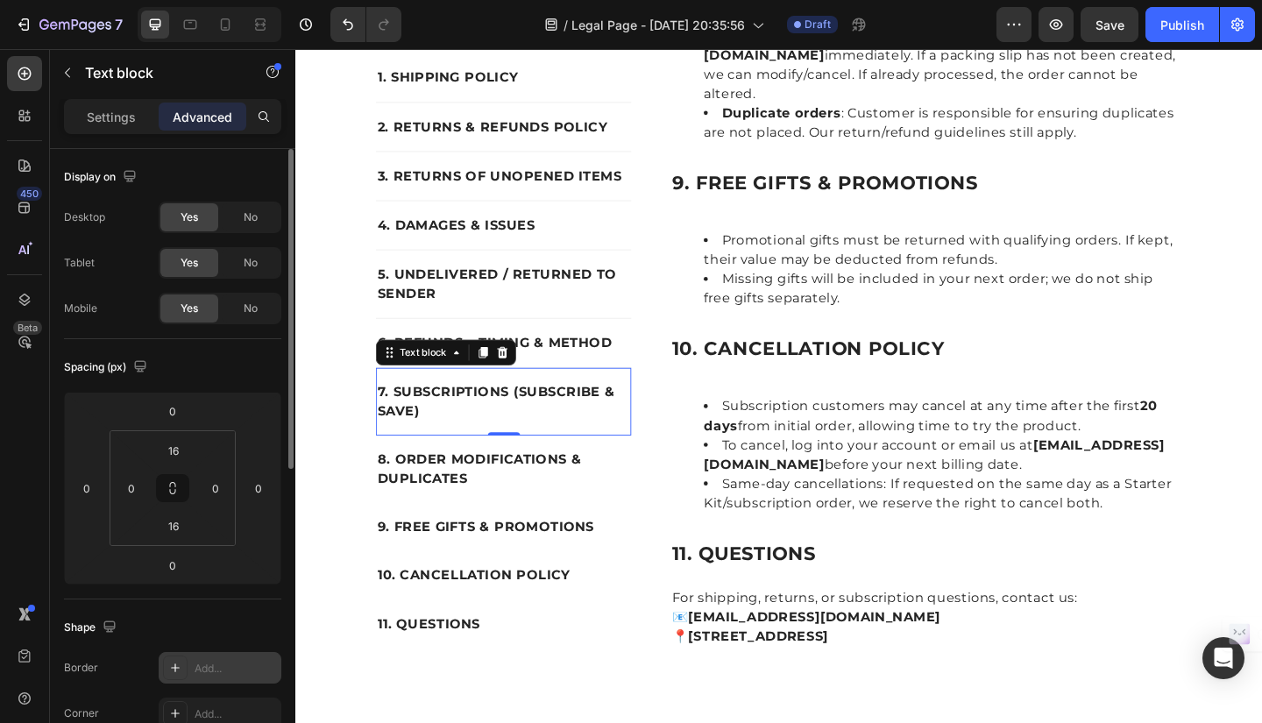
click at [188, 662] on div "Add..." at bounding box center [220, 668] width 123 height 32
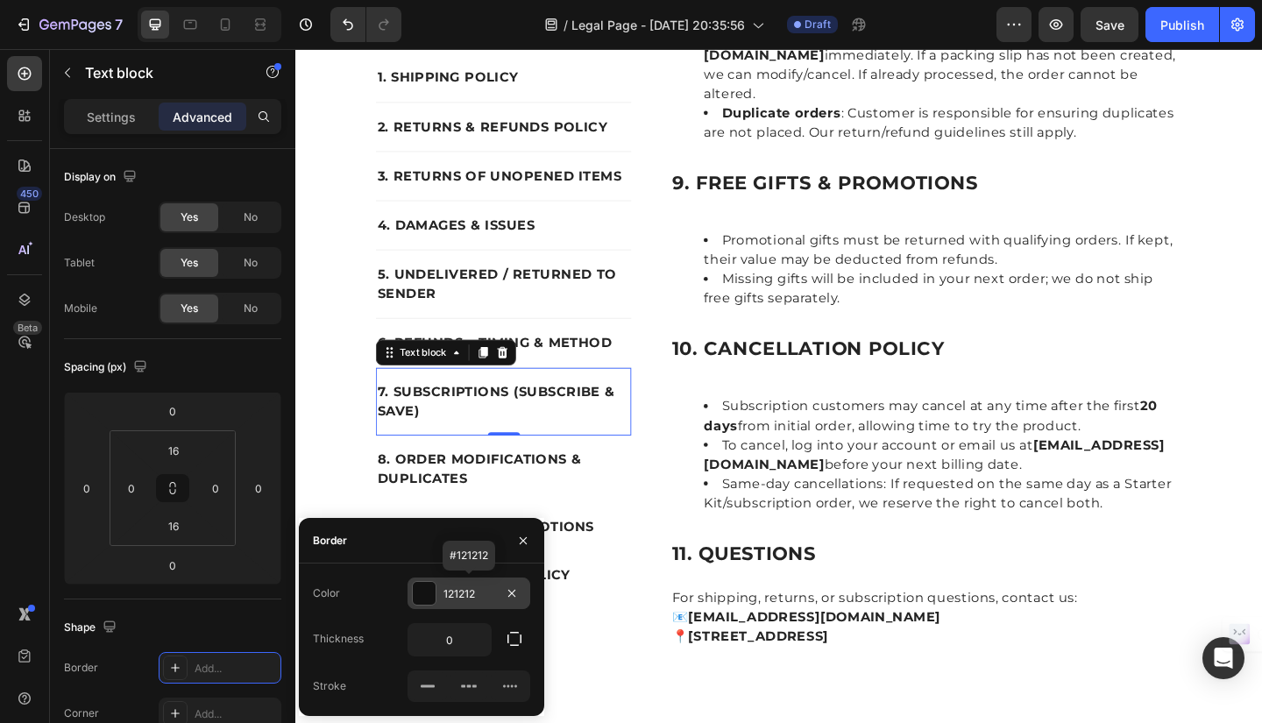
click at [494, 592] on div "121212" at bounding box center [469, 594] width 51 height 16
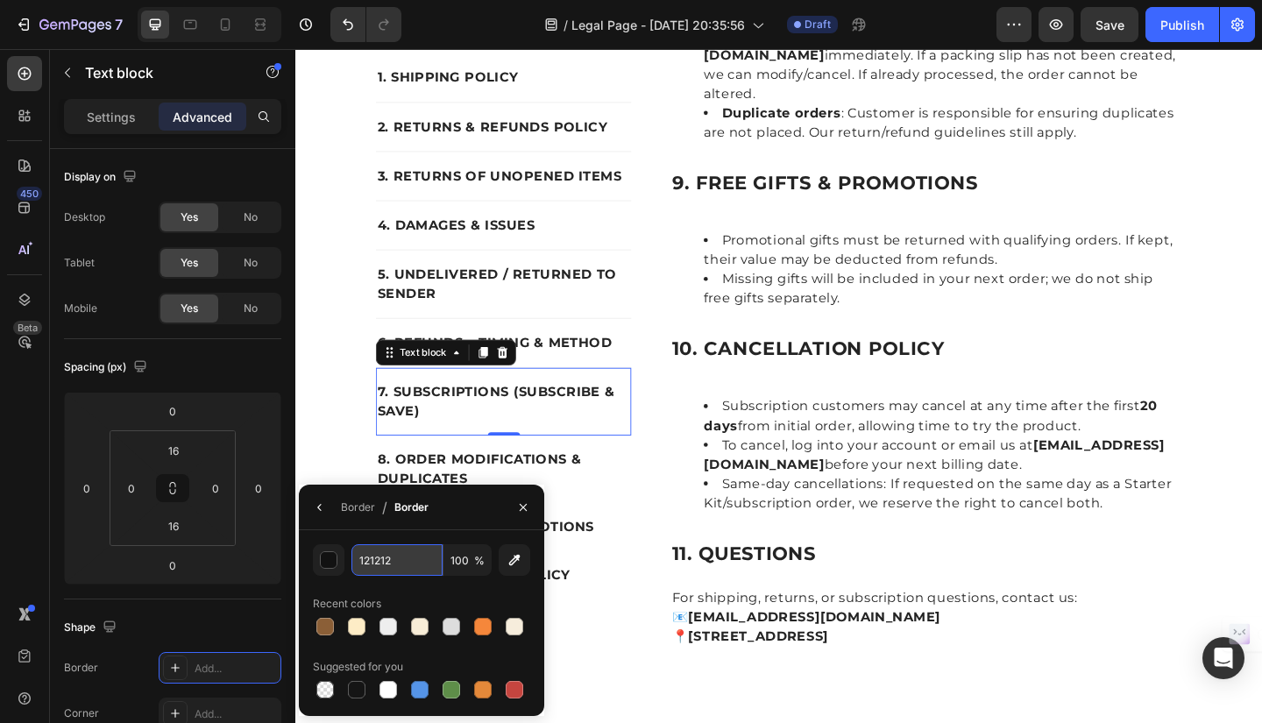
click at [411, 559] on input "121212" at bounding box center [397, 560] width 91 height 32
type input "EEEEEE"
click at [322, 502] on icon "button" at bounding box center [320, 508] width 14 height 14
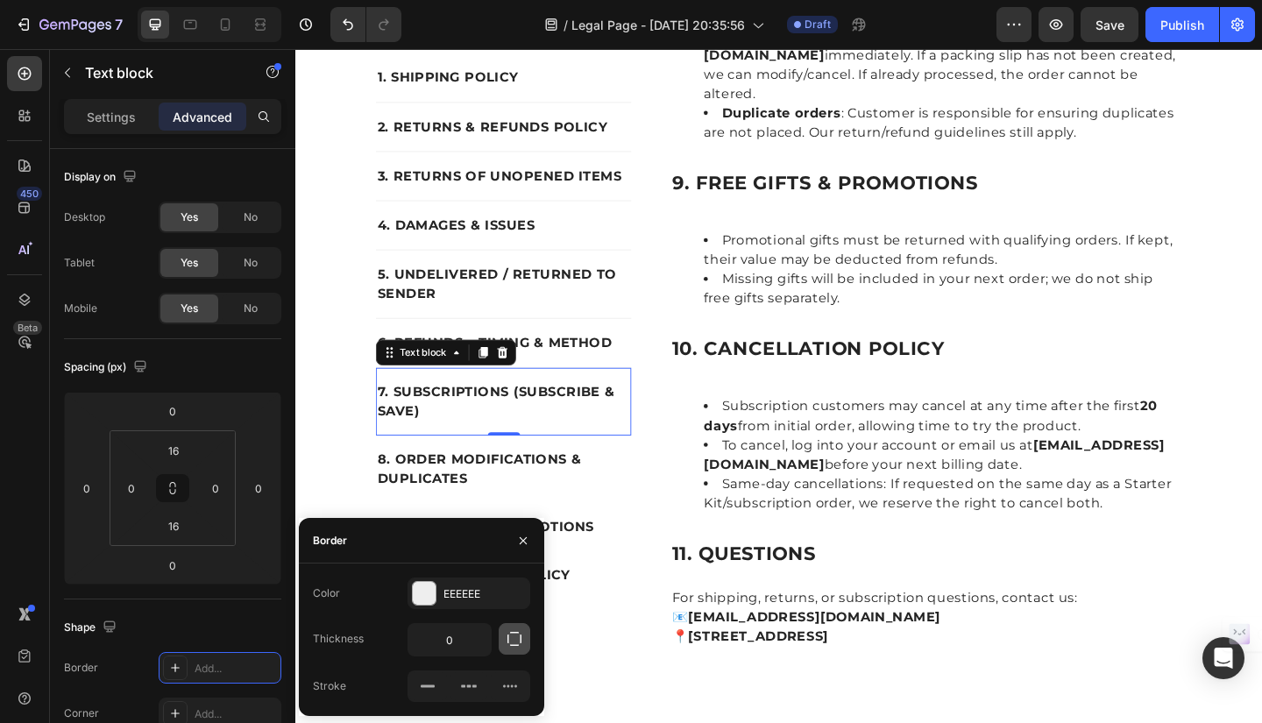
click at [515, 643] on icon "button" at bounding box center [515, 639] width 18 height 18
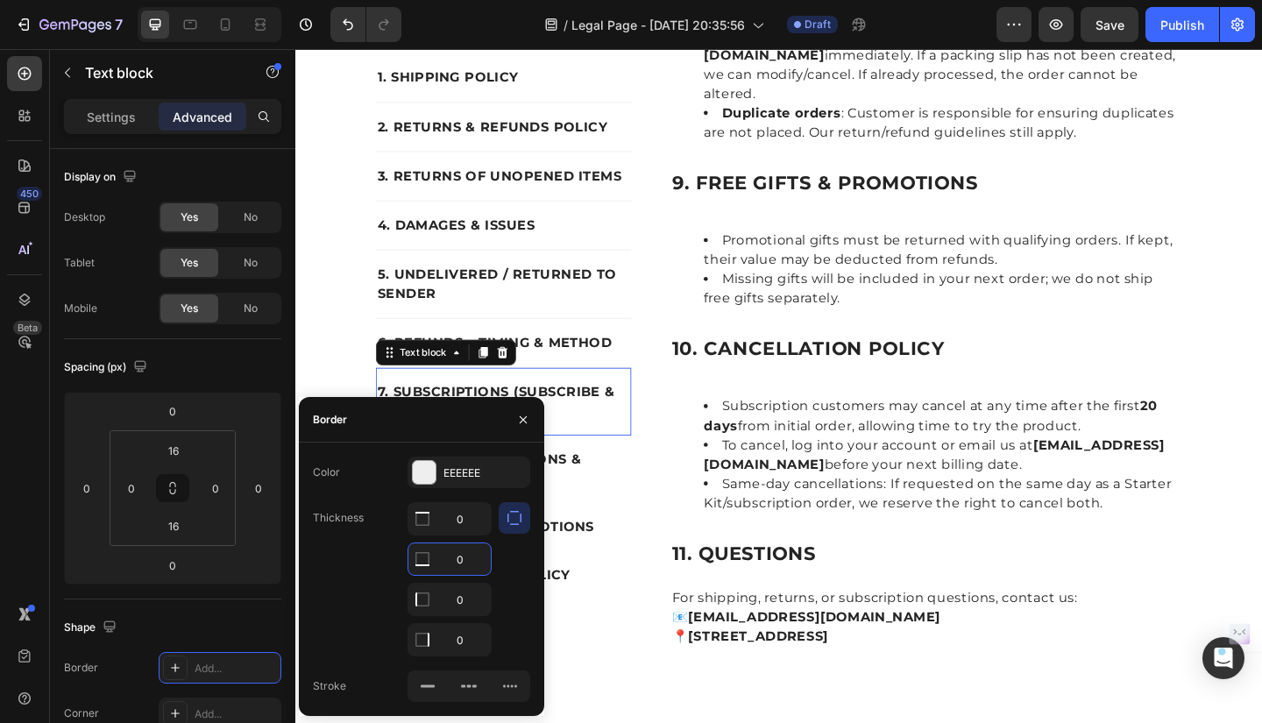
click at [472, 558] on input "0" at bounding box center [450, 560] width 82 height 32
type input "1"
click at [531, 422] on button "button" at bounding box center [523, 420] width 28 height 28
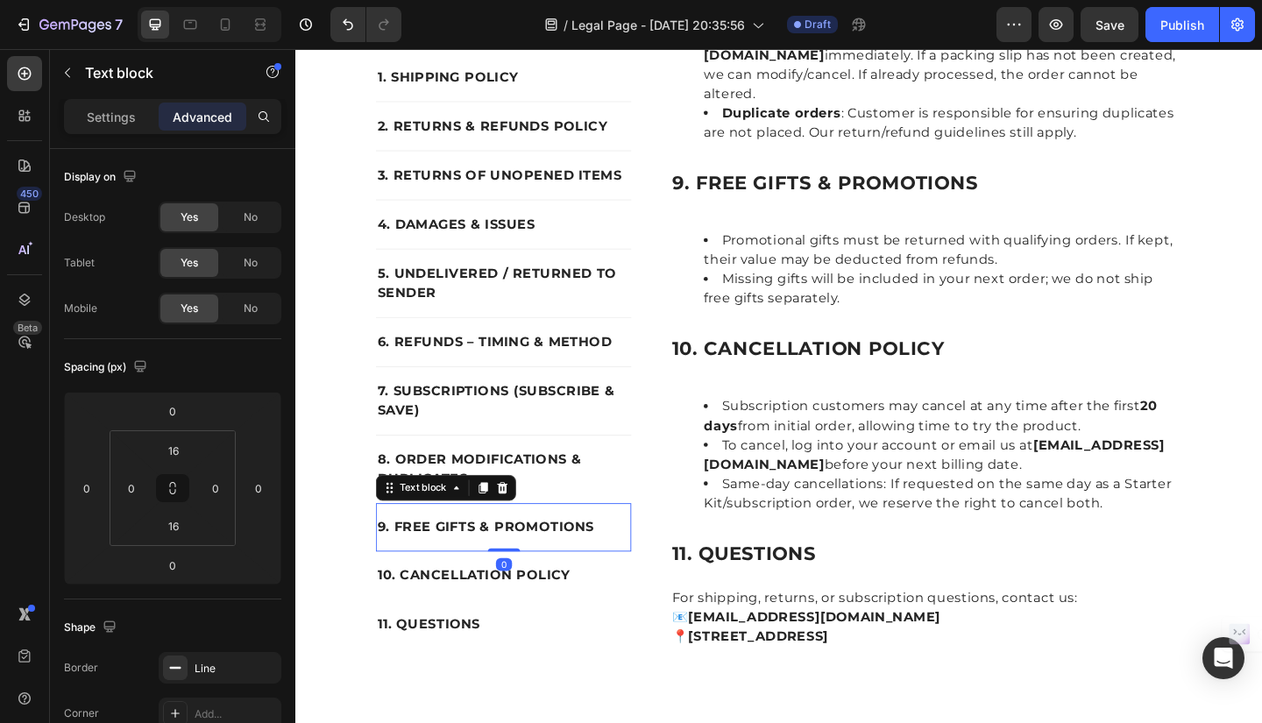
click at [490, 559] on p "9. FREE GIFTS & PROMOTIONS" at bounding box center [522, 569] width 274 height 21
click at [234, 659] on div "Add..." at bounding box center [220, 668] width 123 height 32
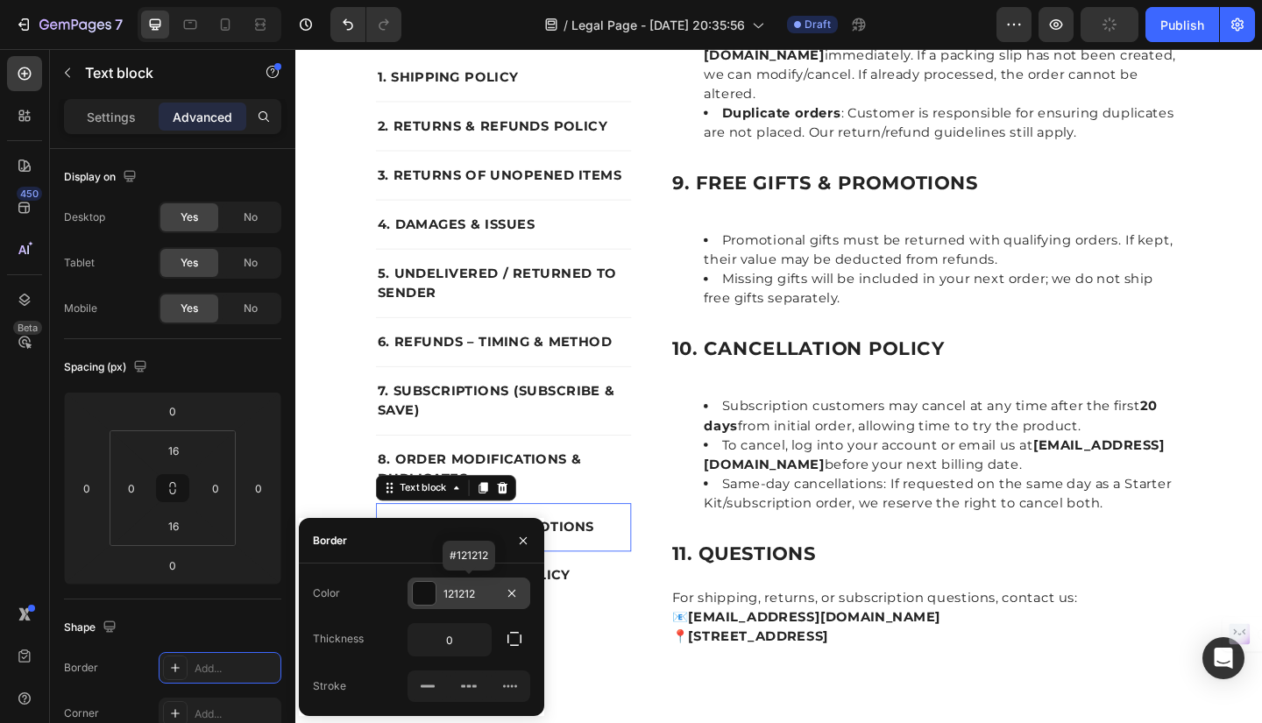
click at [468, 588] on div "121212" at bounding box center [469, 594] width 51 height 16
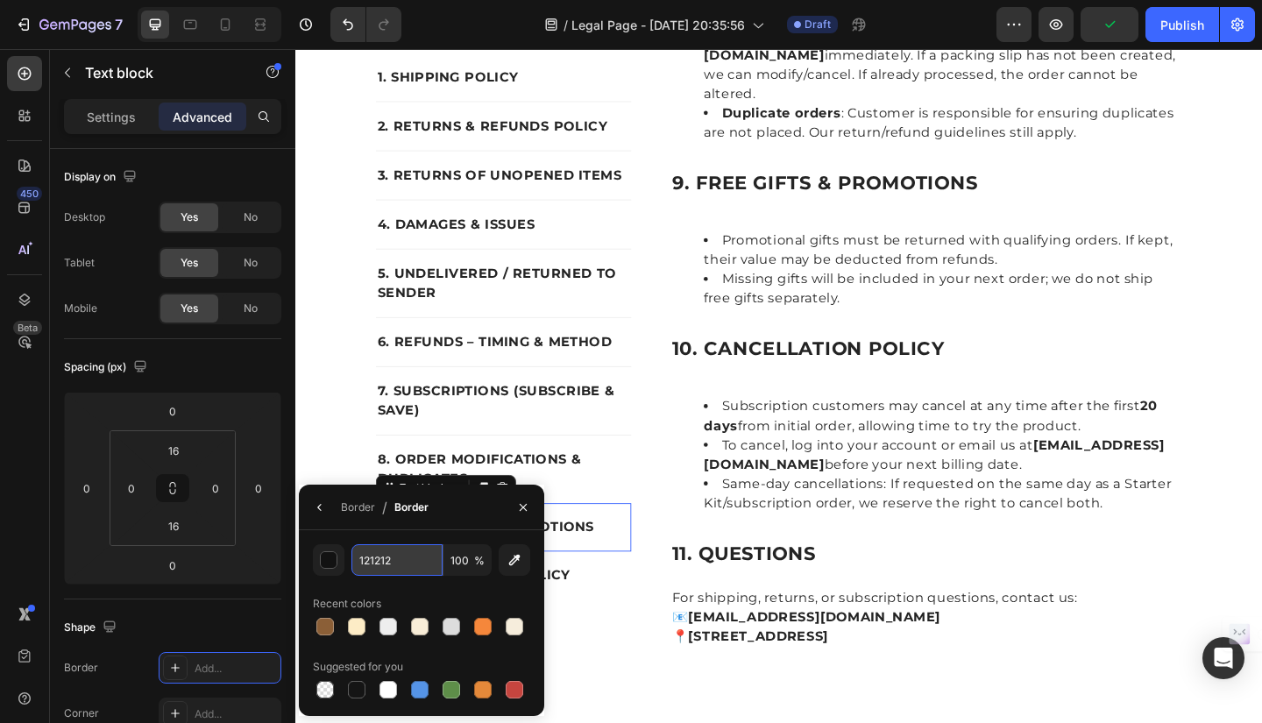
click at [419, 557] on input "121212" at bounding box center [397, 560] width 91 height 32
type input "EEEEEE"
click at [324, 505] on icon "button" at bounding box center [320, 508] width 14 height 14
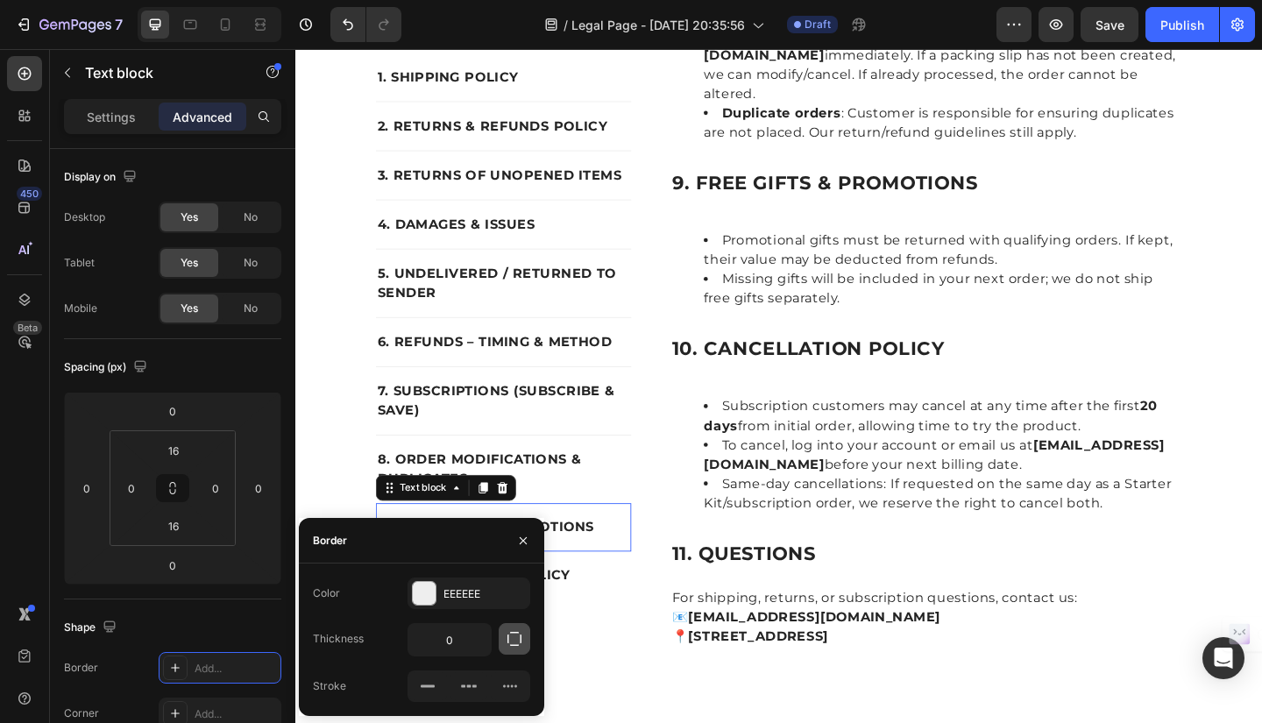
click at [515, 642] on icon "button" at bounding box center [515, 639] width 18 height 18
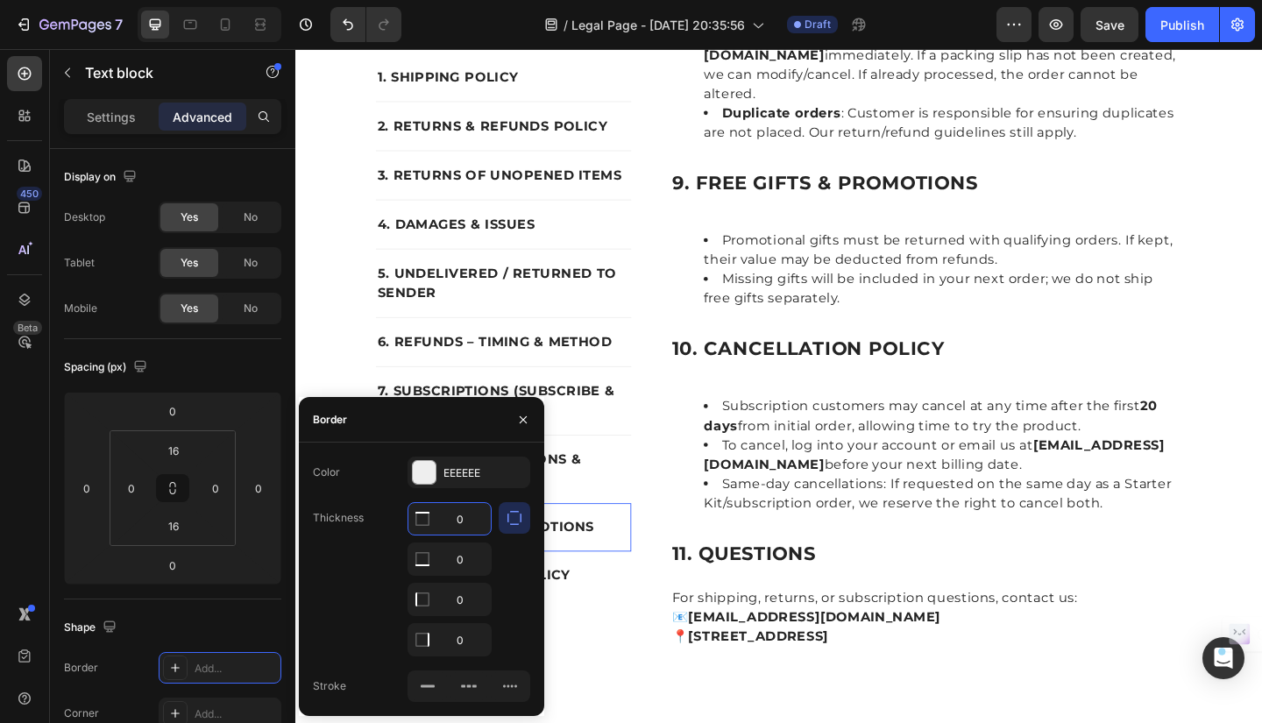
click at [471, 520] on input "0" at bounding box center [450, 519] width 82 height 32
type input "1"
click at [466, 555] on input "0" at bounding box center [450, 560] width 82 height 32
type input "1"
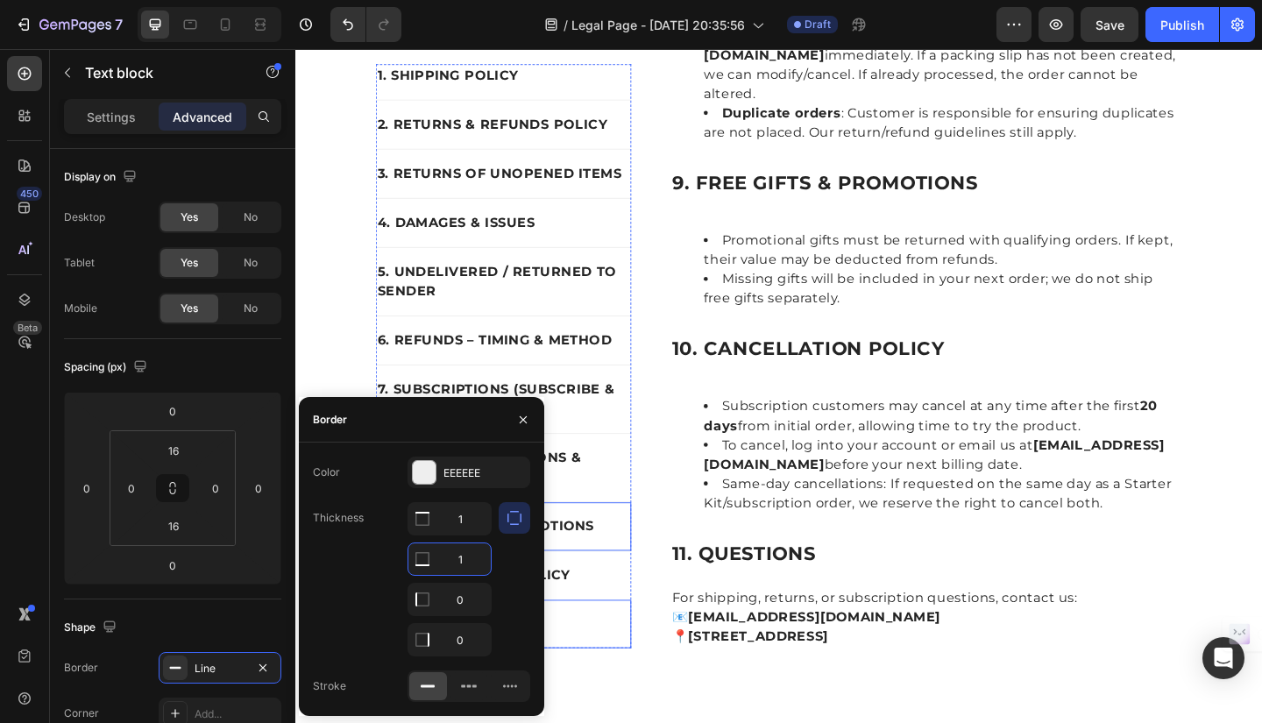
click at [643, 665] on p "11. QUESTIONS" at bounding box center [522, 675] width 274 height 21
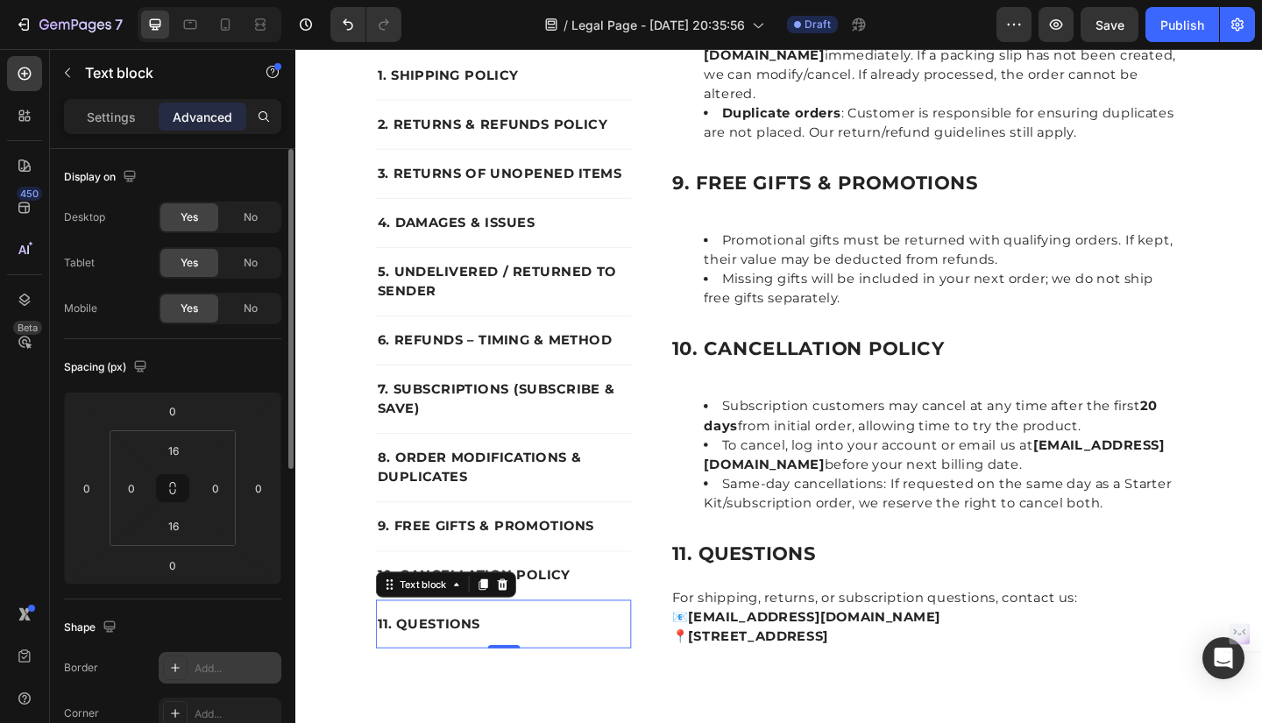
click at [167, 665] on div at bounding box center [175, 668] width 25 height 25
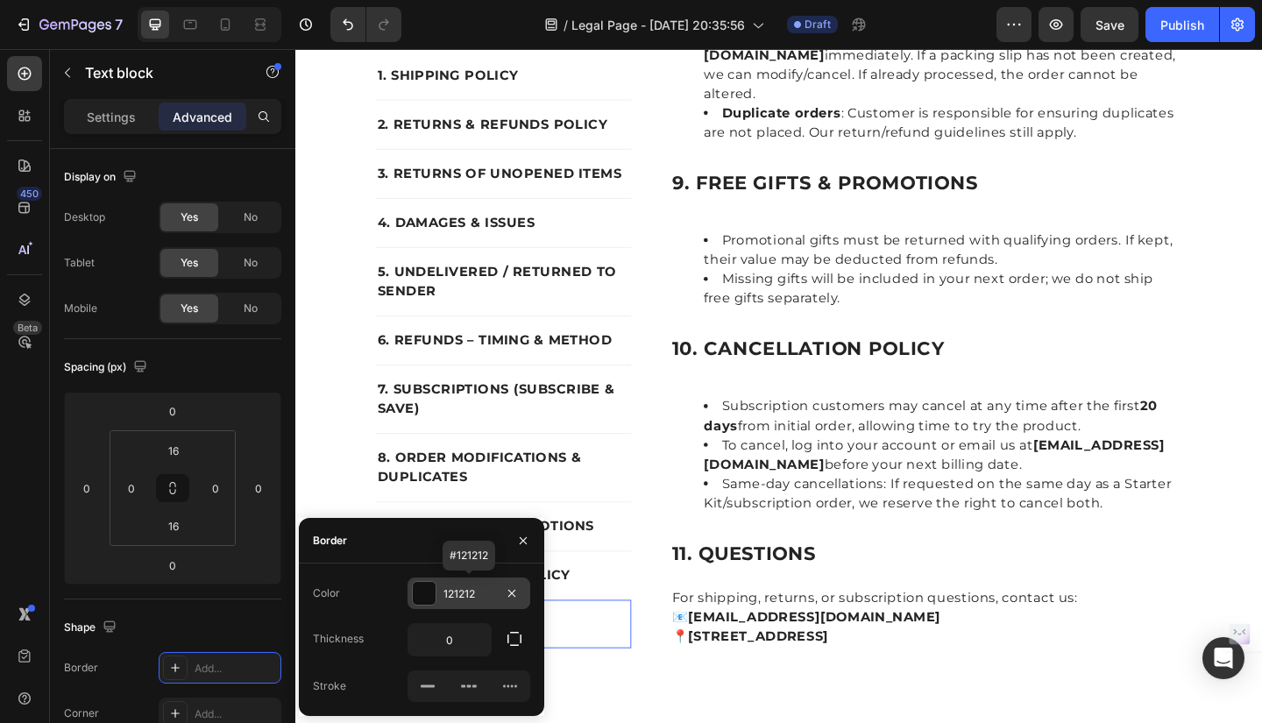
click at [465, 598] on div "121212" at bounding box center [469, 594] width 51 height 16
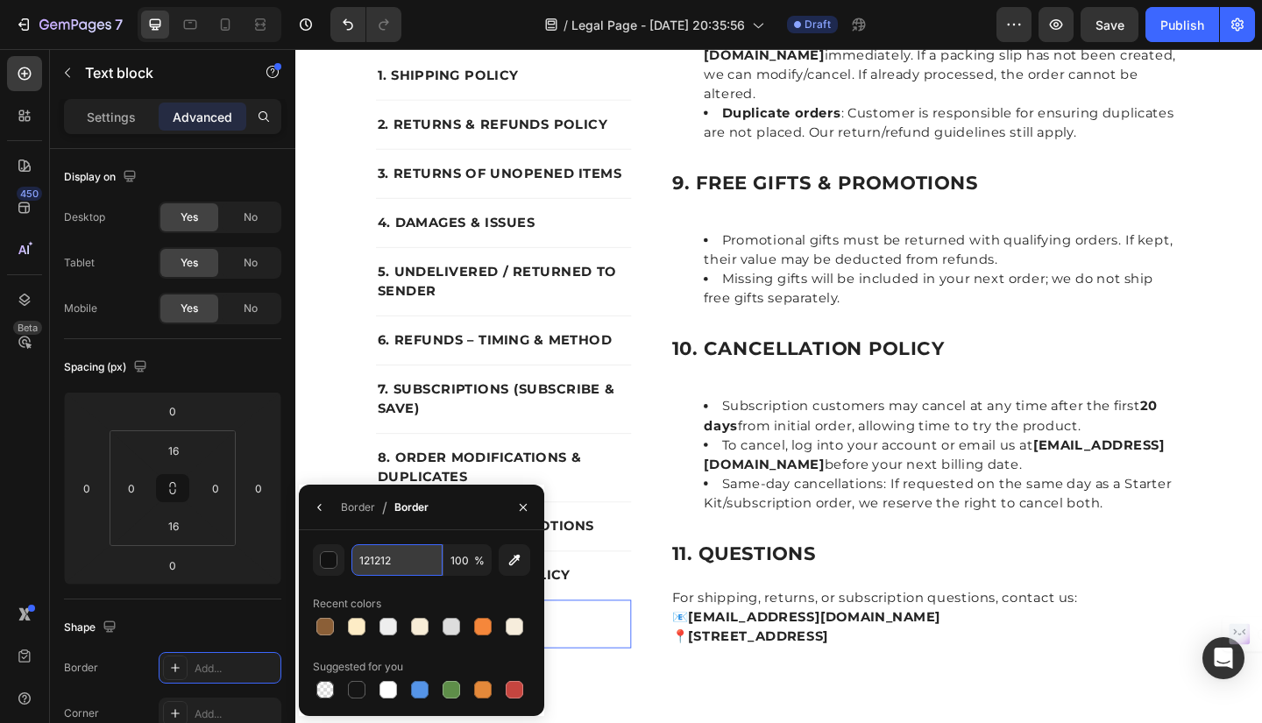
click at [399, 565] on input "121212" at bounding box center [397, 560] width 91 height 32
type input "EEEEEE"
click at [323, 516] on button "button" at bounding box center [320, 508] width 28 height 28
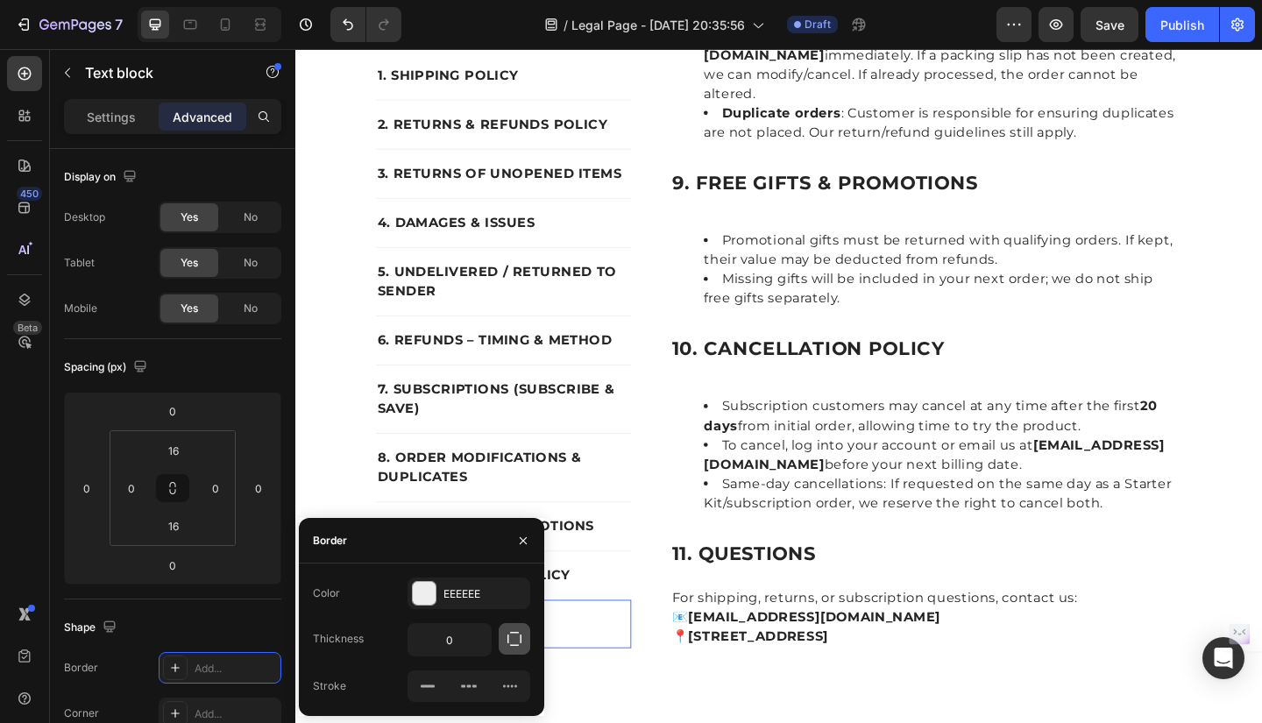
click at [508, 651] on button "button" at bounding box center [515, 639] width 32 height 32
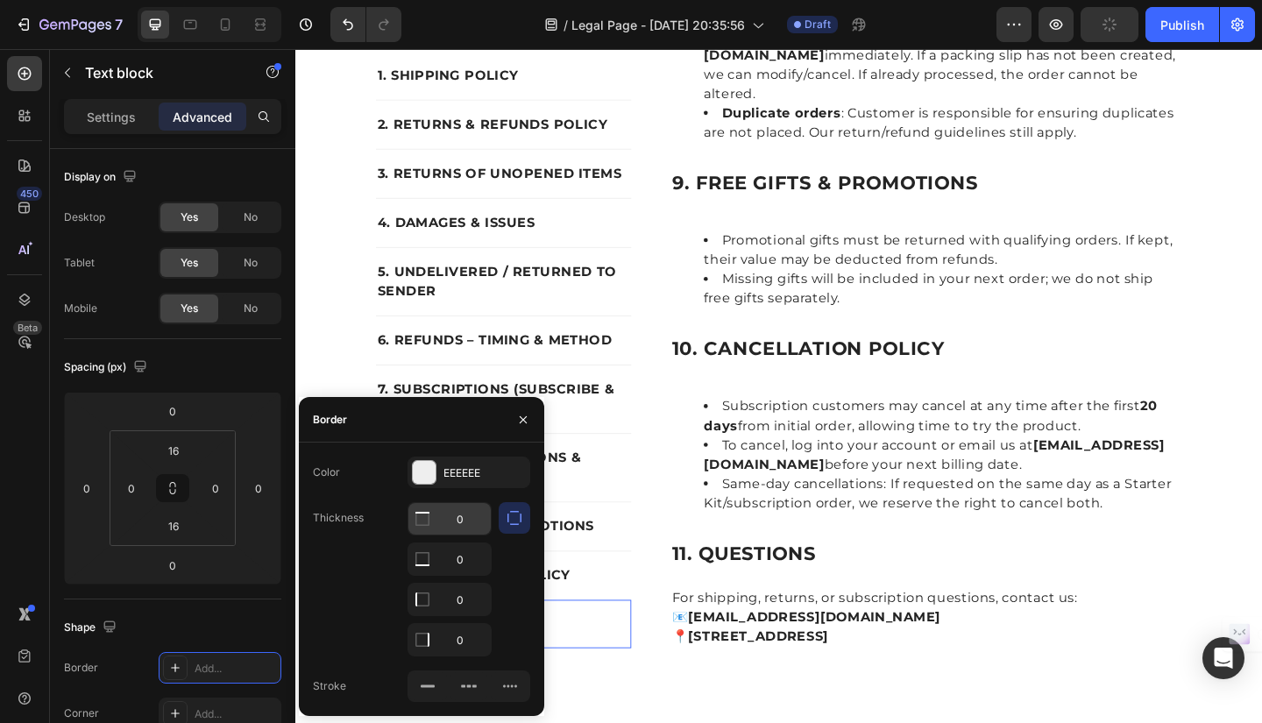
click at [473, 515] on input "0" at bounding box center [450, 519] width 82 height 32
type input "1"
click at [465, 559] on input "0" at bounding box center [450, 560] width 82 height 32
type input "1"
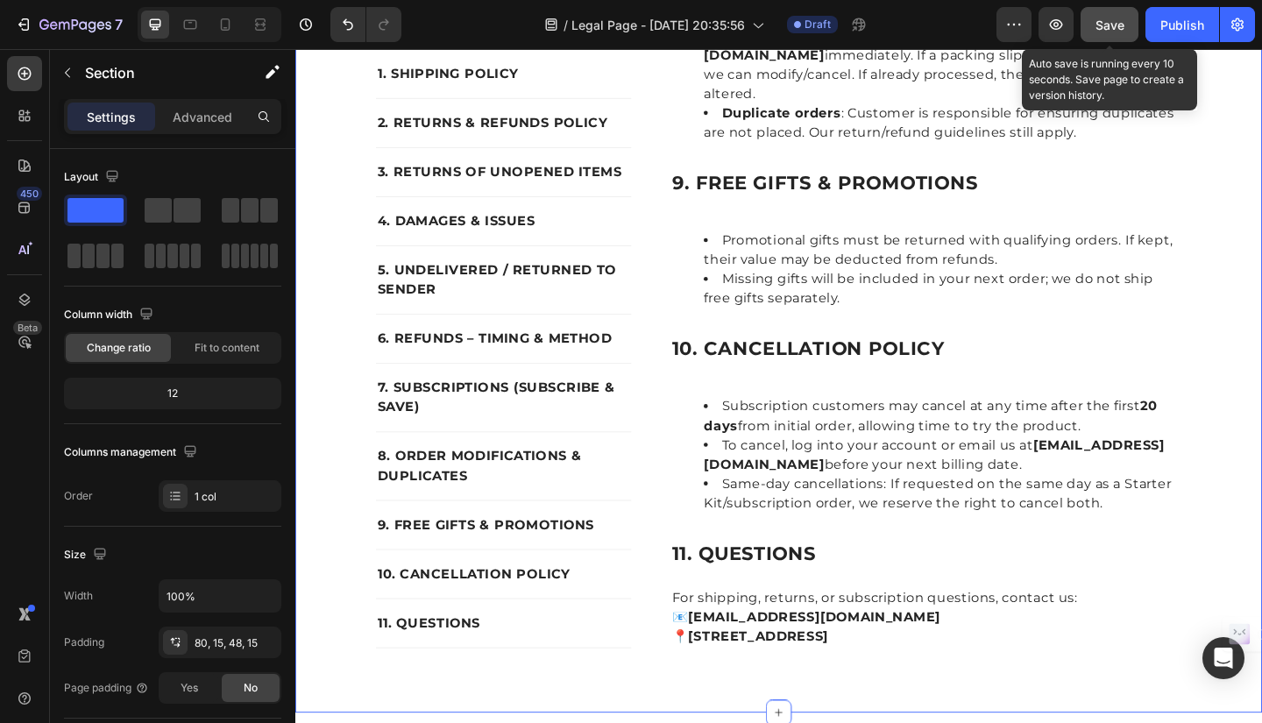
click at [1099, 25] on span "Save" at bounding box center [1110, 25] width 29 height 15
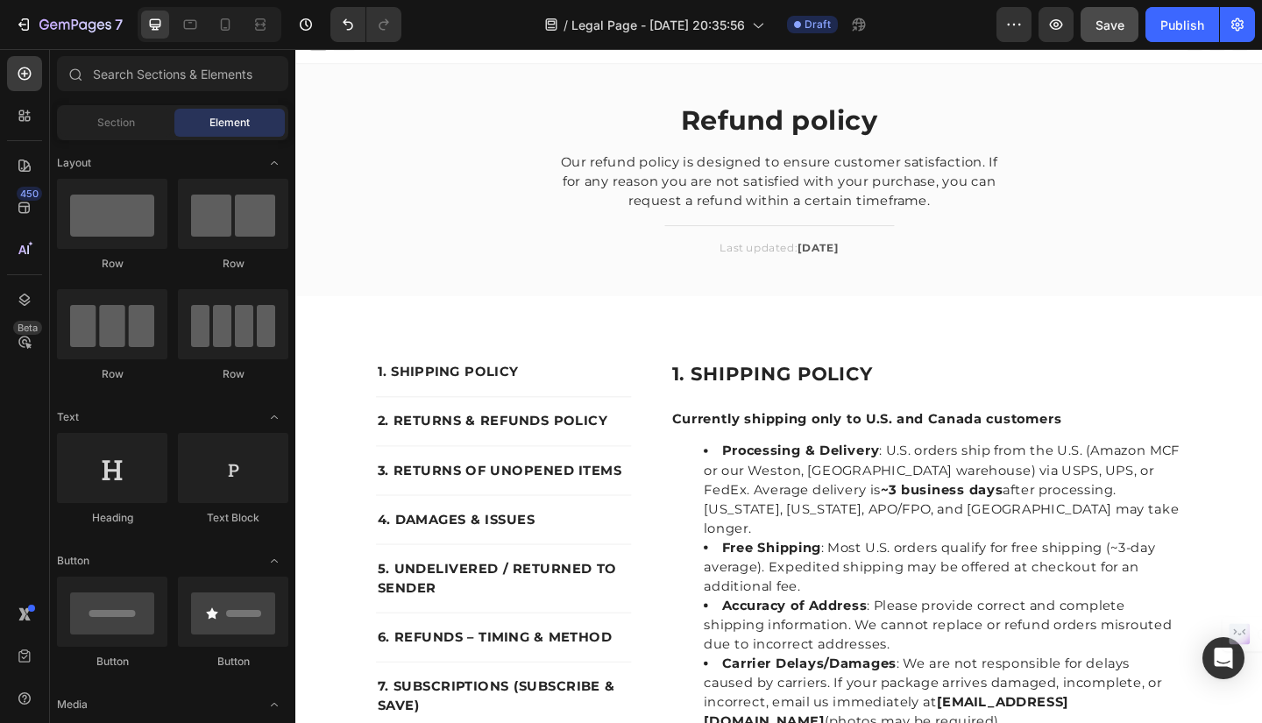
scroll to position [17, 0]
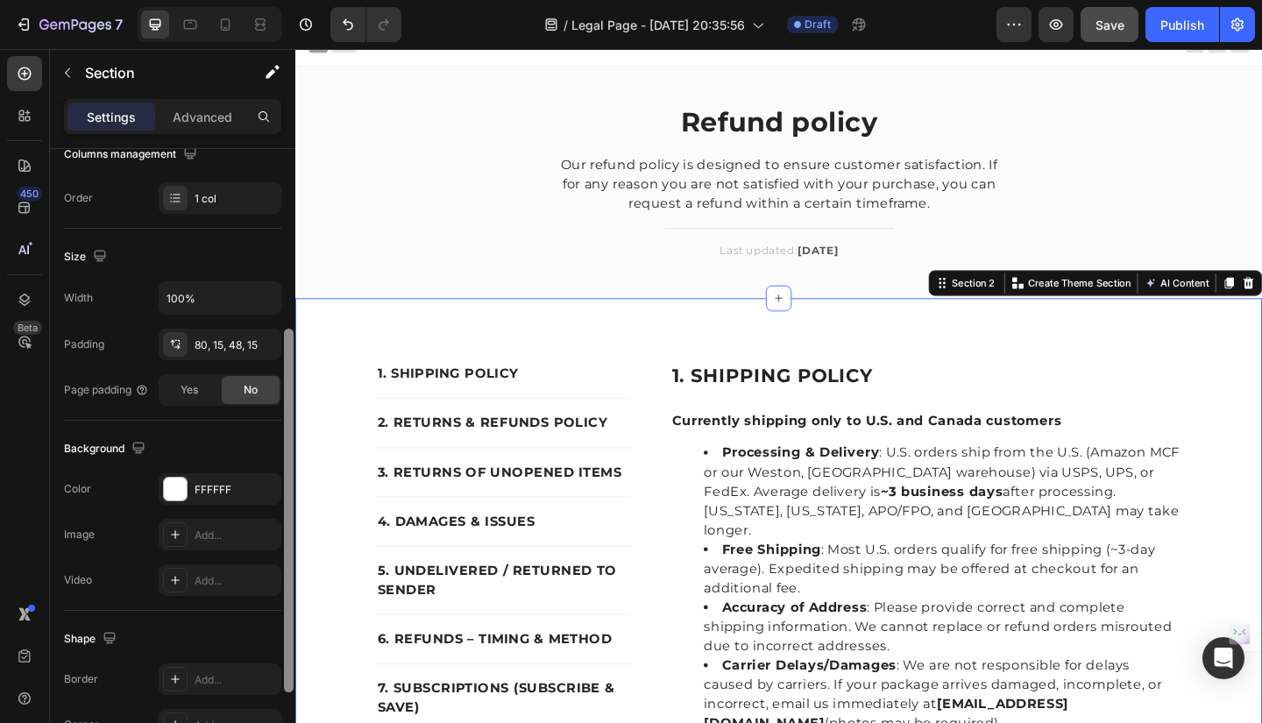
scroll to position [312, 0]
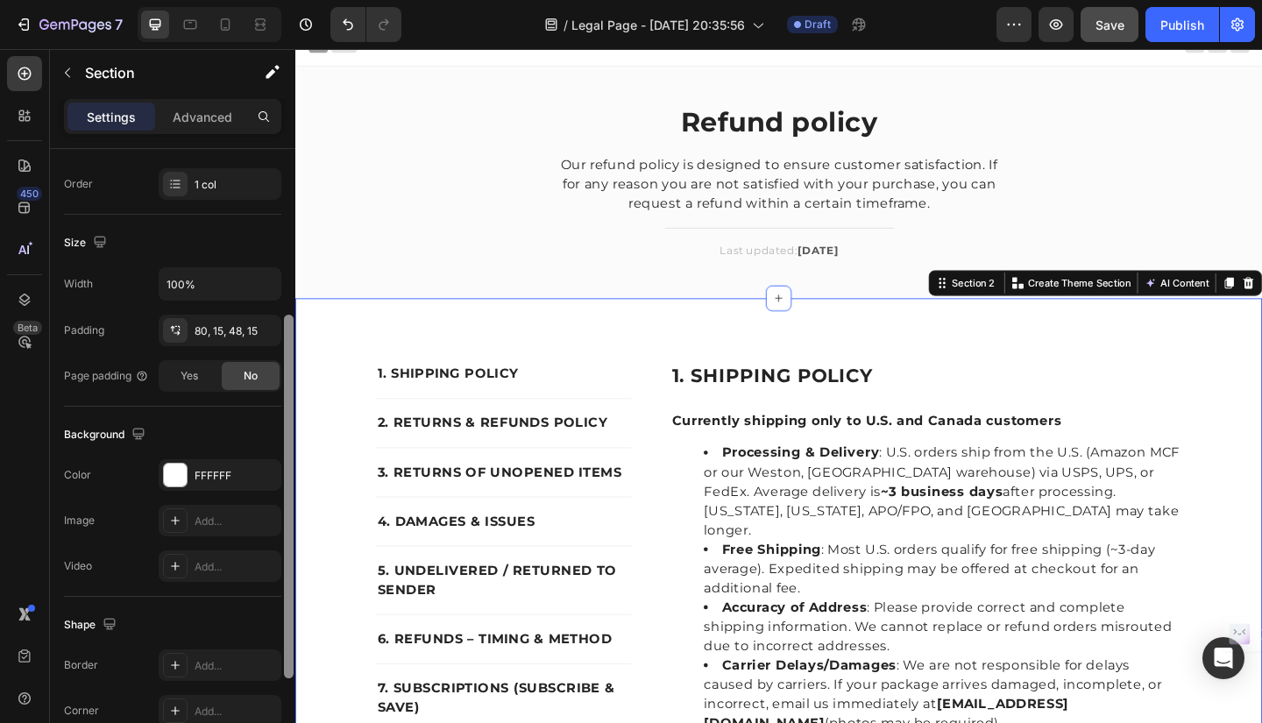
drag, startPoint x: 288, startPoint y: 428, endPoint x: 281, endPoint y: 610, distance: 182.5
click at [281, 610] on div "Layout Column width Change ratio Fit to content 12 Columns management Order 1 c…" at bounding box center [172, 461] width 245 height 624
click at [213, 479] on div "FFFFFF" at bounding box center [220, 476] width 51 height 16
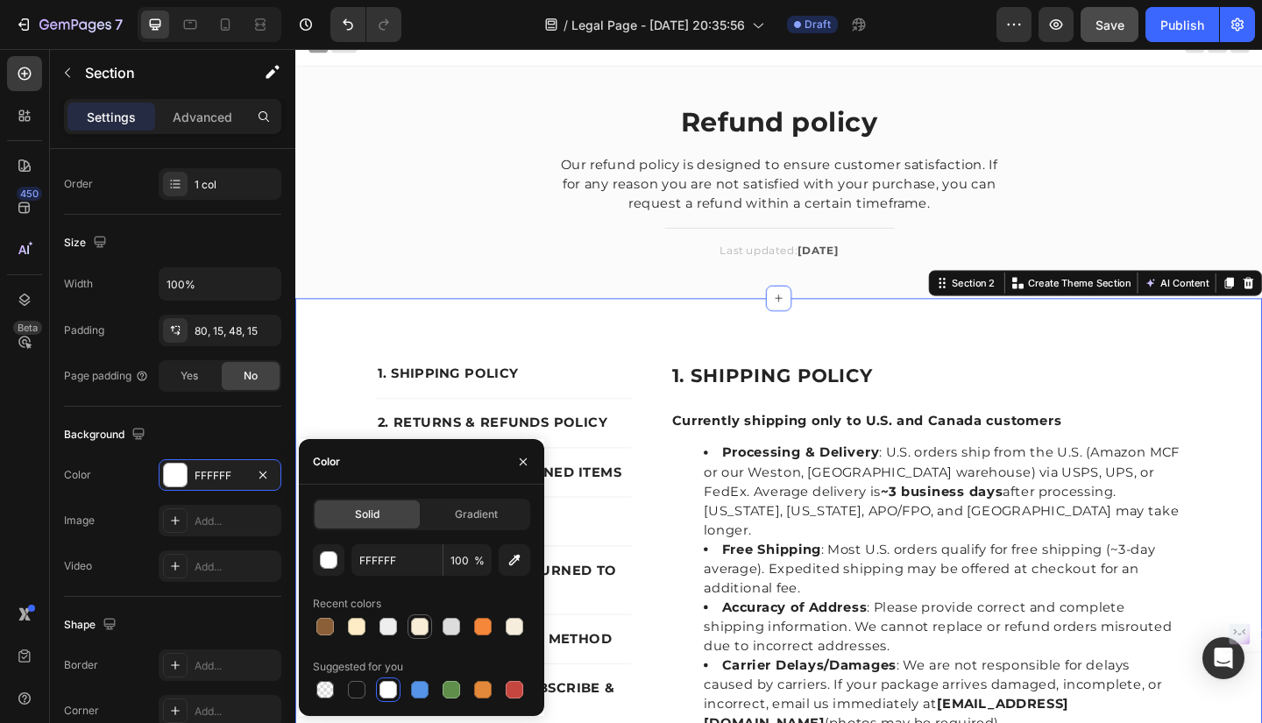
click at [423, 629] on div at bounding box center [420, 627] width 18 height 18
type input "F8EDD7"
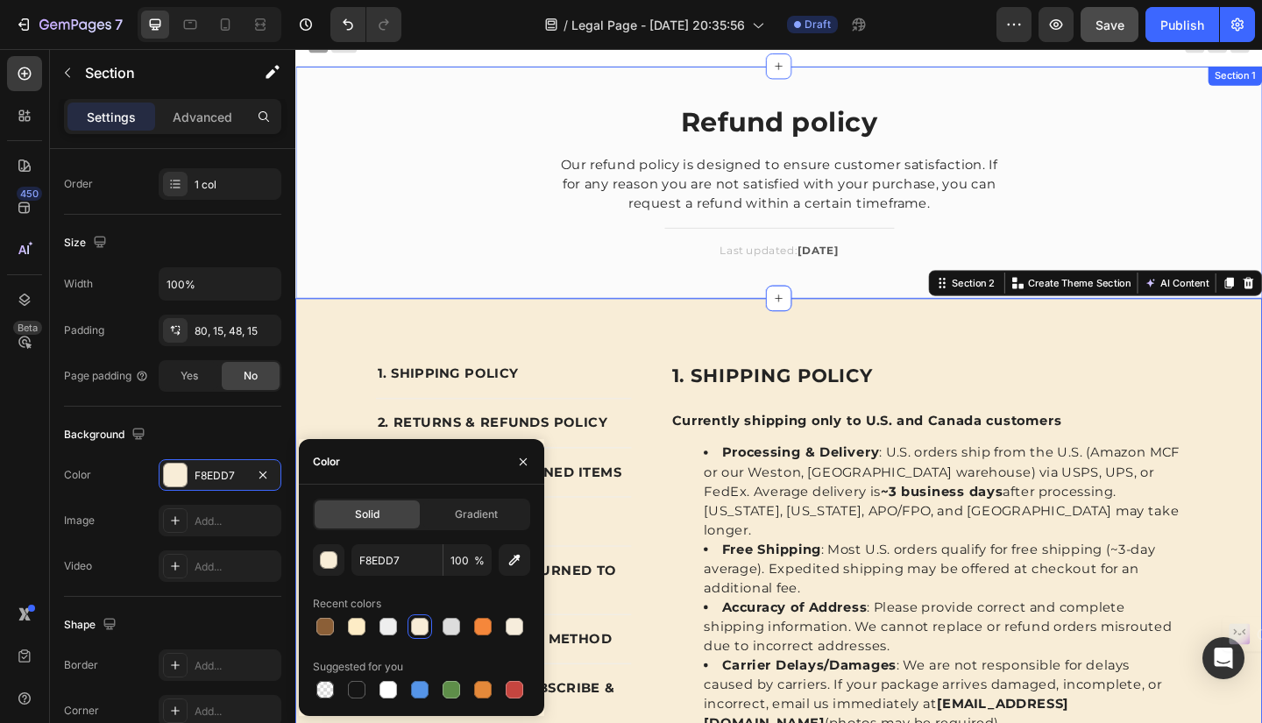
click at [372, 144] on div "Refund policy Heading Our refund policy is designed to ensure customer satisfac…" at bounding box center [822, 208] width 1026 height 196
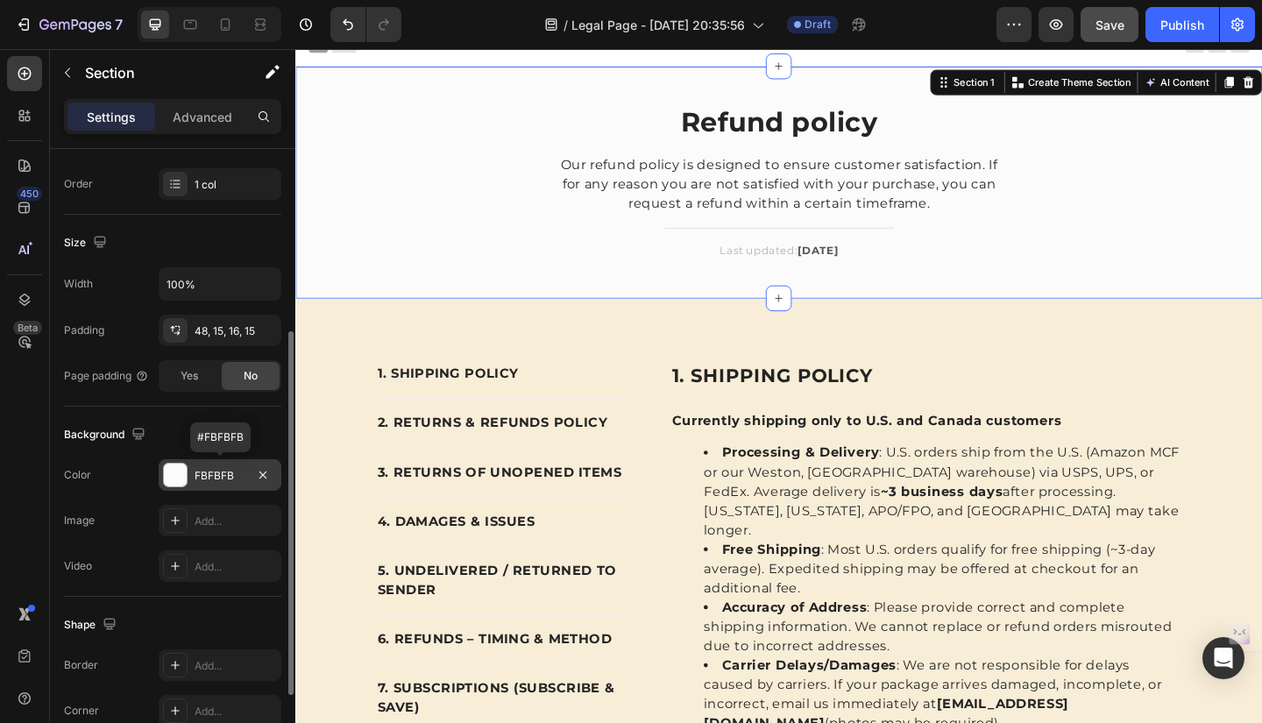
click at [224, 468] on div "FBFBFB" at bounding box center [220, 476] width 51 height 16
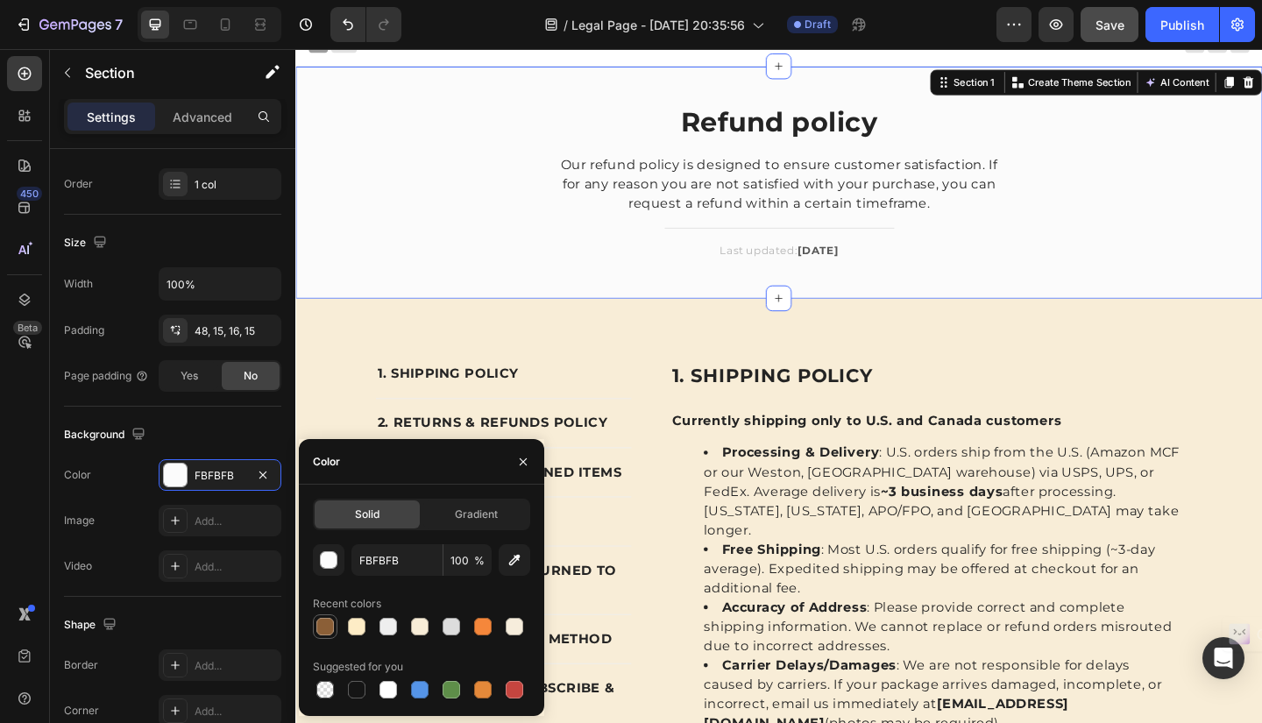
click at [329, 638] on div at bounding box center [325, 627] width 25 height 25
type input "8B5F37"
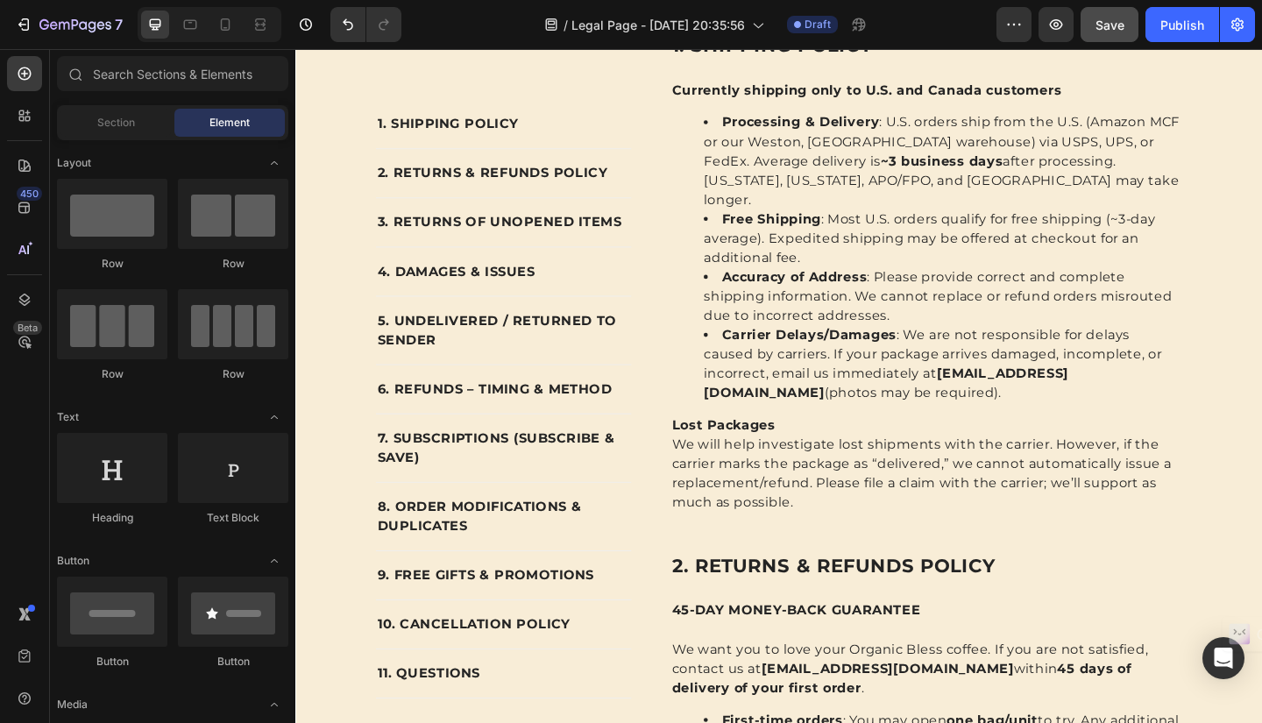
scroll to position [0, 0]
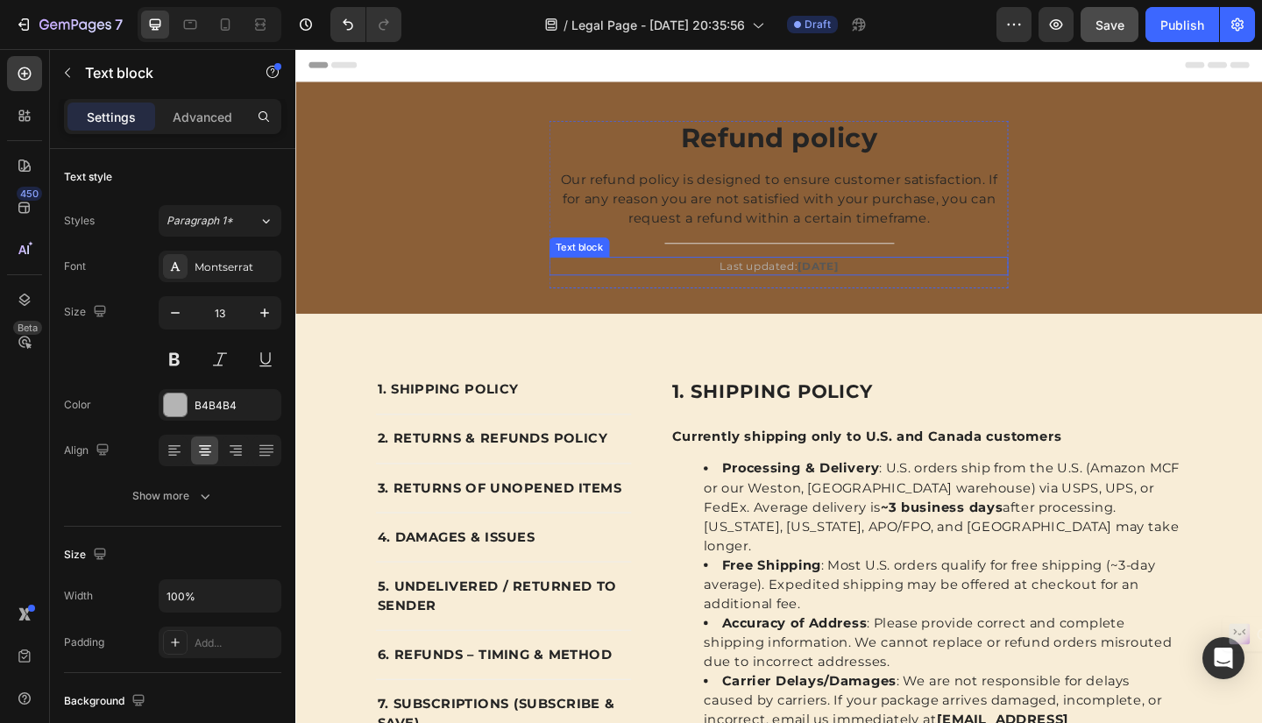
click at [801, 287] on p "Last updated: April 2023" at bounding box center [821, 286] width 496 height 18
click at [860, 286] on strong "April 2023" at bounding box center [864, 285] width 45 height 14
click at [842, 278] on strong "April 2023" at bounding box center [864, 285] width 45 height 14
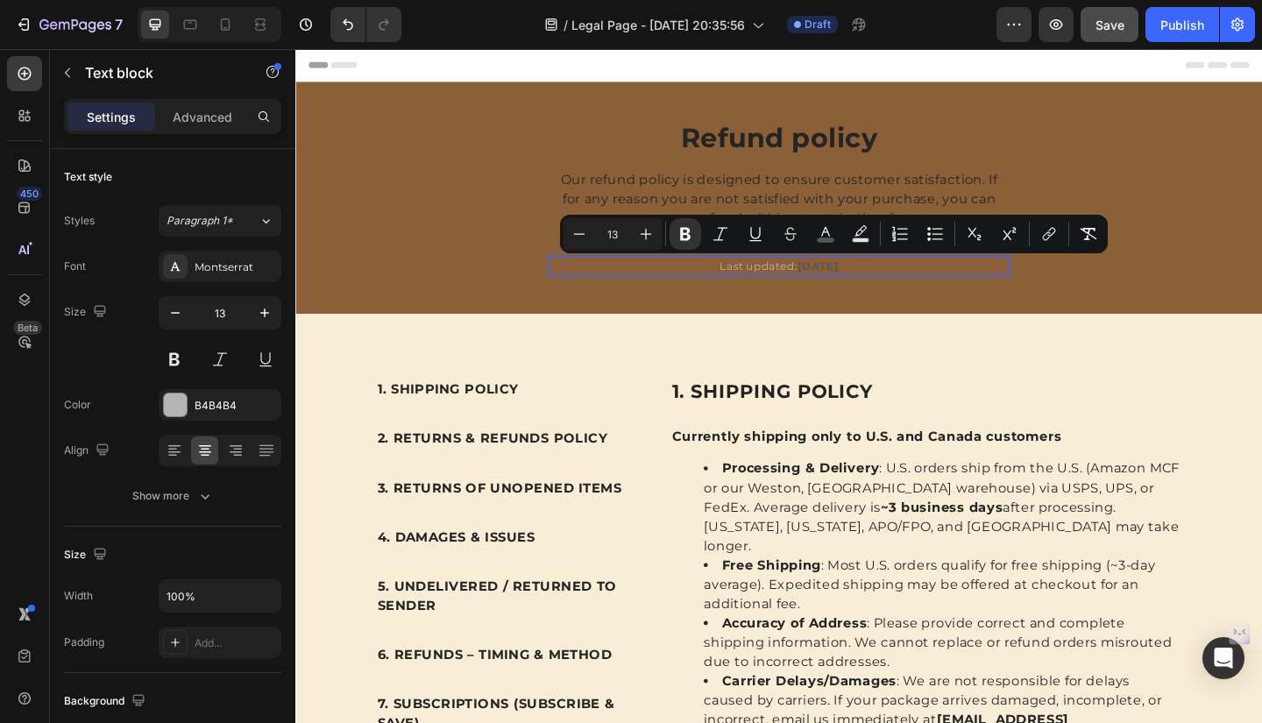
drag, startPoint x: 828, startPoint y: 281, endPoint x: 889, endPoint y: 285, distance: 60.6
click at [886, 285] on strong "April 2023" at bounding box center [864, 285] width 45 height 14
click at [824, 232] on icon "Editor contextual toolbar" at bounding box center [825, 232] width 9 height 10
type input "575757"
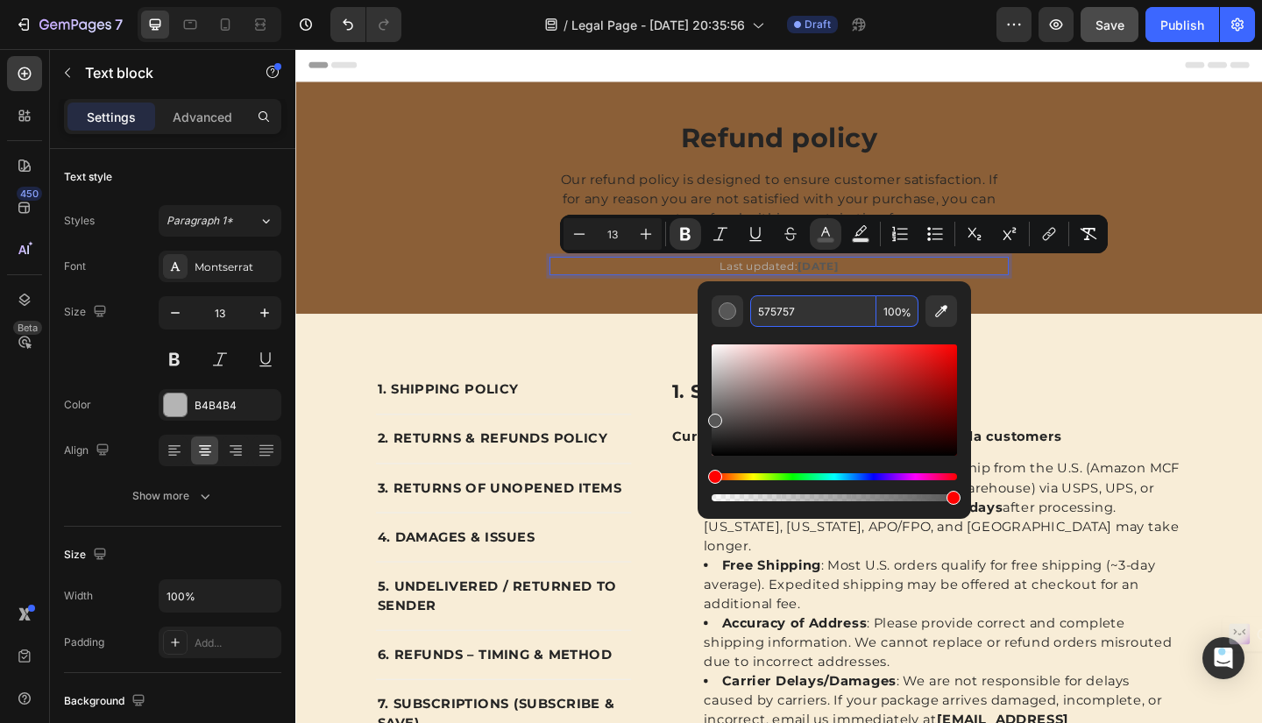
click at [801, 309] on input "575757" at bounding box center [813, 311] width 126 height 32
type input "B4B4B4"
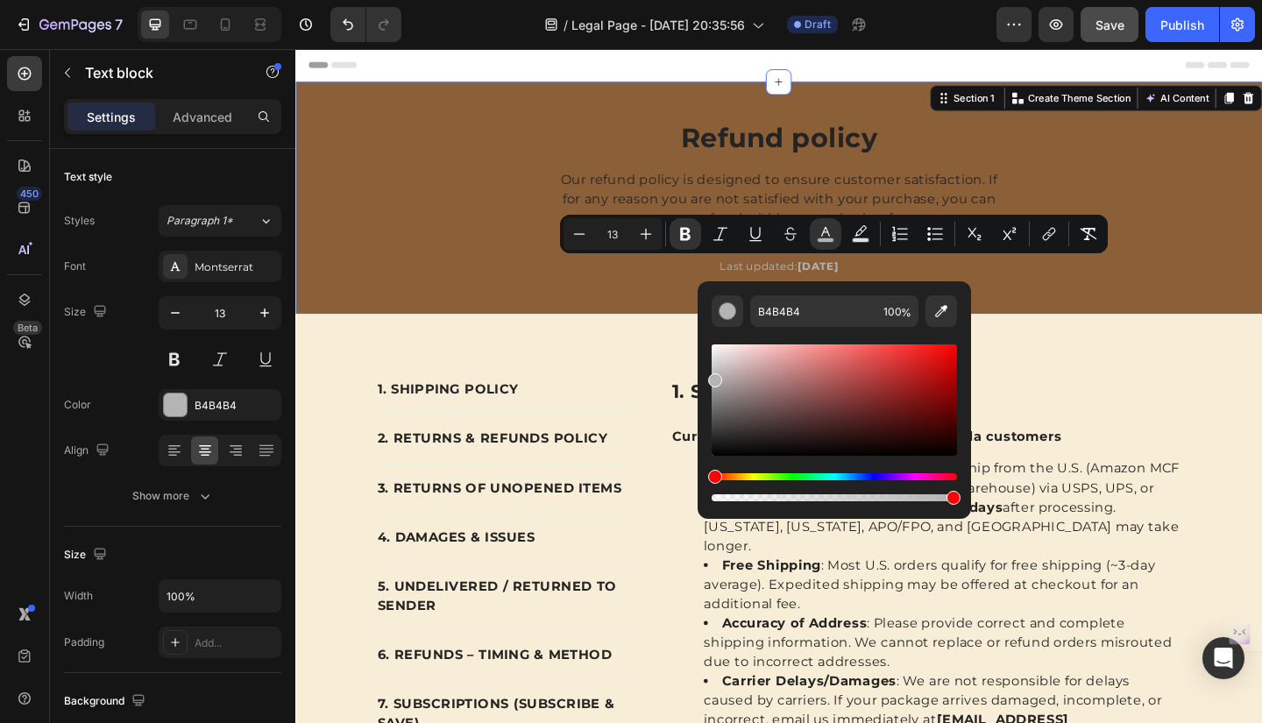
click at [1066, 305] on div "Refund policy Heading Our refund policy is designed to ensure customer satisfac…" at bounding box center [822, 225] width 1026 height 196
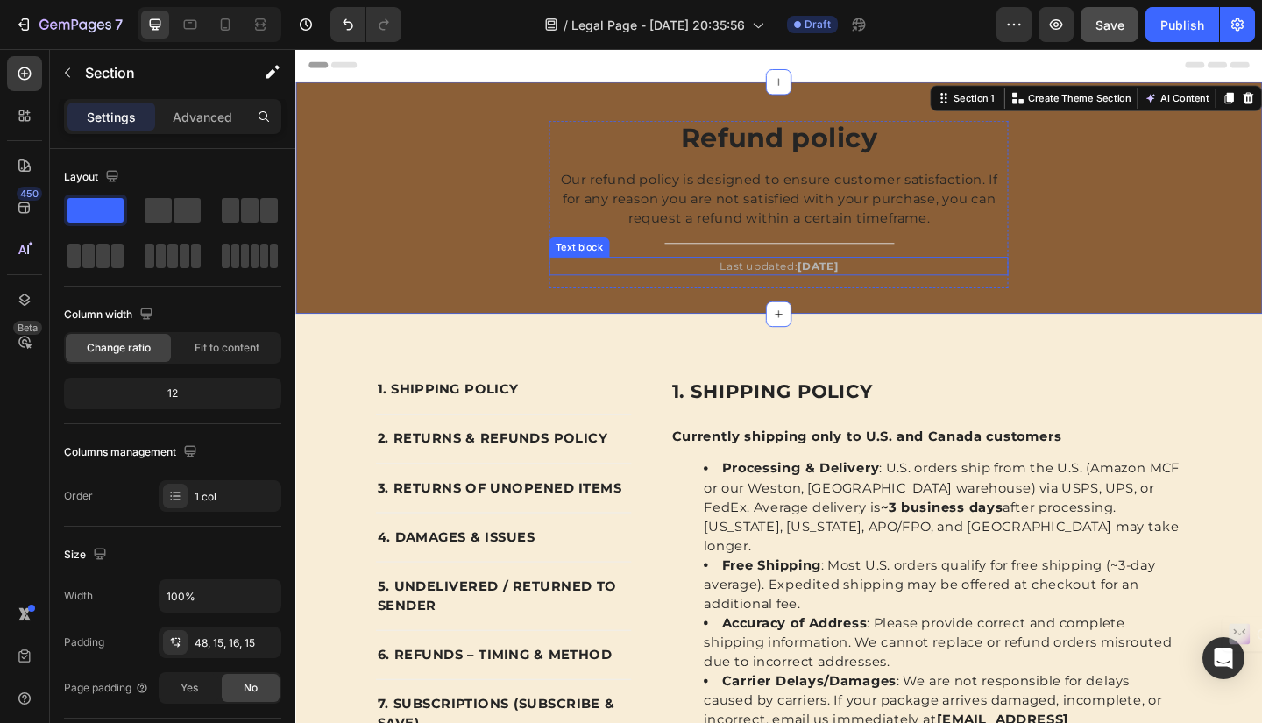
click at [842, 285] on strong "April 2023" at bounding box center [864, 285] width 45 height 14
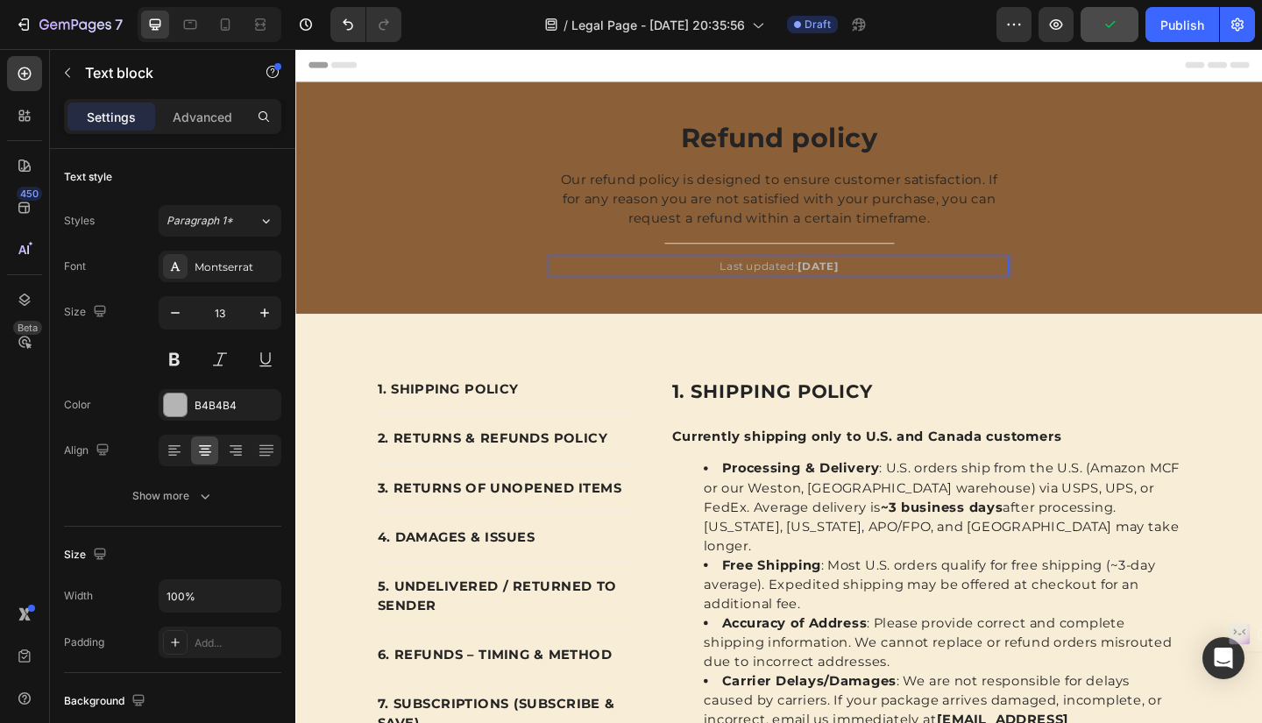
click at [857, 281] on strong "April 2023" at bounding box center [864, 285] width 45 height 14
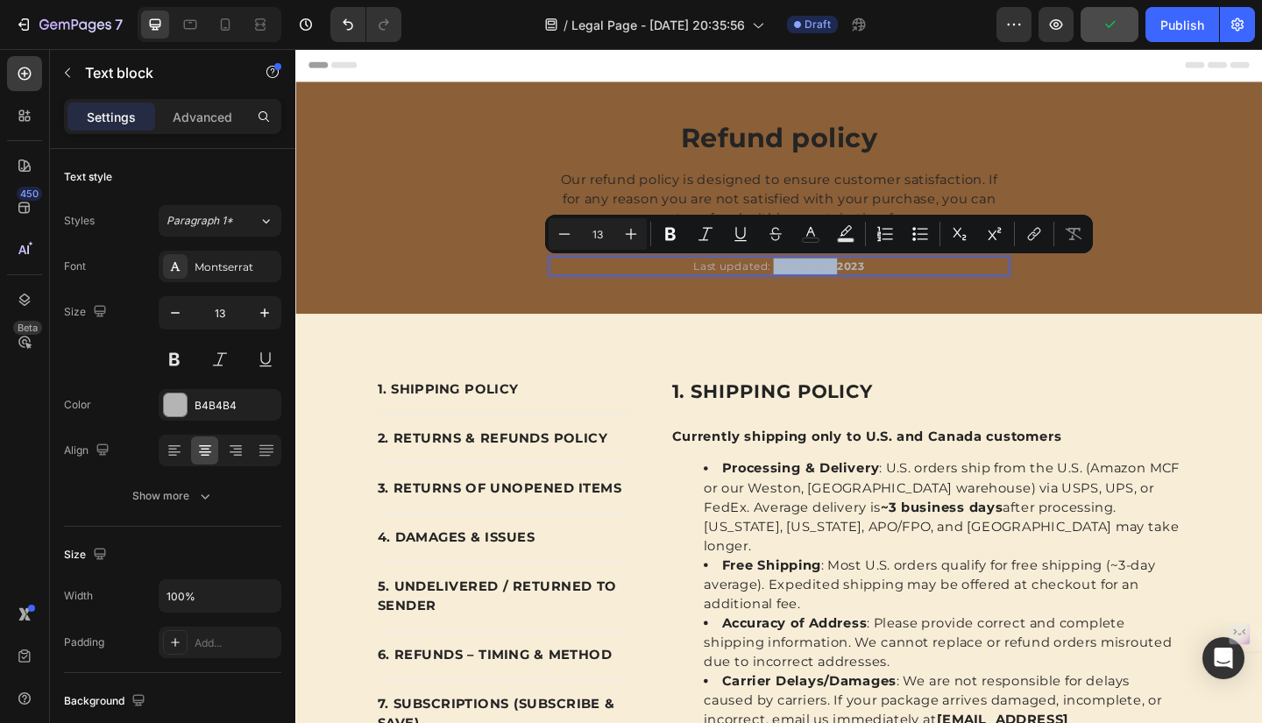
drag, startPoint x: 876, startPoint y: 283, endPoint x: 811, endPoint y: 284, distance: 64.9
click at [811, 284] on p "Last updated: September 2023" at bounding box center [821, 286] width 496 height 18
click at [674, 238] on icon "Editor contextual toolbar" at bounding box center [670, 234] width 11 height 13
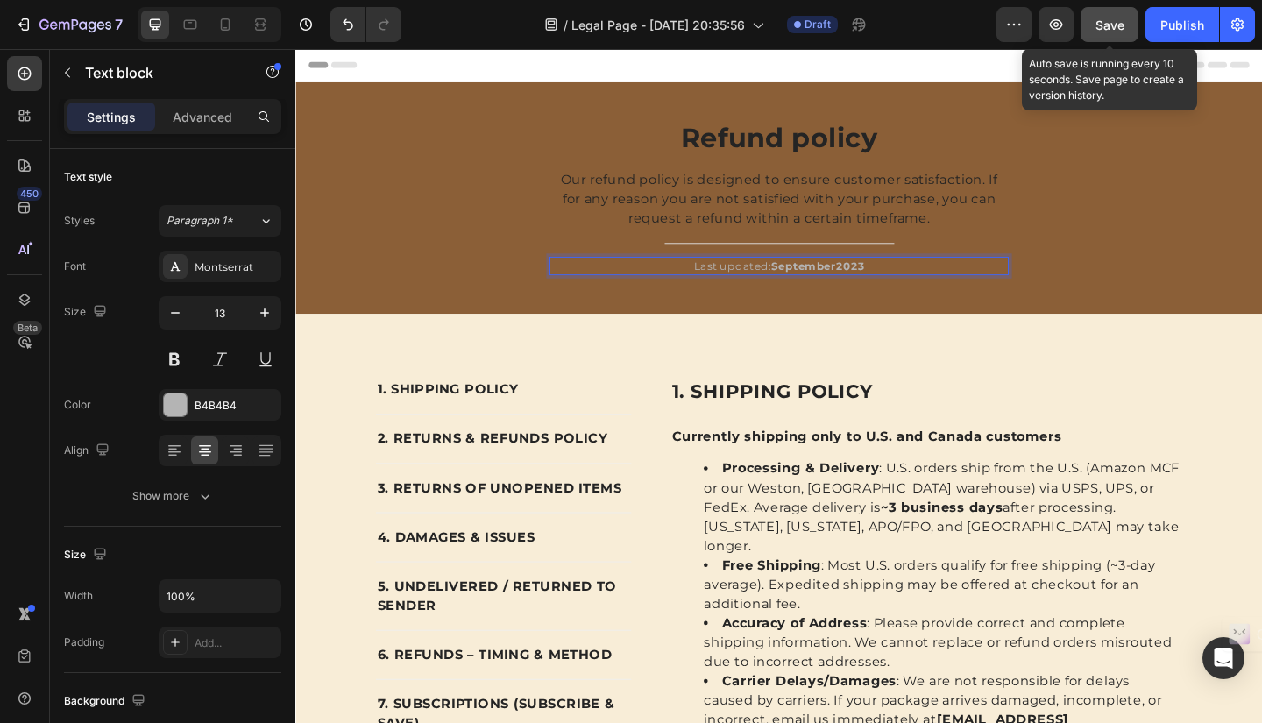
click at [1109, 32] on span "Save" at bounding box center [1110, 25] width 29 height 15
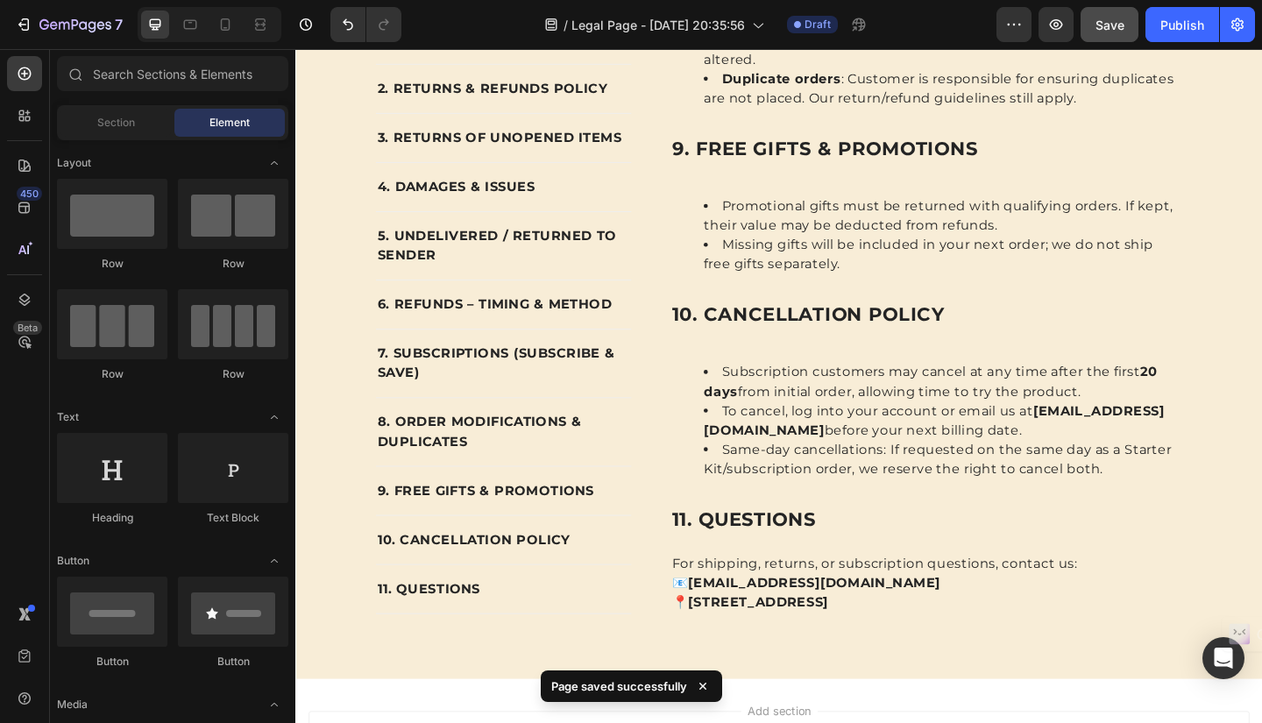
scroll to position [3076, 0]
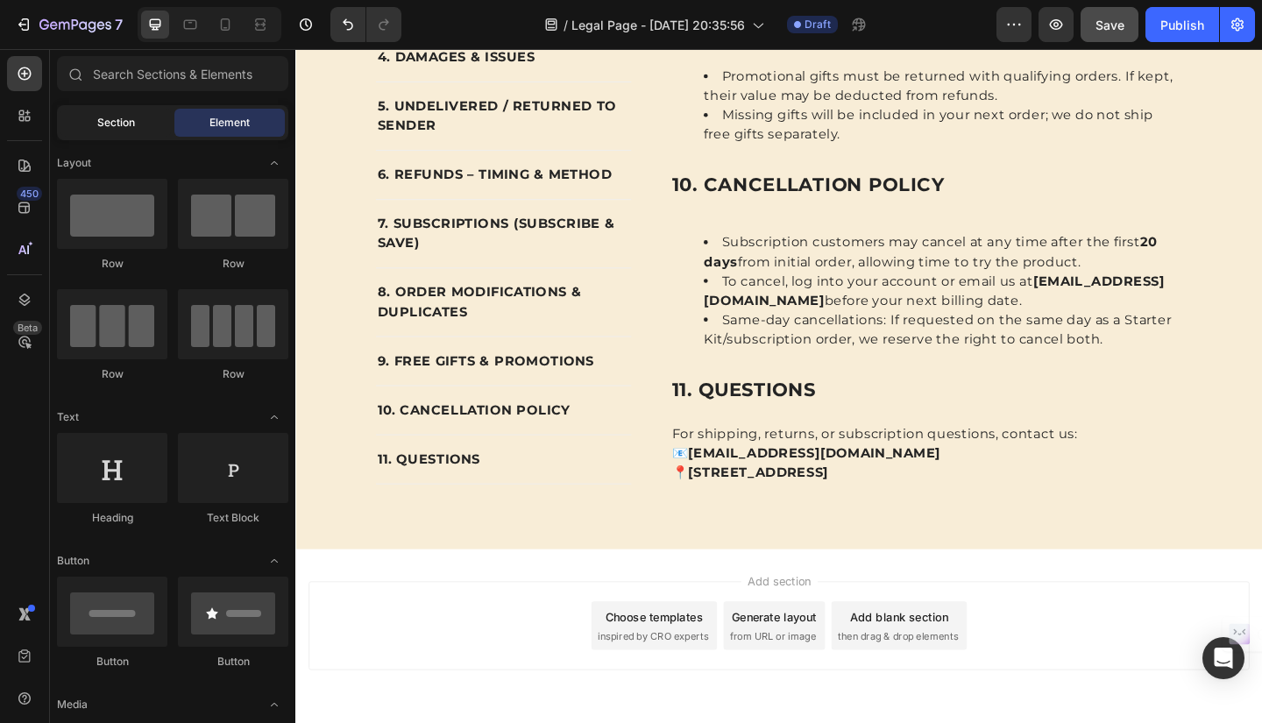
click at [90, 116] on div "Section" at bounding box center [115, 123] width 110 height 28
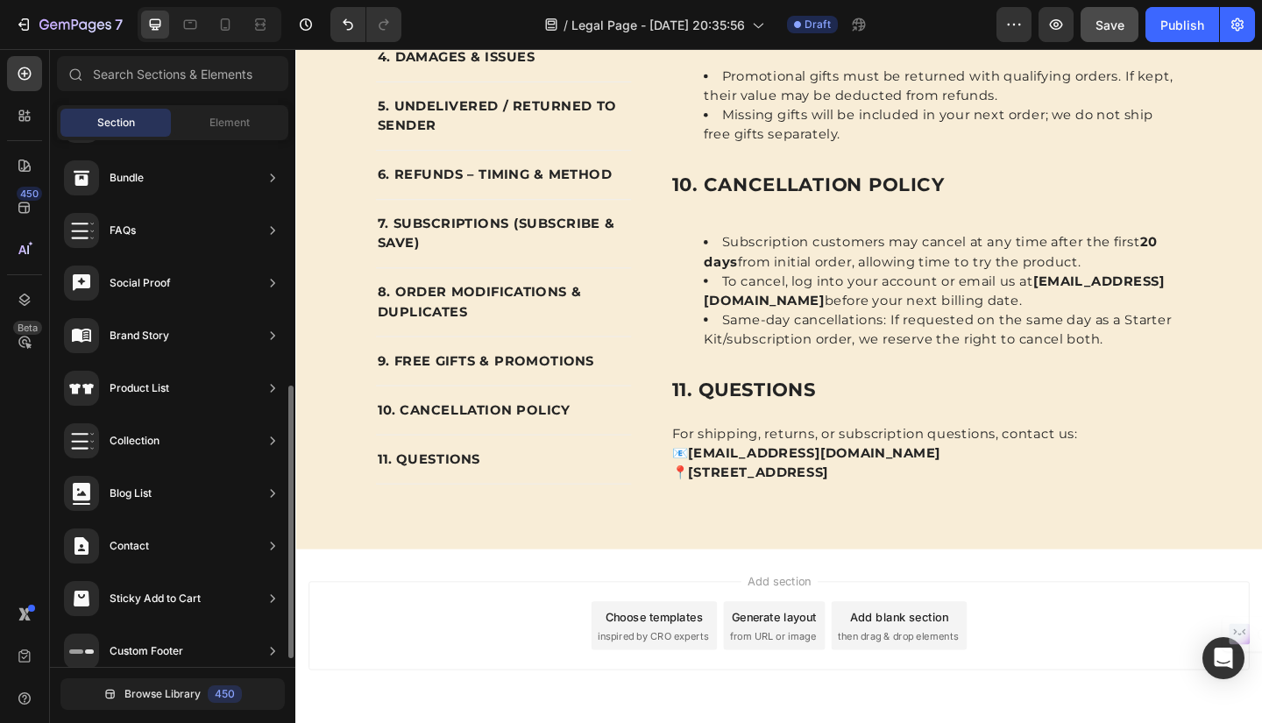
scroll to position [490, 0]
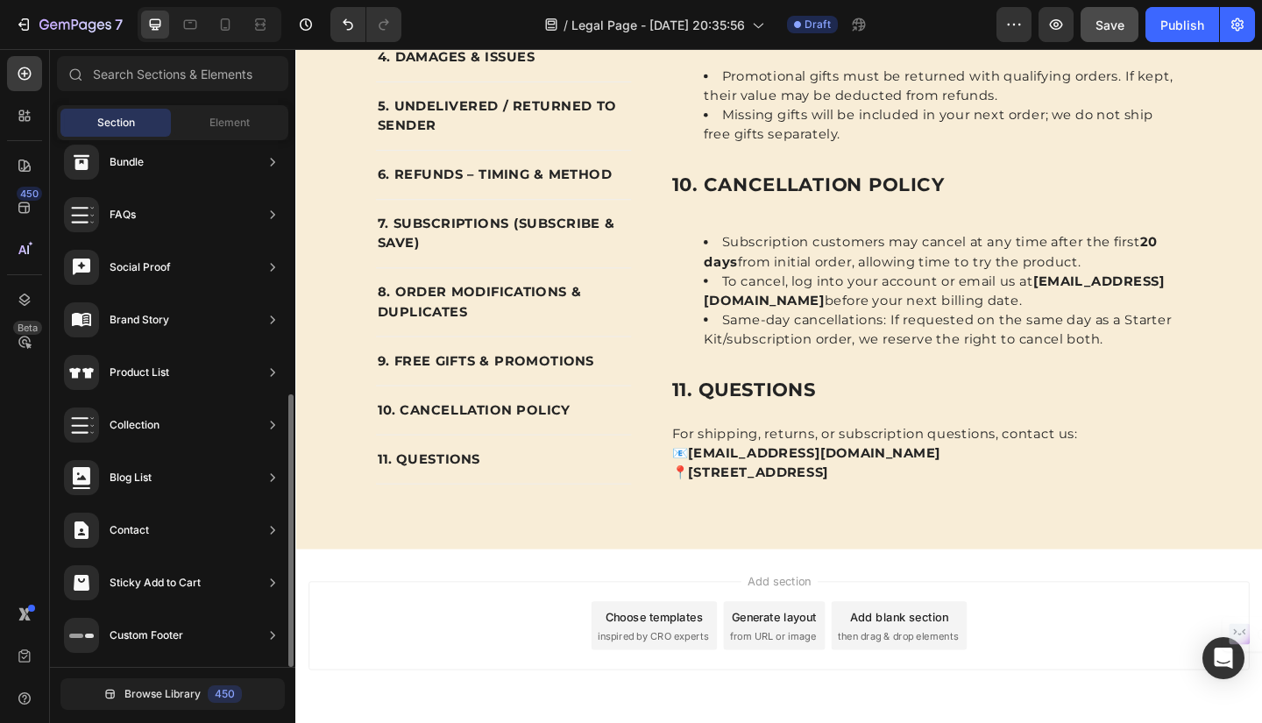
click at [179, 644] on div "Custom Footer" at bounding box center [123, 635] width 119 height 35
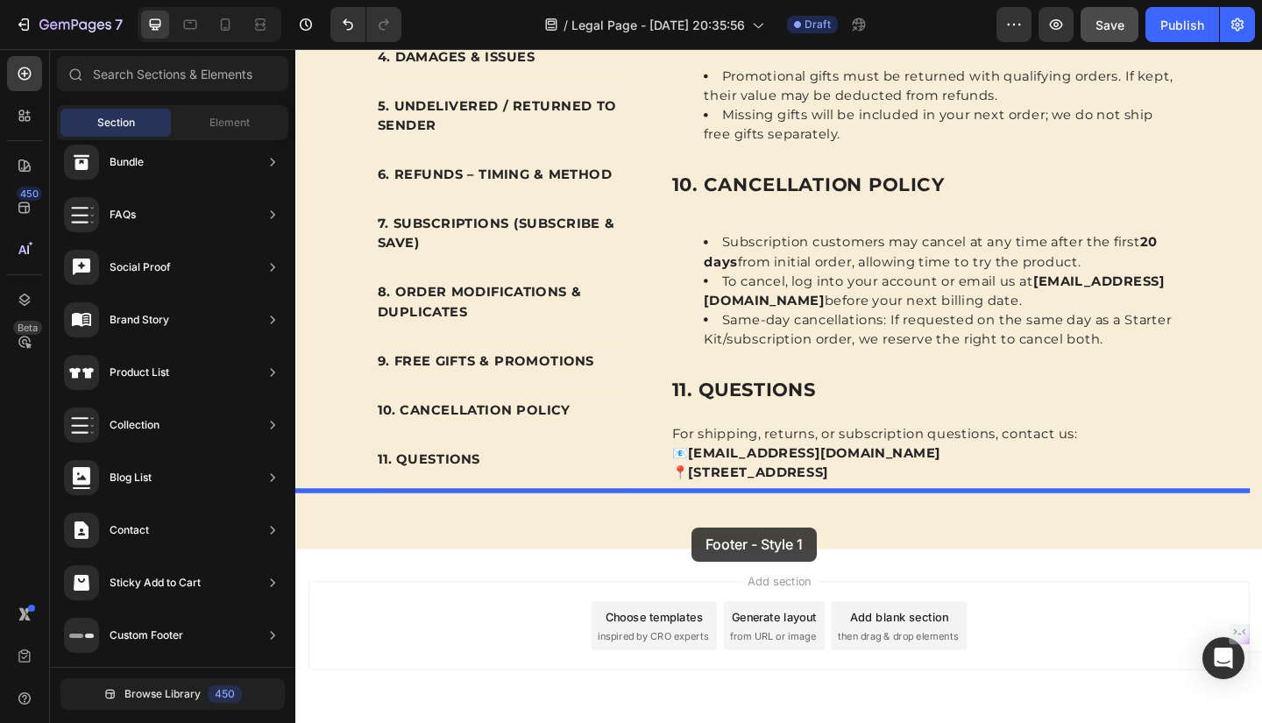
drag, startPoint x: 721, startPoint y: 236, endPoint x: 727, endPoint y: 570, distance: 334.1
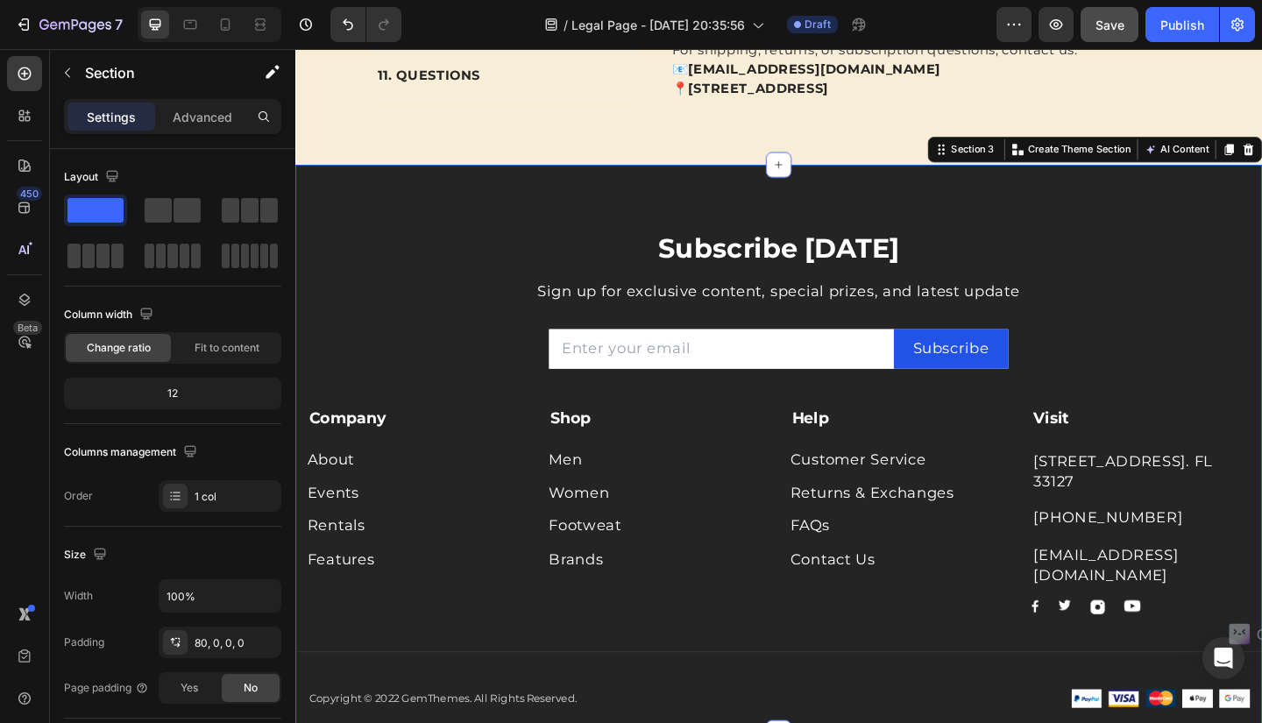
scroll to position [3496, 0]
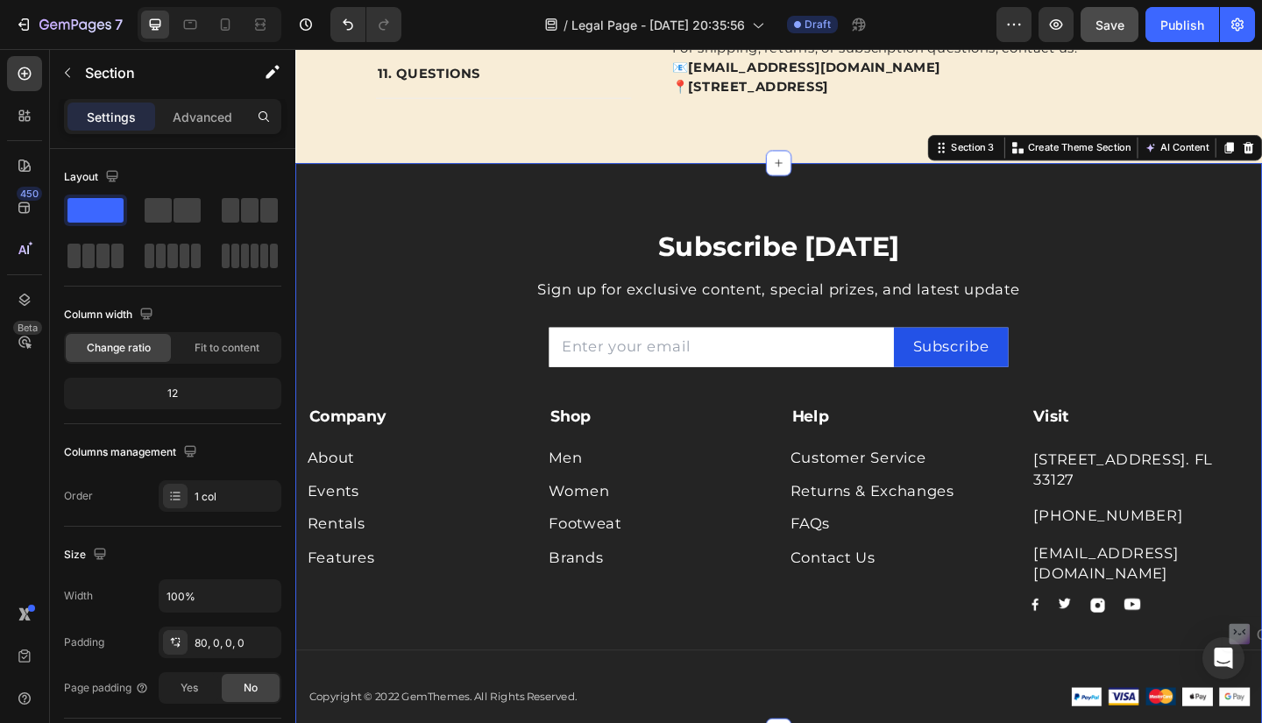
click at [1184, 174] on div "Subscribe Today Heading Sign up for exclusive content, special prizes, and late…" at bounding box center [821, 483] width 1052 height 618
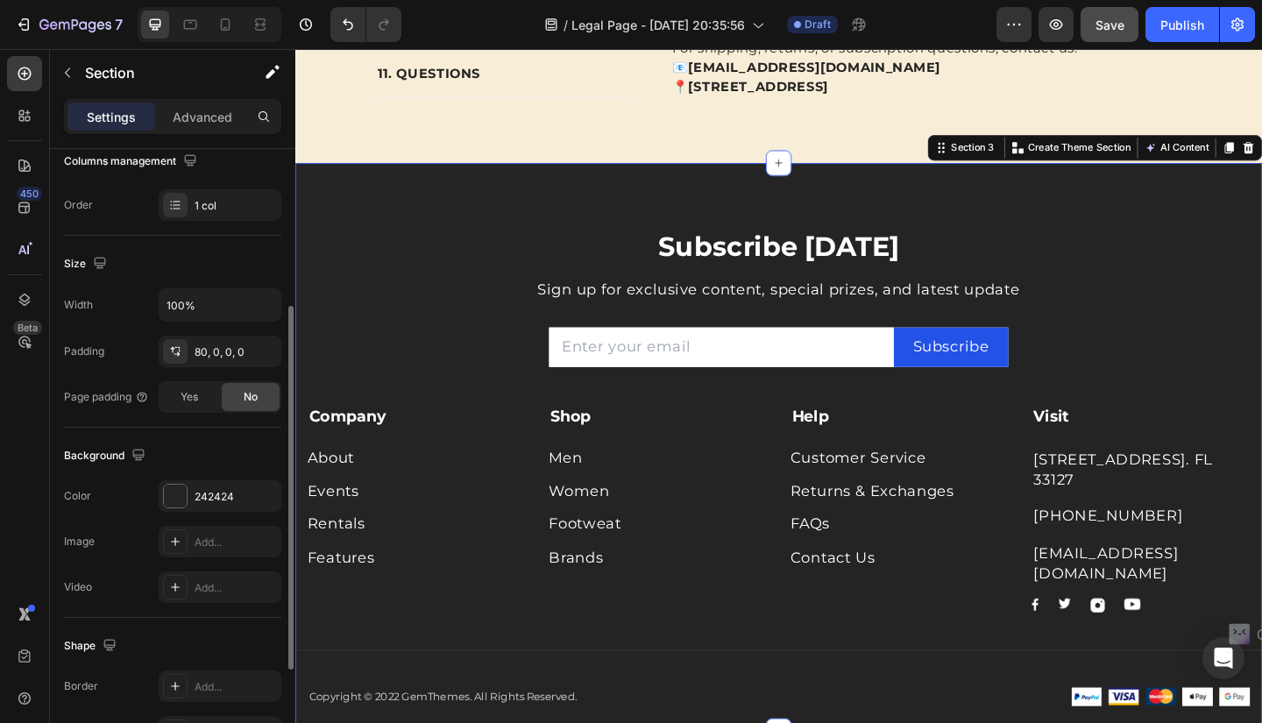
scroll to position [445, 0]
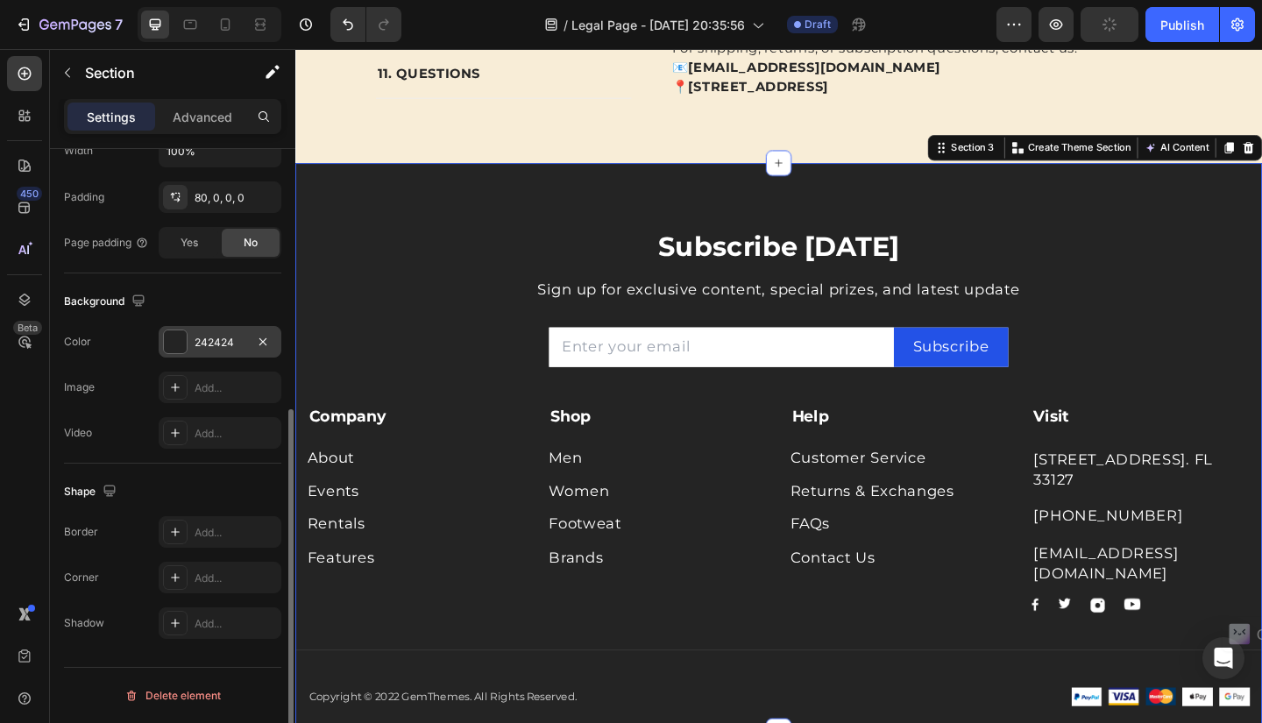
click at [224, 340] on div "242424" at bounding box center [220, 343] width 51 height 16
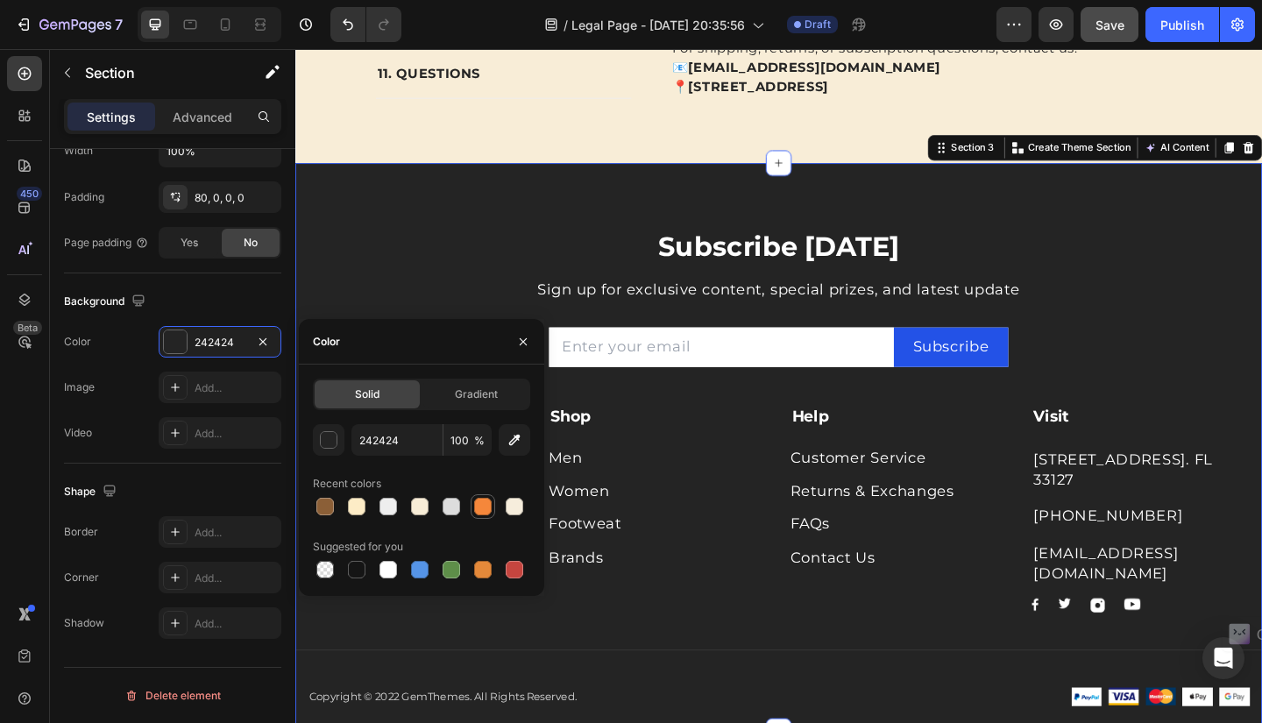
click at [484, 504] on div at bounding box center [483, 507] width 18 height 18
type input "F5873B"
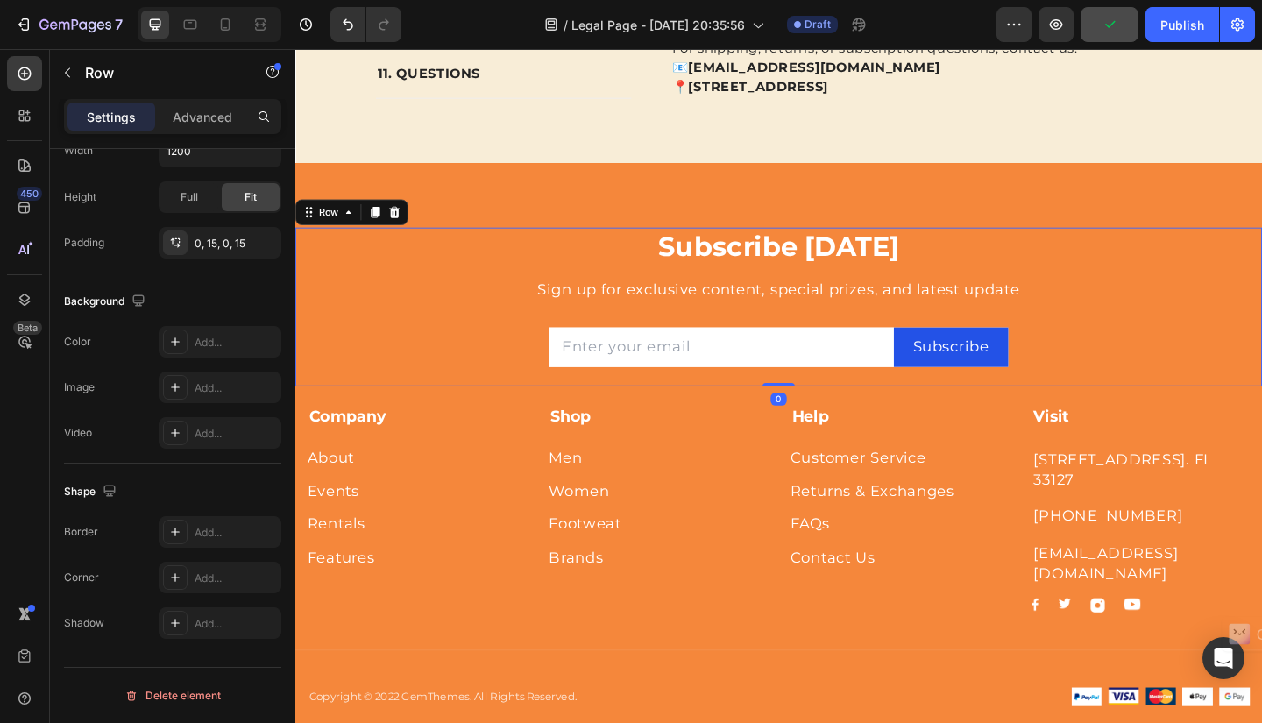
click at [1262, 244] on div "Subscribe Today Heading Sign up for exclusive content, special prizes, and late…" at bounding box center [822, 330] width 1026 height 173
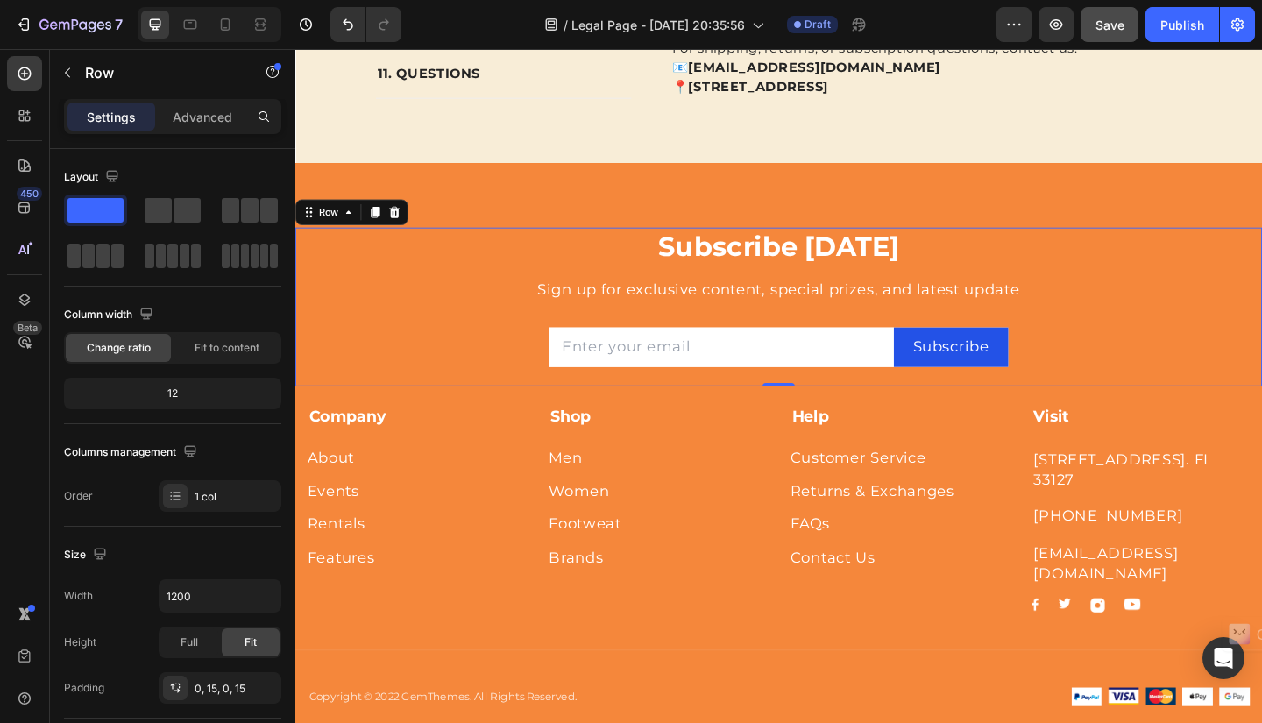
click at [1262, 244] on div "Subscribe Today Heading Sign up for exclusive content, special prizes, and late…" at bounding box center [822, 330] width 1026 height 173
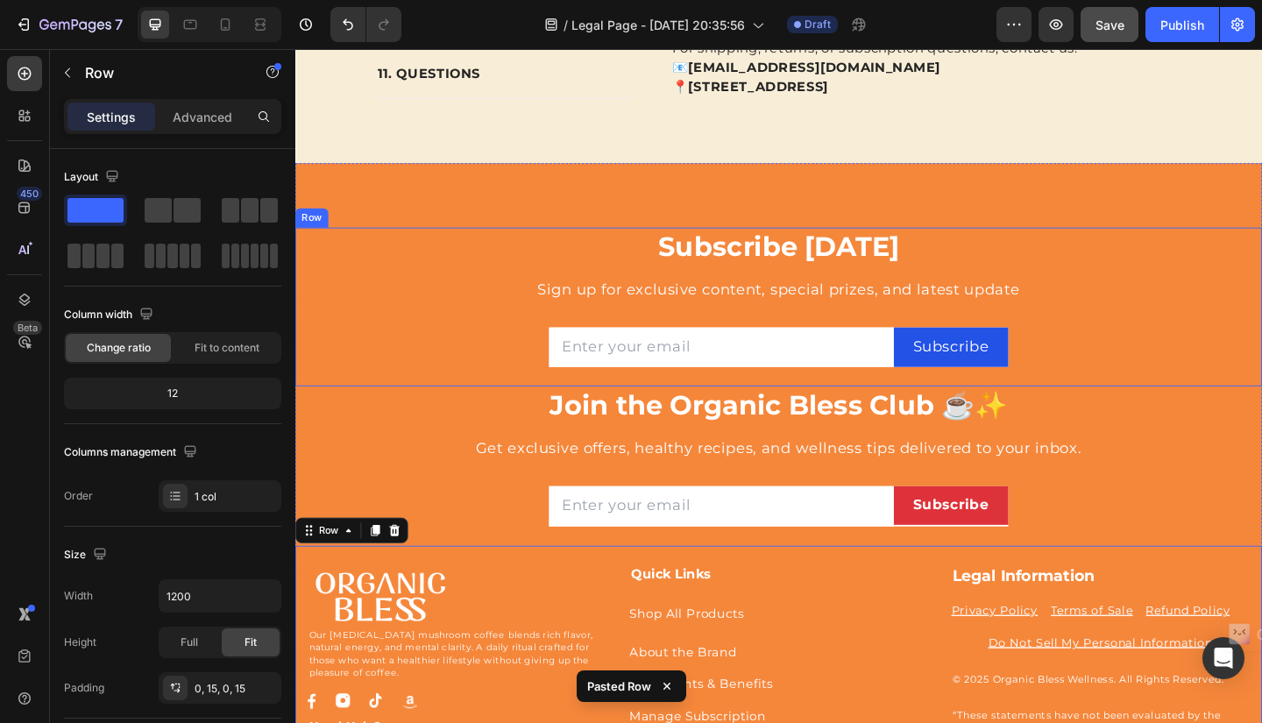
click at [1262, 244] on div "Subscribe Today Heading Sign up for exclusive content, special prizes, and late…" at bounding box center [822, 330] width 1026 height 173
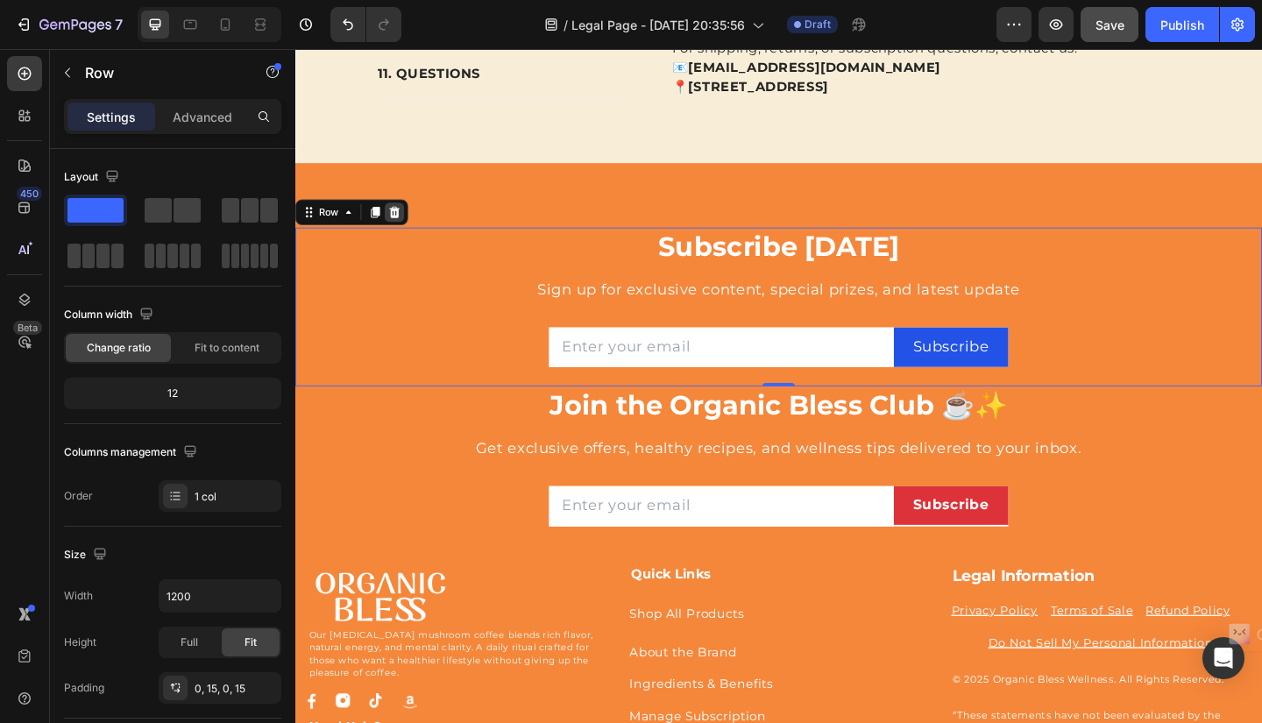
click at [405, 221] on icon at bounding box center [403, 227] width 11 height 12
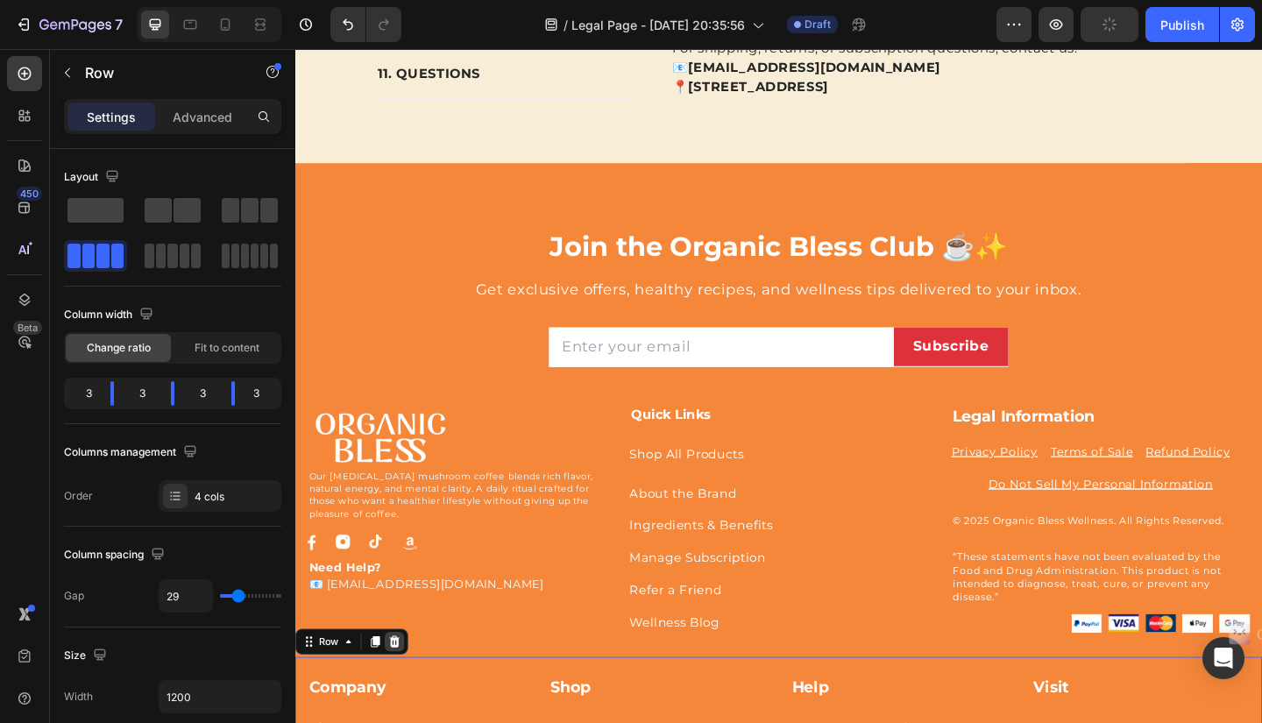
click at [403, 688] on icon at bounding box center [403, 694] width 11 height 12
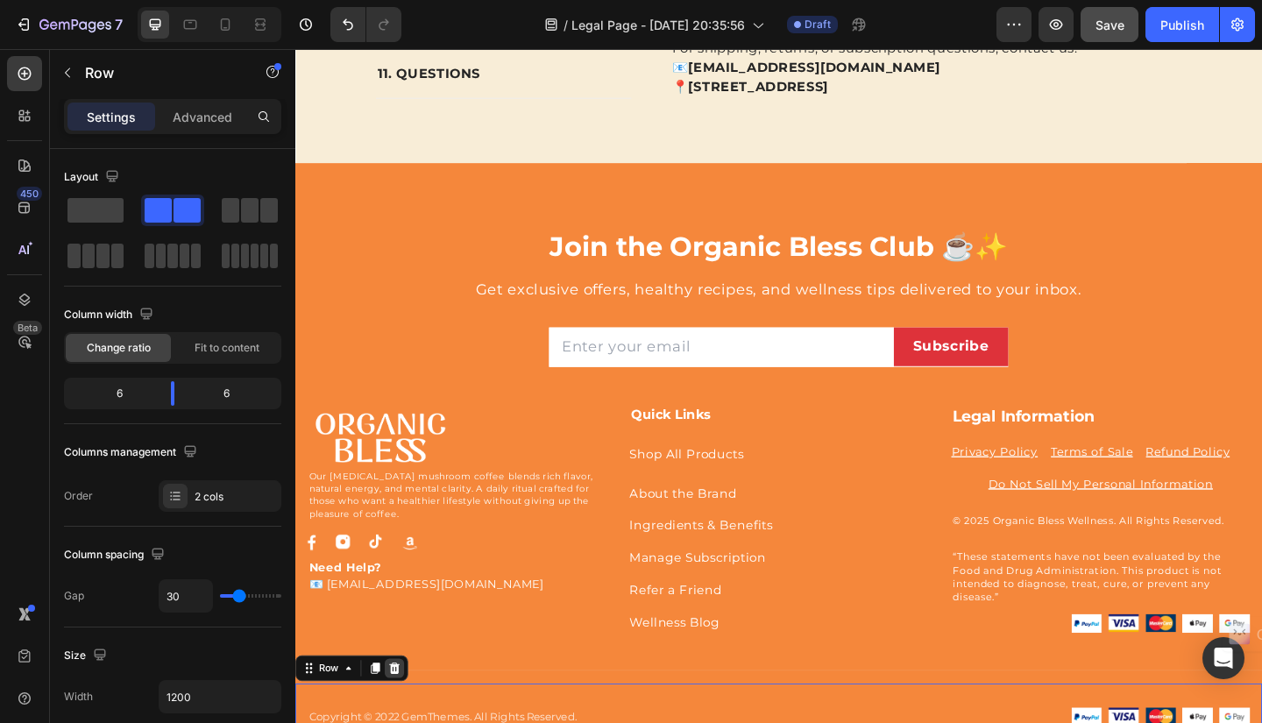
click at [405, 717] on icon at bounding box center [403, 723] width 11 height 12
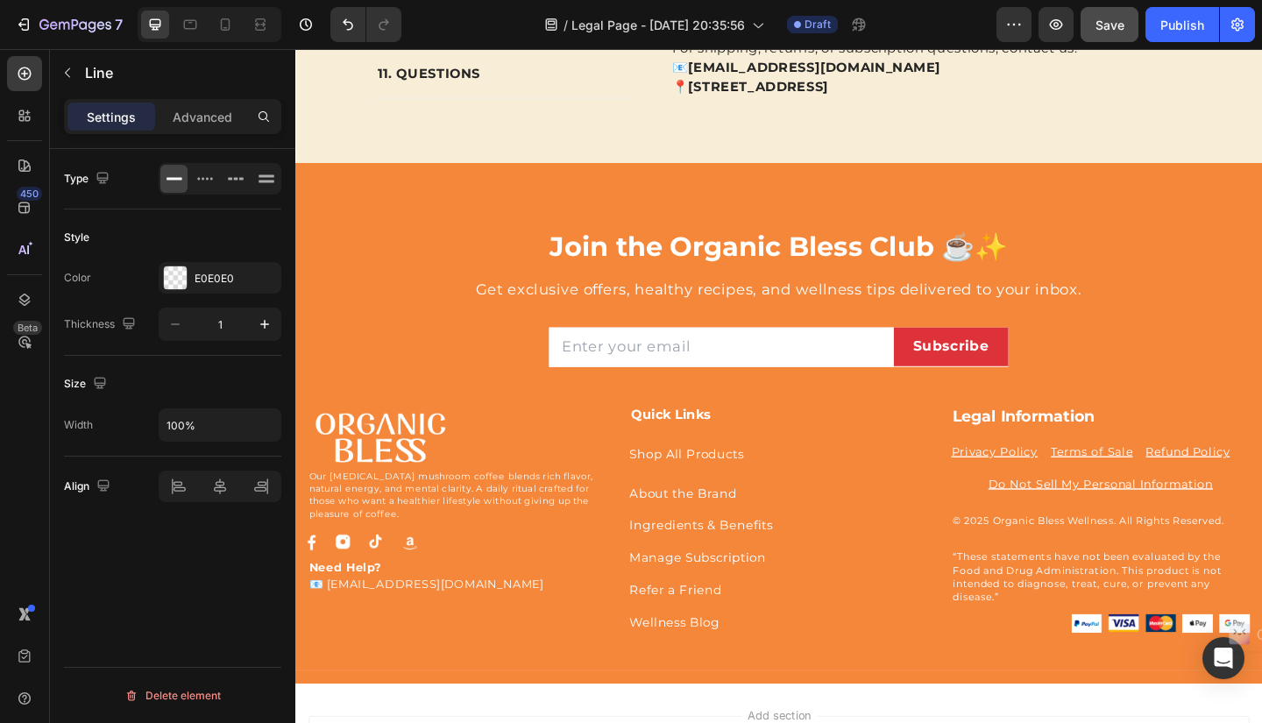
click at [405, 711] on div "Title Line" at bounding box center [821, 725] width 1052 height 29
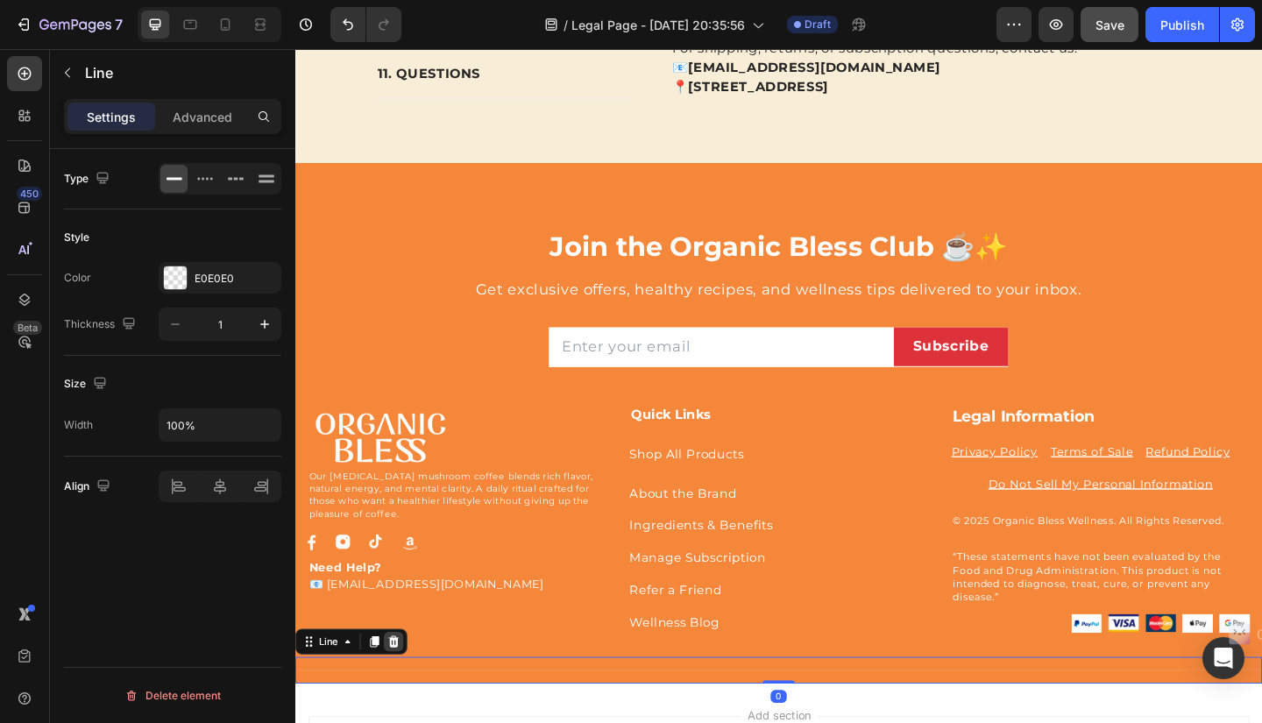
click at [404, 688] on icon at bounding box center [402, 694] width 11 height 12
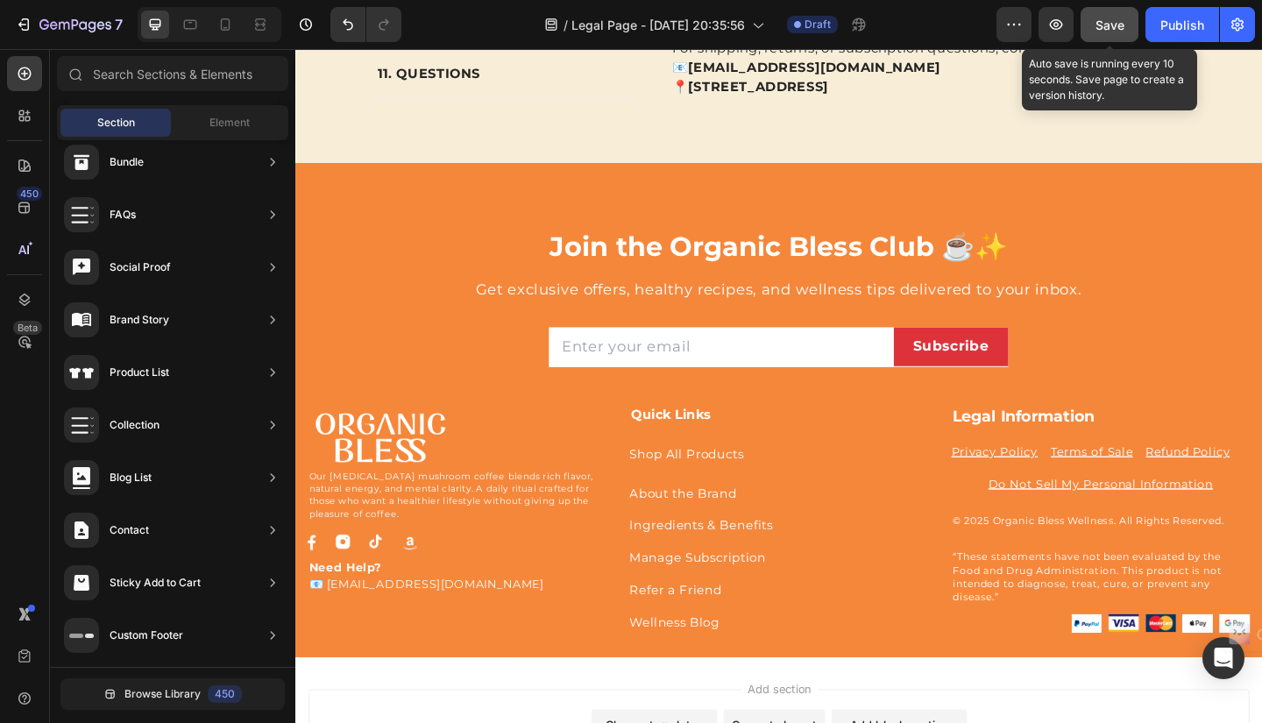
click at [1106, 22] on span "Save" at bounding box center [1110, 25] width 29 height 15
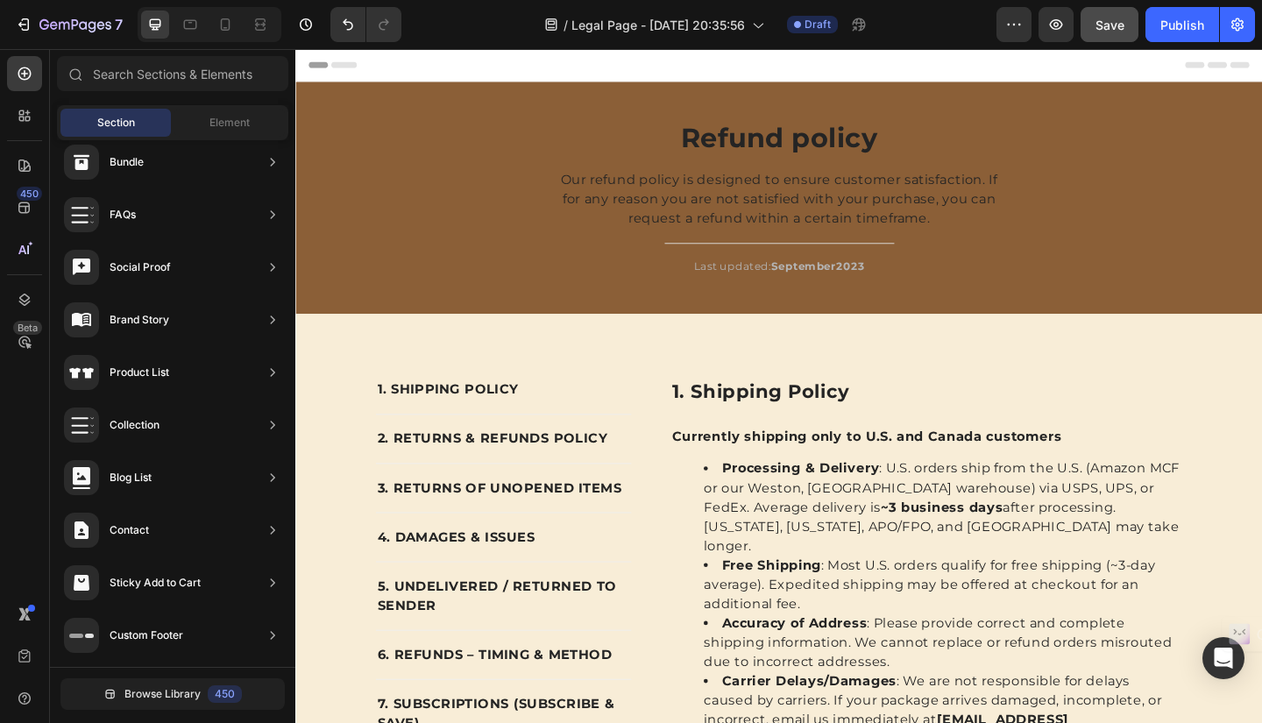
click at [319, 64] on icon at bounding box center [315, 66] width 12 height 12
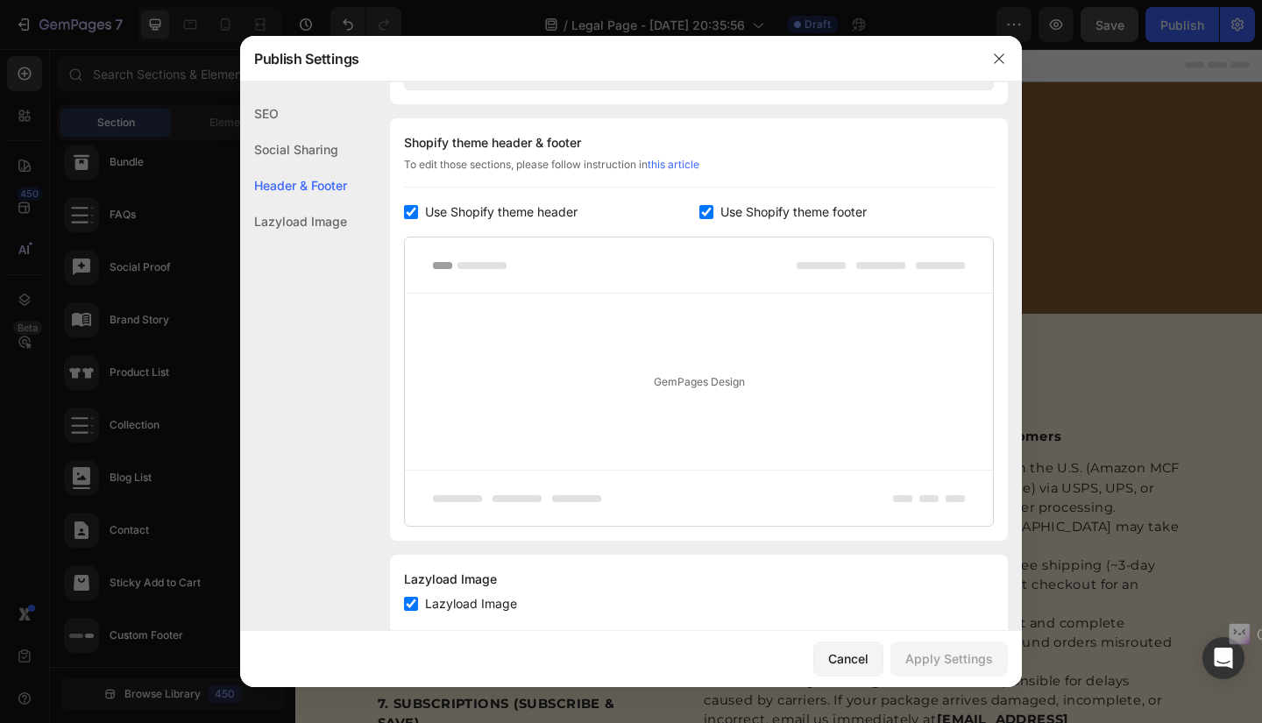
scroll to position [821, 0]
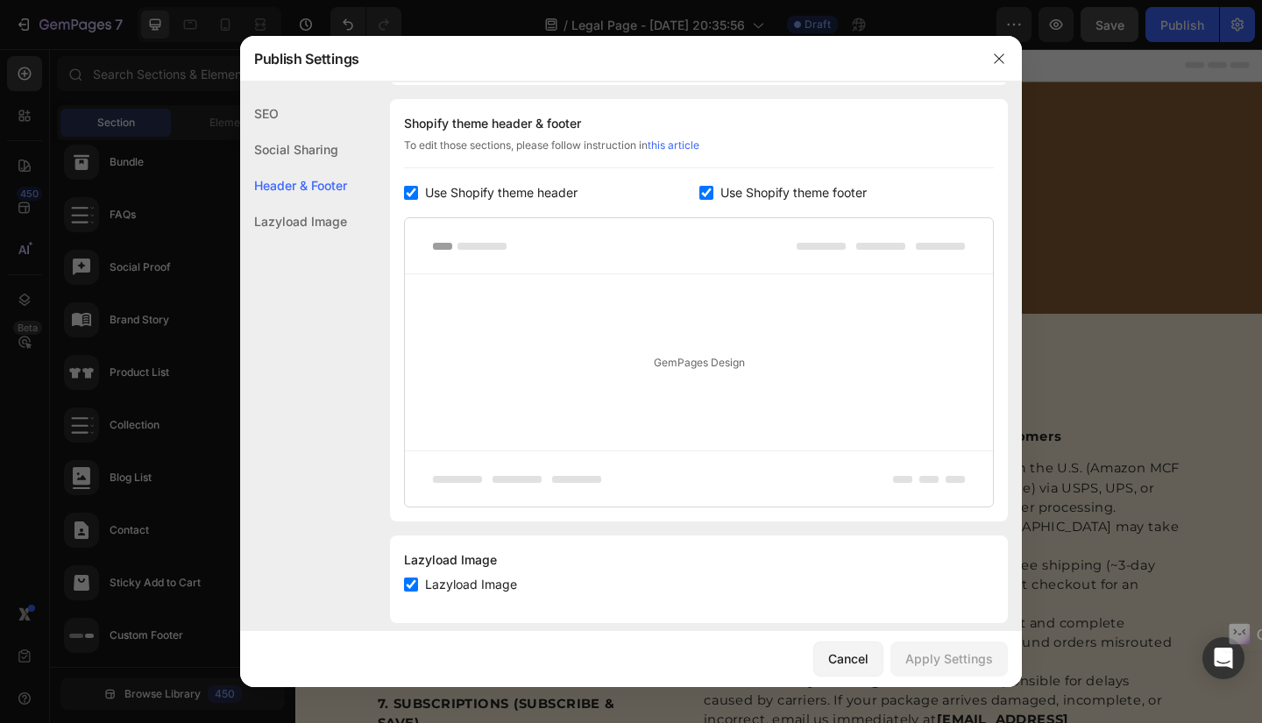
click at [702, 352] on div "GemPages Design" at bounding box center [699, 362] width 588 height 176
click at [610, 245] on div at bounding box center [699, 246] width 588 height 56
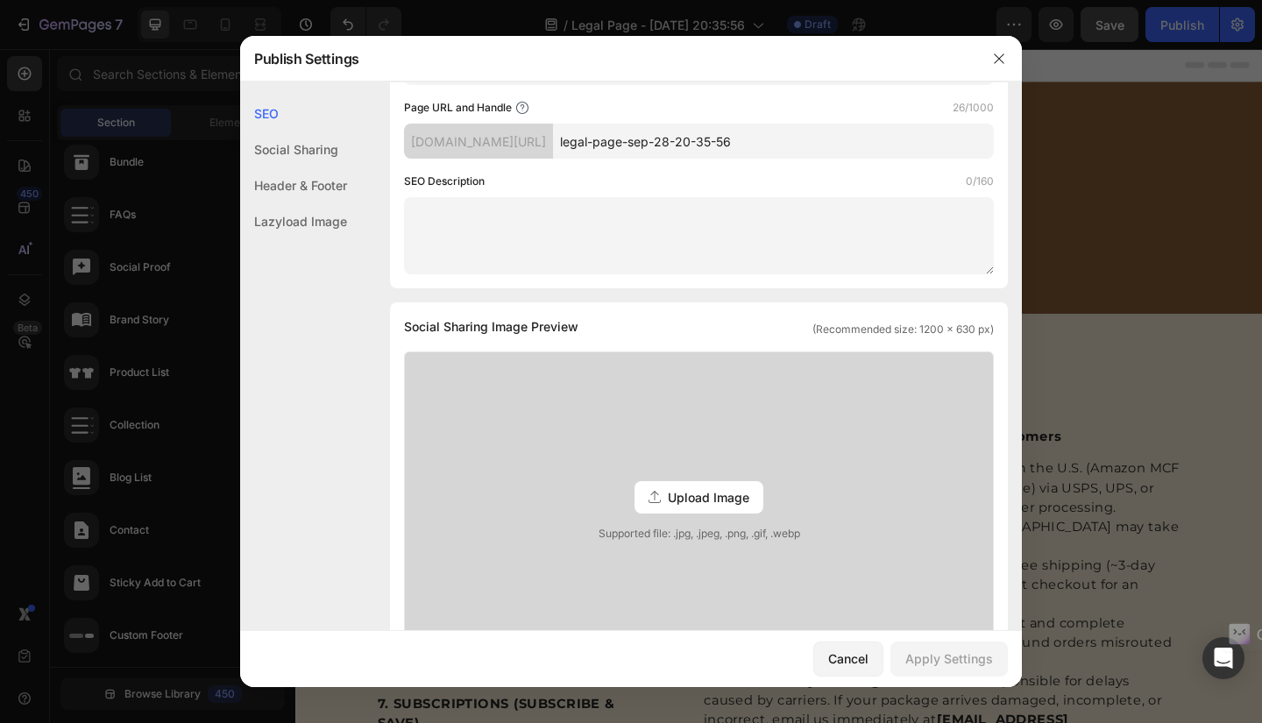
scroll to position [0, 0]
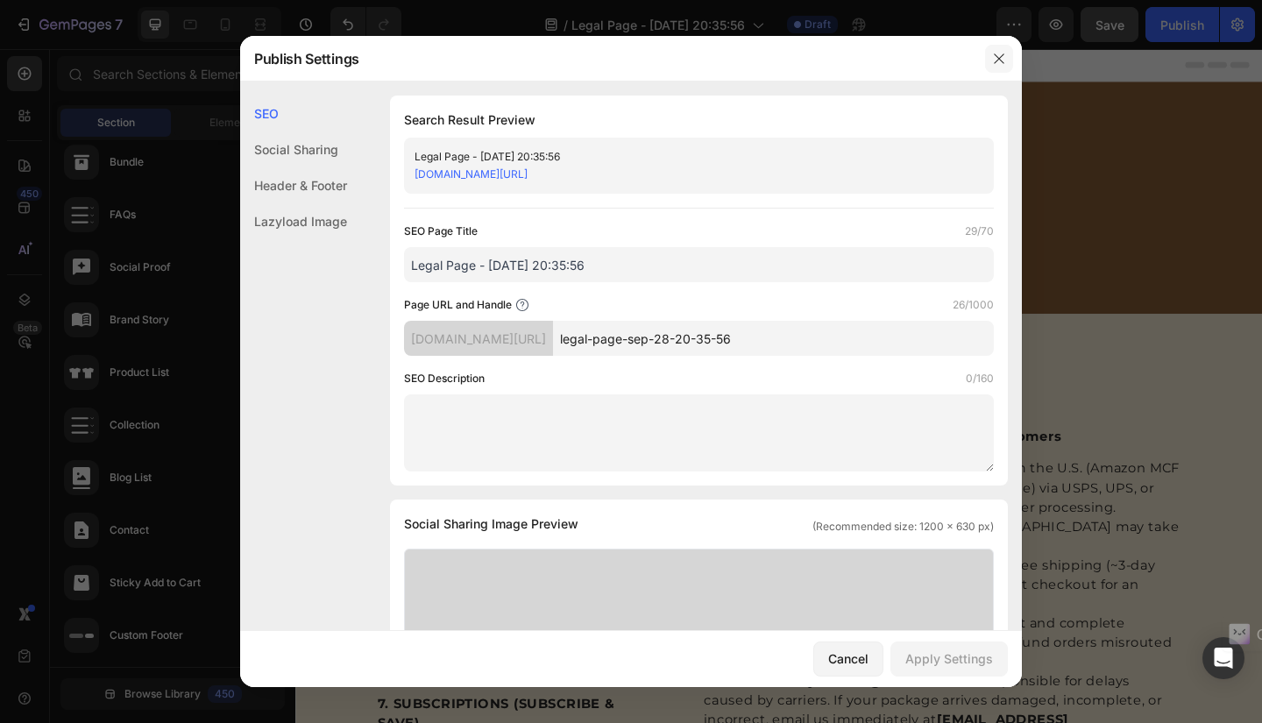
click at [998, 53] on icon "button" at bounding box center [999, 59] width 14 height 14
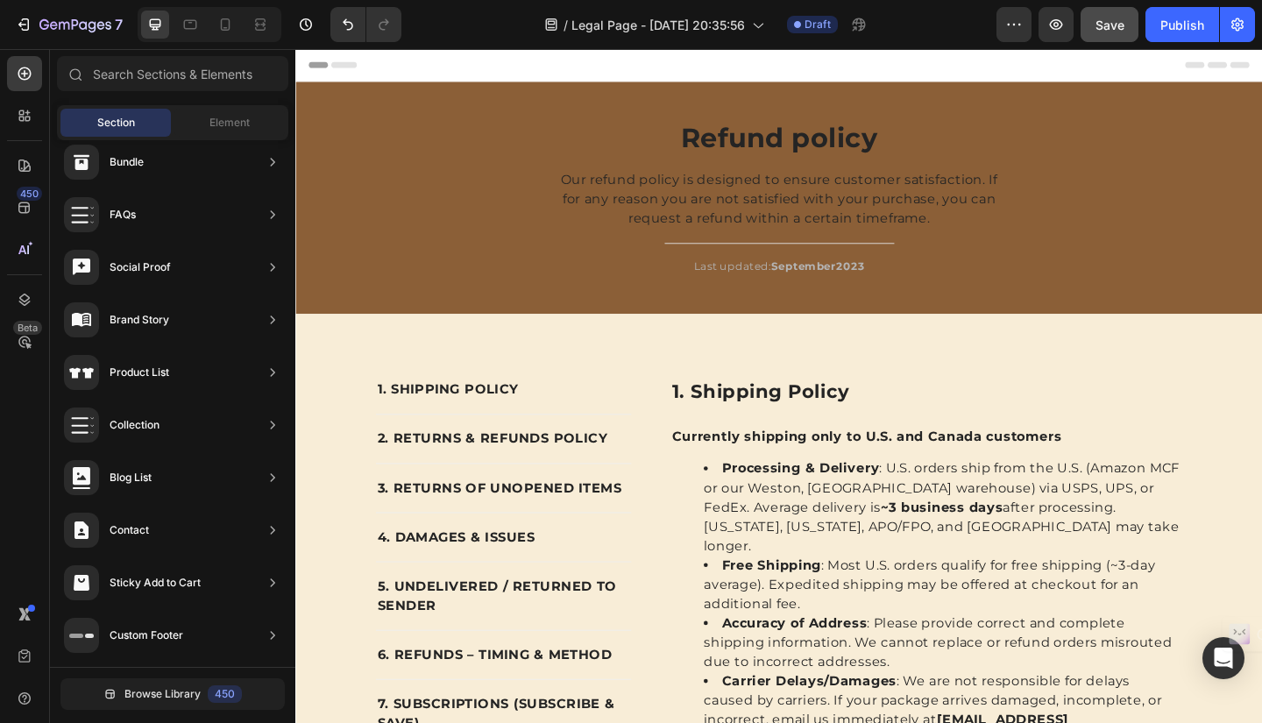
click at [338, 70] on span "Header" at bounding box center [348, 67] width 39 height 18
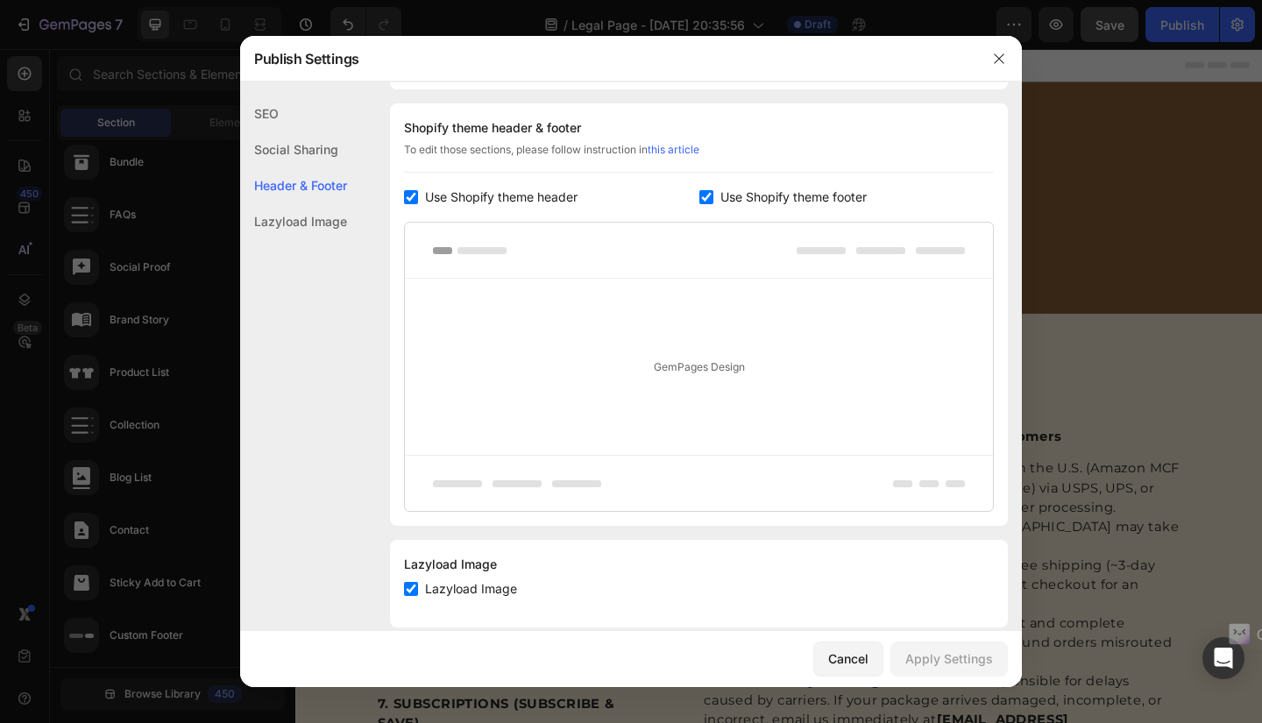
scroll to position [821, 0]
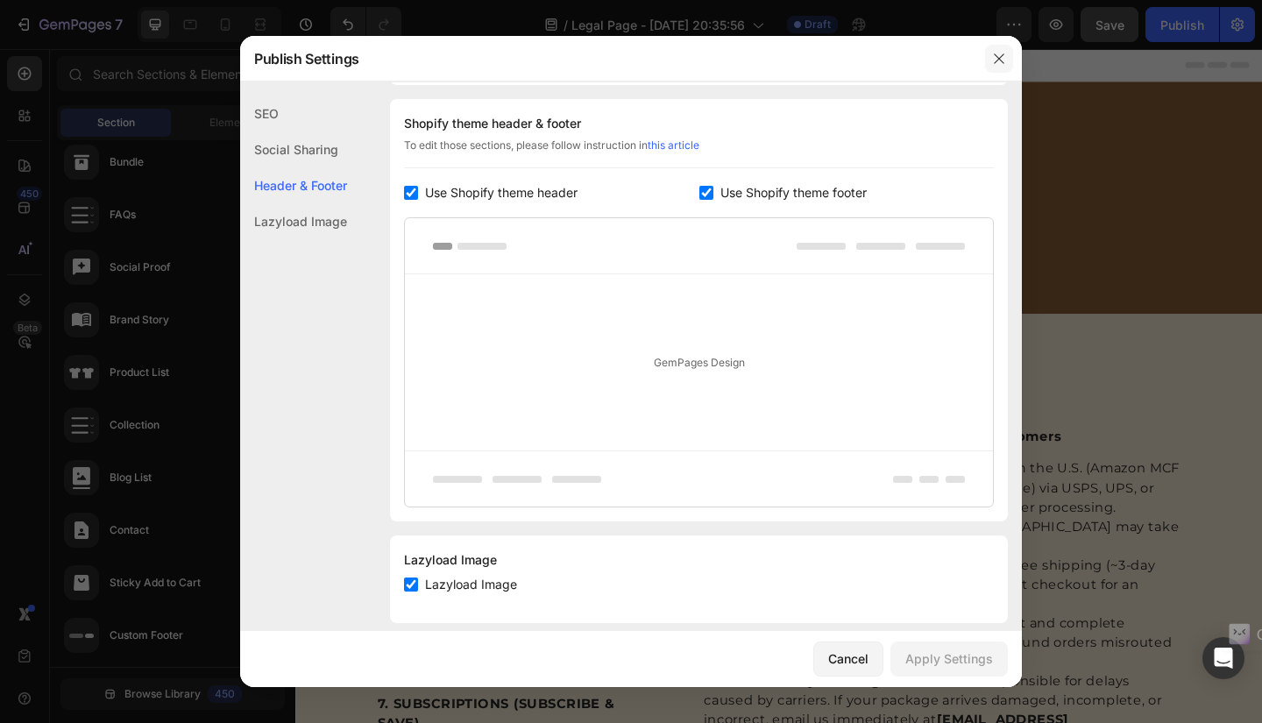
click at [1004, 55] on icon "button" at bounding box center [999, 59] width 14 height 14
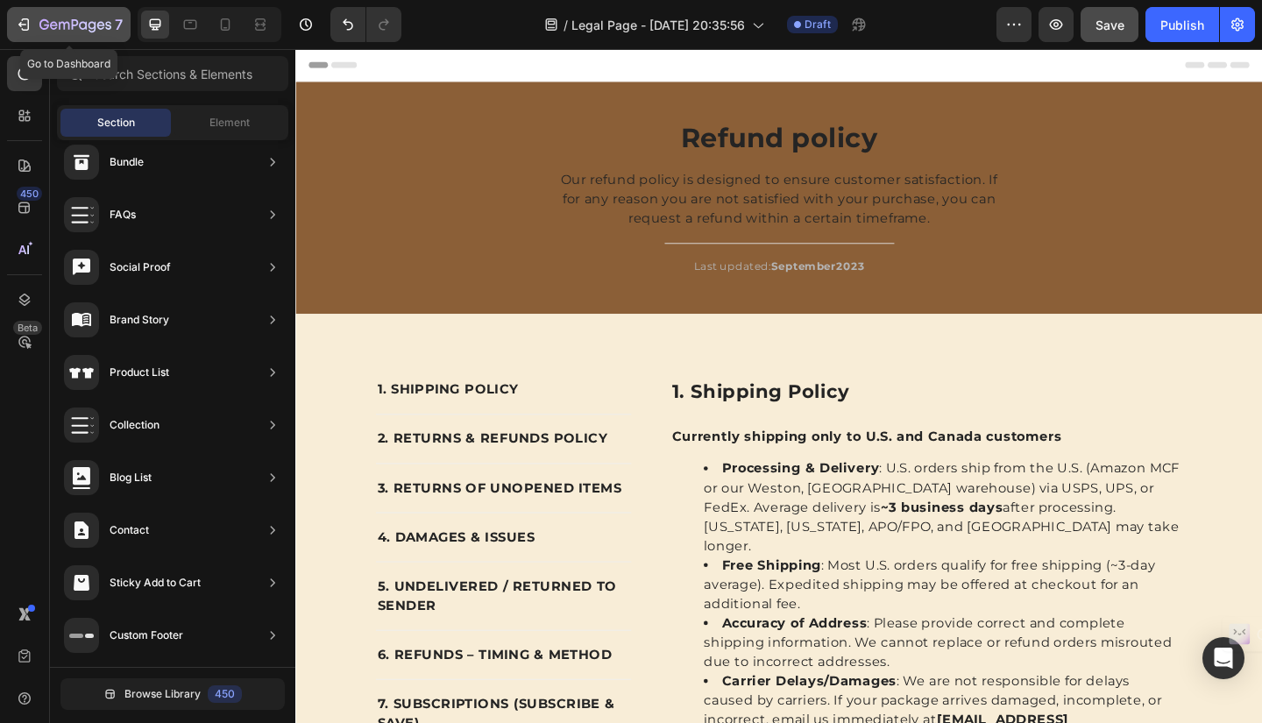
click at [39, 24] on div "7" at bounding box center [69, 24] width 108 height 21
